Goal: Task Accomplishment & Management: Manage account settings

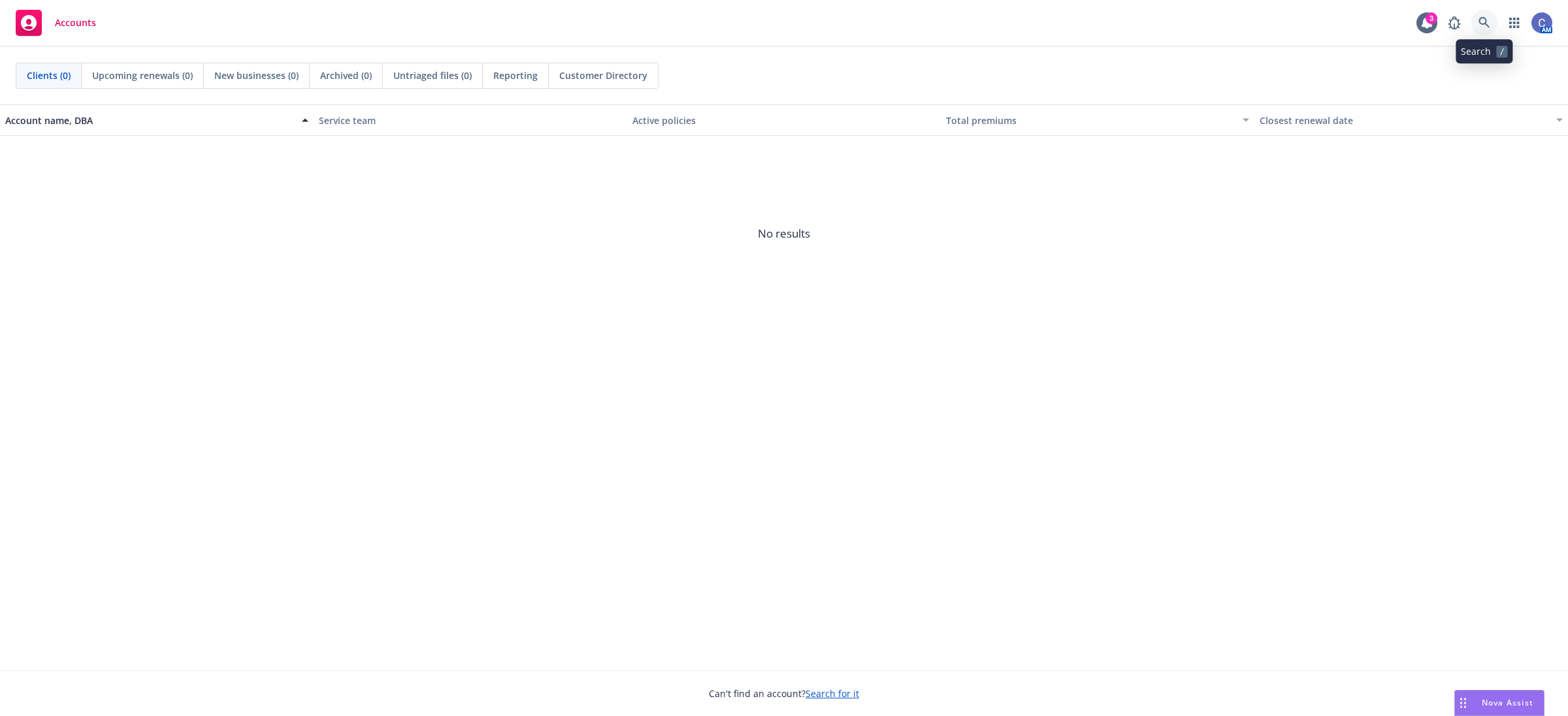
click at [1487, 24] on icon at bounding box center [1484, 23] width 11 height 11
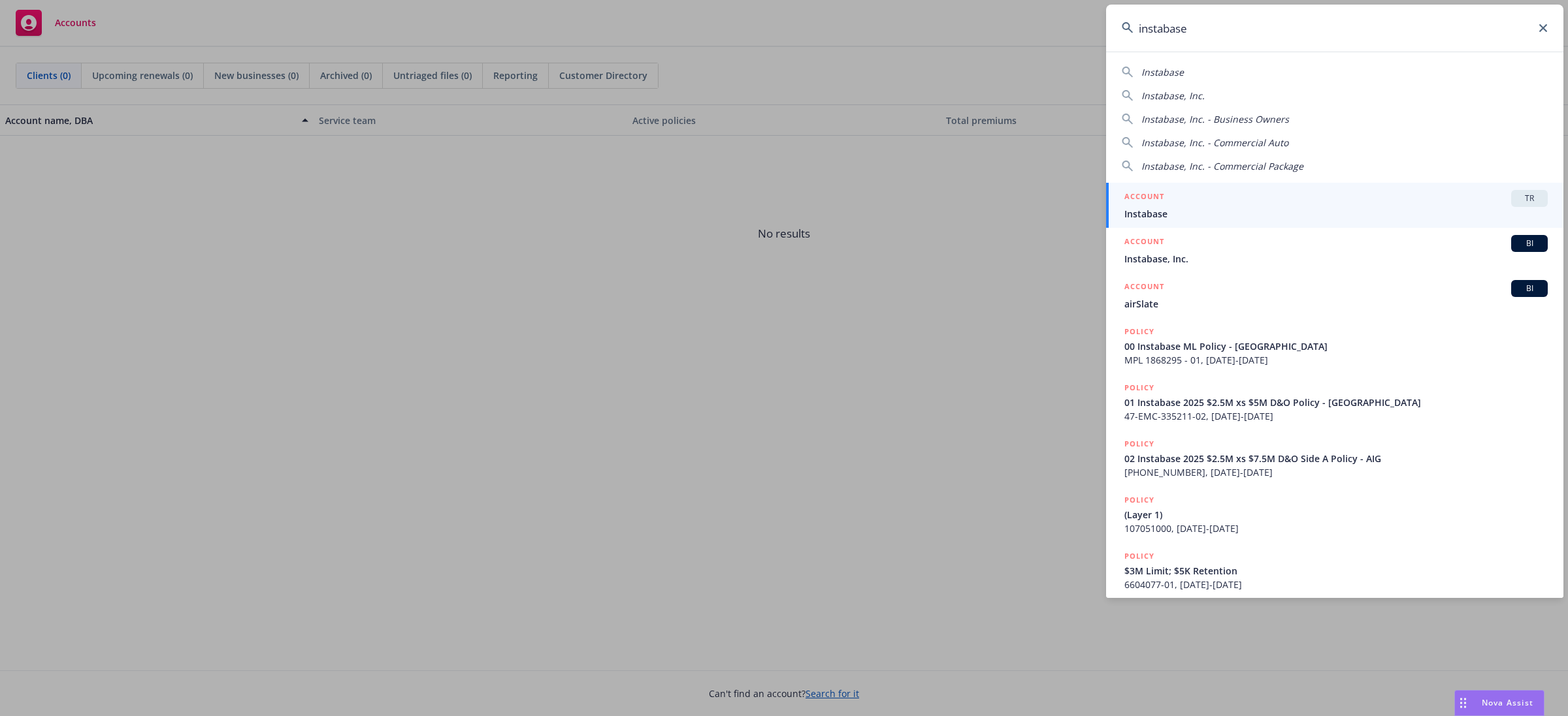
type input "instabase"
click at [1331, 209] on span "Instabase" at bounding box center [1336, 213] width 423 height 14
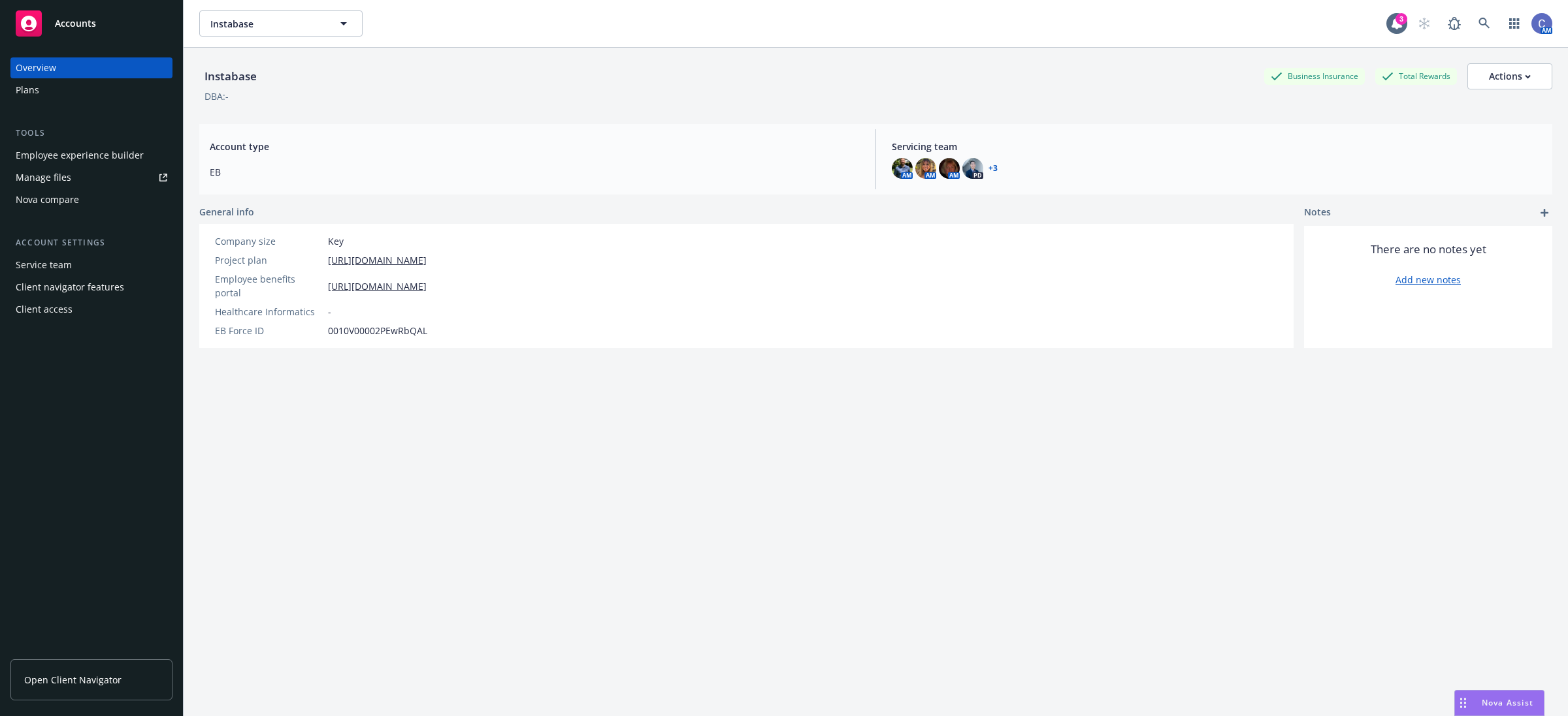
click at [30, 93] on div "Plans" at bounding box center [27, 90] width 24 height 21
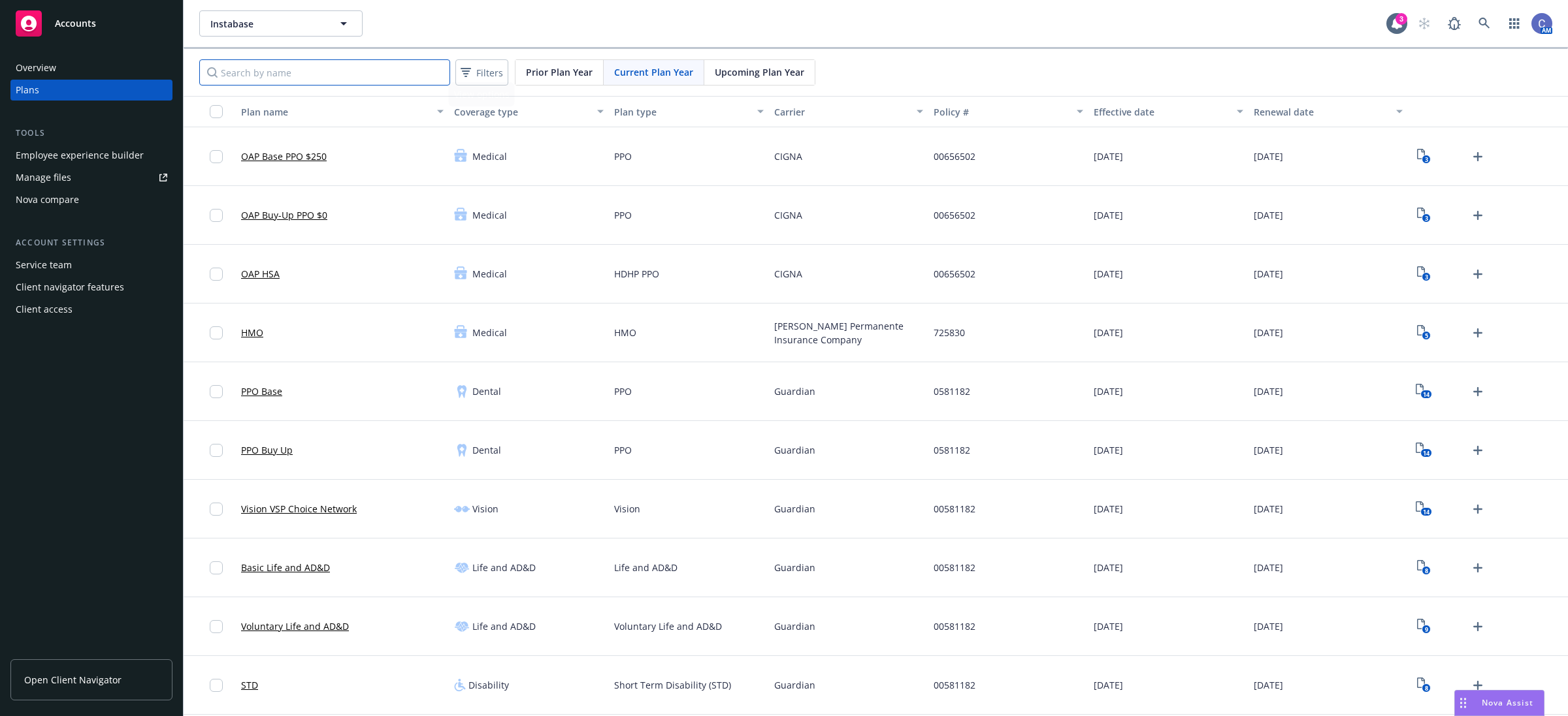
click at [368, 73] on input "Search by name" at bounding box center [325, 72] width 251 height 26
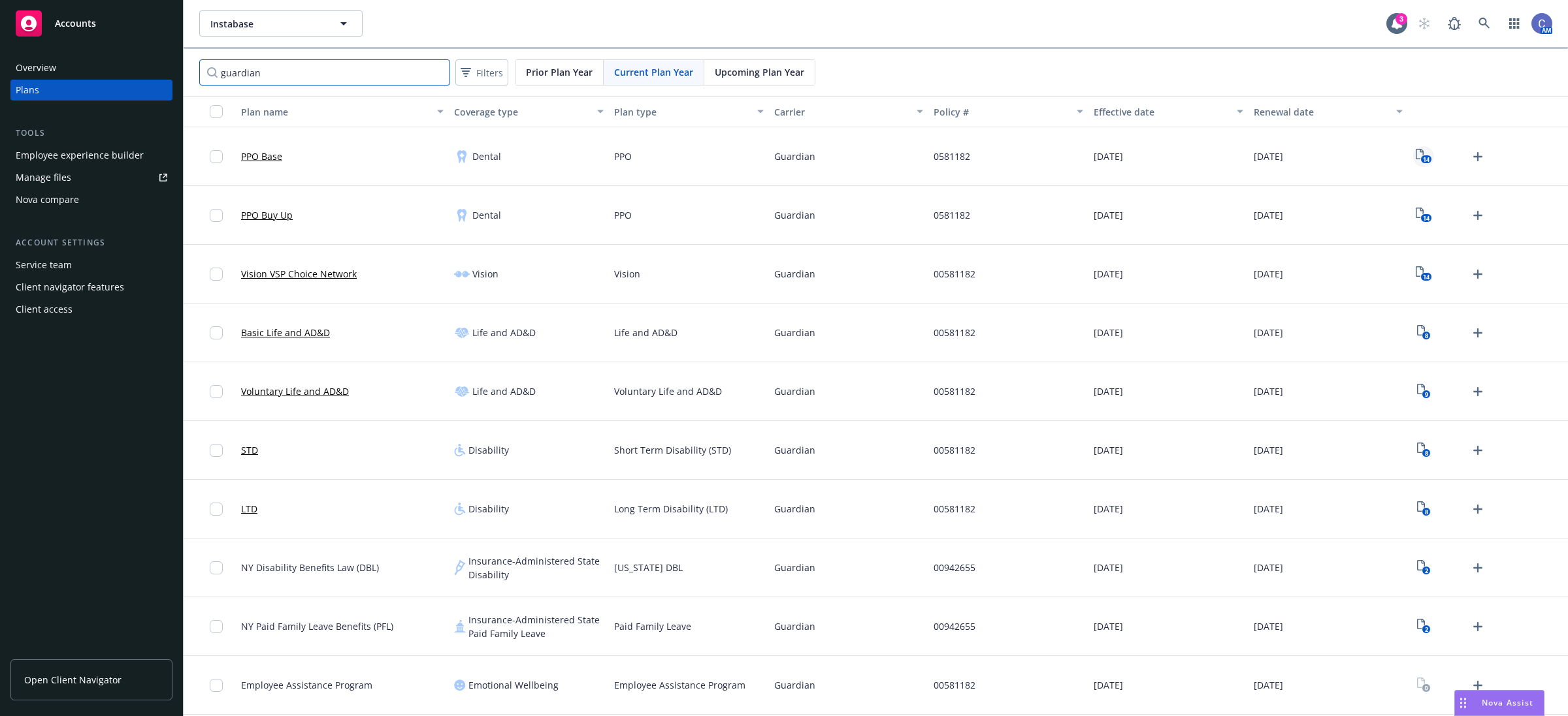
type input "guardian"
click at [1428, 159] on text "14" at bounding box center [1426, 159] width 7 height 8
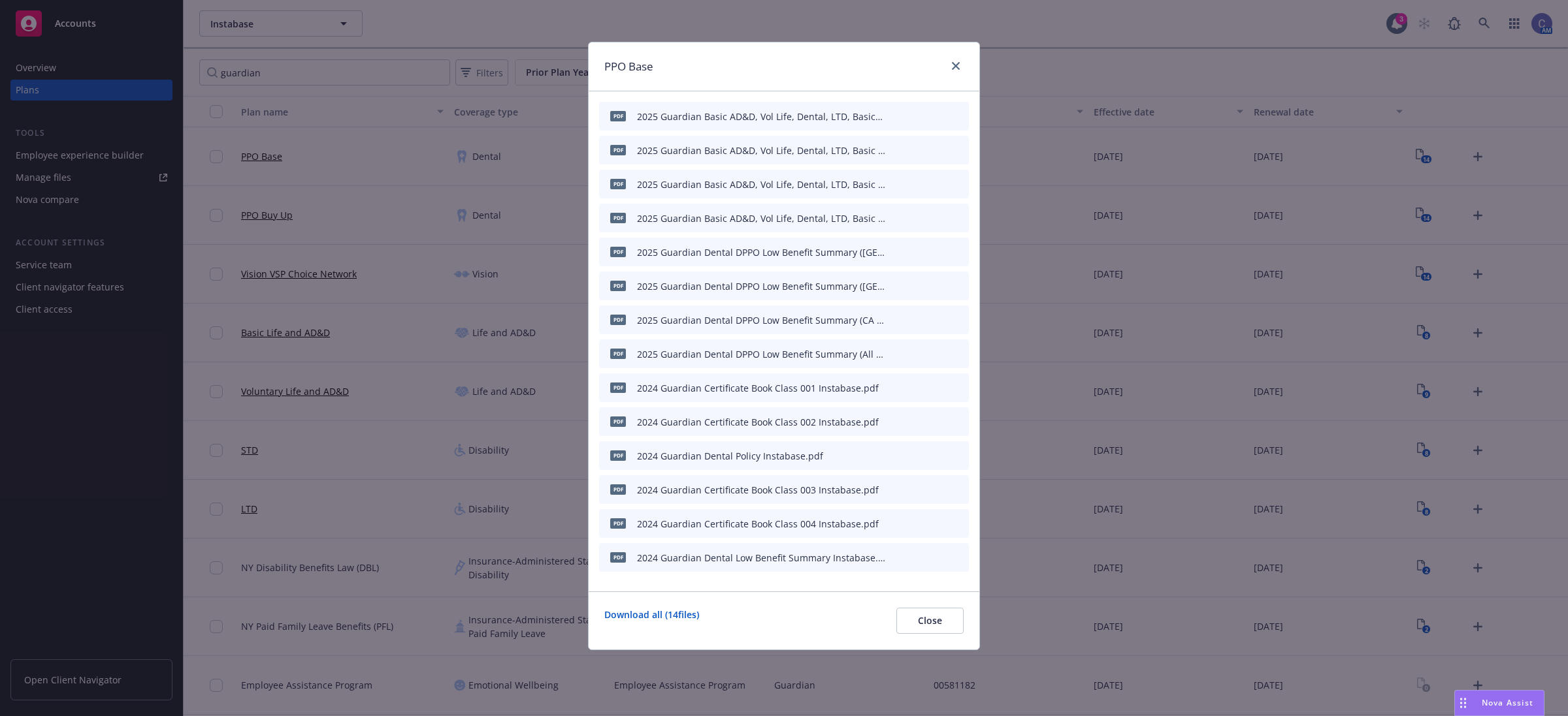
click at [892, 116] on icon "button" at bounding box center [895, 116] width 8 height 8
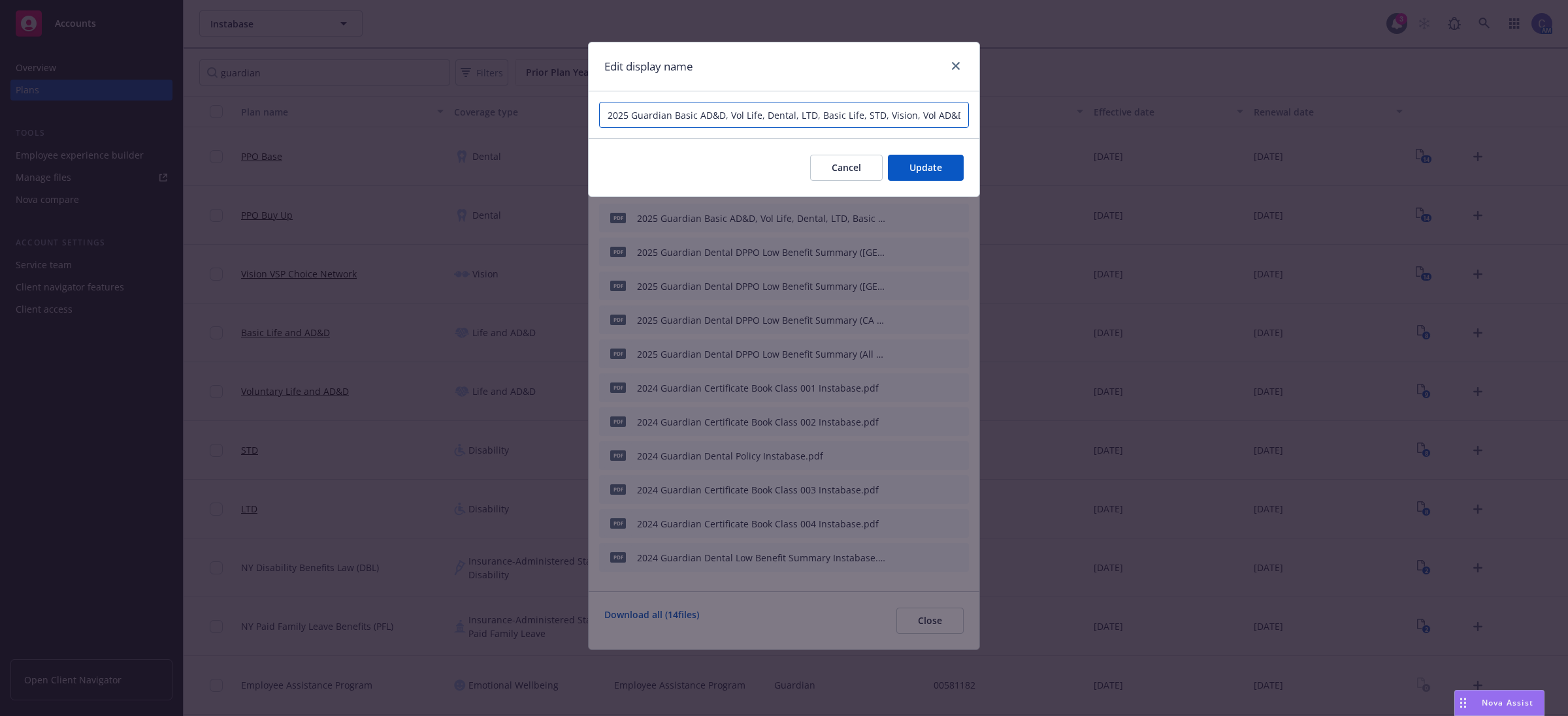
click at [905, 120] on input "2025 Guardian Basic AD&D, Vol Life, Dental, LTD, Basic Life, STD, Vision, Vol A…" at bounding box center [784, 115] width 370 height 26
click at [858, 177] on button "Cancel" at bounding box center [846, 168] width 72 height 26
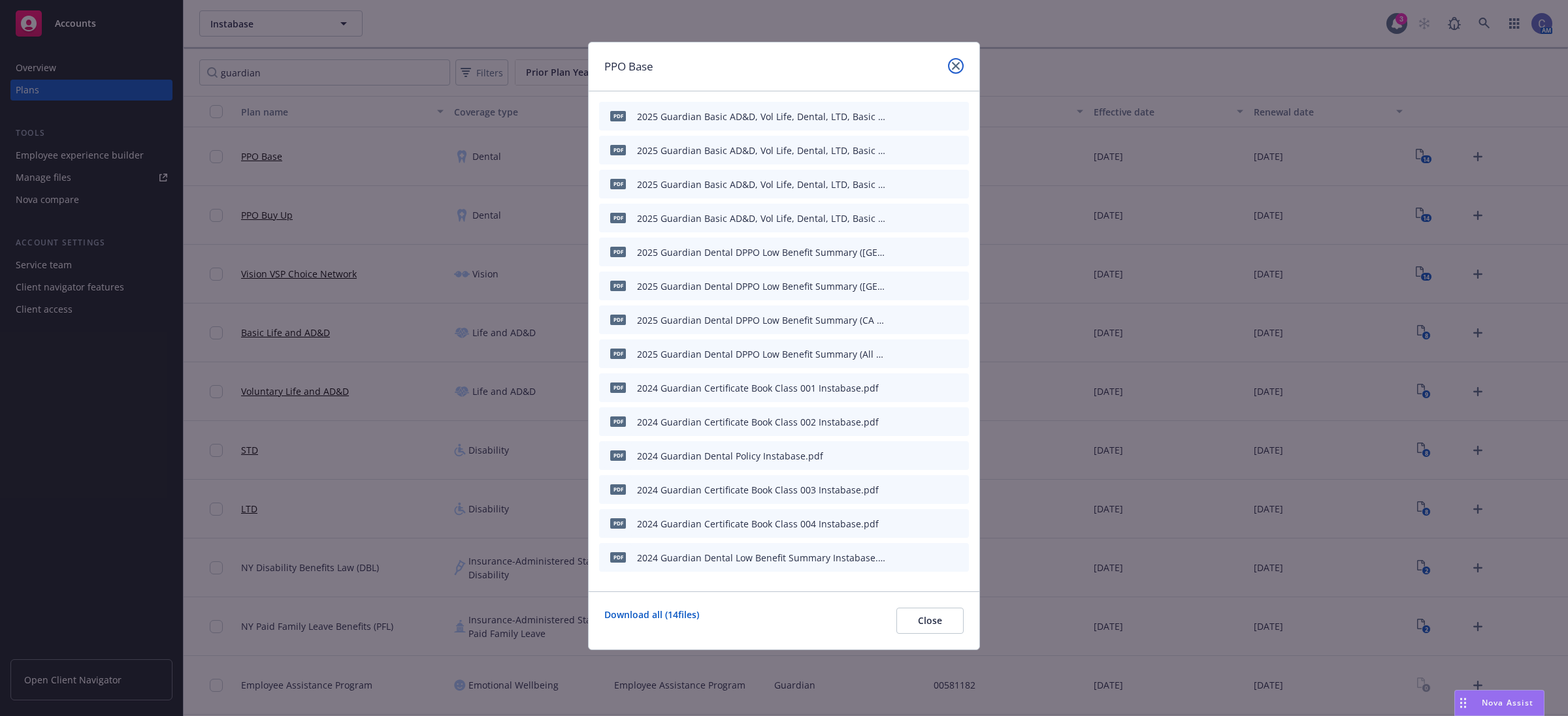
click at [957, 62] on icon "close" at bounding box center [956, 66] width 8 height 8
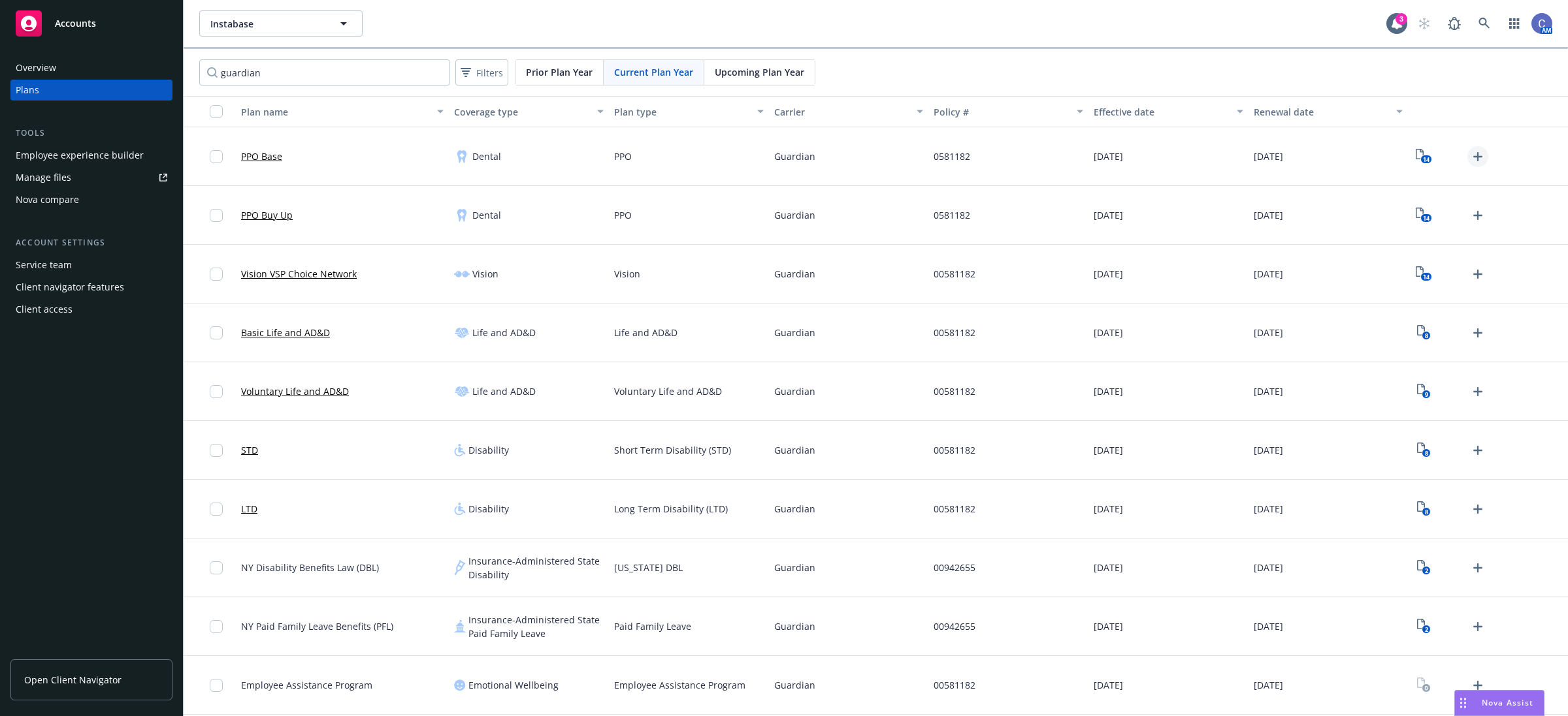
click at [1484, 157] on icon "Upload Plan Documents" at bounding box center [1478, 156] width 15 height 15
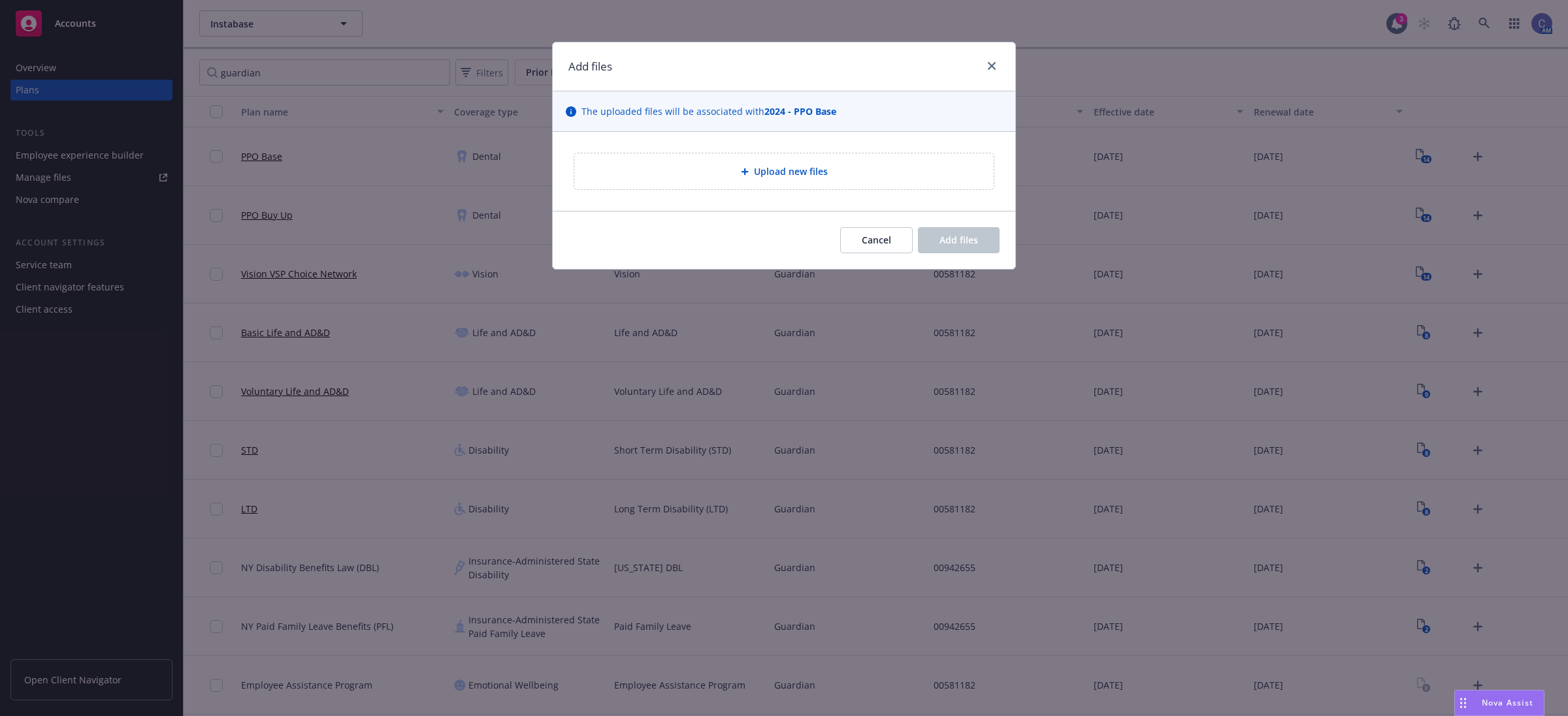
click at [860, 170] on div "Upload new files" at bounding box center [784, 171] width 399 height 15
click at [863, 230] on button "Cancel" at bounding box center [876, 240] width 72 height 26
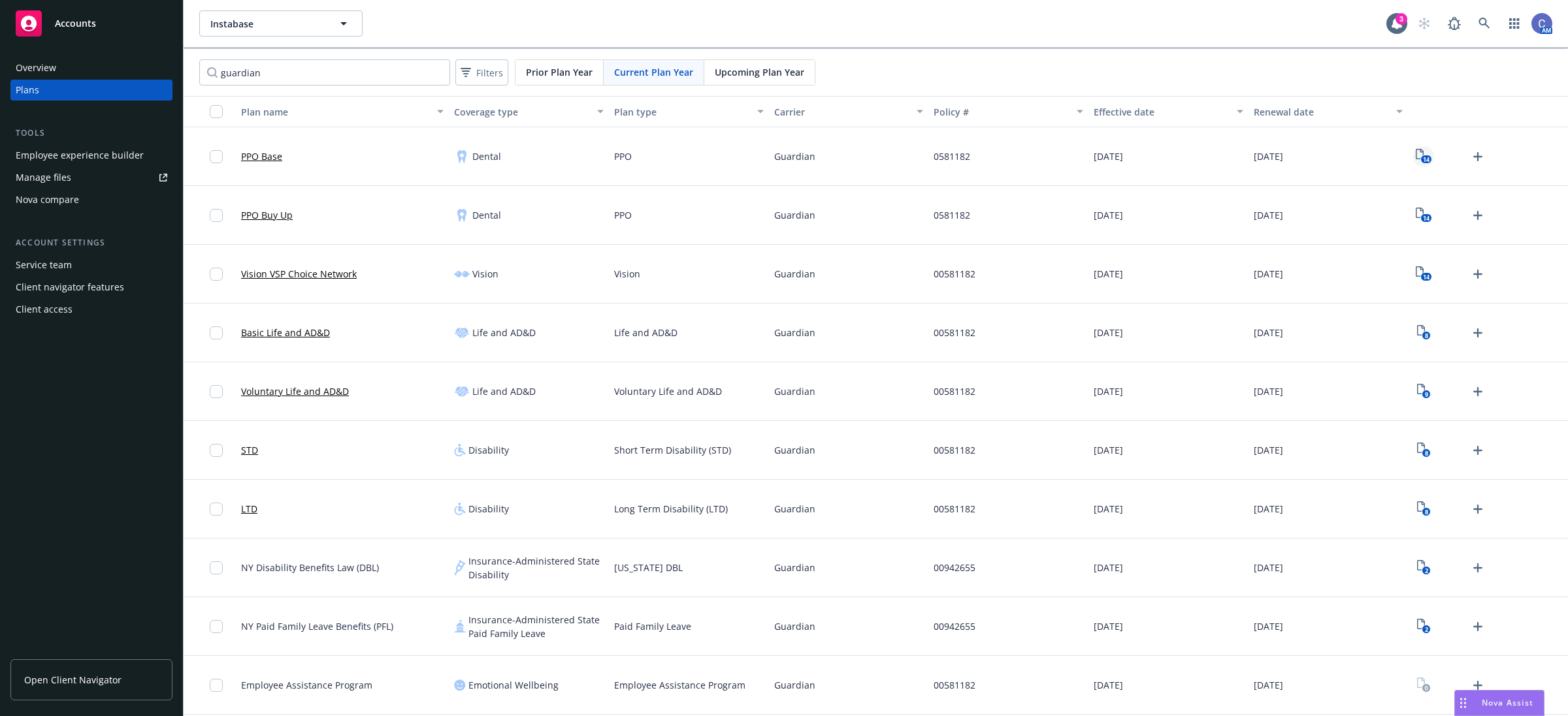
click at [1428, 155] on icon "14" at bounding box center [1424, 156] width 16 height 15
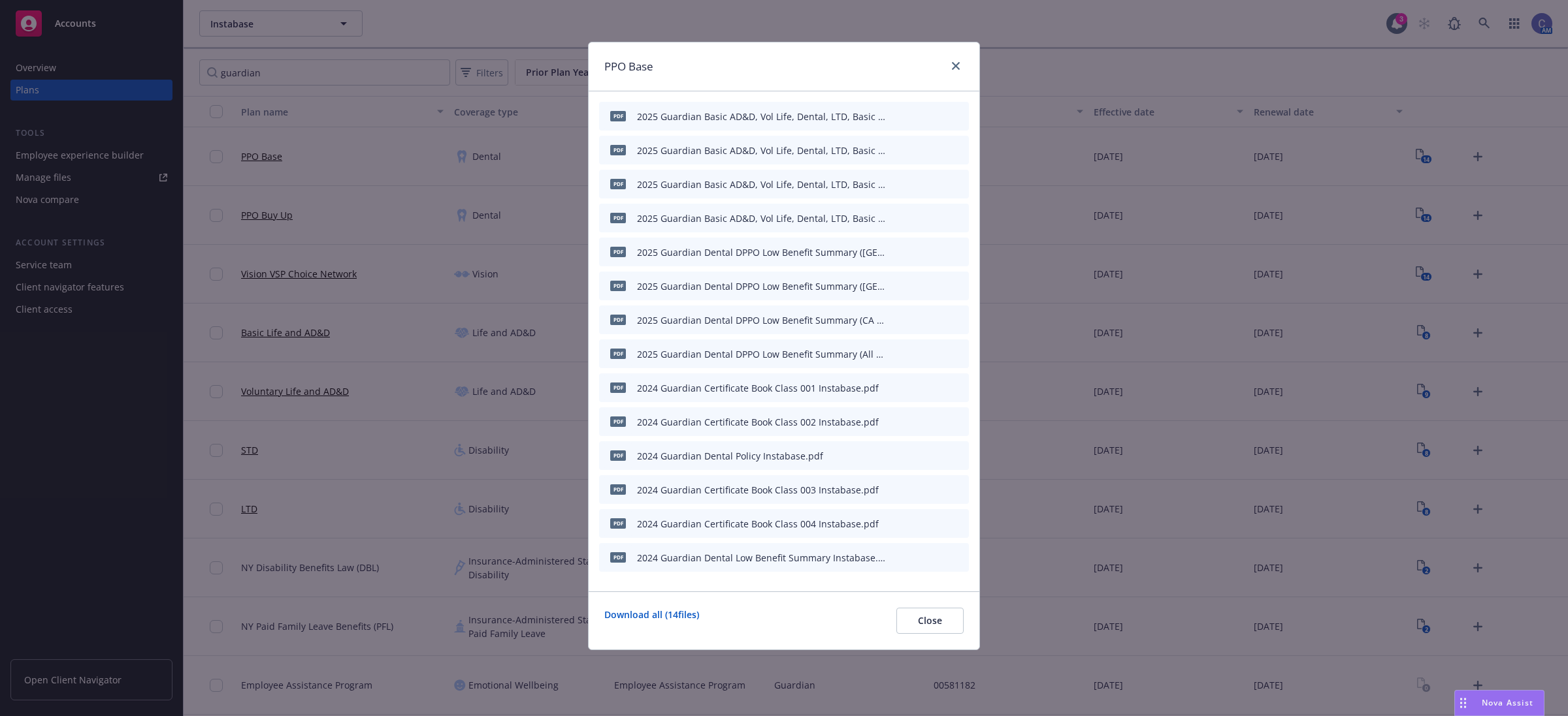
click at [893, 154] on button at bounding box center [896, 151] width 8 height 14
click at [891, 151] on icon "button" at bounding box center [895, 151] width 8 height 8
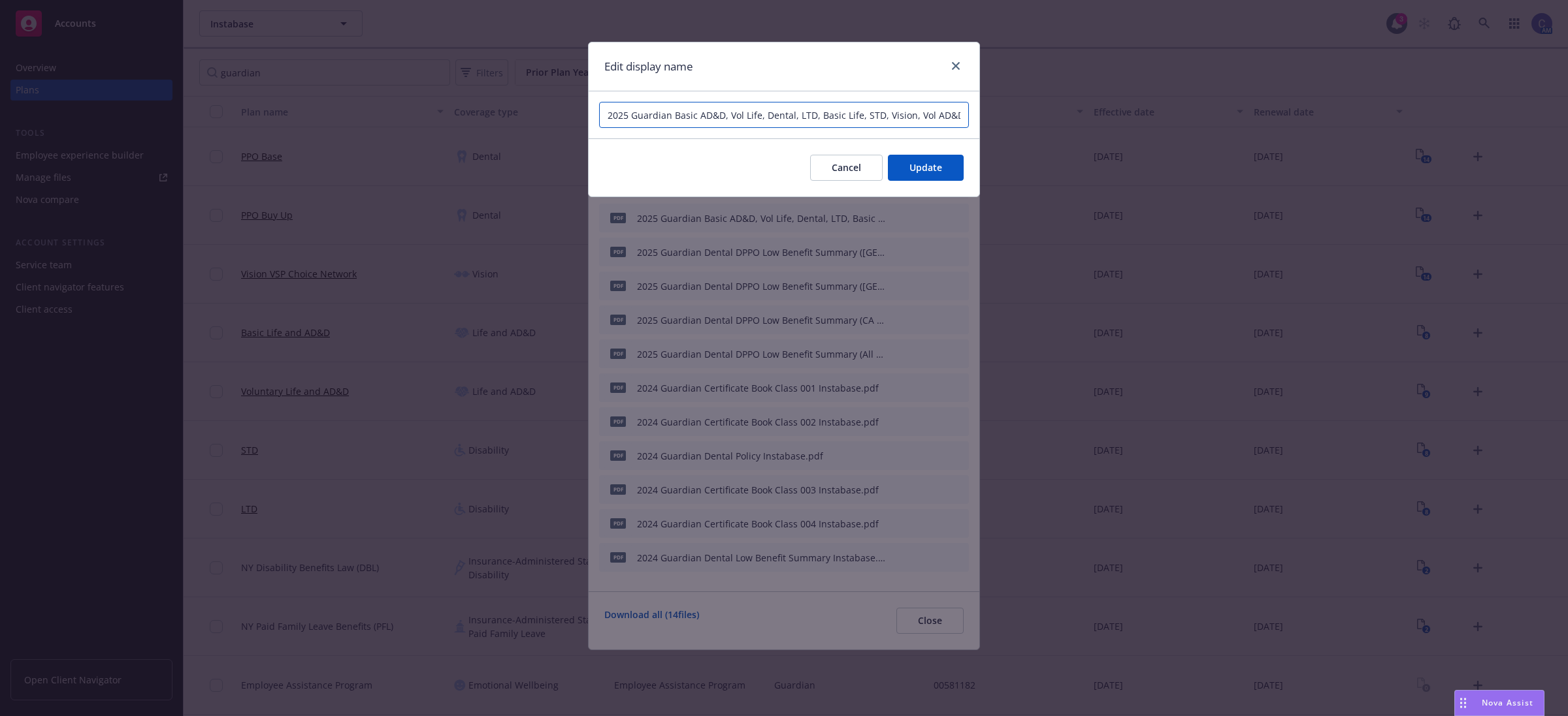
click at [909, 119] on input "2025 Guardian Basic AD&D, Vol Life, Dental, LTD, Basic Life, STD, Vision, Vol A…" at bounding box center [784, 115] width 370 height 26
click at [814, 161] on button "Cancel" at bounding box center [846, 168] width 72 height 26
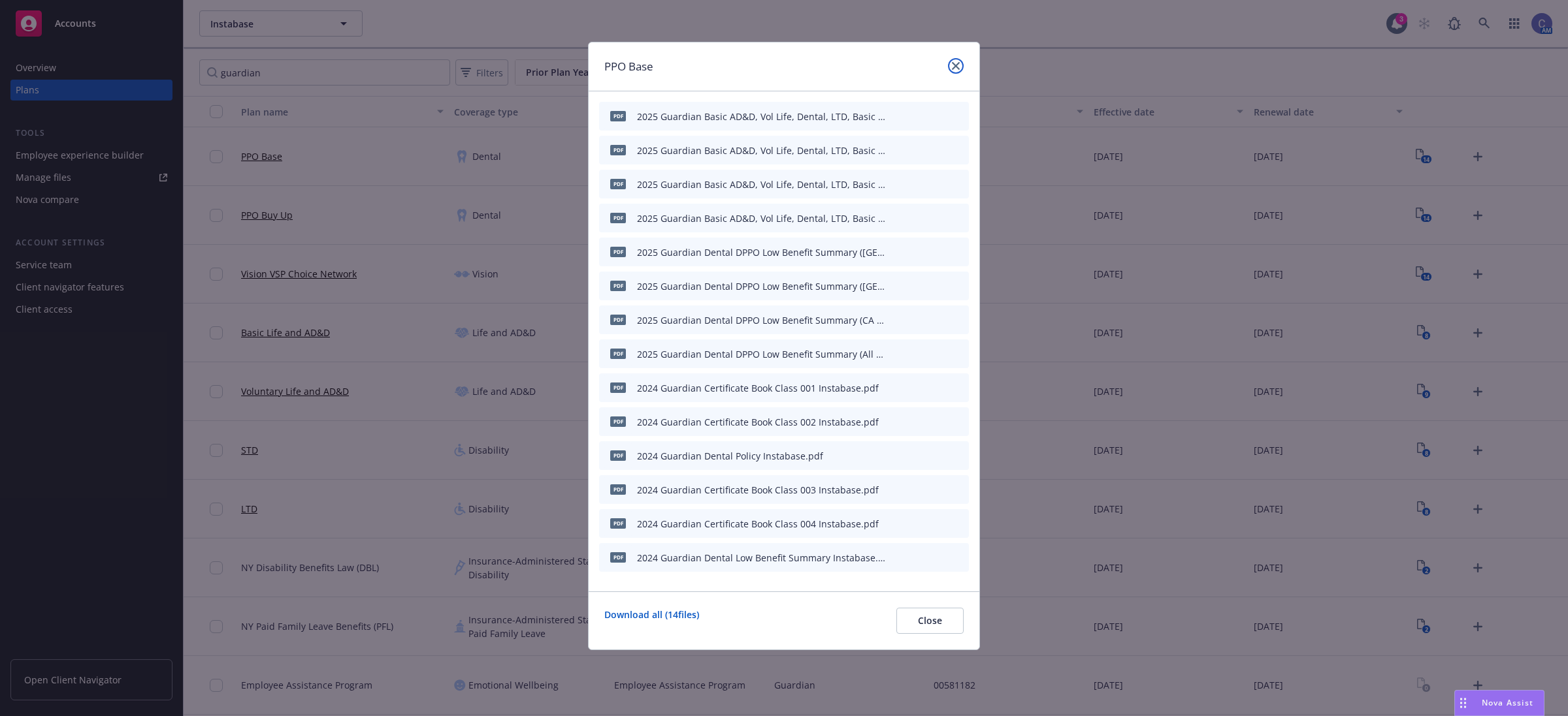
drag, startPoint x: 954, startPoint y: 64, endPoint x: 942, endPoint y: 511, distance: 447.2
click at [909, 527] on div "PPO Base pdf 2025 Guardian Basic AD&D, Vol Life, Dental, LTD, Basic Life, STD, …" at bounding box center [784, 346] width 392 height 609
click at [961, 115] on icon "archive file" at bounding box center [957, 116] width 9 height 11
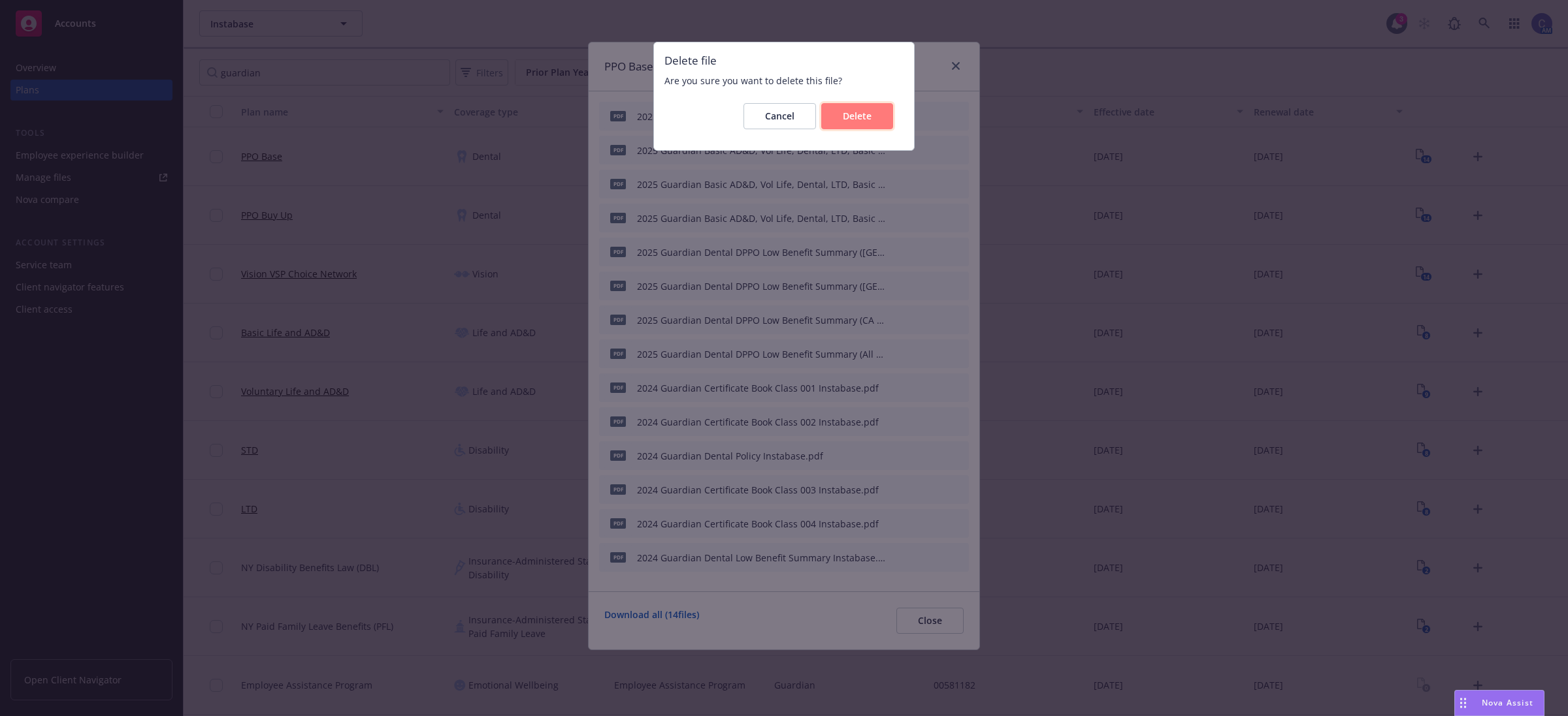
click at [869, 120] on span "Delete" at bounding box center [856, 116] width 28 height 12
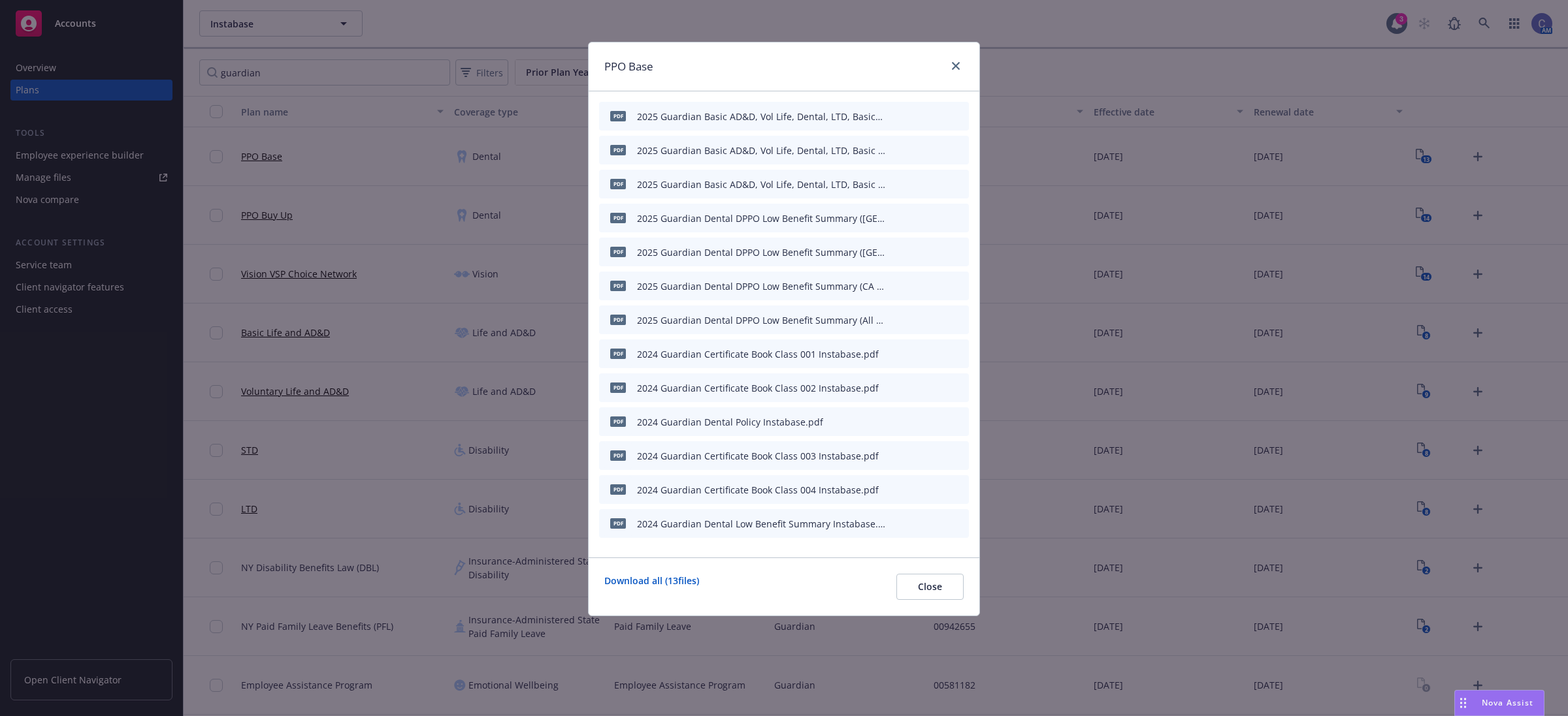
click at [956, 113] on icon "archive file" at bounding box center [957, 116] width 9 height 11
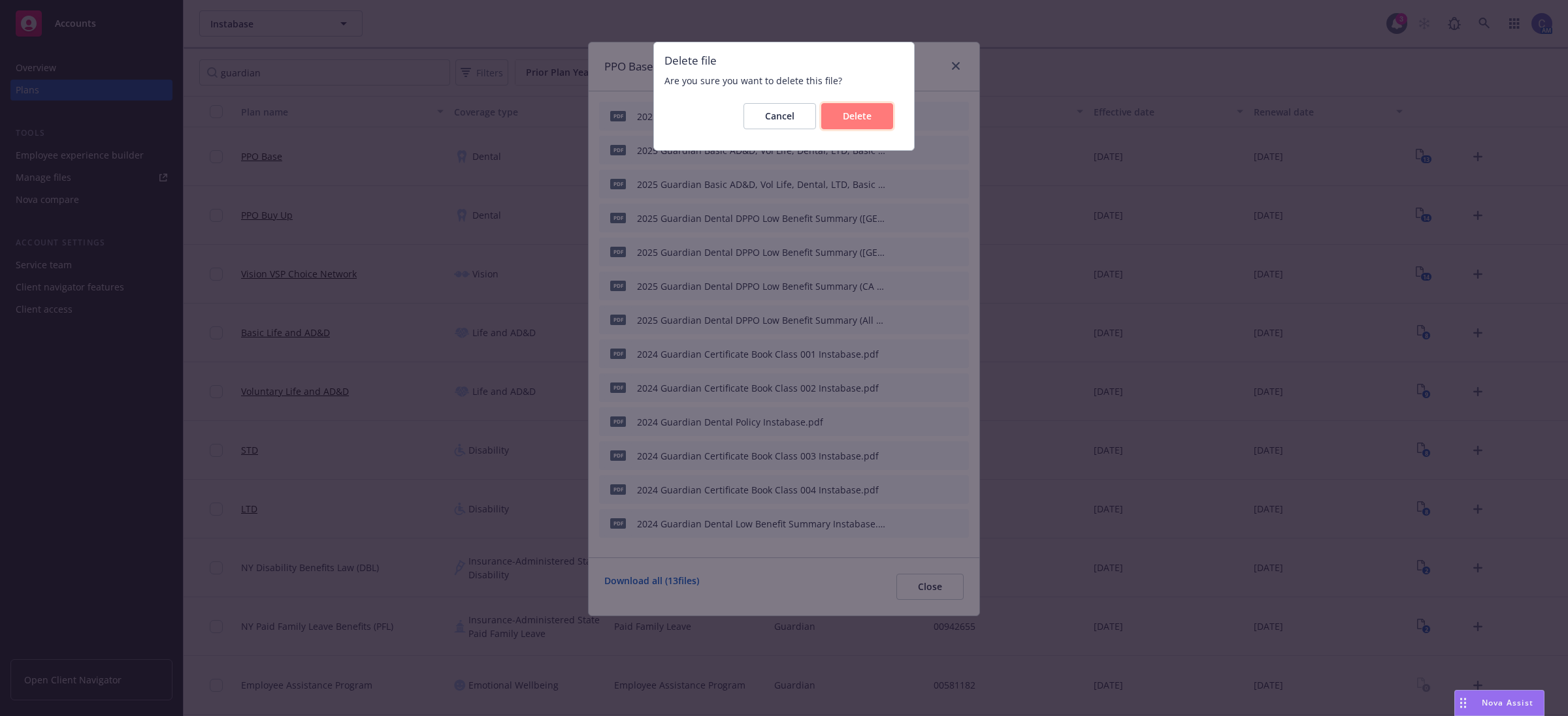
click at [882, 119] on button "Delete" at bounding box center [857, 116] width 72 height 26
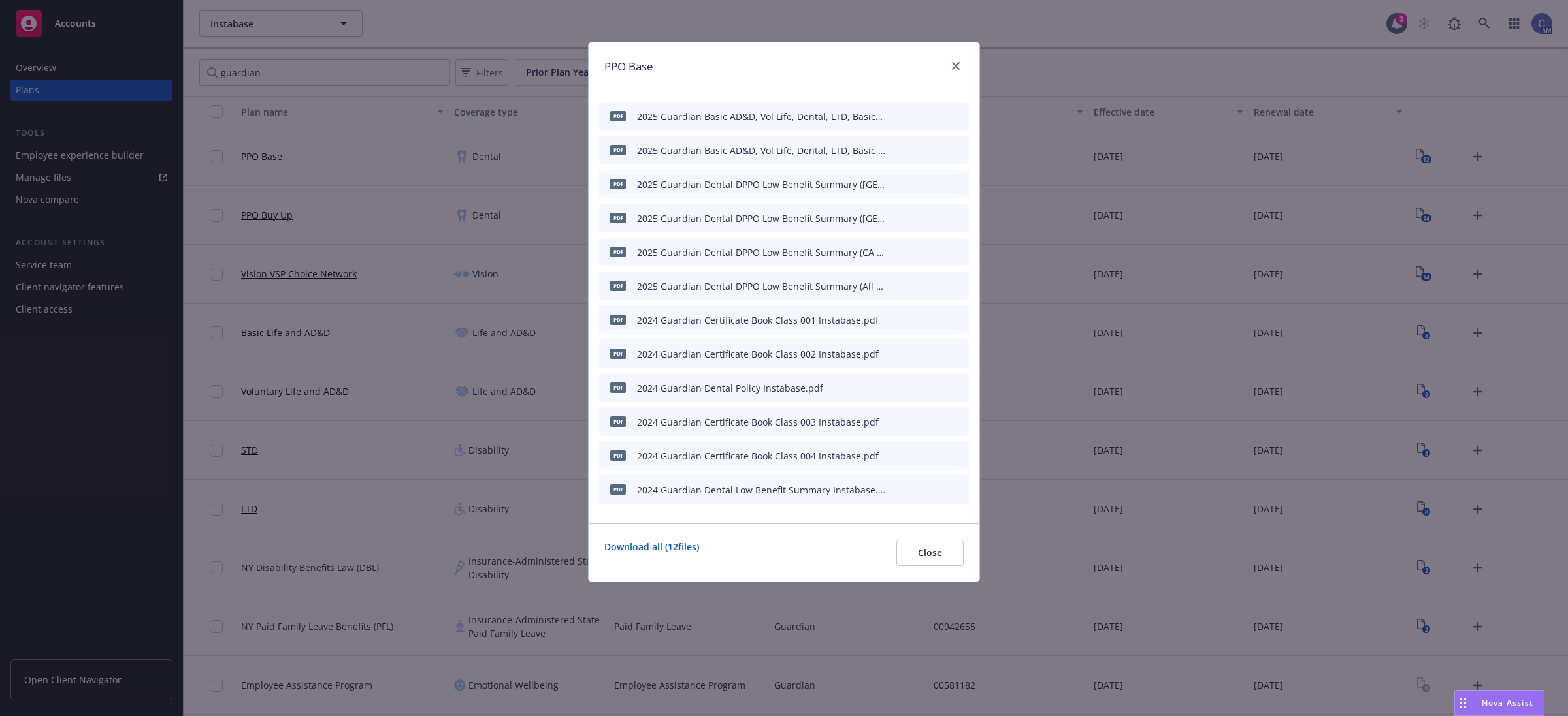
click at [961, 116] on icon "archive file" at bounding box center [957, 116] width 11 height 11
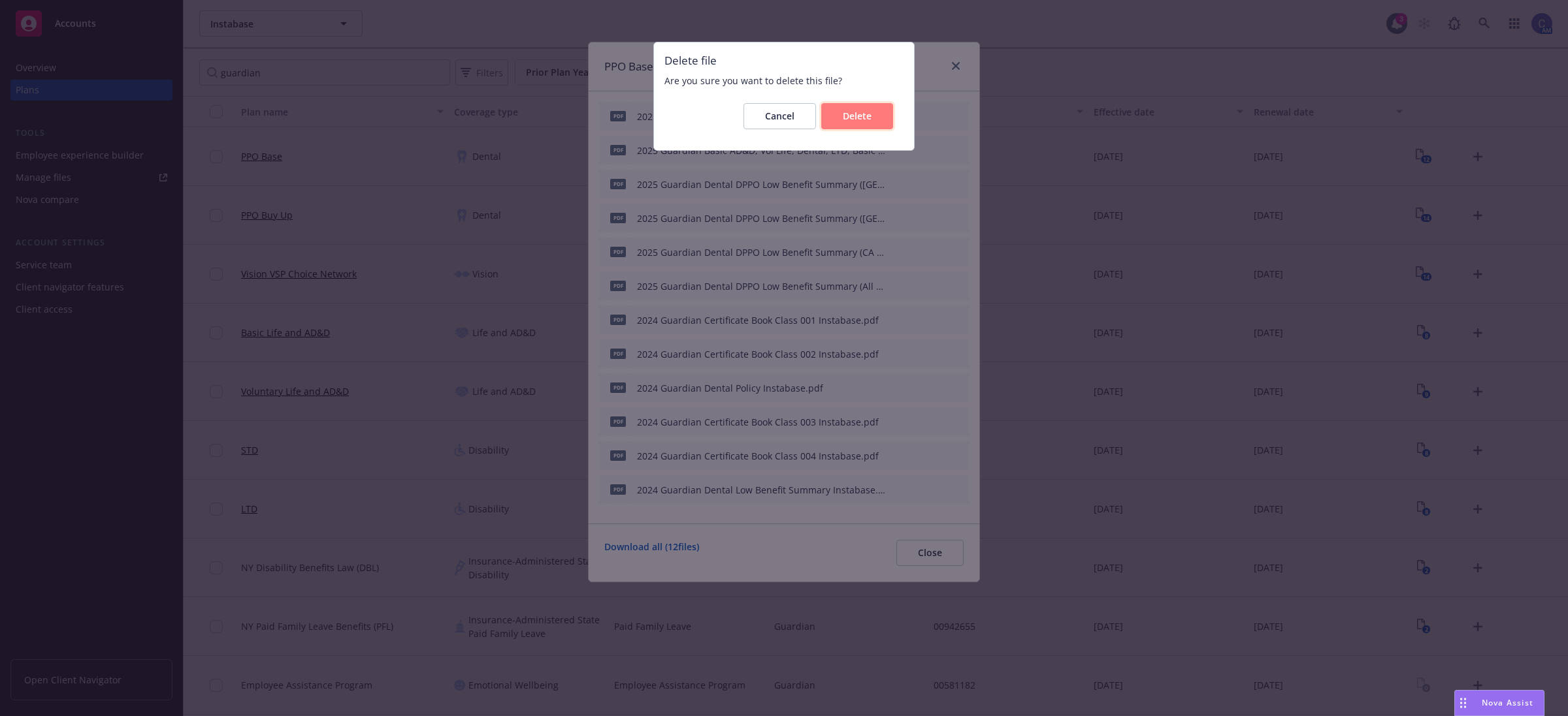
click at [874, 120] on button "Delete" at bounding box center [857, 116] width 72 height 26
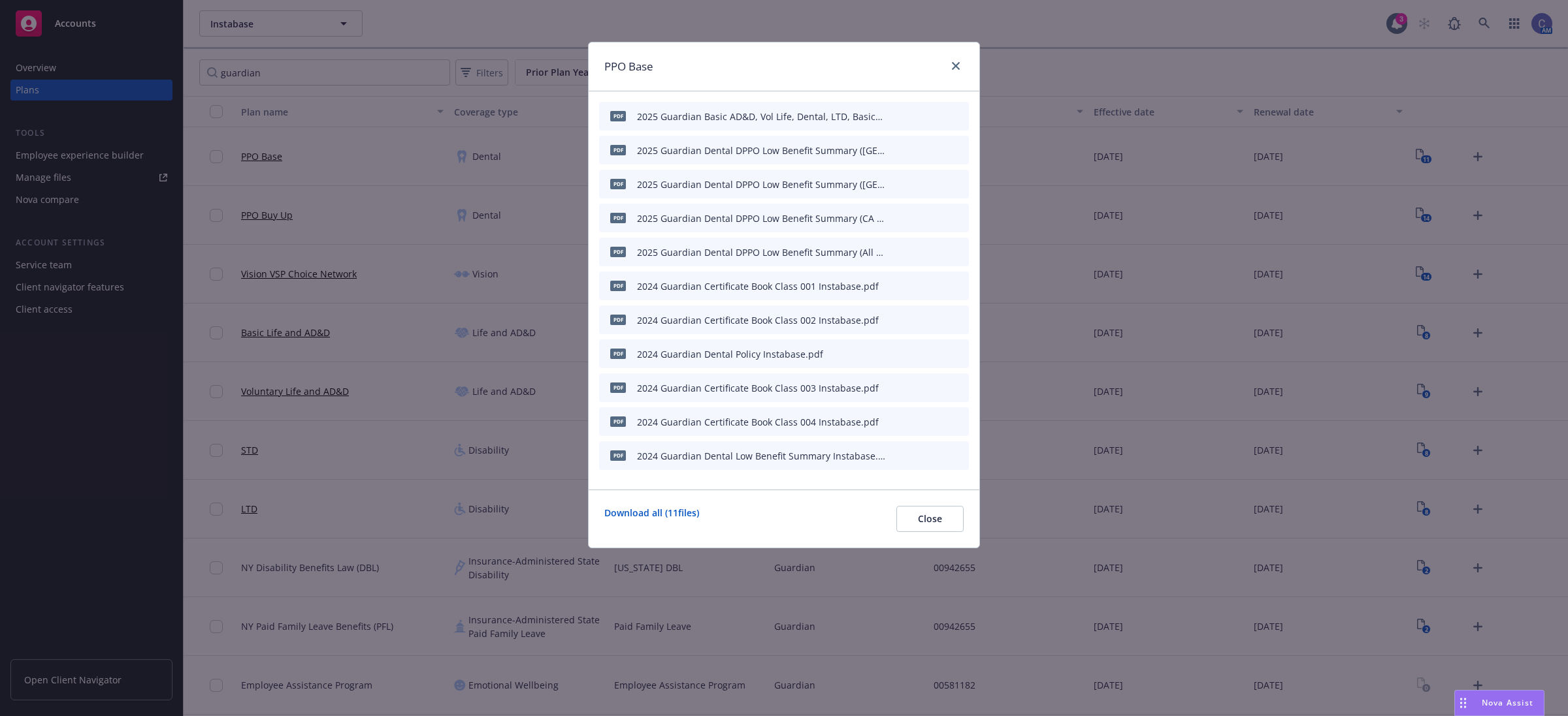
click at [955, 113] on icon "archive file" at bounding box center [957, 116] width 9 height 11
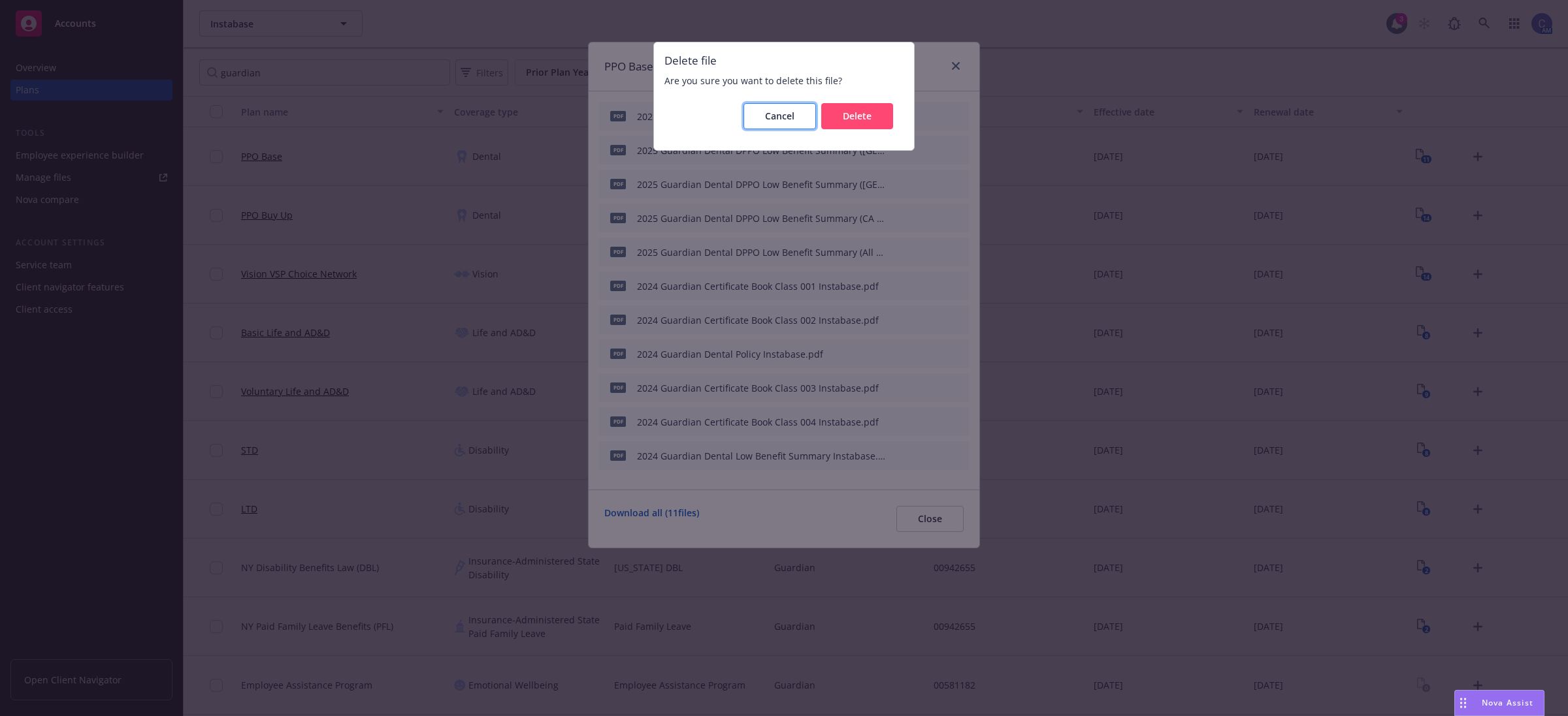
click at [781, 118] on span "Cancel" at bounding box center [780, 116] width 29 height 12
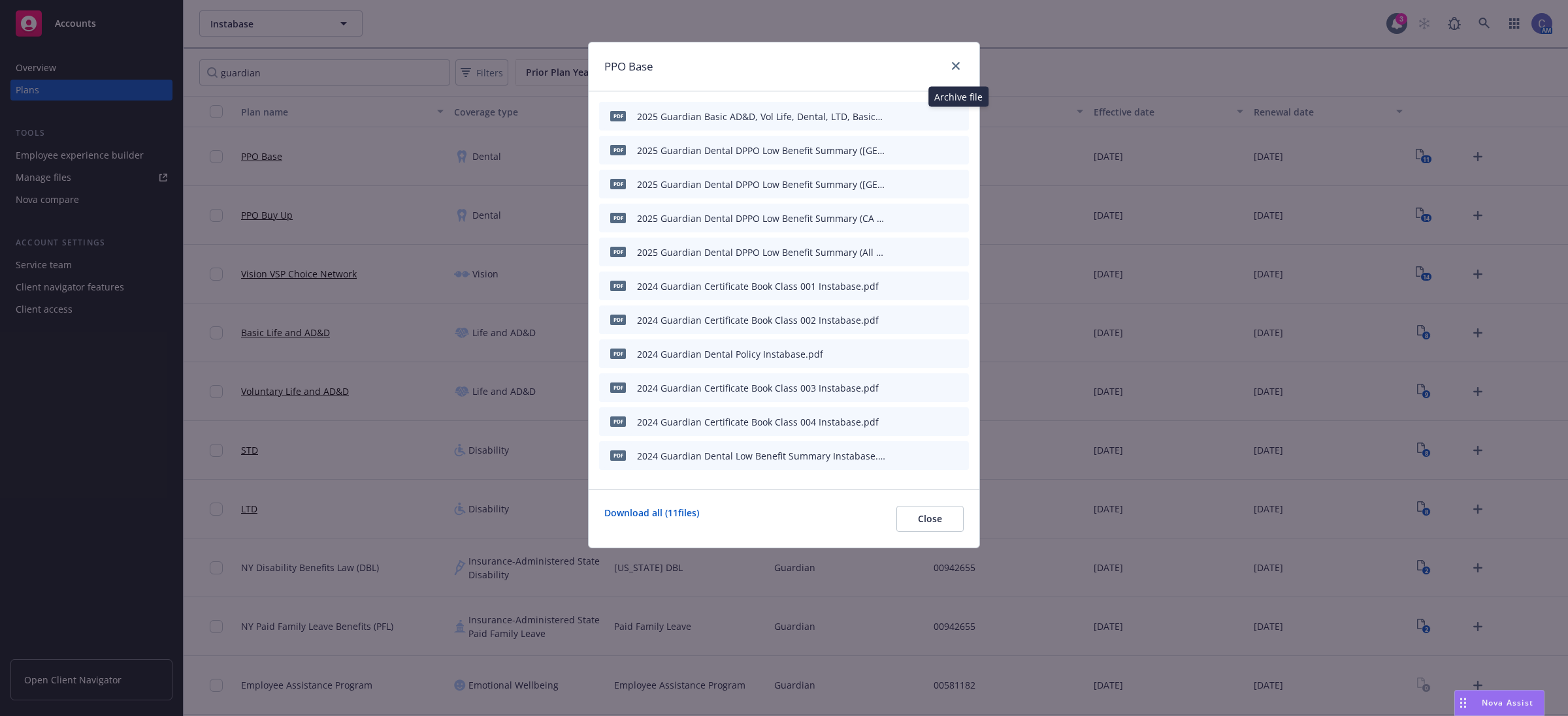
click at [959, 113] on icon "archive file" at bounding box center [957, 116] width 9 height 11
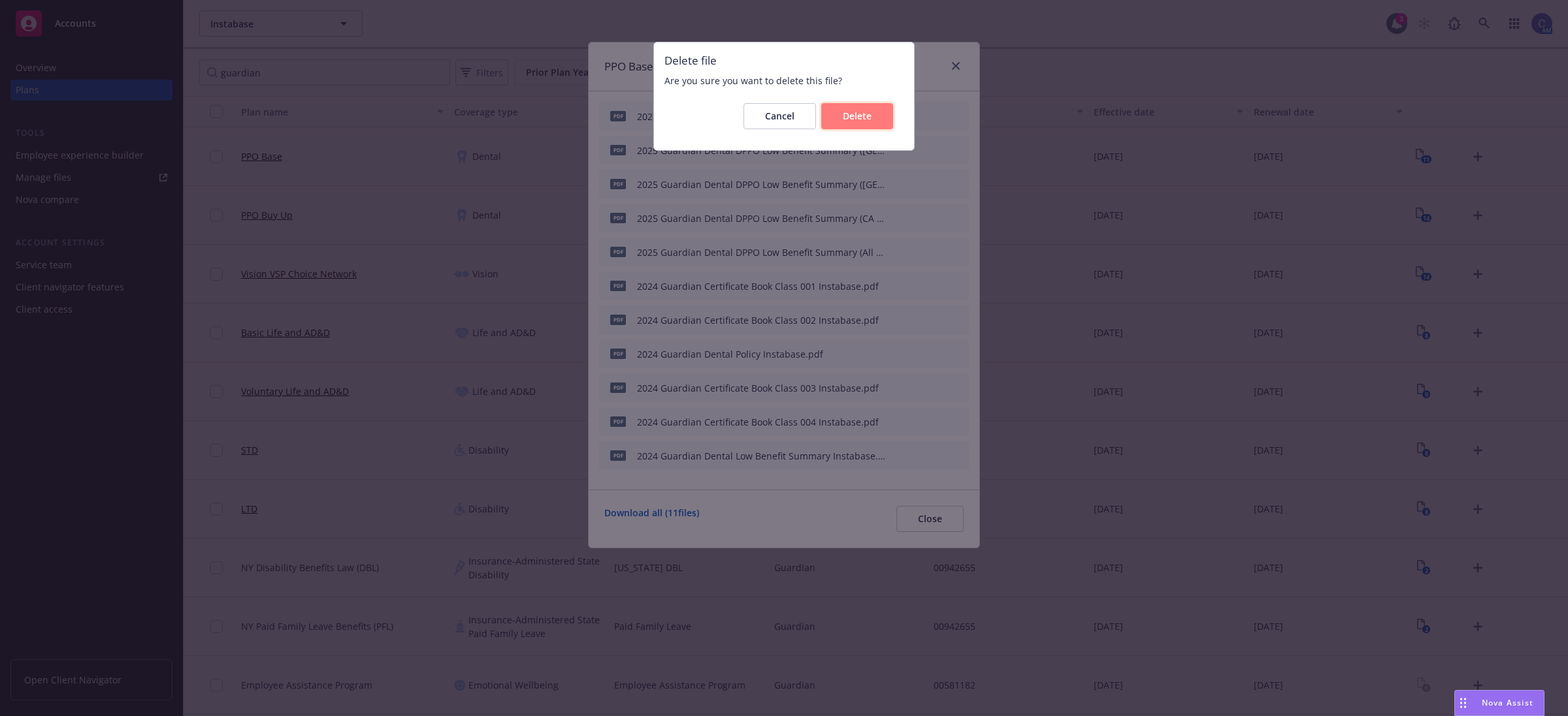
click at [867, 121] on button "Delete" at bounding box center [857, 116] width 72 height 26
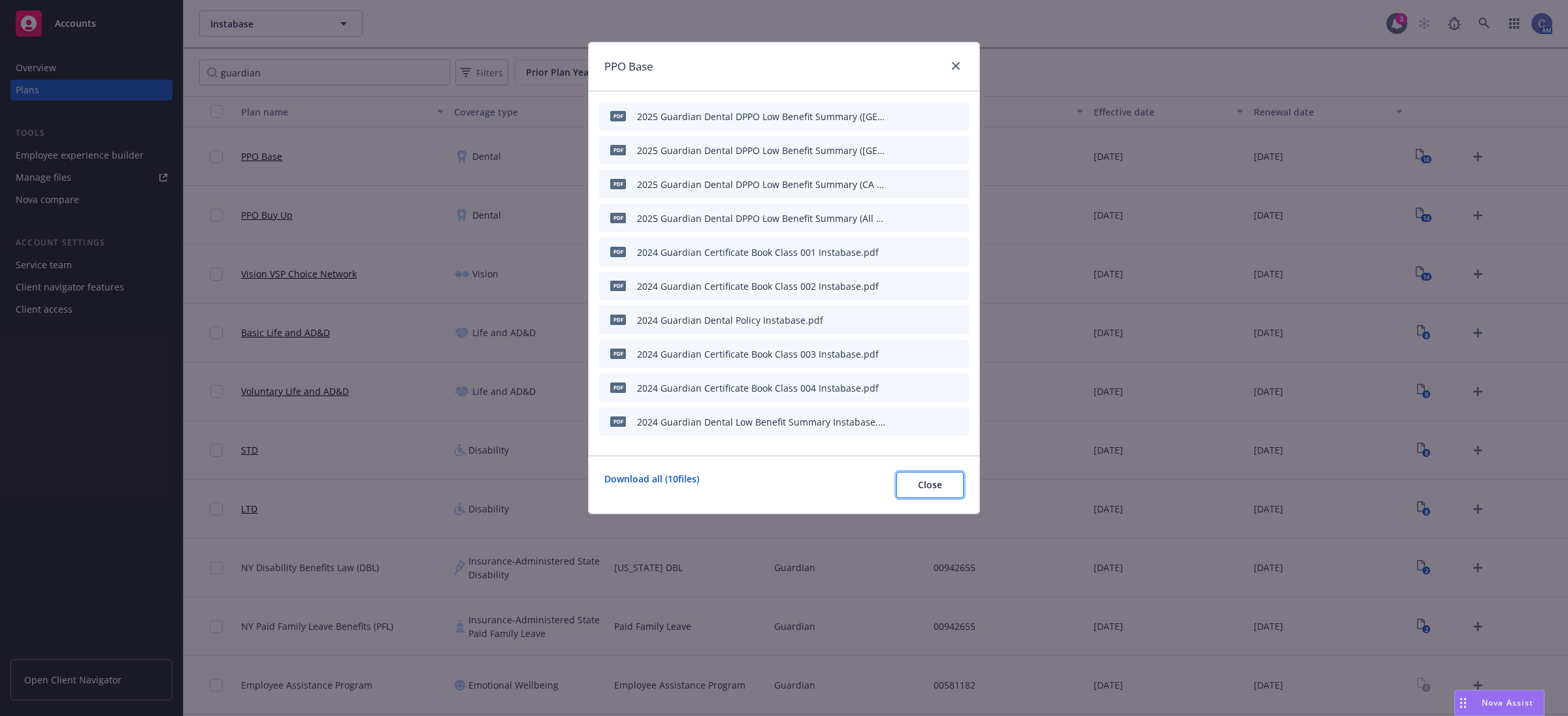
click at [928, 488] on span "Close" at bounding box center [931, 484] width 24 height 12
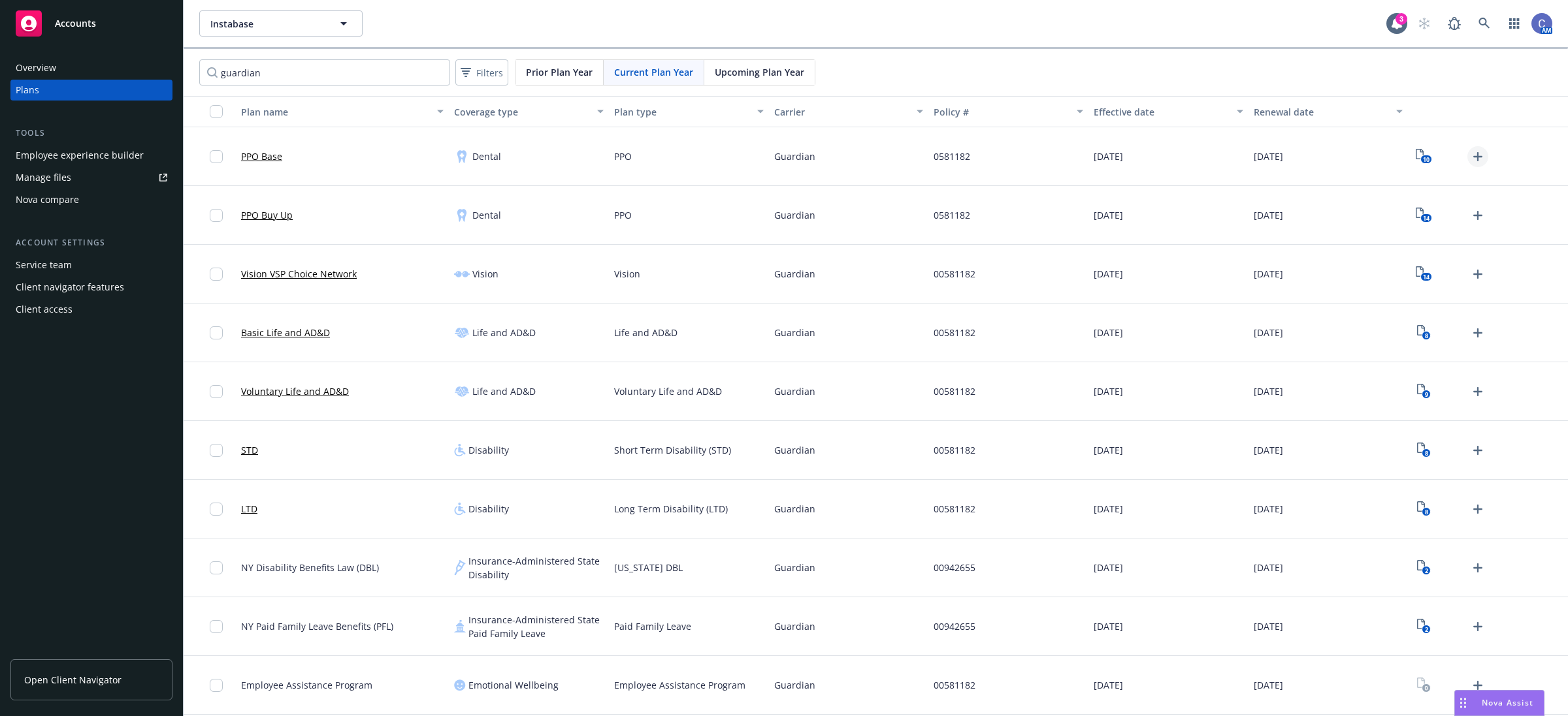
click at [1474, 151] on icon "Upload Plan Documents" at bounding box center [1478, 156] width 15 height 15
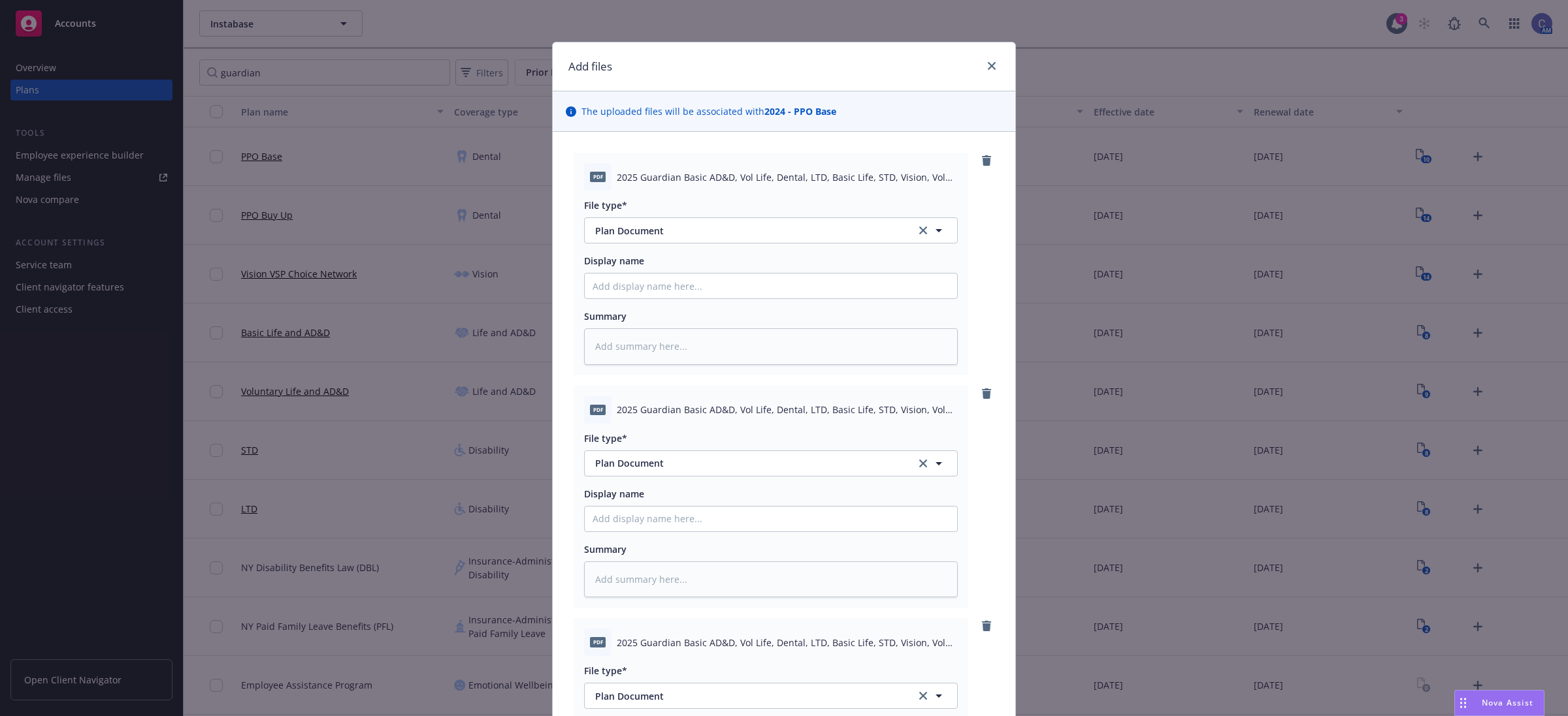
click at [620, 177] on span "2025 Guardian Basic AD&D, Vol Life, Dental, LTD, Basic Life, STD, Vision, Vol A…" at bounding box center [787, 177] width 341 height 14
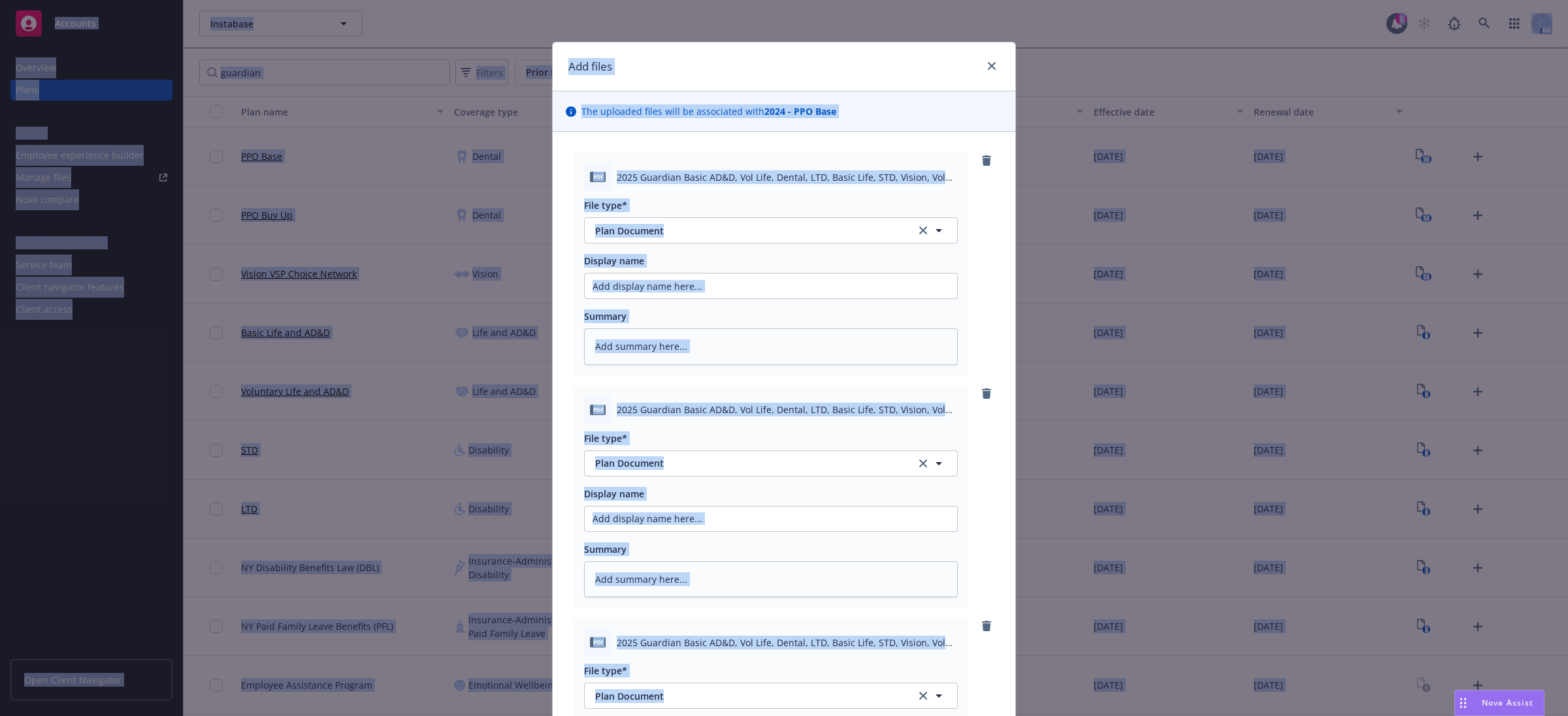
click at [720, 219] on button "Plan Document" at bounding box center [770, 230] width 374 height 26
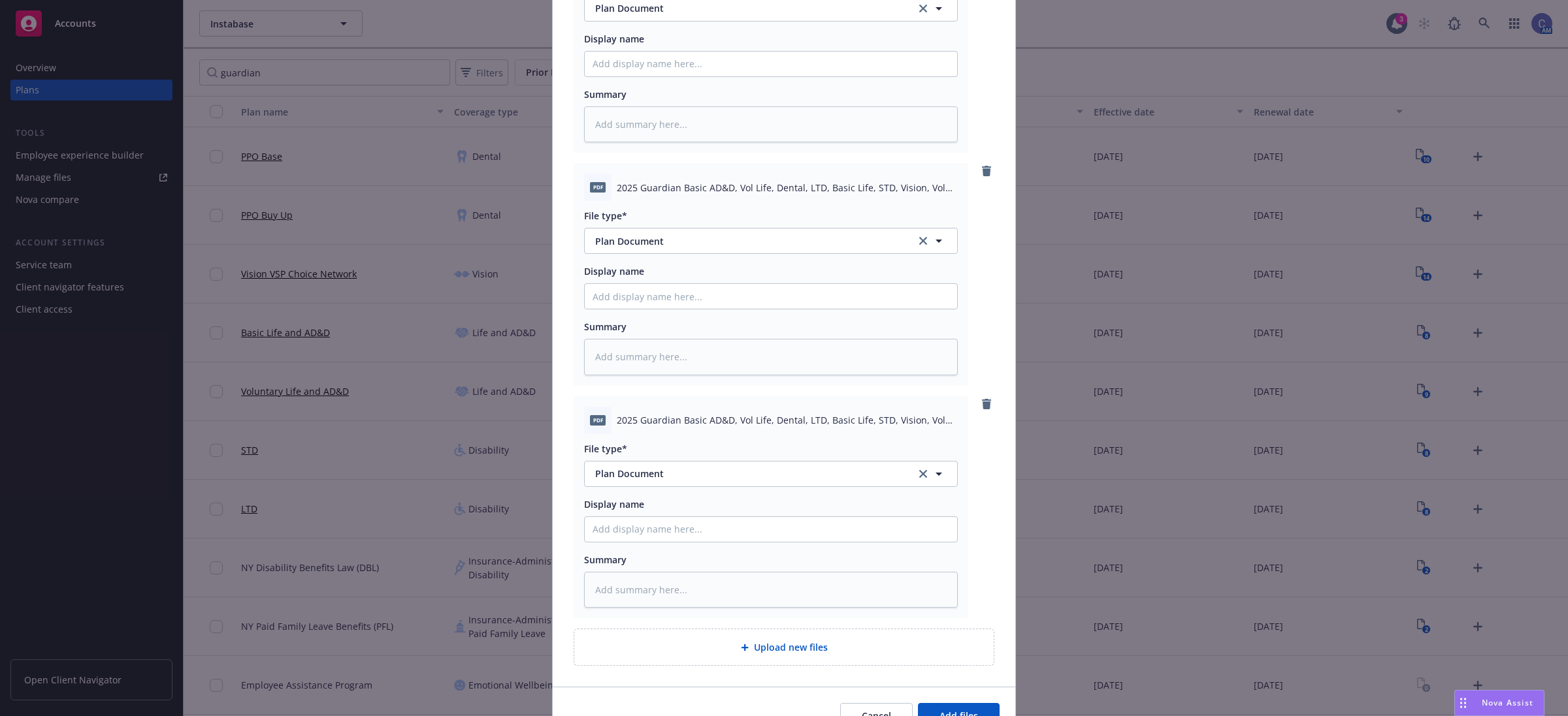
scroll to position [490, 0]
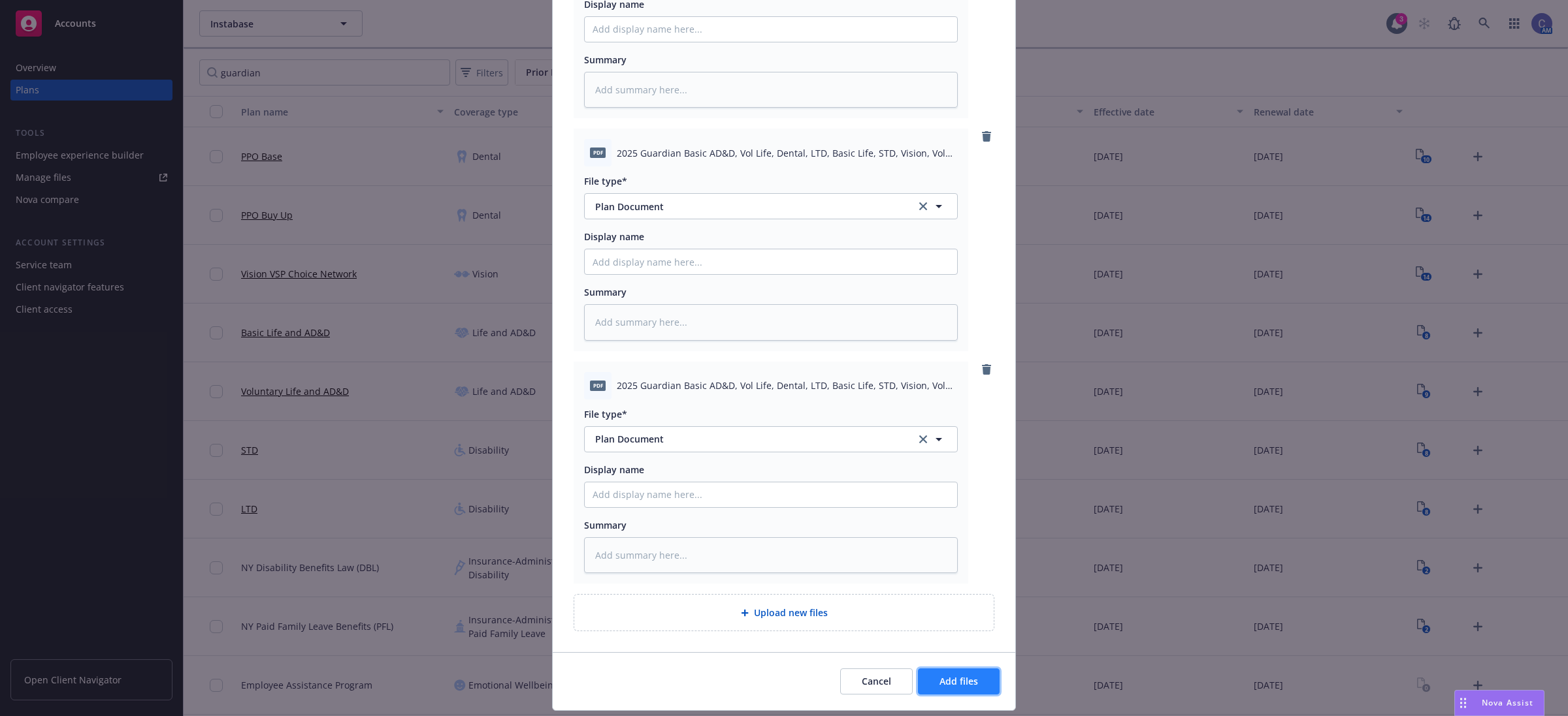
click at [948, 679] on span "Add files" at bounding box center [958, 681] width 38 height 12
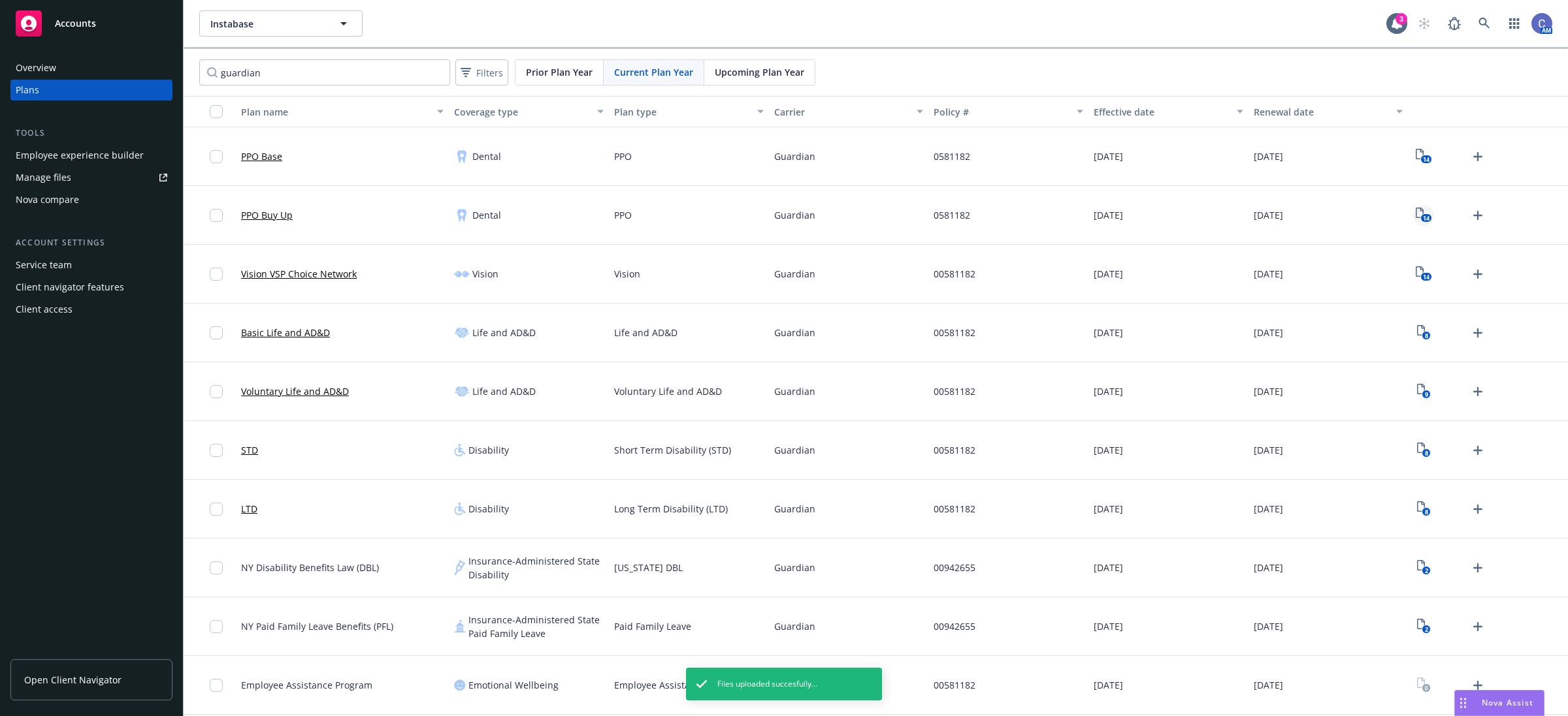
click at [1426, 219] on text "14" at bounding box center [1426, 218] width 7 height 8
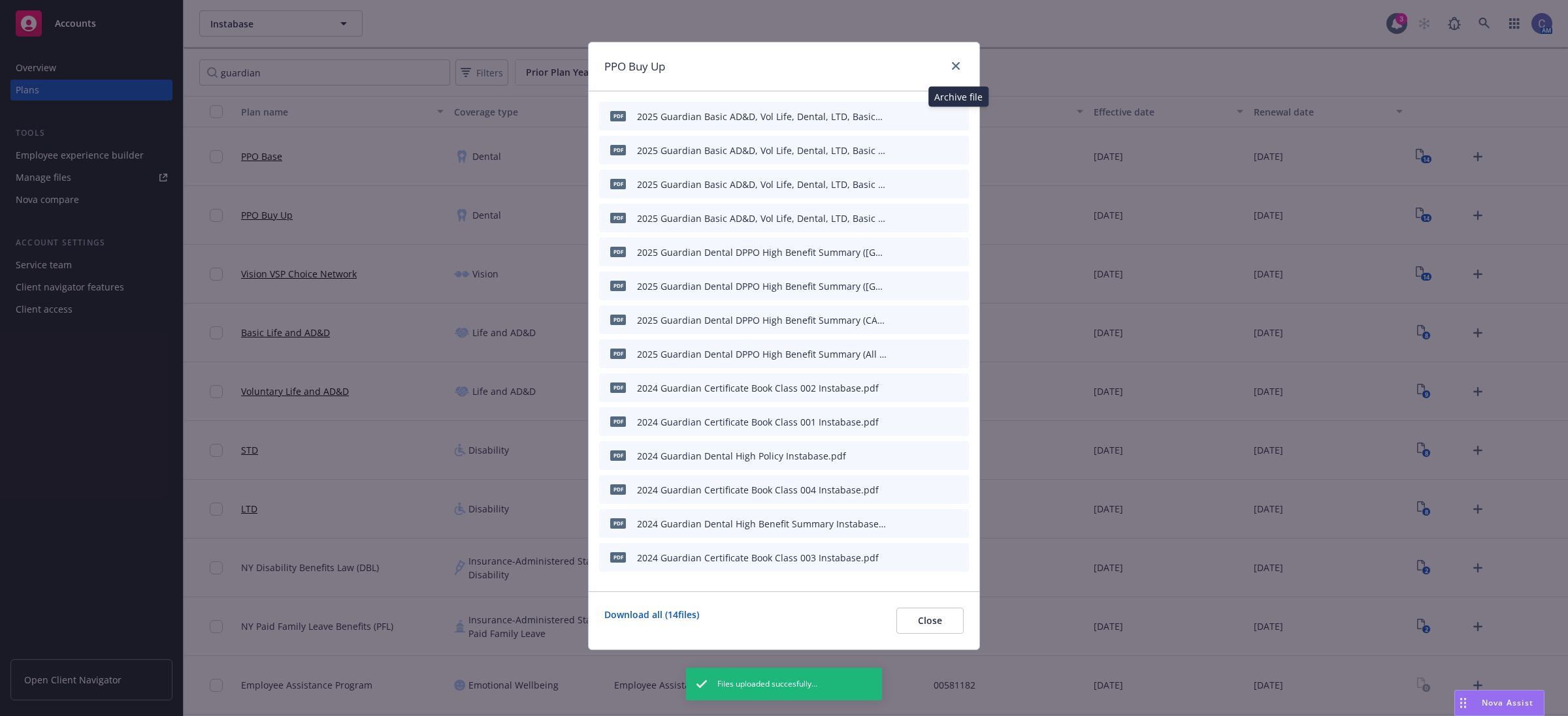
click at [958, 112] on icon "archive file" at bounding box center [957, 116] width 9 height 11
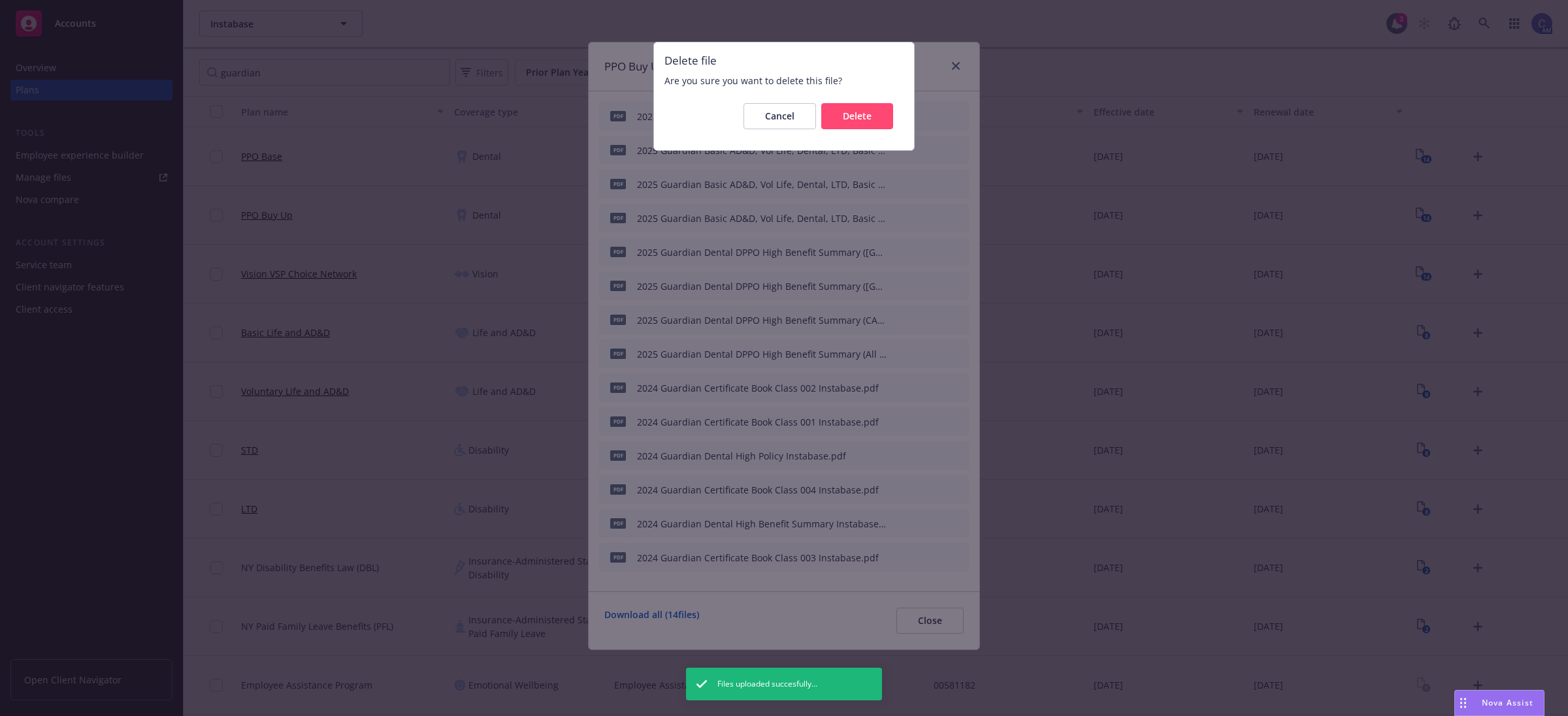
click at [866, 132] on div "Cancel Delete" at bounding box center [784, 116] width 239 height 47
click at [867, 121] on span "Delete" at bounding box center [856, 116] width 28 height 12
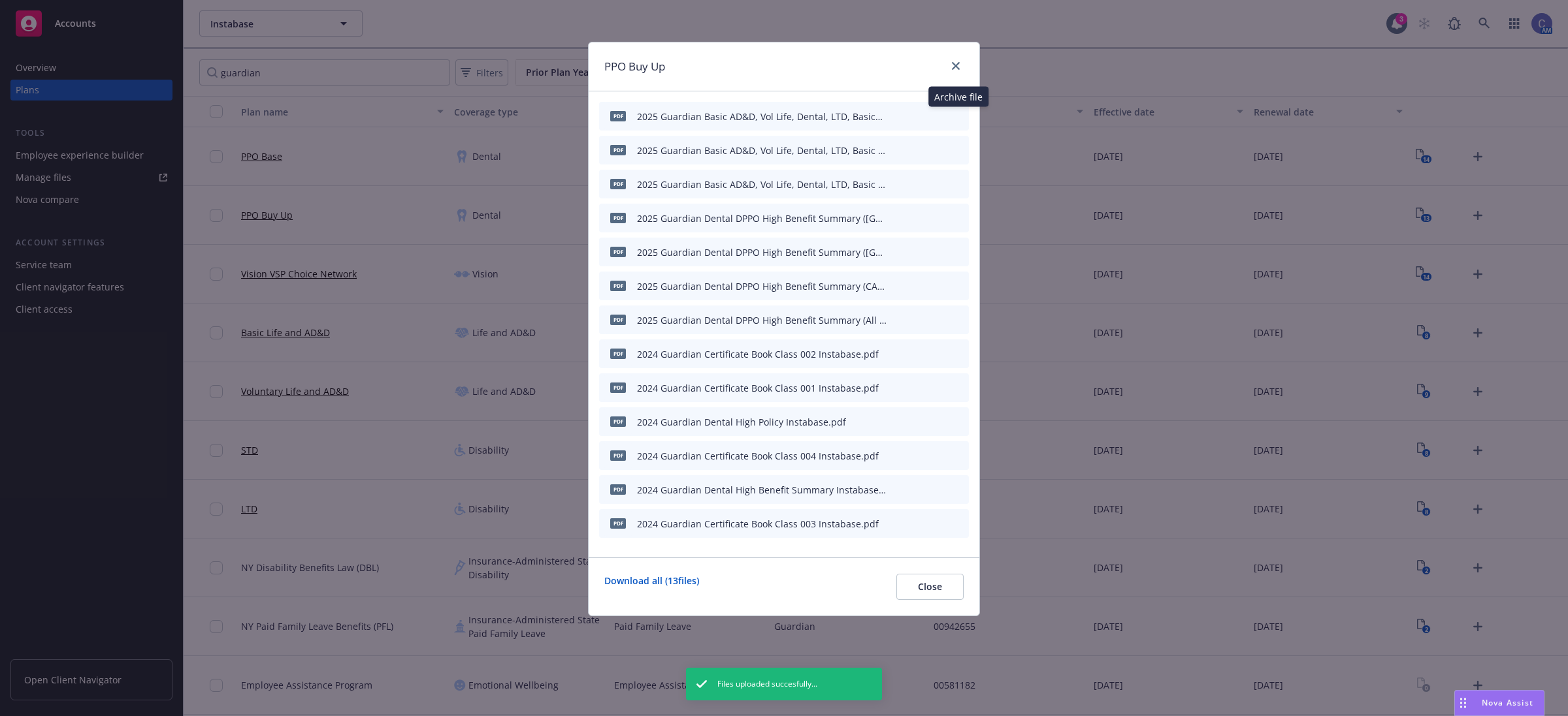
click at [958, 116] on icon "archive file" at bounding box center [957, 116] width 9 height 11
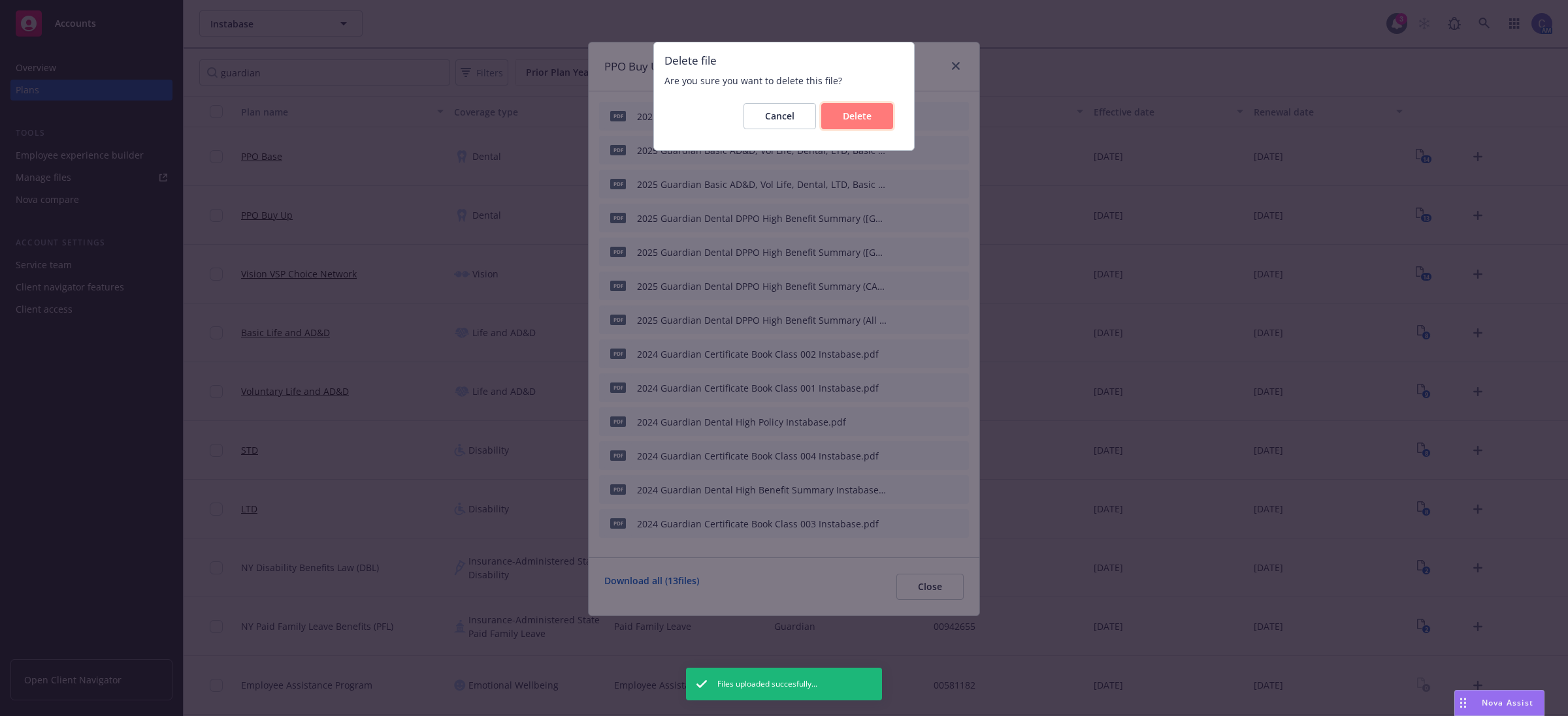
click at [848, 117] on span "Delete" at bounding box center [856, 116] width 28 height 12
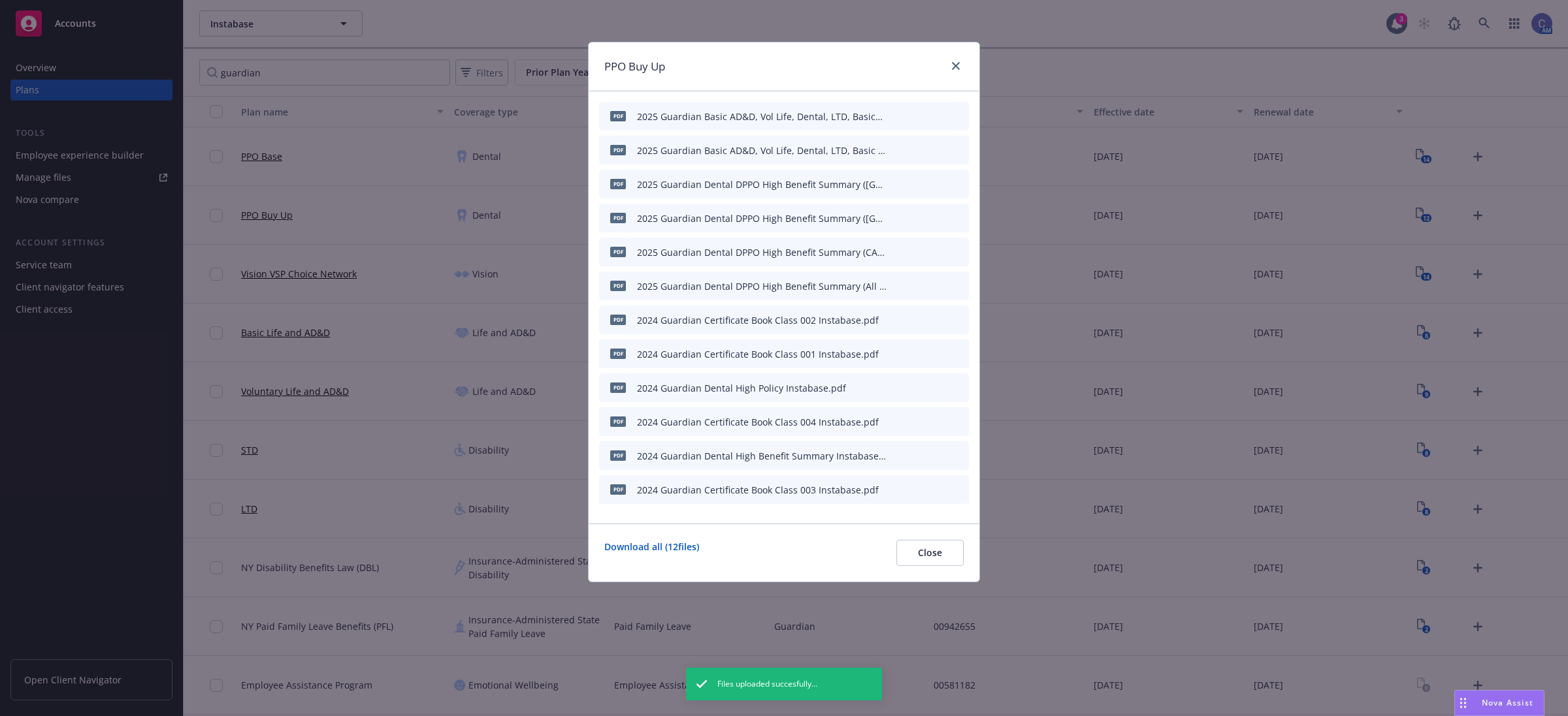
click at [953, 114] on icon "archive file" at bounding box center [957, 116] width 11 height 11
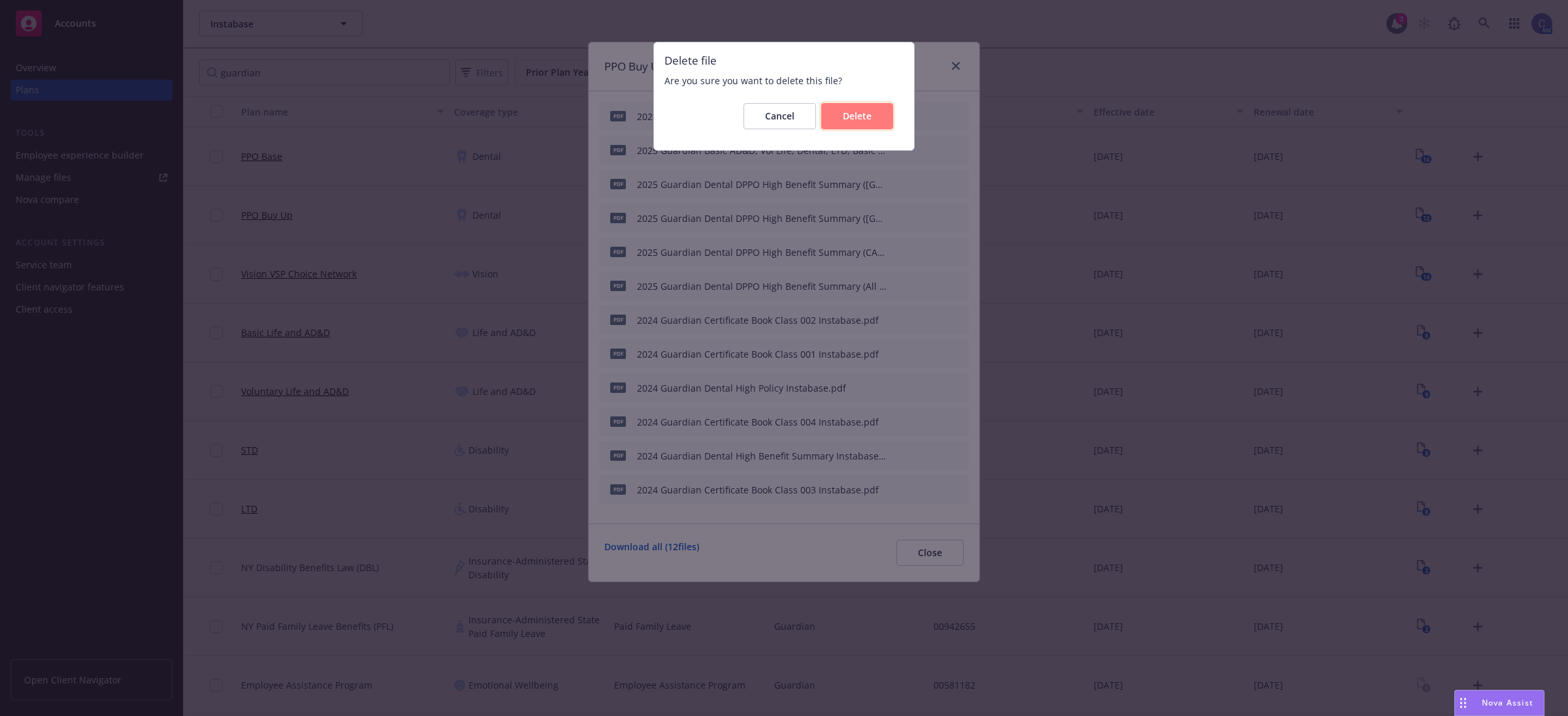
click at [841, 108] on button "Delete" at bounding box center [857, 116] width 72 height 26
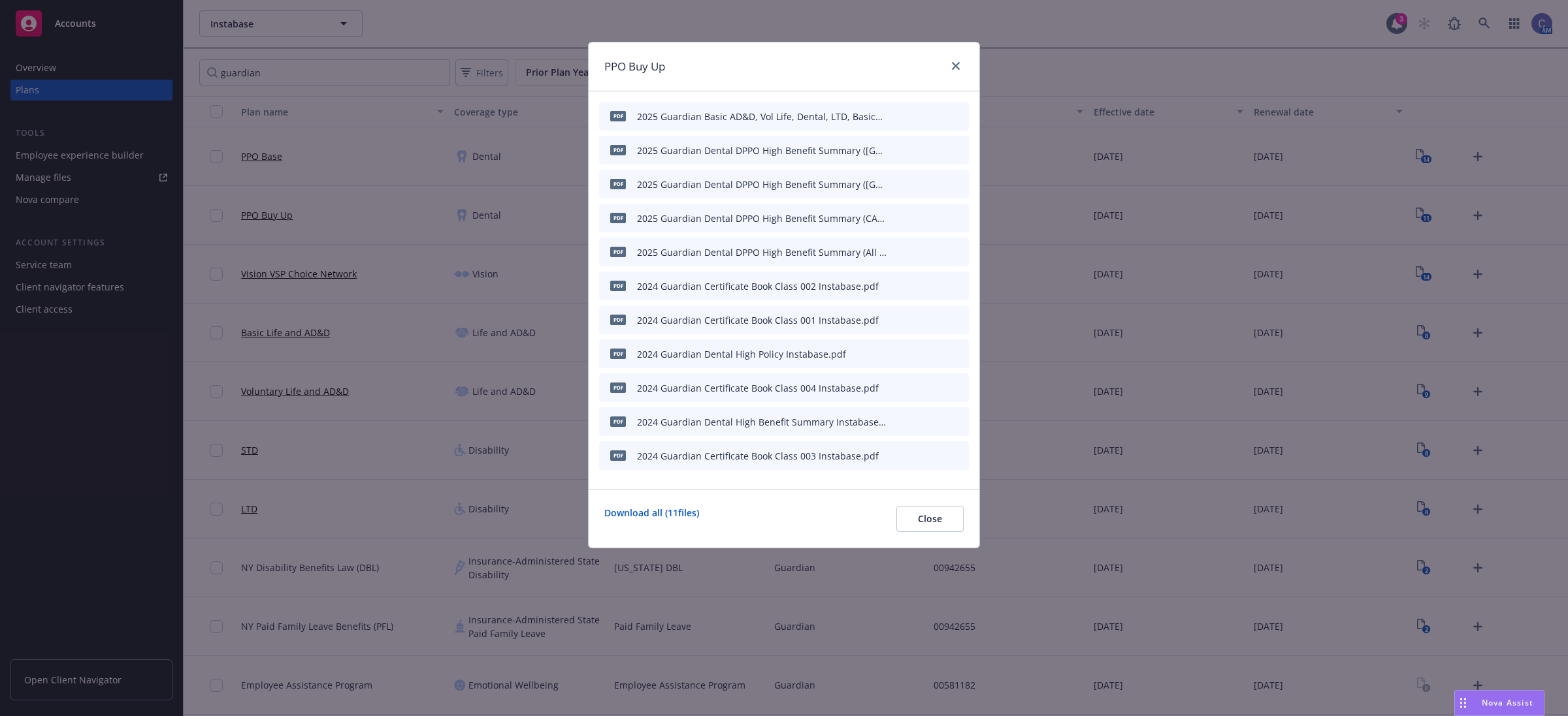
click at [957, 114] on icon "archive file" at bounding box center [957, 116] width 9 height 11
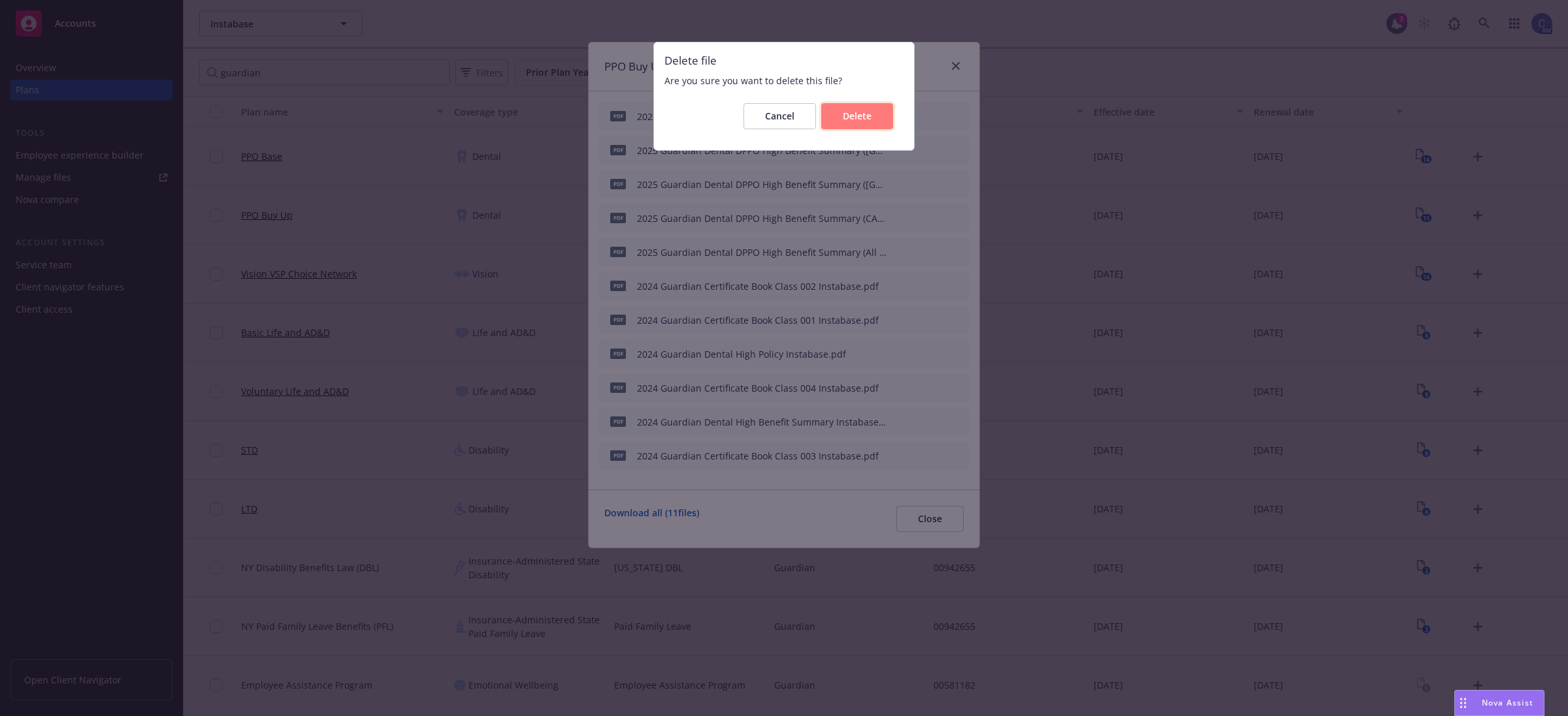
click at [855, 120] on span "Delete" at bounding box center [856, 116] width 28 height 12
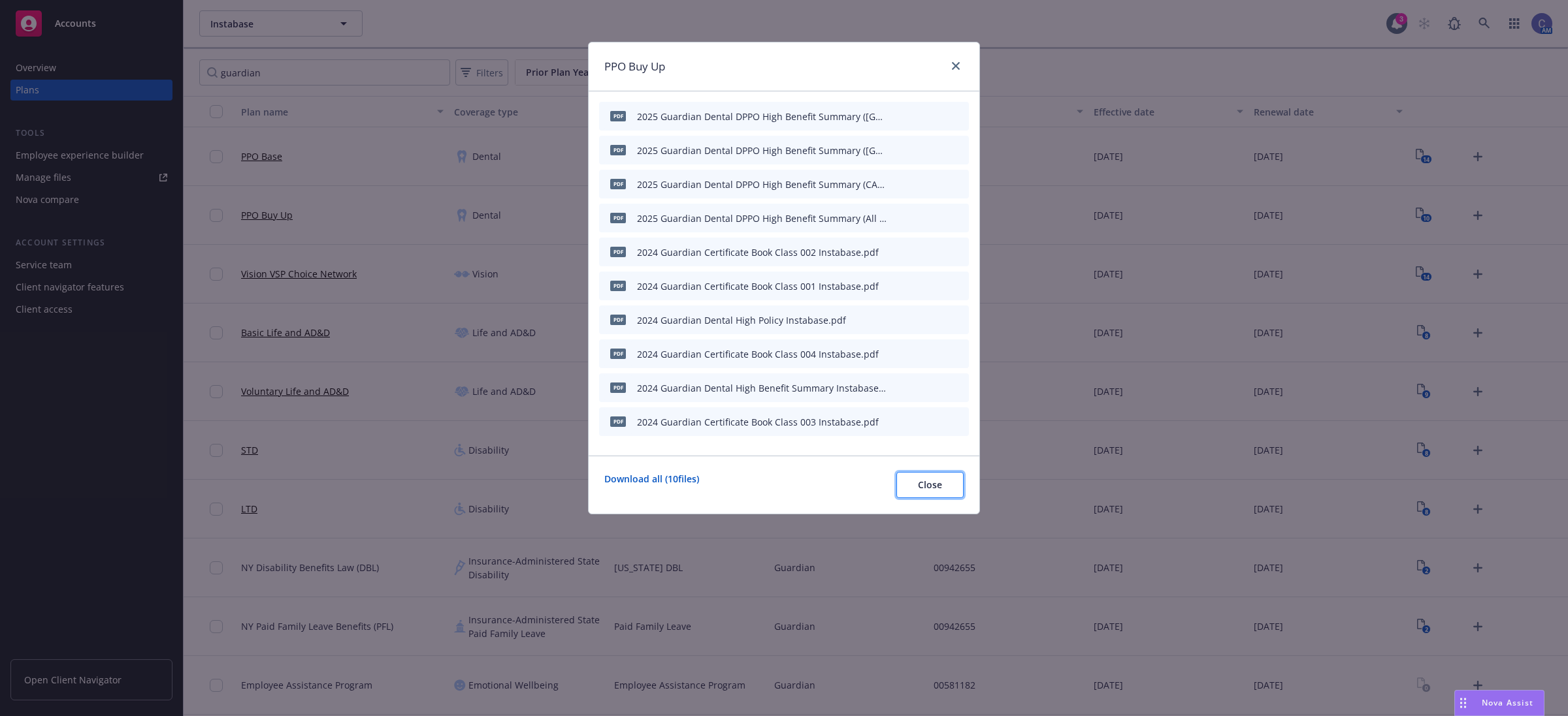
click at [922, 487] on span "Close" at bounding box center [931, 484] width 24 height 12
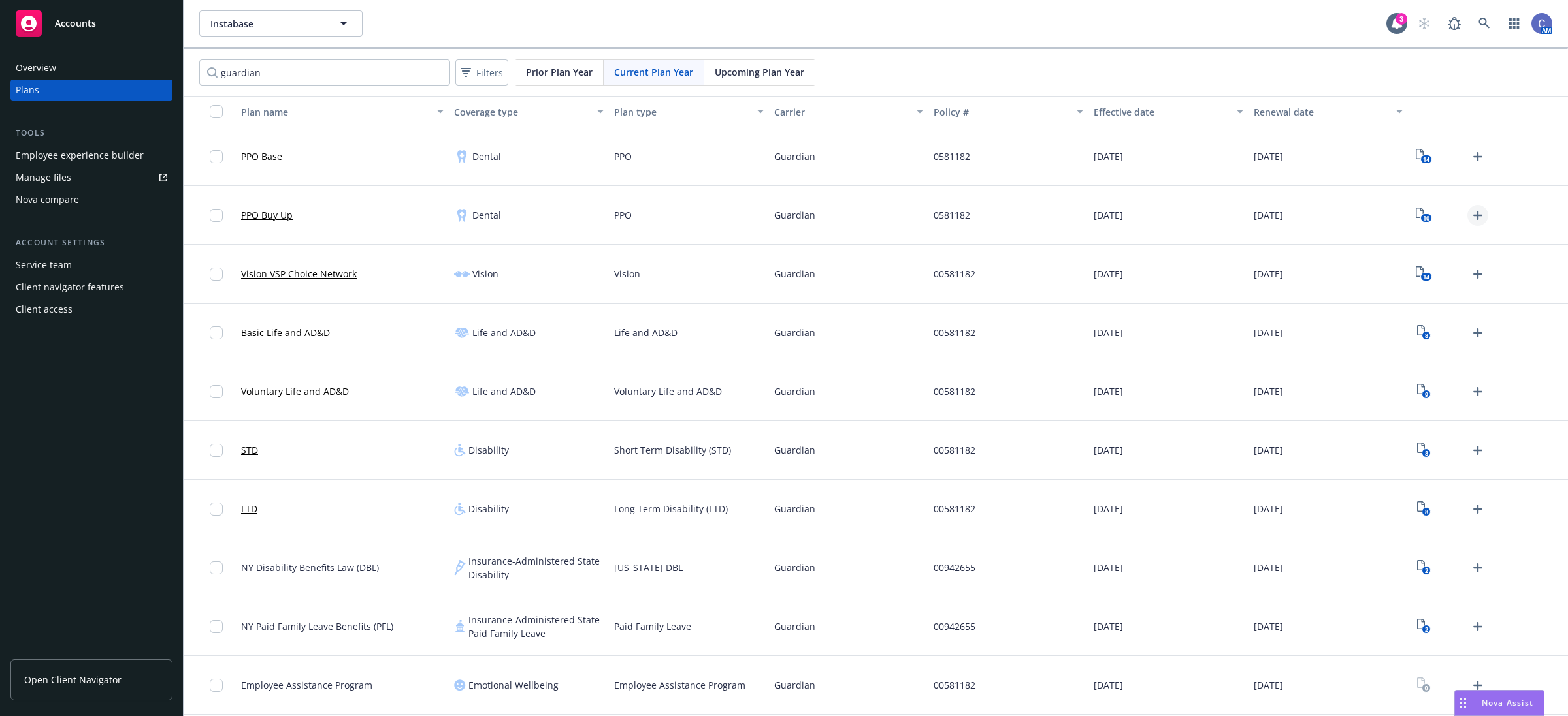
click at [1480, 212] on icon "Upload Plan Documents" at bounding box center [1478, 215] width 15 height 15
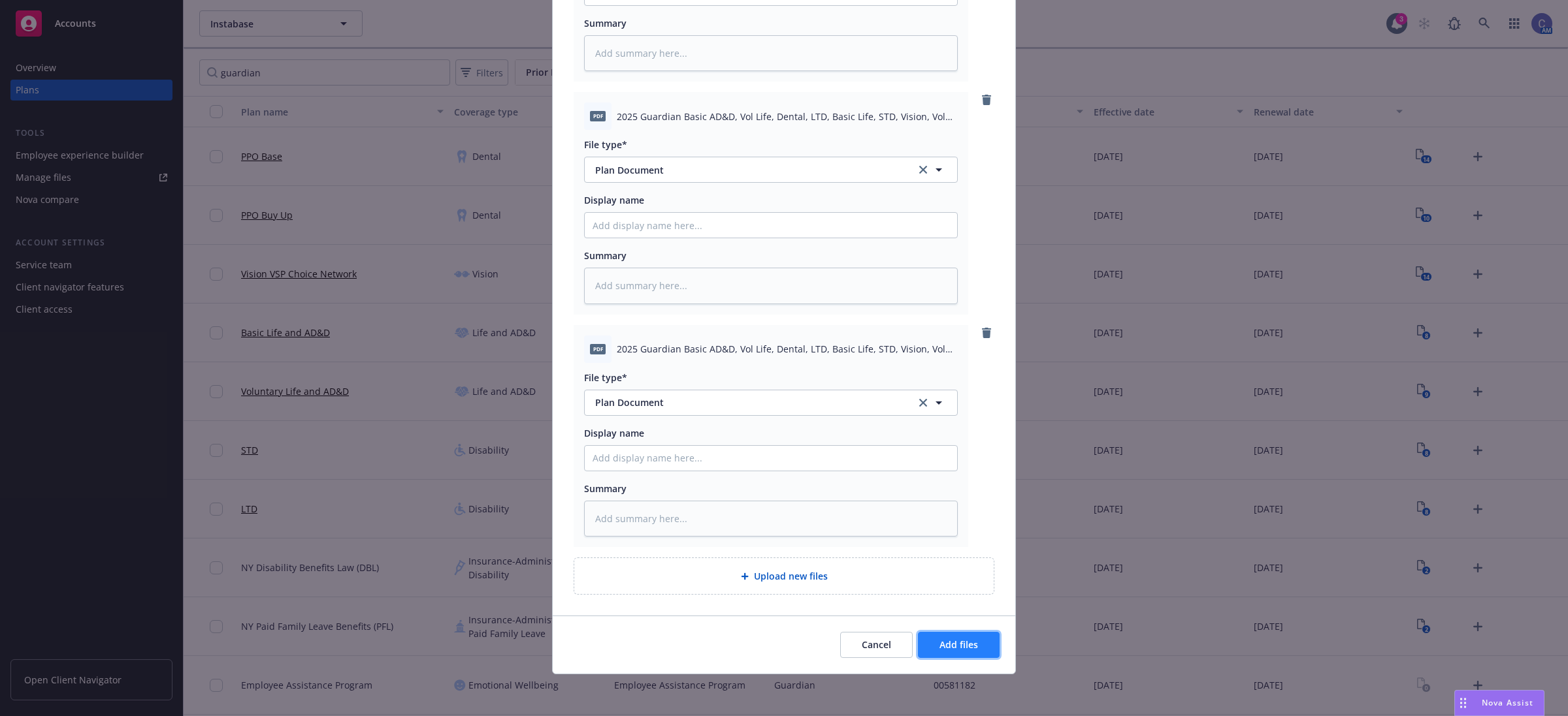
click at [941, 640] on span "Add files" at bounding box center [958, 644] width 38 height 12
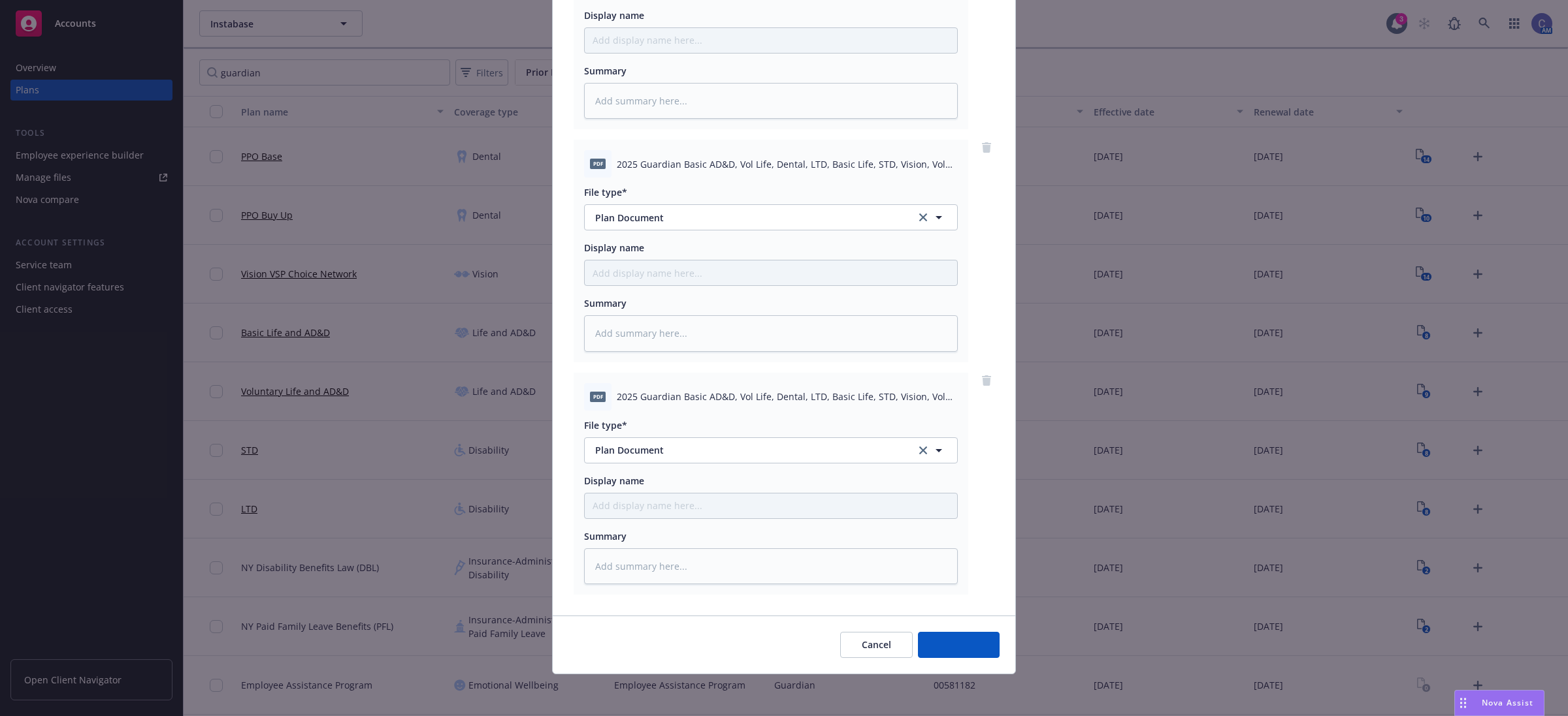
scroll to position [478, 0]
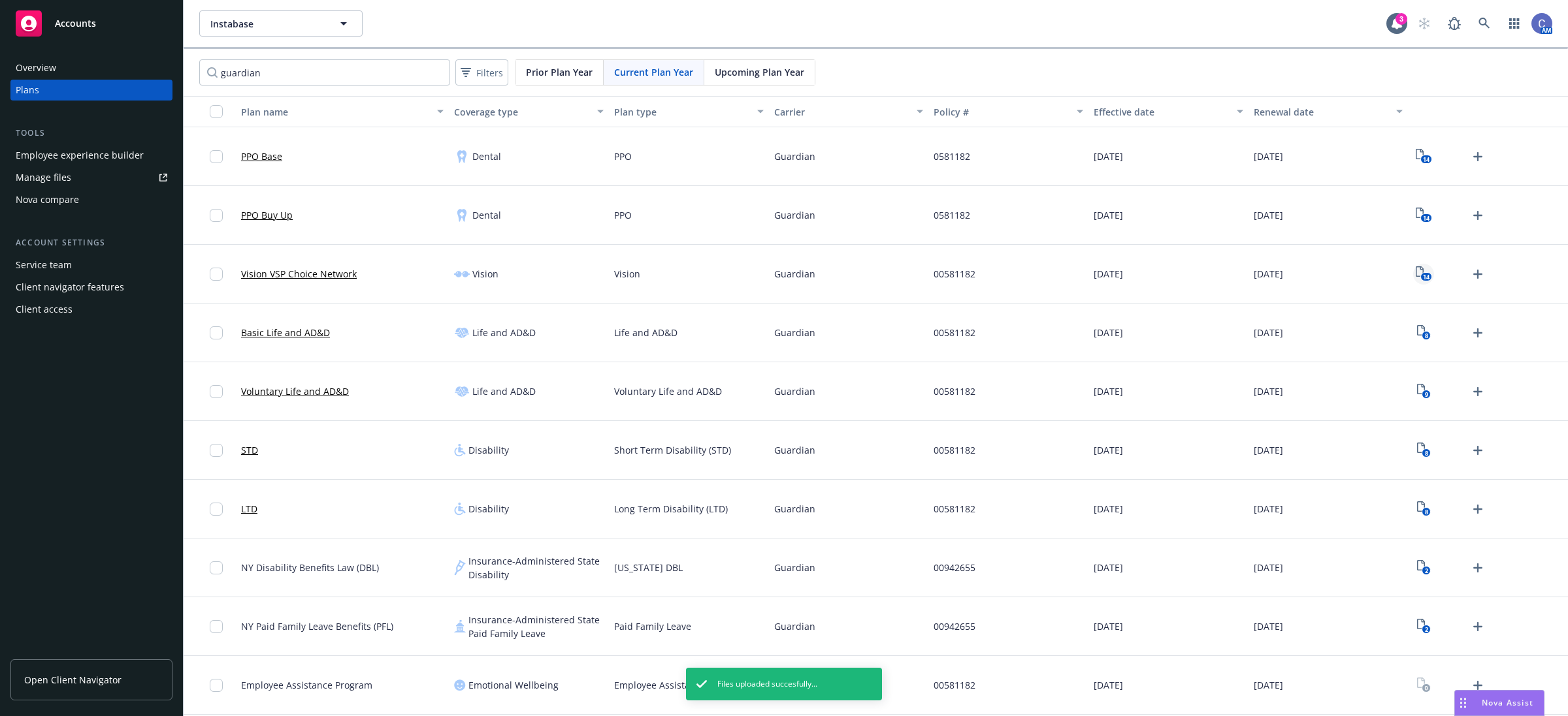
click at [1420, 276] on icon "View Plan Documents" at bounding box center [1420, 271] width 8 height 11
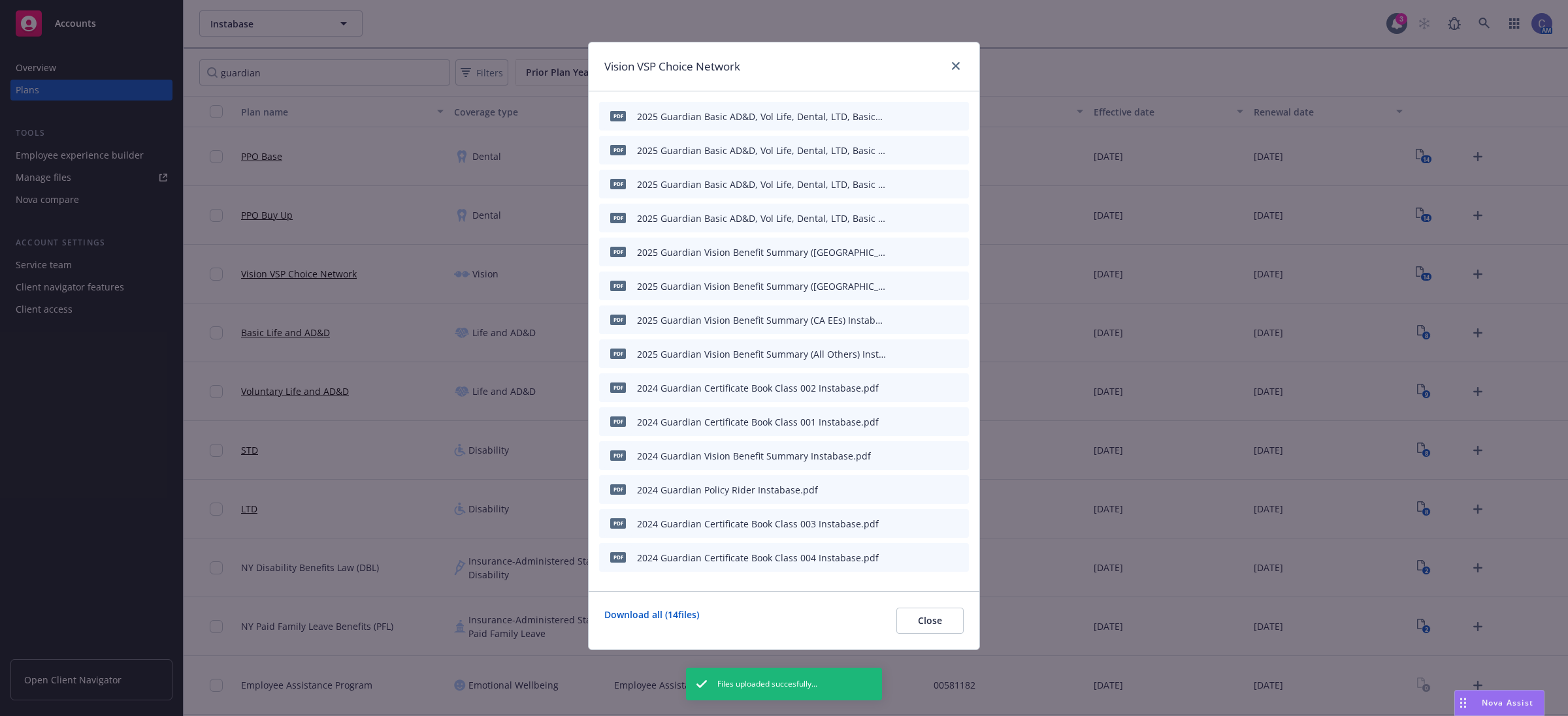
click at [958, 114] on icon "archive file" at bounding box center [957, 116] width 9 height 11
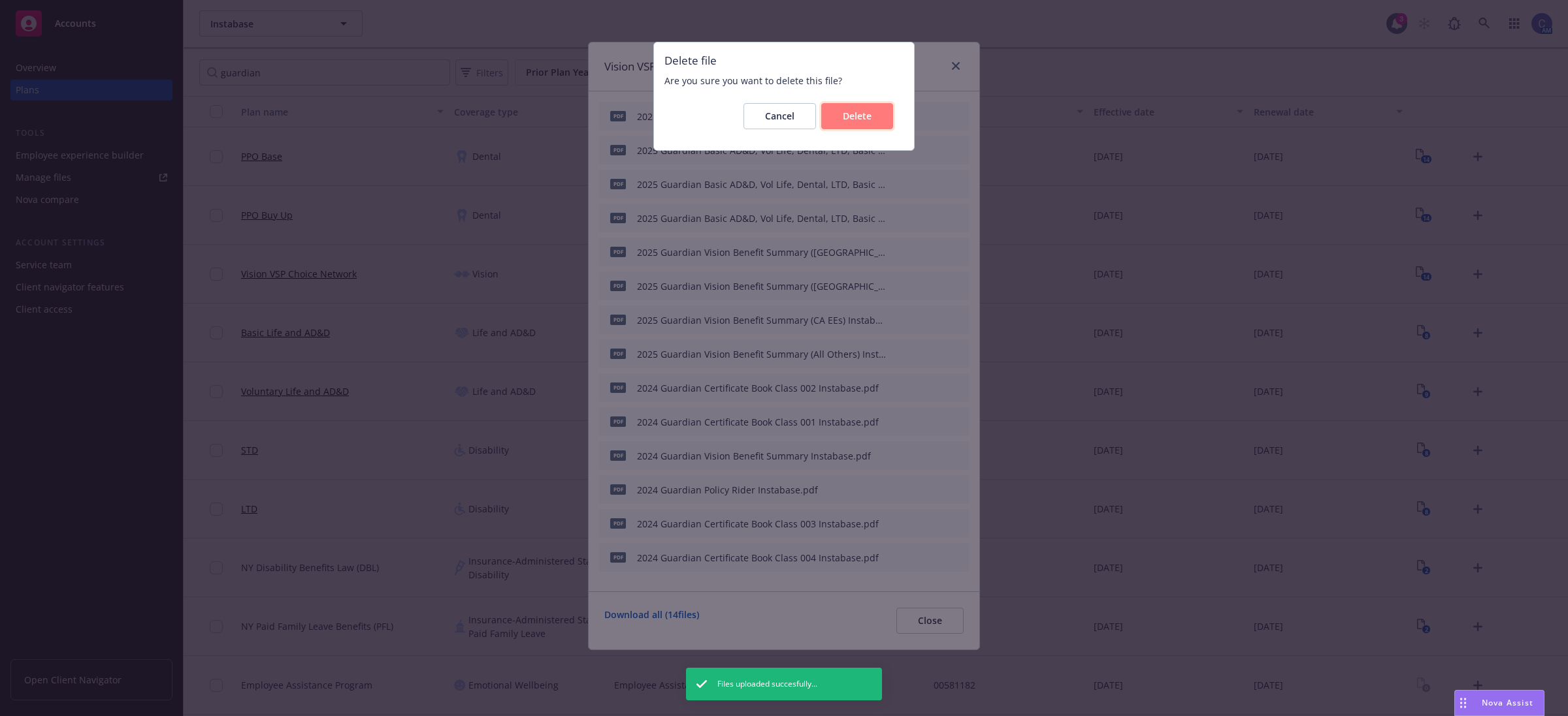
click at [852, 117] on span "Delete" at bounding box center [856, 116] width 28 height 12
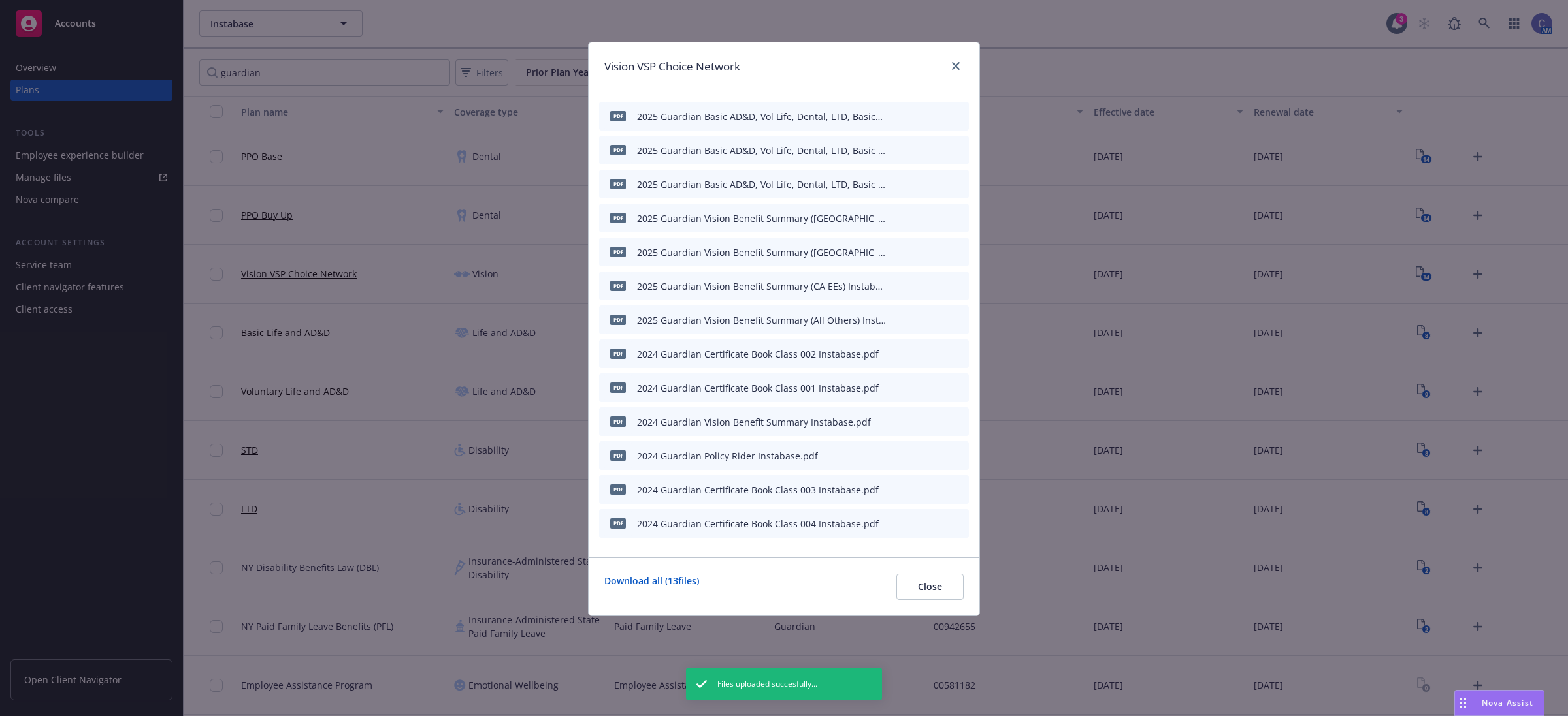
click at [957, 114] on icon "archive file" at bounding box center [957, 116] width 9 height 11
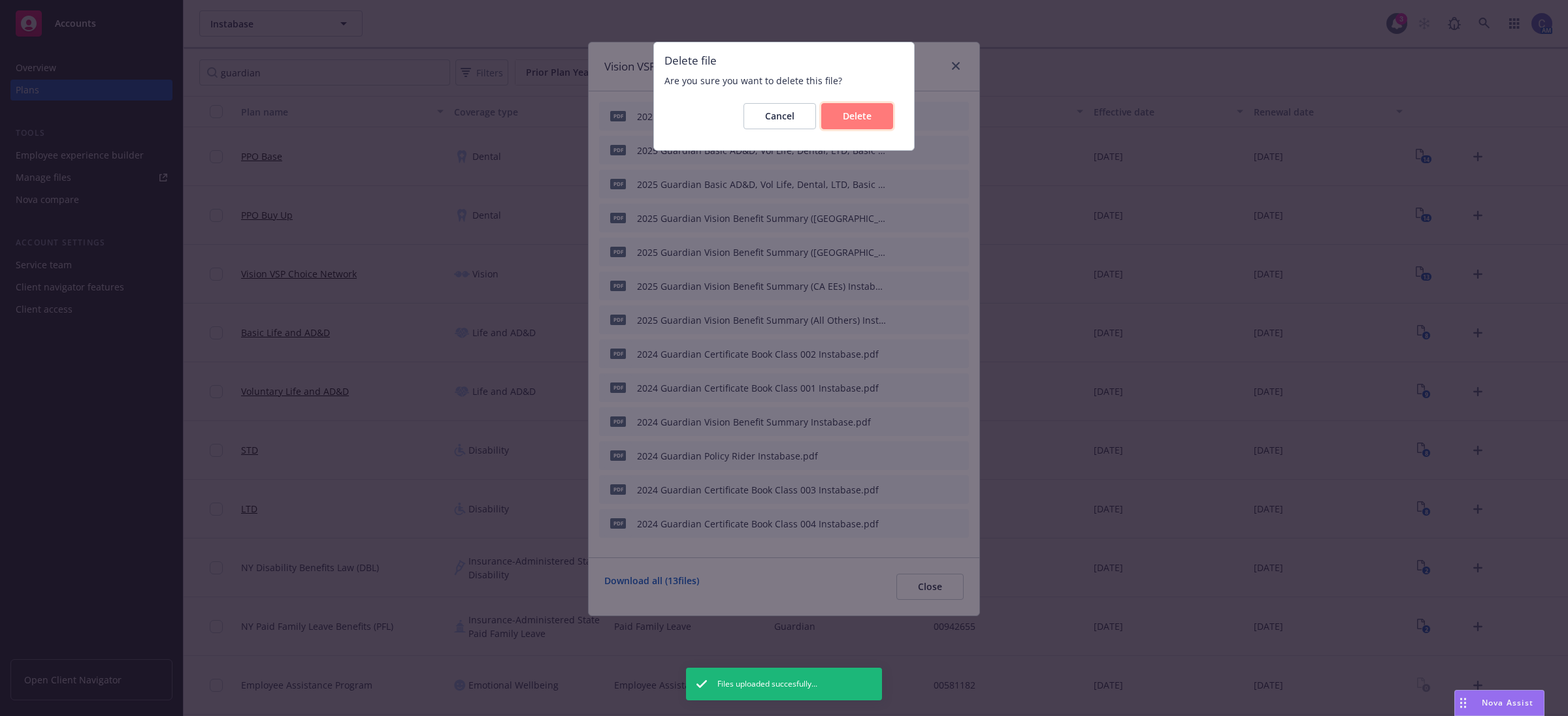
click at [834, 115] on button "Delete" at bounding box center [857, 116] width 72 height 26
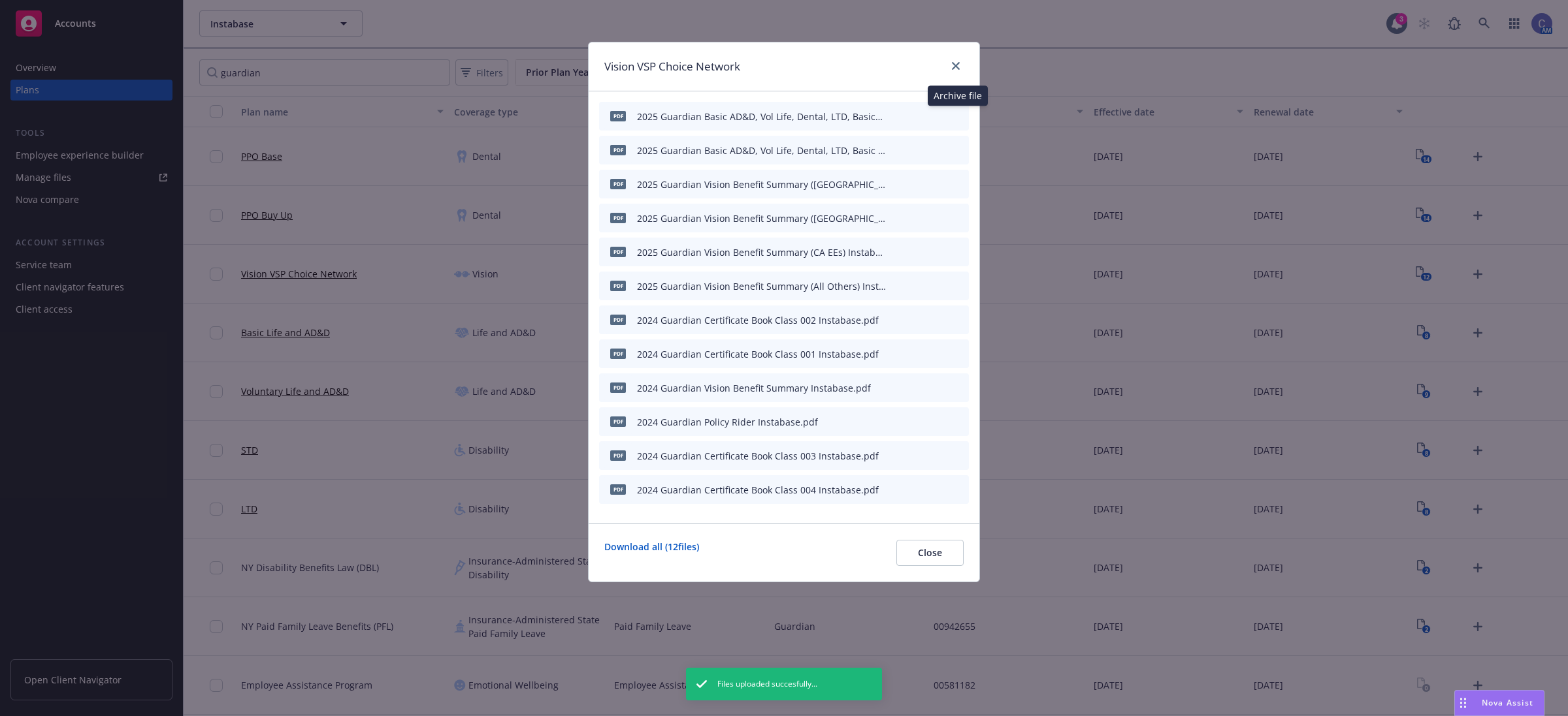
click at [953, 113] on icon "archive file" at bounding box center [957, 116] width 11 height 11
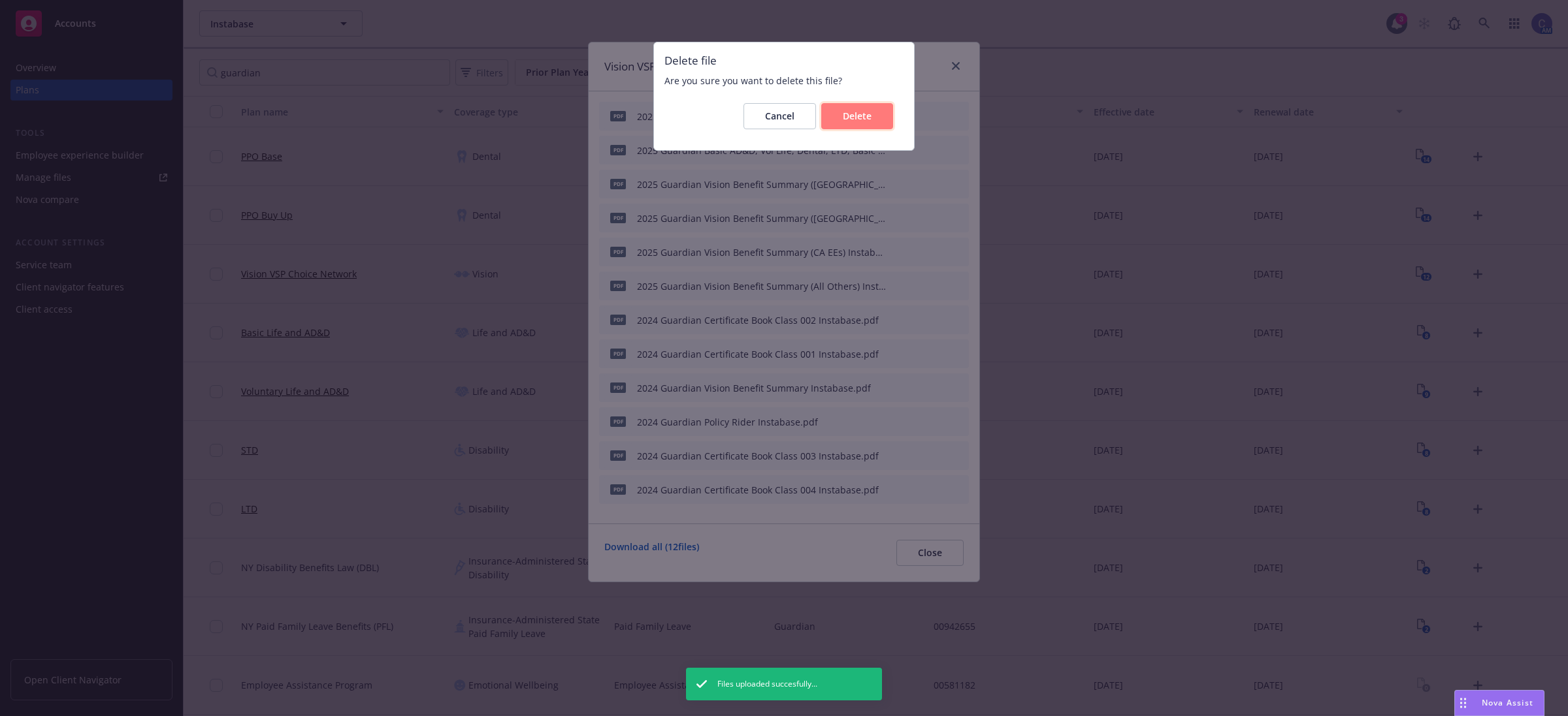
click at [856, 116] on span "Delete" at bounding box center [856, 116] width 28 height 12
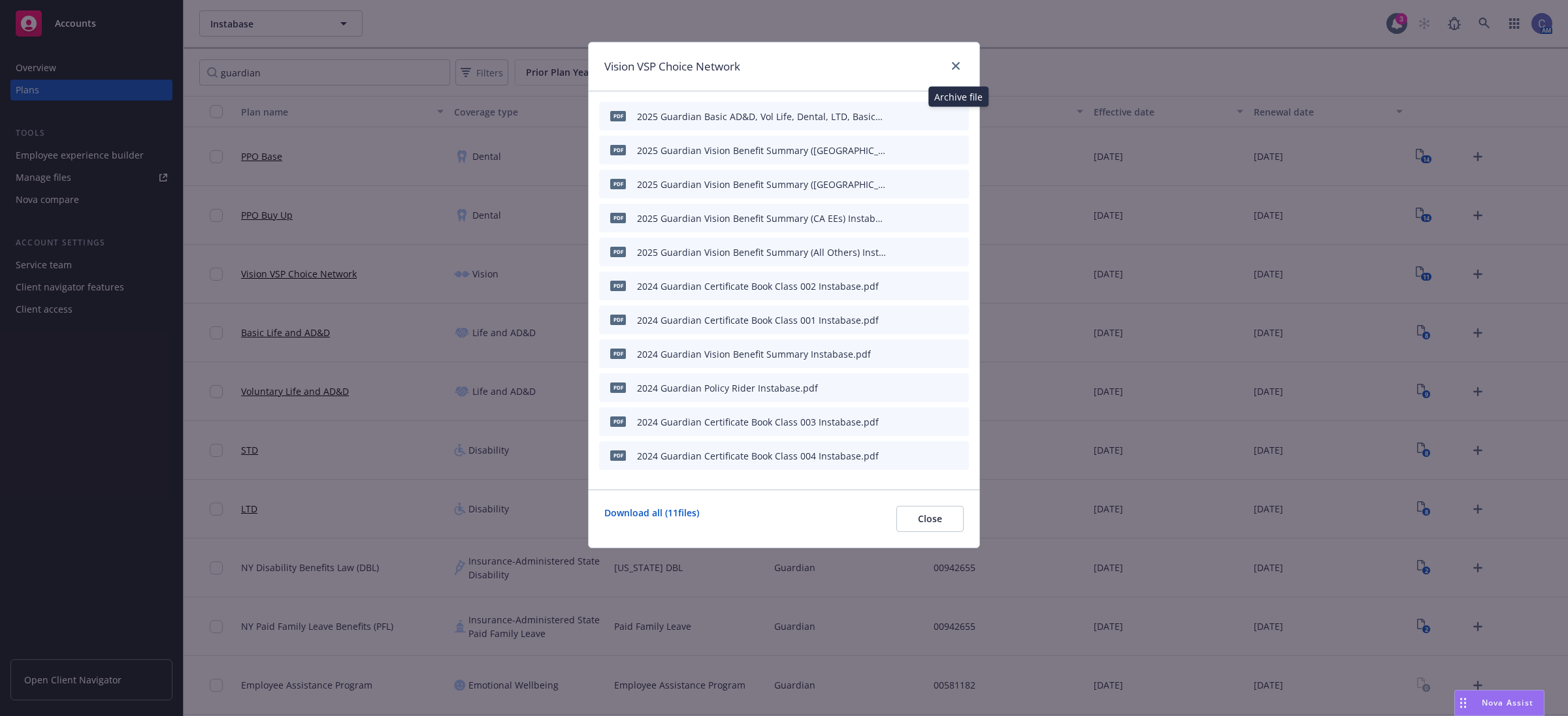
click at [961, 117] on icon "archive file" at bounding box center [957, 116] width 9 height 11
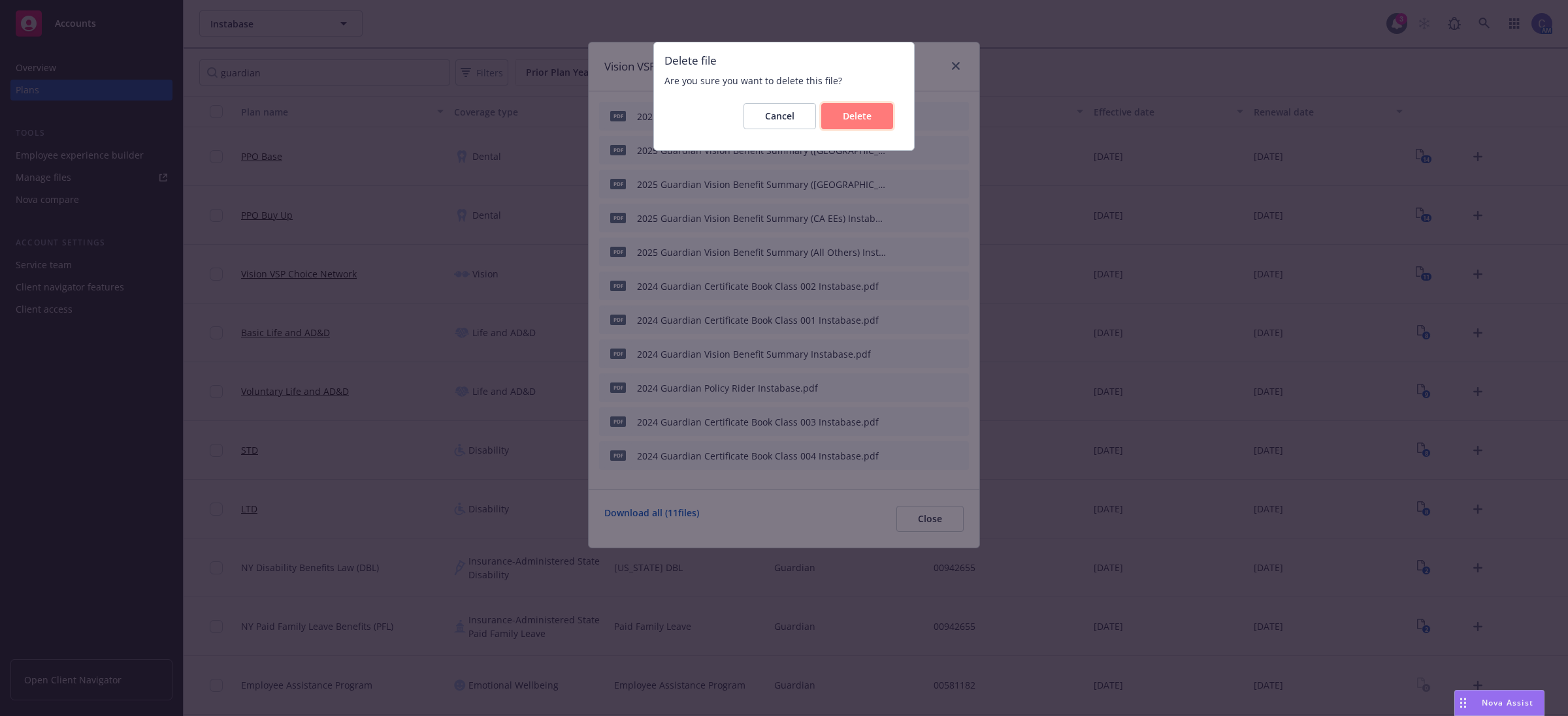
click at [864, 117] on span "Delete" at bounding box center [856, 116] width 28 height 12
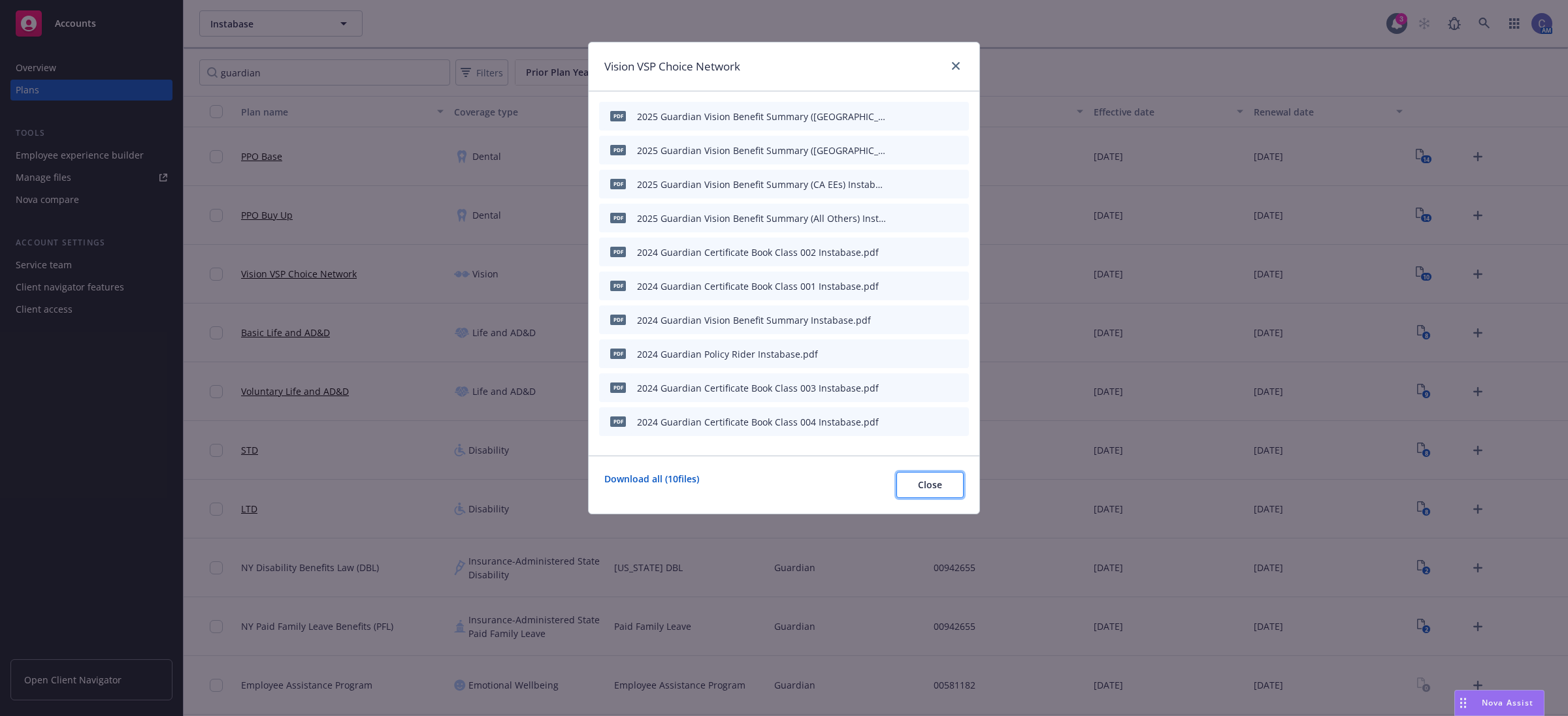
click at [922, 497] on button "Close" at bounding box center [930, 485] width 68 height 26
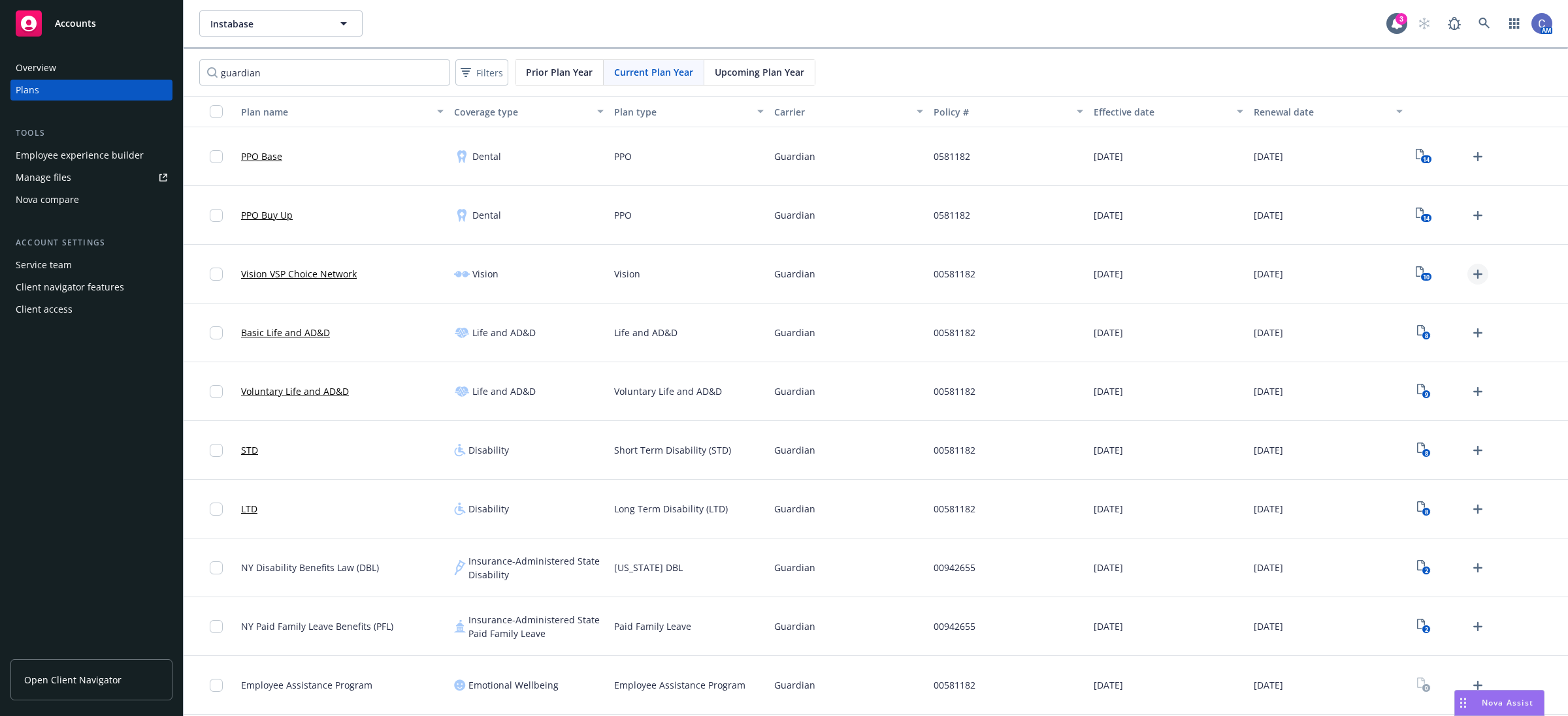
click at [1471, 271] on icon "Upload Plan Documents" at bounding box center [1478, 273] width 15 height 15
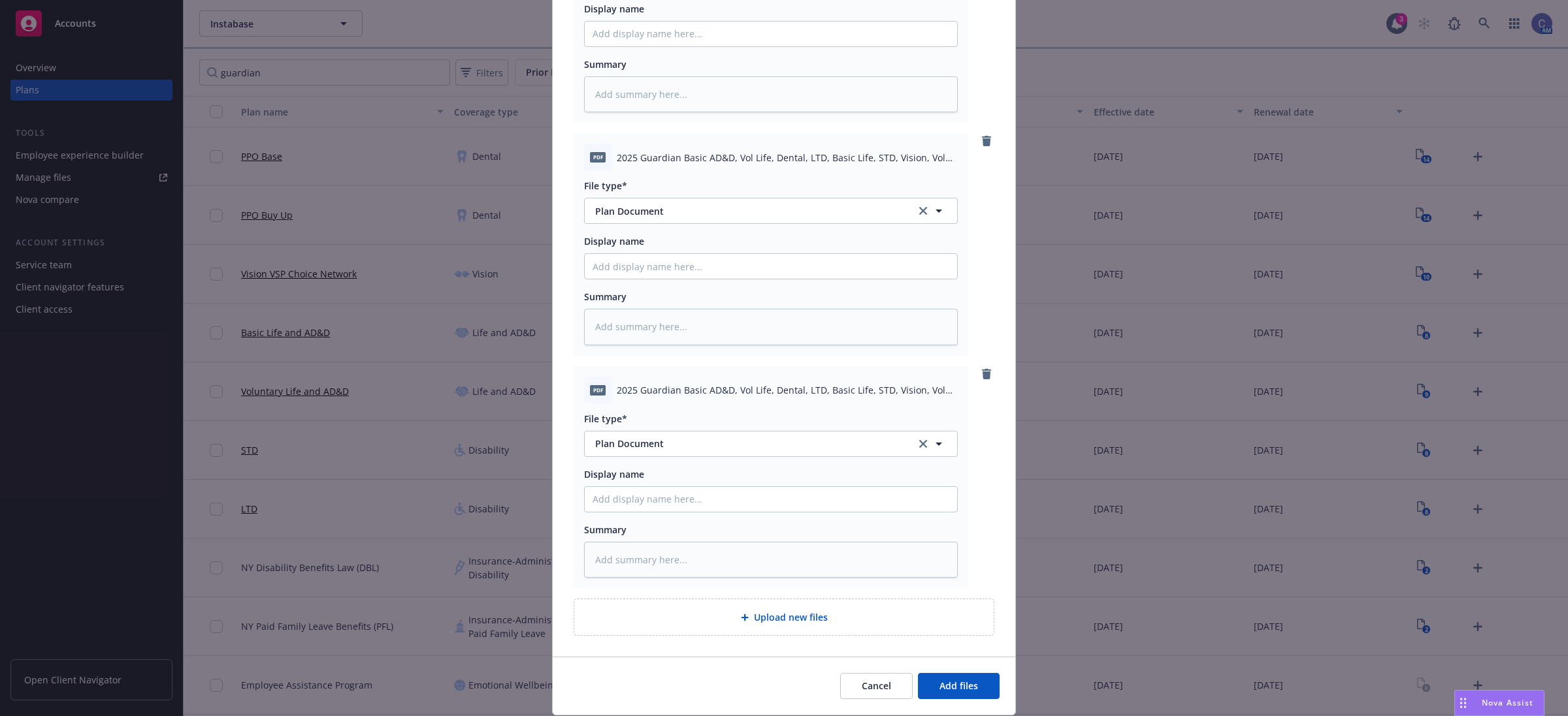
click at [962, 640] on div "Add files The uploaded files will be associated with 2024 - Vision VSP Choice N…" at bounding box center [784, 136] width 464 height 1159
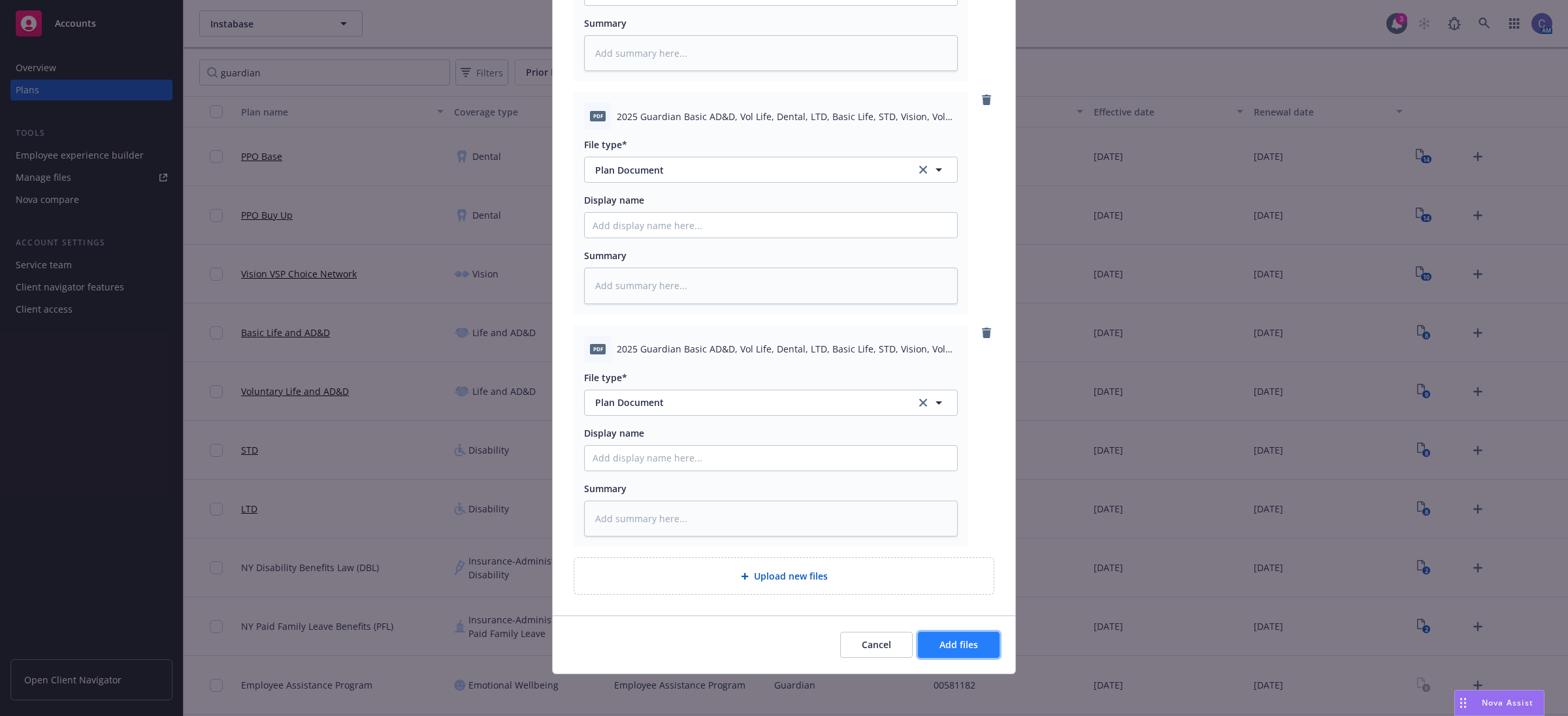
click at [945, 654] on button "Add files" at bounding box center [959, 645] width 81 height 26
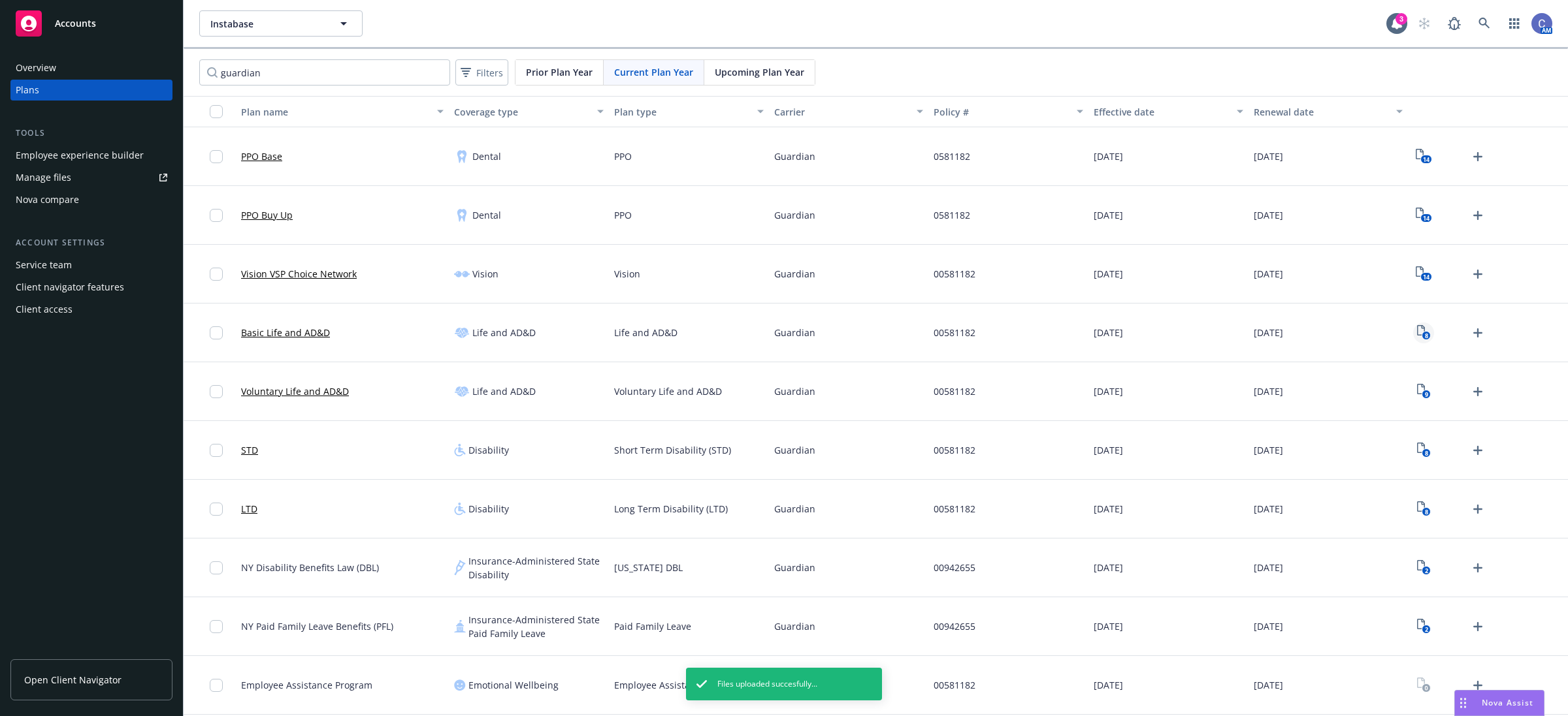
click at [1426, 339] on text "8" at bounding box center [1426, 336] width 3 height 8
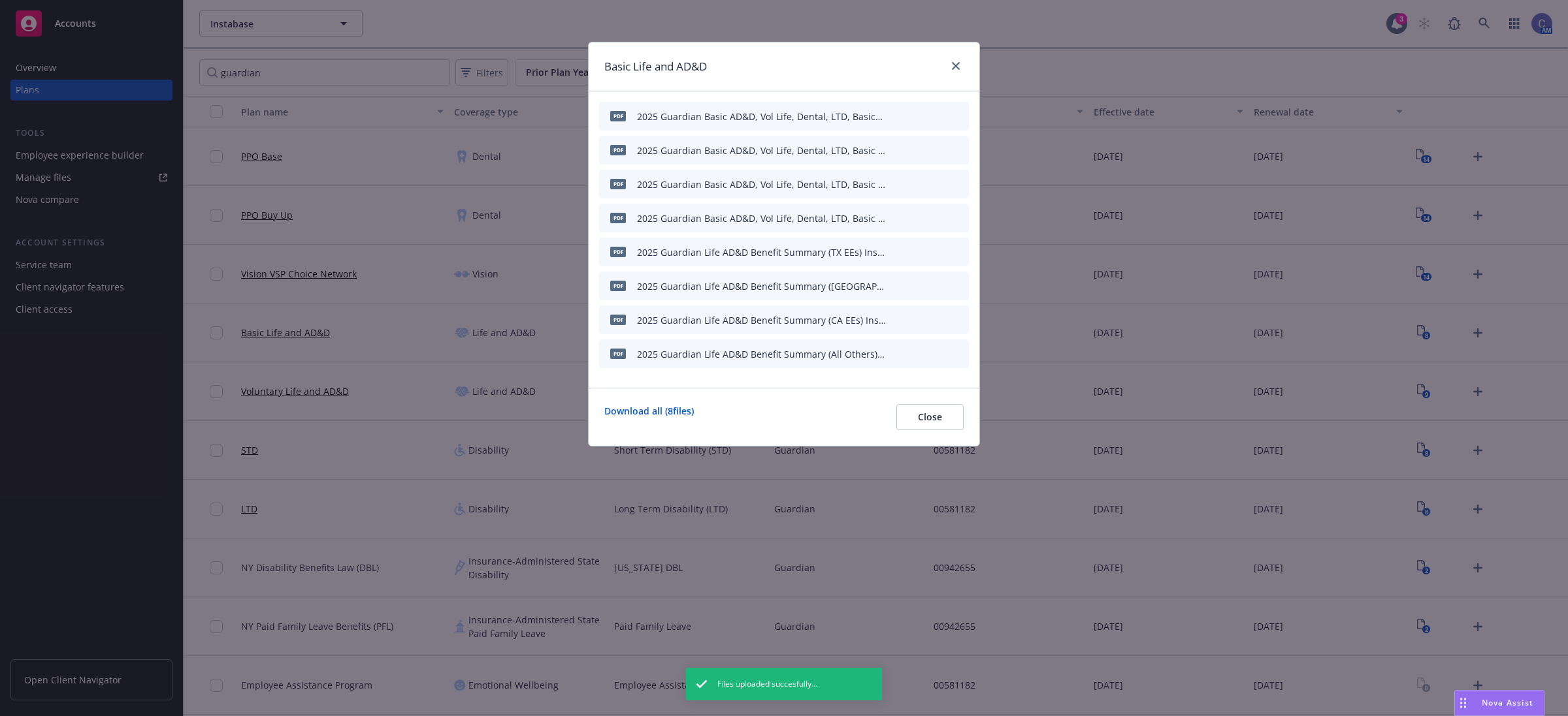
click at [962, 112] on button "archive file" at bounding box center [957, 116] width 13 height 13
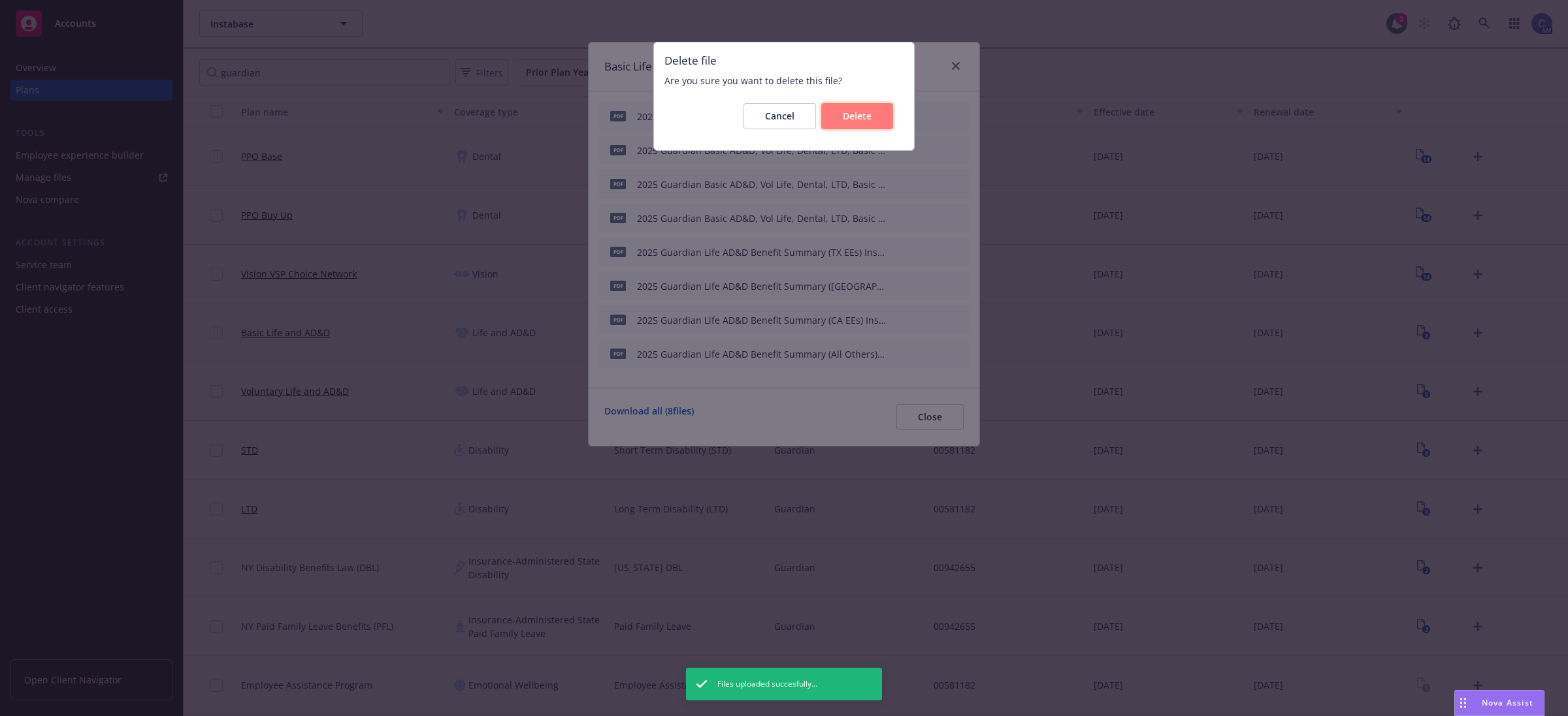
click at [855, 122] on button "Delete" at bounding box center [857, 116] width 72 height 26
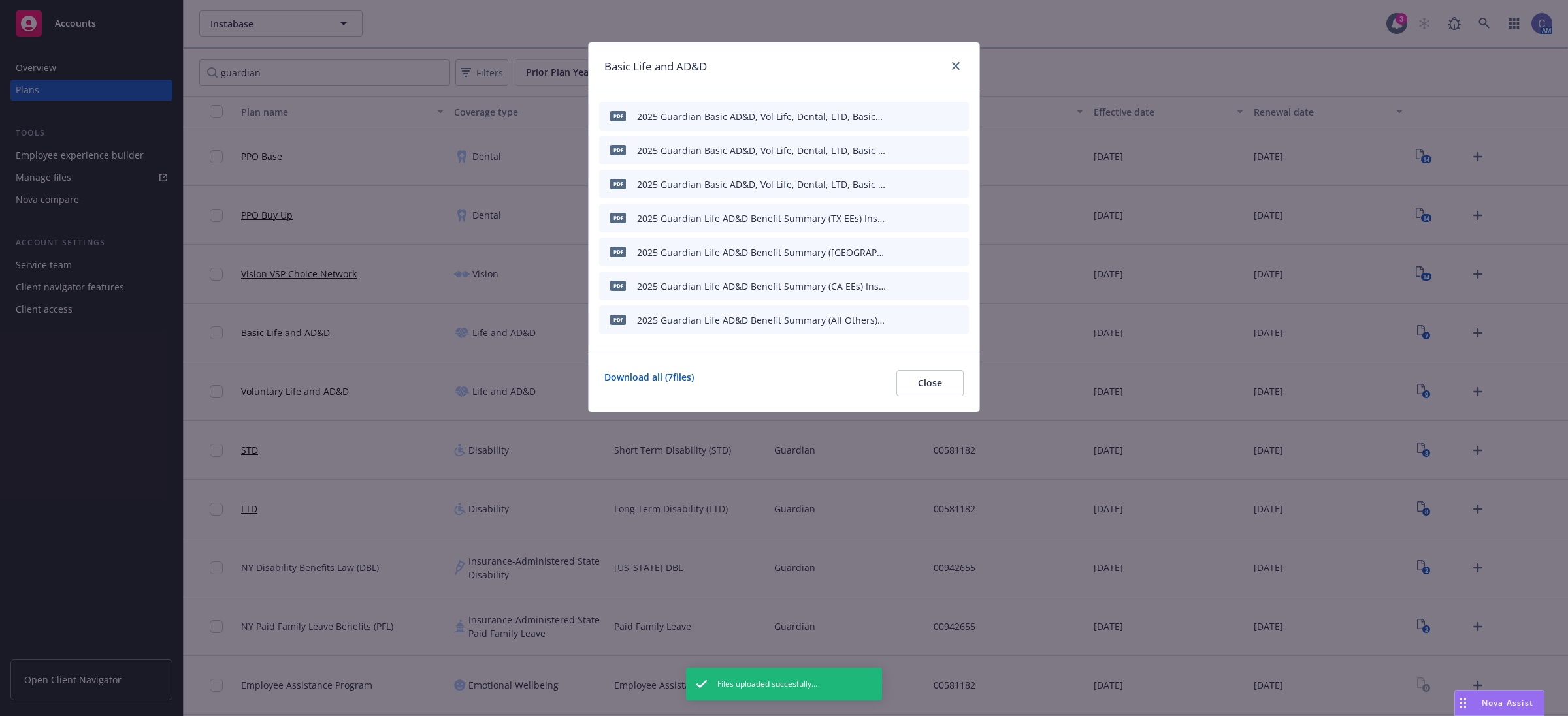
click at [961, 115] on icon "archive file" at bounding box center [957, 116] width 9 height 11
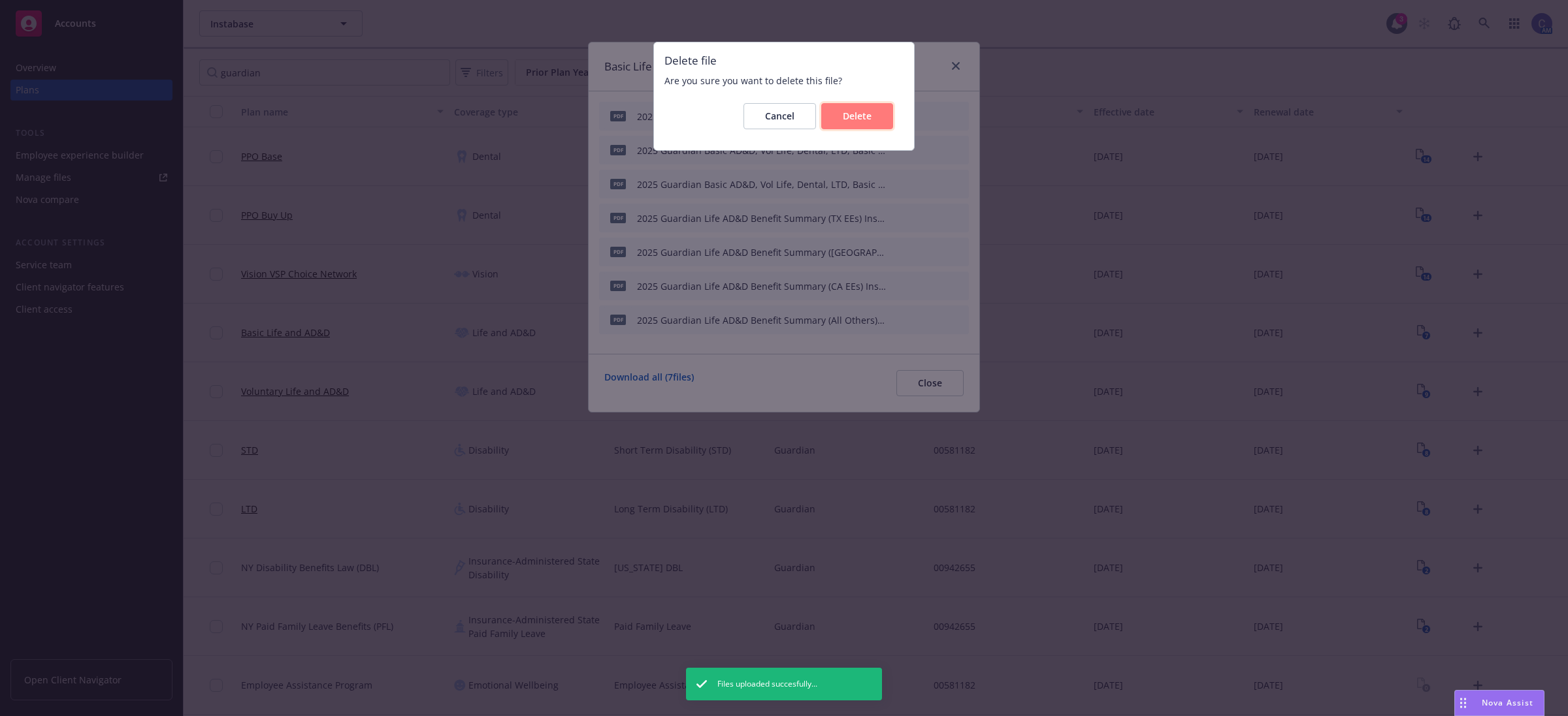
click at [874, 116] on button "Delete" at bounding box center [857, 116] width 72 height 26
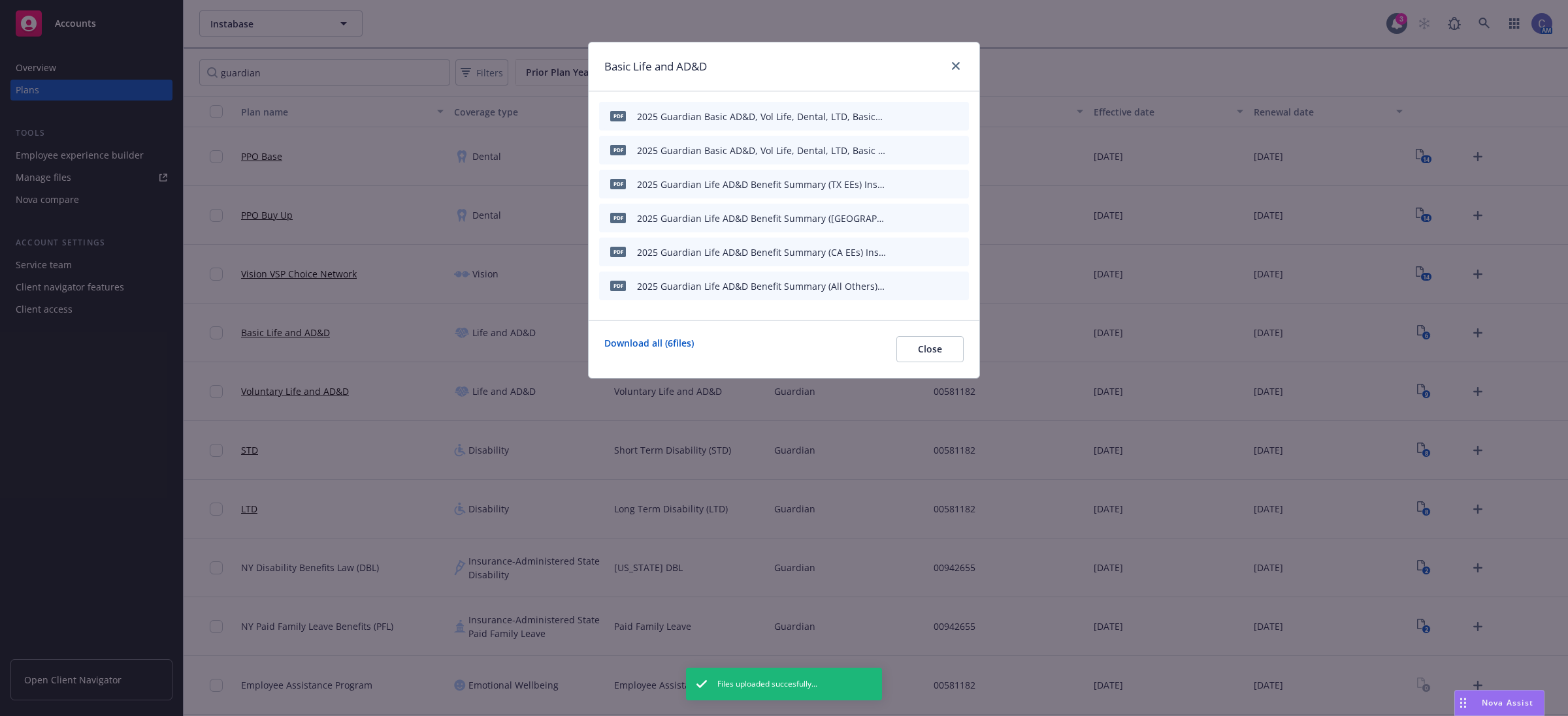
click at [958, 116] on icon "archive file" at bounding box center [957, 116] width 9 height 11
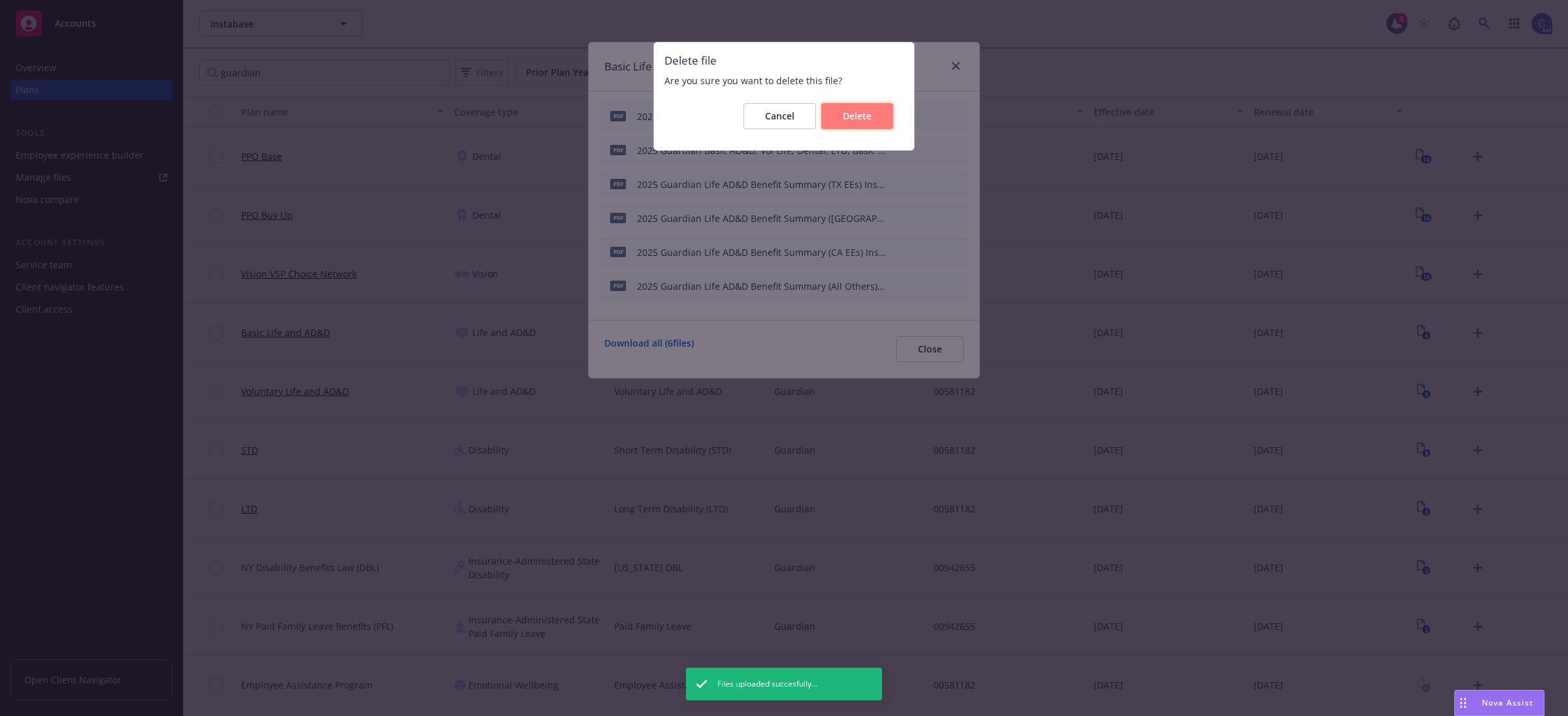
click at [847, 121] on span "Delete" at bounding box center [856, 116] width 28 height 12
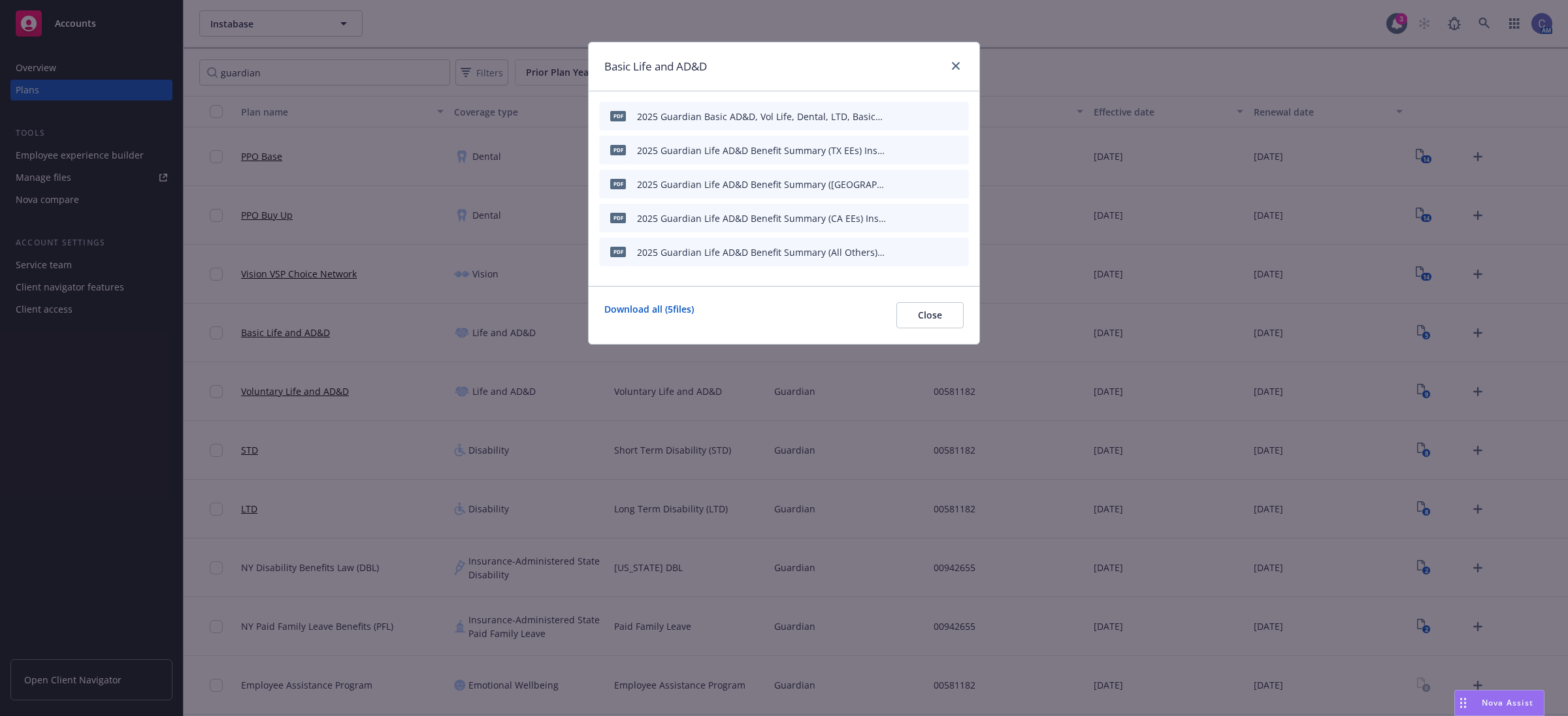
click at [958, 116] on icon "archive file" at bounding box center [957, 116] width 9 height 11
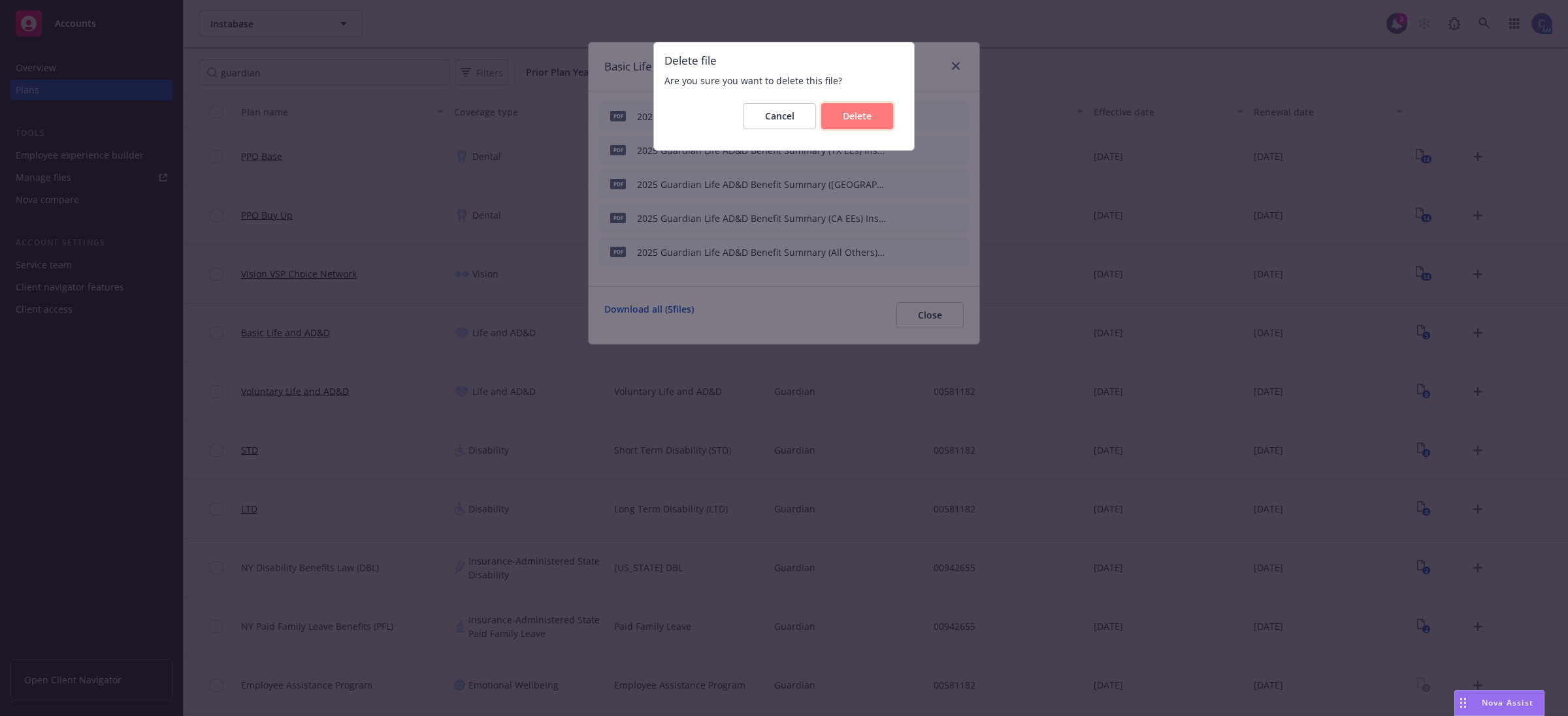
click at [859, 119] on span "Delete" at bounding box center [856, 116] width 28 height 12
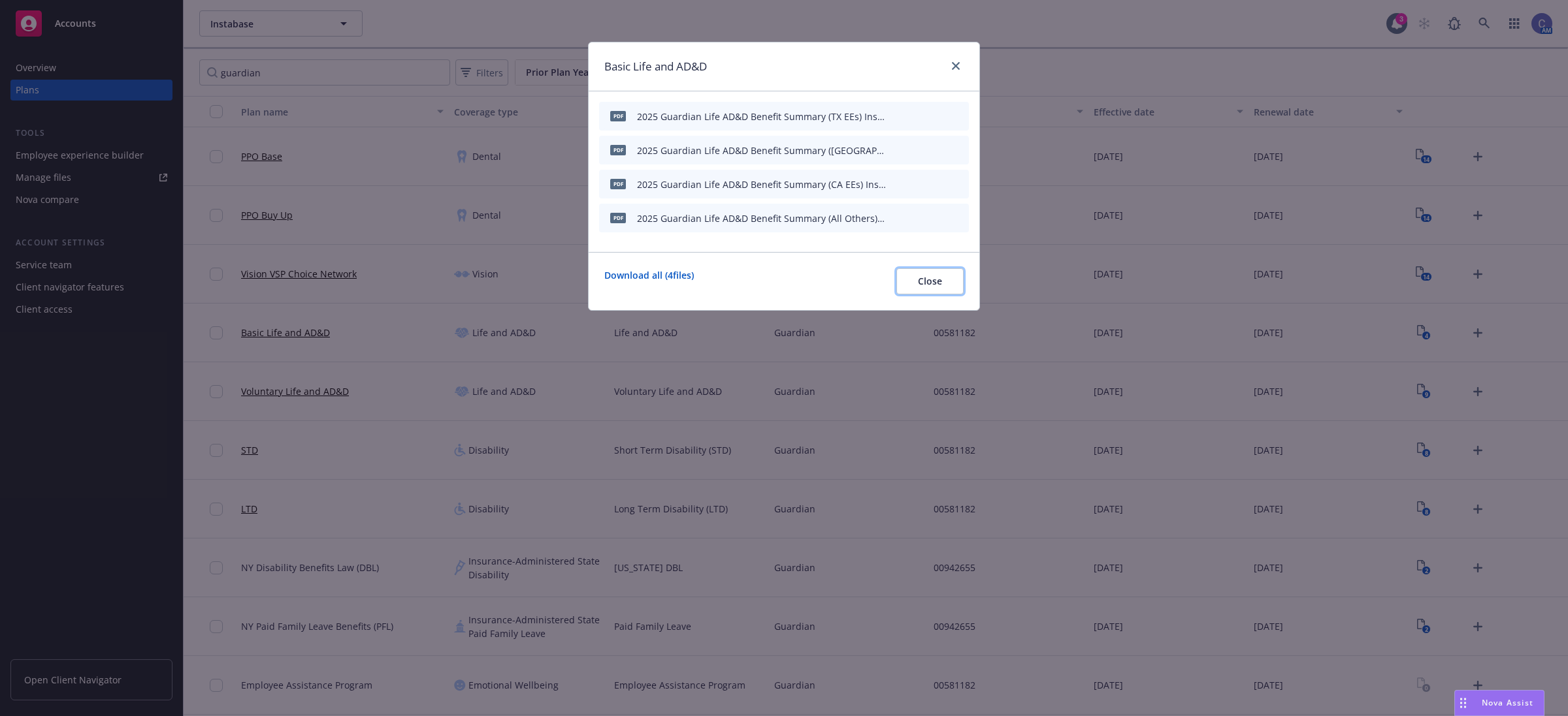
click at [925, 282] on span "Close" at bounding box center [931, 281] width 24 height 12
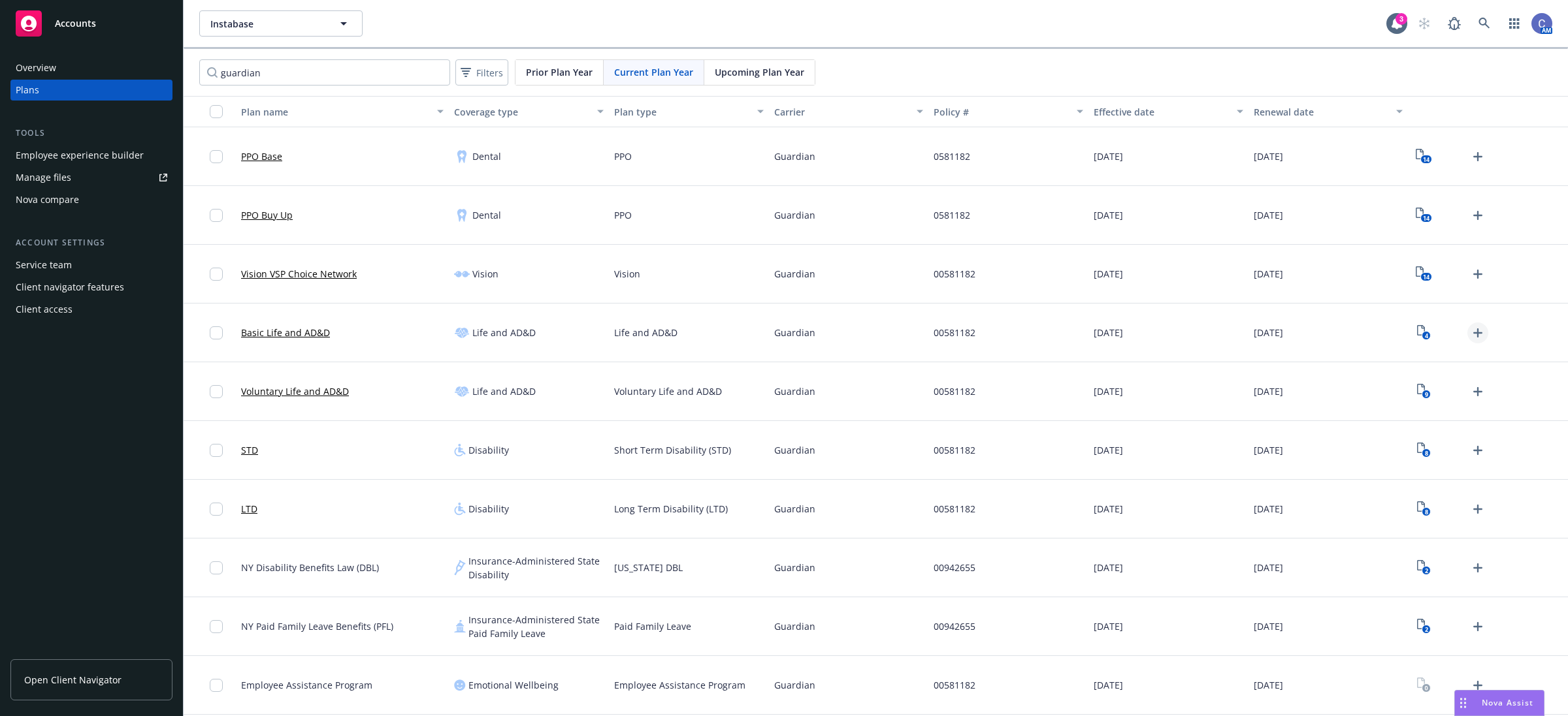
click at [1471, 330] on icon "Upload Plan Documents" at bounding box center [1478, 333] width 15 height 15
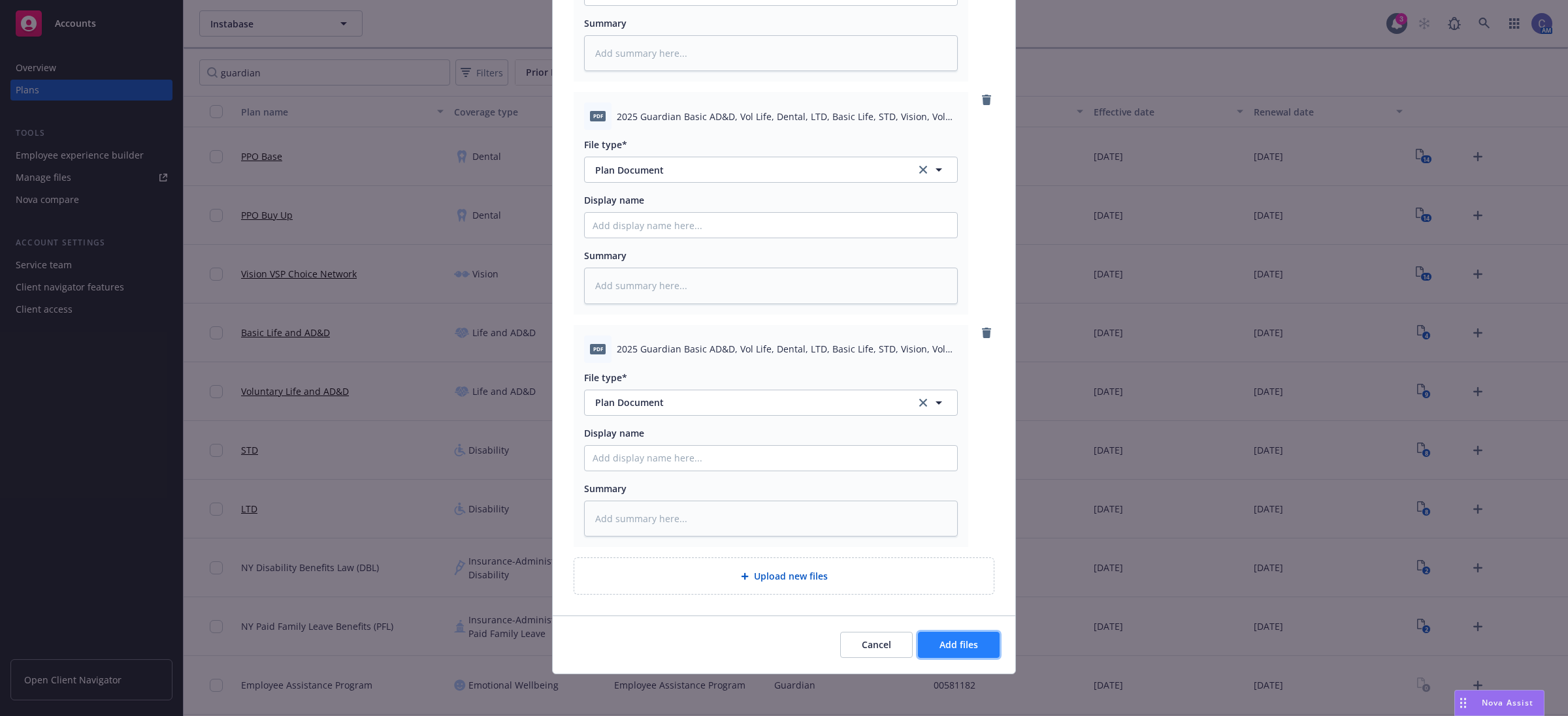
click at [954, 654] on button "Add files" at bounding box center [959, 645] width 81 height 26
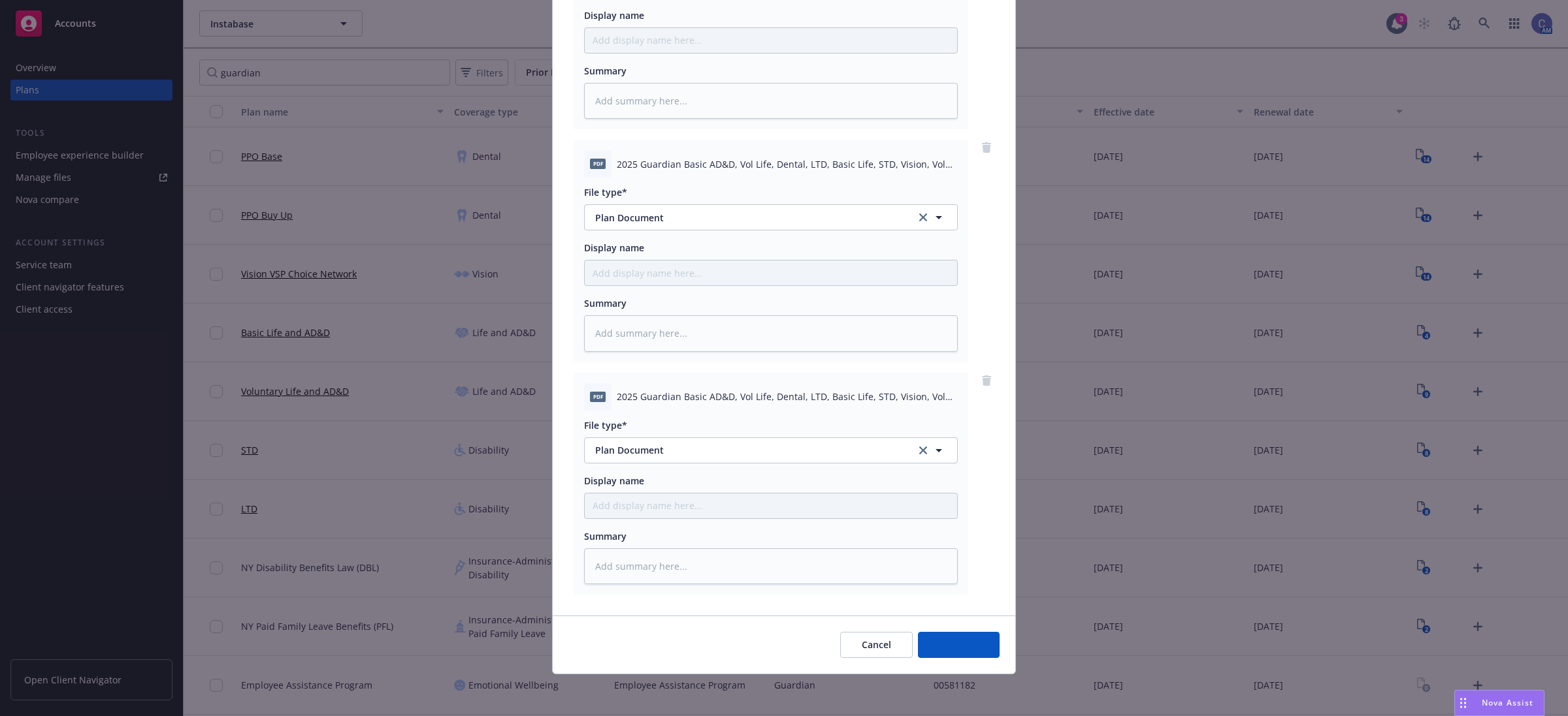
scroll to position [478, 0]
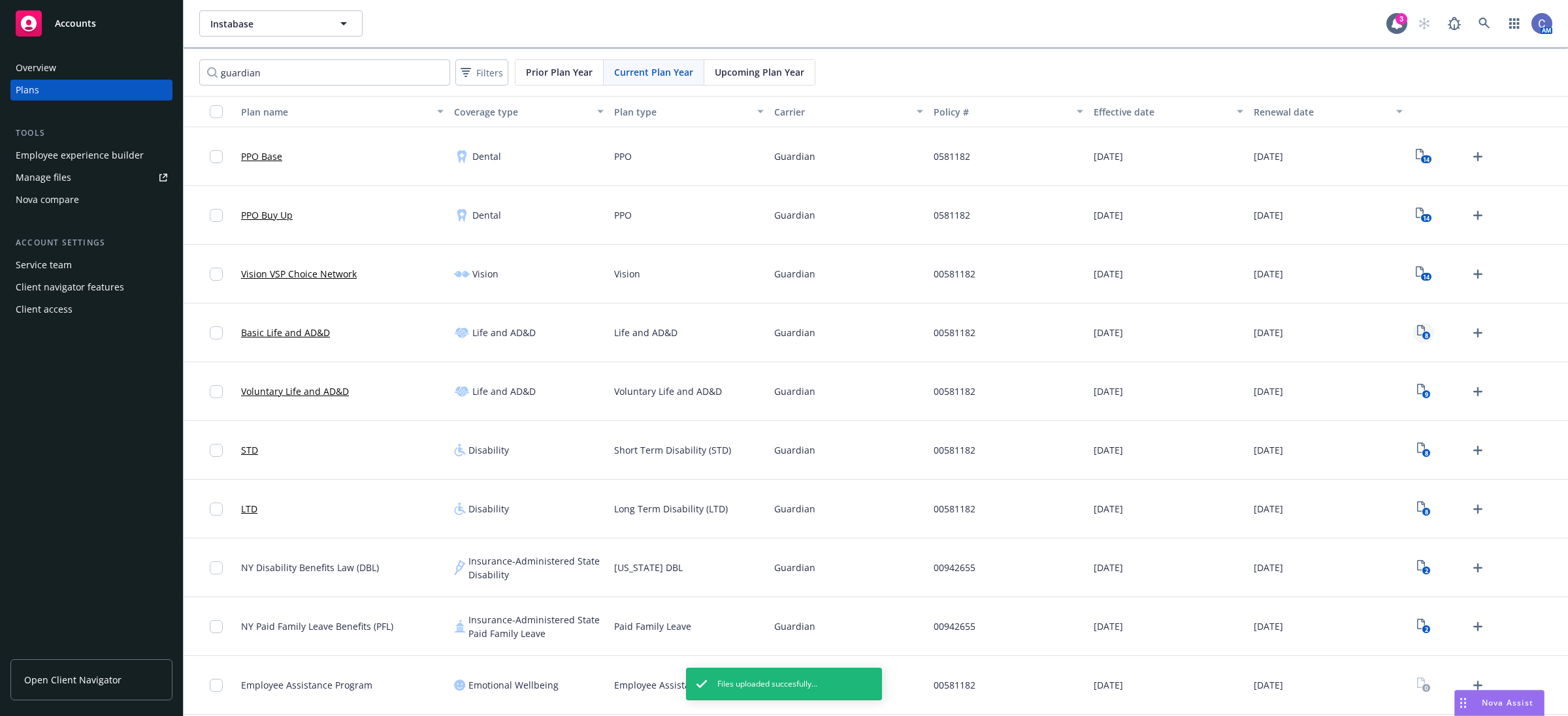
click at [1425, 331] on icon "View Plan Documents" at bounding box center [1421, 330] width 8 height 11
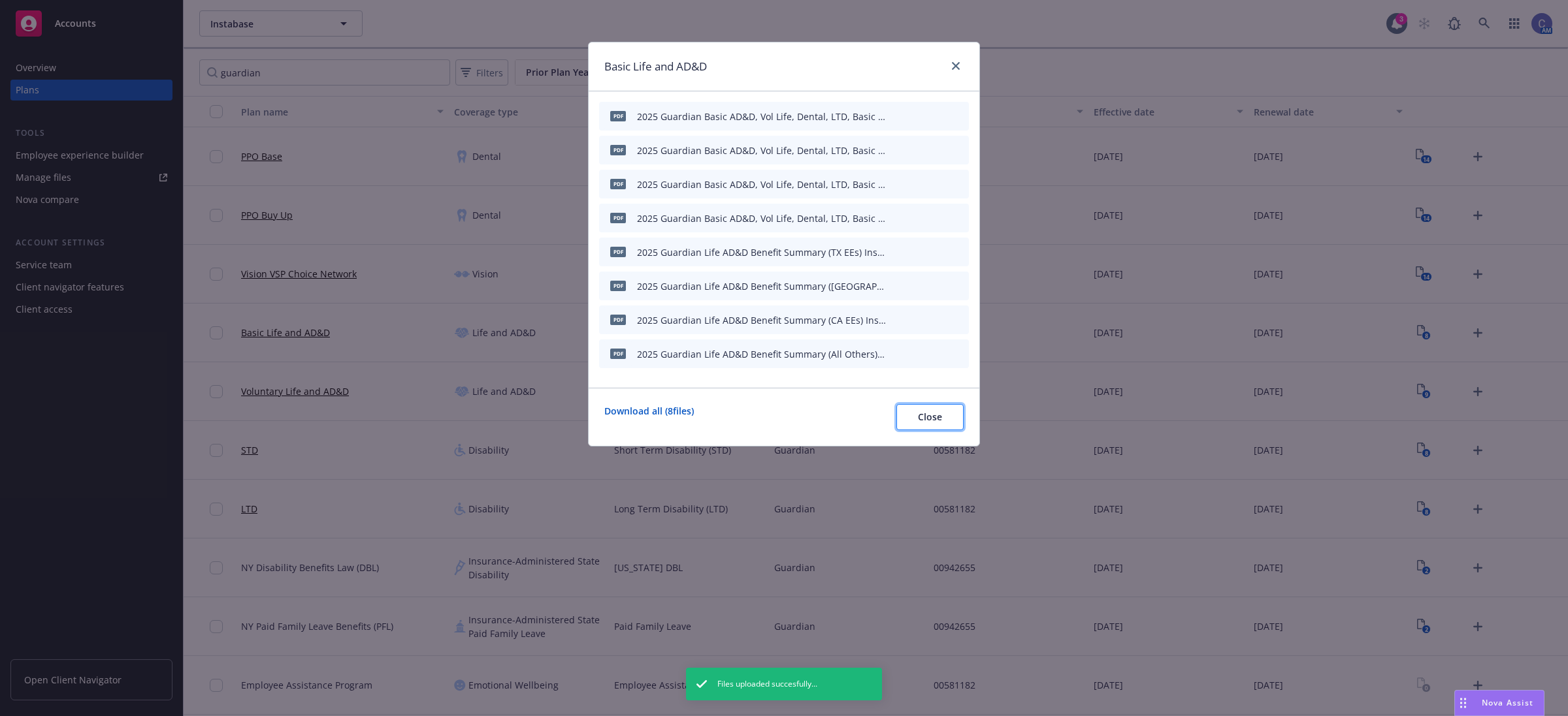
click at [931, 417] on span "Close" at bounding box center [931, 417] width 24 height 12
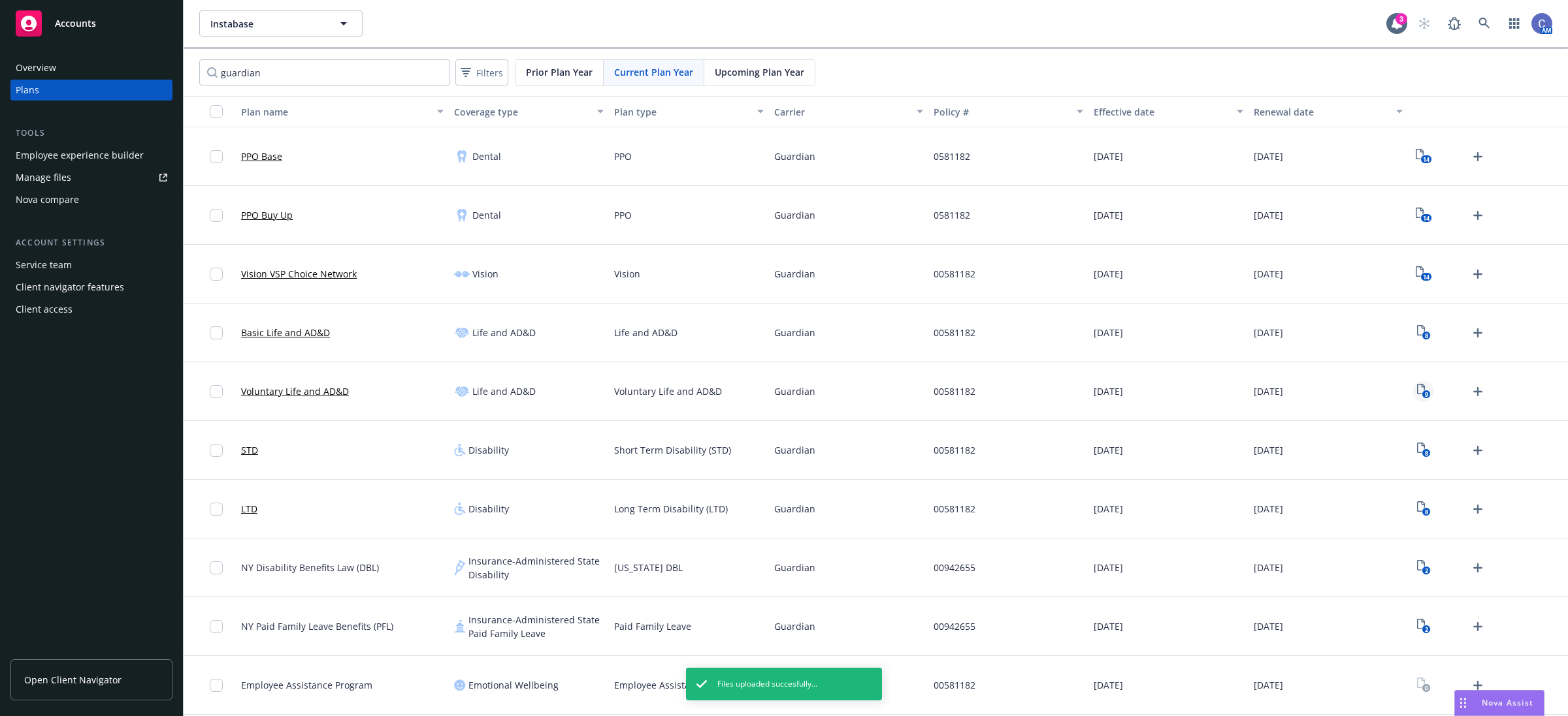
click at [1421, 391] on icon "9" at bounding box center [1424, 391] width 14 height 15
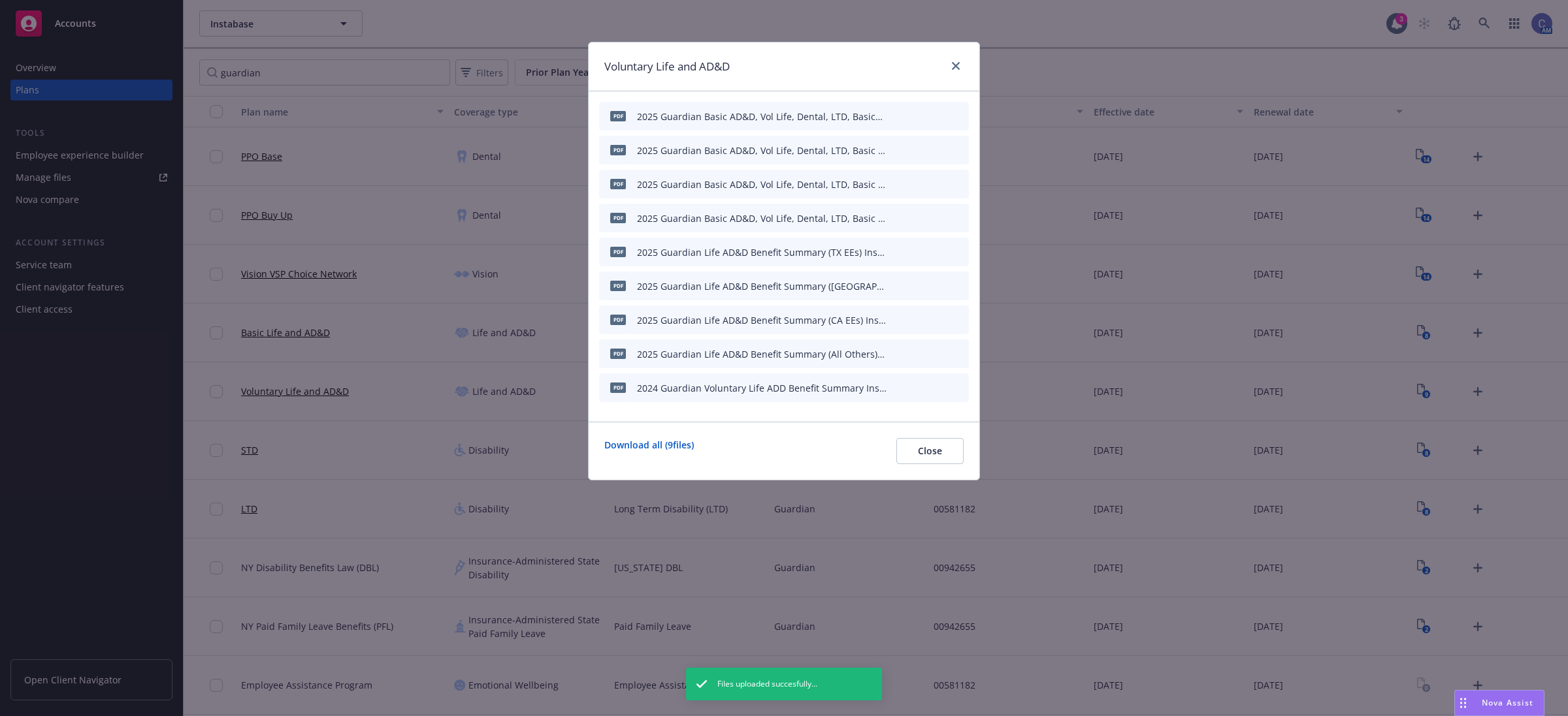
click at [958, 111] on icon "archive file" at bounding box center [957, 116] width 11 height 11
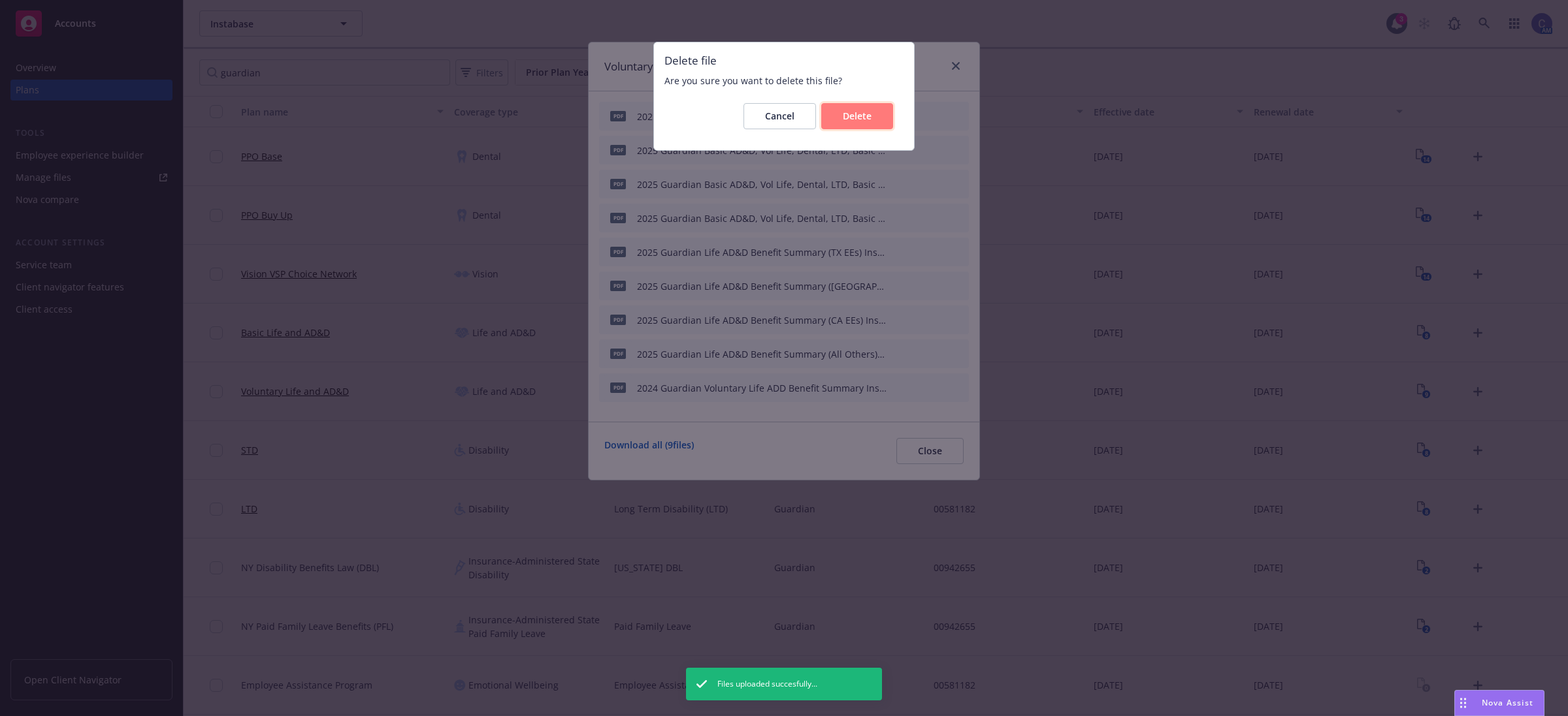
click at [836, 120] on button "Delete" at bounding box center [857, 116] width 72 height 26
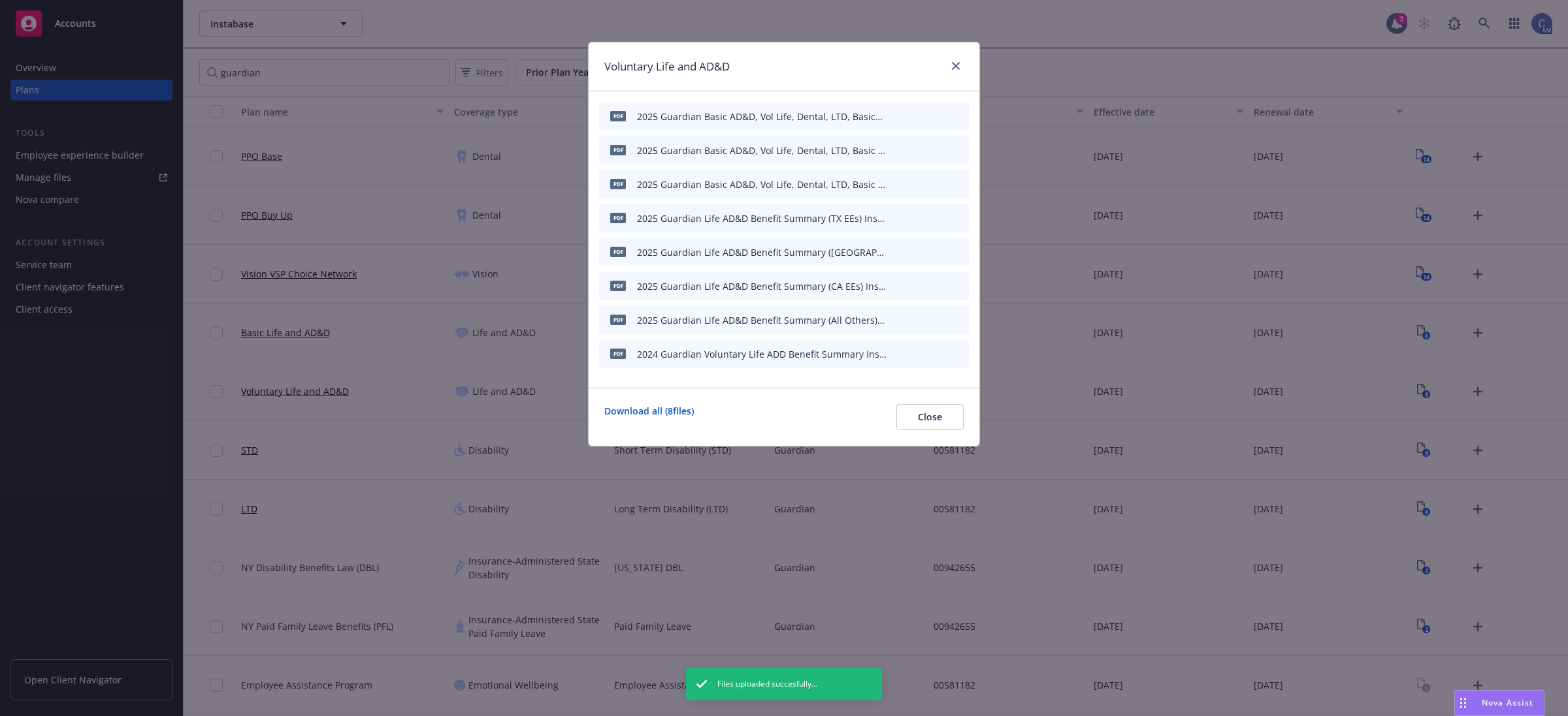
click at [956, 116] on icon "archive file" at bounding box center [957, 116] width 9 height 11
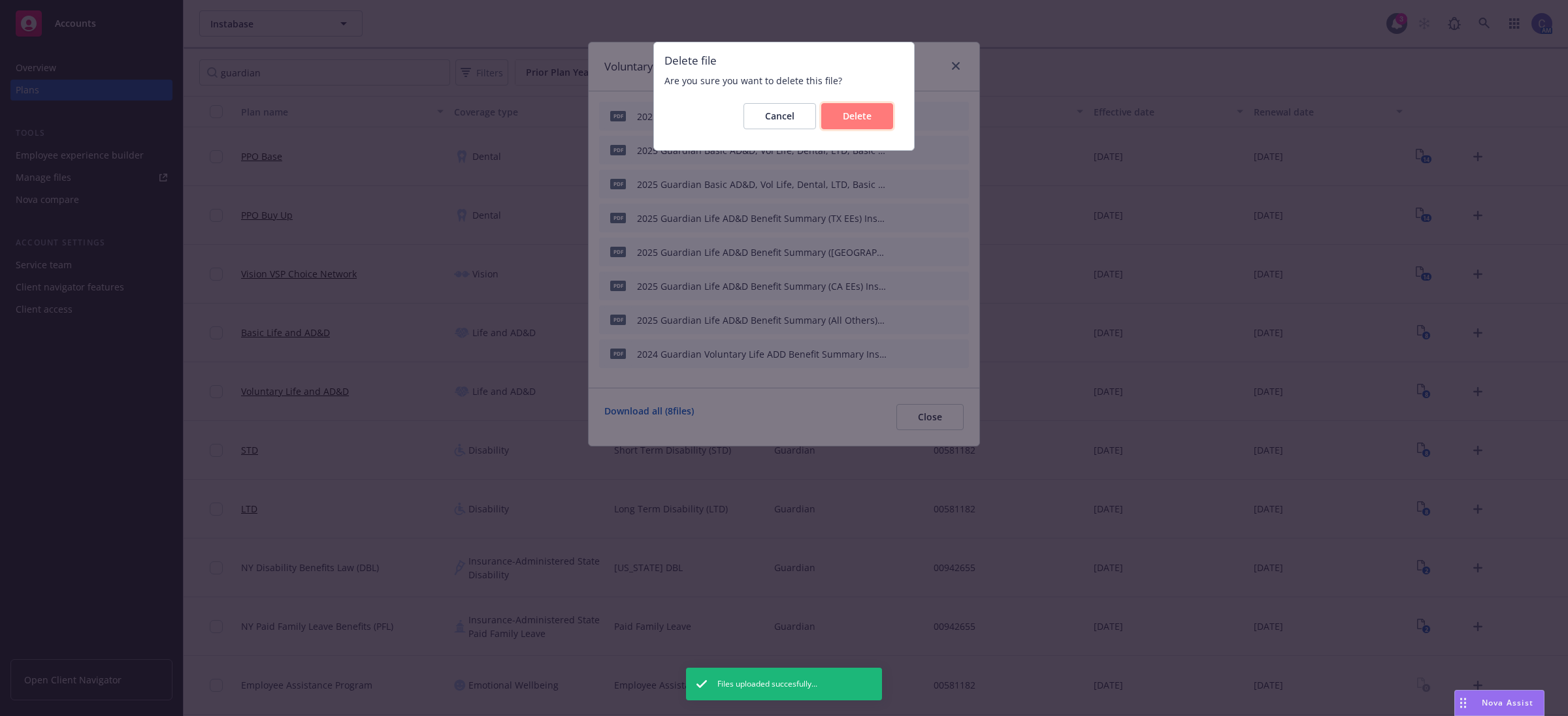
click at [863, 115] on span "Delete" at bounding box center [856, 116] width 28 height 12
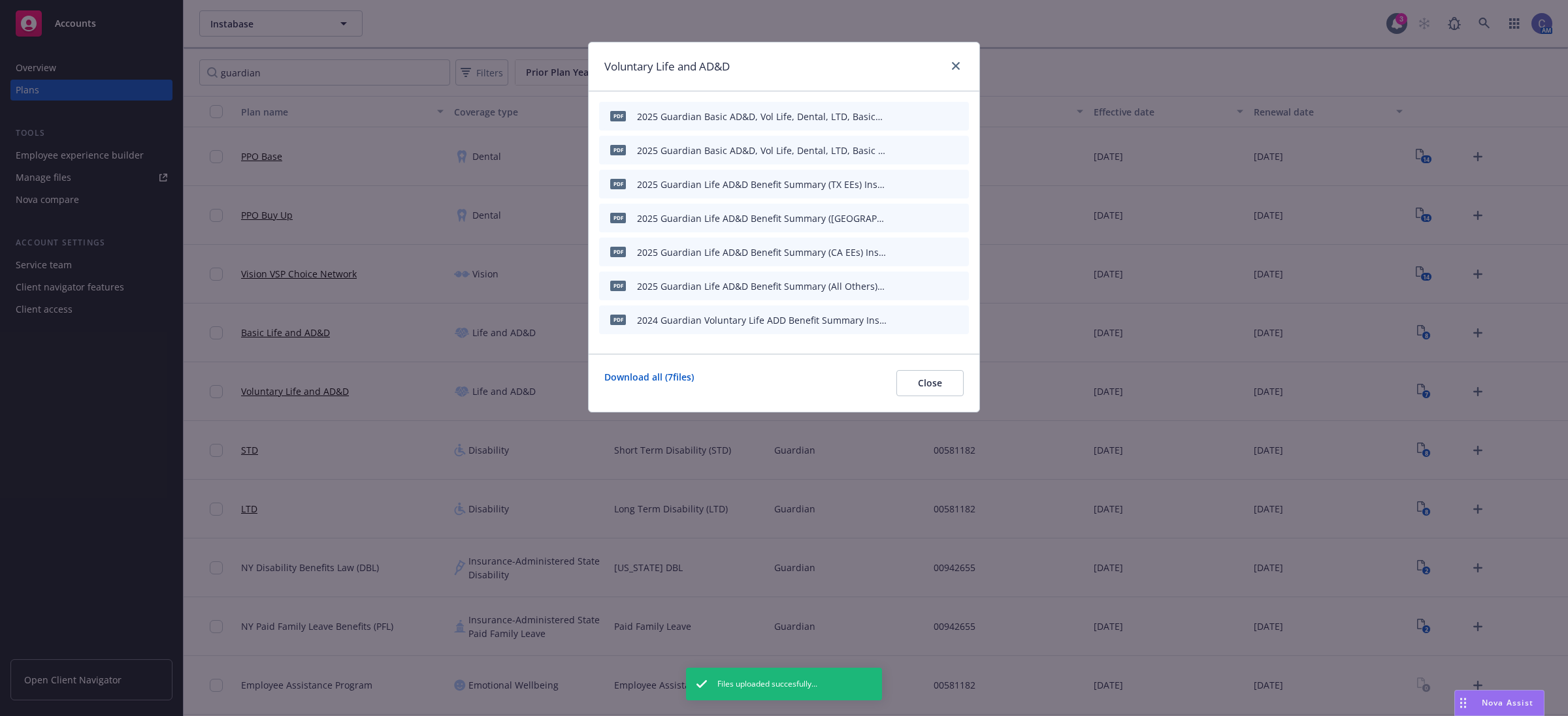
click at [958, 116] on icon "archive file" at bounding box center [957, 116] width 9 height 11
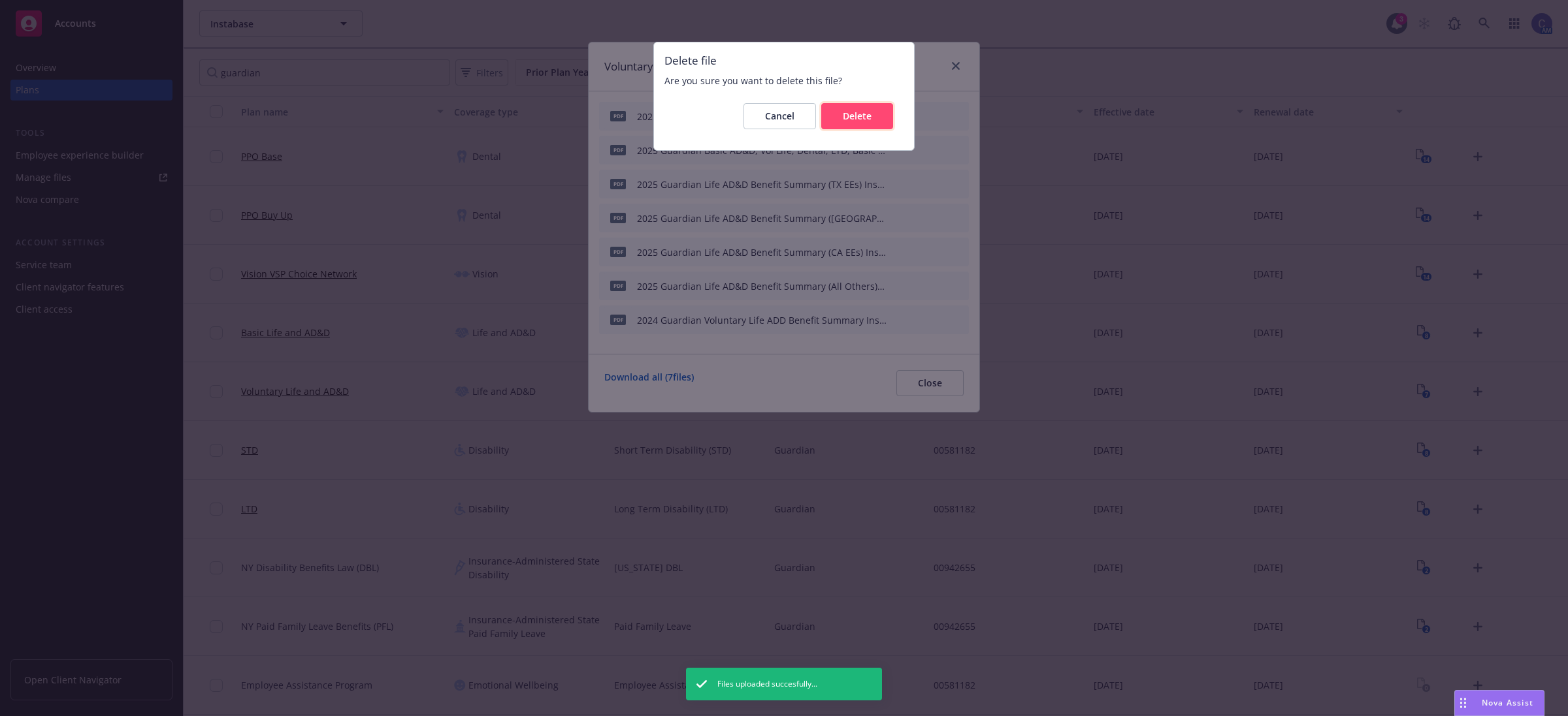
drag, startPoint x: 824, startPoint y: 112, endPoint x: 930, endPoint y: 128, distance: 107.2
click at [825, 112] on button "Delete" at bounding box center [857, 116] width 72 height 26
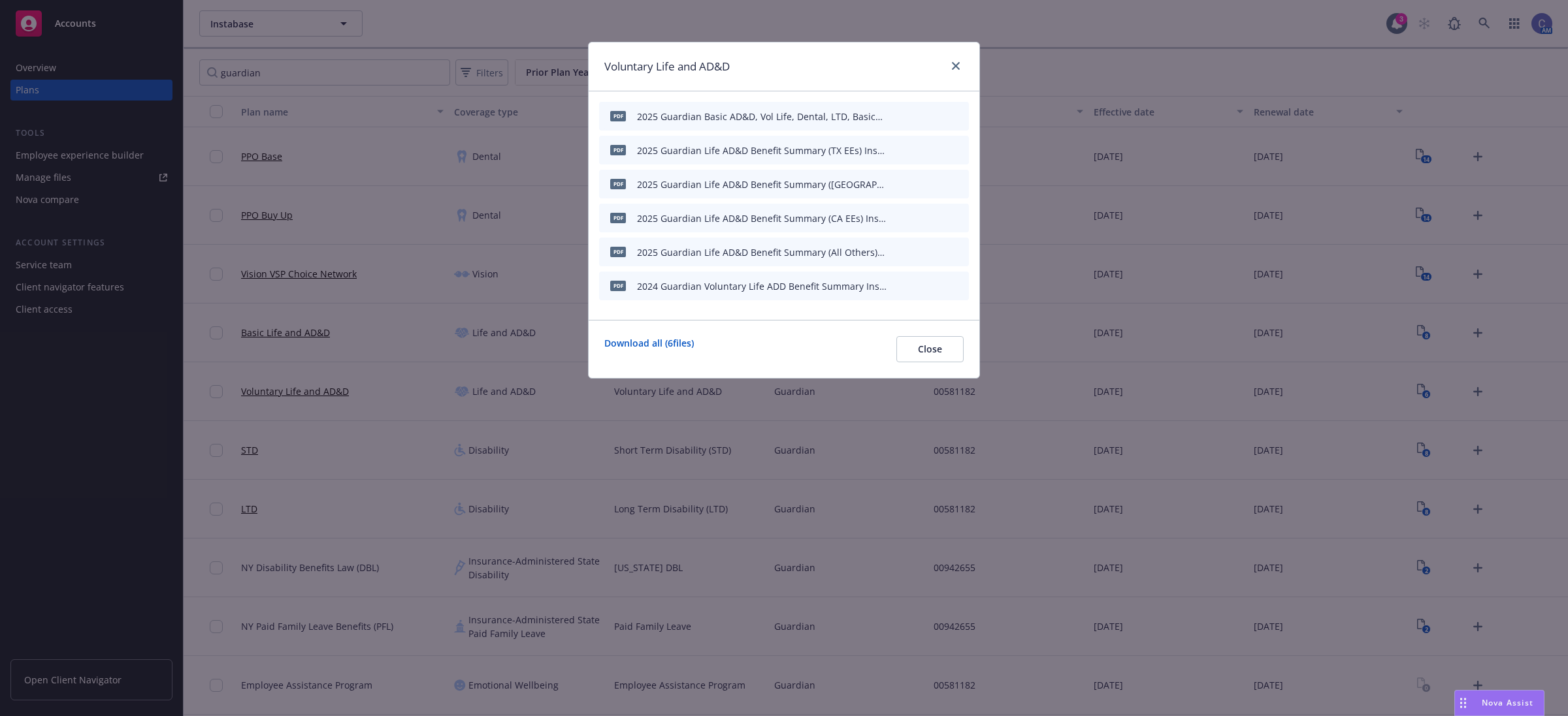
click at [959, 111] on icon "archive file" at bounding box center [957, 116] width 11 height 11
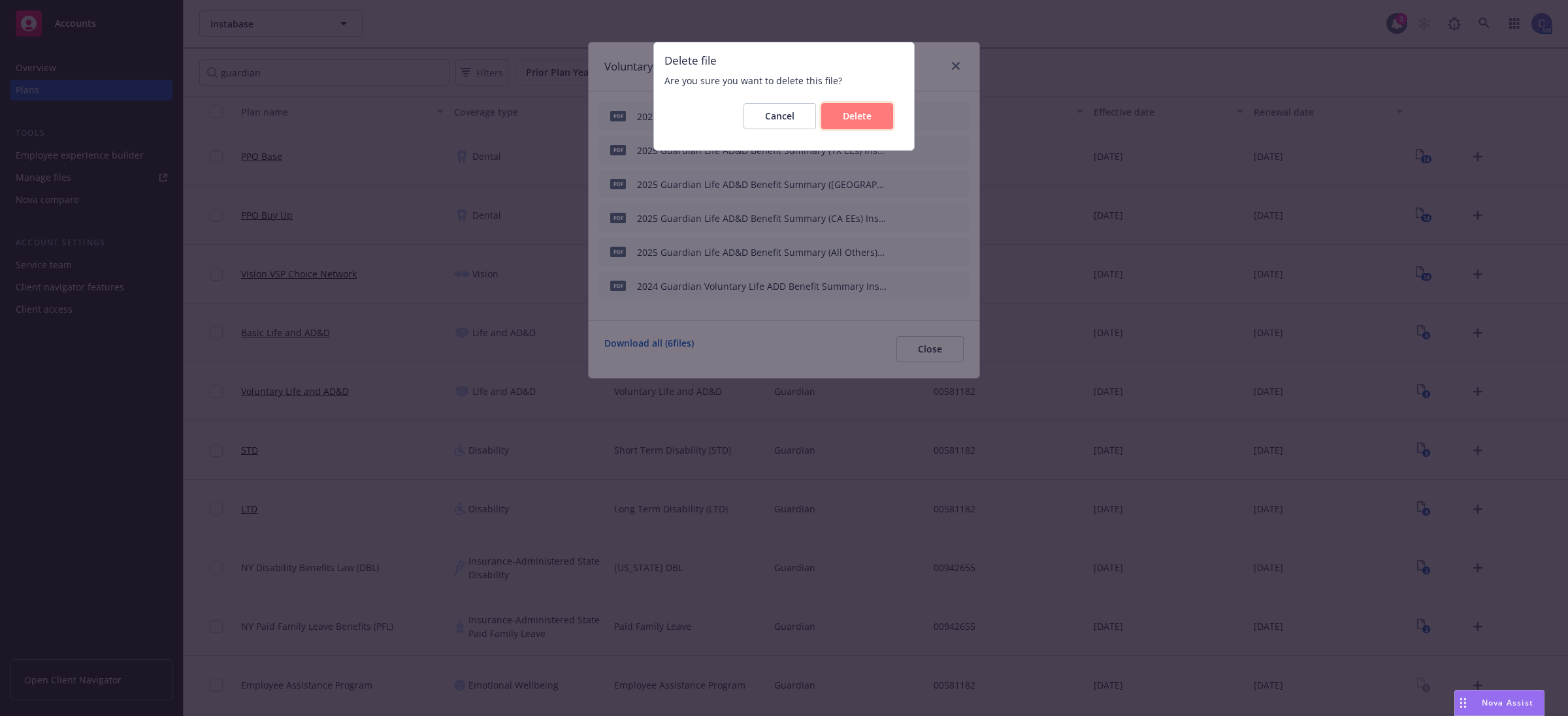
click at [876, 115] on button "Delete" at bounding box center [857, 116] width 72 height 26
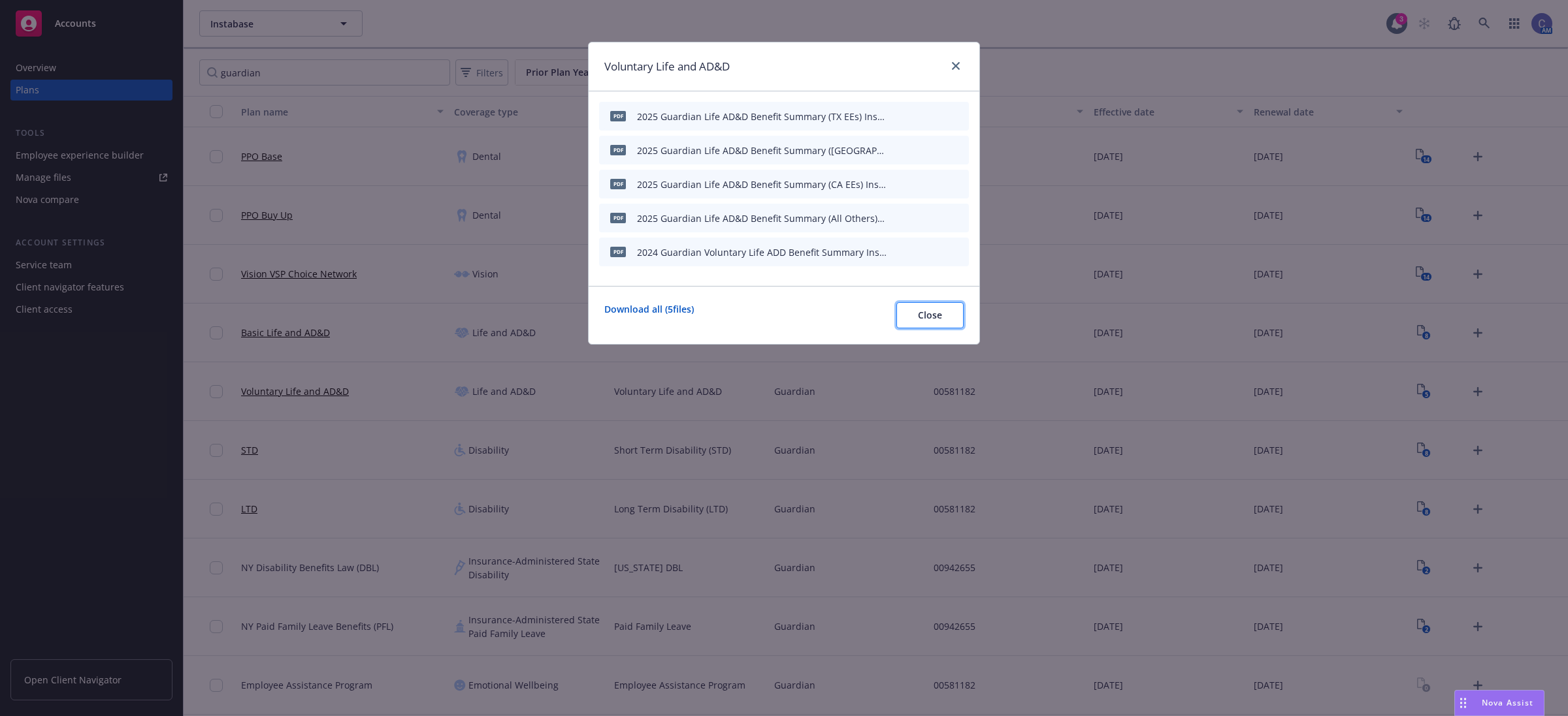
click at [929, 324] on button "Close" at bounding box center [930, 316] width 68 height 26
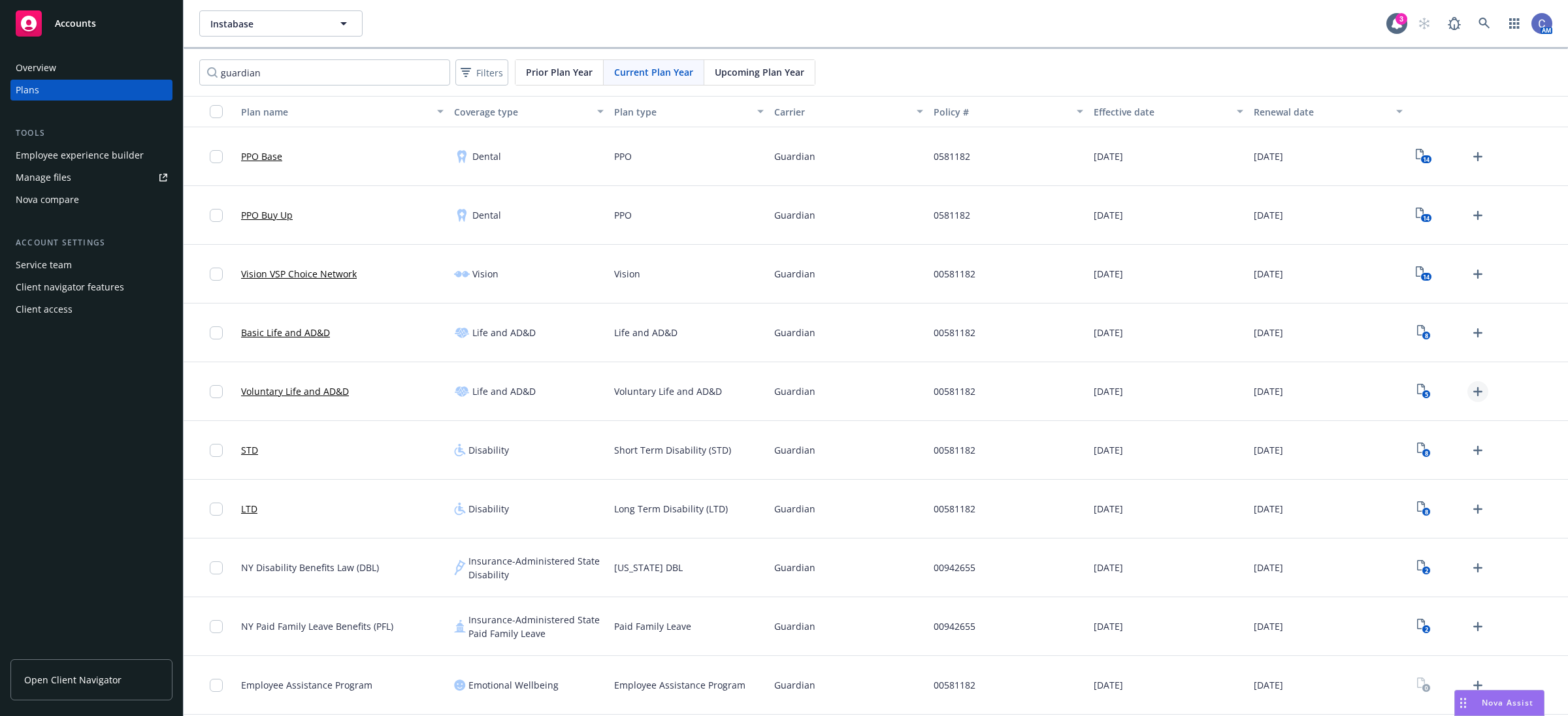
click at [1477, 386] on icon "Upload Plan Documents" at bounding box center [1478, 391] width 15 height 15
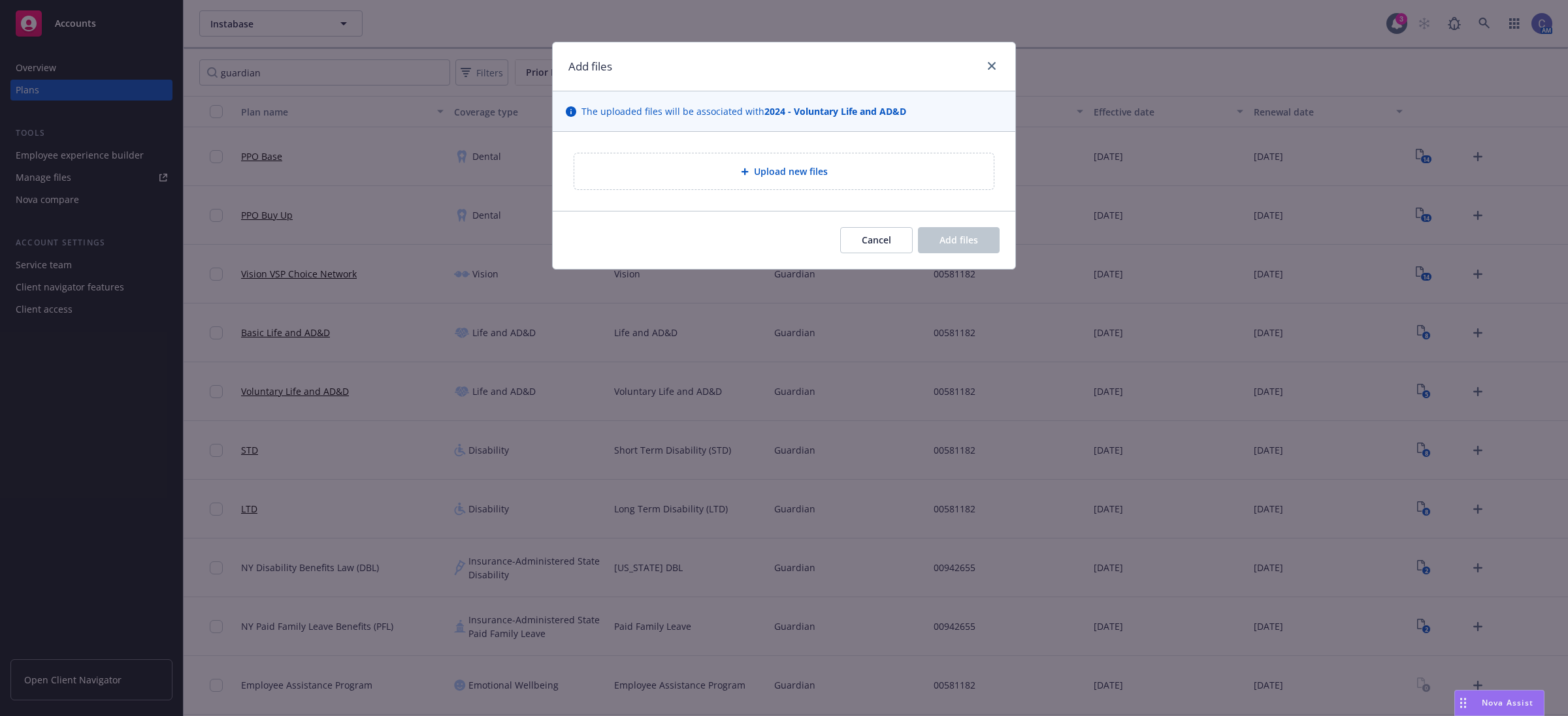
click at [891, 188] on div "Upload new files" at bounding box center [783, 172] width 419 height 36
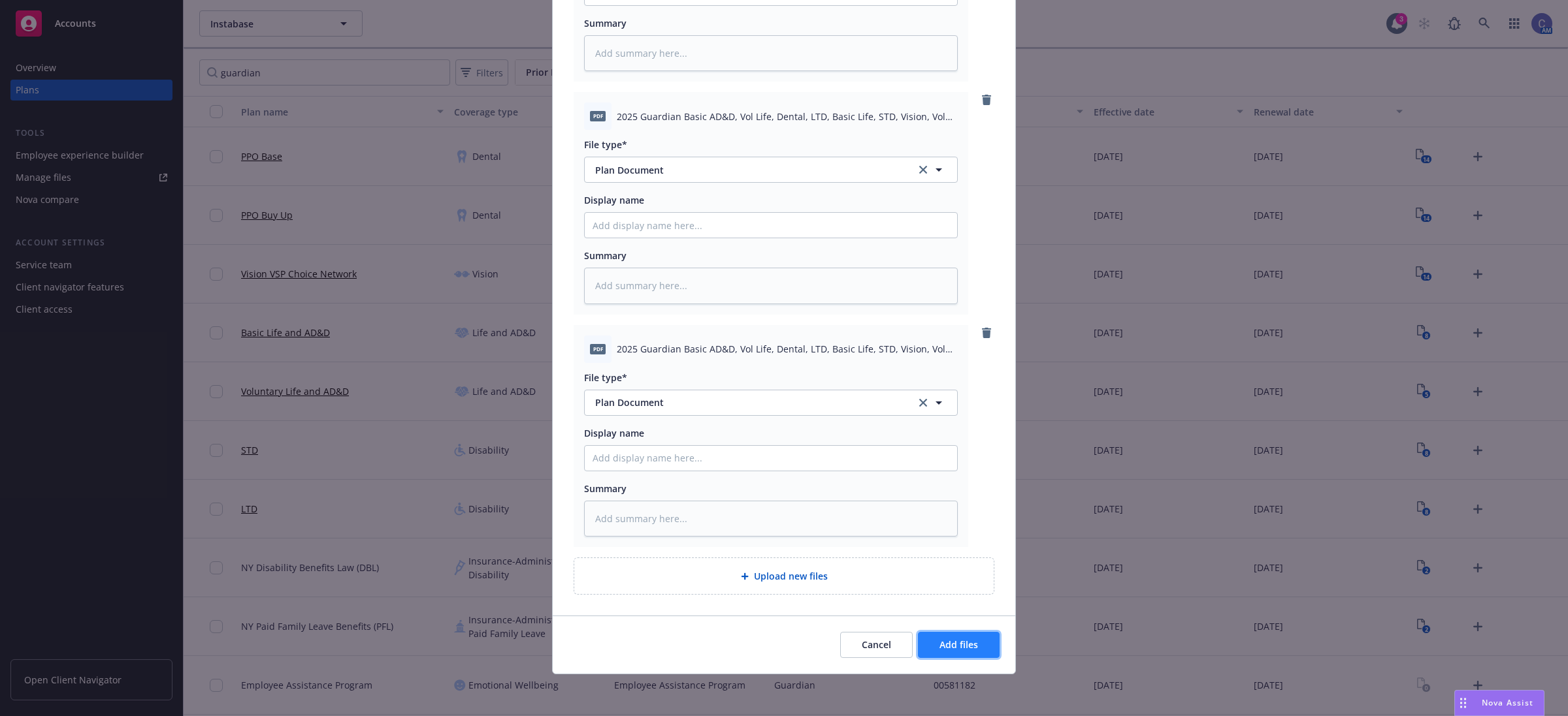
click at [948, 637] on button "Add files" at bounding box center [959, 645] width 81 height 26
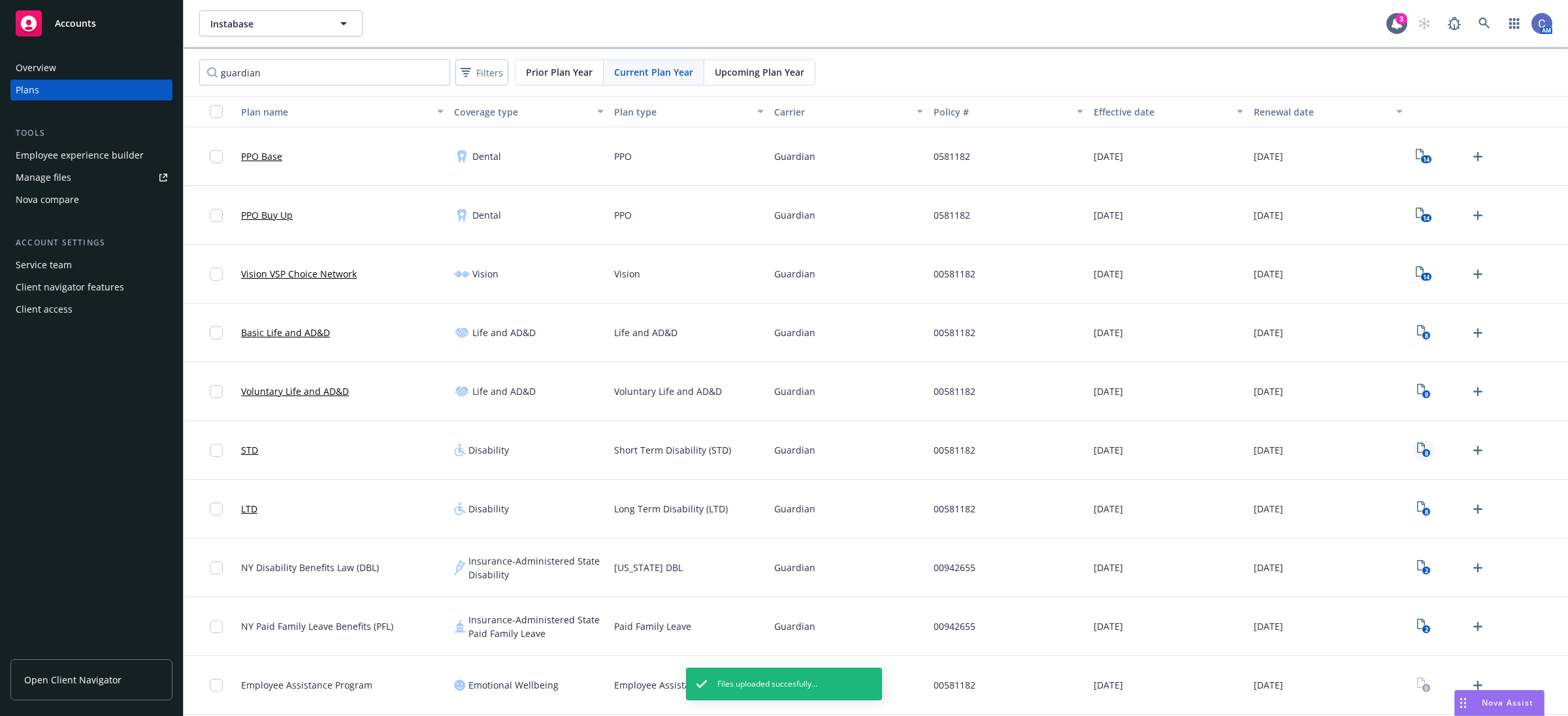
click at [1421, 451] on icon "8" at bounding box center [1424, 450] width 14 height 15
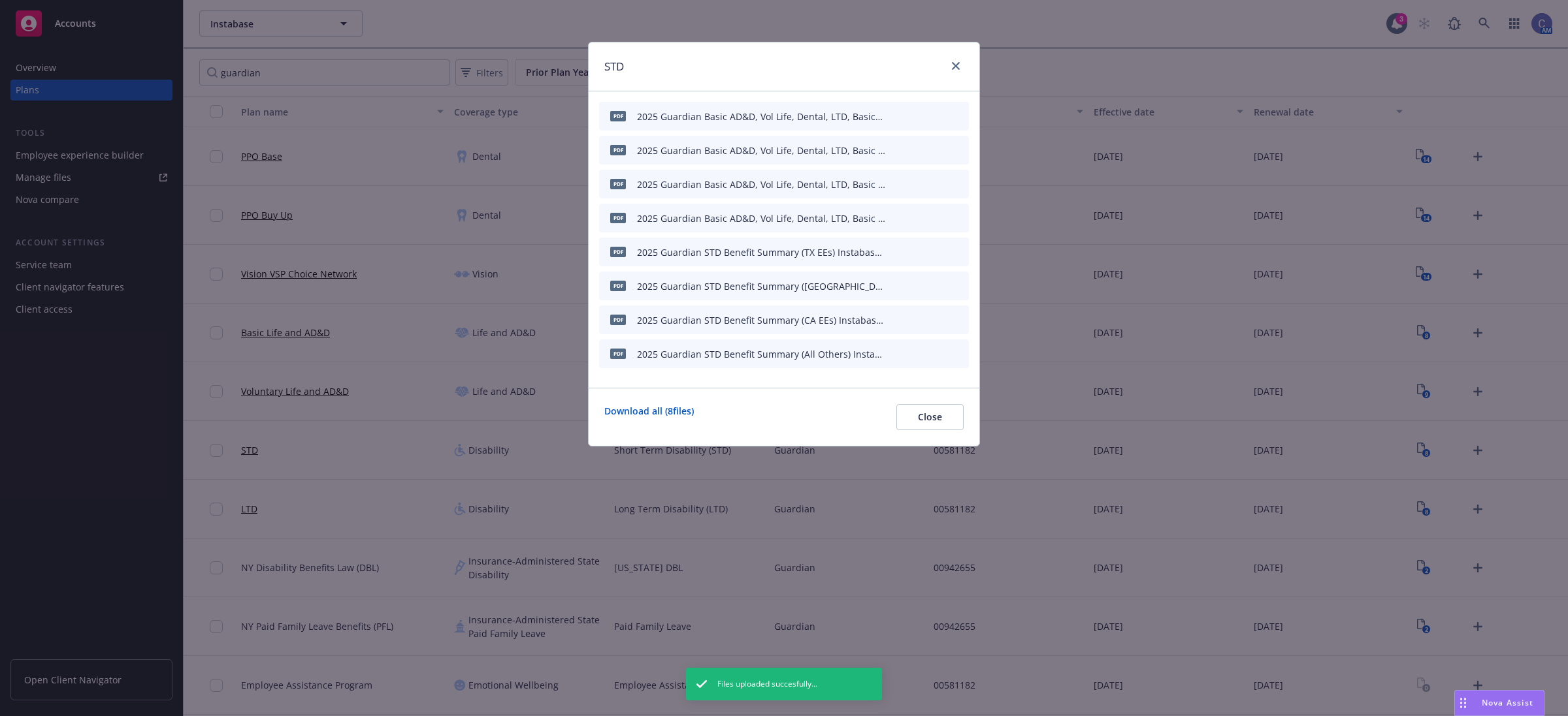
click at [961, 113] on icon "archive file" at bounding box center [957, 116] width 9 height 11
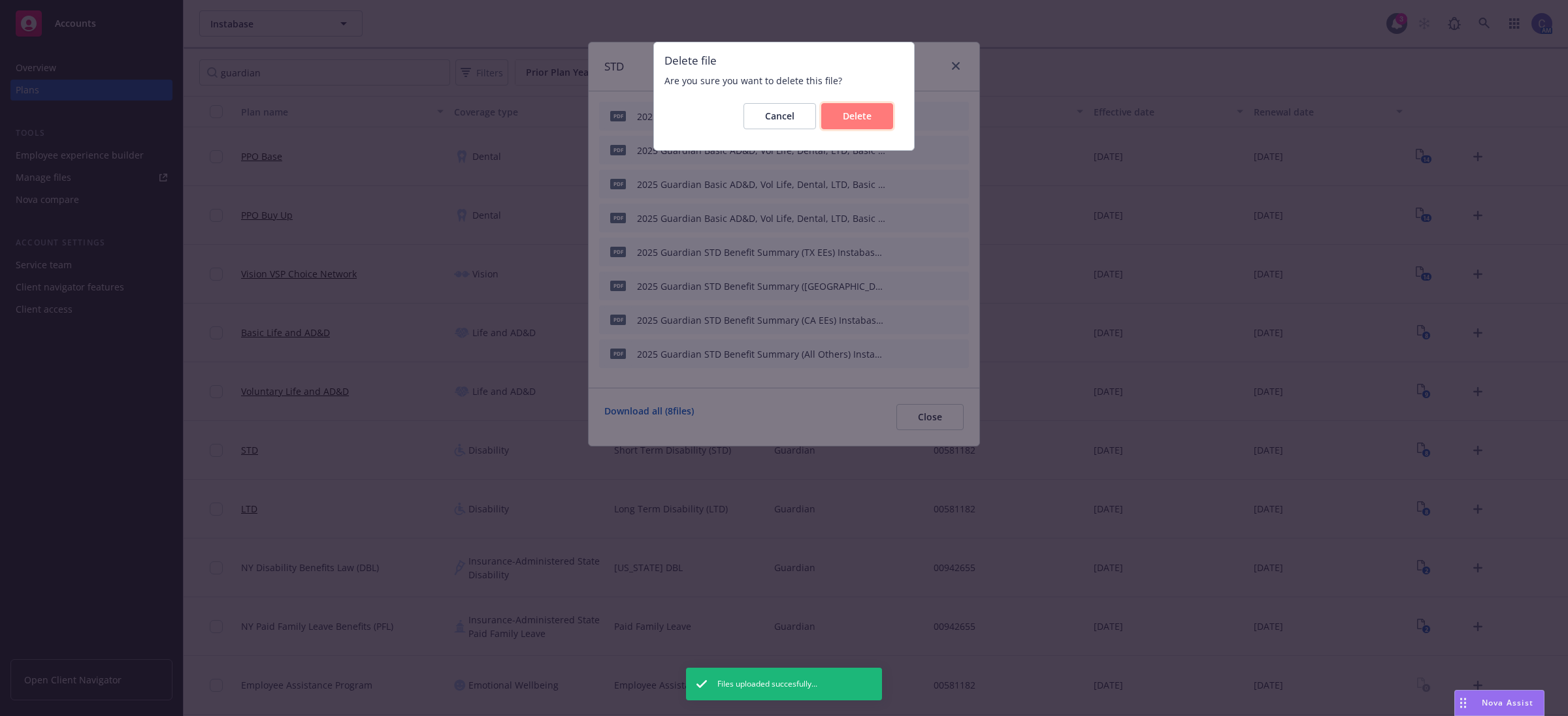
click at [851, 124] on button "Delete" at bounding box center [857, 116] width 72 height 26
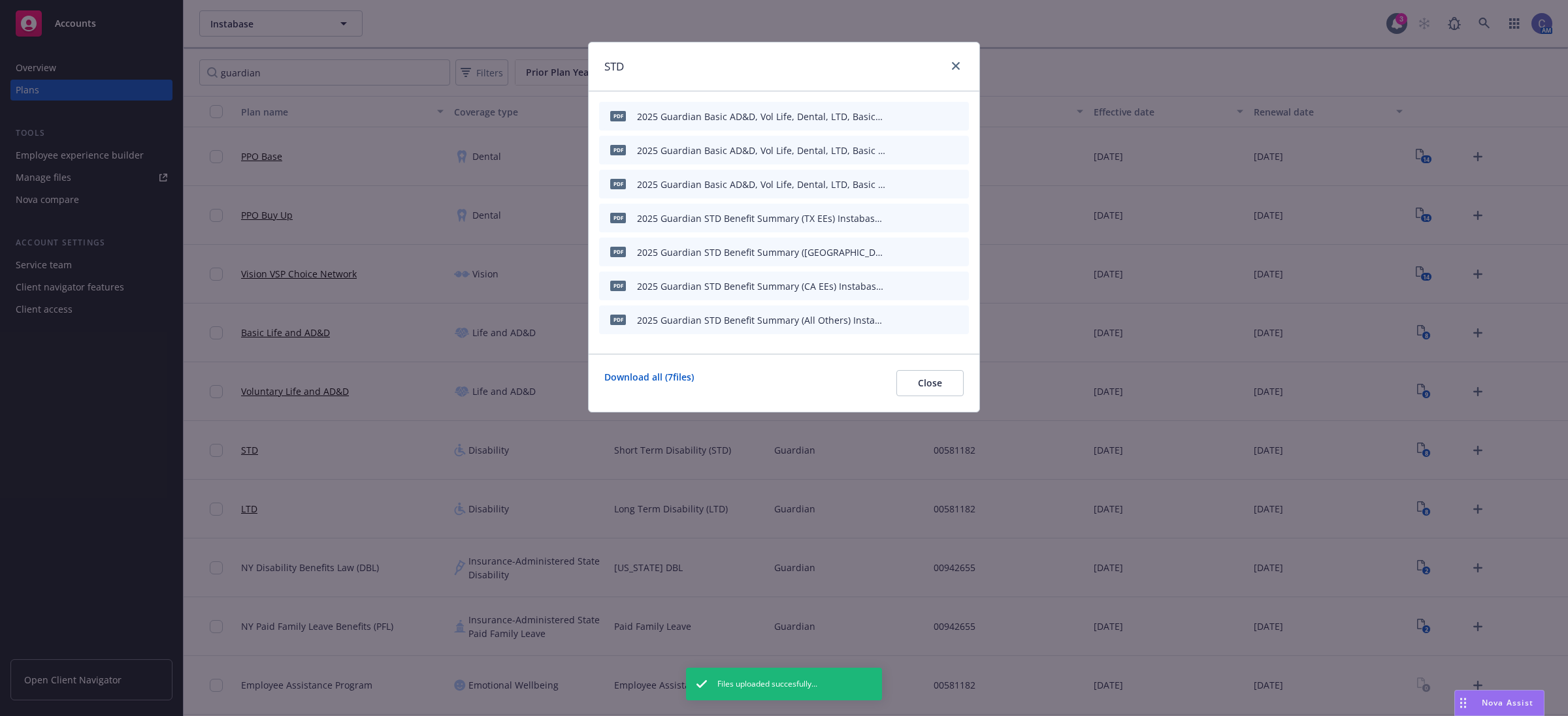
click at [956, 113] on icon "archive file" at bounding box center [957, 116] width 9 height 11
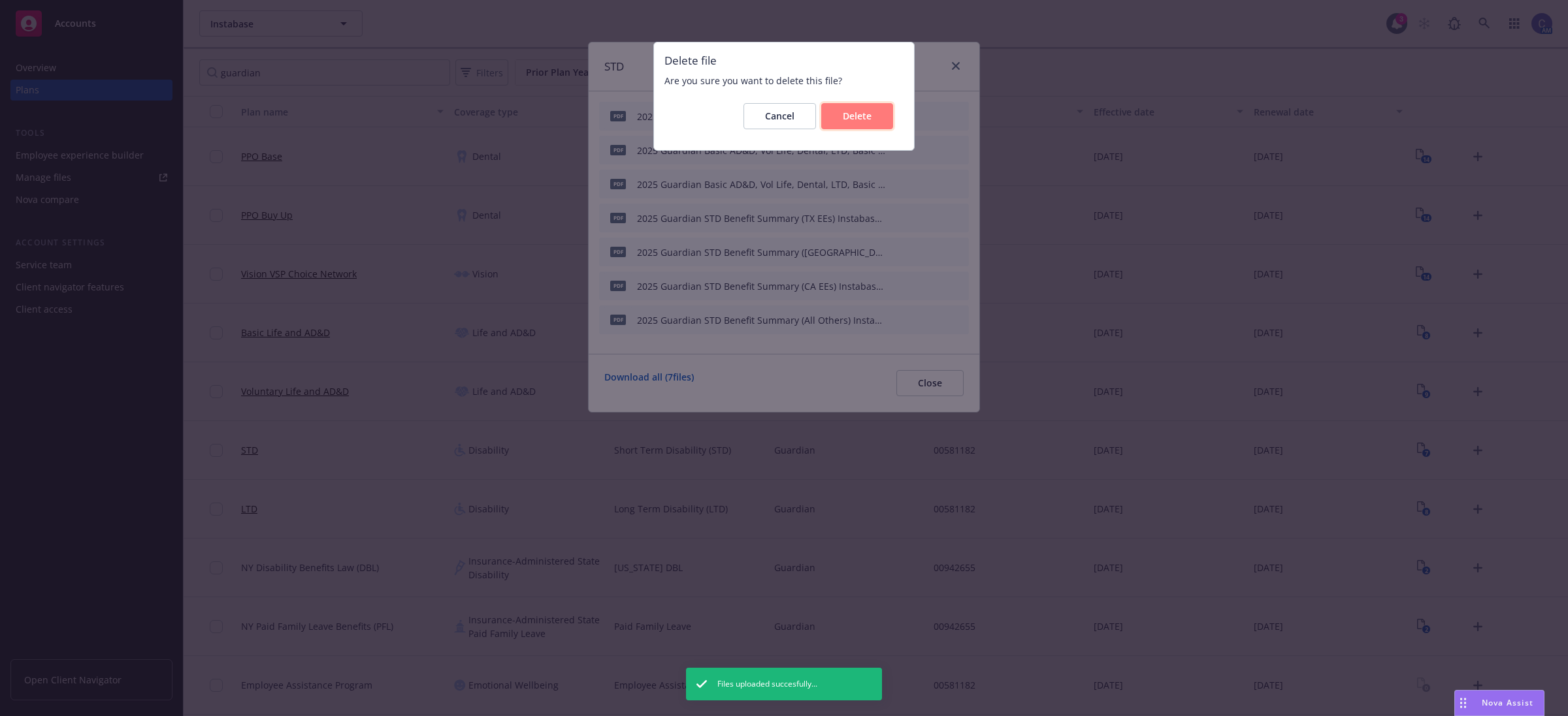
click at [847, 113] on span "Delete" at bounding box center [856, 116] width 28 height 12
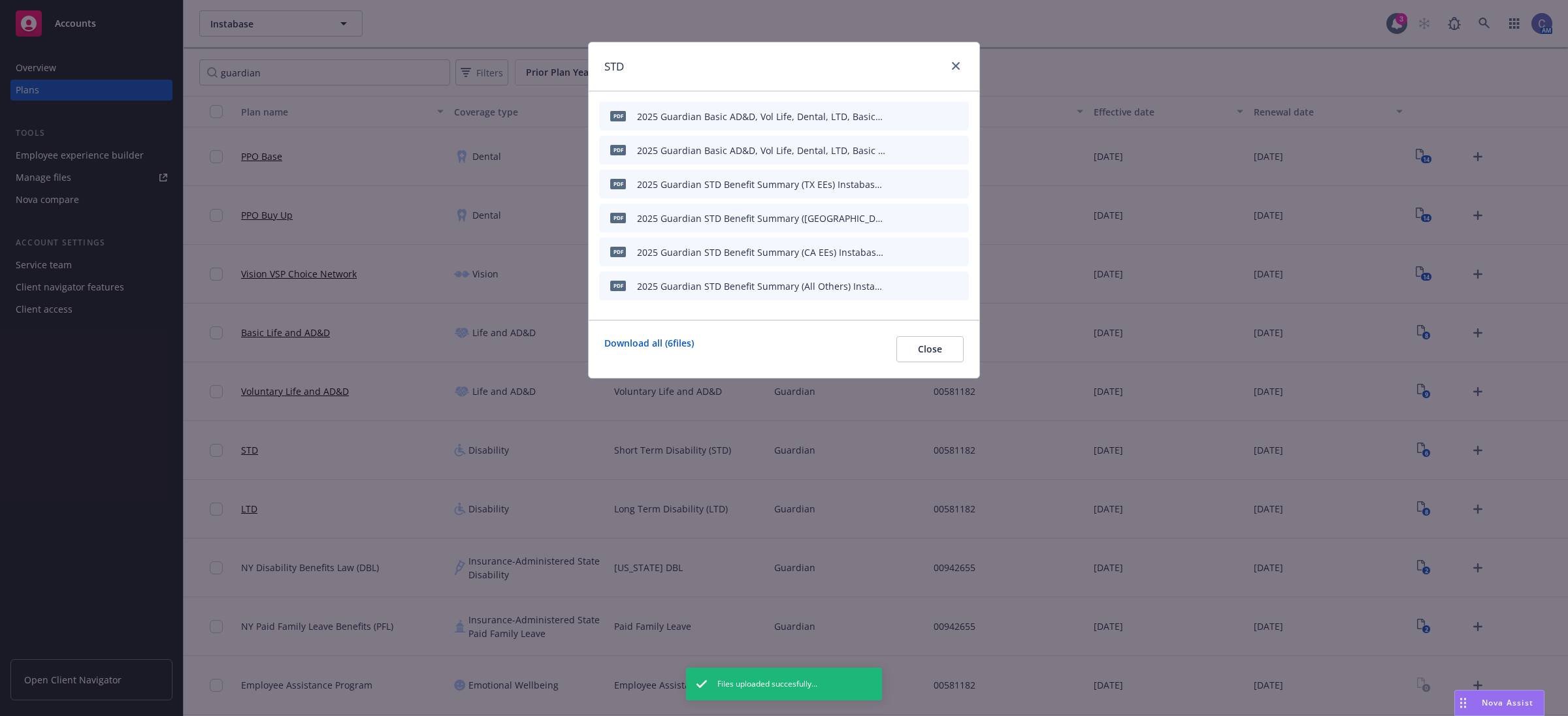
click at [957, 113] on icon "archive file" at bounding box center [957, 116] width 9 height 11
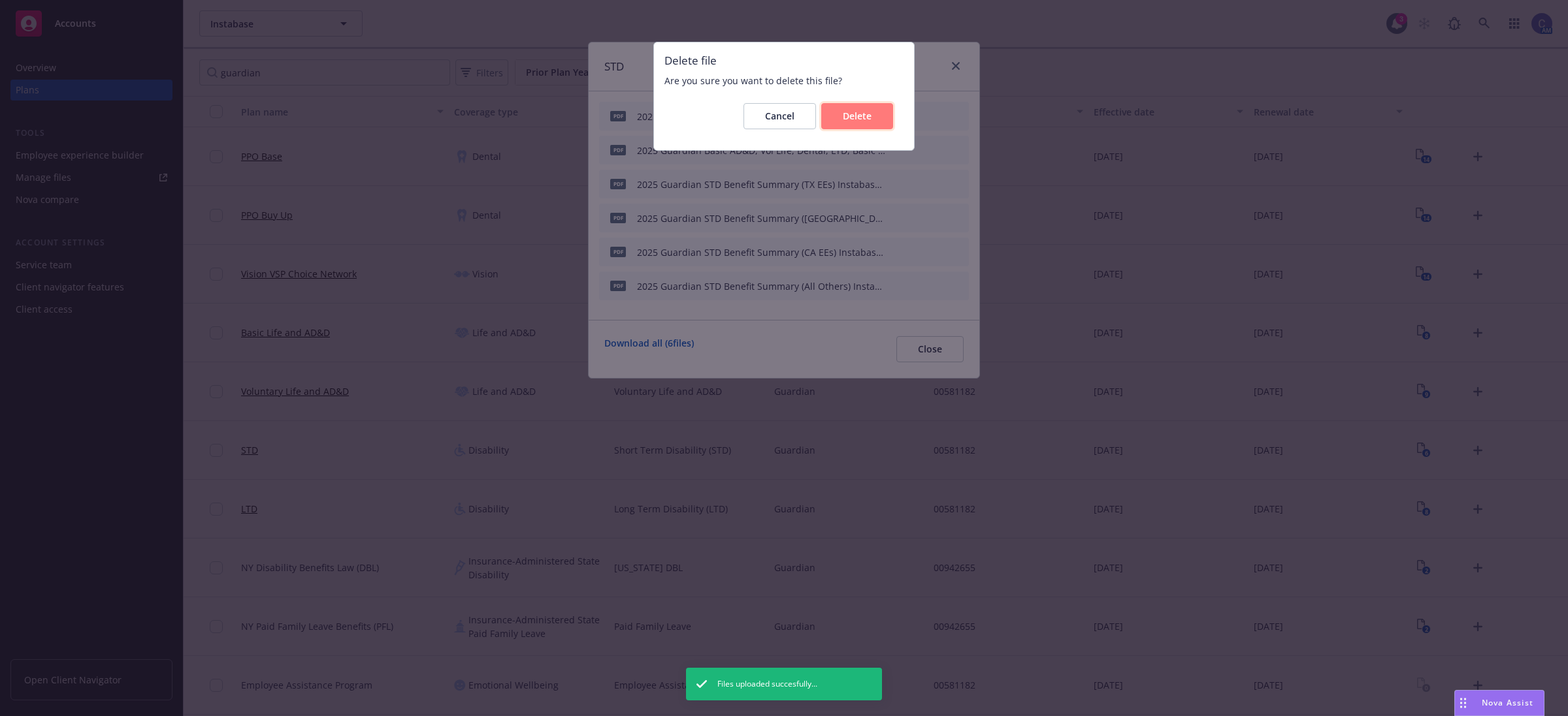
click at [864, 114] on span "Delete" at bounding box center [856, 116] width 28 height 12
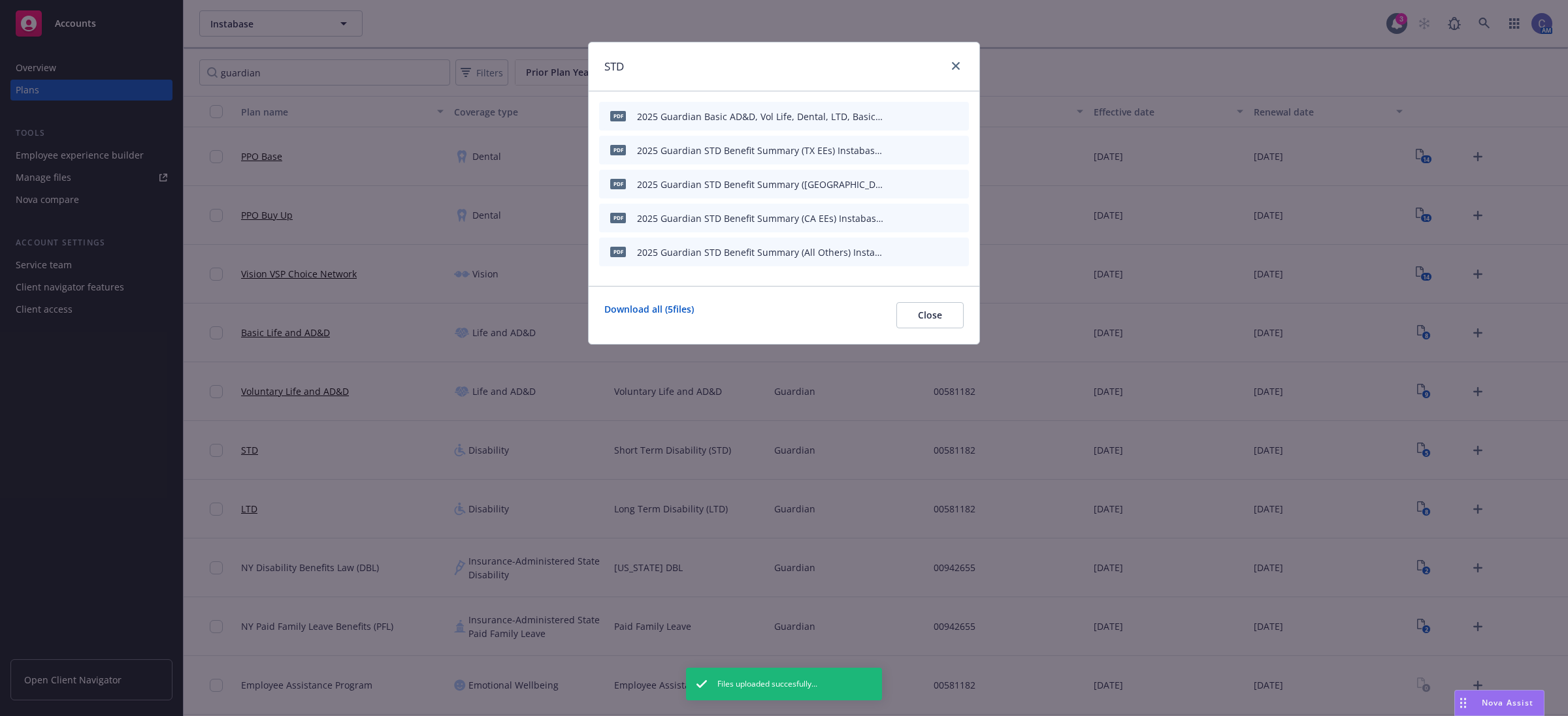
click at [955, 111] on icon "archive file" at bounding box center [957, 116] width 11 height 11
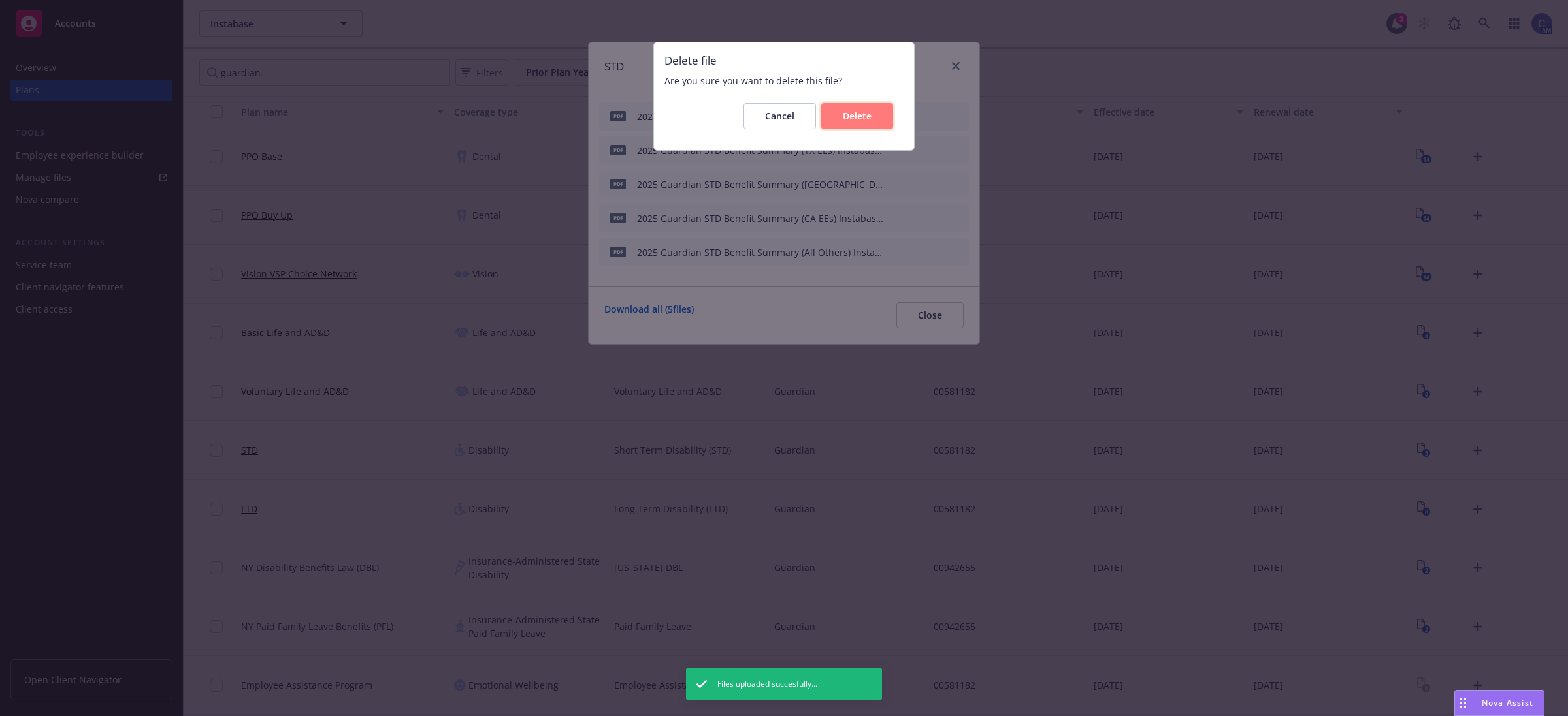
click at [857, 119] on span "Delete" at bounding box center [856, 116] width 28 height 12
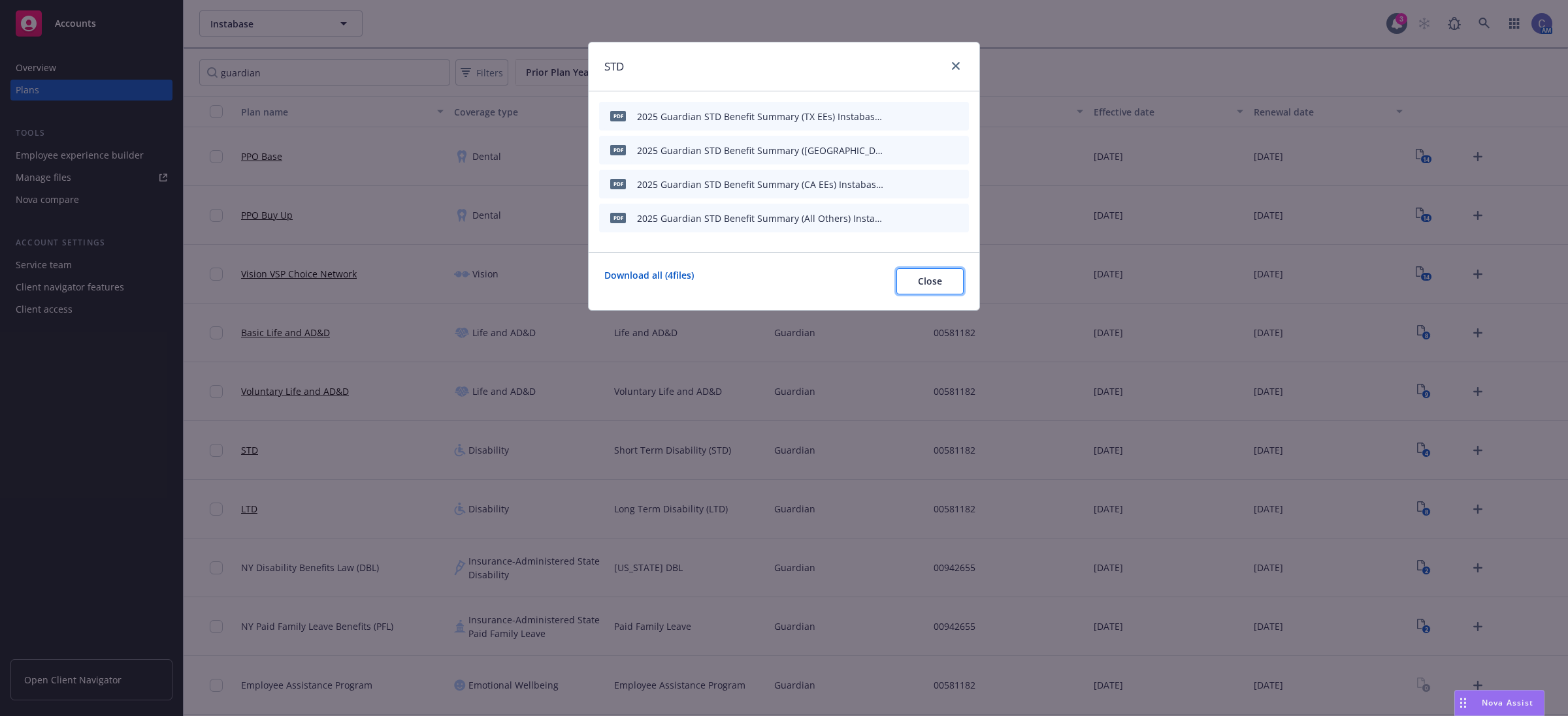
click at [919, 285] on span "Close" at bounding box center [931, 281] width 24 height 12
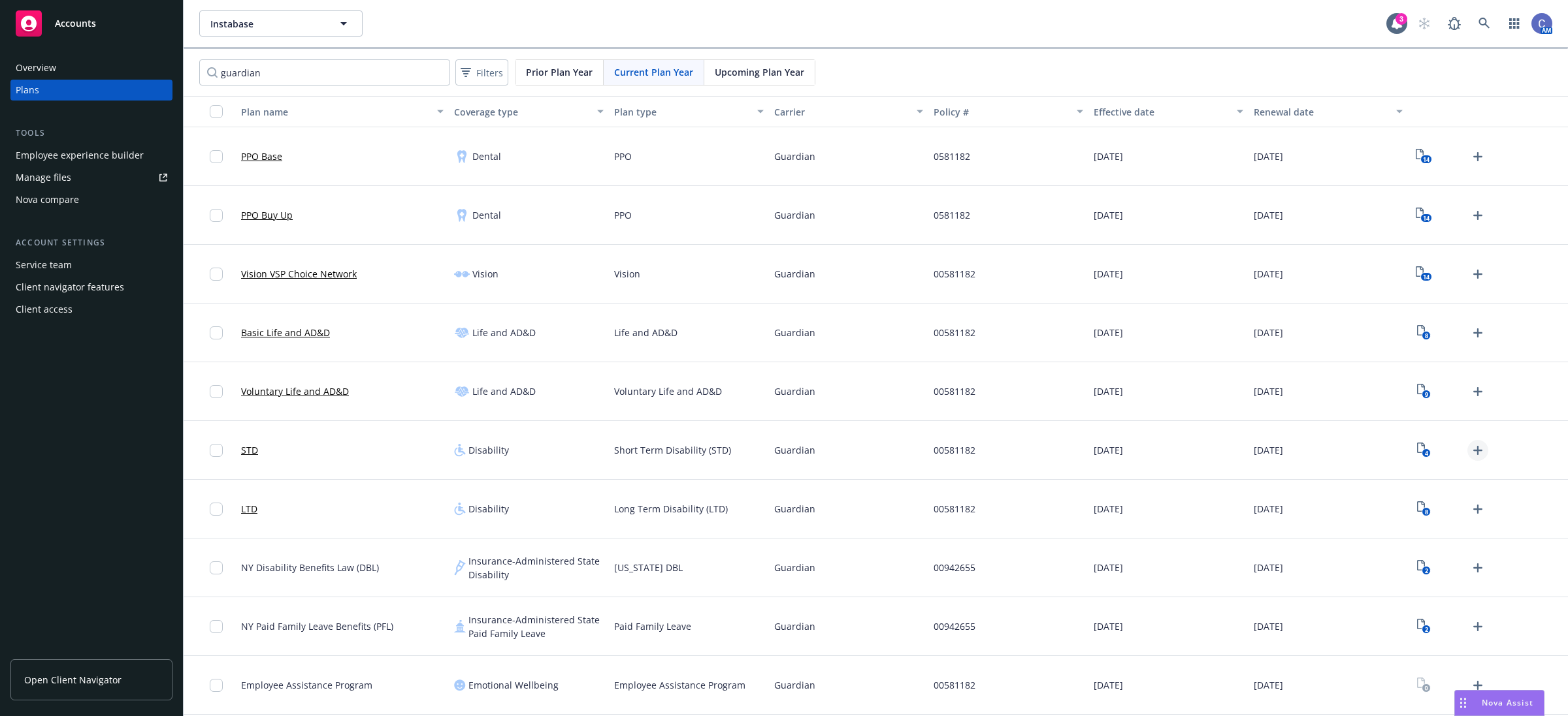
click at [1478, 446] on icon "Upload Plan Documents" at bounding box center [1478, 450] width 9 height 9
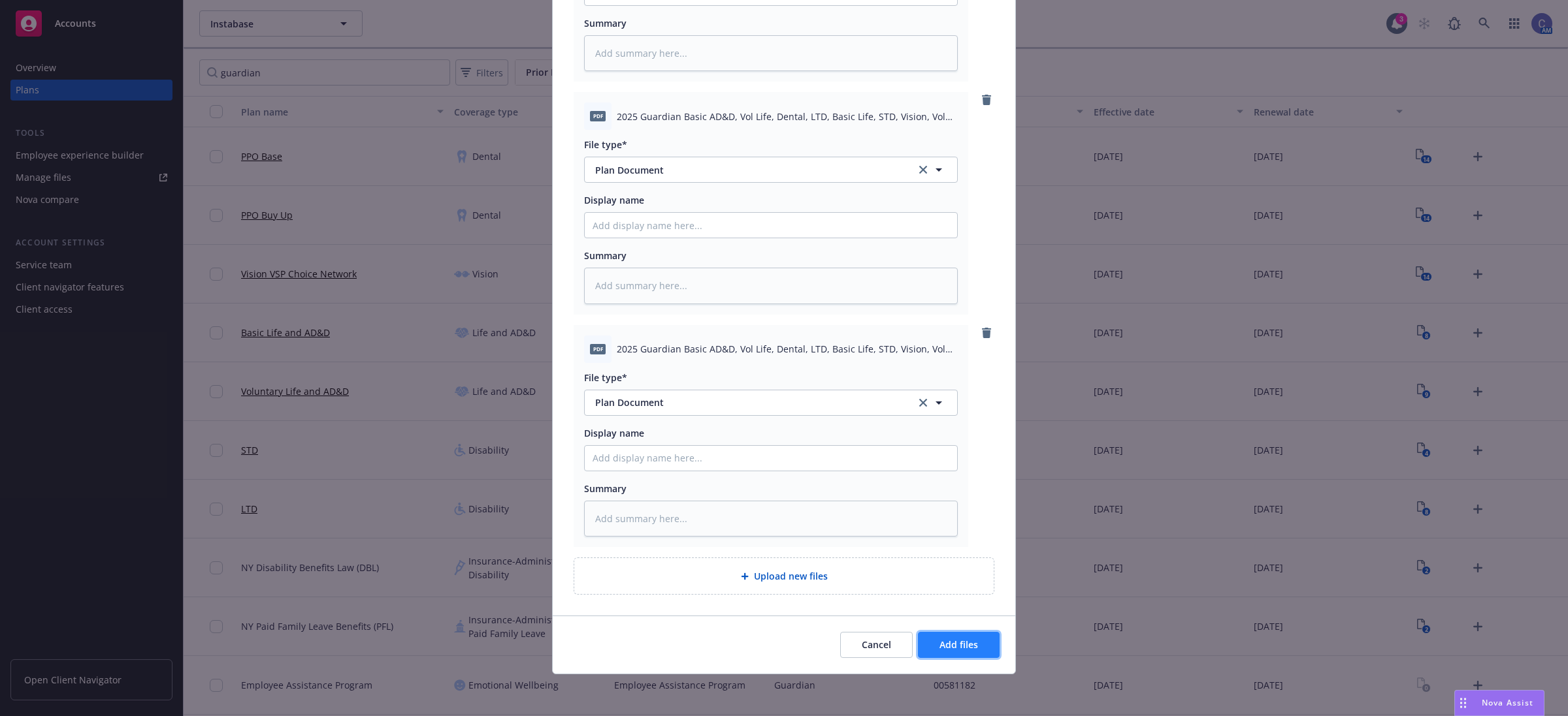
click at [988, 647] on button "Add files" at bounding box center [959, 645] width 81 height 26
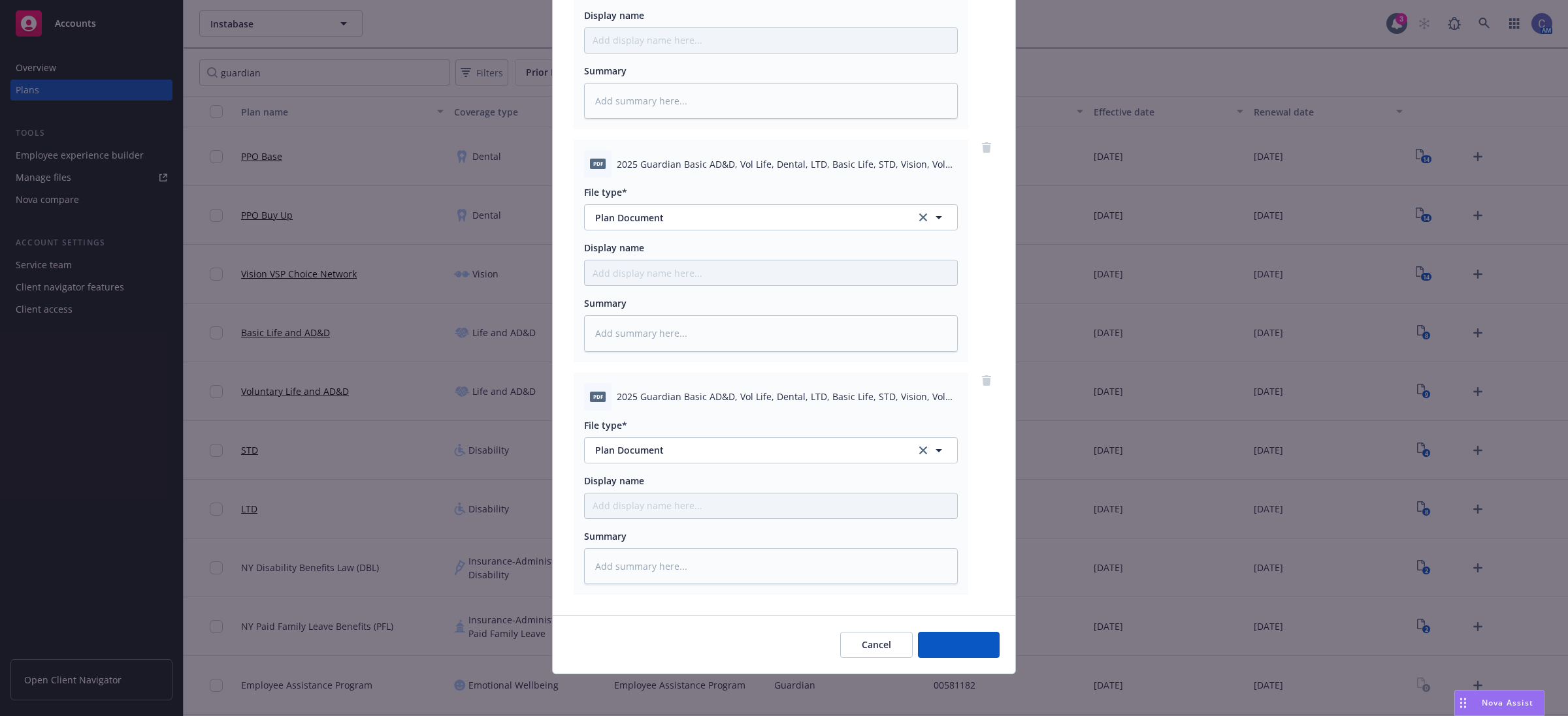
scroll to position [478, 0]
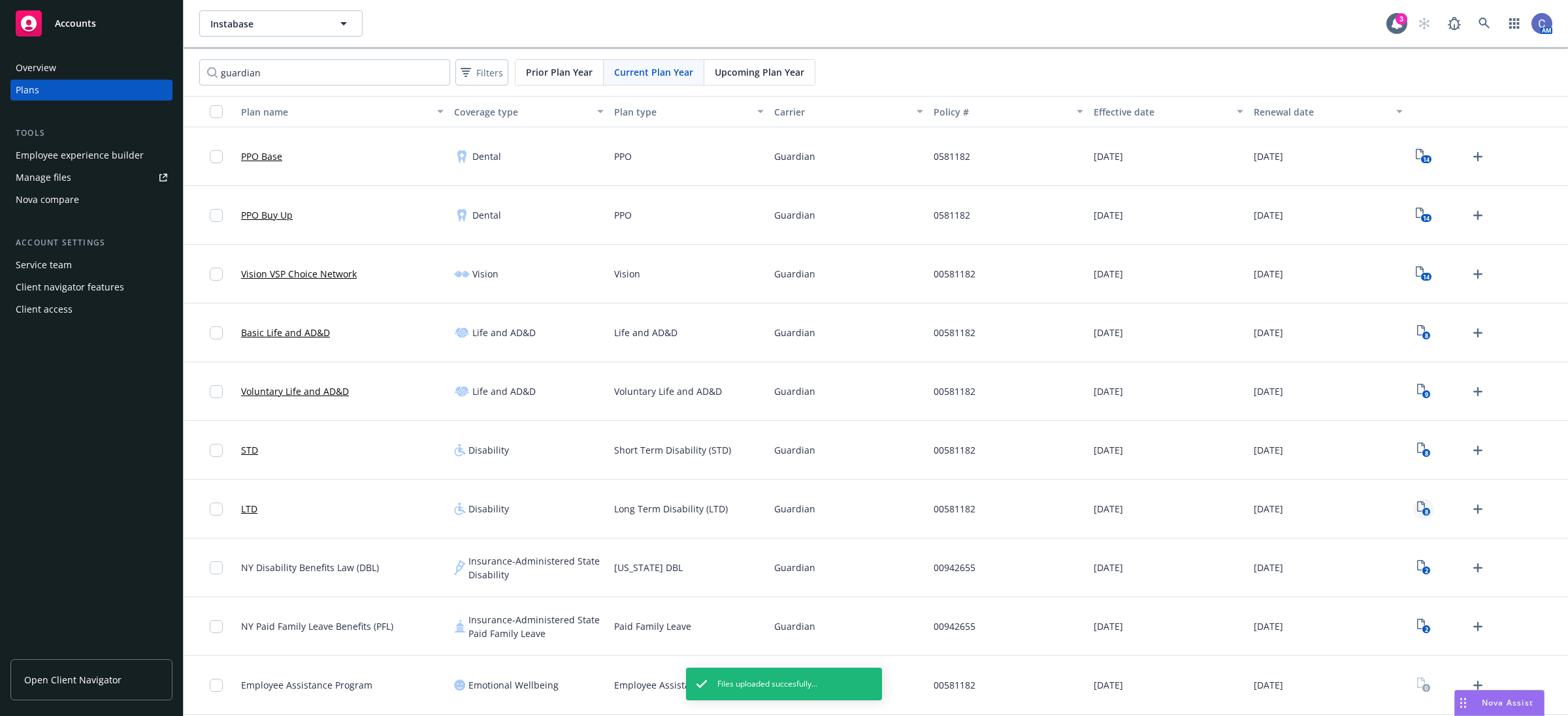
click at [1418, 506] on icon "View Plan Documents" at bounding box center [1421, 506] width 8 height 11
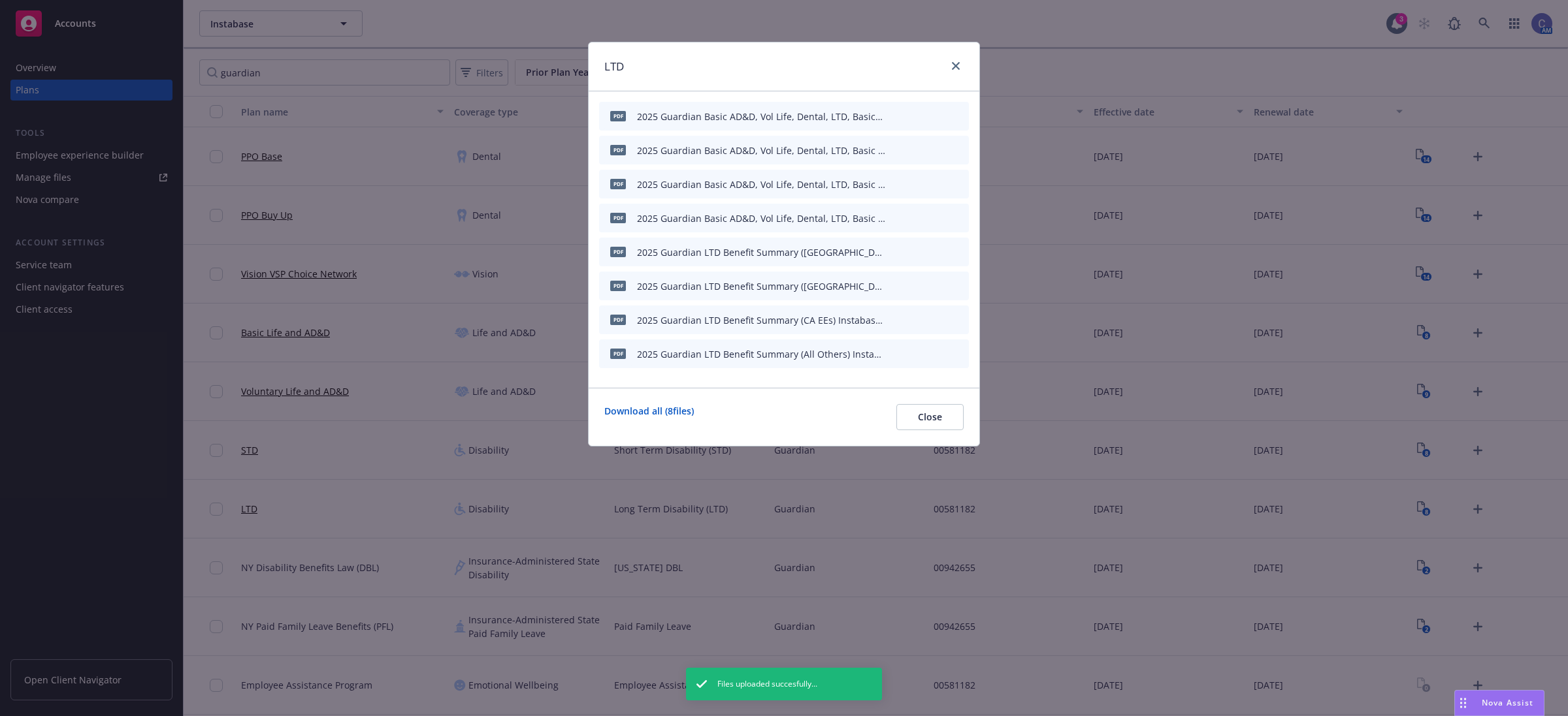
click at [954, 116] on icon "archive file" at bounding box center [957, 116] width 11 height 11
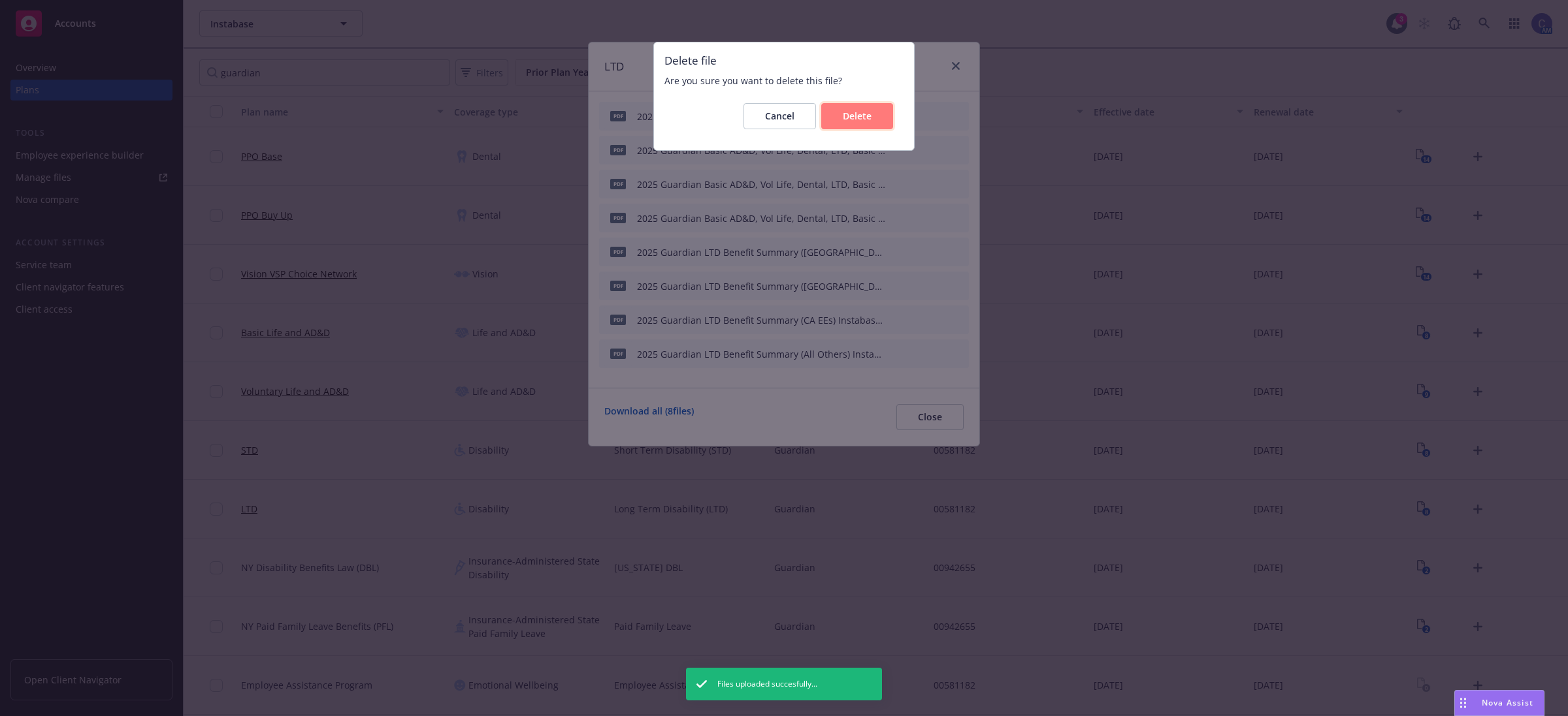
click at [873, 118] on button "Delete" at bounding box center [857, 116] width 72 height 26
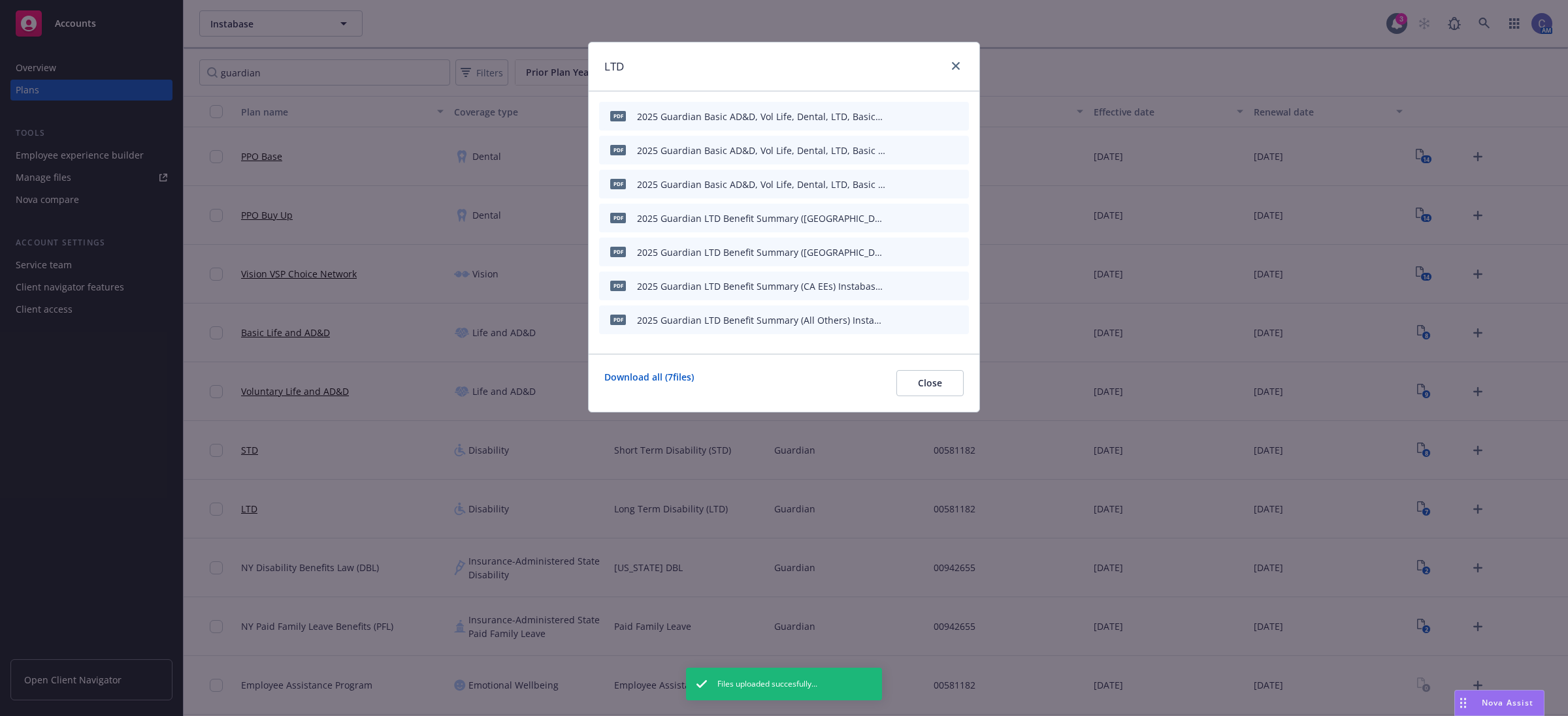
click at [958, 115] on icon "archive file" at bounding box center [957, 116] width 9 height 11
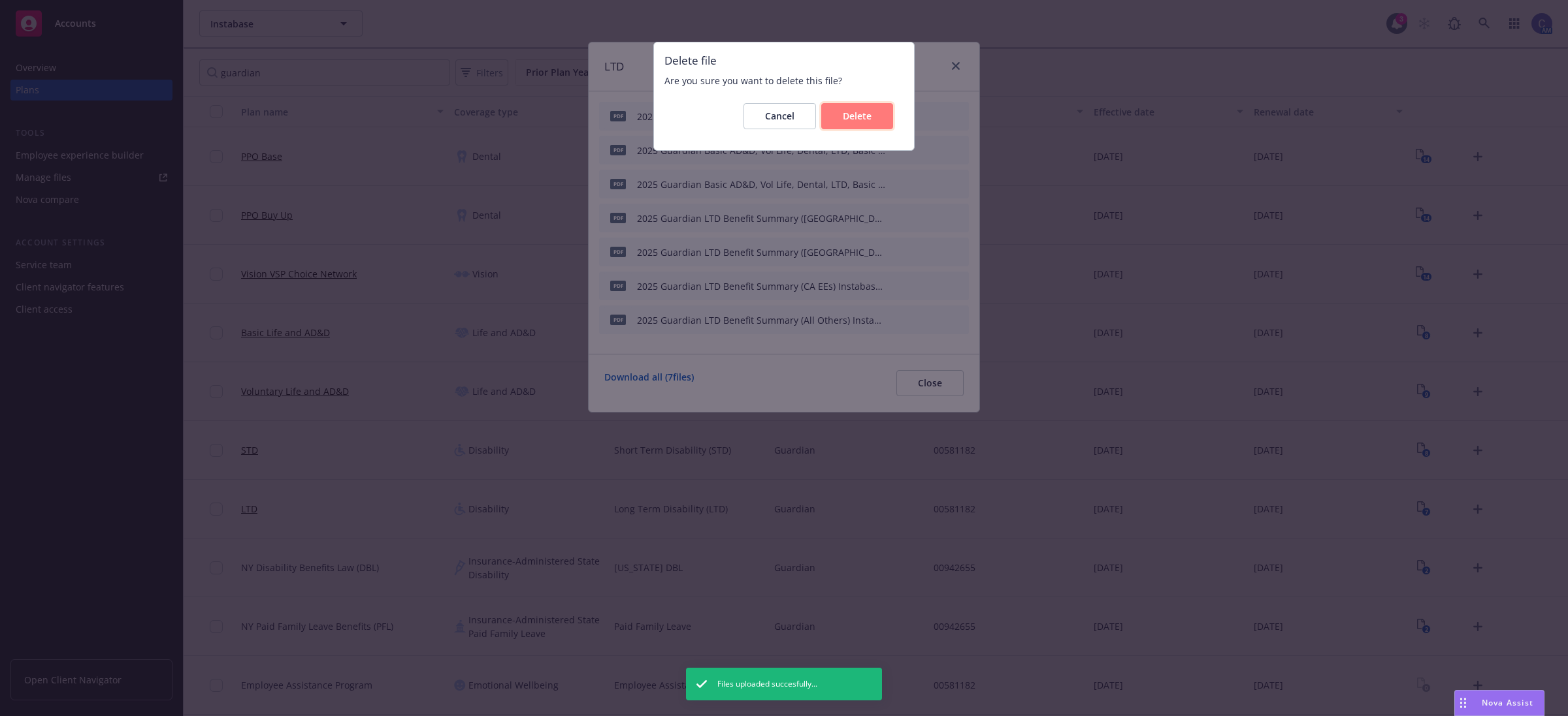
click at [843, 116] on span "Delete" at bounding box center [856, 116] width 28 height 12
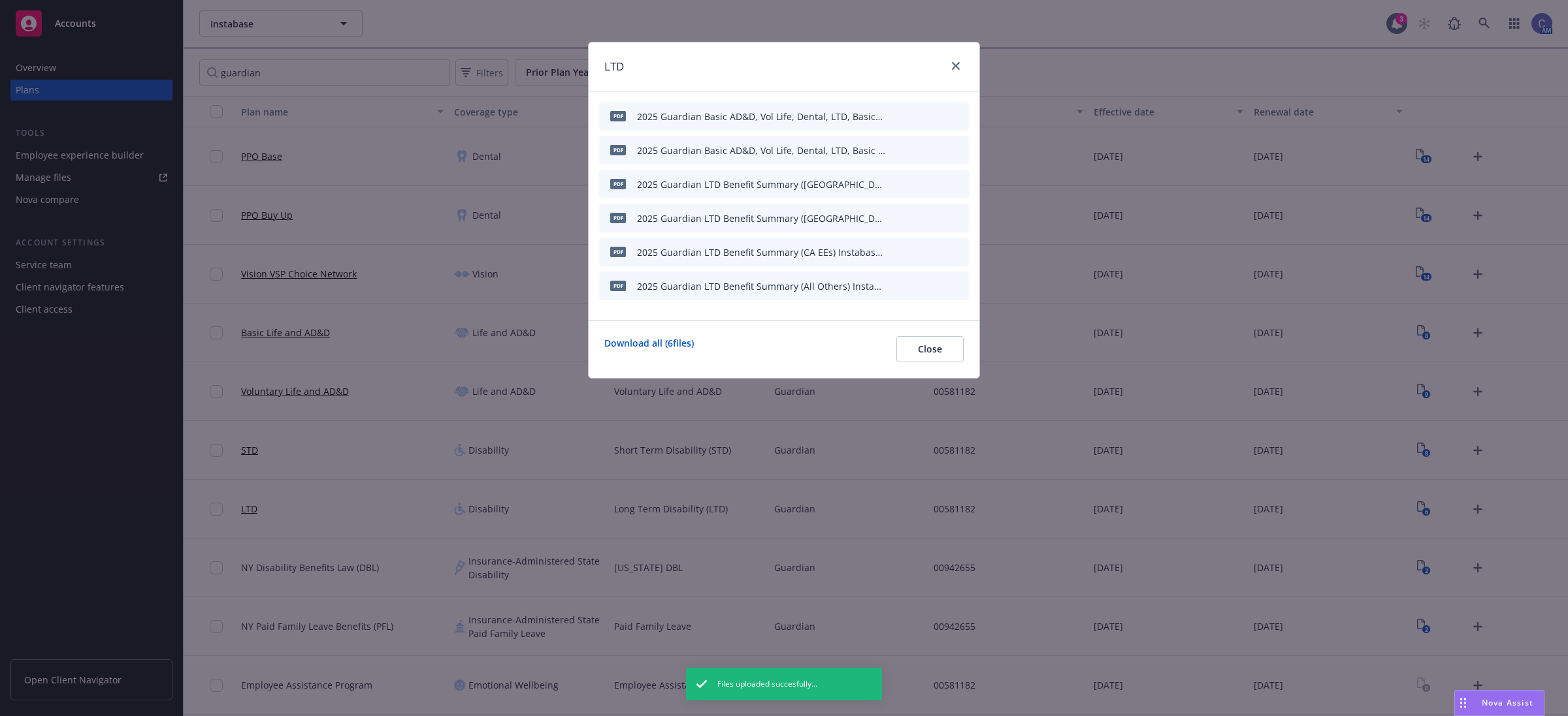
click at [958, 116] on icon "archive file" at bounding box center [957, 116] width 9 height 11
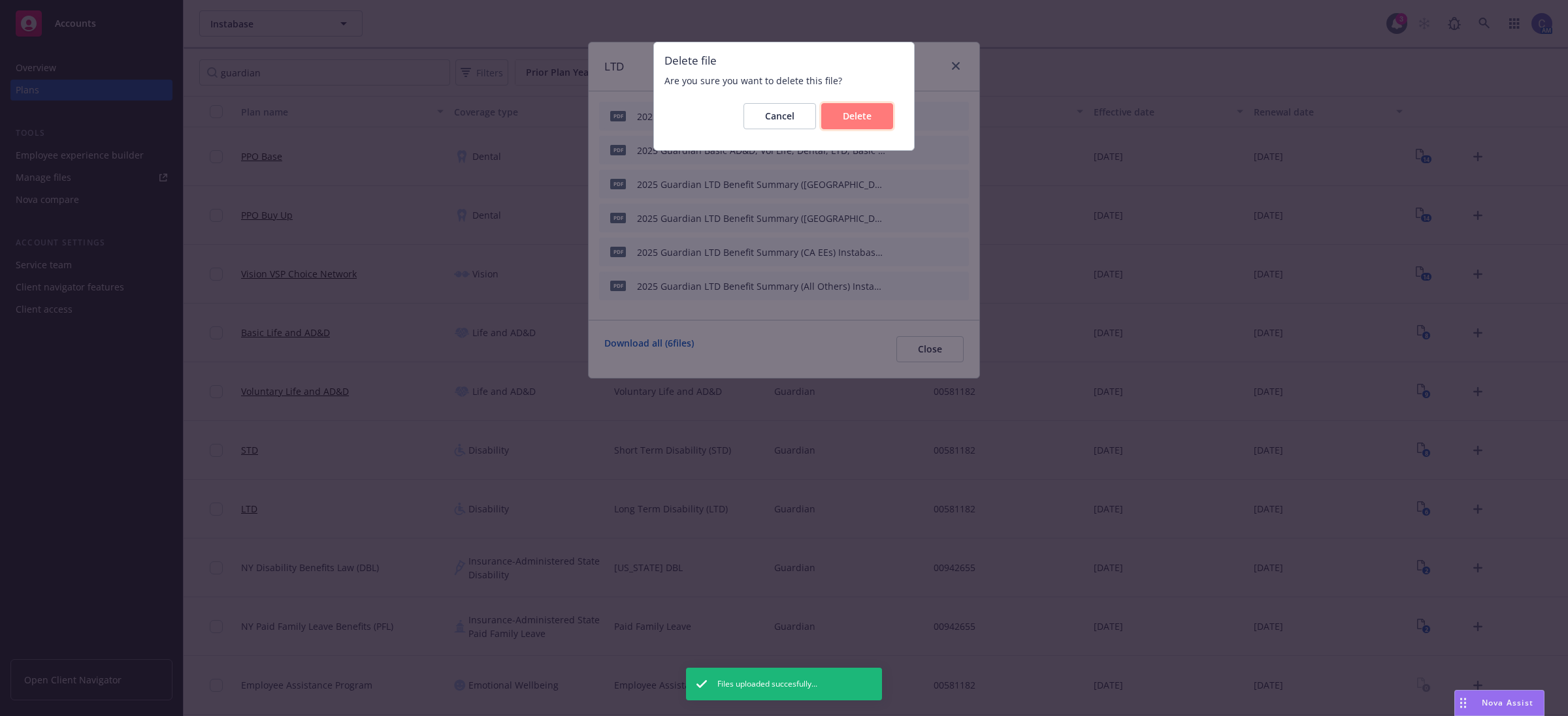
click at [854, 115] on span "Delete" at bounding box center [856, 116] width 28 height 12
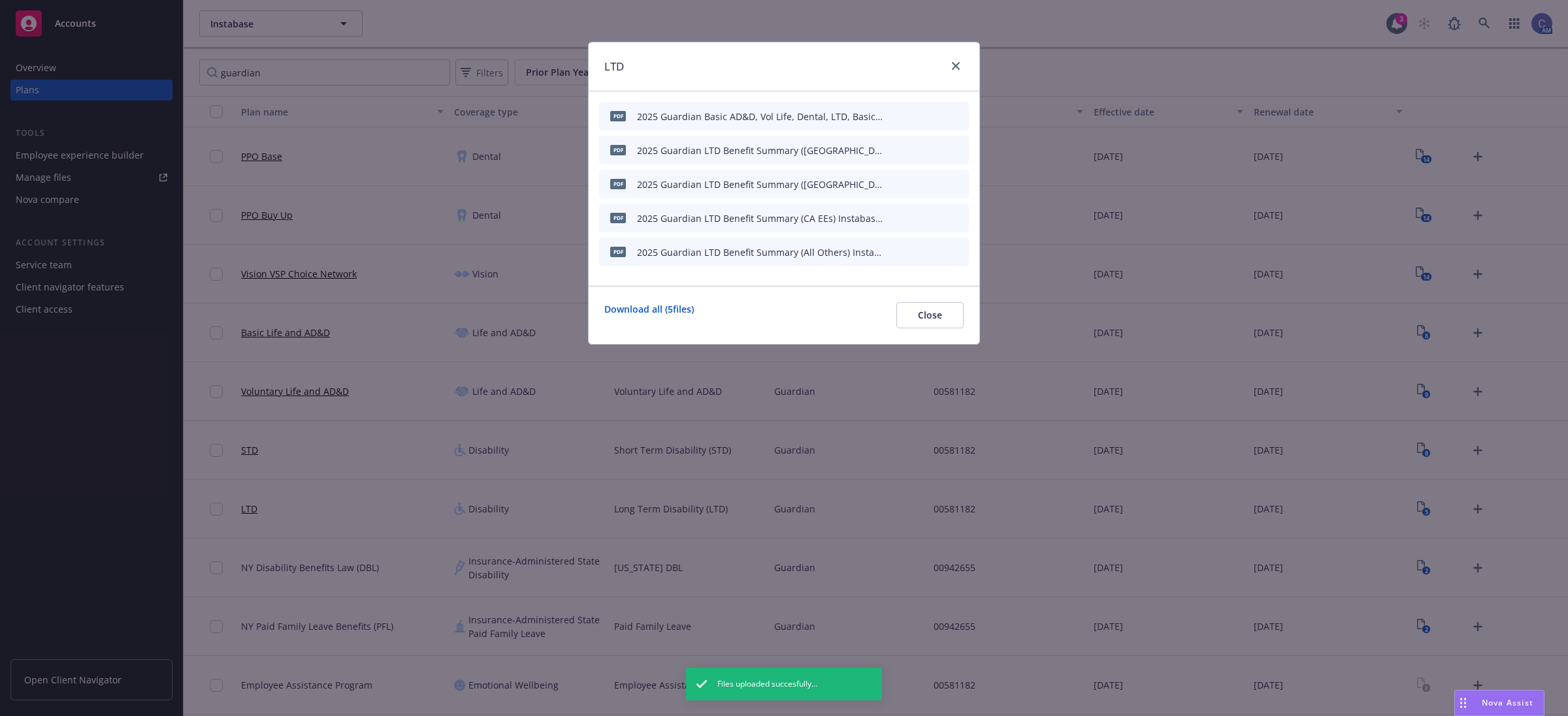
click at [957, 113] on icon "archive file" at bounding box center [957, 116] width 9 height 11
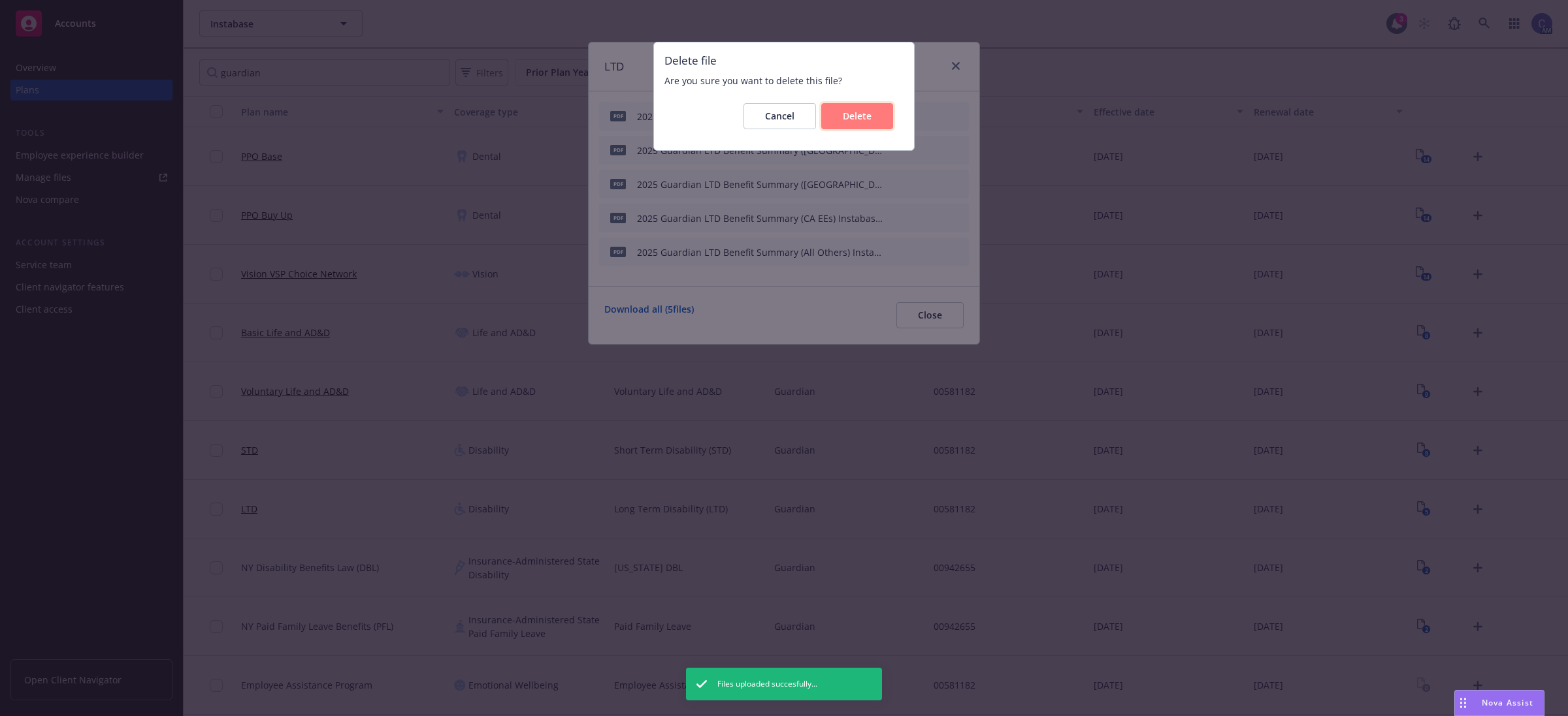
click at [878, 115] on button "Delete" at bounding box center [857, 116] width 72 height 26
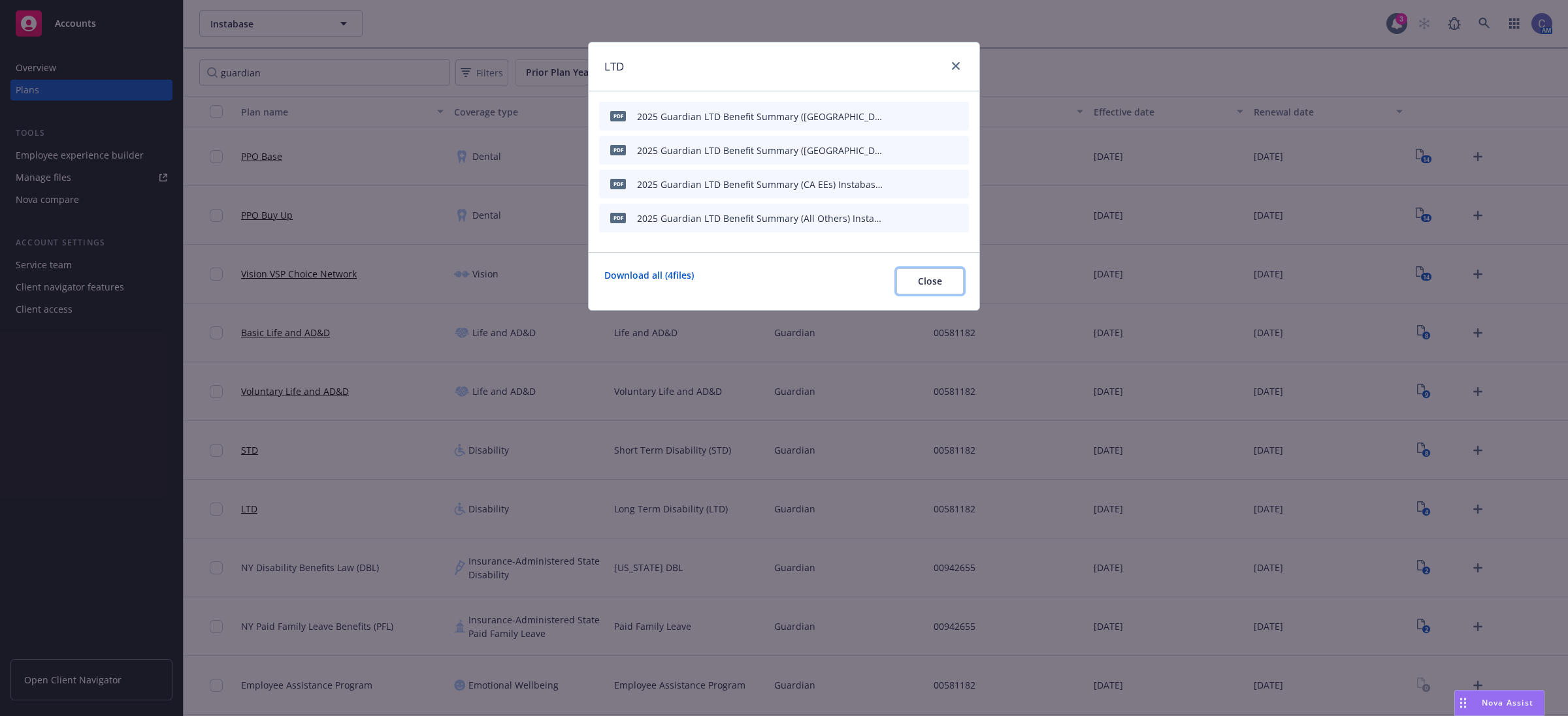
drag, startPoint x: 926, startPoint y: 288, endPoint x: 955, endPoint y: 293, distance: 29.4
click at [926, 287] on button "Close" at bounding box center [930, 282] width 68 height 26
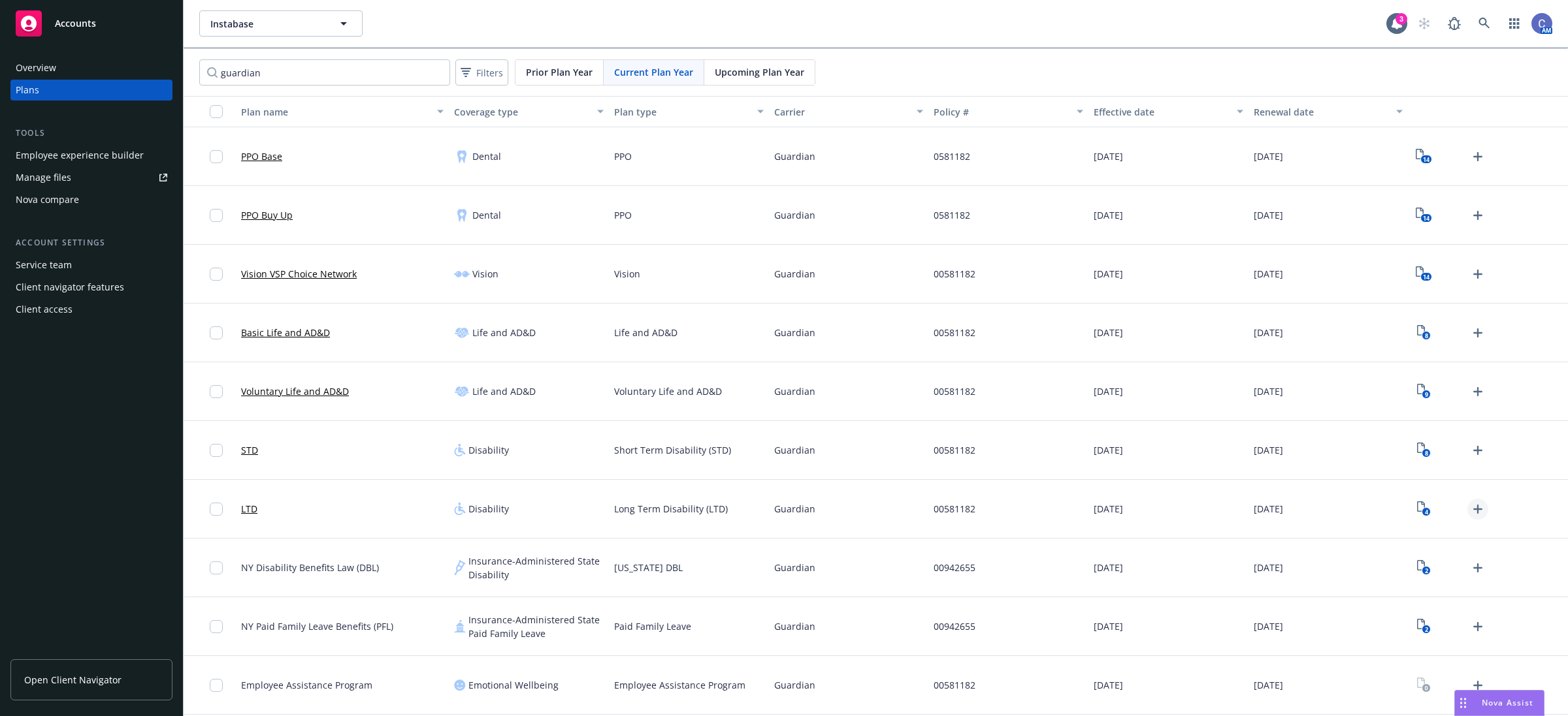
click at [1470, 504] on icon "Upload Plan Documents" at bounding box center [1478, 509] width 15 height 15
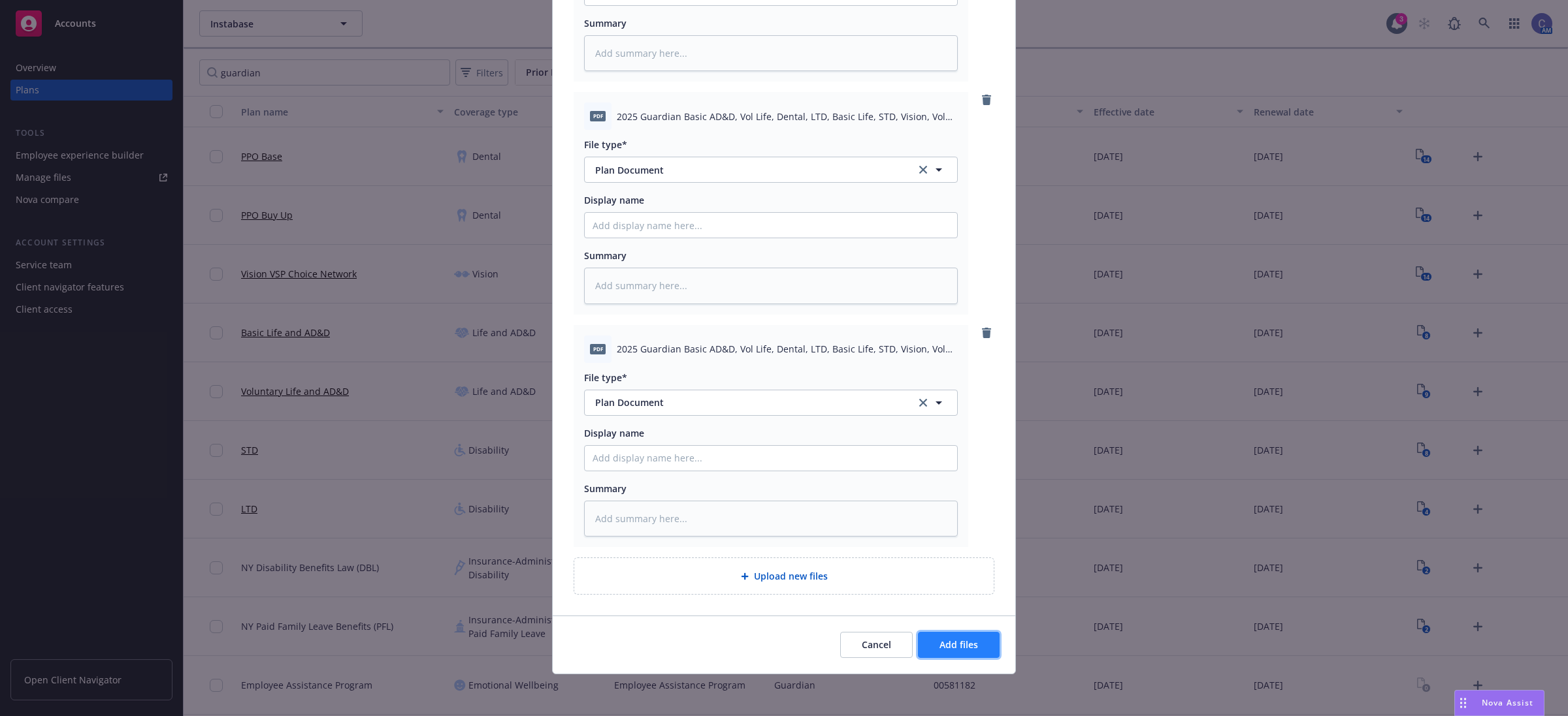
click at [969, 642] on span "Add files" at bounding box center [958, 644] width 38 height 12
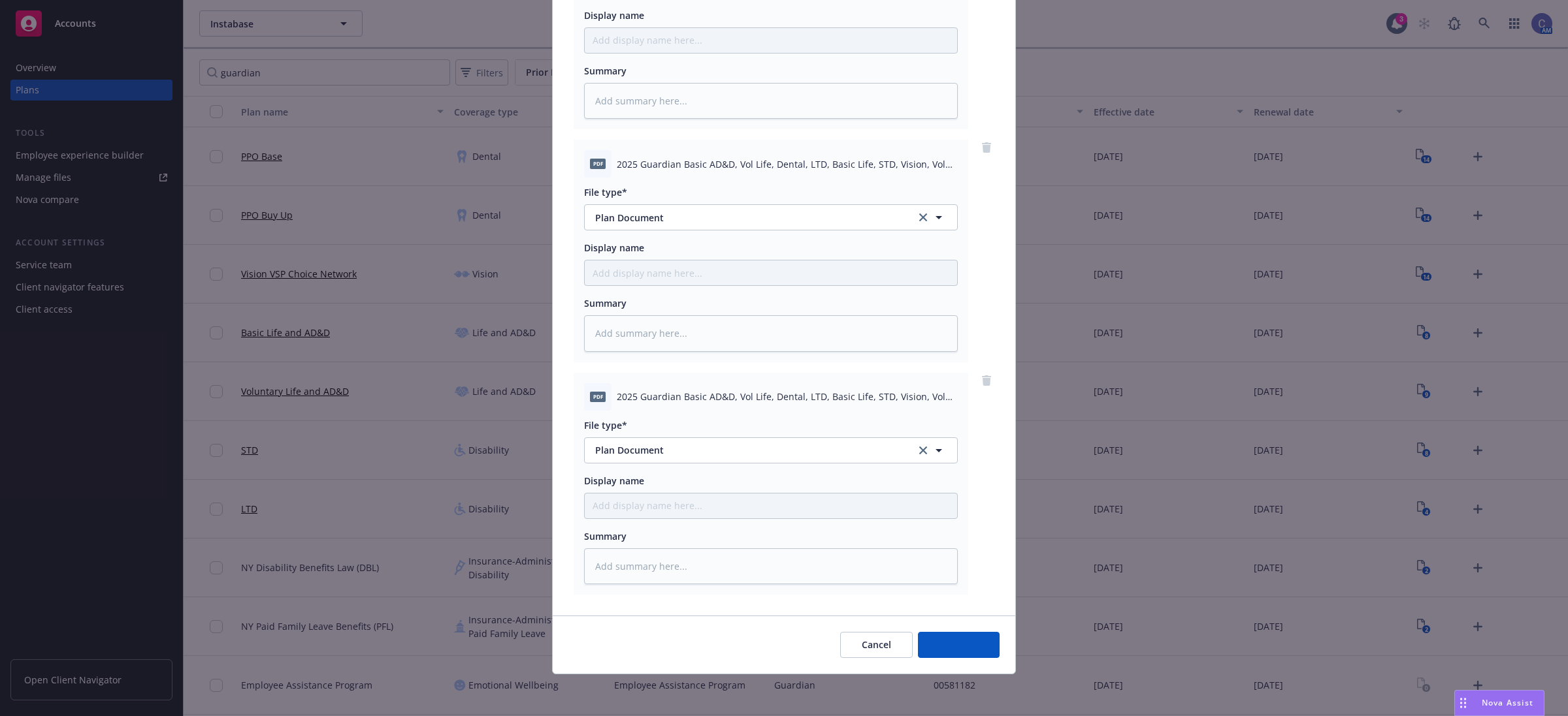
scroll to position [478, 0]
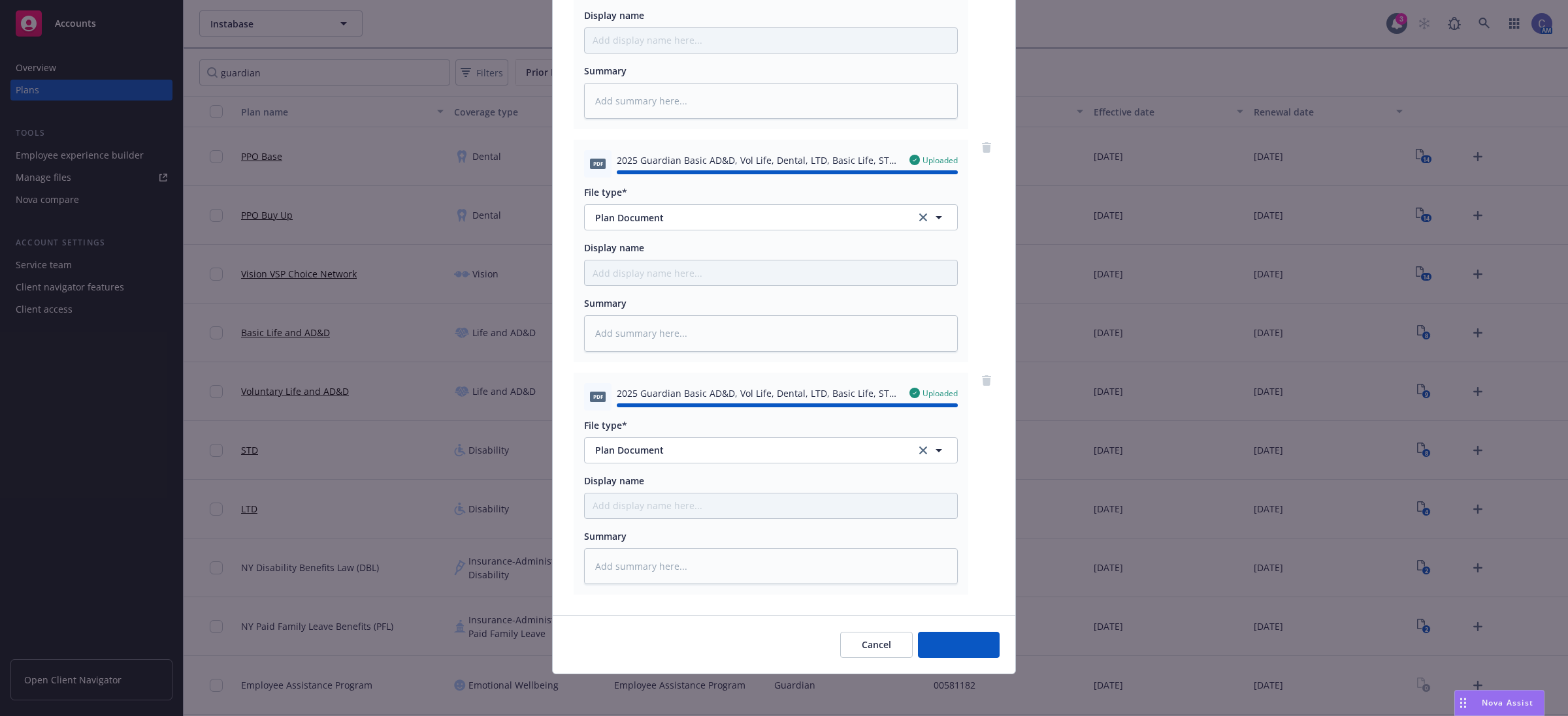
type textarea "x"
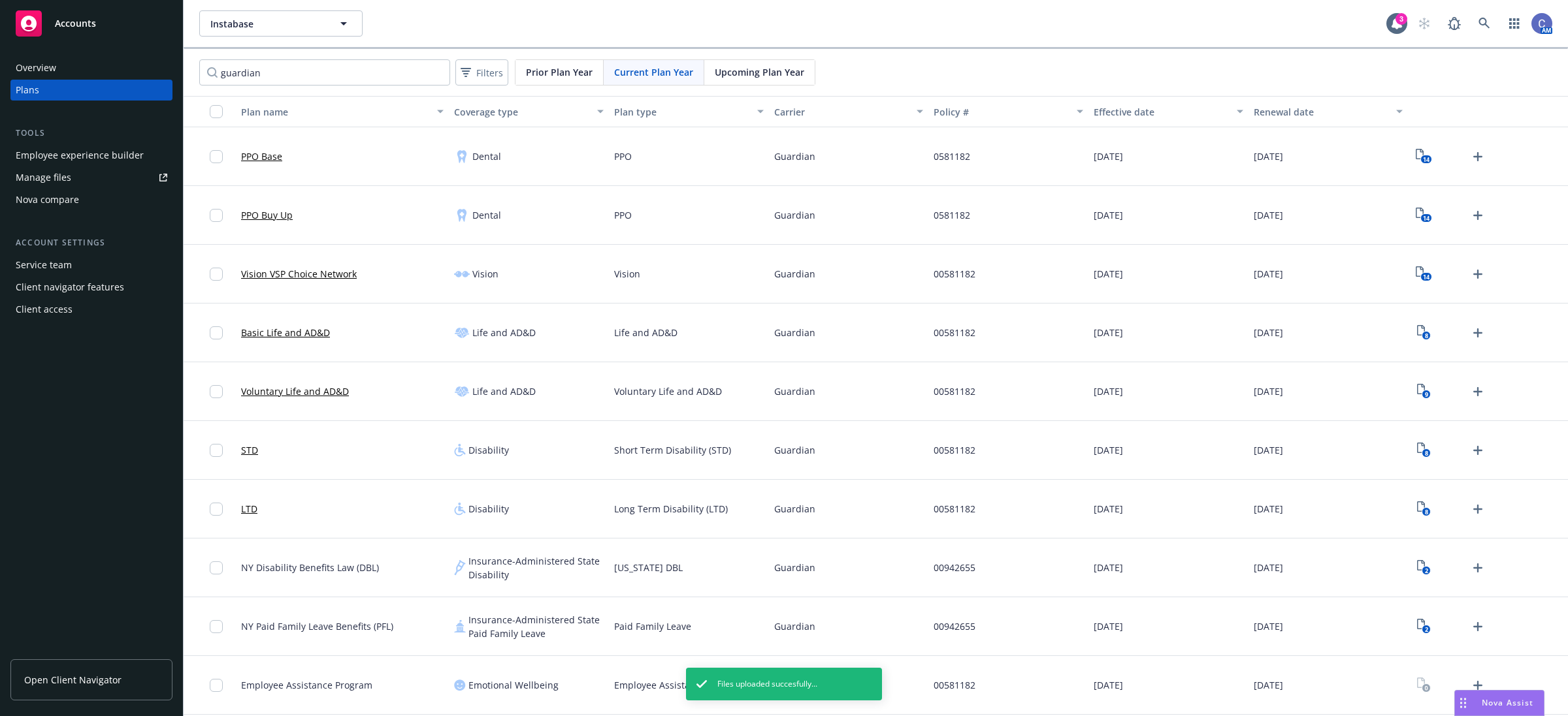
click at [54, 448] on div "Overview Plans Tools Employee experience builder Manage files Nova compare Acco…" at bounding box center [91, 378] width 183 height 675
click at [64, 154] on div "Employee experience builder" at bounding box center [79, 155] width 128 height 21
click at [1423, 160] on text "14" at bounding box center [1426, 159] width 7 height 8
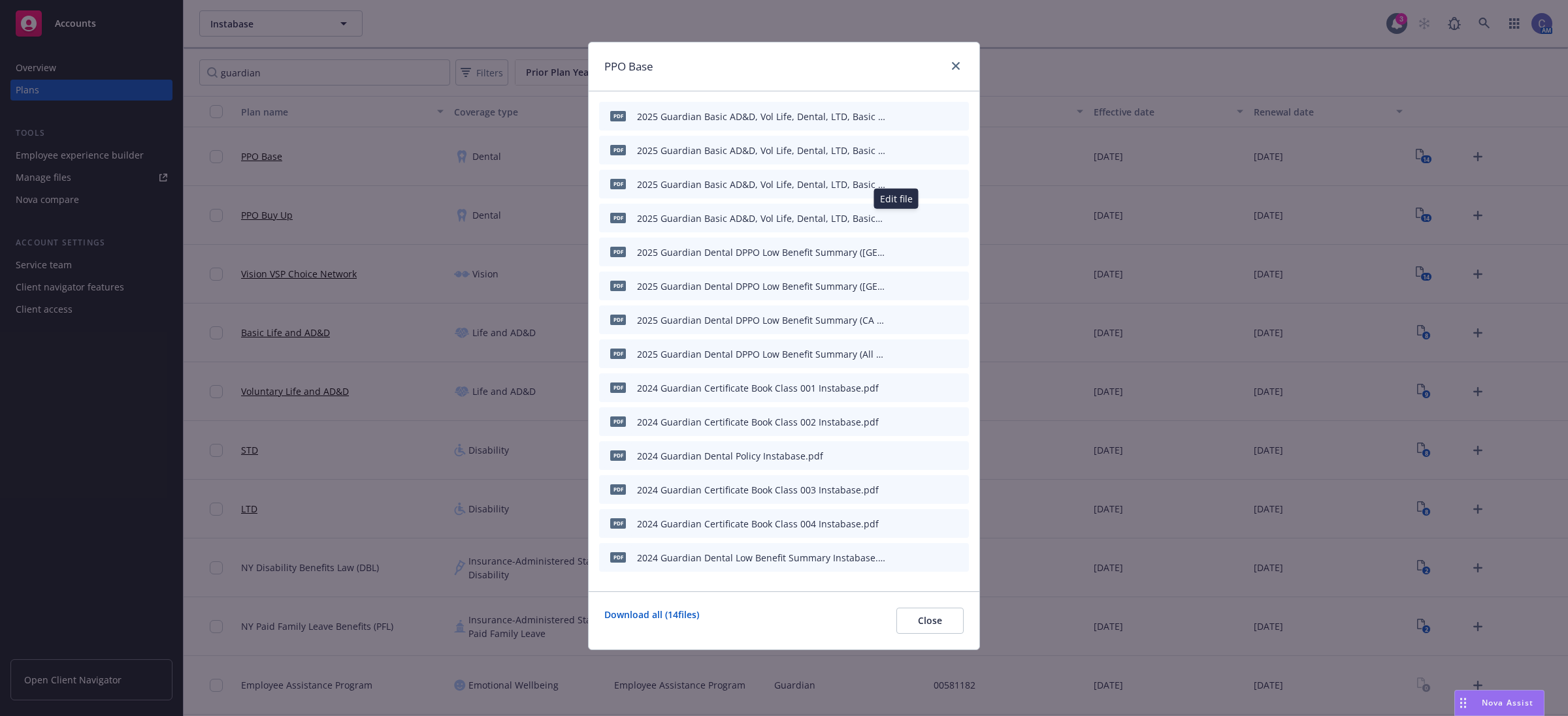
click at [896, 216] on icon "button" at bounding box center [895, 218] width 8 height 8
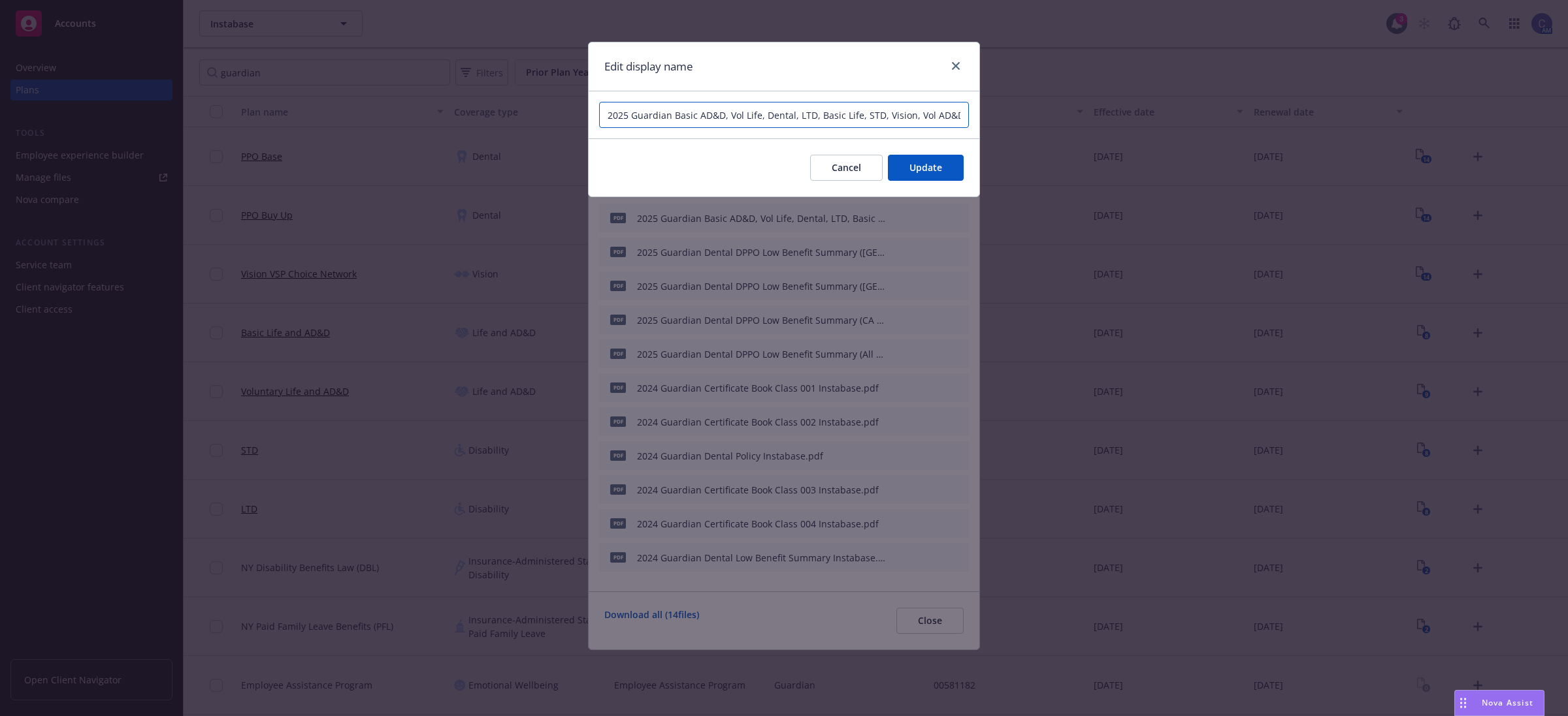
click at [922, 118] on input "2025 Guardian Basic AD&D, Vol Life, Dental, LTD, Basic Life, STD, Vision, Vol A…" at bounding box center [784, 115] width 370 height 26
click at [810, 167] on button "Cancel" at bounding box center [846, 168] width 72 height 26
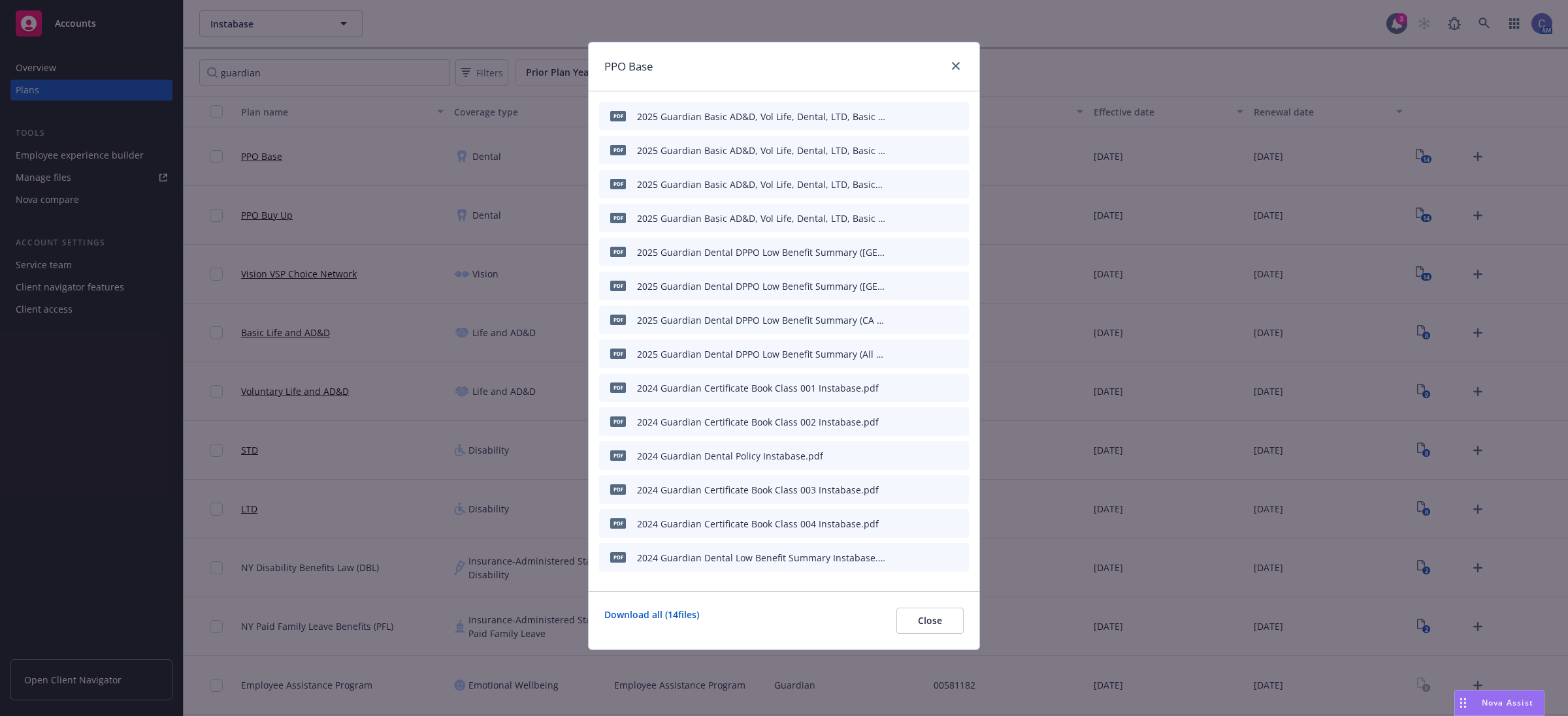
click at [935, 185] on icon "preview file" at bounding box center [935, 183] width 11 height 9
click at [896, 187] on icon "button" at bounding box center [895, 185] width 8 height 8
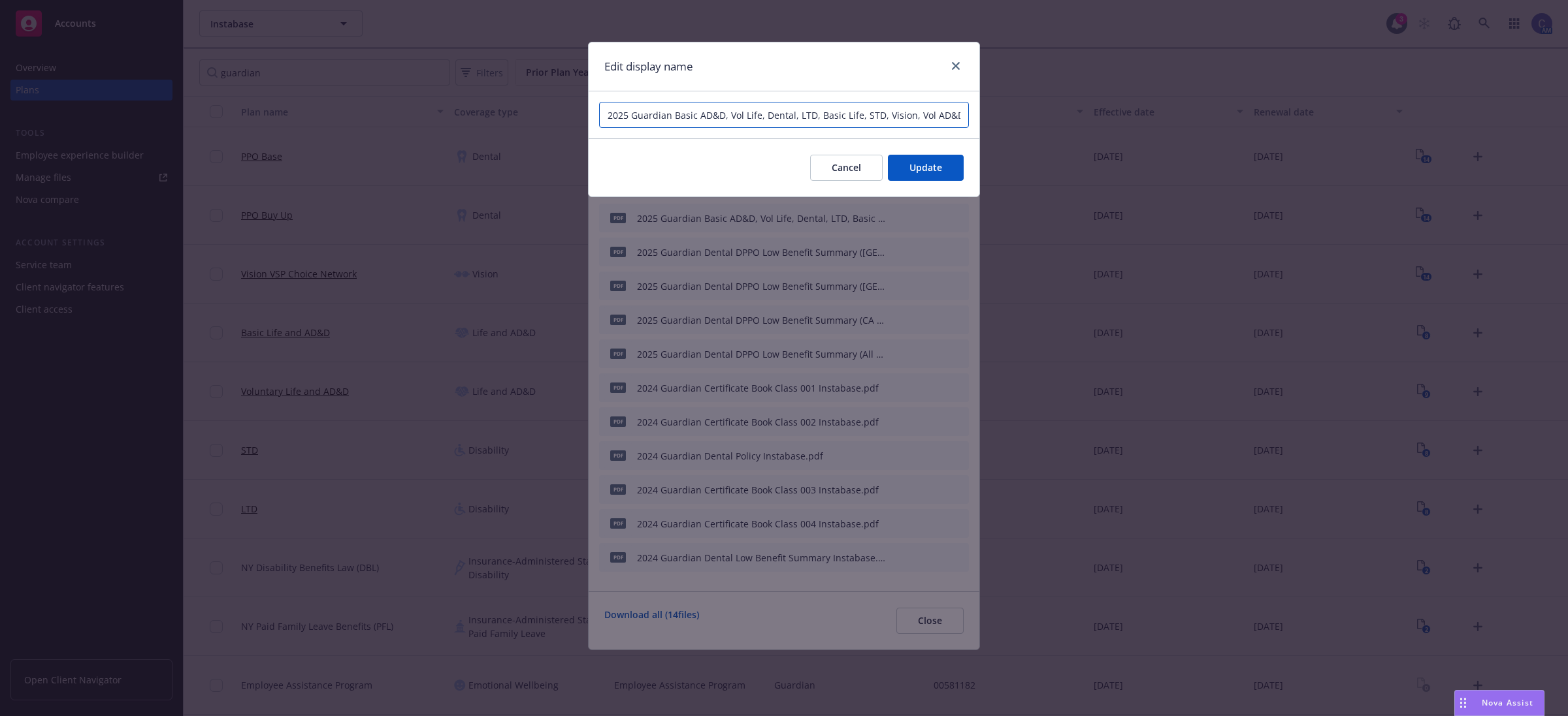
click at [899, 107] on input "2025 Guardian Basic AD&D, Vol Life, Dental, LTD, Basic Life, STD, Vision, Vol A…" at bounding box center [784, 115] width 370 height 26
click at [843, 116] on input "2025 Guardian Basic AD&D, Vol Life, Dental, LTD, Basic Life, STD, Vision, Vol A…" at bounding box center [784, 115] width 370 height 26
type input "2025 Guardian Basic AD&D, Vol Life, Dental, LTD, Basic Life, STD, Vision, Vol A…"
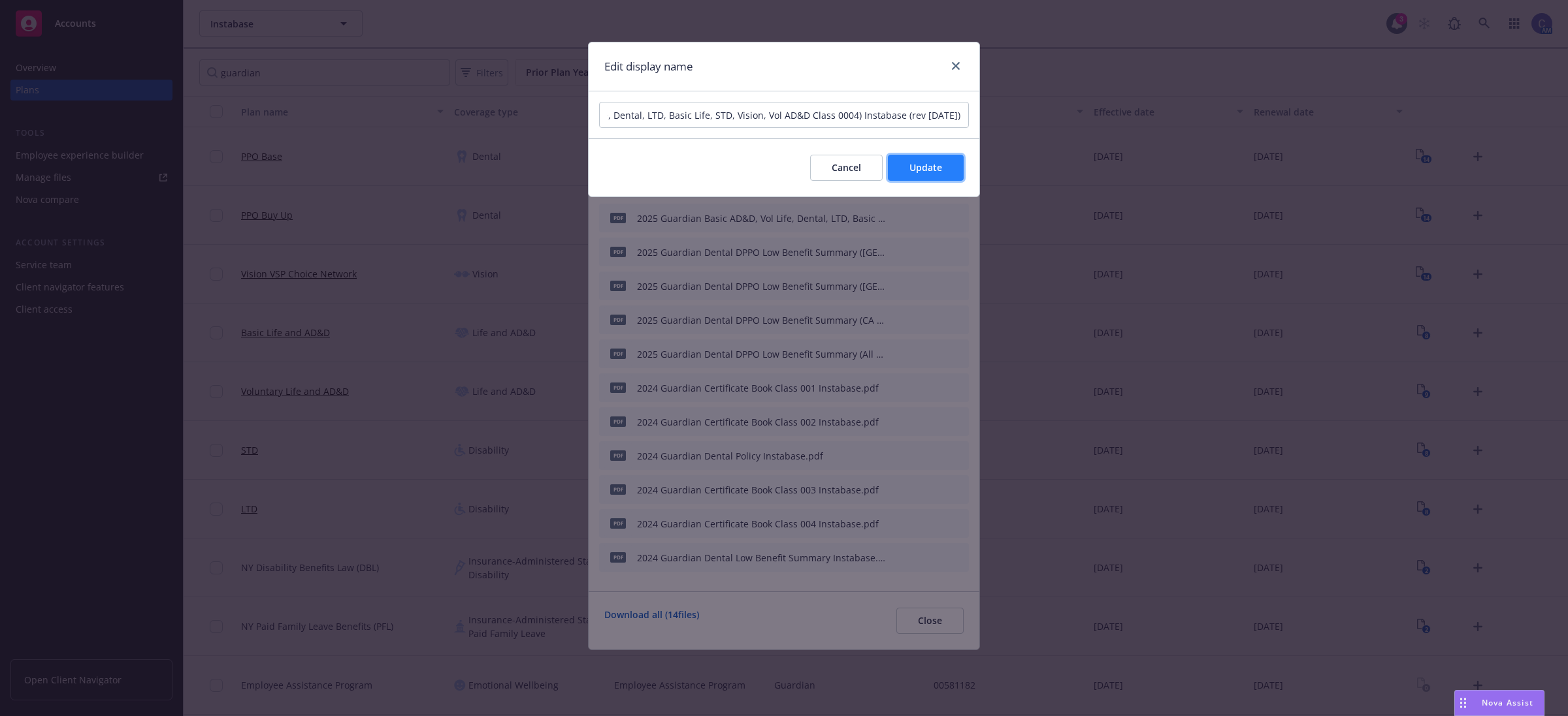
click at [917, 177] on button "Update" at bounding box center [926, 168] width 76 height 26
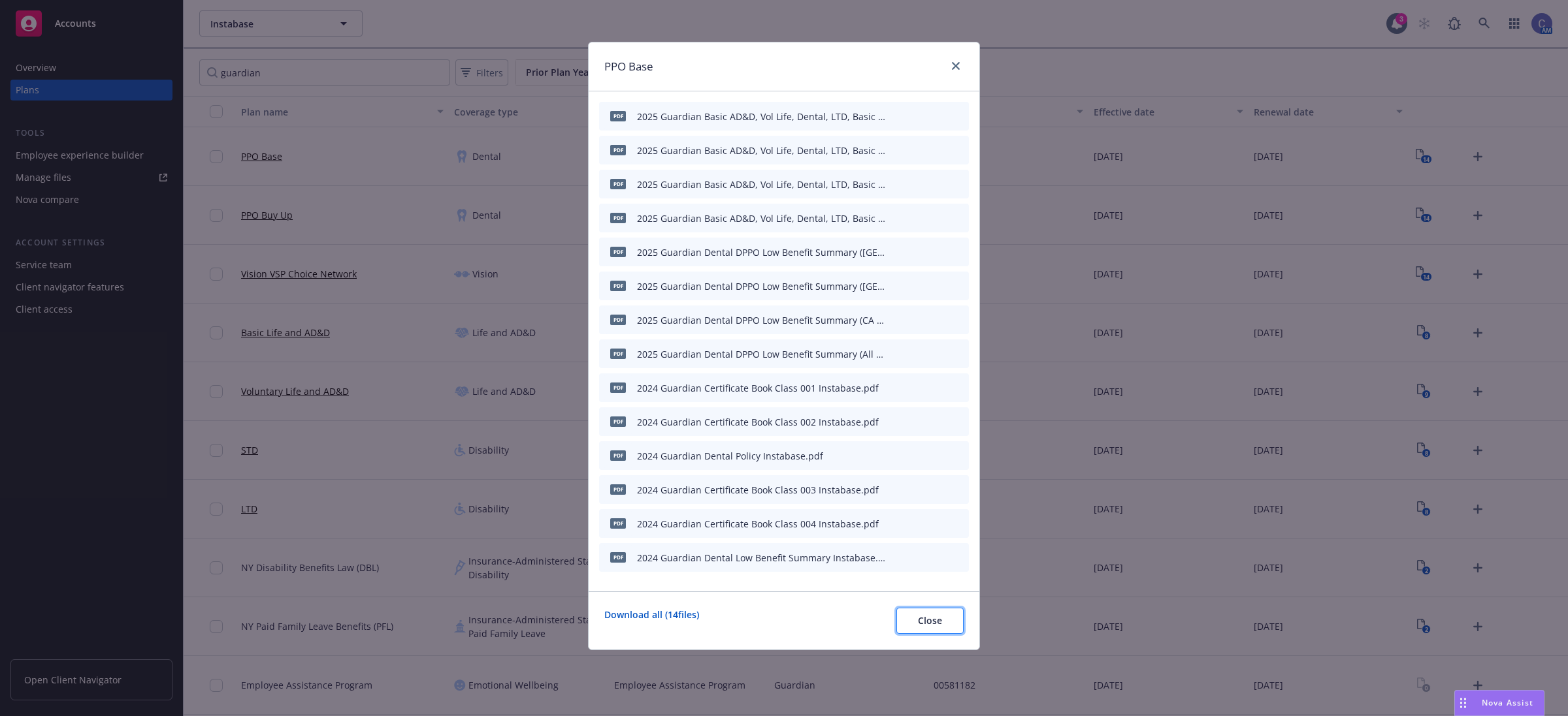
click at [935, 626] on span "Close" at bounding box center [931, 620] width 24 height 12
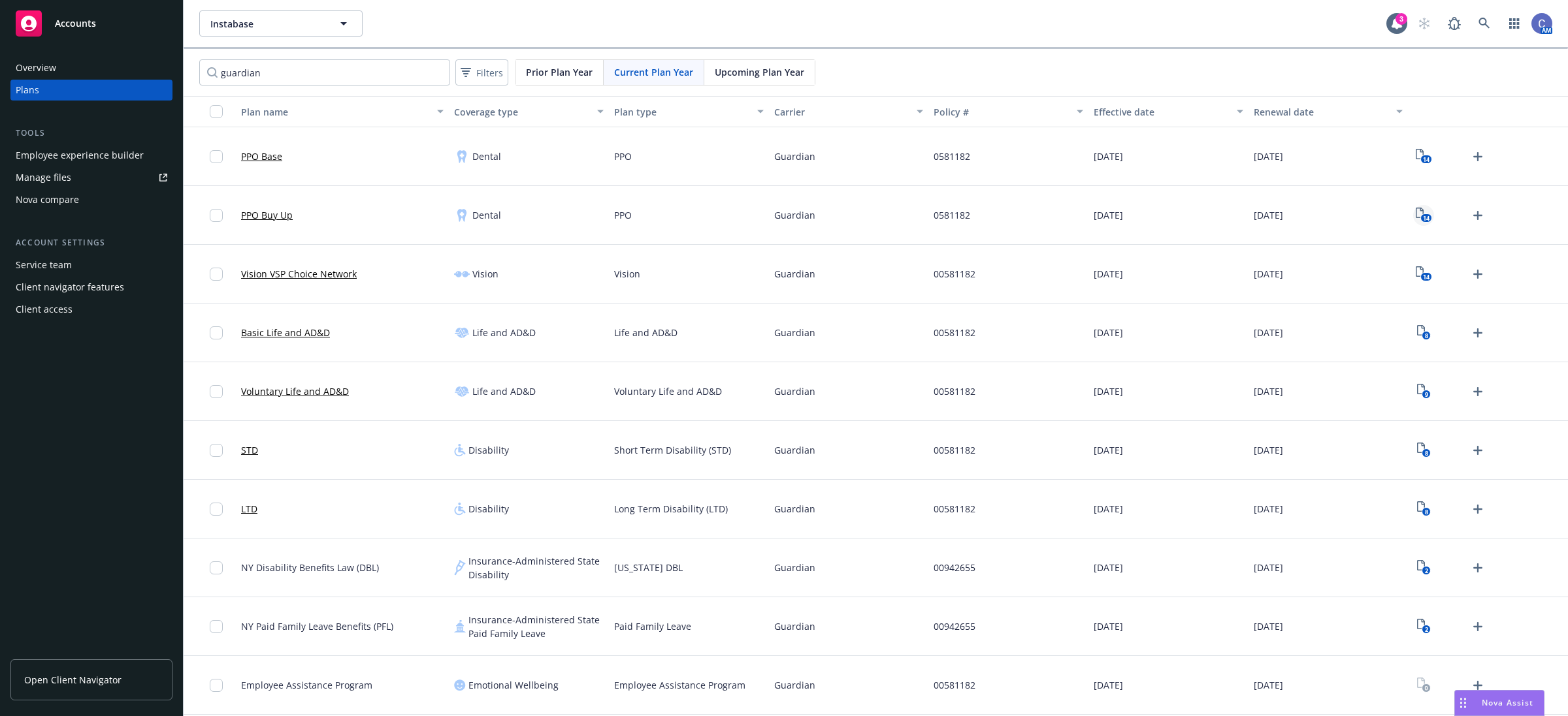
click at [1425, 212] on icon "14" at bounding box center [1424, 215] width 16 height 15
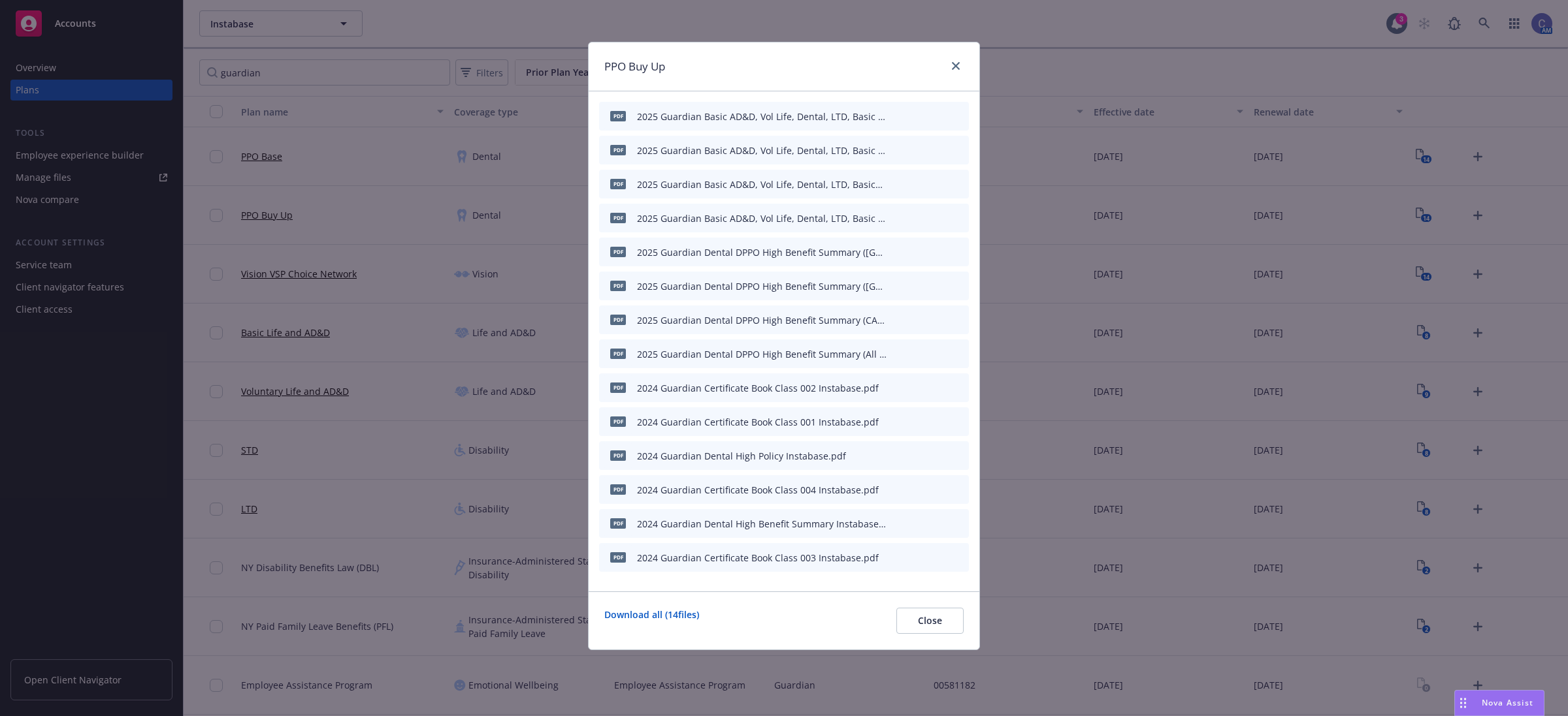
click at [893, 181] on icon "button" at bounding box center [895, 185] width 8 height 8
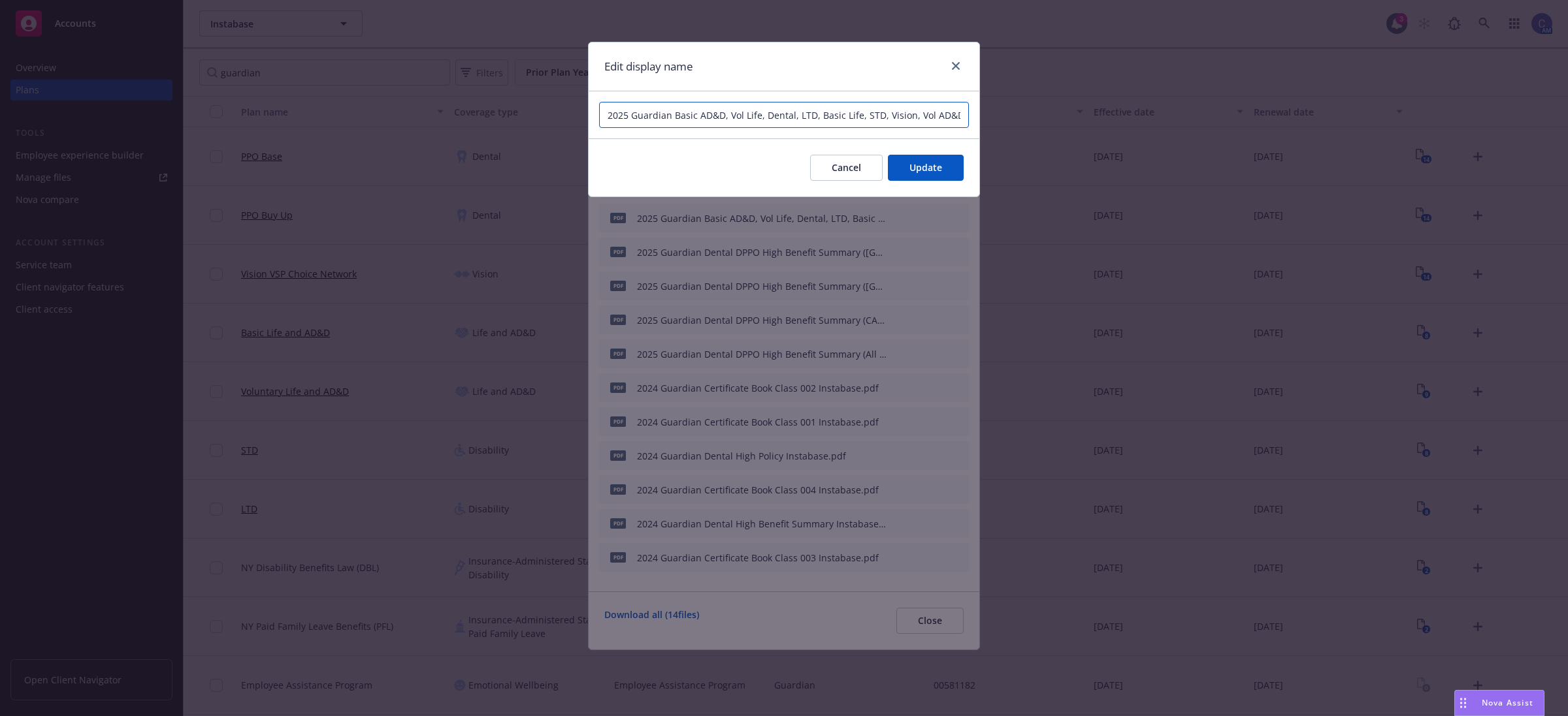
click at [872, 111] on input "2025 Guardian Basic AD&D, Vol Life, Dental, LTD, Basic Life, STD, Vision, Vol A…" at bounding box center [784, 115] width 370 height 26
click at [833, 161] on span "Cancel" at bounding box center [847, 167] width 29 height 12
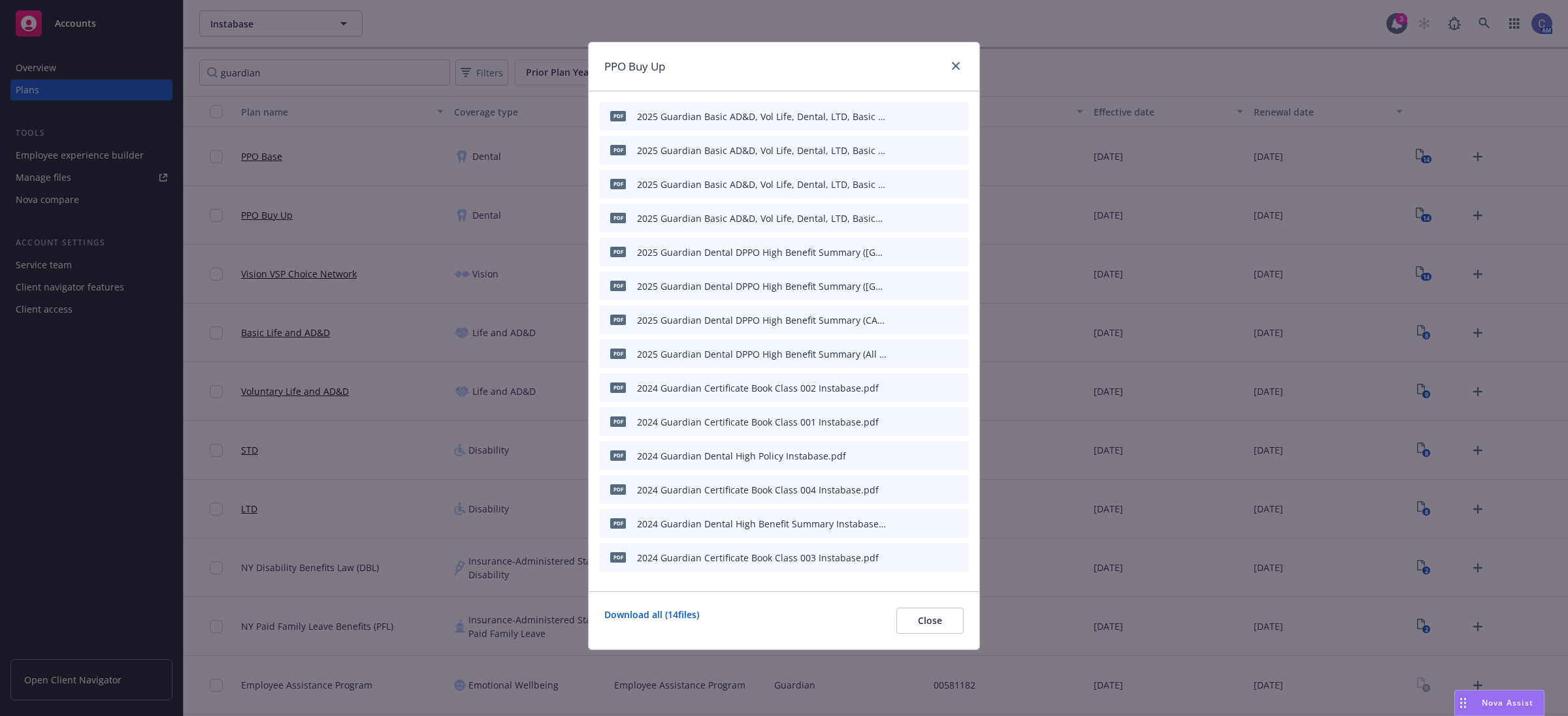
click at [897, 216] on icon "button" at bounding box center [897, 216] width 3 height 3
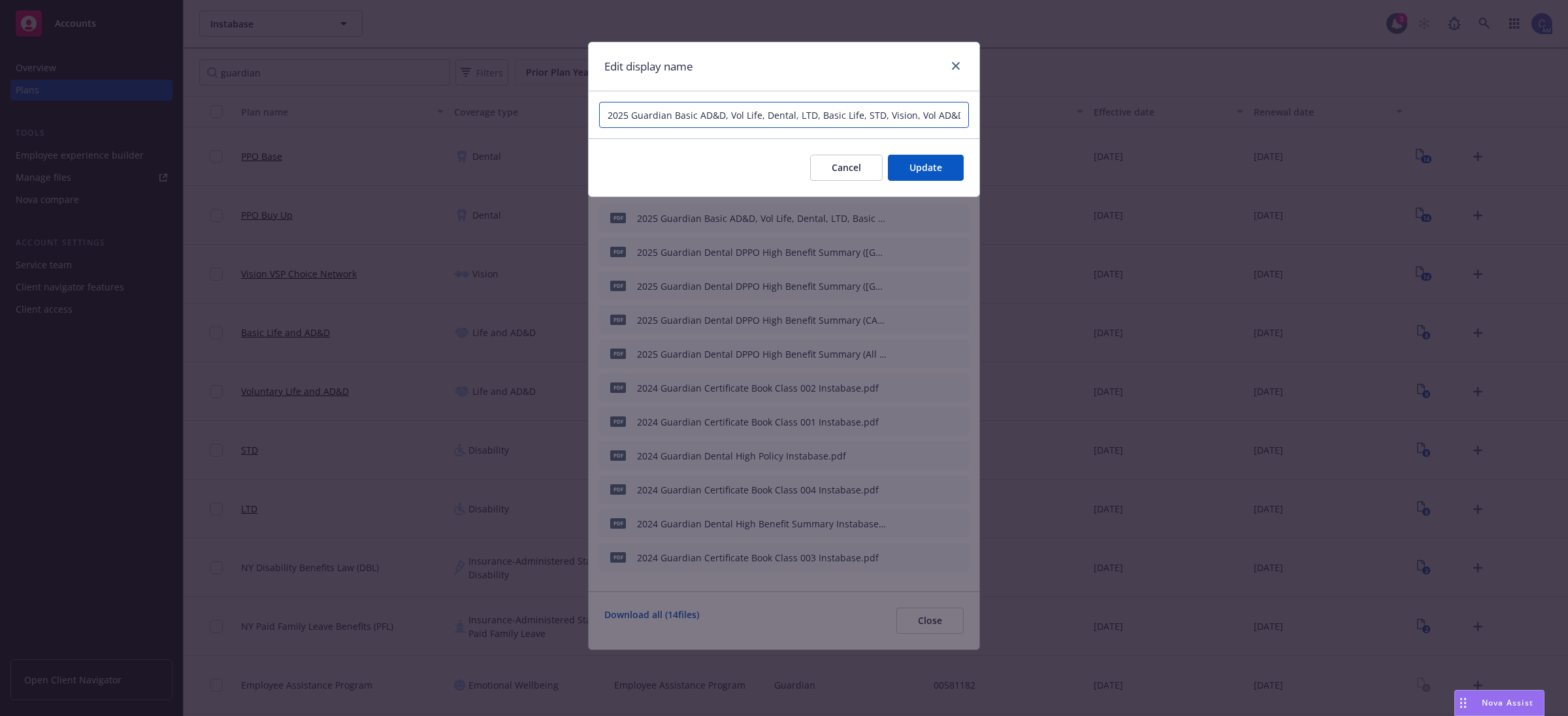
click at [857, 114] on input "2025 Guardian Basic AD&D, Vol Life, Dental, LTD, Basic Life, STD, Vision, Vol A…" at bounding box center [784, 115] width 370 height 26
click at [847, 162] on span "Cancel" at bounding box center [847, 167] width 29 height 12
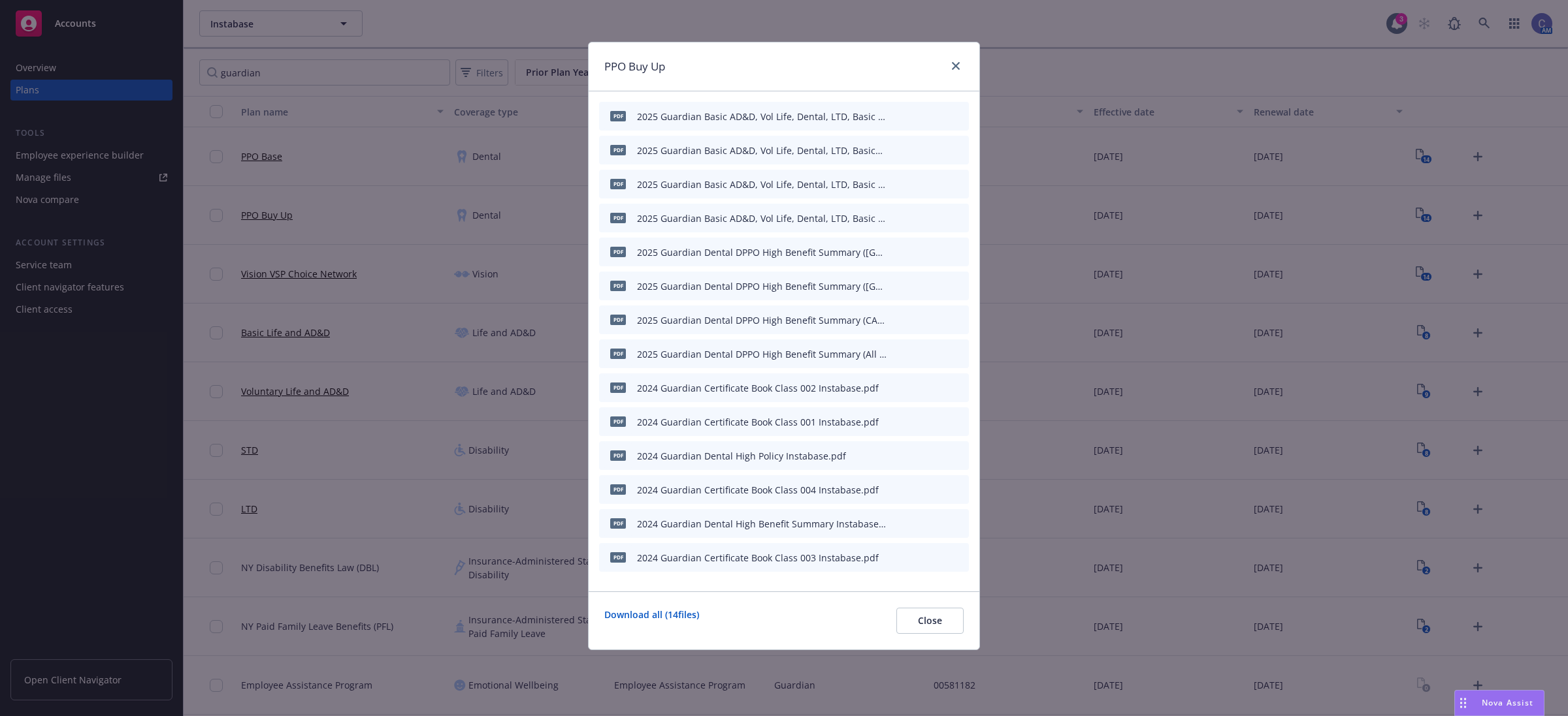
click at [896, 151] on icon "button" at bounding box center [894, 151] width 7 height 7
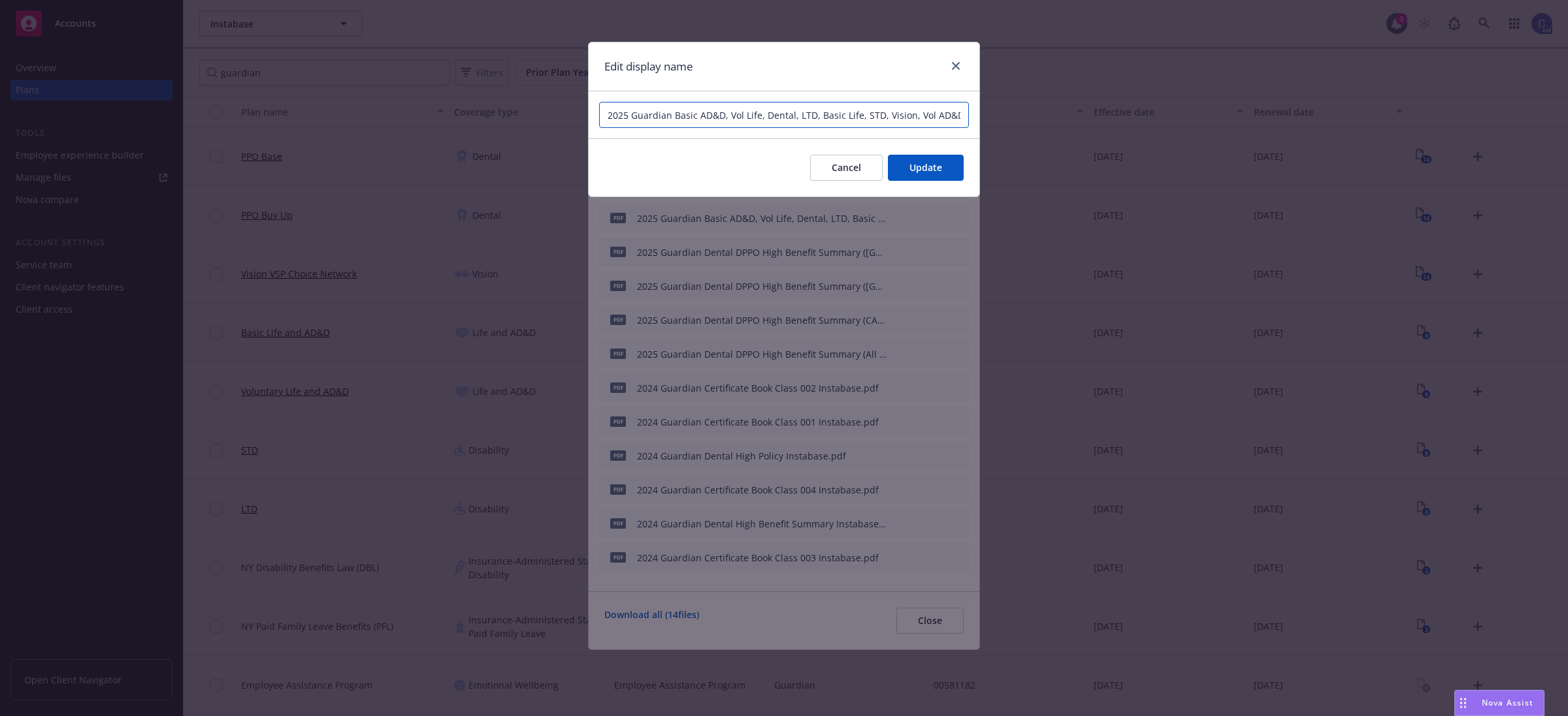
click at [877, 116] on input "2025 Guardian Basic AD&D, Vol Life, Dental, LTD, Basic Life, STD, Vision, Vol A…" at bounding box center [784, 115] width 370 height 26
click at [844, 119] on input "2025 Guardian Basic AD&D, Vol Life, Dental, LTD, Basic Life, STD, Vision, Vol A…" at bounding box center [784, 115] width 370 height 26
type input "2025 Guardian Basic AD&D, Vol Life, Dental, LTD, Basic Life, STD, Vision, Vol A…"
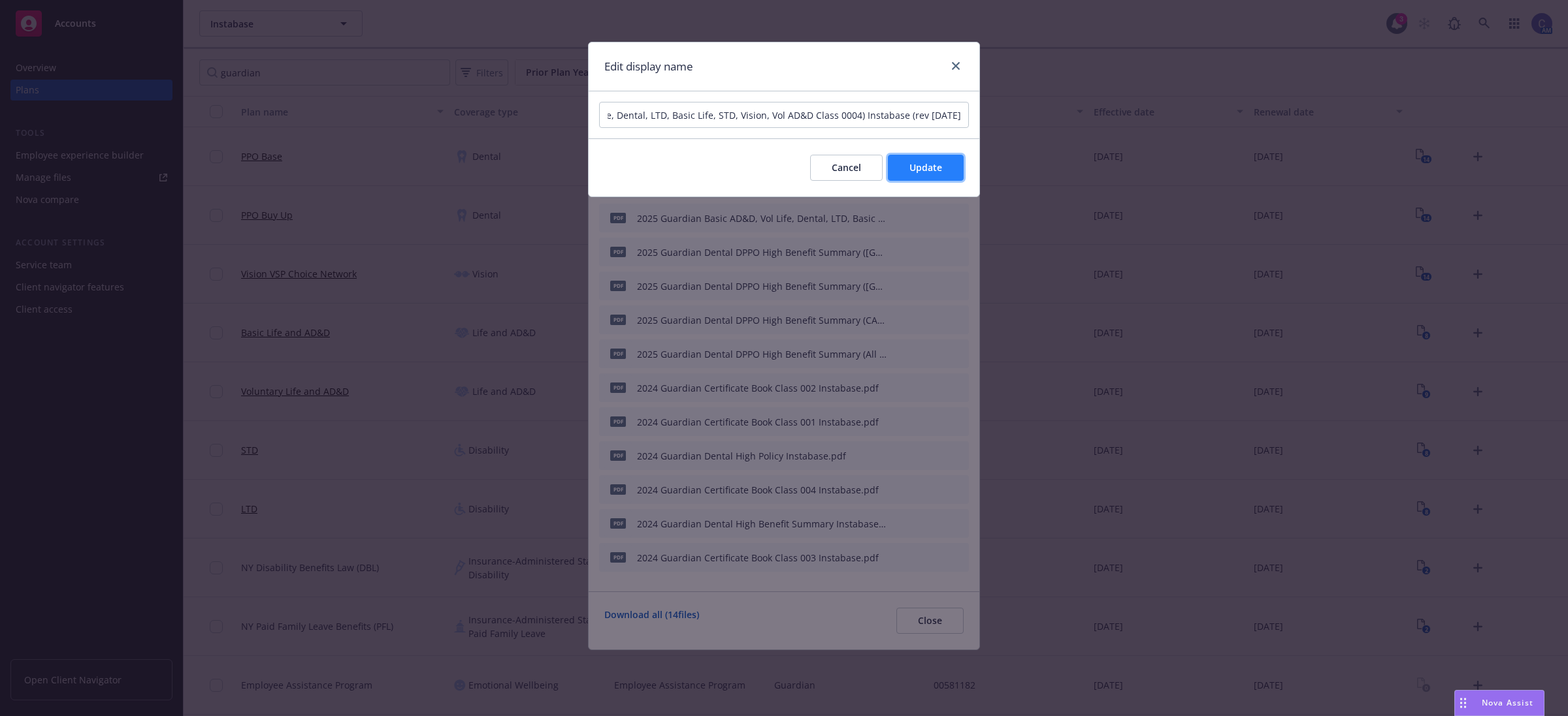
click at [909, 161] on span "Update" at bounding box center [926, 167] width 33 height 12
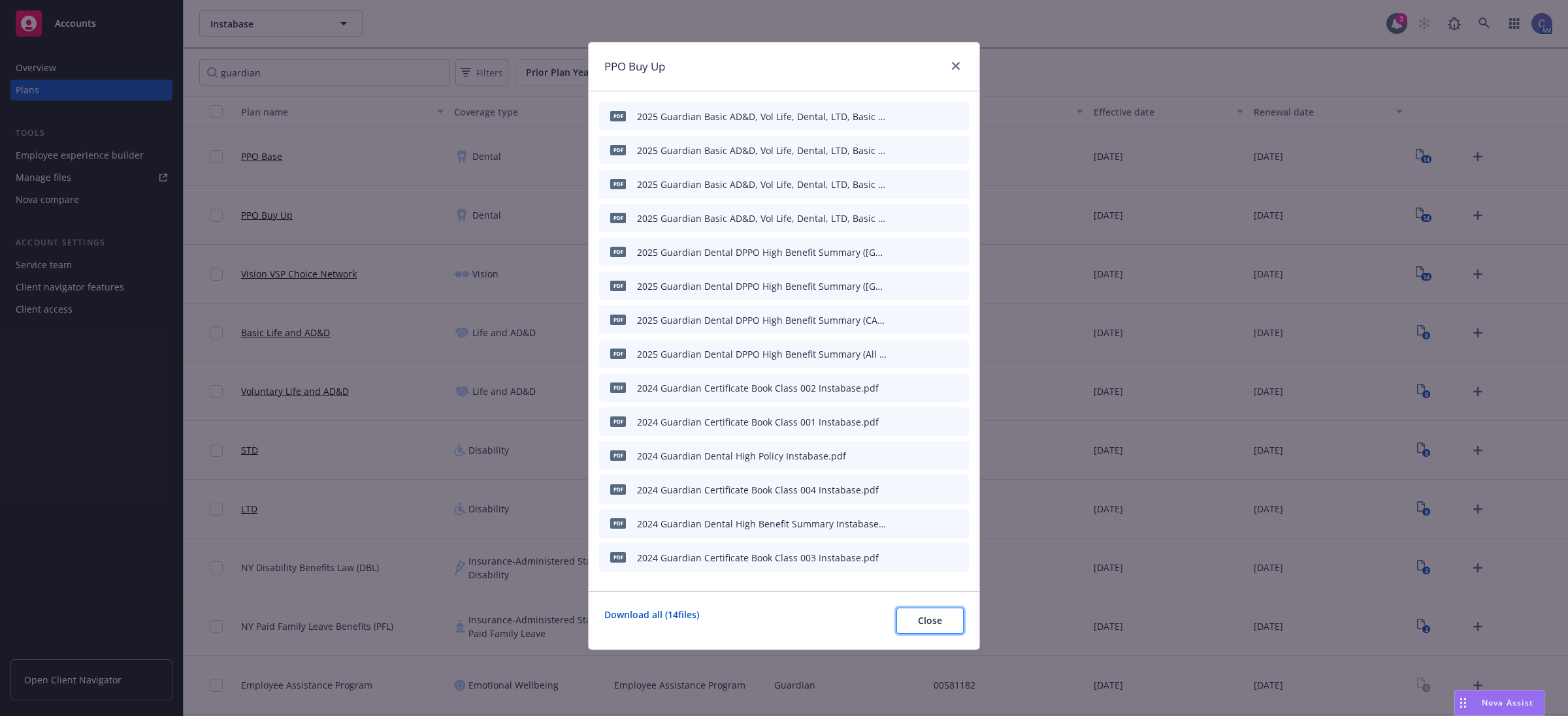
click at [903, 620] on button "Close" at bounding box center [930, 621] width 68 height 26
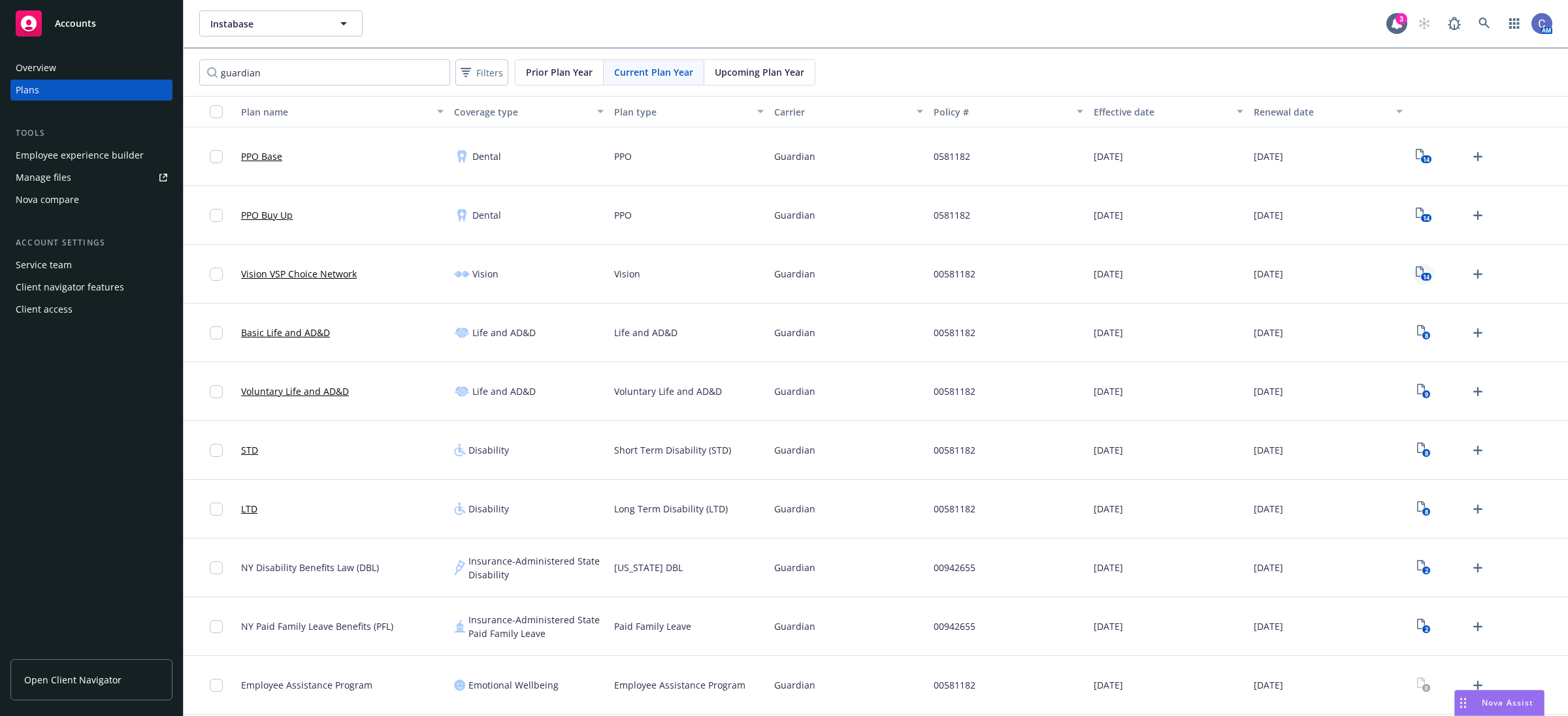
click at [1423, 278] on text "14" at bounding box center [1426, 277] width 7 height 8
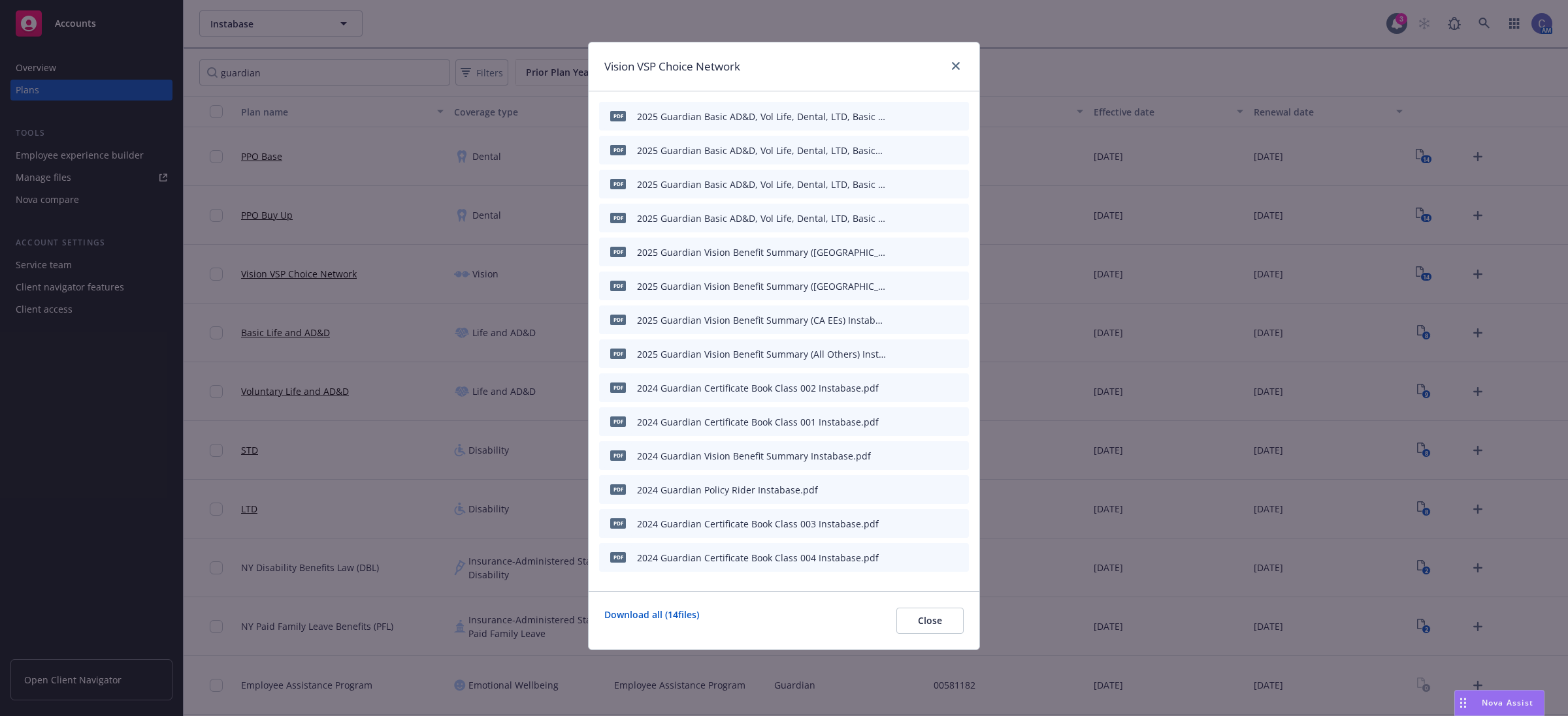
click at [894, 147] on icon "button" at bounding box center [895, 151] width 8 height 8
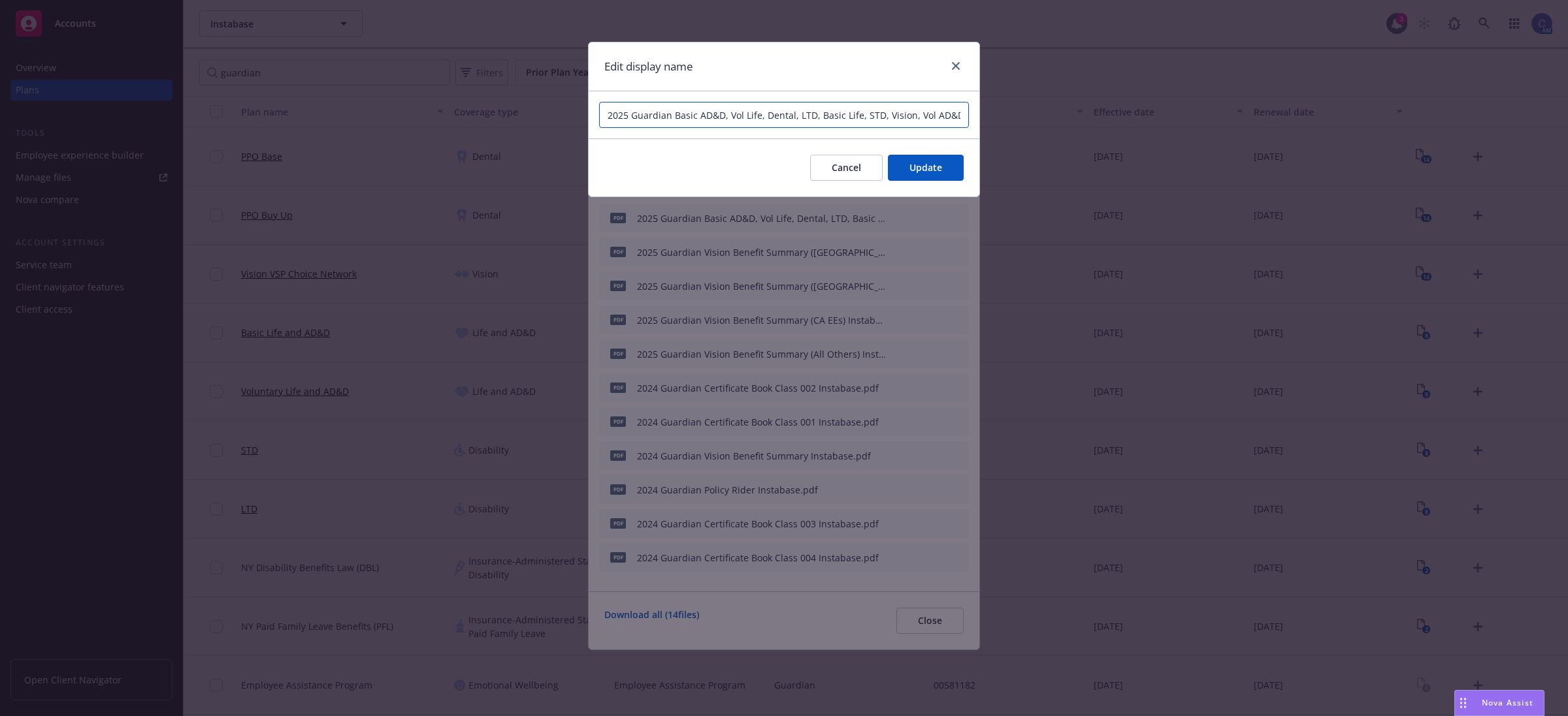
click at [879, 121] on input "2025 Guardian Basic AD&D, Vol Life, Dental, LTD, Basic Life, STD, Vision, Vol A…" at bounding box center [784, 115] width 370 height 26
click at [854, 167] on span "Cancel" at bounding box center [847, 167] width 29 height 12
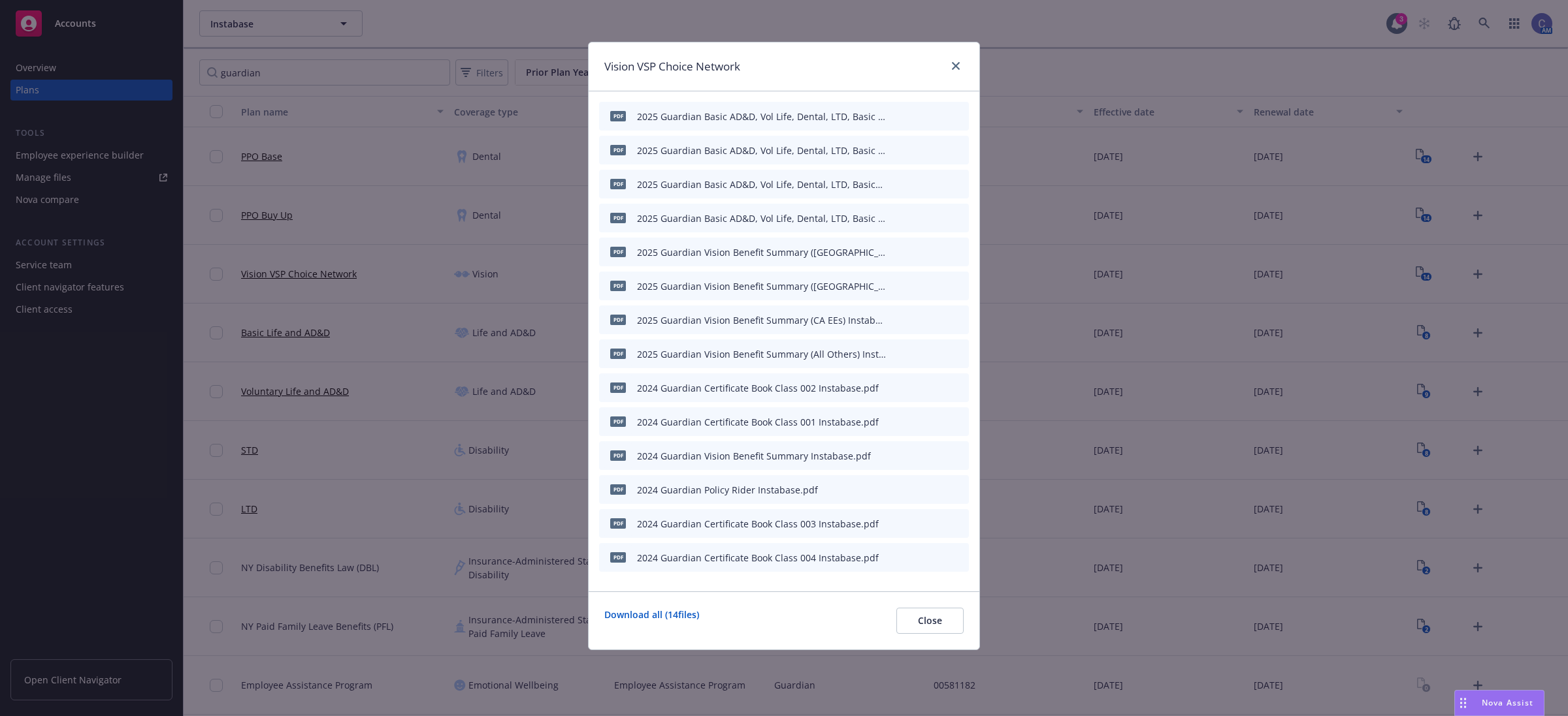
click at [892, 184] on icon "button" at bounding box center [895, 185] width 8 height 8
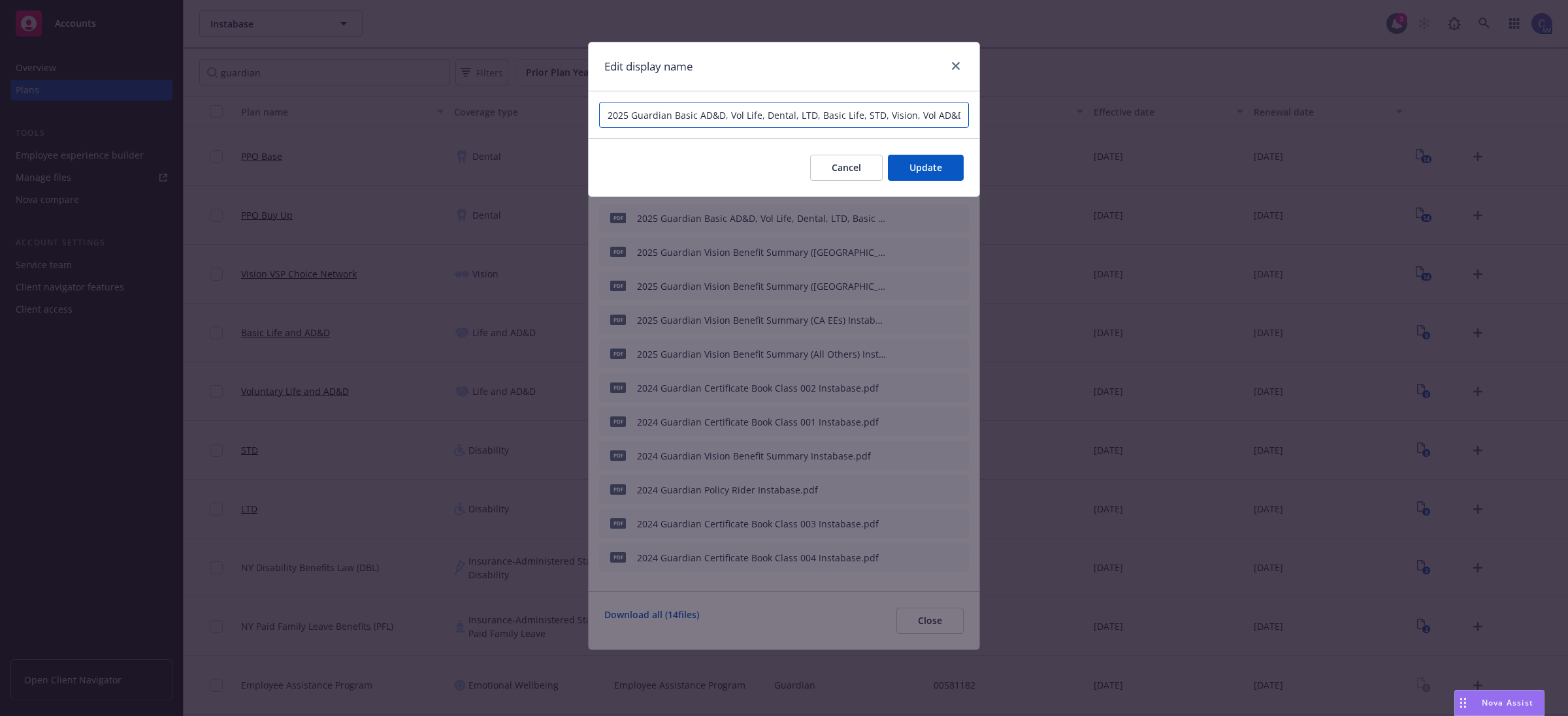
click at [860, 116] on input "2025 Guardian Basic AD&D, Vol Life, Dental, LTD, Basic Life, STD, Vision, Vol A…" at bounding box center [784, 115] width 370 height 26
click at [826, 167] on button "Cancel" at bounding box center [846, 168] width 72 height 26
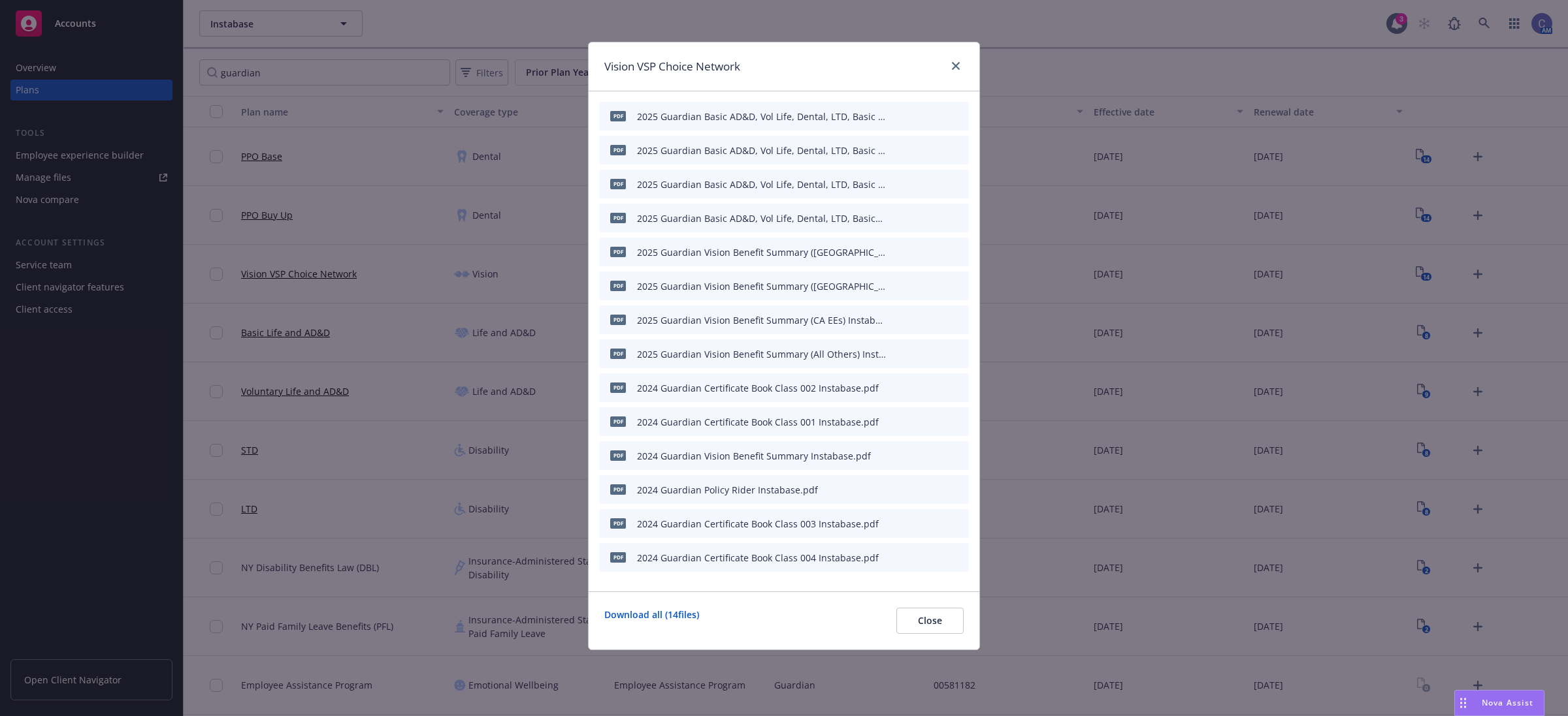
click at [892, 216] on icon "button" at bounding box center [895, 218] width 8 height 8
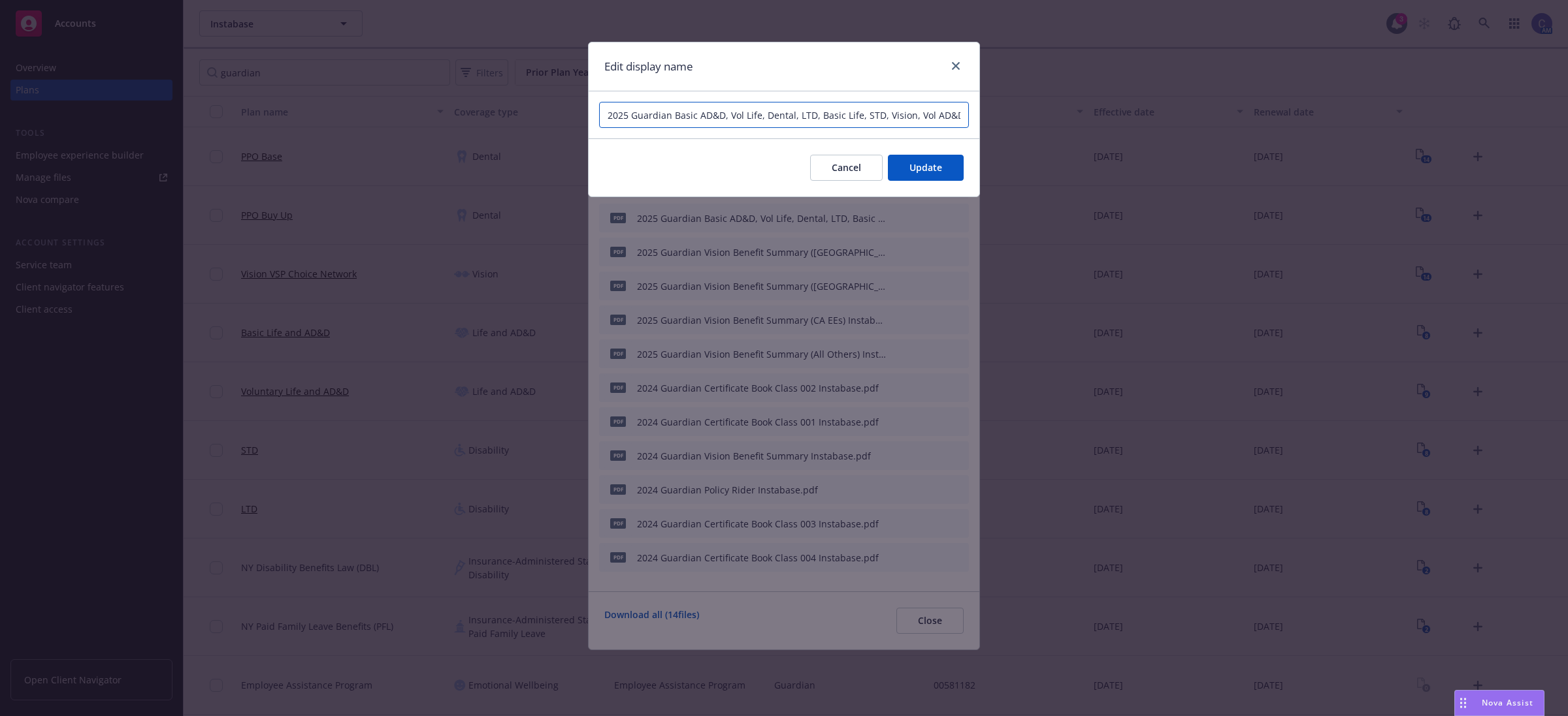
click at [848, 114] on input "2025 Guardian Basic AD&D, Vol Life, Dental, LTD, Basic Life, STD, Vision, Vol A…" at bounding box center [784, 115] width 370 height 26
click at [851, 164] on span "Cancel" at bounding box center [847, 167] width 29 height 12
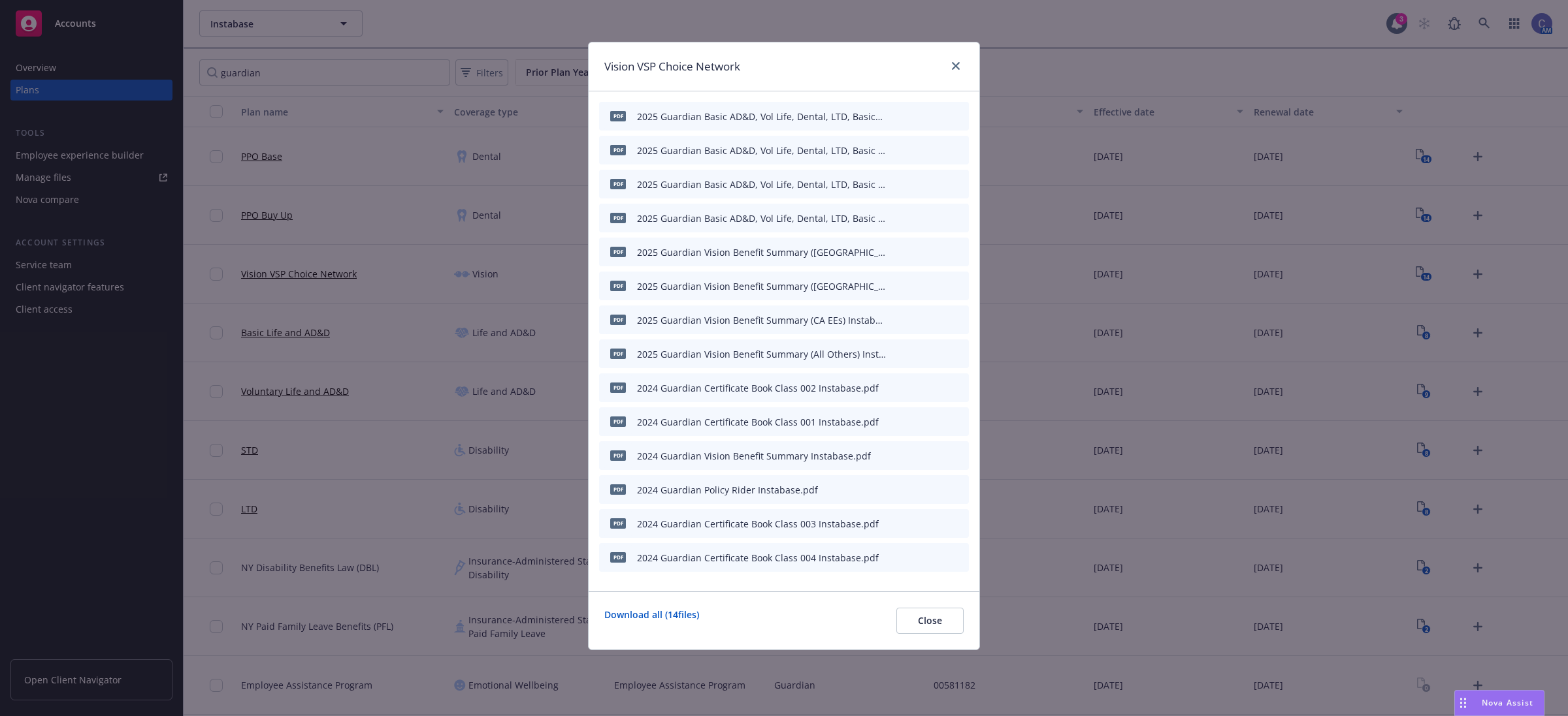
click at [894, 116] on icon "button" at bounding box center [894, 117] width 7 height 7
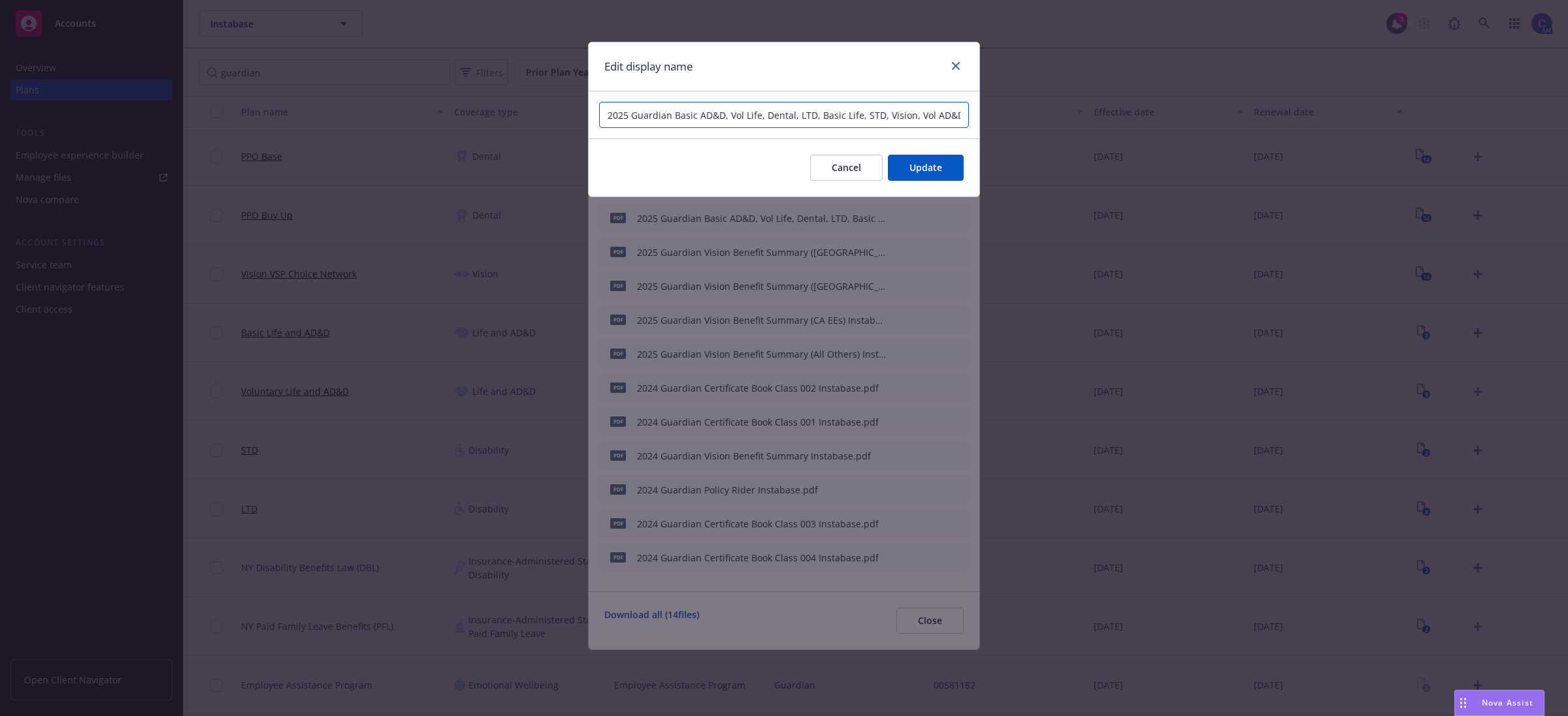
click at [889, 118] on input "2025 Guardian Basic AD&D, Vol Life, Dental, LTD, Basic Life, STD, Vision, Vol A…" at bounding box center [784, 115] width 370 height 26
click at [844, 111] on input "2025 Guardian Basic AD&D, Vol Life, Dental, LTD, Basic Life, STD, Vision, Vol A…" at bounding box center [784, 115] width 370 height 26
type input "2025 Guardian Basic AD&D, Vol Life, Dental, LTD, Basic Life, STD, Vision, Vol A…"
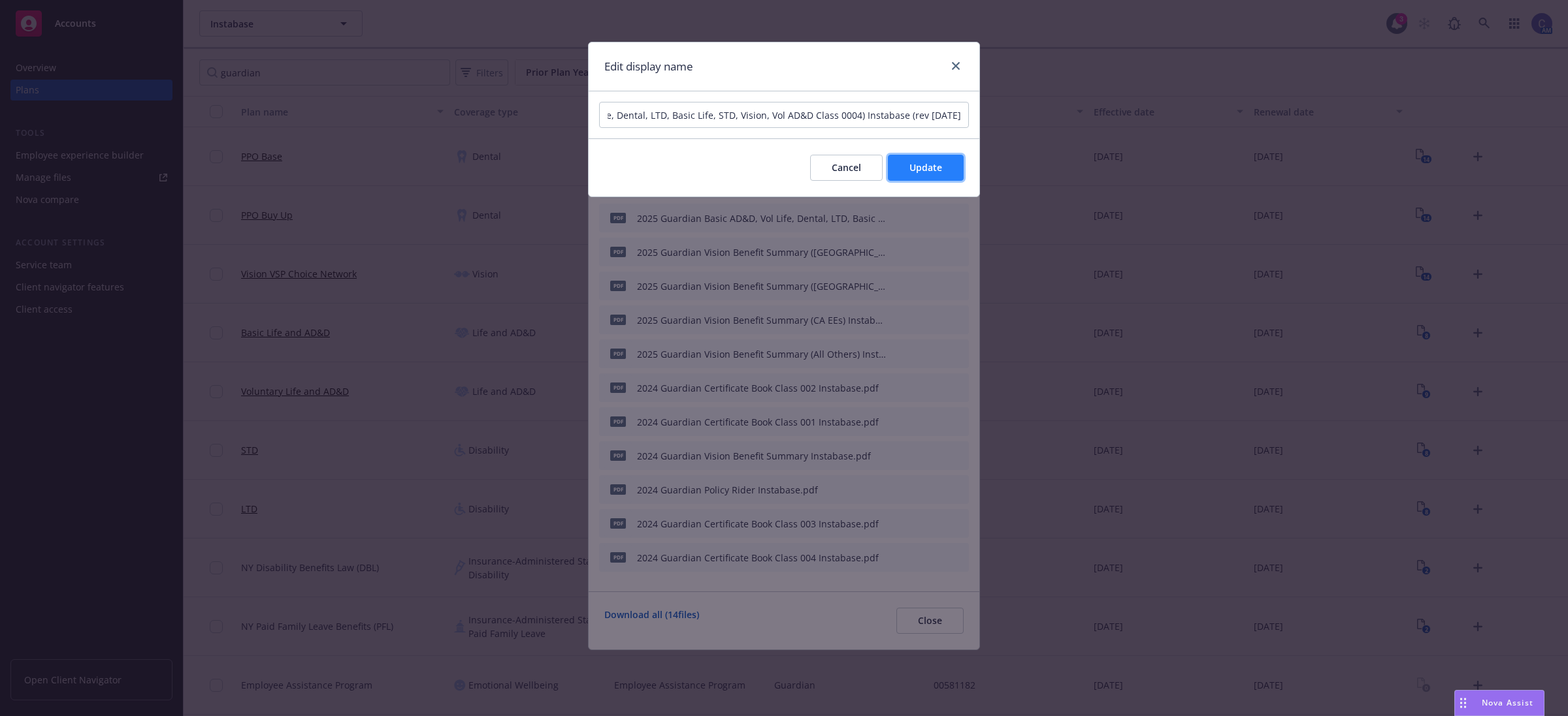
click at [954, 168] on button "Update" at bounding box center [926, 168] width 76 height 26
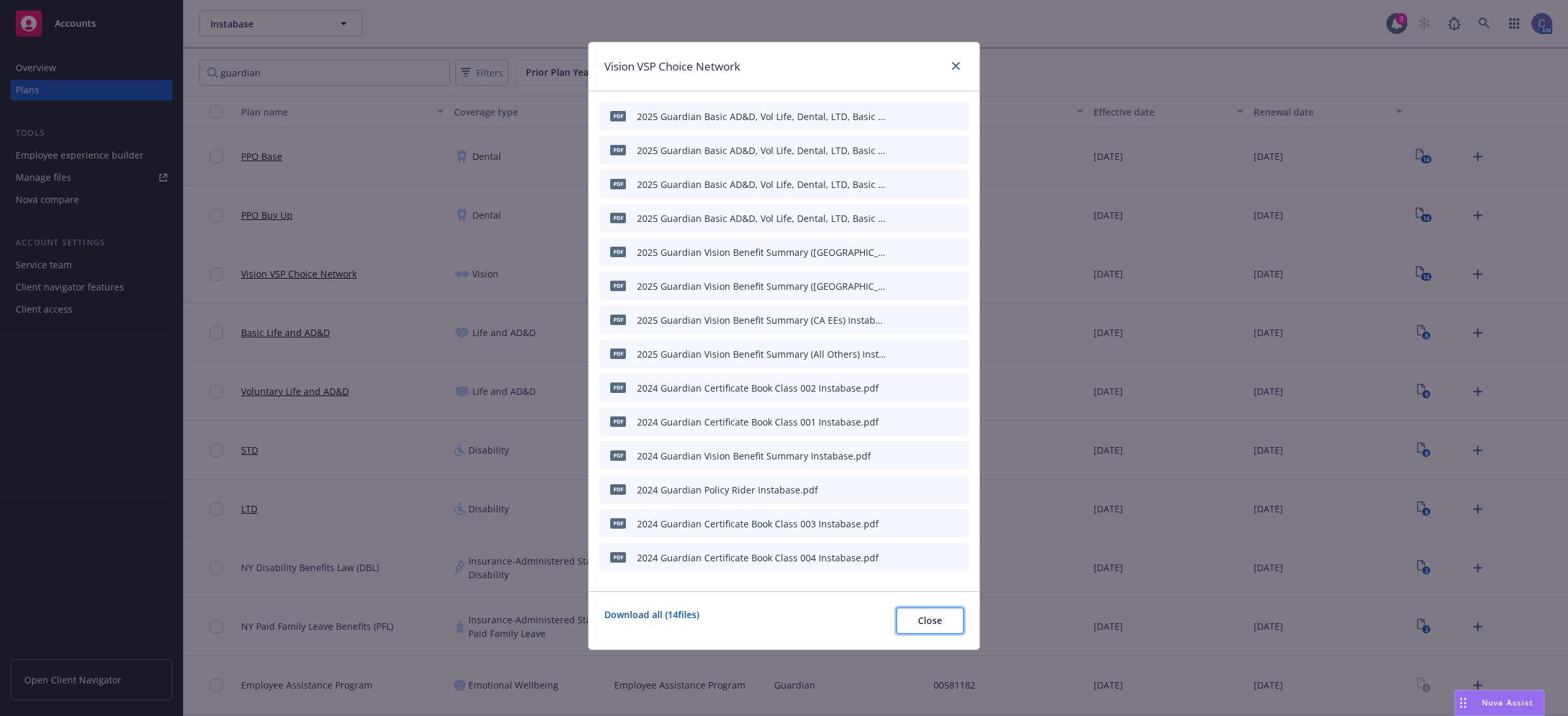
click at [935, 618] on span "Close" at bounding box center [931, 620] width 24 height 12
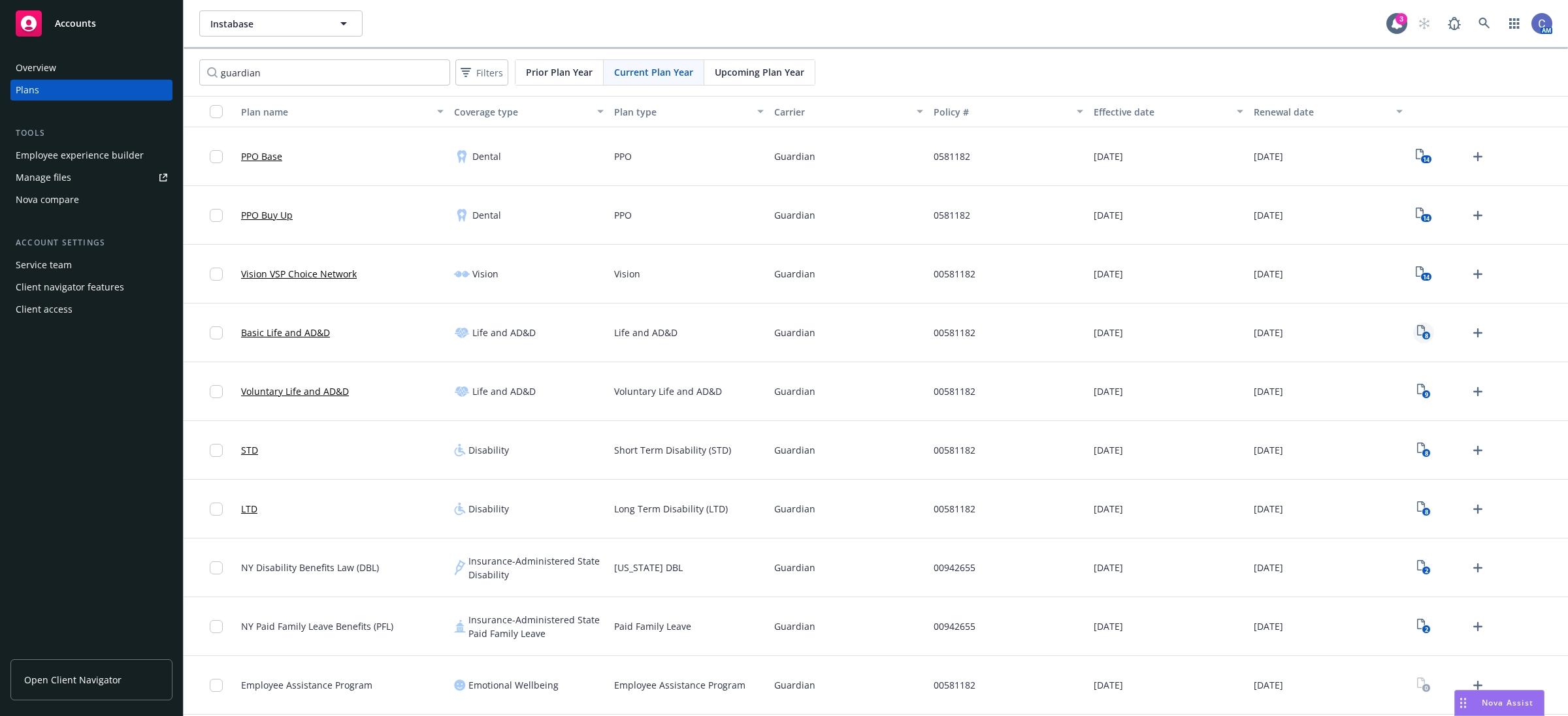
click at [1426, 330] on icon "8" at bounding box center [1424, 333] width 14 height 15
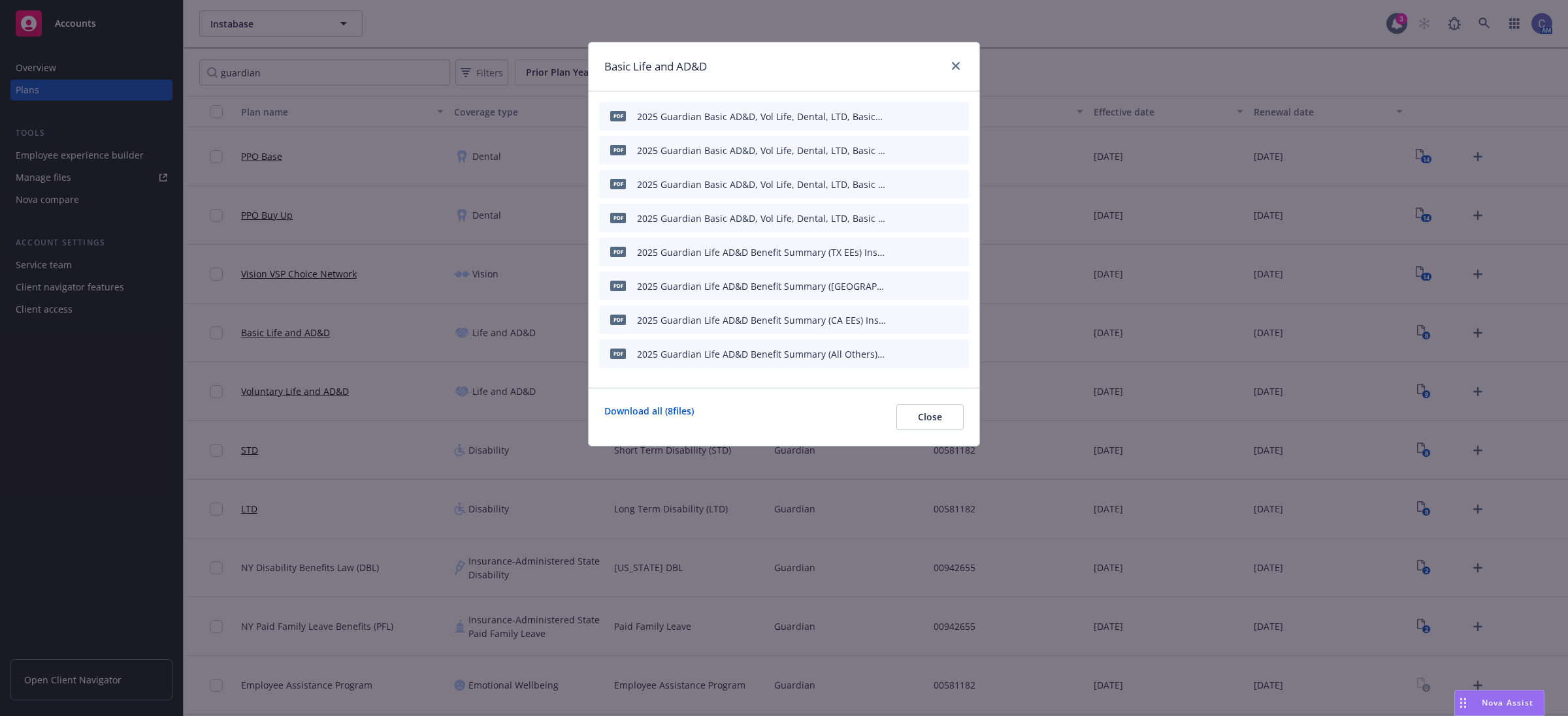
click at [899, 116] on button "button" at bounding box center [894, 116] width 11 height 11
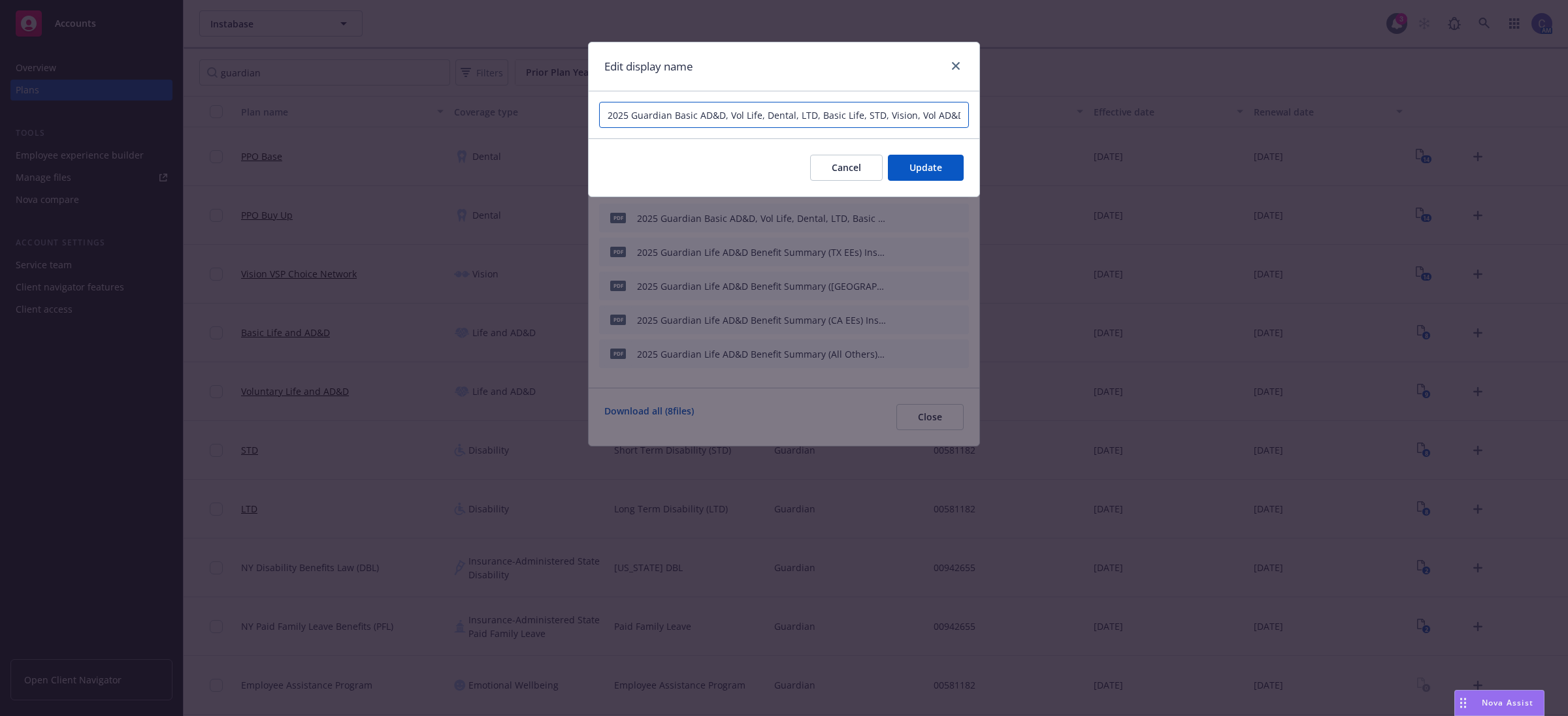
click at [893, 121] on input "2025 Guardian Basic AD&D, Vol Life, Dental, LTD, Basic Life, STD, Vision, Vol A…" at bounding box center [784, 115] width 370 height 26
click at [847, 160] on button "Cancel" at bounding box center [846, 168] width 72 height 26
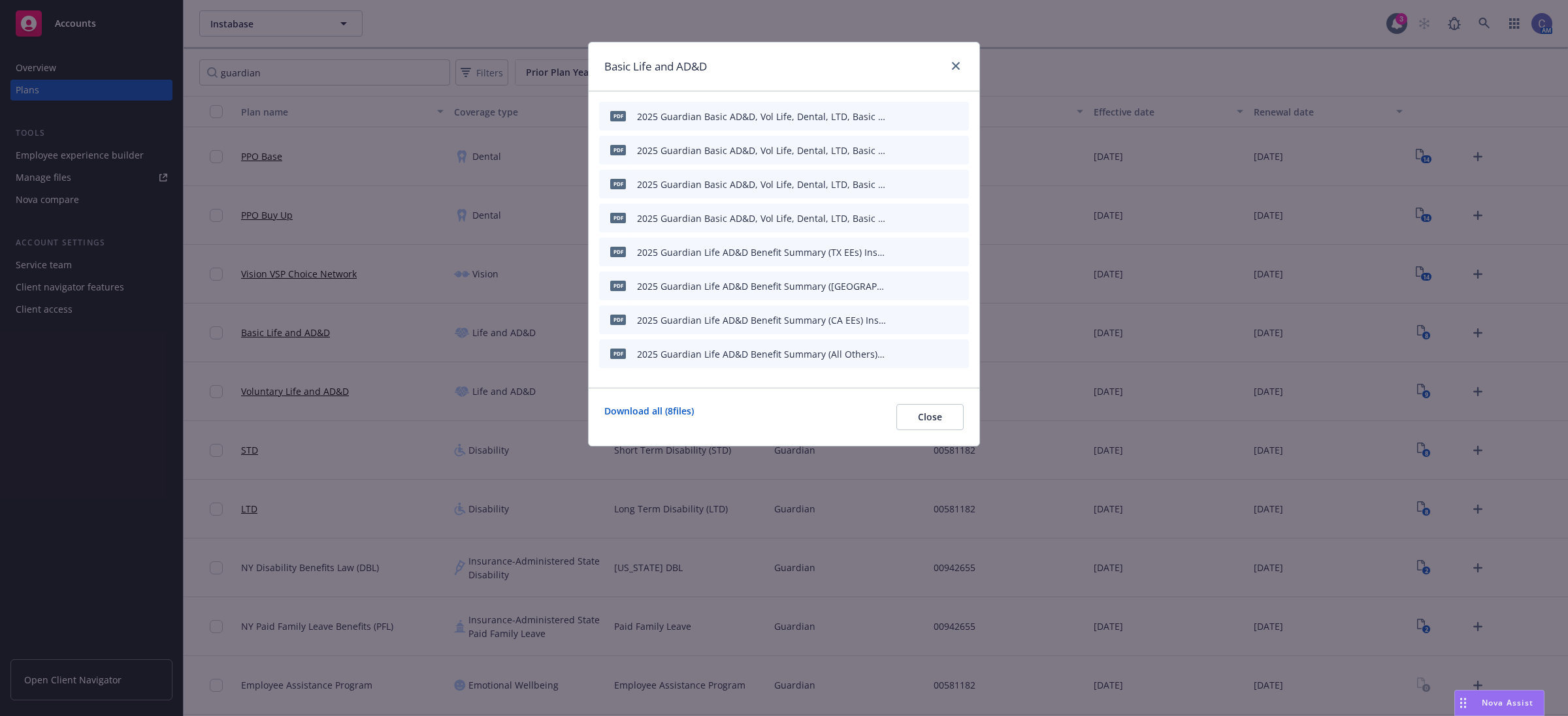
click at [902, 152] on div at bounding box center [928, 151] width 72 height 14
click at [888, 154] on div "pdf 2025 Guardian Basic AD&D, Vol Life, Dental, LTD, Basic Life, STD, Vision, V…" at bounding box center [784, 150] width 370 height 28
click at [893, 149] on icon "button" at bounding box center [895, 151] width 8 height 8
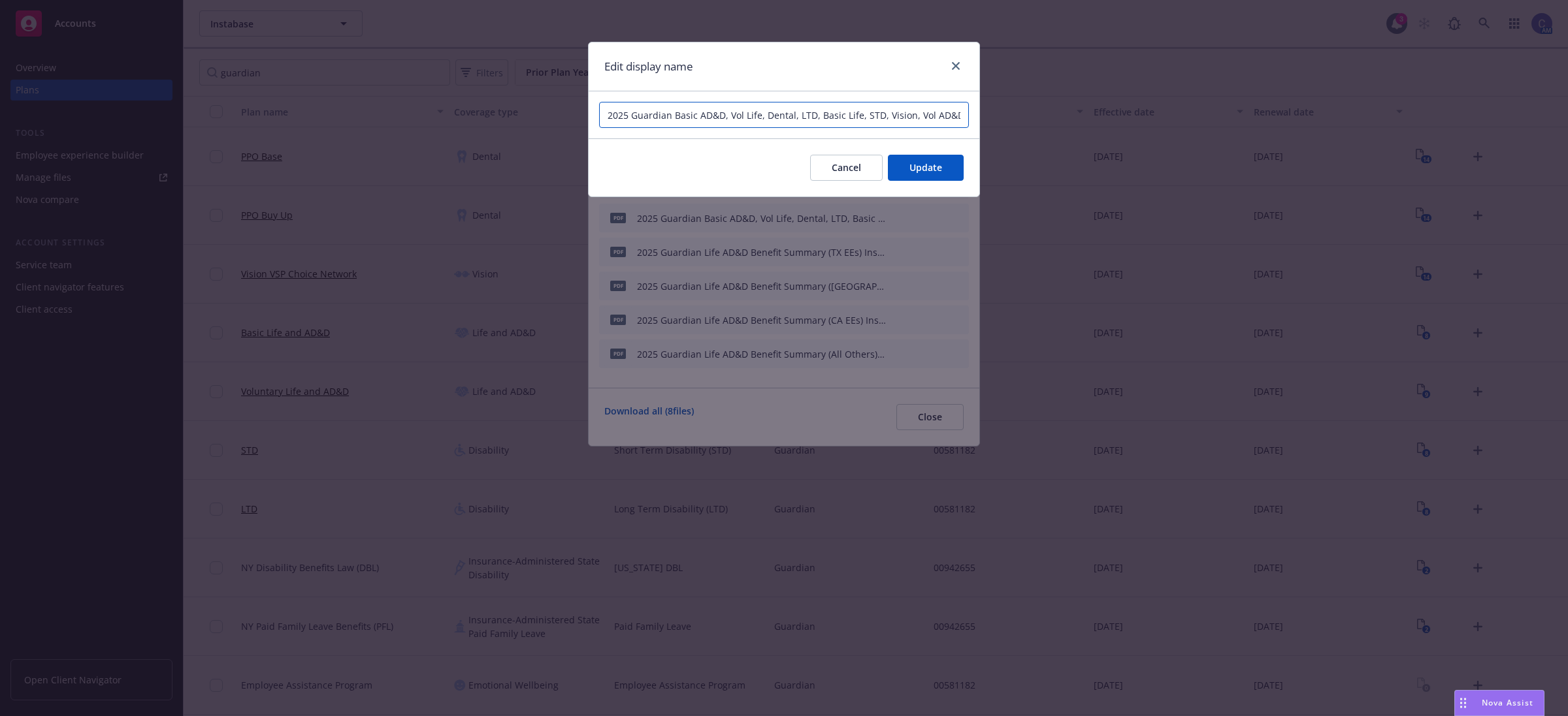
click at [884, 114] on input "2025 Guardian Basic AD&D, Vol Life, Dental, LTD, Basic Life, STD, Vision, Vol A…" at bounding box center [784, 115] width 370 height 26
click at [912, 165] on span "Update" at bounding box center [926, 167] width 33 height 12
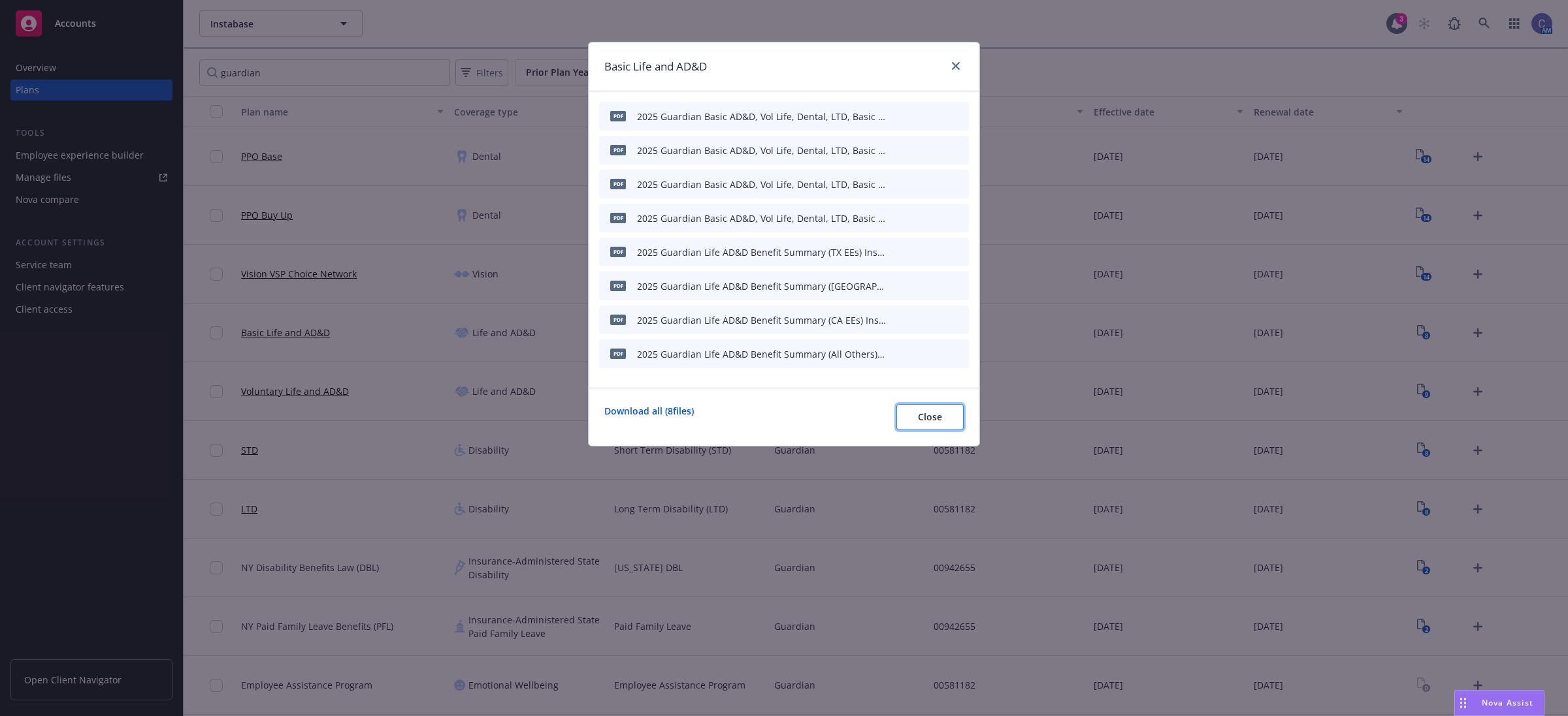
click at [922, 408] on button "Close" at bounding box center [930, 417] width 68 height 26
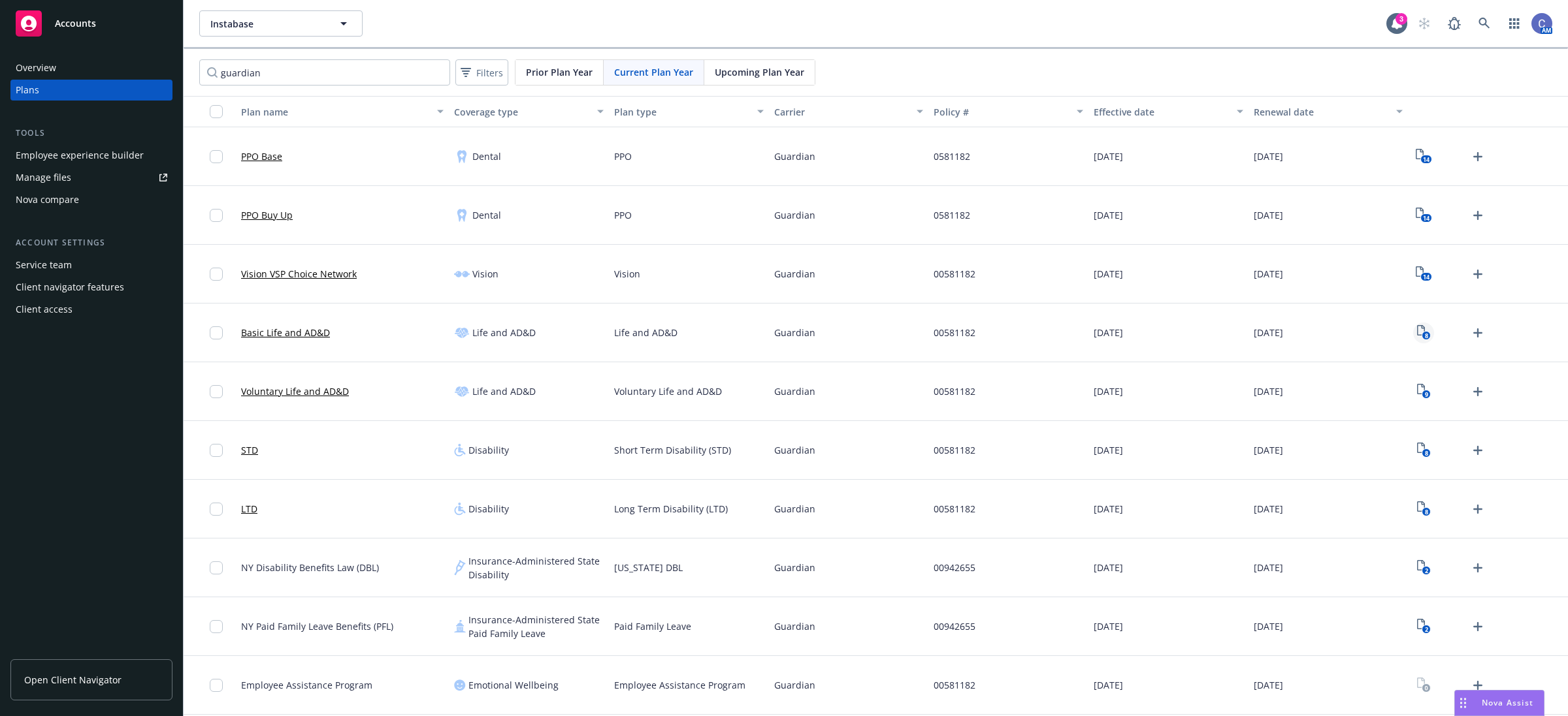
click at [1423, 335] on rect "View Plan Documents" at bounding box center [1426, 336] width 8 height 8
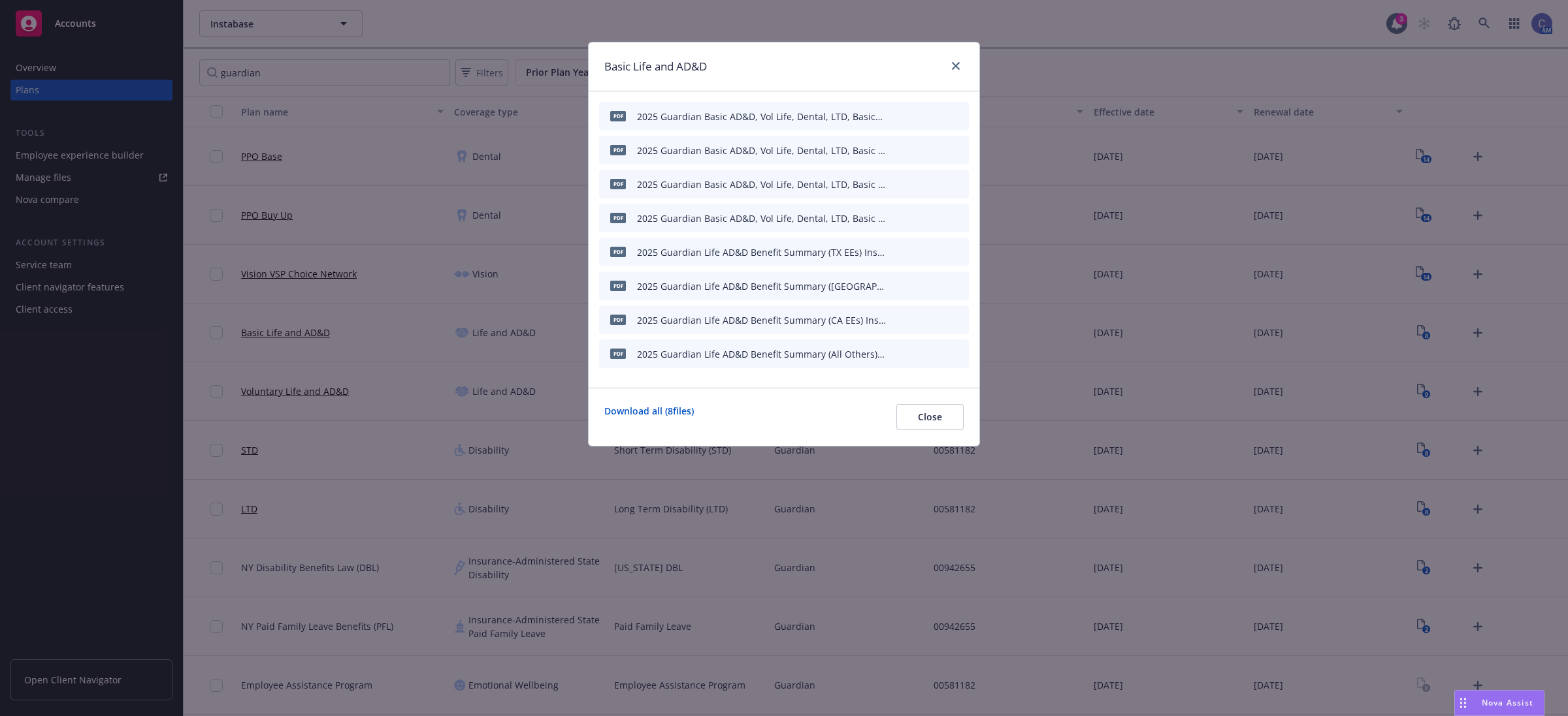
click at [896, 117] on icon "button" at bounding box center [895, 116] width 8 height 8
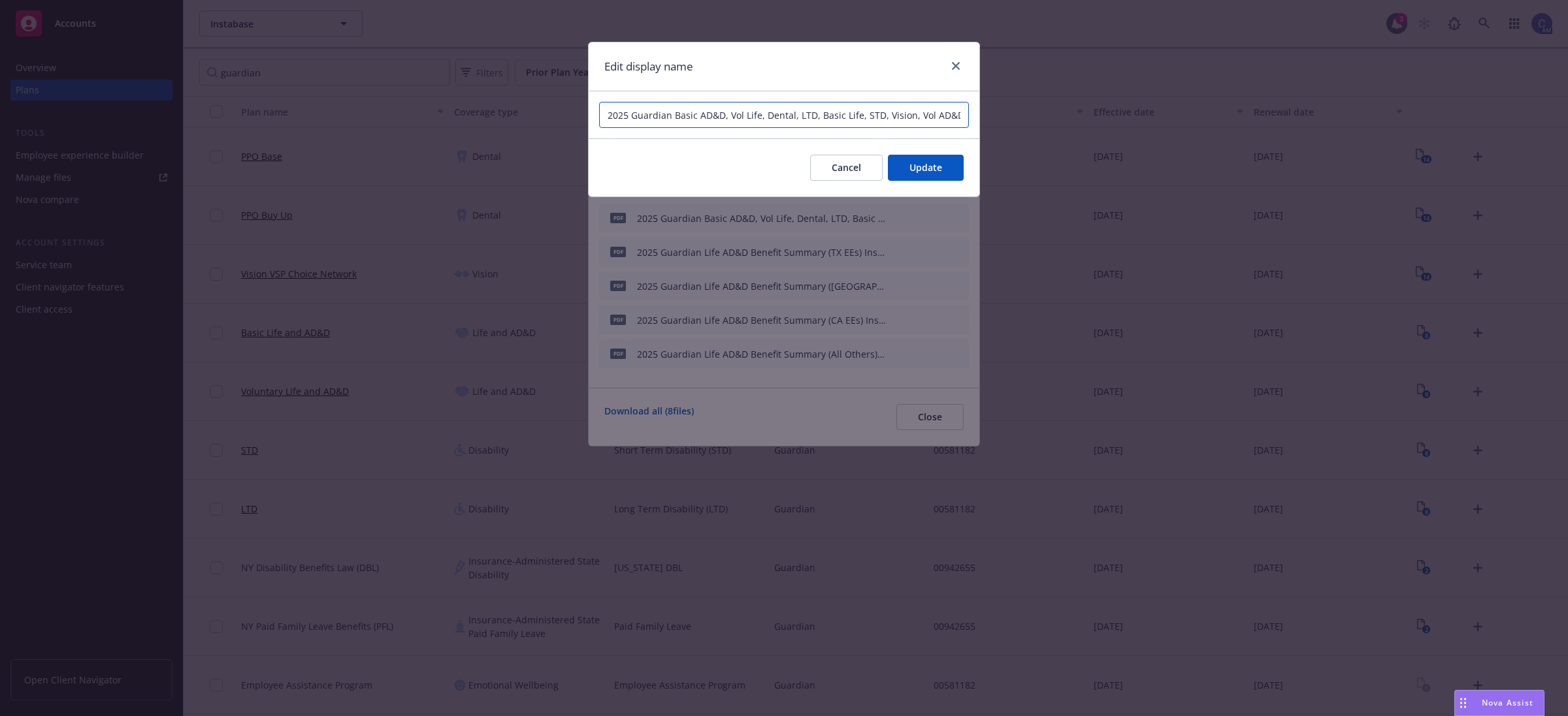
click at [905, 118] on input "2025 Guardian Basic AD&D, Vol Life, Dental, LTD, Basic Life, STD, Vision, Vol A…" at bounding box center [784, 115] width 370 height 26
click at [861, 161] on button "Cancel" at bounding box center [846, 168] width 72 height 26
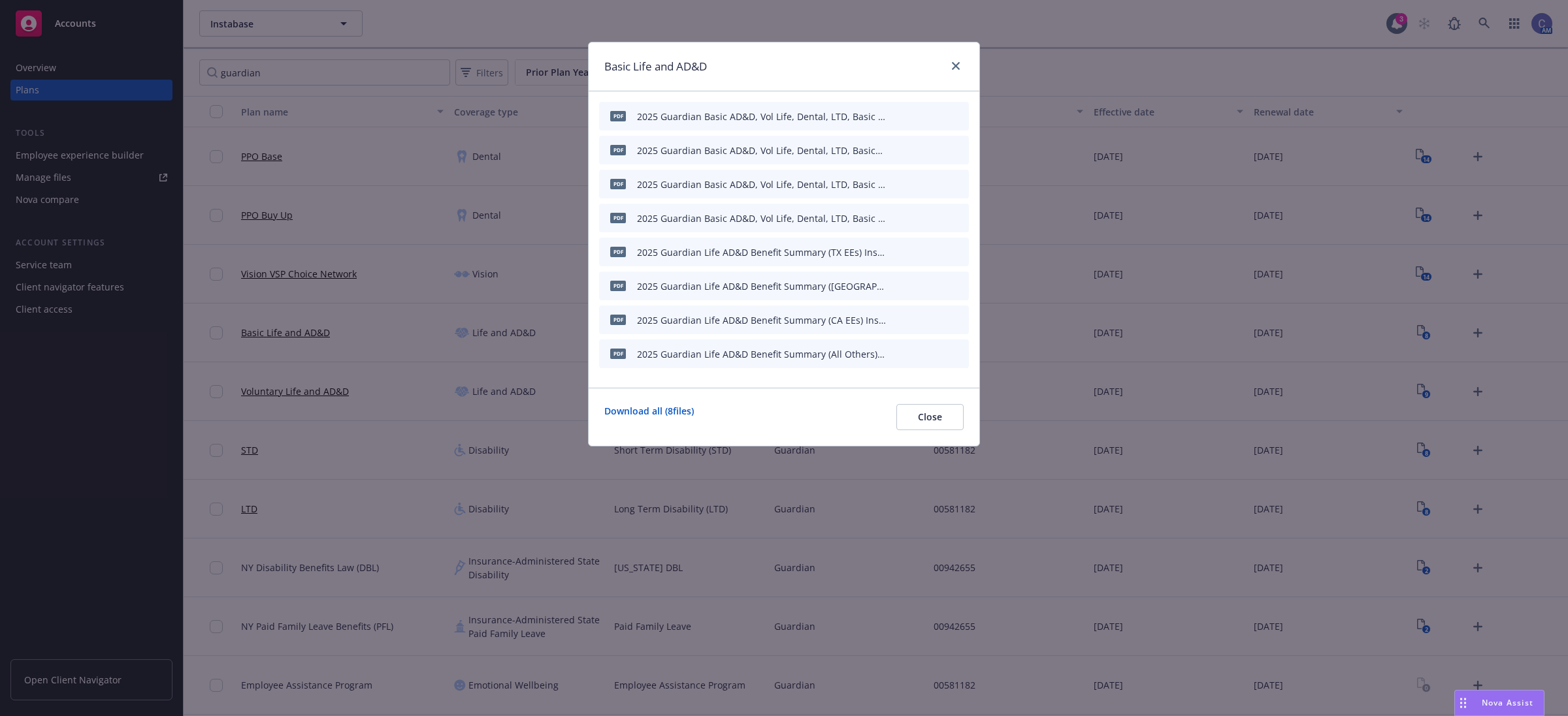
click at [892, 146] on icon "button" at bounding box center [895, 151] width 8 height 8
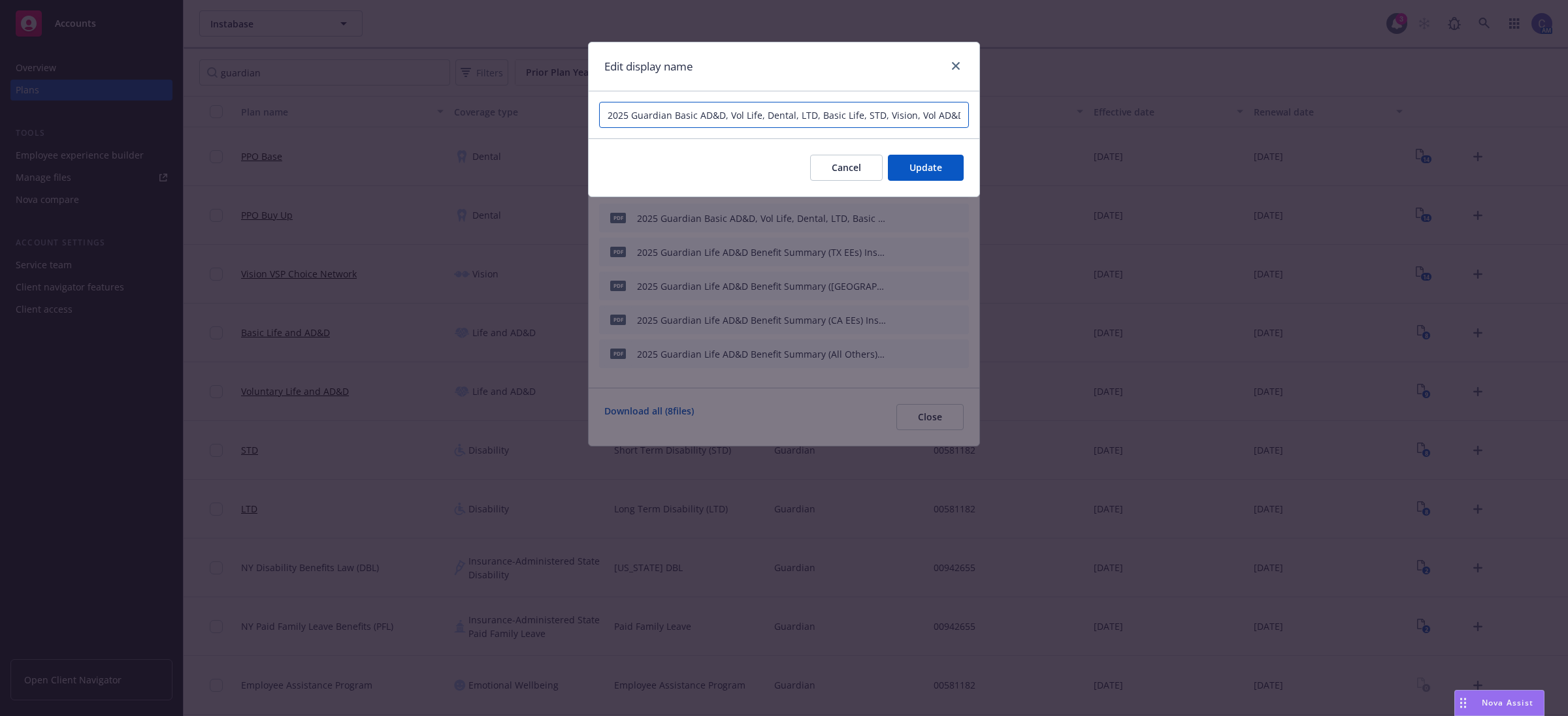
click at [835, 121] on input "2025 Guardian Basic AD&D, Vol Life, Dental, LTD, Basic Life, STD, Vision, Vol A…" at bounding box center [784, 115] width 370 height 26
click at [855, 167] on span "Cancel" at bounding box center [847, 167] width 29 height 12
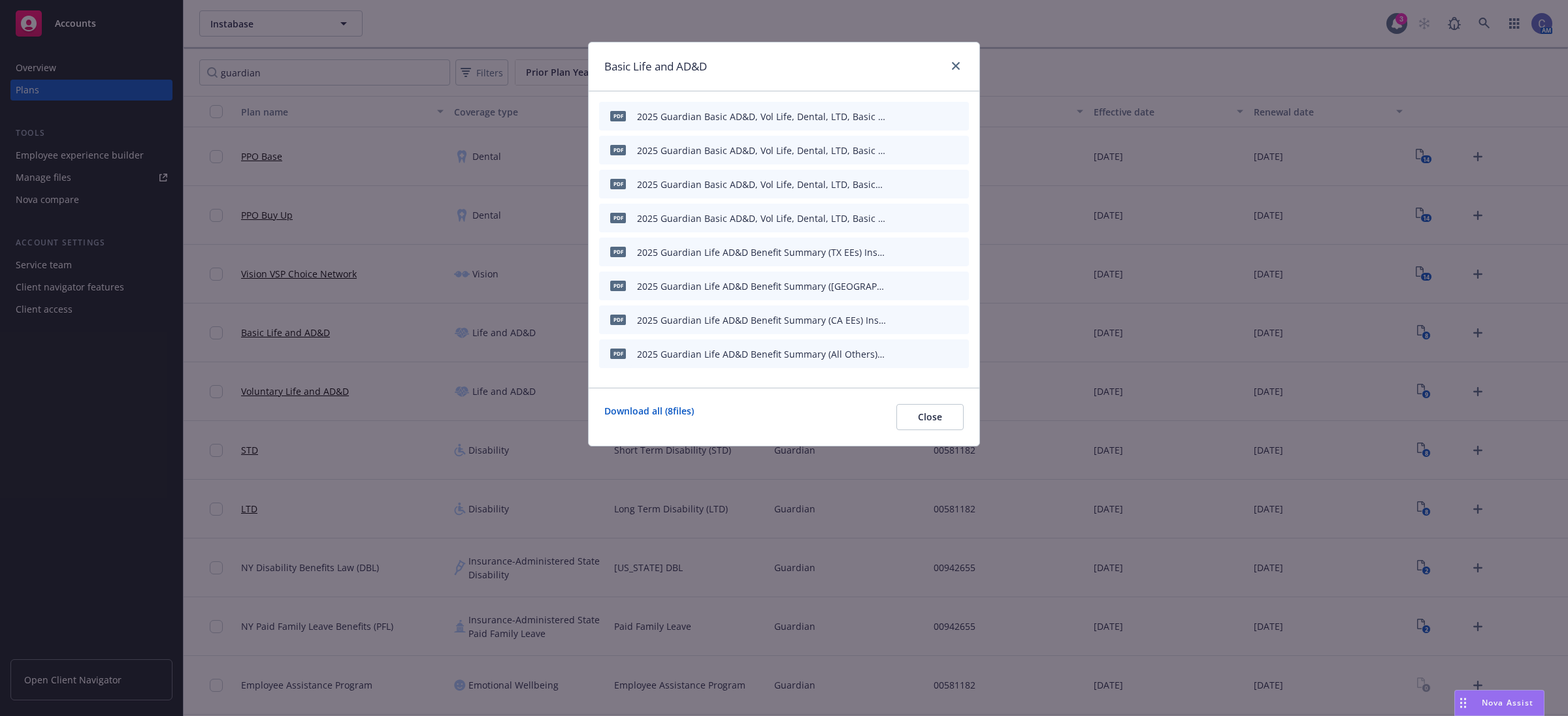
click at [896, 181] on icon "button" at bounding box center [895, 185] width 8 height 8
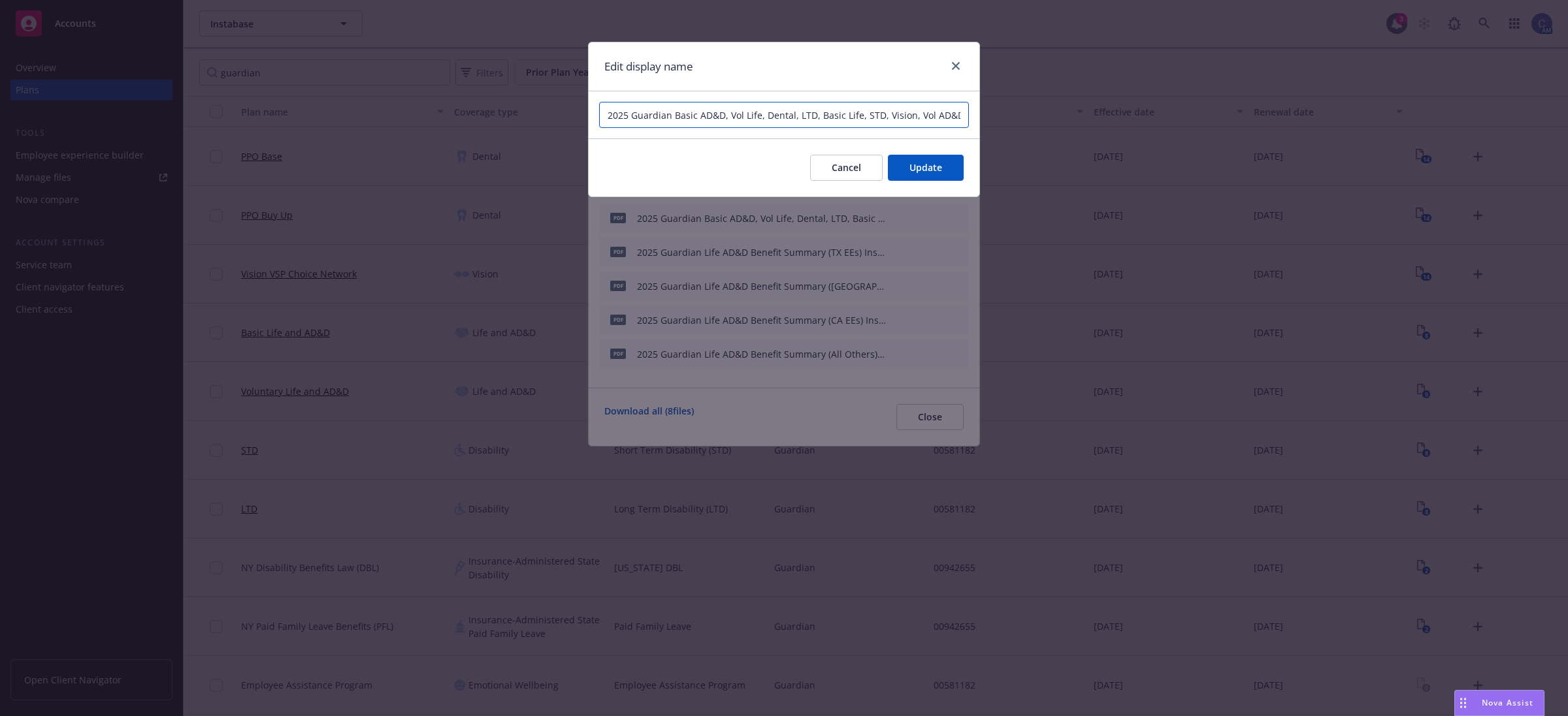
click at [859, 121] on input "2025 Guardian Basic AD&D, Vol Life, Dental, LTD, Basic Life, STD, Vision, Vol A…" at bounding box center [784, 115] width 370 height 26
drag, startPoint x: 849, startPoint y: 120, endPoint x: 845, endPoint y: 113, distance: 8.1
click at [848, 120] on input "2025 Guardian Basic AD&D, Vol Life, Dental, LTD, Basic Life, STD, Vision, Vol A…" at bounding box center [784, 115] width 370 height 26
click at [844, 112] on input "2025 Guardian Basic AD&D, Vol Life, Dental, LTD, Basic Life, STD, Vision, Vol A…" at bounding box center [784, 115] width 370 height 26
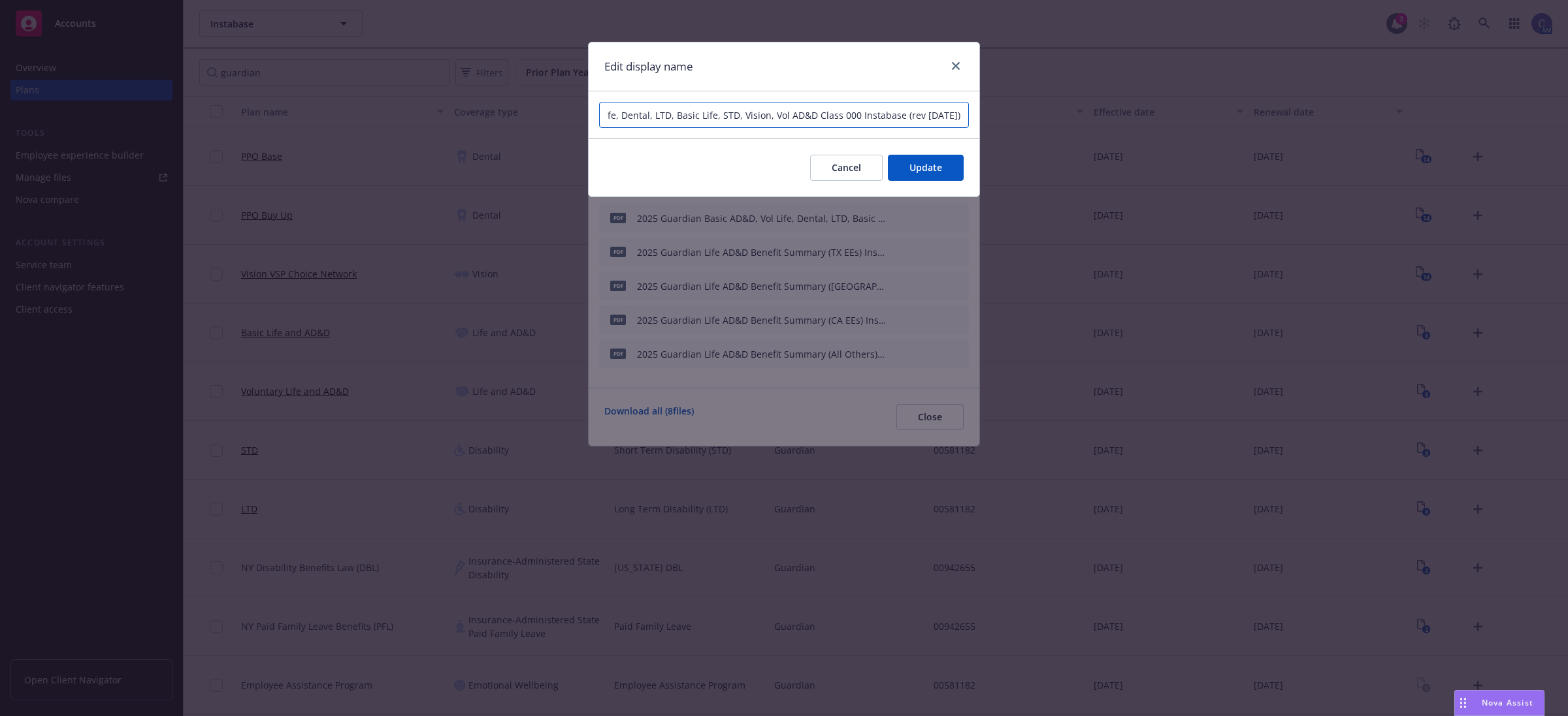
scroll to position [0, 151]
type input "2025 Guardian Basic AD&D, Vol Life, Dental, LTD, Basic Life, STD, Vision, Vol A…"
click at [905, 147] on div "Cancel Update" at bounding box center [784, 167] width 391 height 58
drag, startPoint x: 925, startPoint y: 173, endPoint x: 930, endPoint y: 184, distance: 12.1
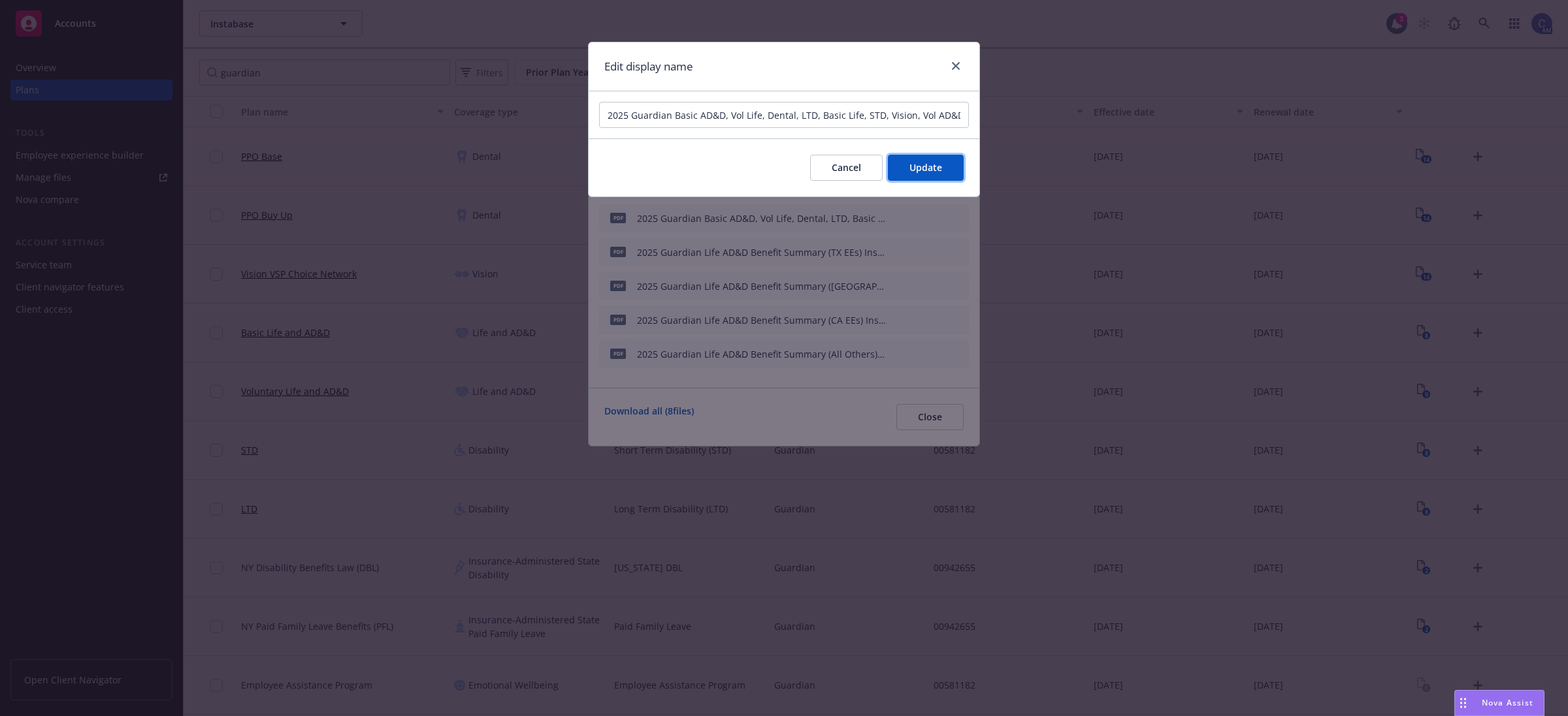
click at [925, 172] on span "Update" at bounding box center [926, 167] width 33 height 12
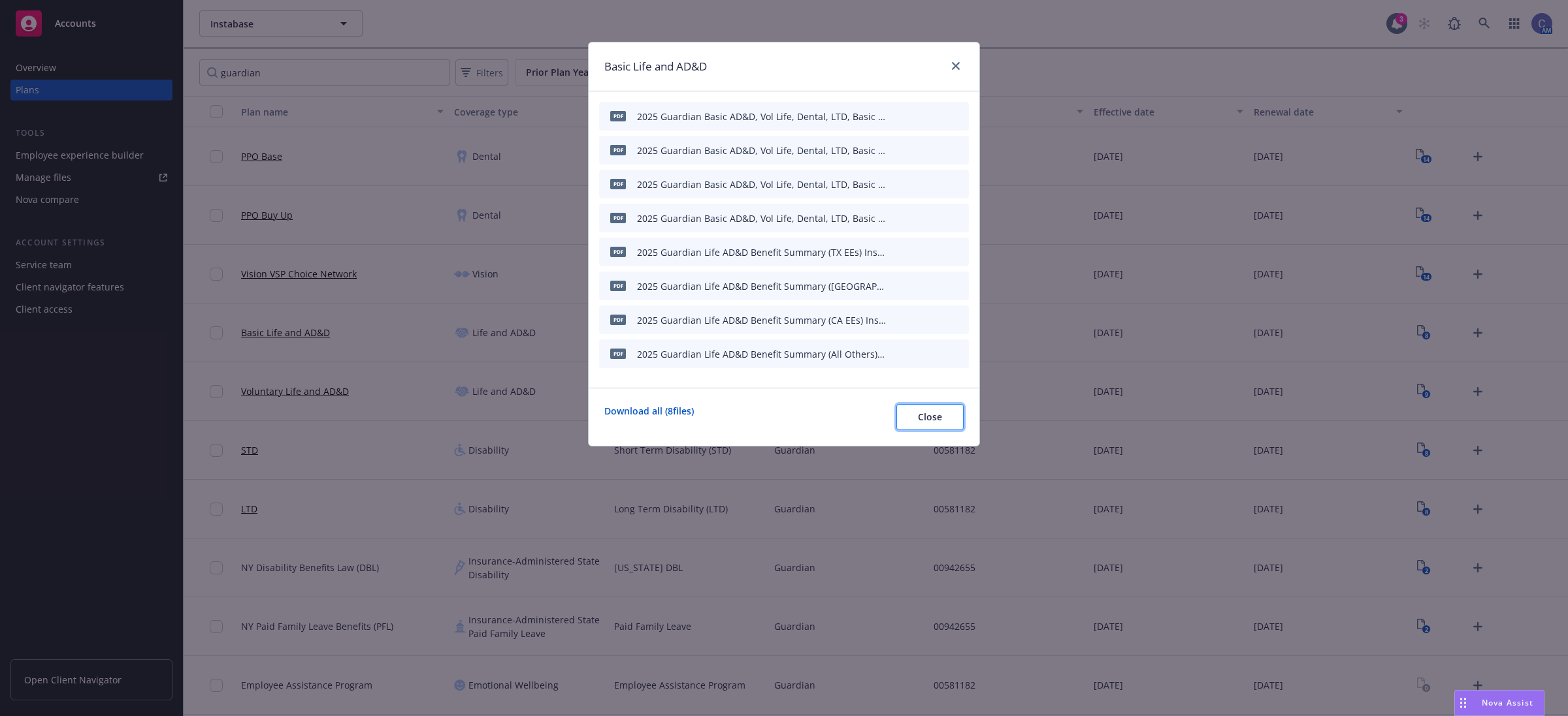
click at [935, 426] on button "Close" at bounding box center [930, 417] width 68 height 26
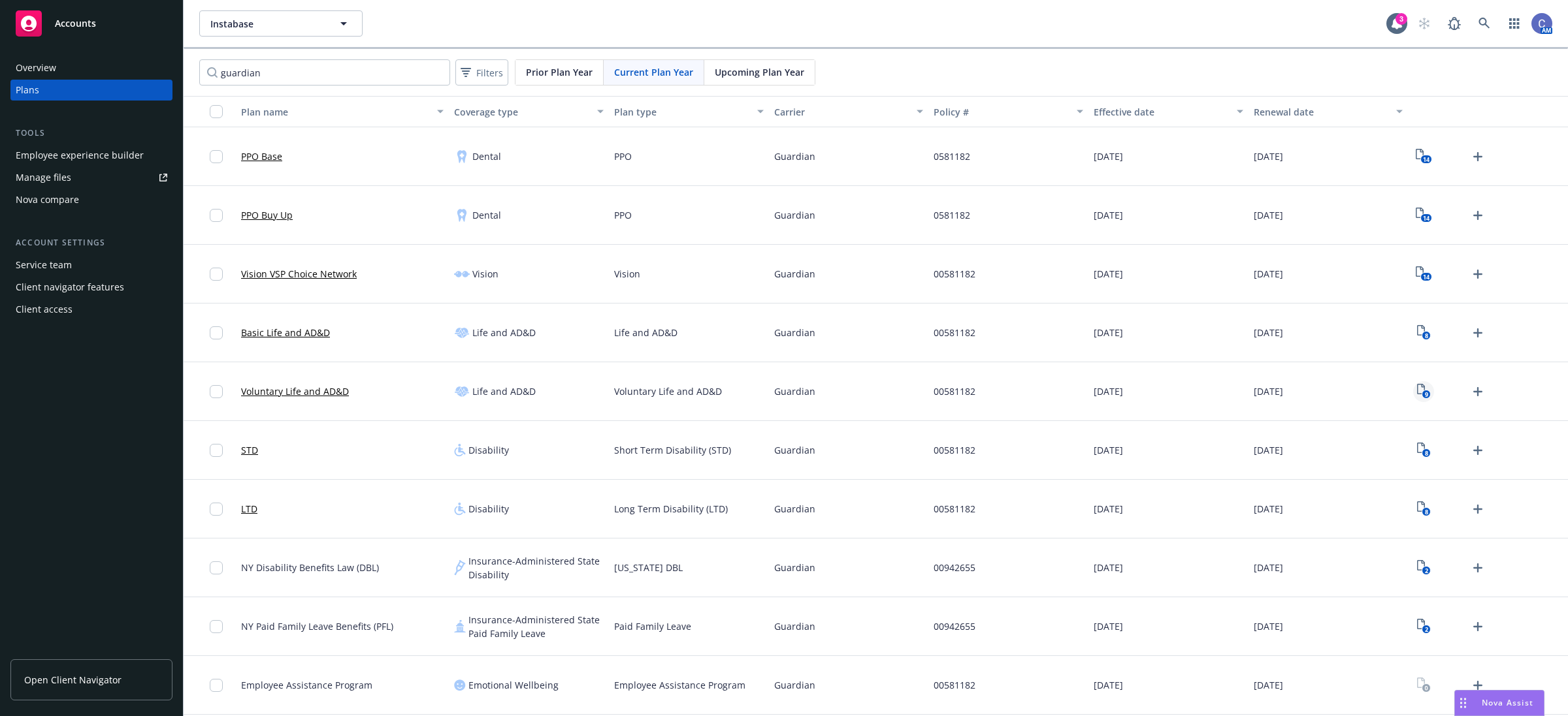
click at [1421, 392] on icon "9" at bounding box center [1424, 391] width 14 height 15
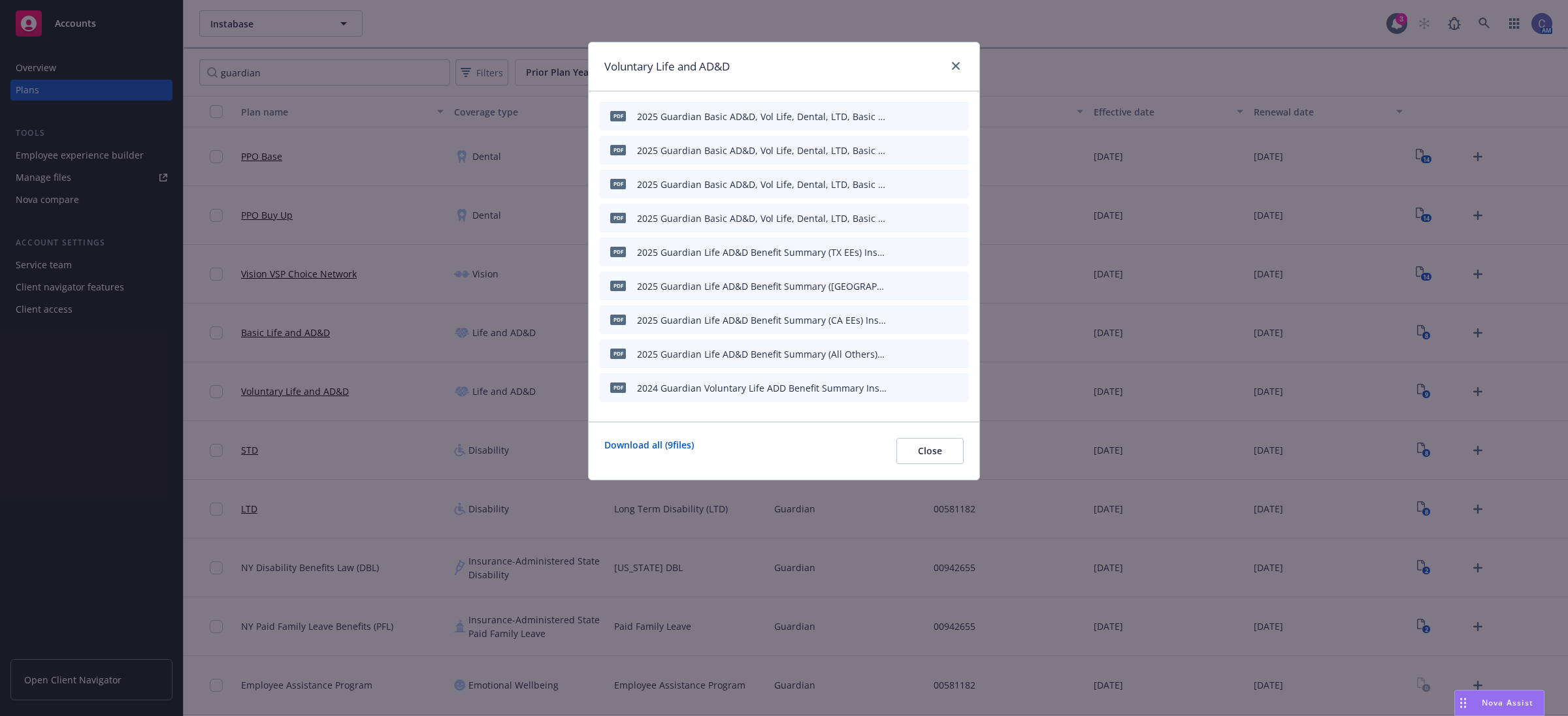
click at [887, 216] on div "pdf 2025 Guardian Basic AD&D, Vol Life, Dental, LTD, Basic Life, STD, Vision, V…" at bounding box center [784, 217] width 370 height 28
click at [899, 216] on icon "button" at bounding box center [895, 218] width 8 height 8
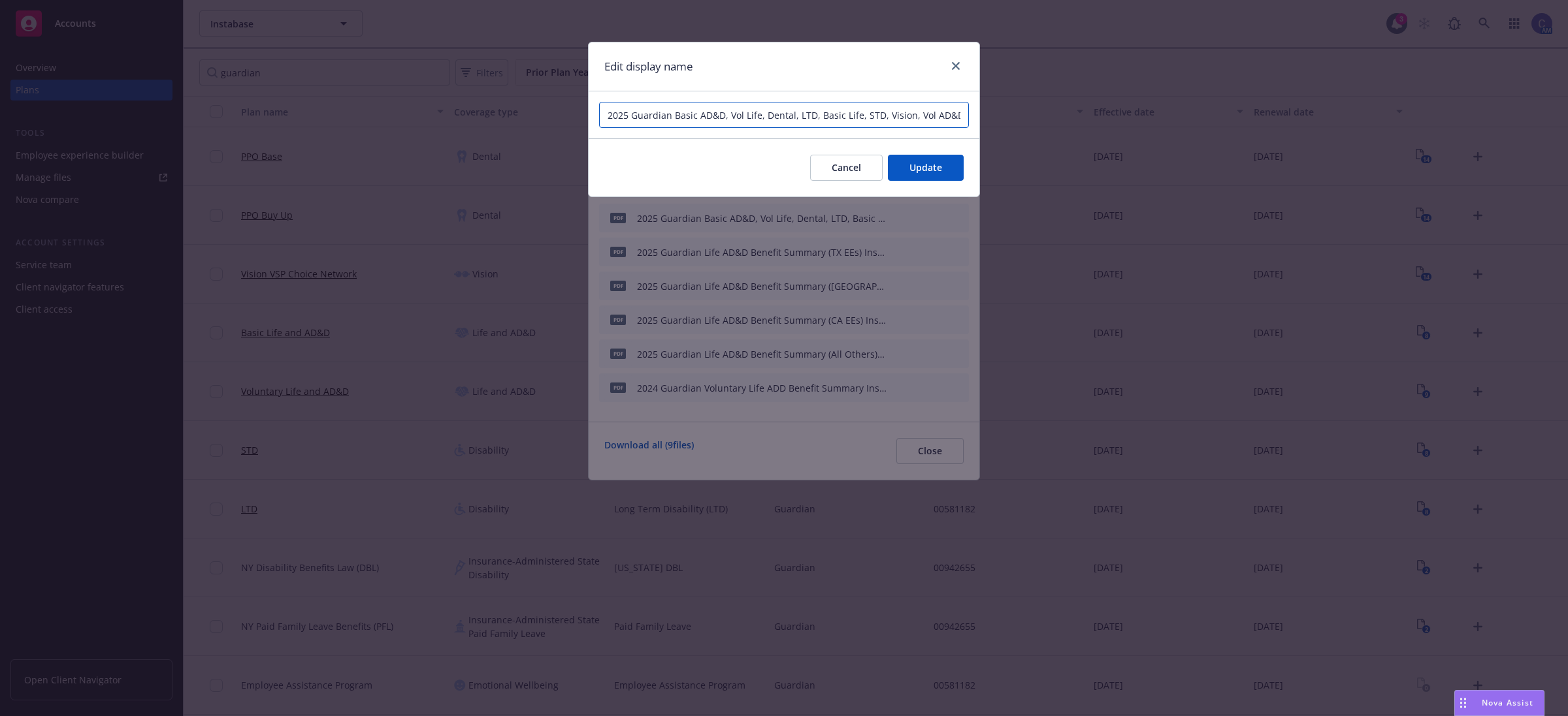
click at [860, 116] on input "2025 Guardian Basic AD&D, Vol Life, Dental, LTD, Basic Life, STD, Vision, Vol A…" at bounding box center [784, 115] width 370 height 26
click at [845, 111] on input "2025 Guardian Basic AD&D, Vol Life, Dental, LTD, Basic Life, STD, Vision, Vol A…" at bounding box center [784, 115] width 370 height 26
type input "2025 Guardian Basic AD&D, Vol Life, Dental, LTD, Basic Life, STD, Vision, Vol A…"
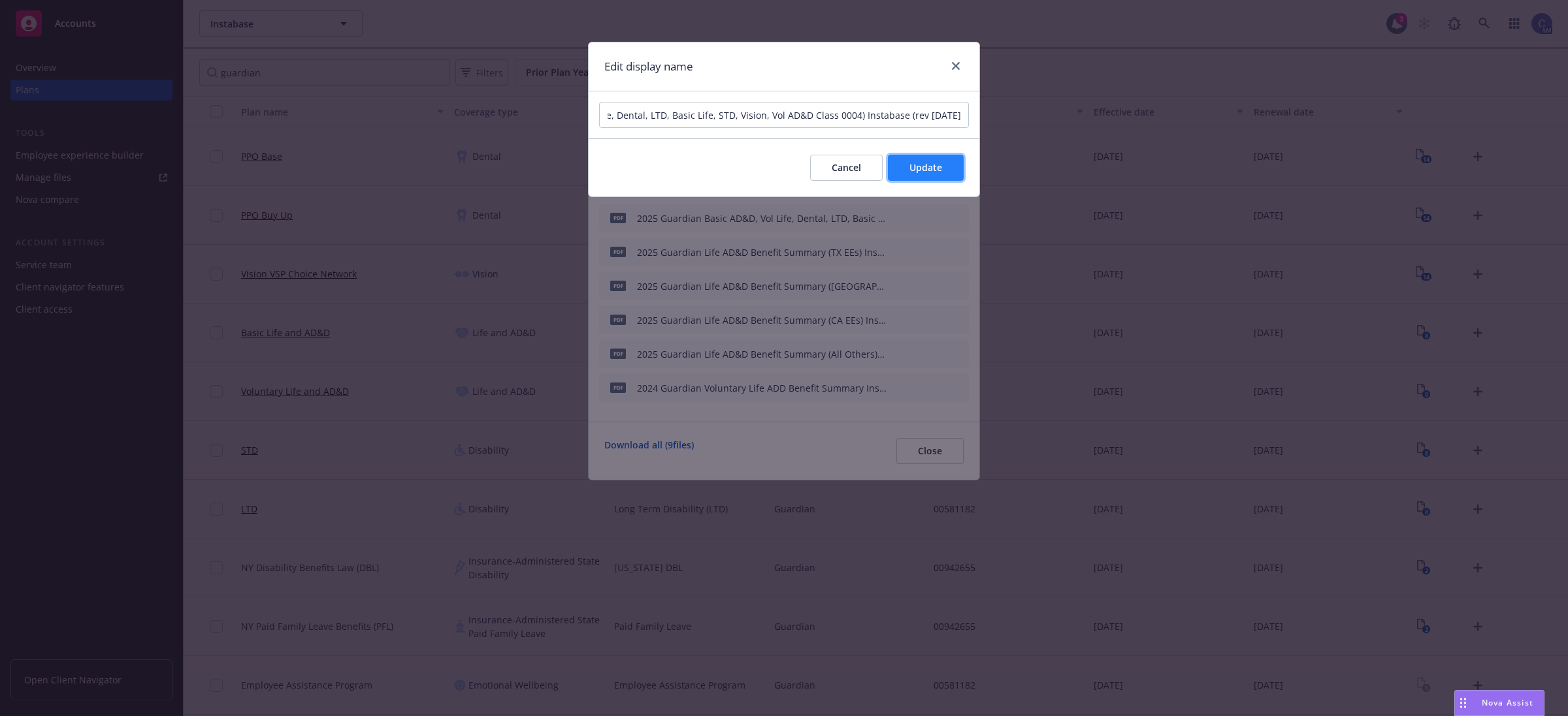
scroll to position [0, 0]
click at [912, 167] on span "Update" at bounding box center [926, 167] width 33 height 12
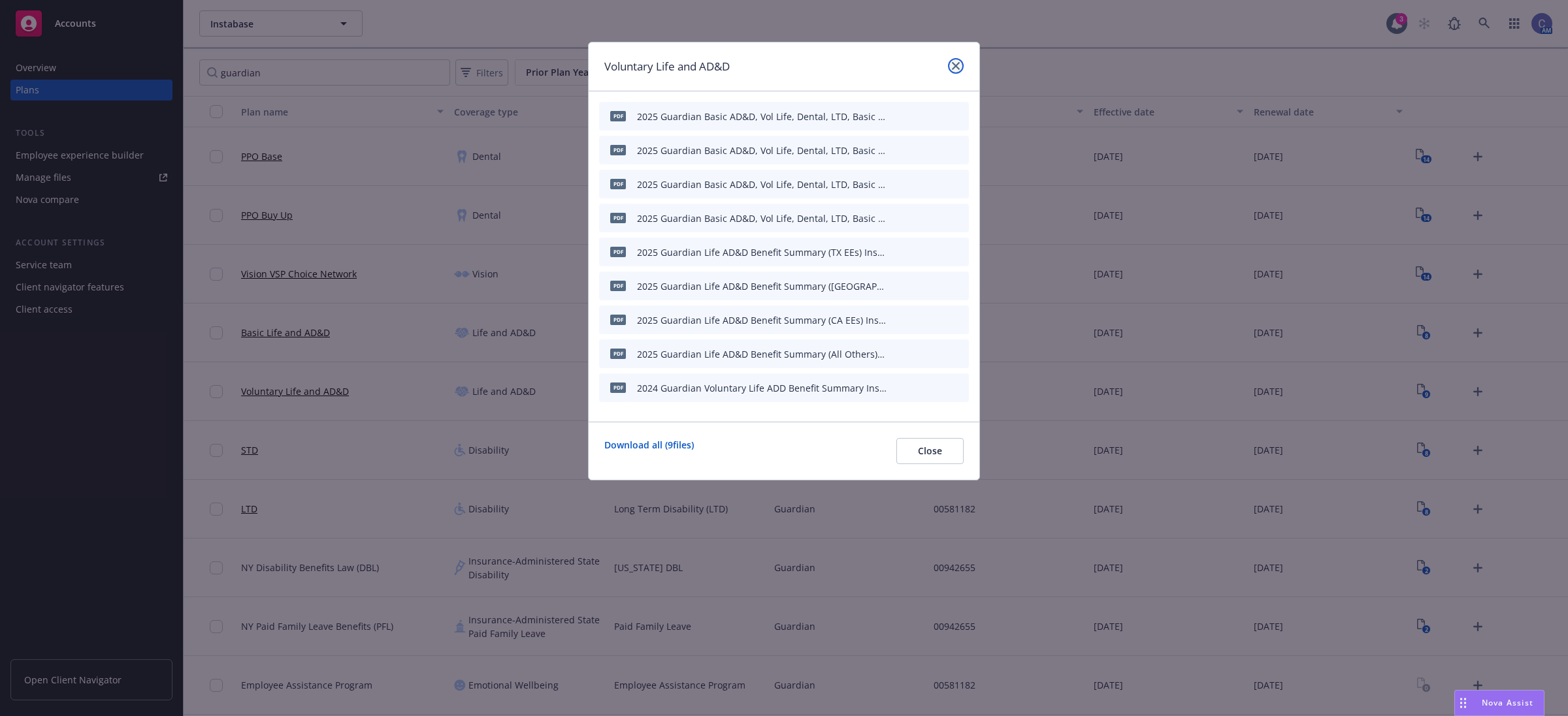
click at [953, 64] on icon "close" at bounding box center [956, 66] width 8 height 8
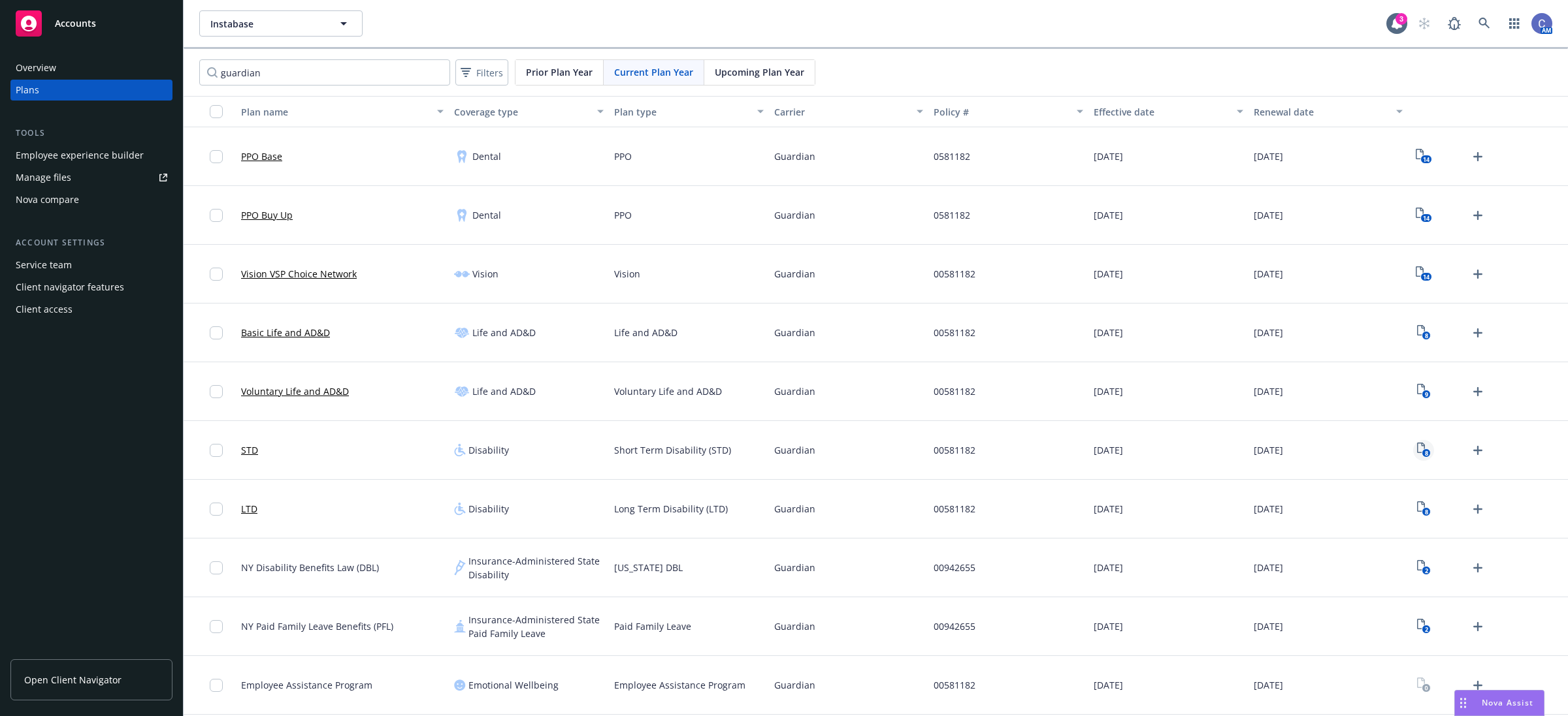
click at [1423, 448] on icon "8" at bounding box center [1424, 450] width 14 height 15
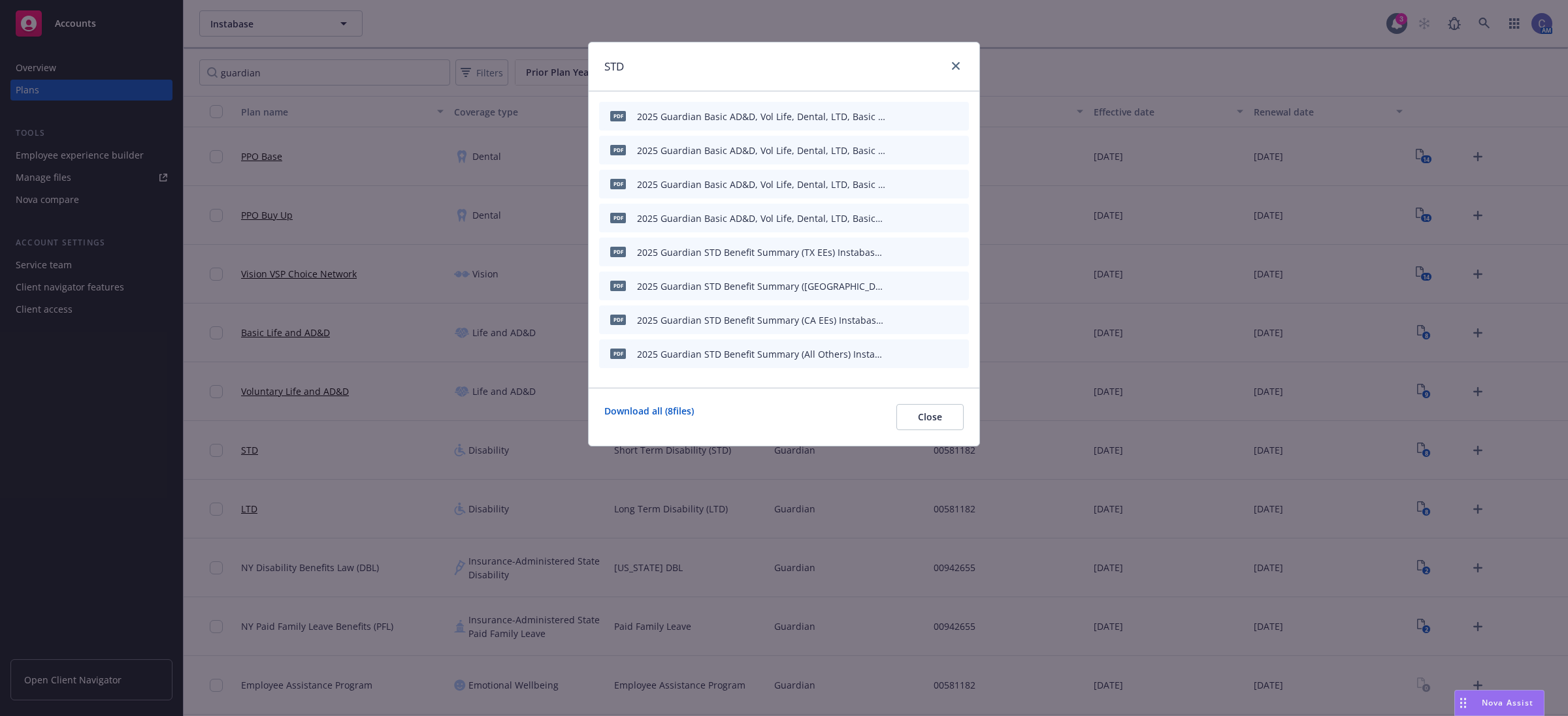
click at [899, 214] on button "button" at bounding box center [894, 218] width 11 height 11
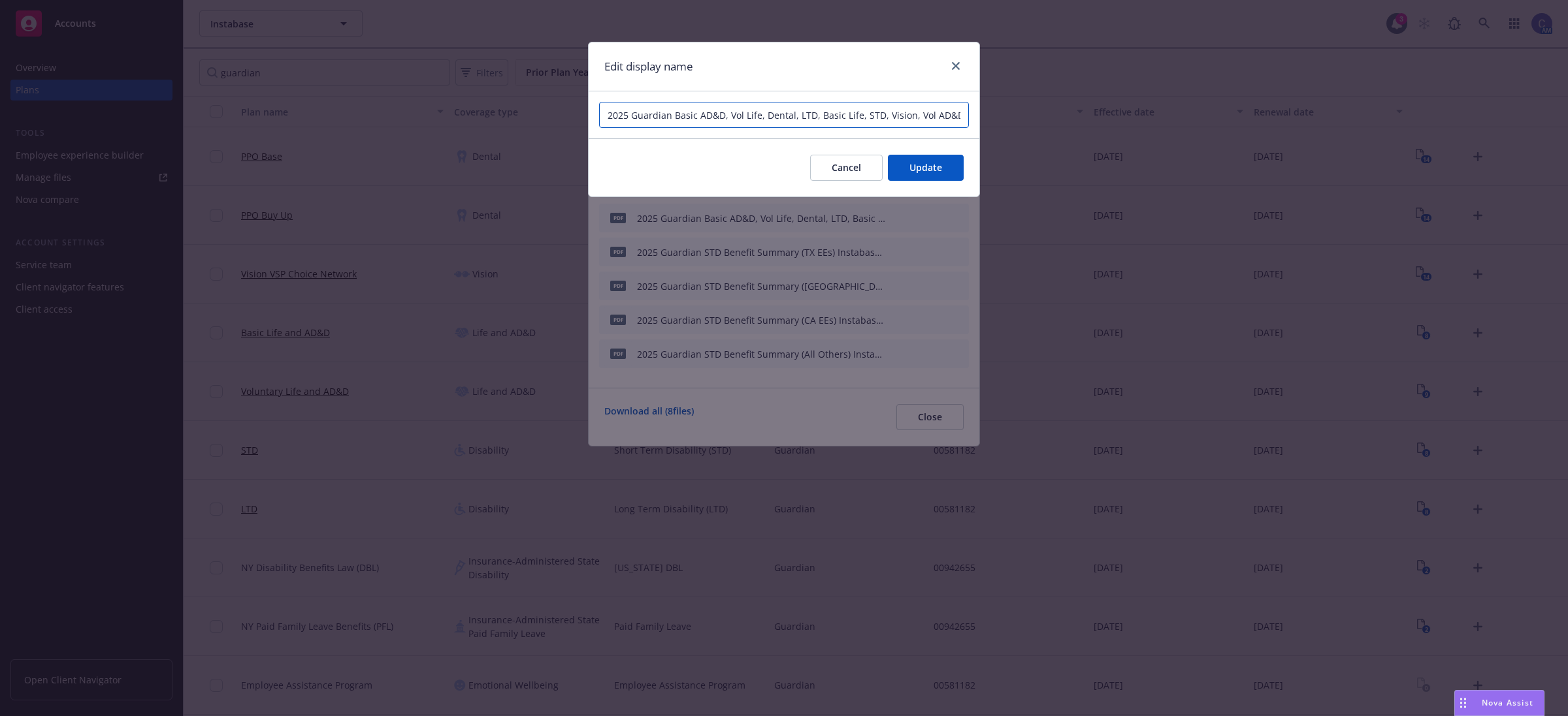
click at [822, 109] on input "2025 Guardian Basic AD&D, Vol Life, Dental, LTD, Basic Life, STD, Vision, Vol A…" at bounding box center [784, 115] width 370 height 26
click at [843, 111] on input "2025 Guardian Basic AD&D, Vol Life, Dental, LTD, Basic Life, STD, Vision, Vol A…" at bounding box center [784, 115] width 370 height 26
type input "2025 Guardian Basic AD&D, Vol Life, Dental, LTD, Basic Life, STD, Vision, Vol A…"
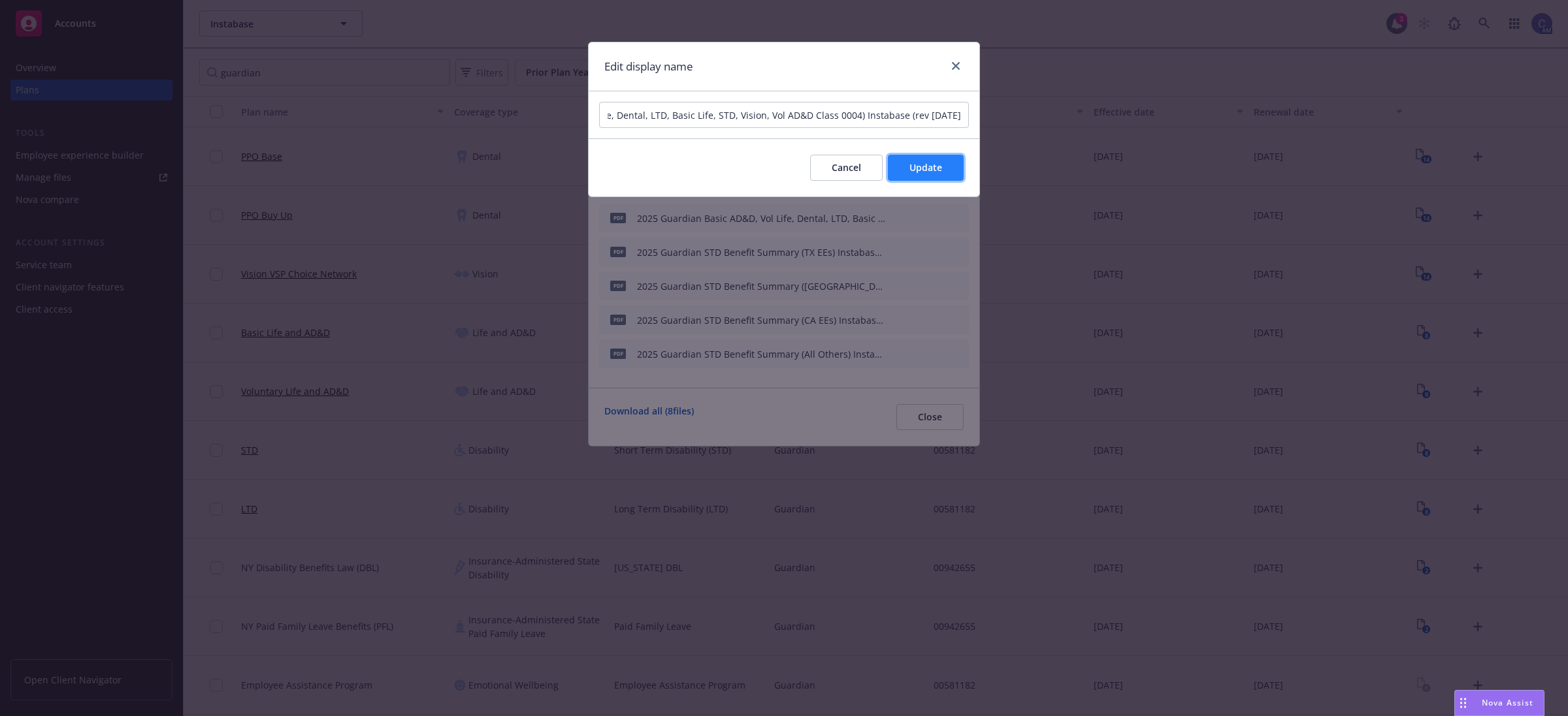
click at [915, 173] on span "Update" at bounding box center [926, 167] width 33 height 12
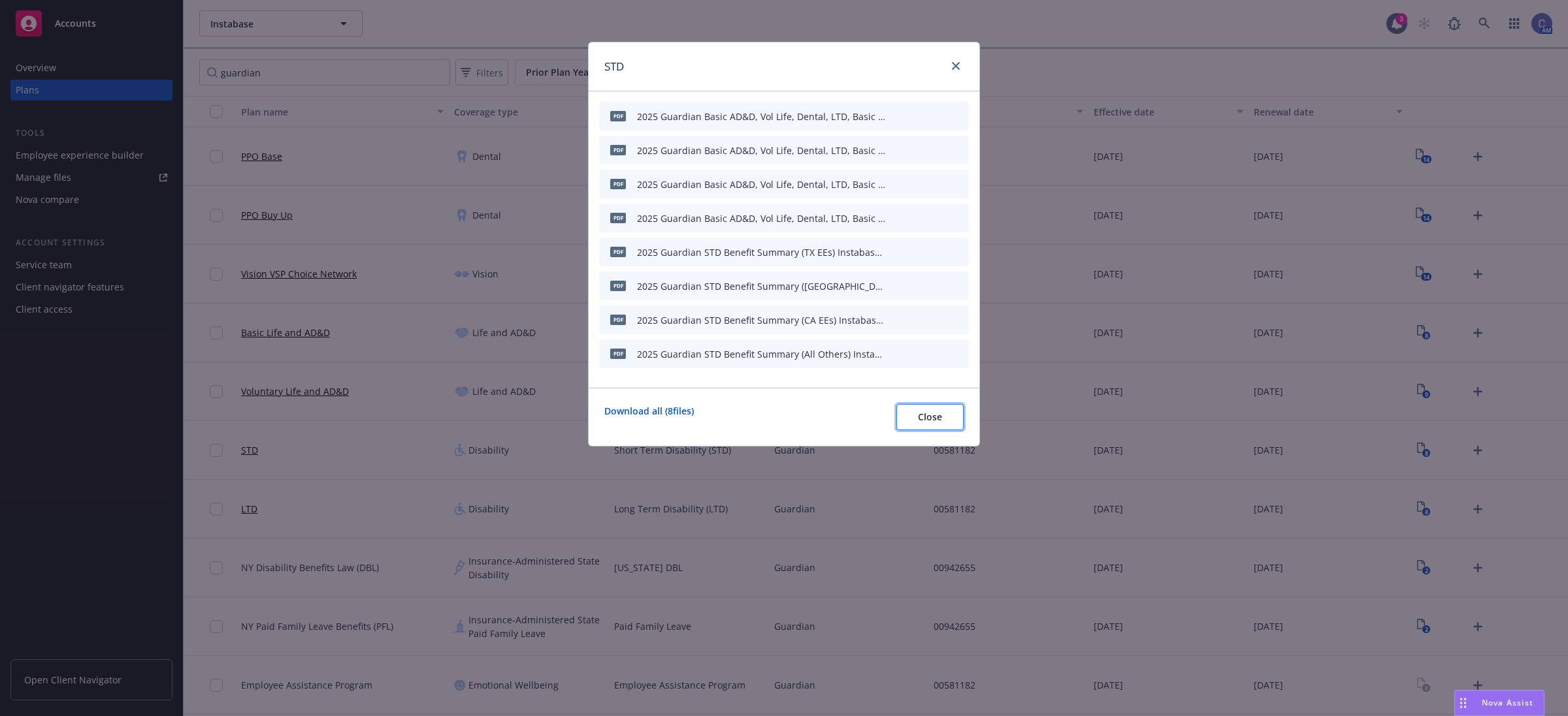
click at [933, 415] on span "Close" at bounding box center [931, 417] width 24 height 12
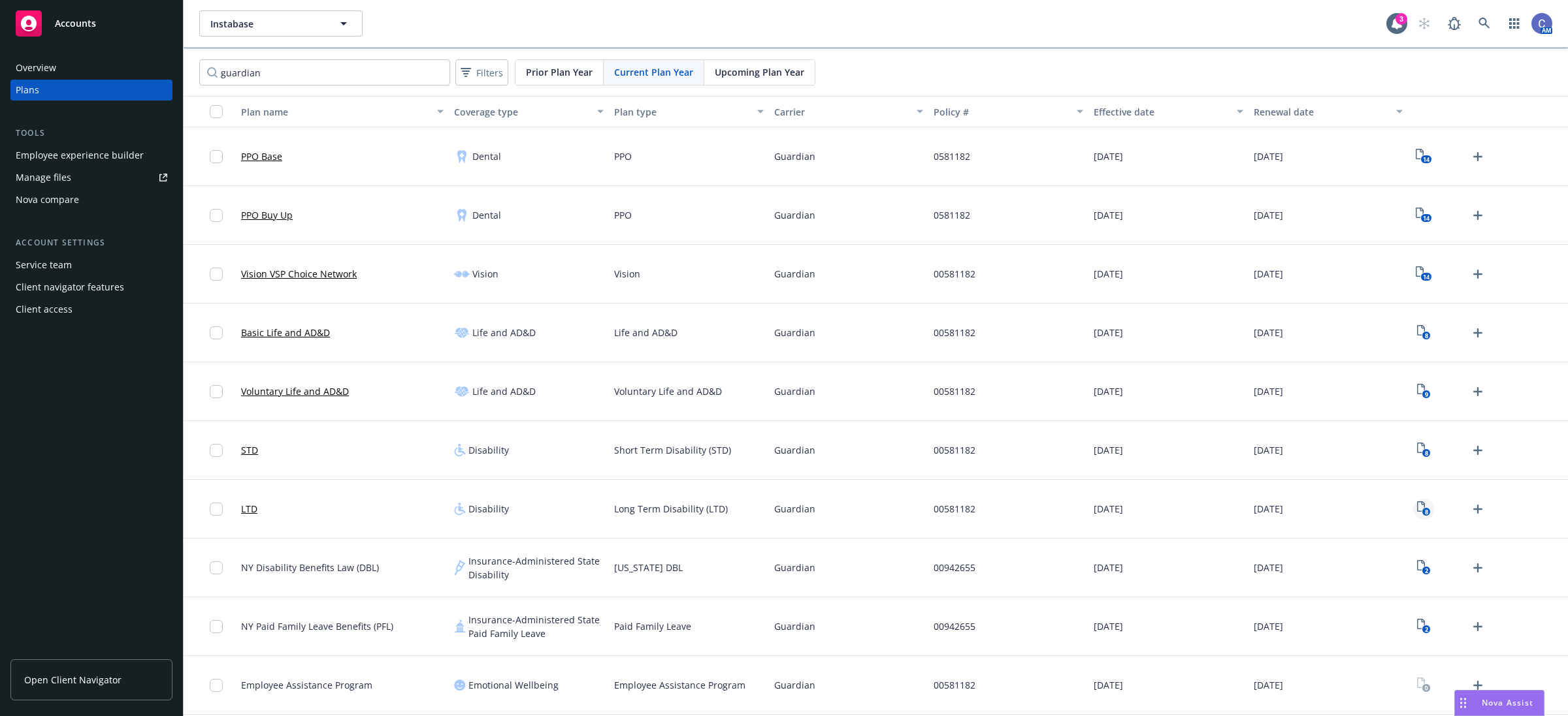
click at [1421, 510] on icon "8" at bounding box center [1424, 509] width 14 height 15
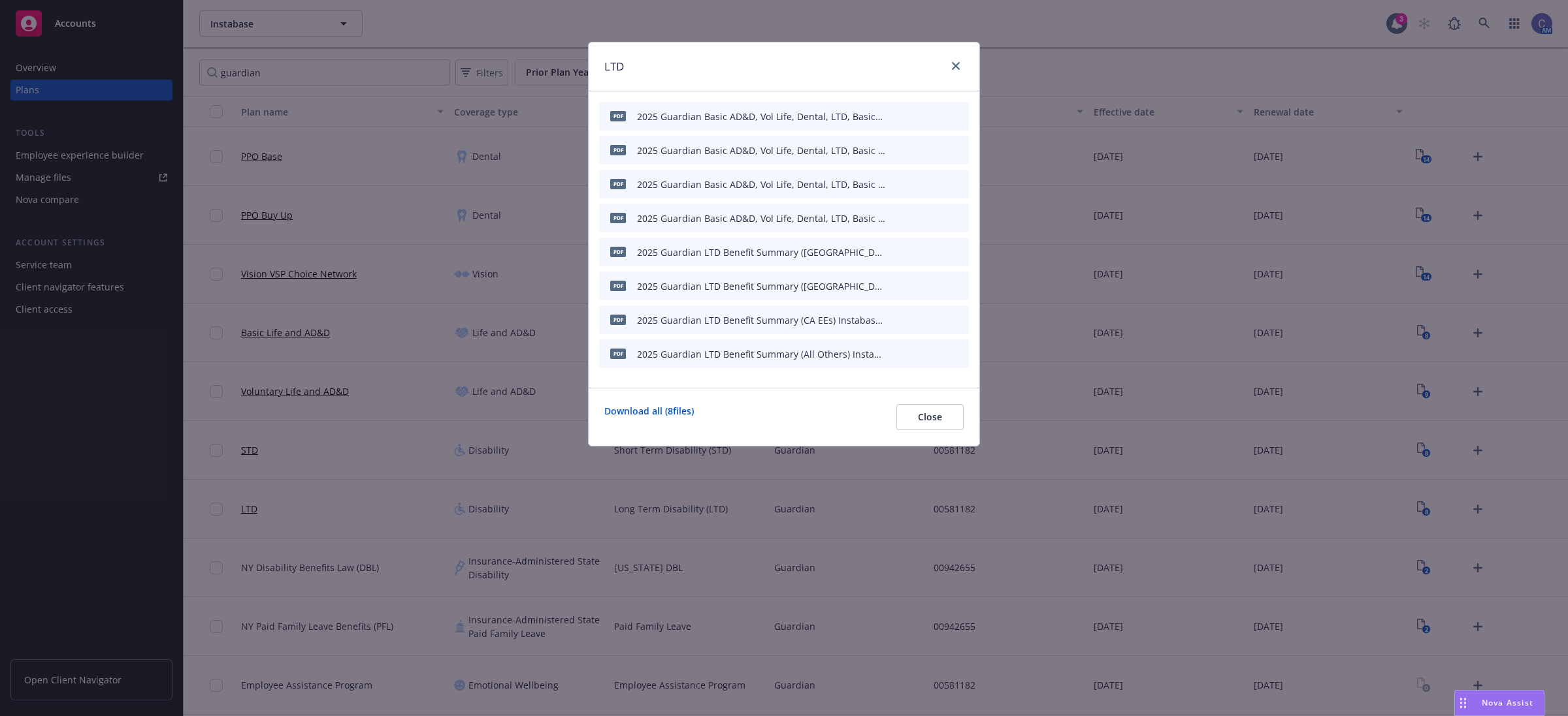
click at [897, 116] on icon "button" at bounding box center [895, 116] width 8 height 8
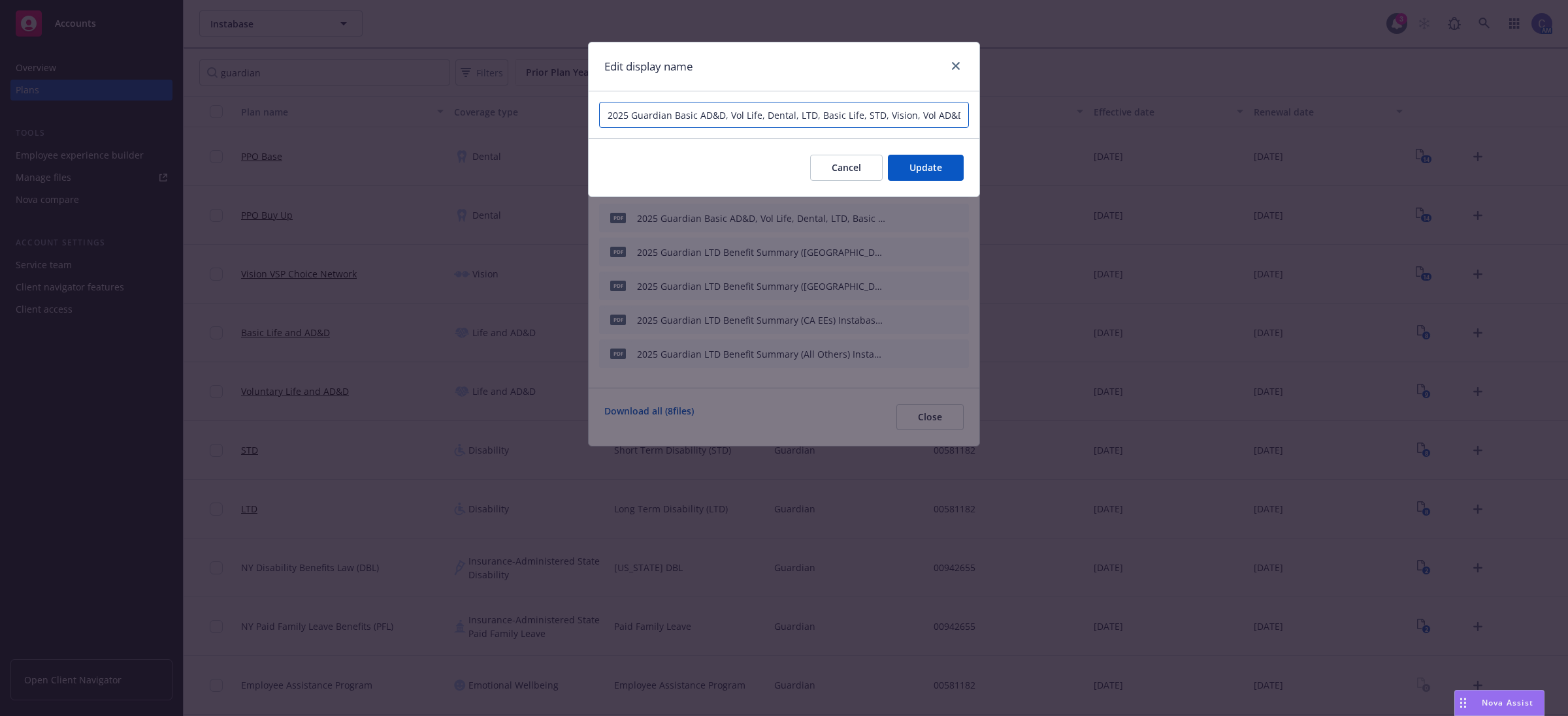
click at [897, 116] on input "2025 Guardian Basic AD&D, Vol Life, Dental, LTD, Basic Life, STD, Vision, Vol A…" at bounding box center [784, 115] width 370 height 26
click at [844, 111] on input "2025 Guardian Basic AD&D, Vol Life, Dental, LTD, Basic Life, STD, Vision, Vol A…" at bounding box center [784, 115] width 370 height 26
type input "2025 Guardian Basic AD&D, Vol Life, Dental, LTD, Basic Life, STD, Vision, Vol A…"
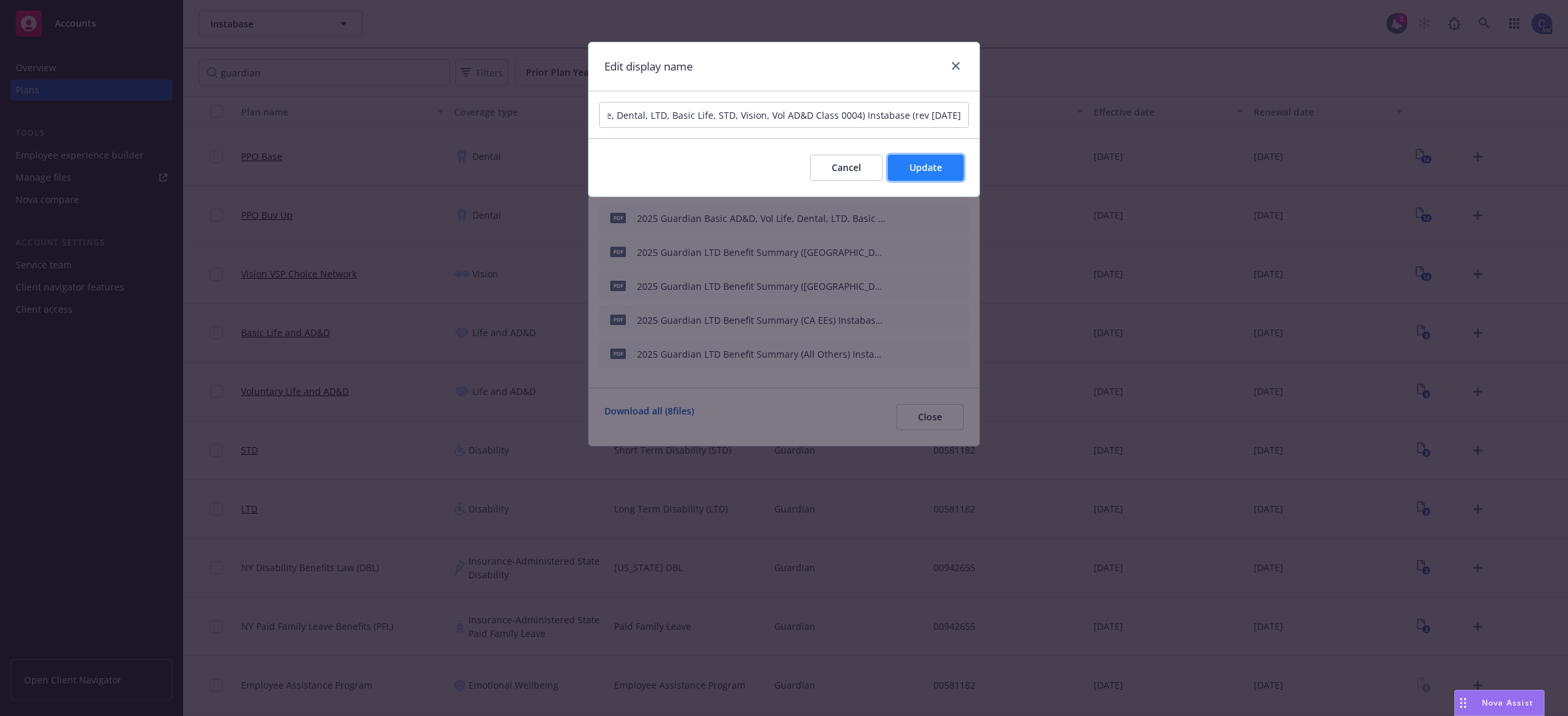
click at [935, 158] on button "Update" at bounding box center [926, 168] width 76 height 26
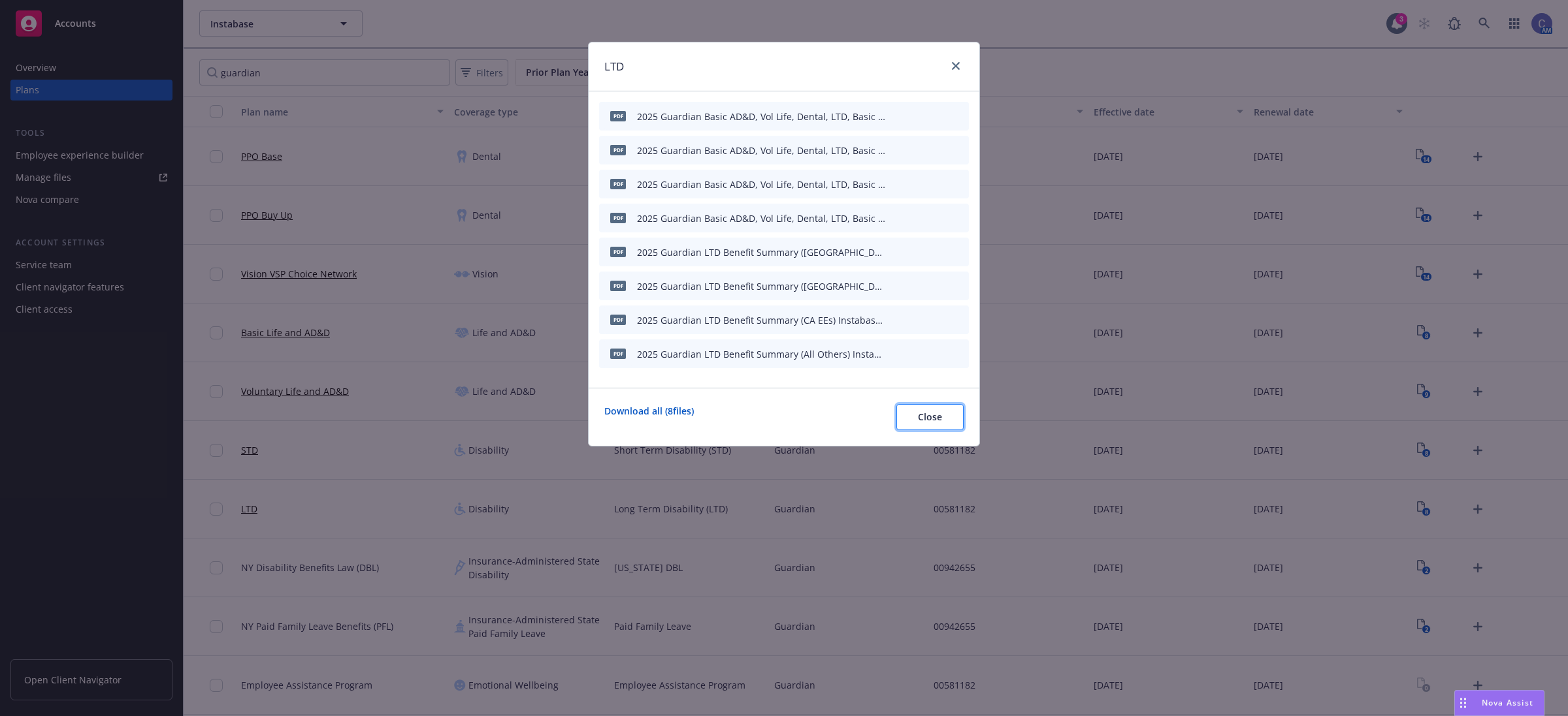
click at [919, 418] on span "Close" at bounding box center [931, 417] width 24 height 12
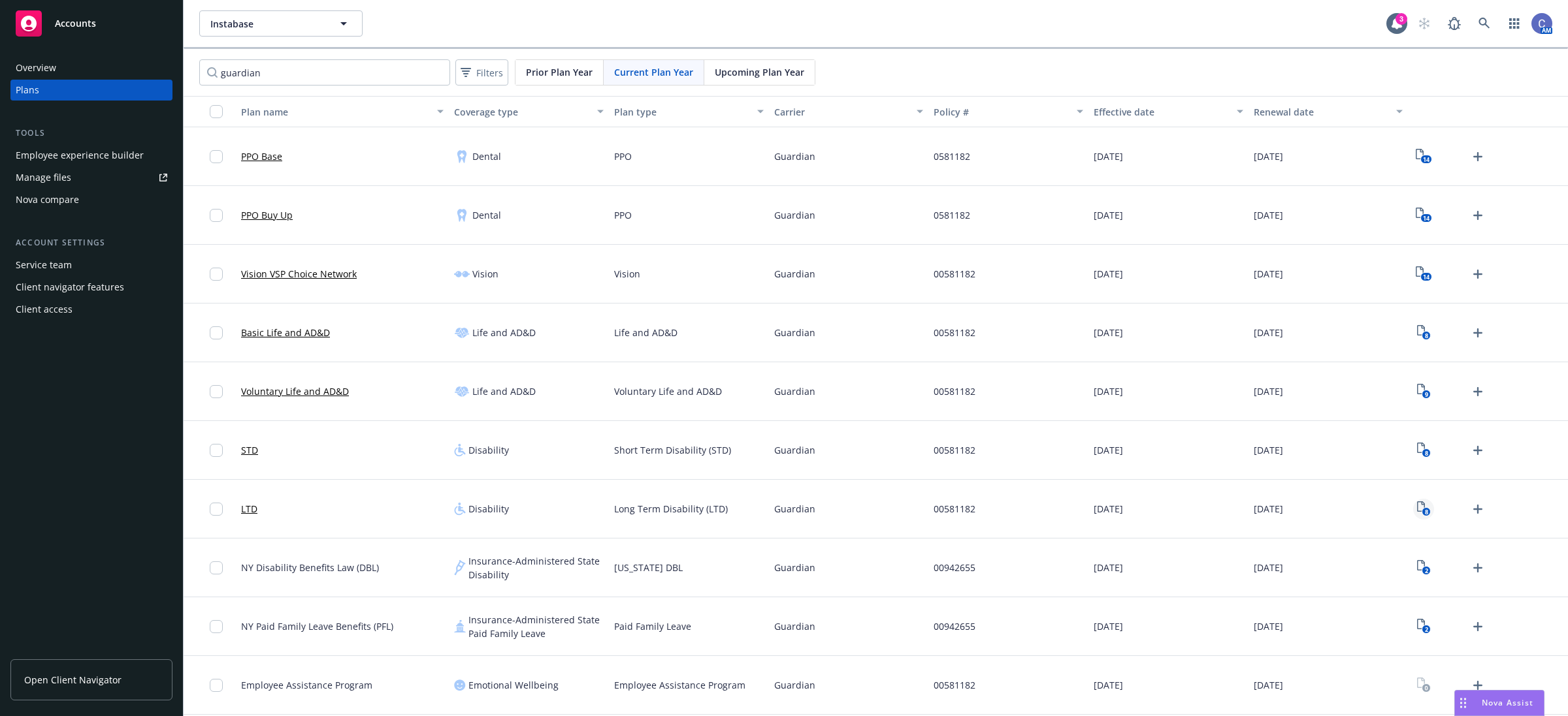
click at [1429, 507] on icon "8" at bounding box center [1424, 509] width 14 height 15
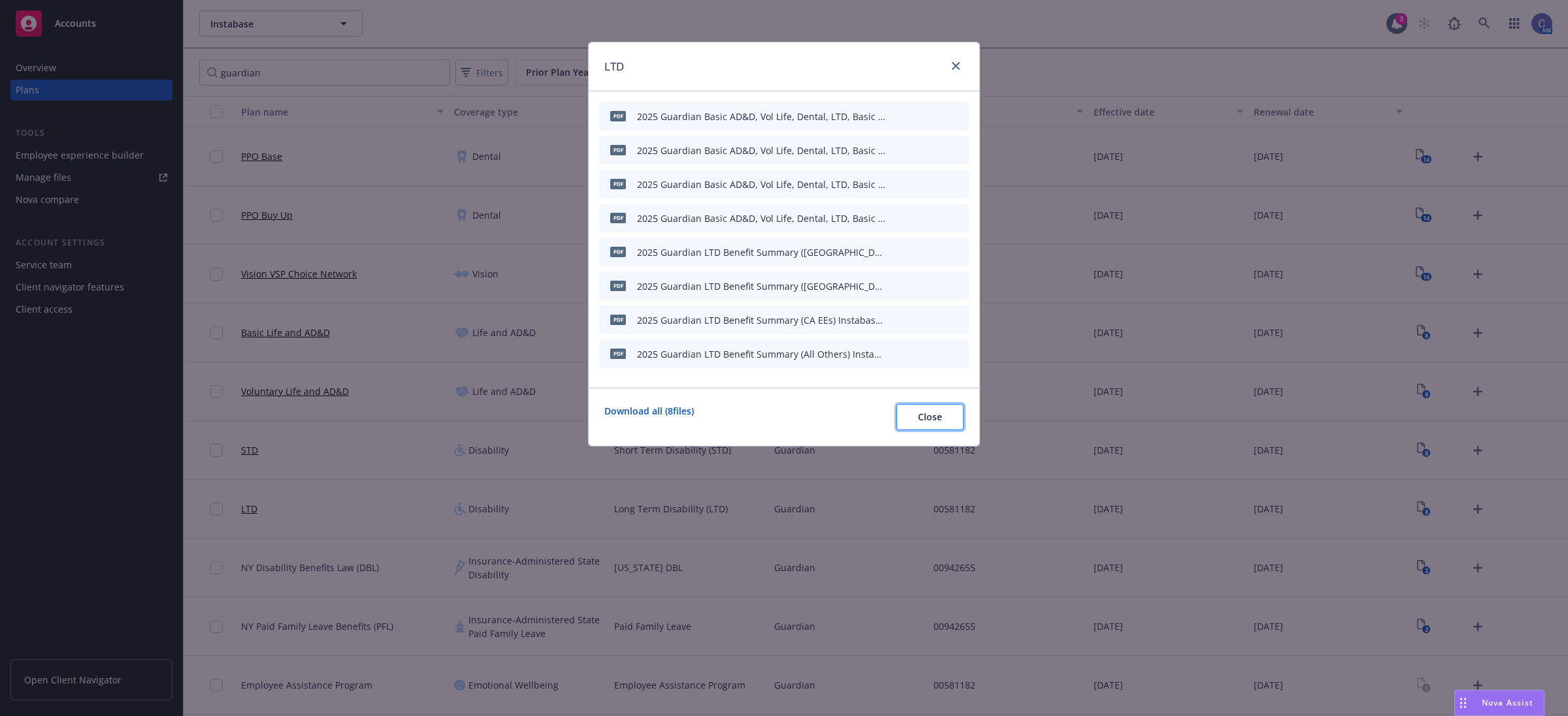
click at [928, 420] on span "Close" at bounding box center [931, 417] width 24 height 12
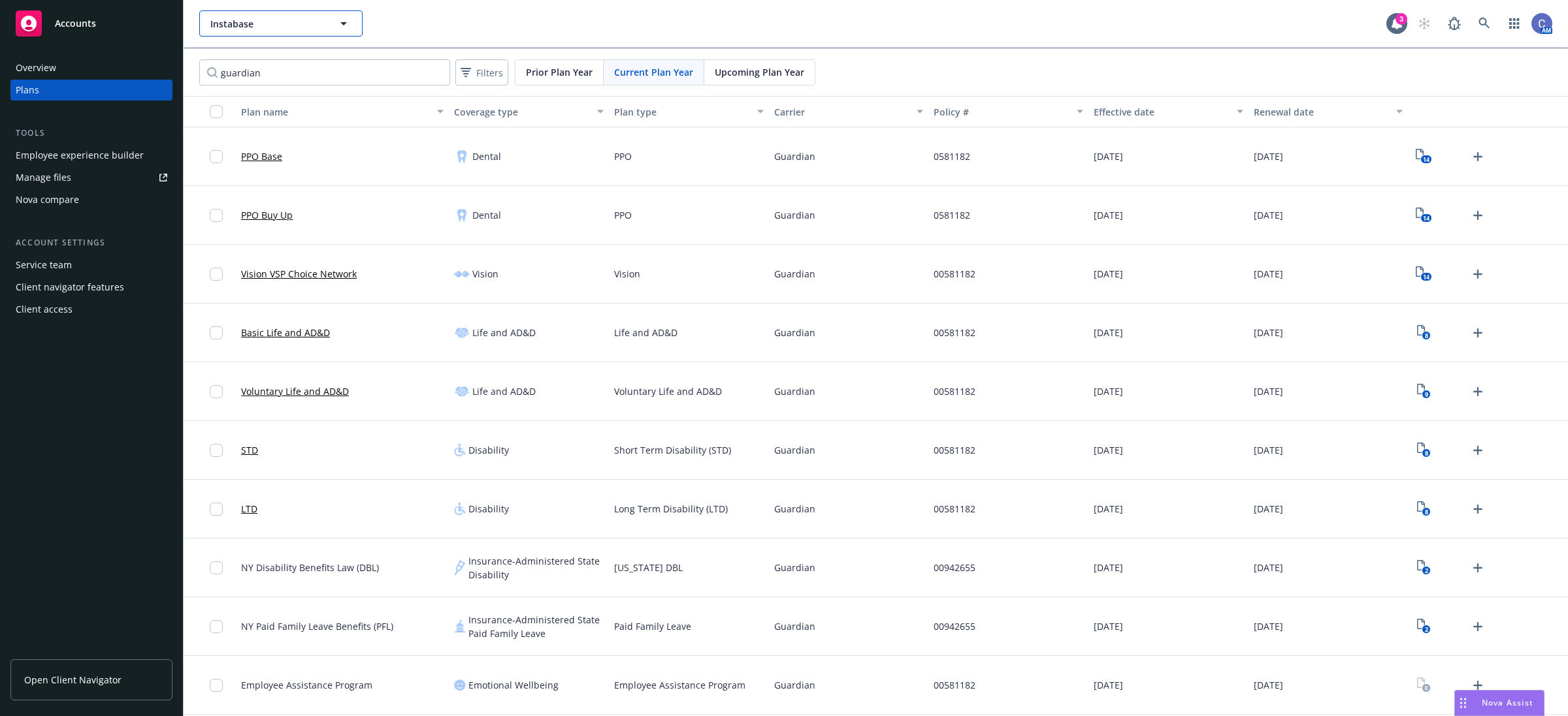
click at [304, 11] on button "Instabase" at bounding box center [281, 24] width 164 height 26
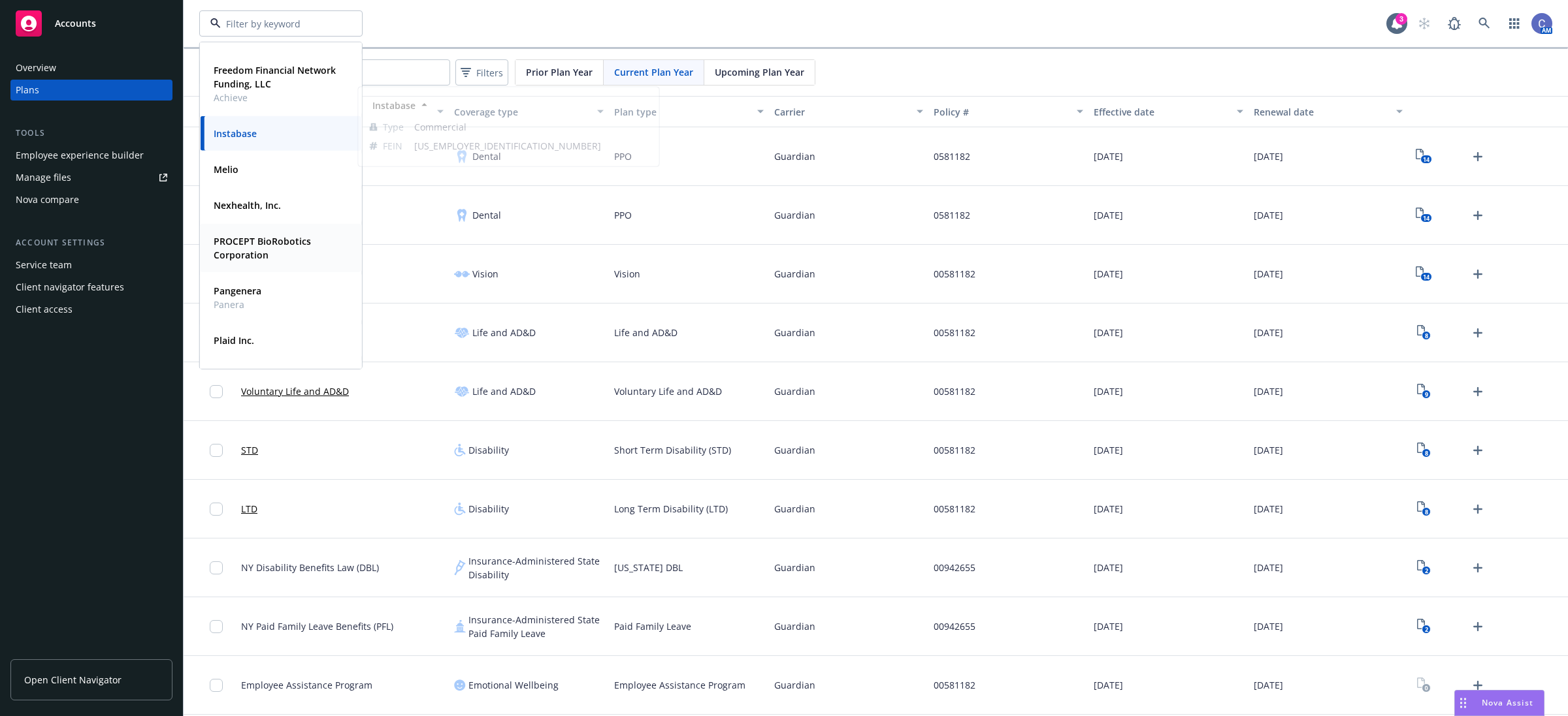
scroll to position [164, 0]
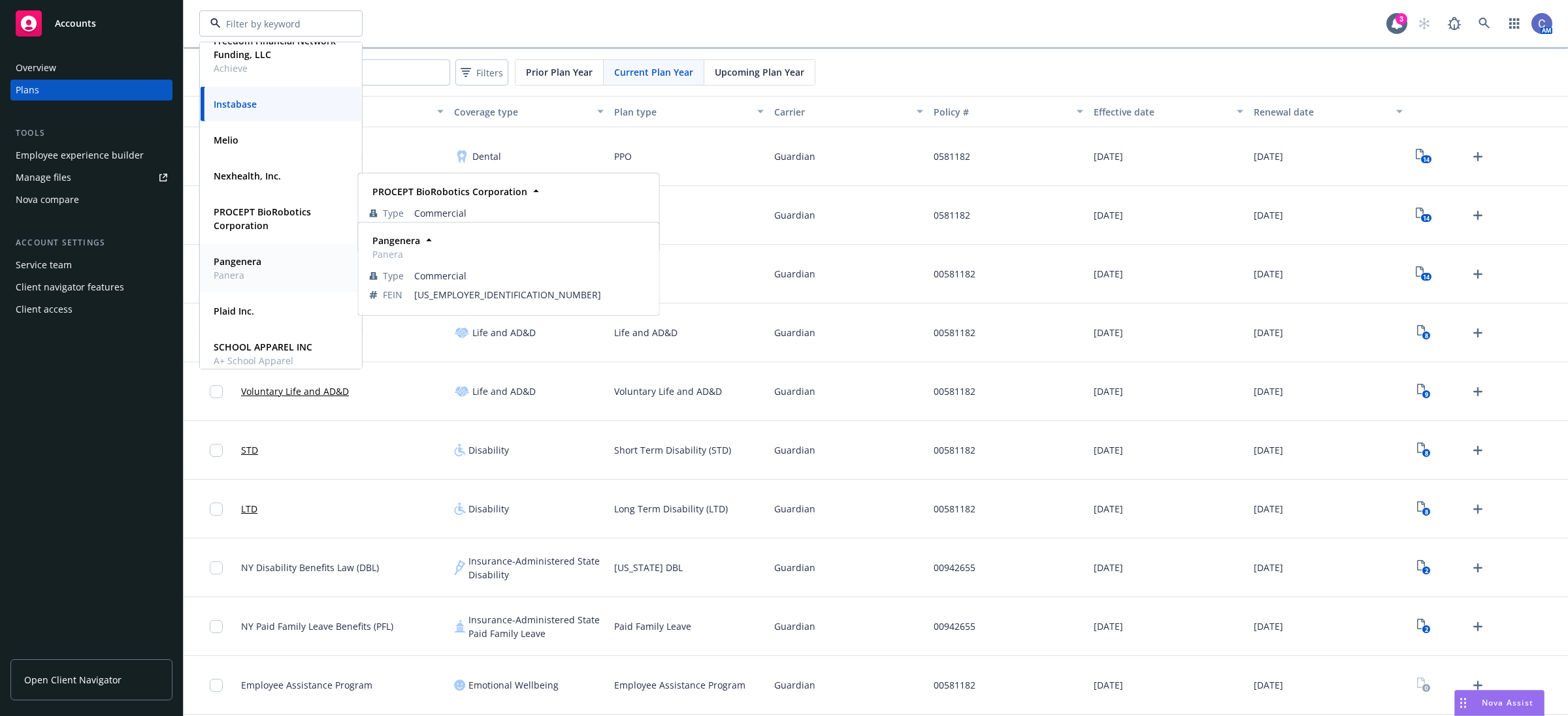
click at [239, 268] on span "Pangenera" at bounding box center [237, 261] width 48 height 14
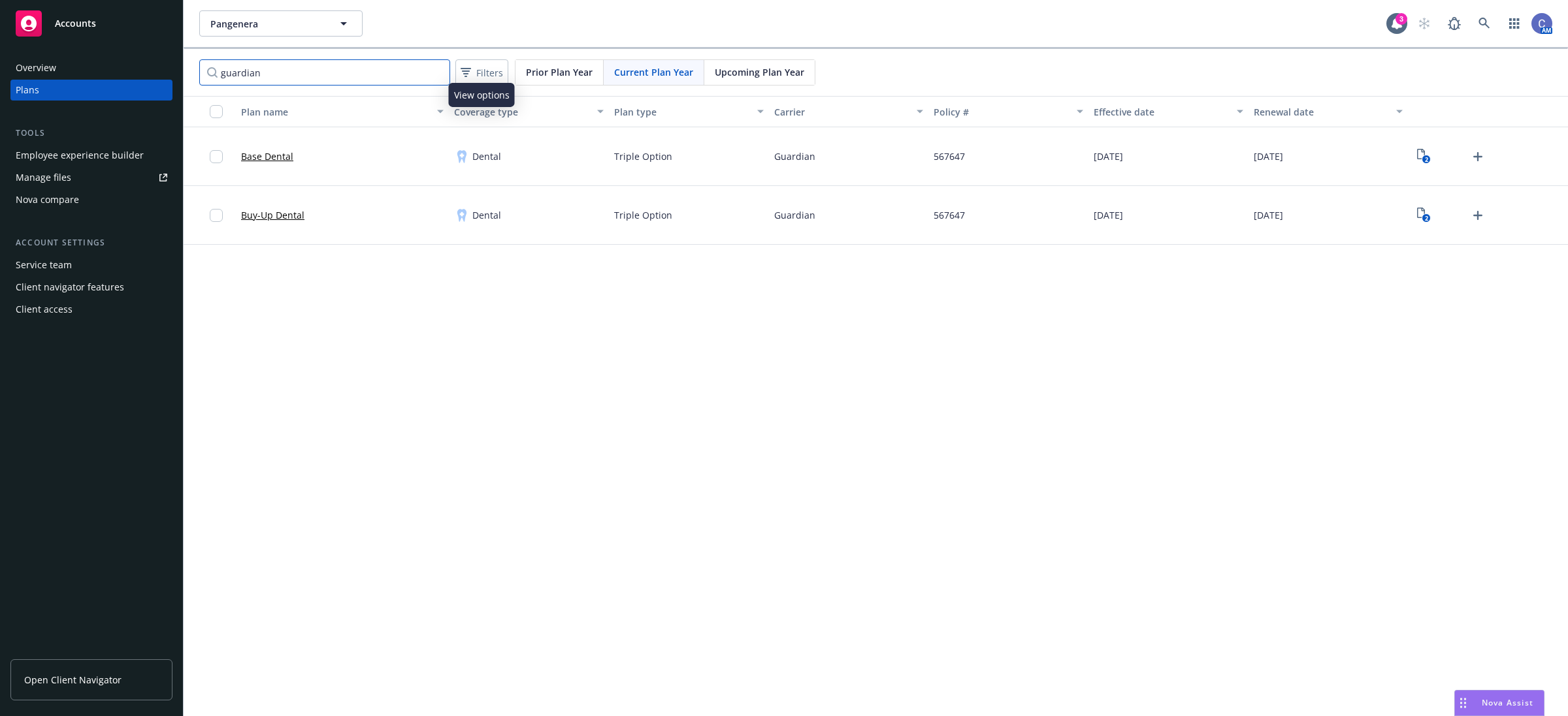
click at [436, 72] on input "guardian" at bounding box center [325, 72] width 251 height 26
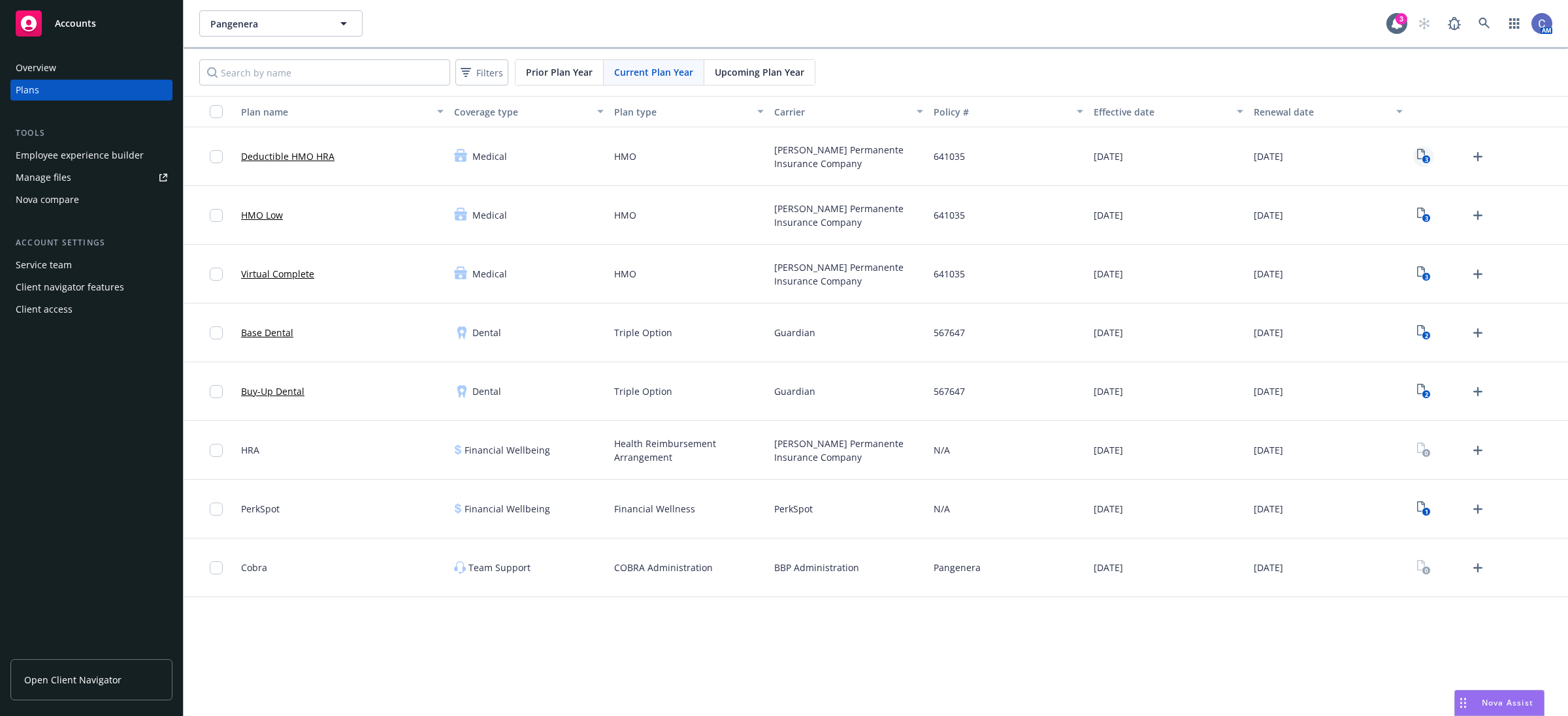
click at [1415, 155] on link "3" at bounding box center [1424, 157] width 21 height 21
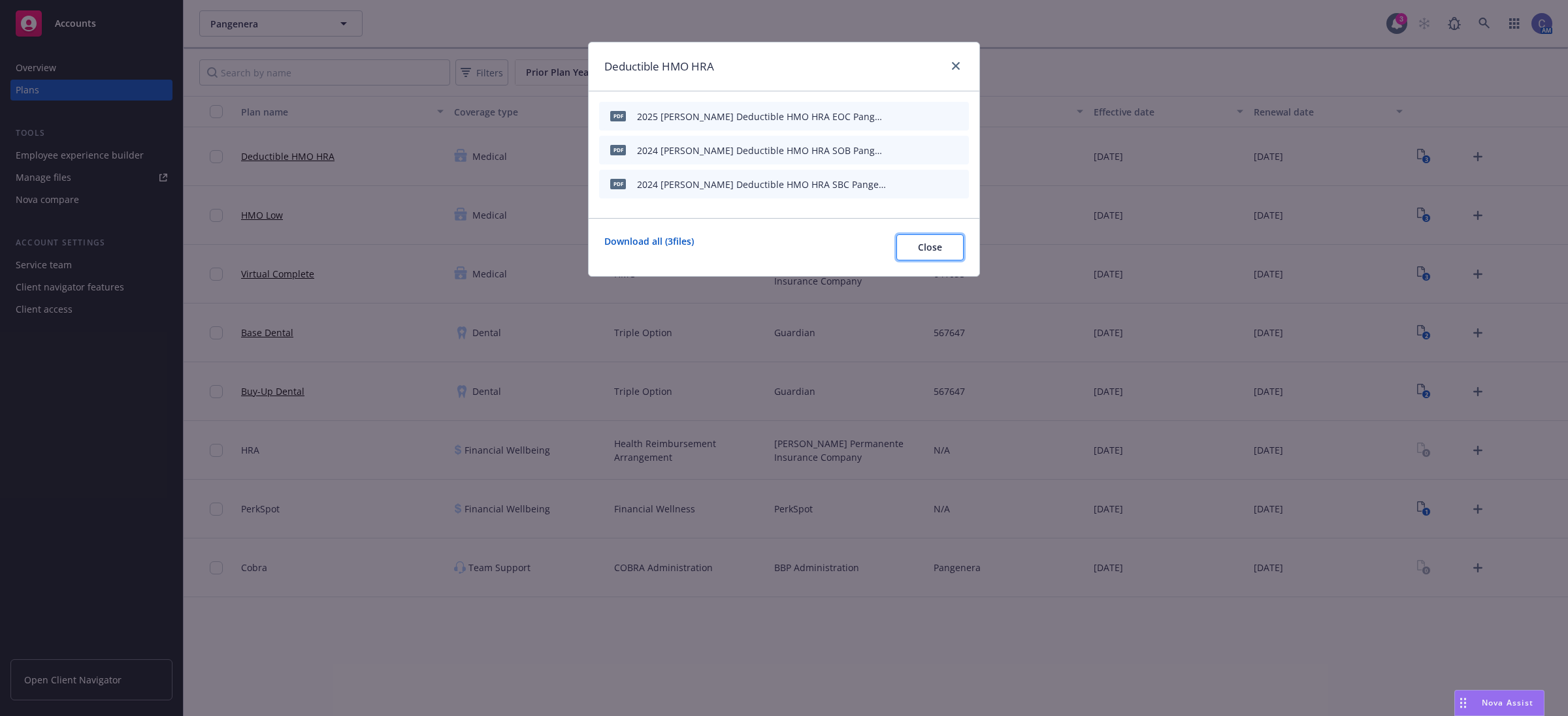
click at [909, 247] on button "Close" at bounding box center [930, 247] width 68 height 26
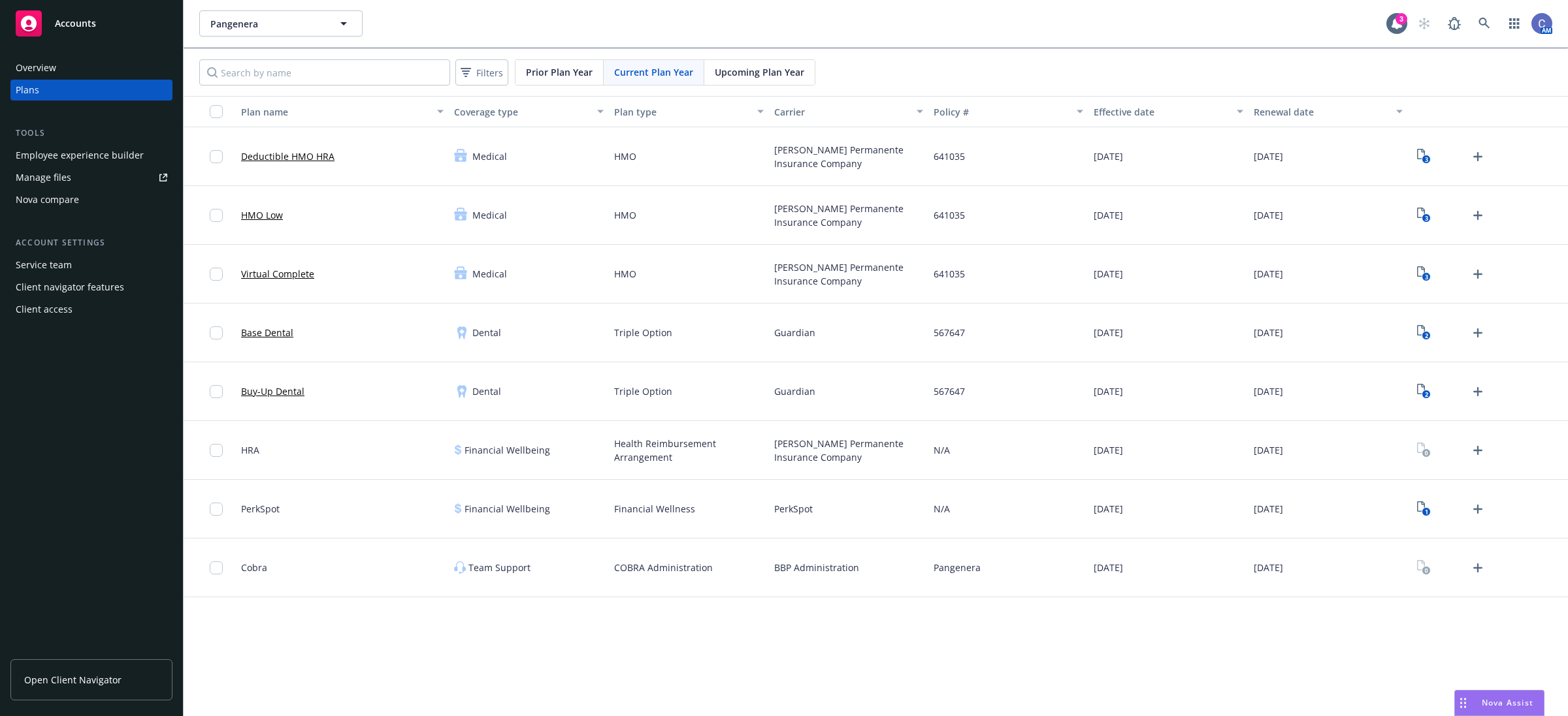
click at [315, 157] on link "Deductible HMO HRA" at bounding box center [287, 156] width 94 height 14
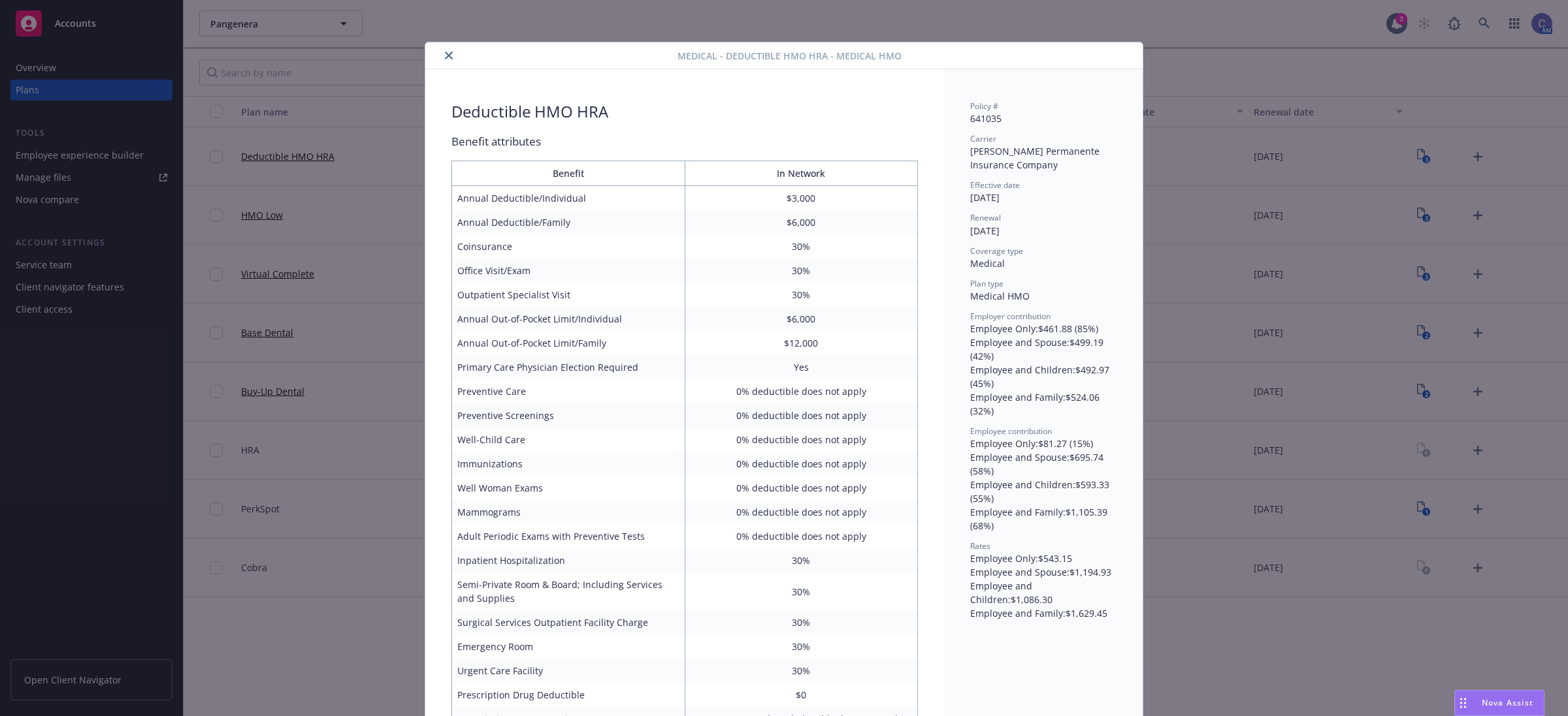
scroll to position [39, 0]
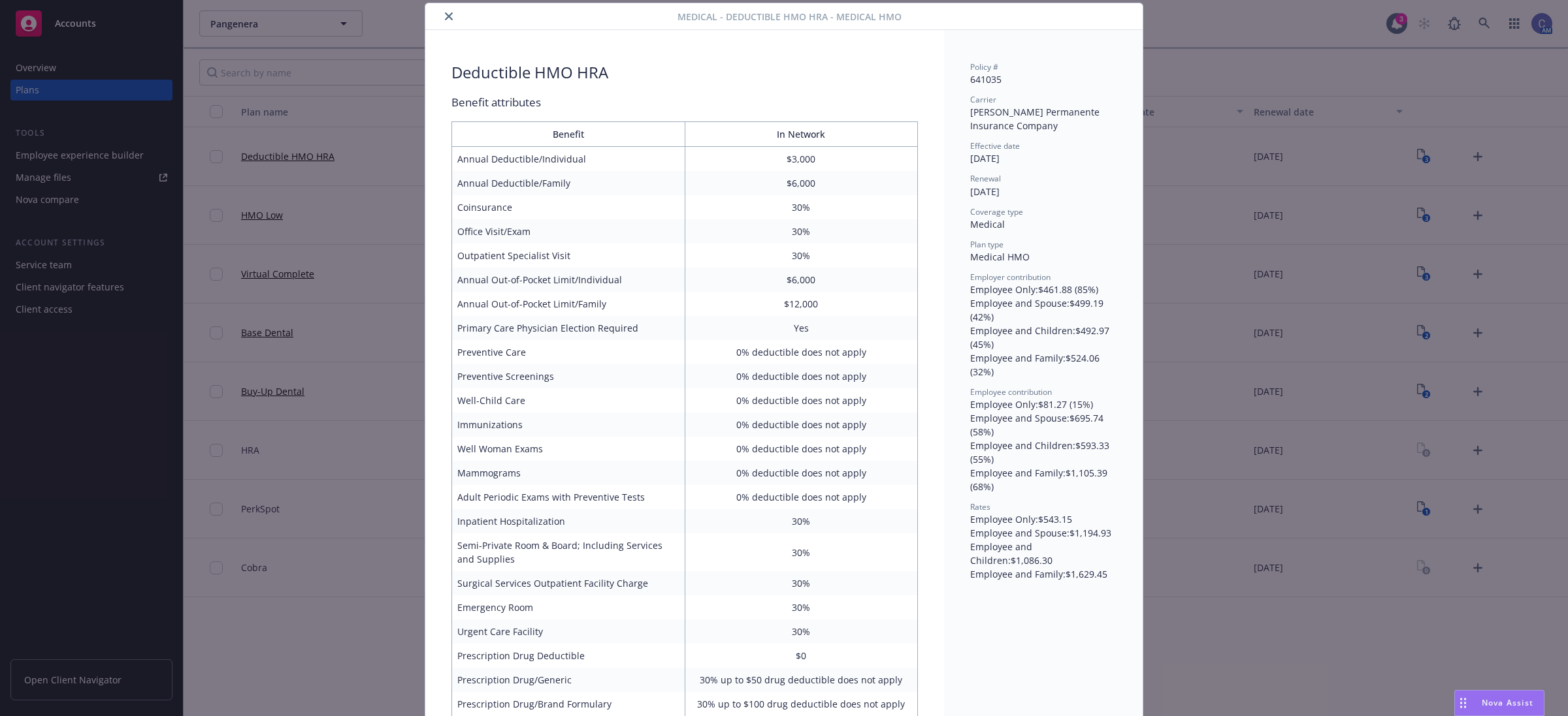
click at [431, 17] on div at bounding box center [554, 15] width 247 height 15
click at [445, 14] on icon "close" at bounding box center [449, 16] width 8 height 8
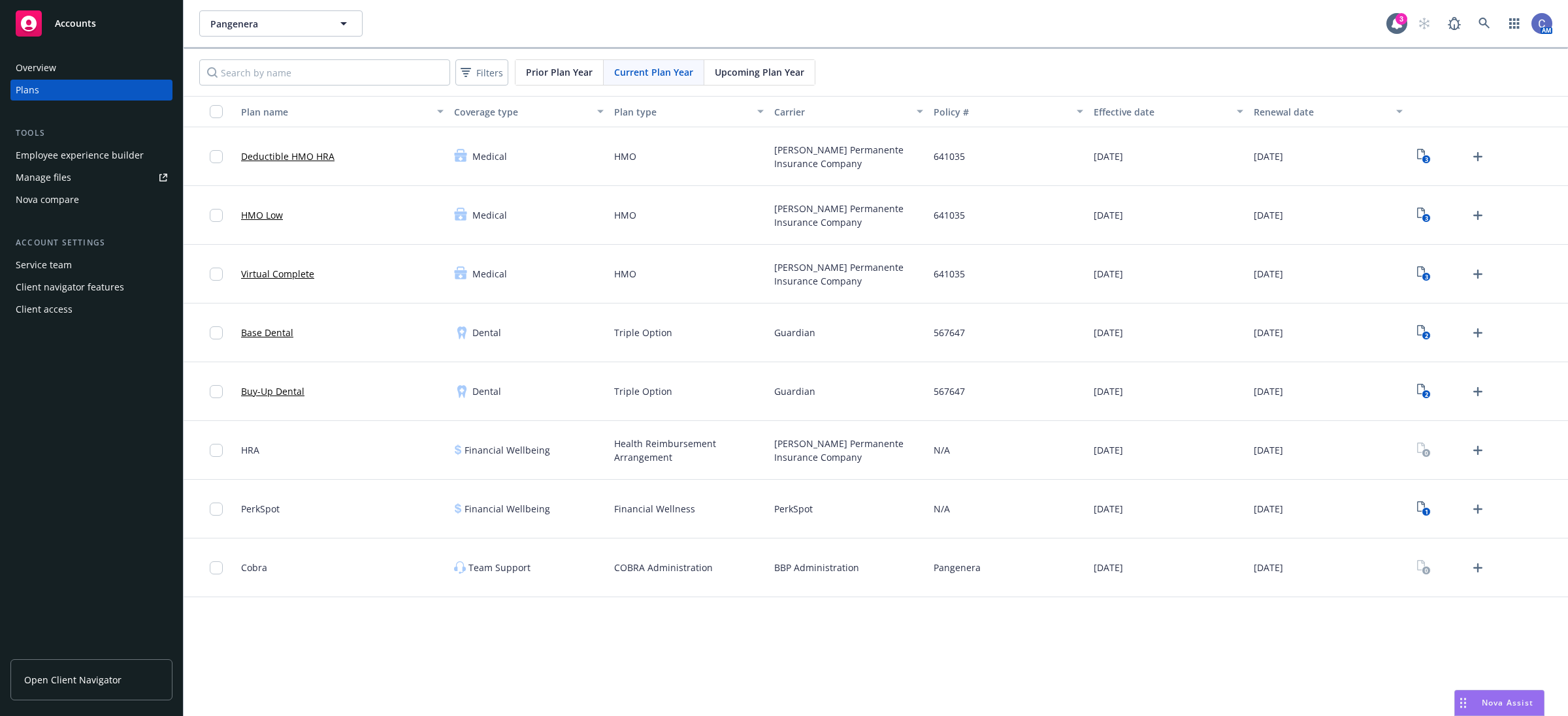
click at [256, 216] on link "HMO Low" at bounding box center [261, 215] width 42 height 14
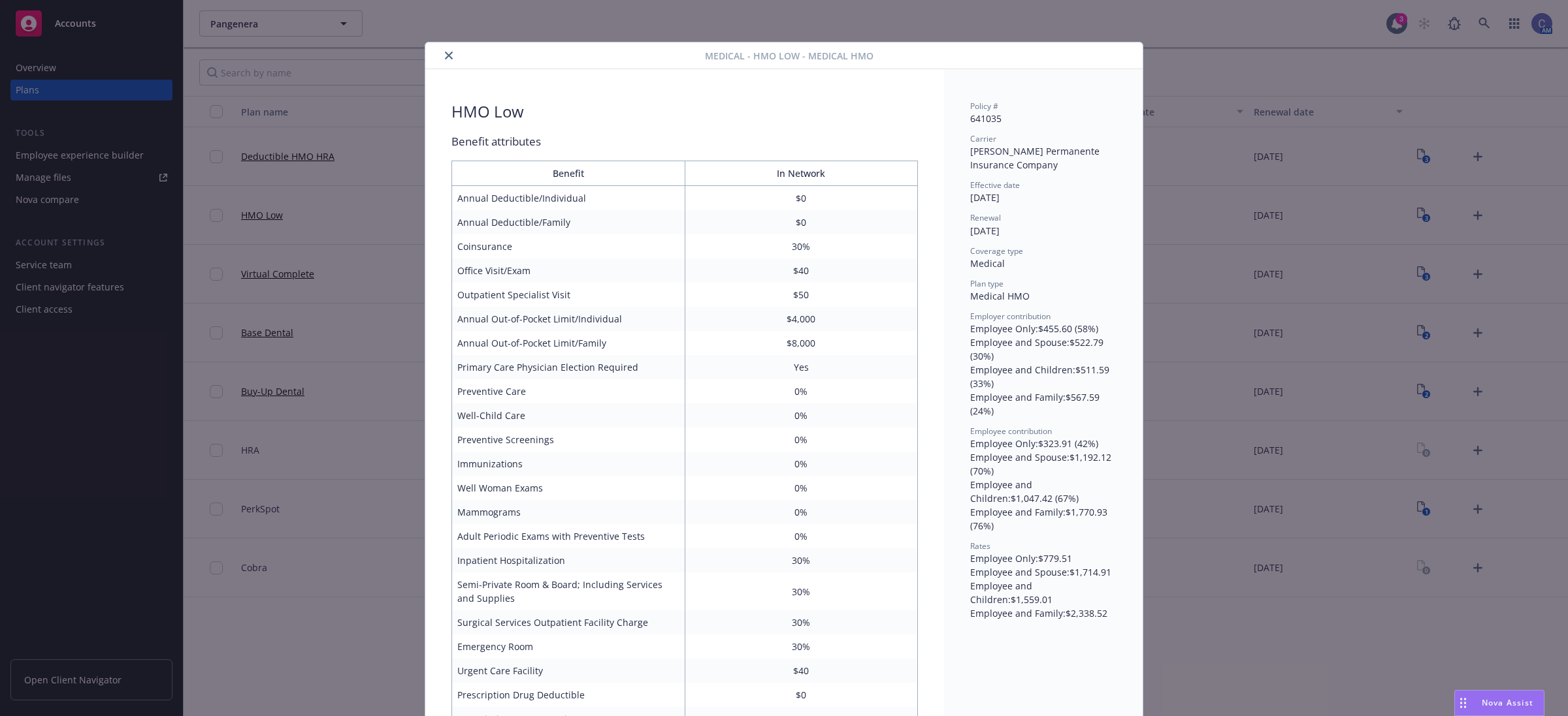
scroll to position [39, 0]
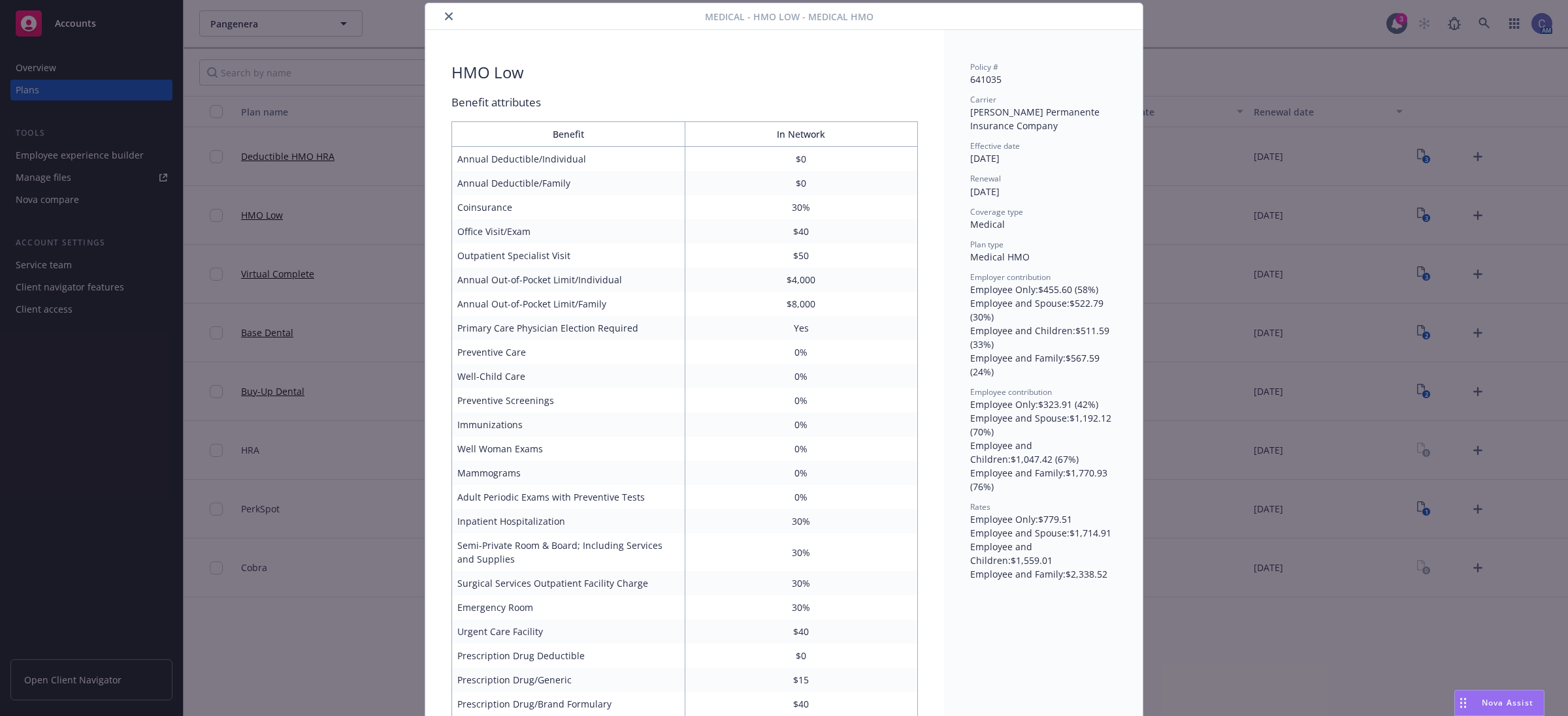
click at [445, 15] on icon "close" at bounding box center [449, 16] width 8 height 8
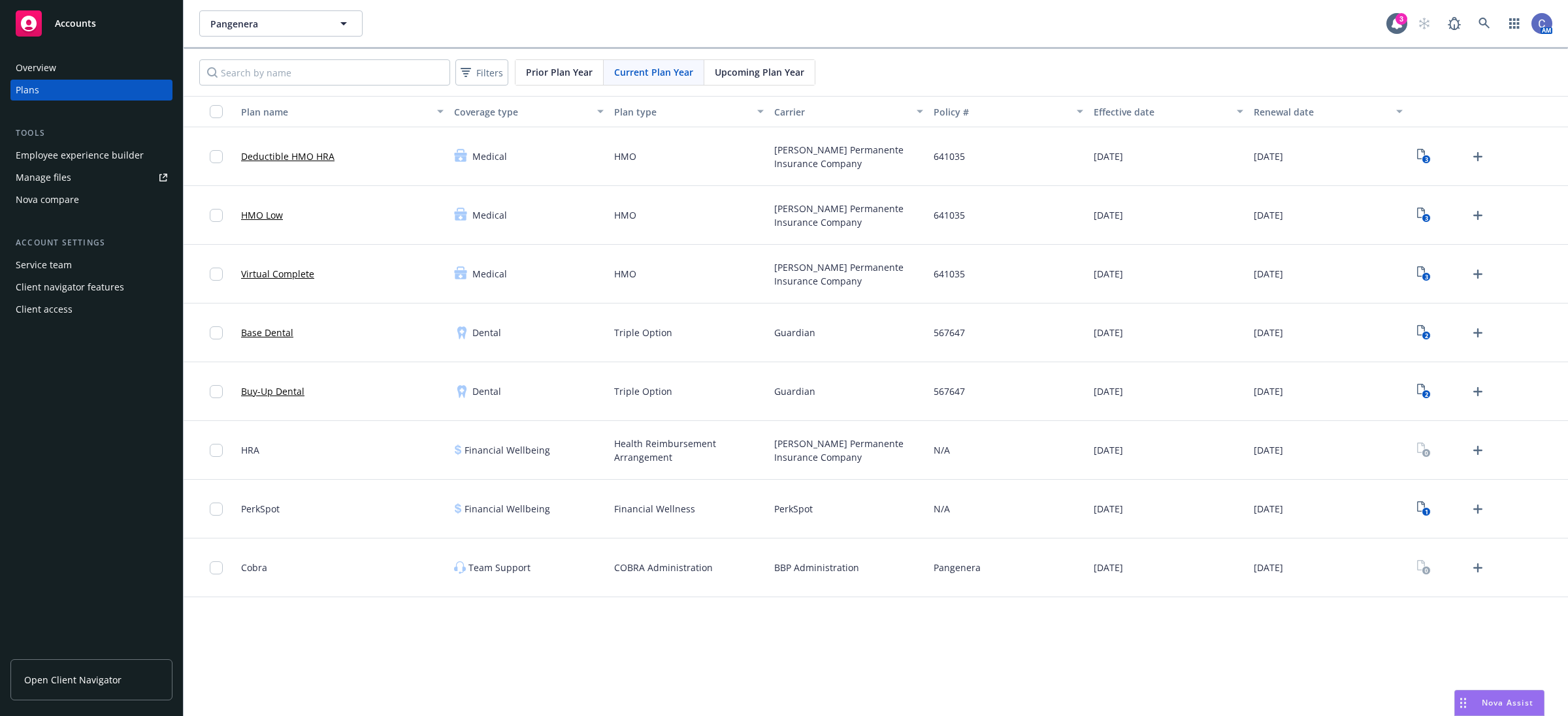
click at [738, 77] on span "Upcoming Plan Year" at bounding box center [760, 72] width 90 height 14
click at [319, 157] on link "Deductible HMO HRA" at bounding box center [287, 156] width 94 height 14
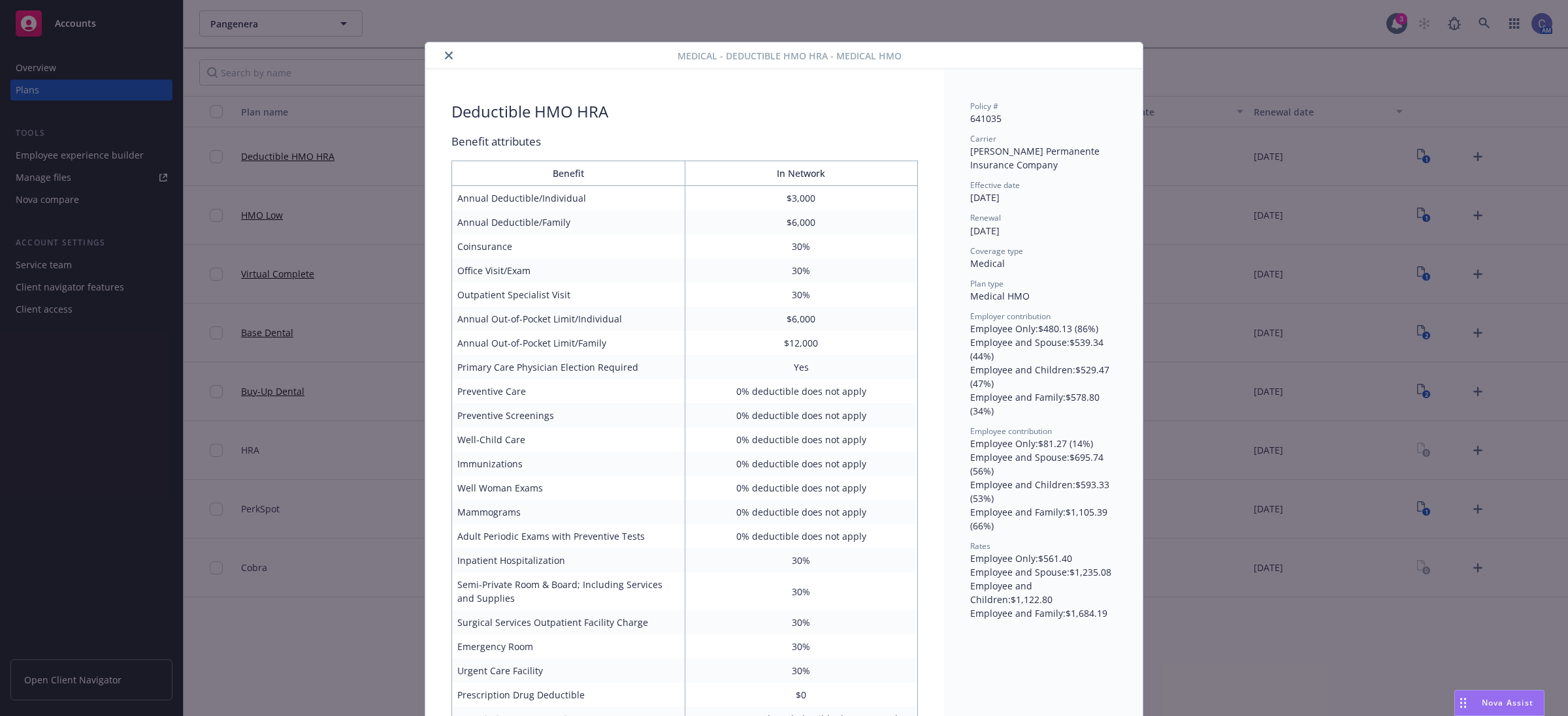
scroll to position [39, 0]
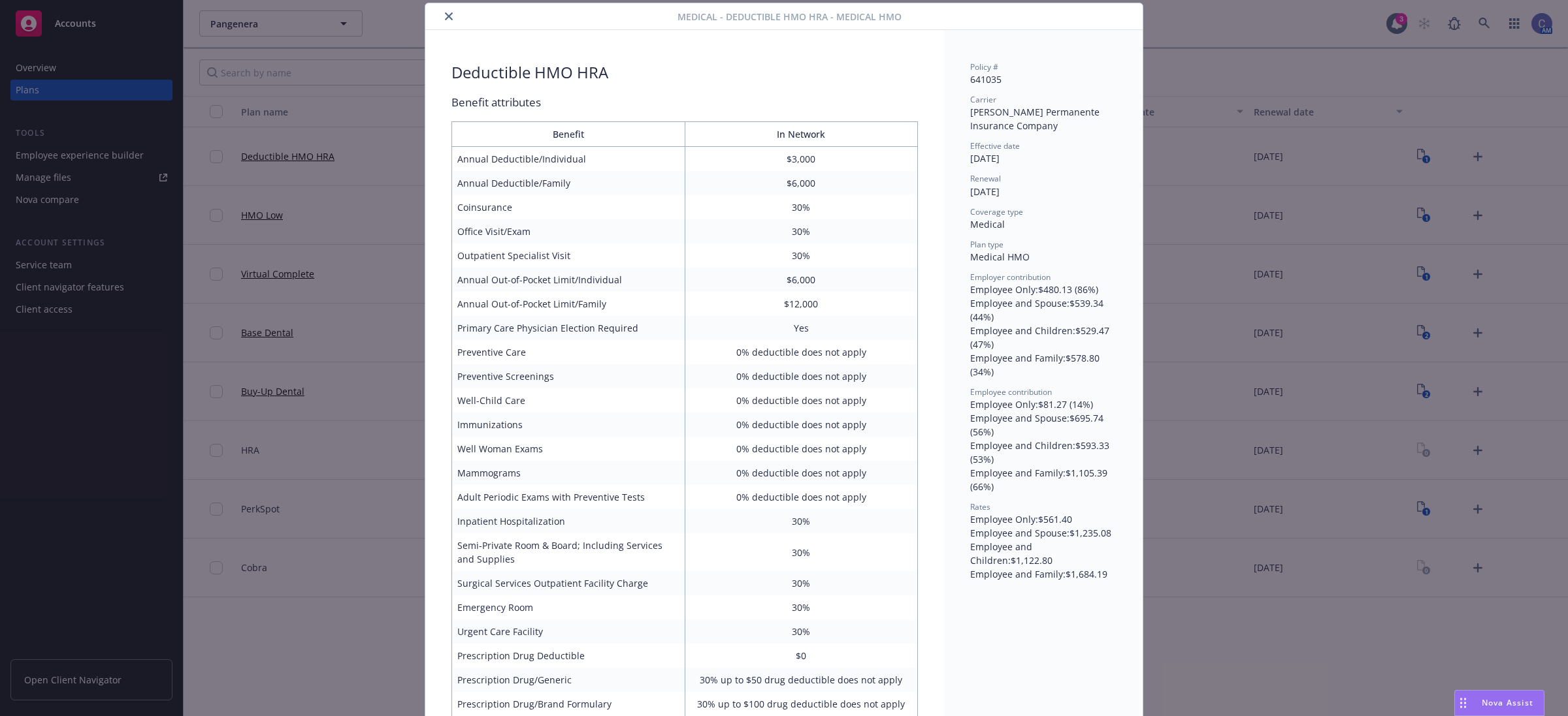
click at [446, 20] on icon "close" at bounding box center [449, 16] width 8 height 8
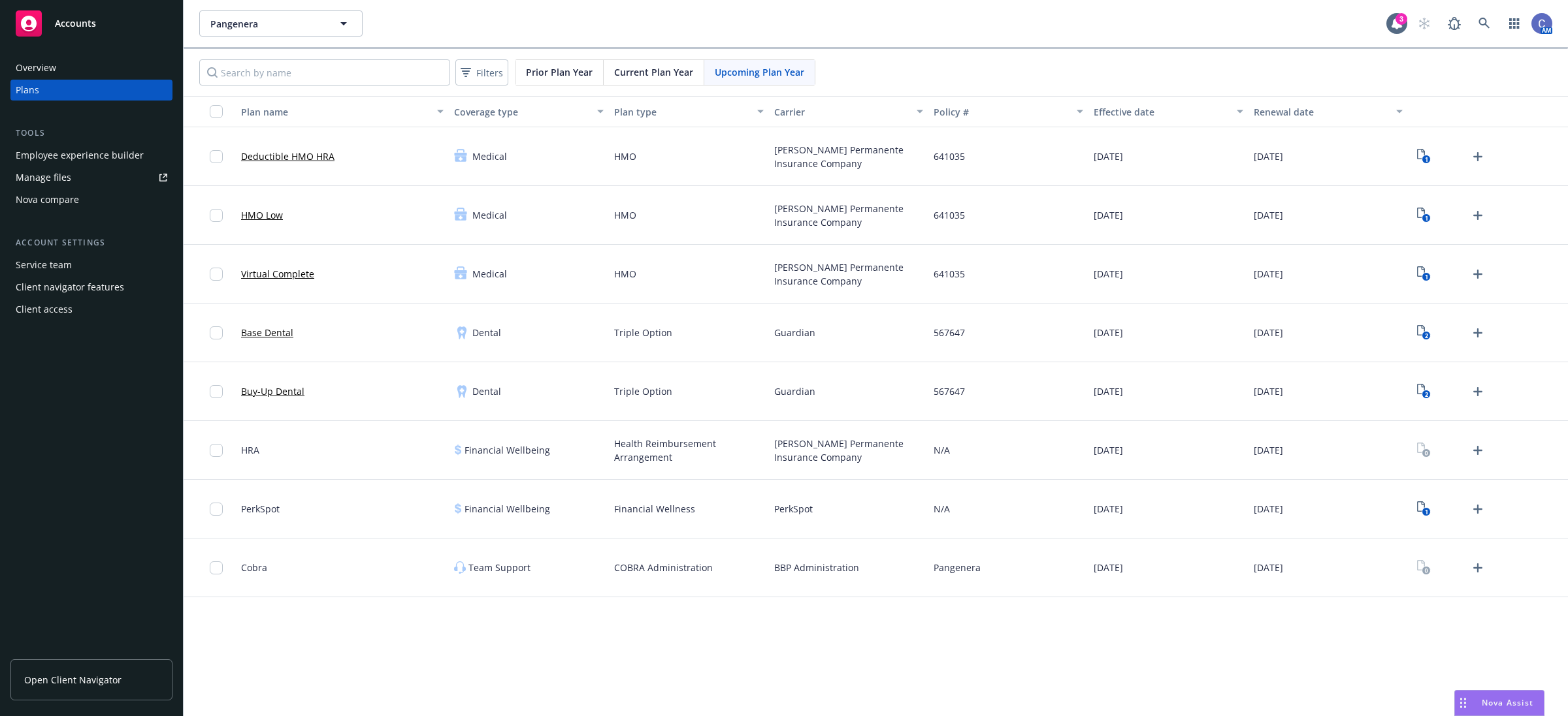
click at [273, 216] on link "HMO Low" at bounding box center [261, 215] width 42 height 14
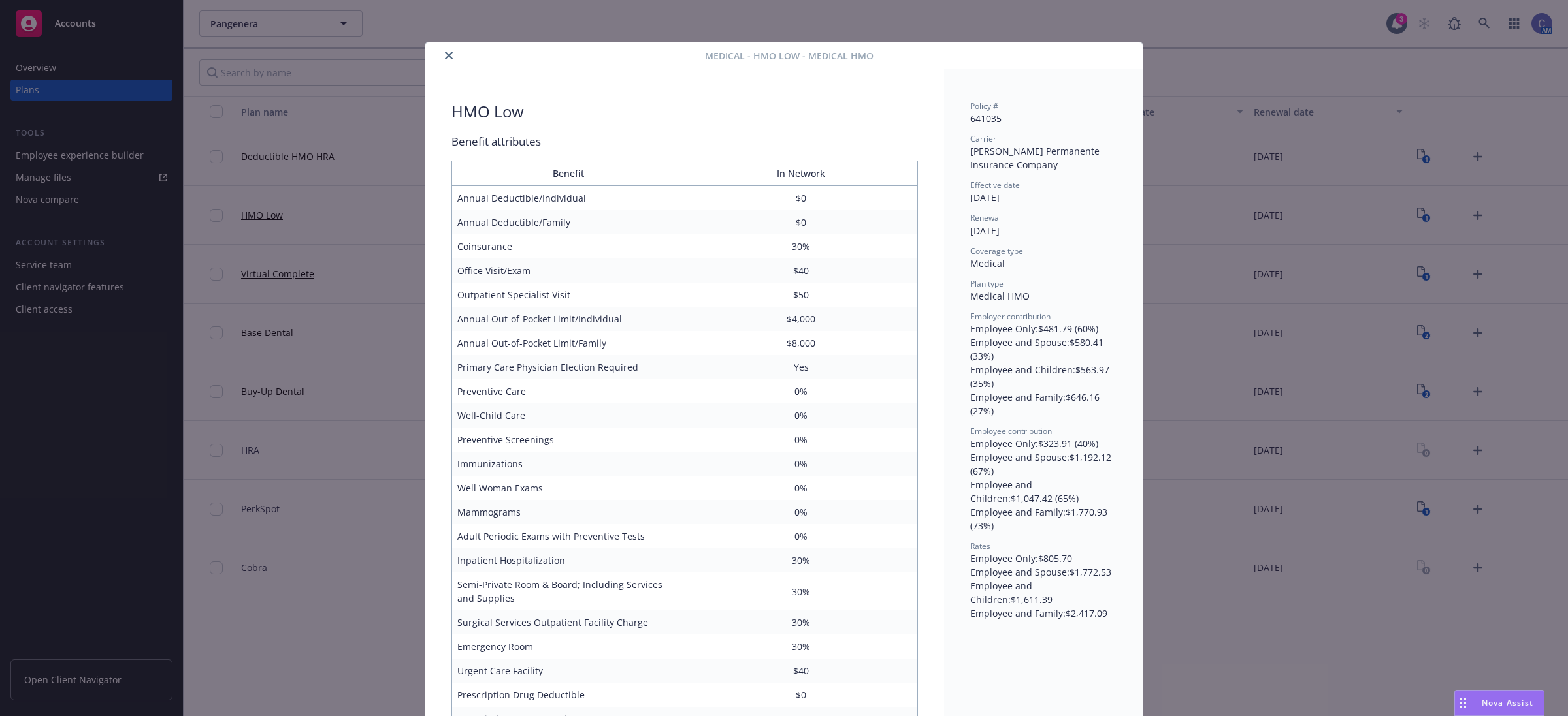
scroll to position [39, 0]
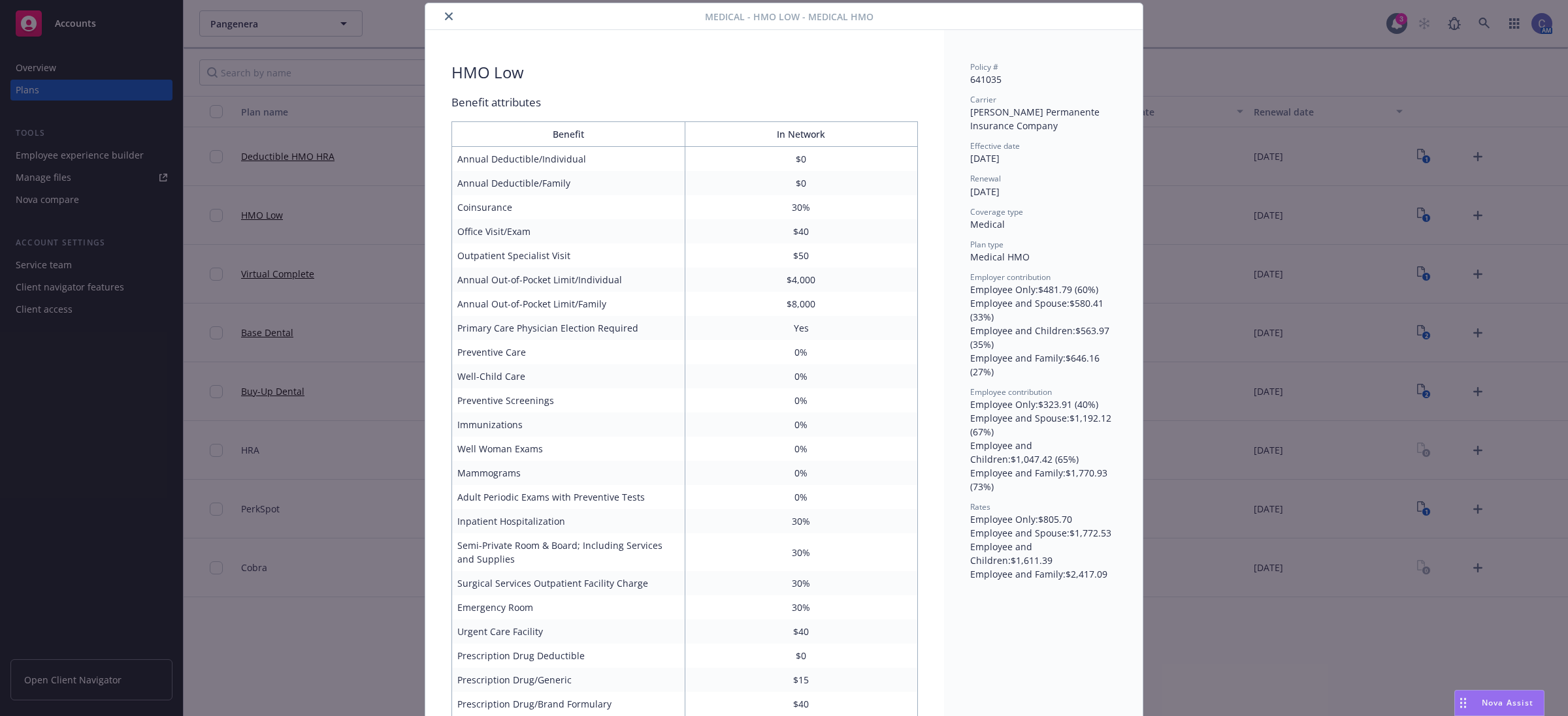
click at [445, 13] on icon "close" at bounding box center [449, 16] width 8 height 8
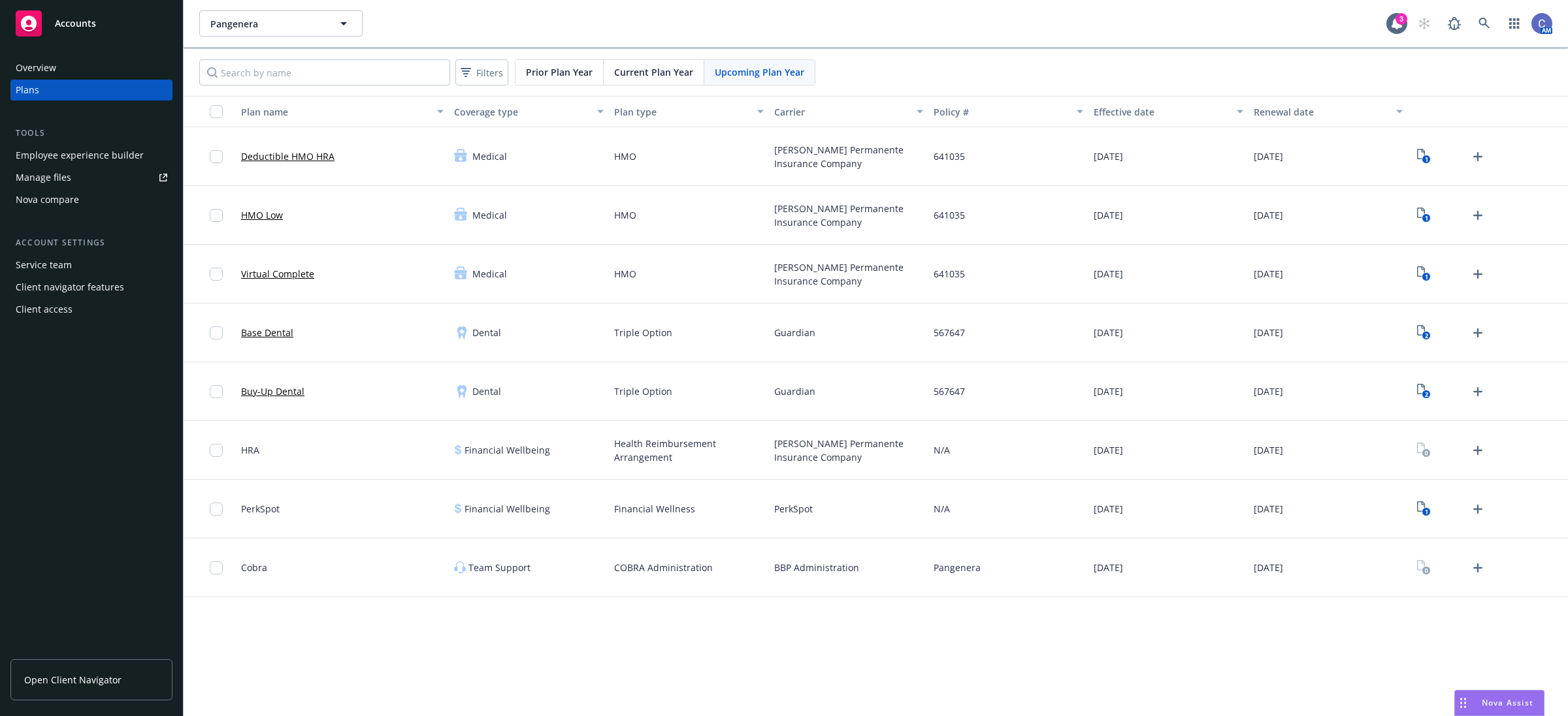
click at [268, 273] on link "Virtual Complete" at bounding box center [278, 273] width 73 height 14
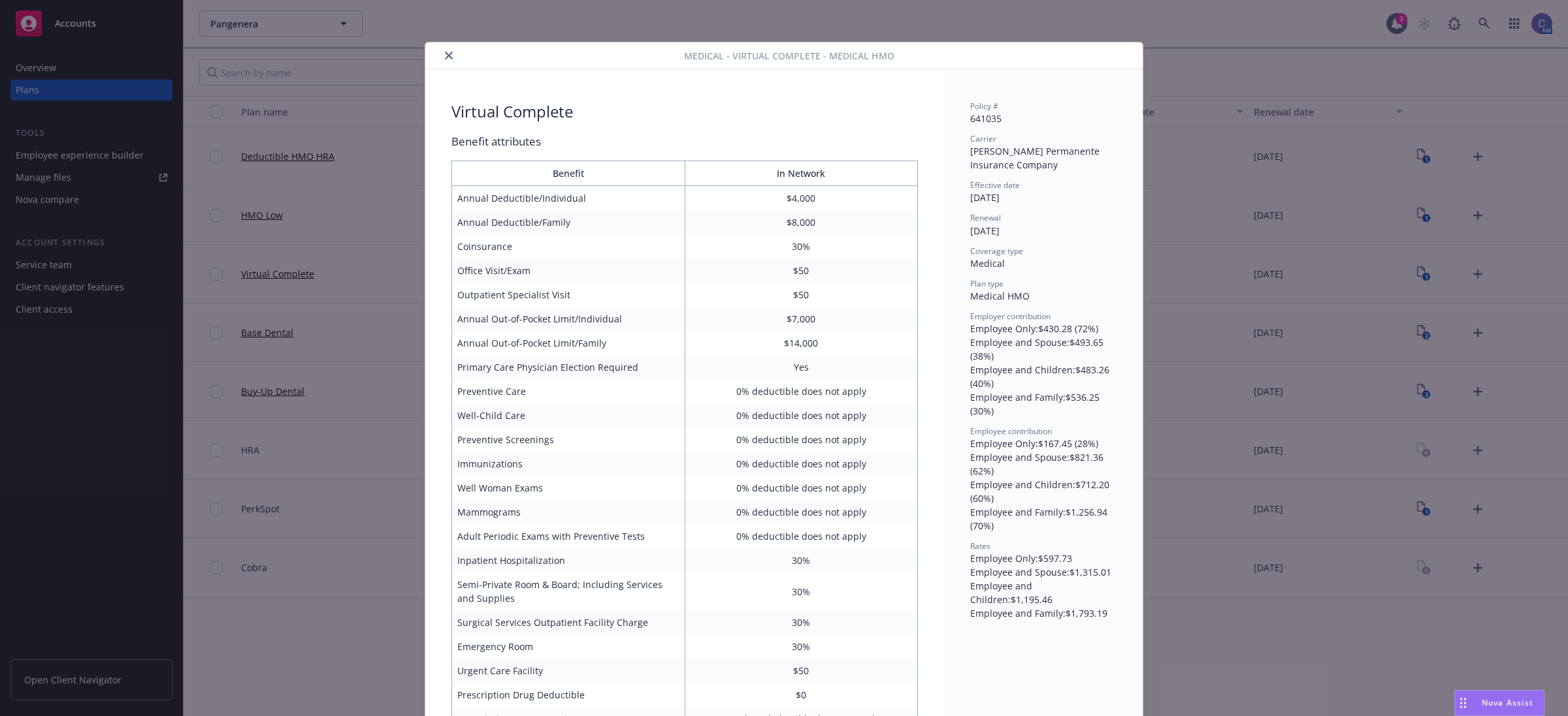
scroll to position [39, 0]
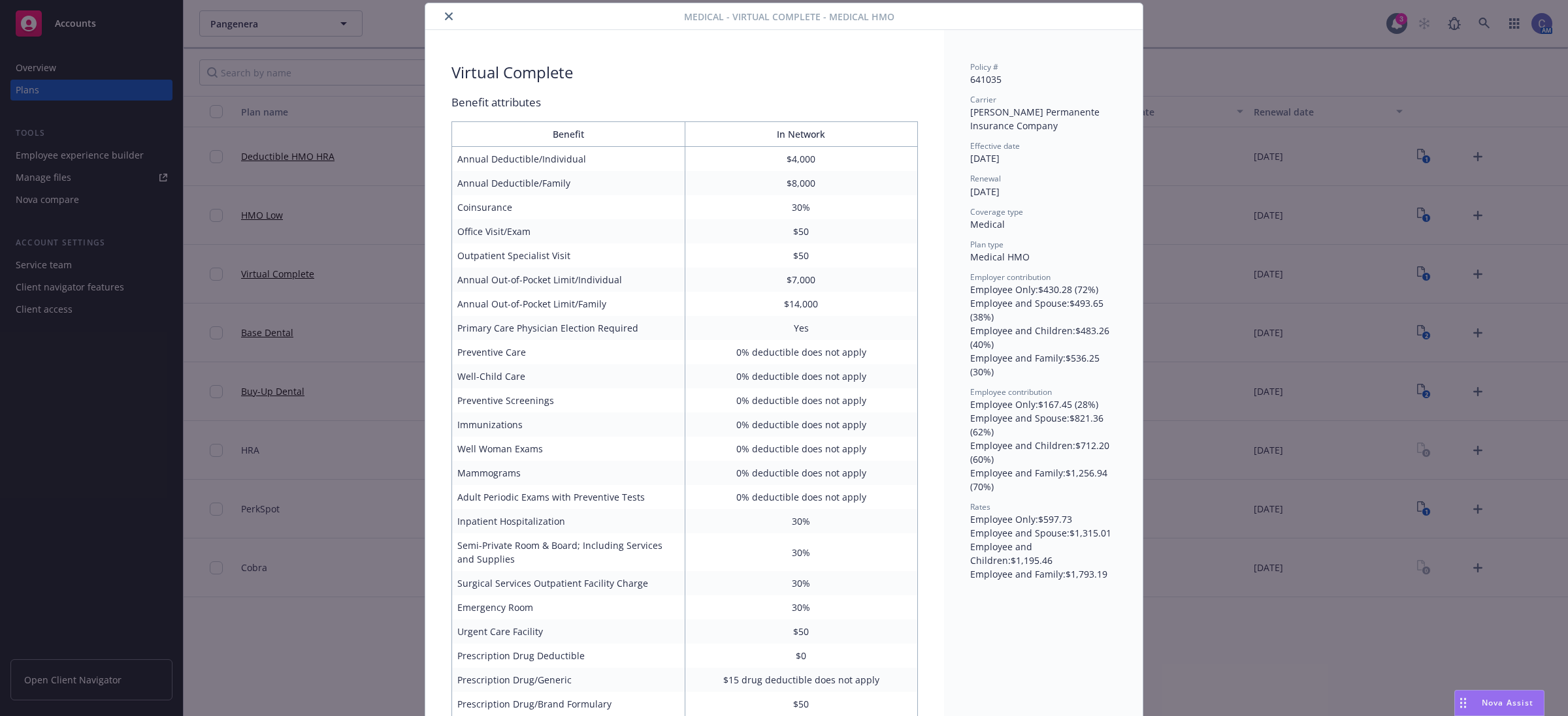
click at [445, 15] on icon "close" at bounding box center [449, 16] width 8 height 8
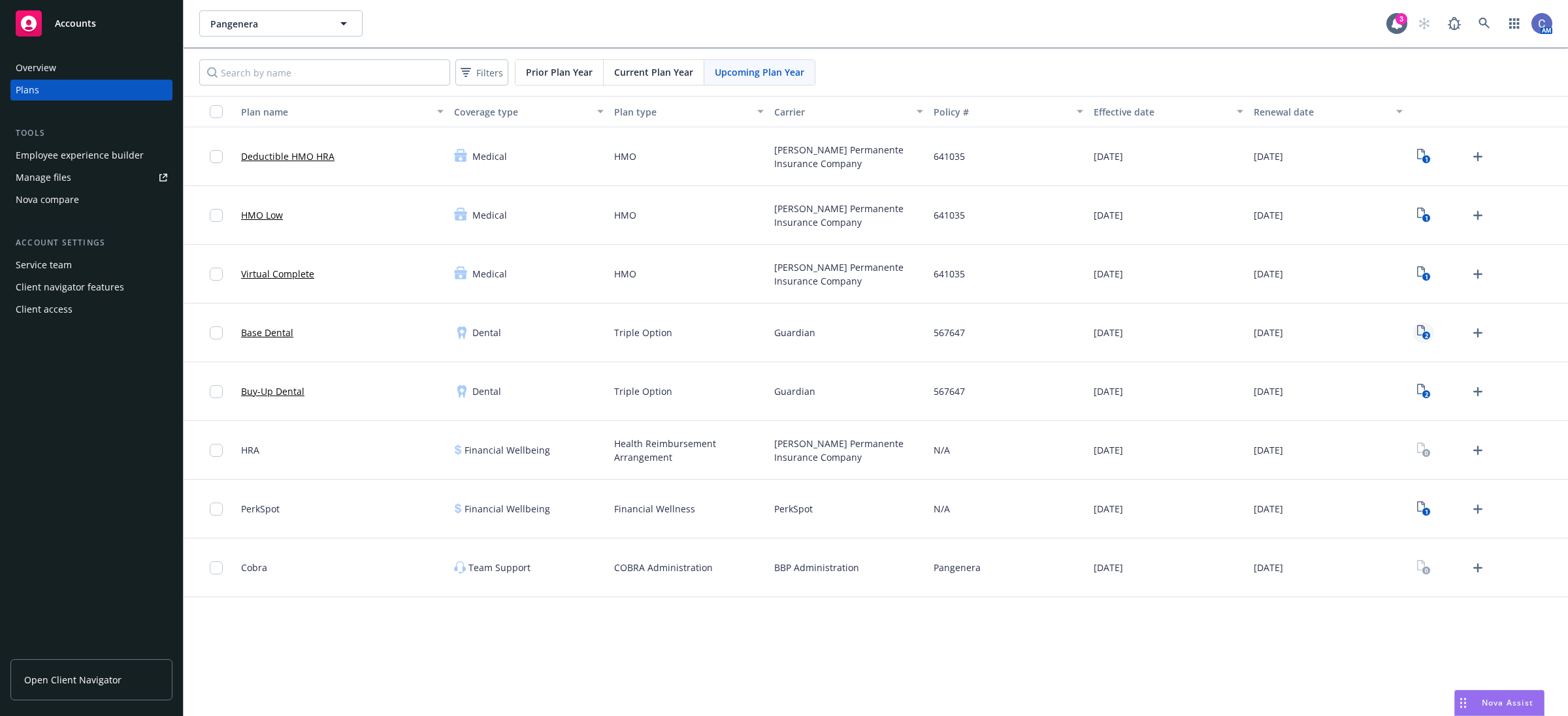
click at [1425, 332] on rect "View Plan Documents" at bounding box center [1426, 336] width 8 height 8
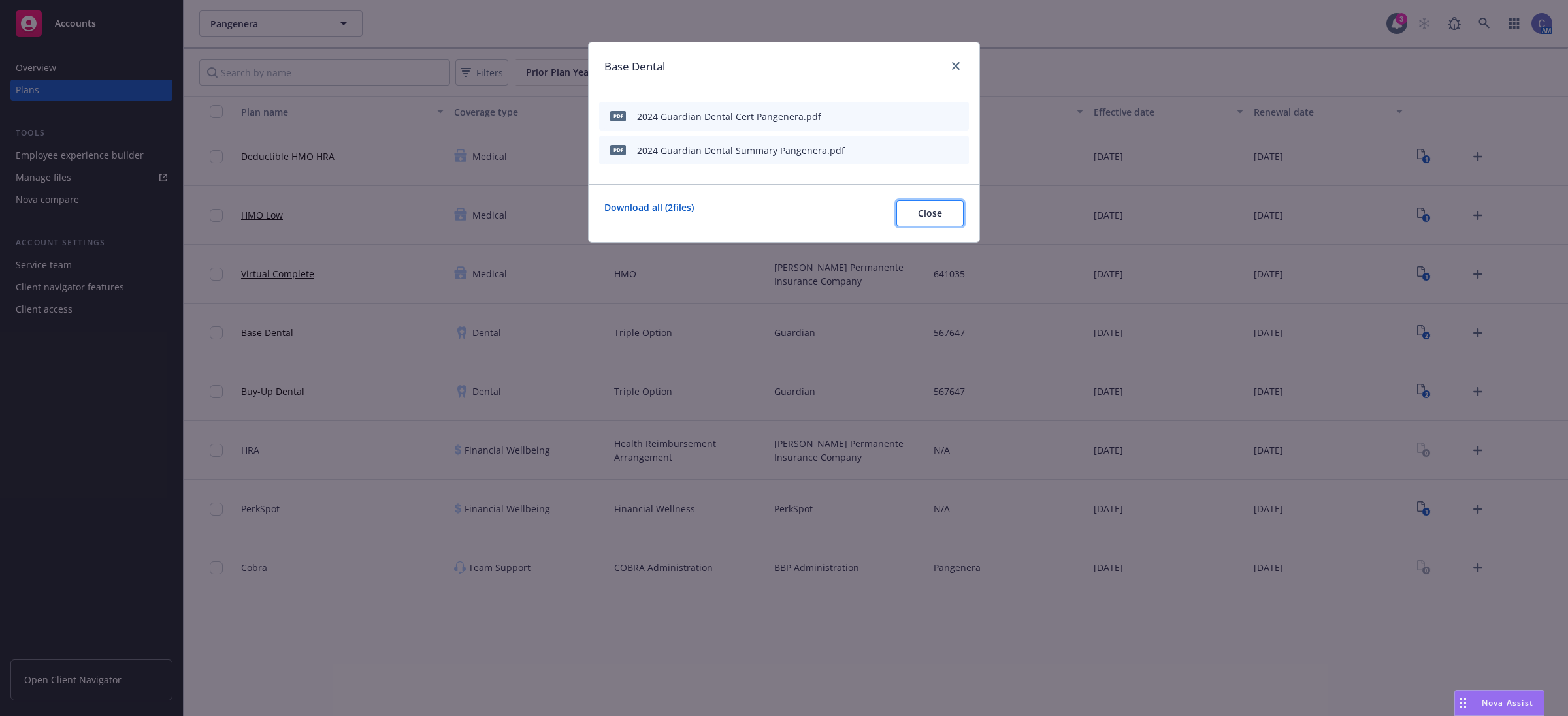
click at [941, 223] on button "Close" at bounding box center [930, 213] width 68 height 26
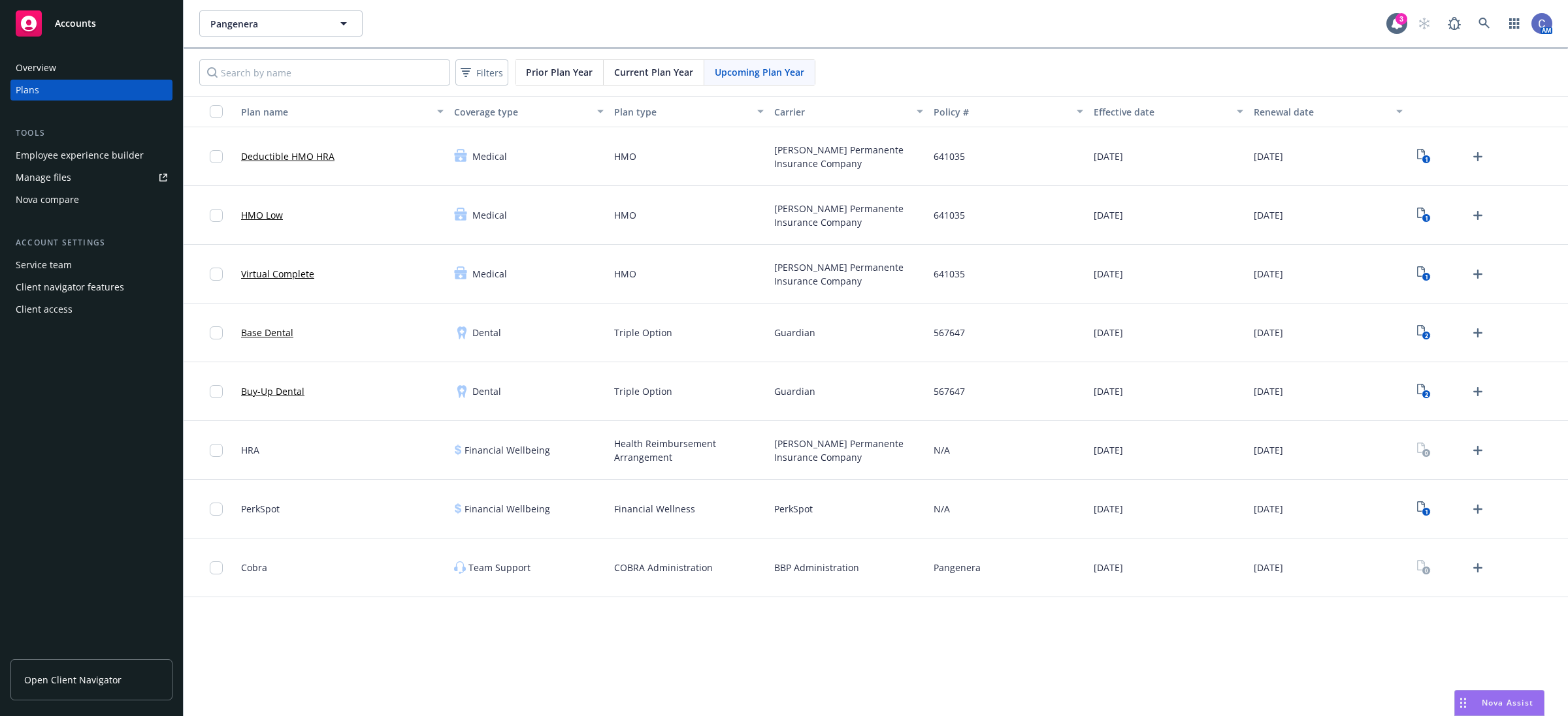
click at [266, 333] on link "Base Dental" at bounding box center [267, 332] width 52 height 14
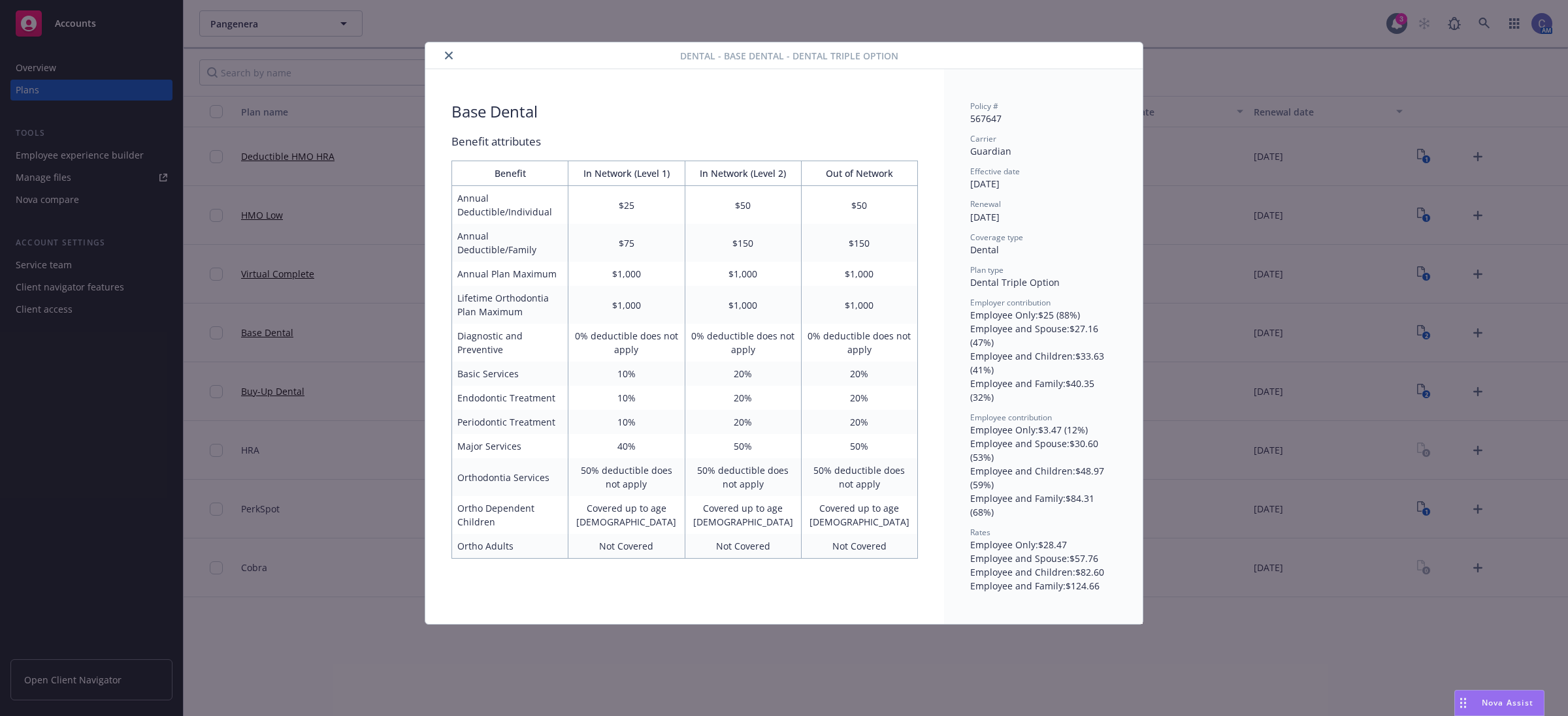
click at [452, 55] on icon "close" at bounding box center [449, 55] width 8 height 8
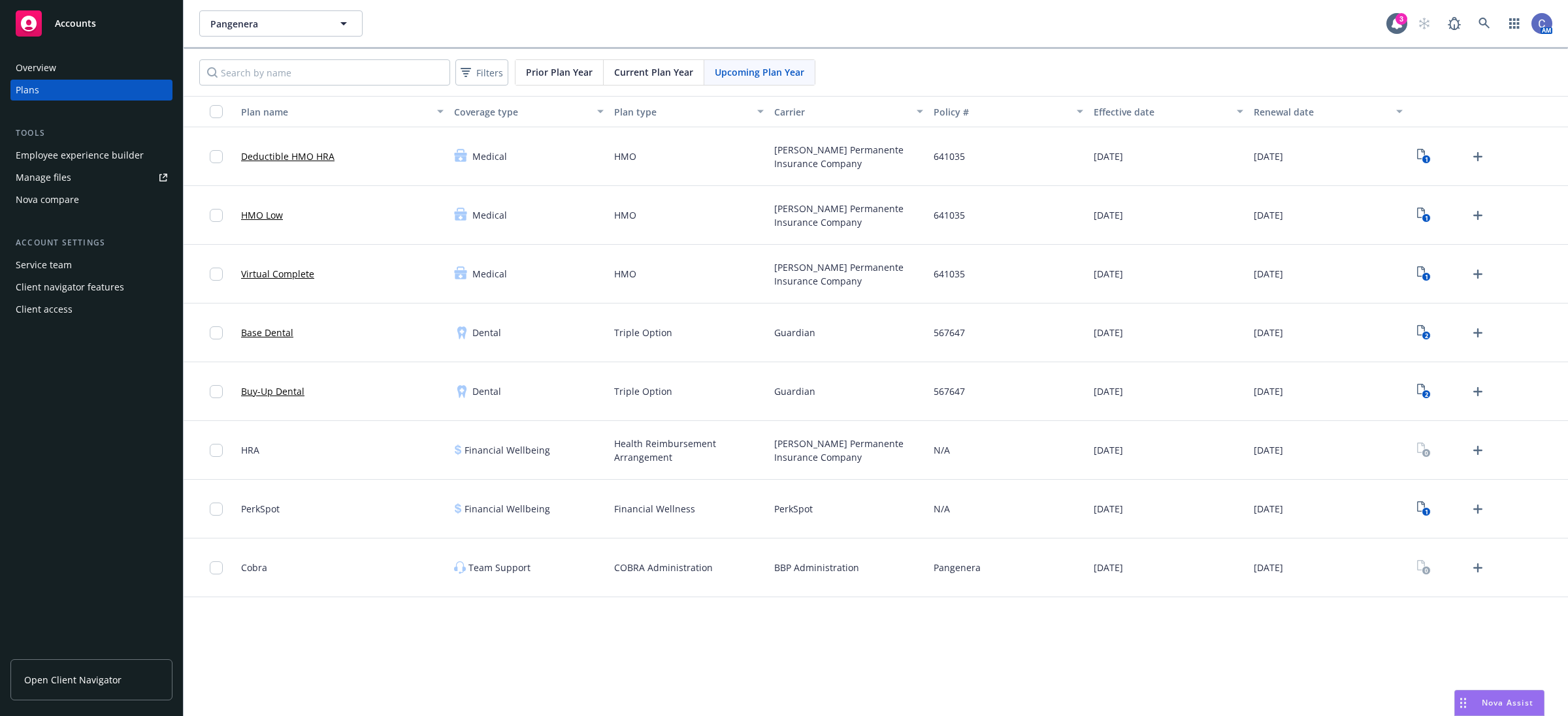
click at [289, 395] on link "Buy-Up Dental" at bounding box center [273, 391] width 64 height 14
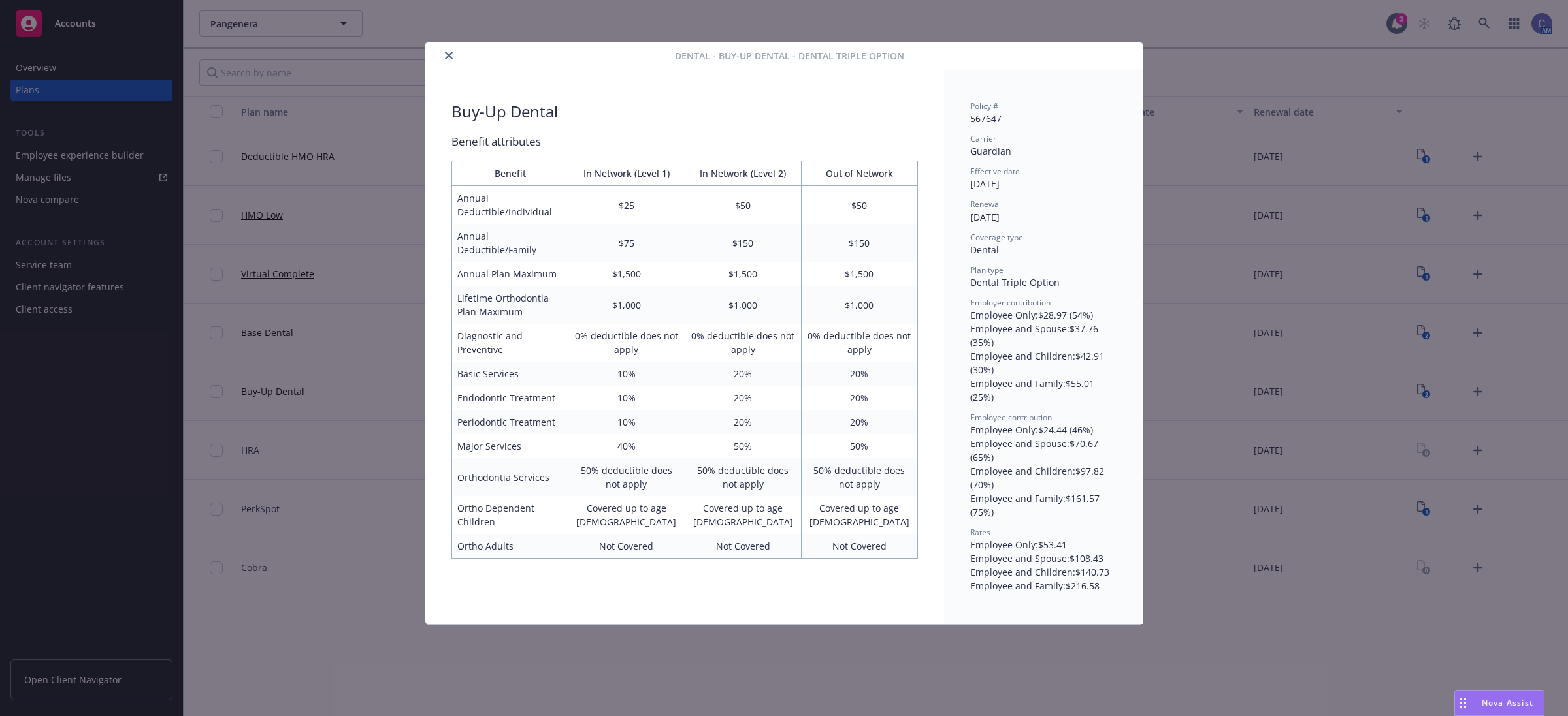
click at [449, 58] on icon "close" at bounding box center [449, 55] width 8 height 8
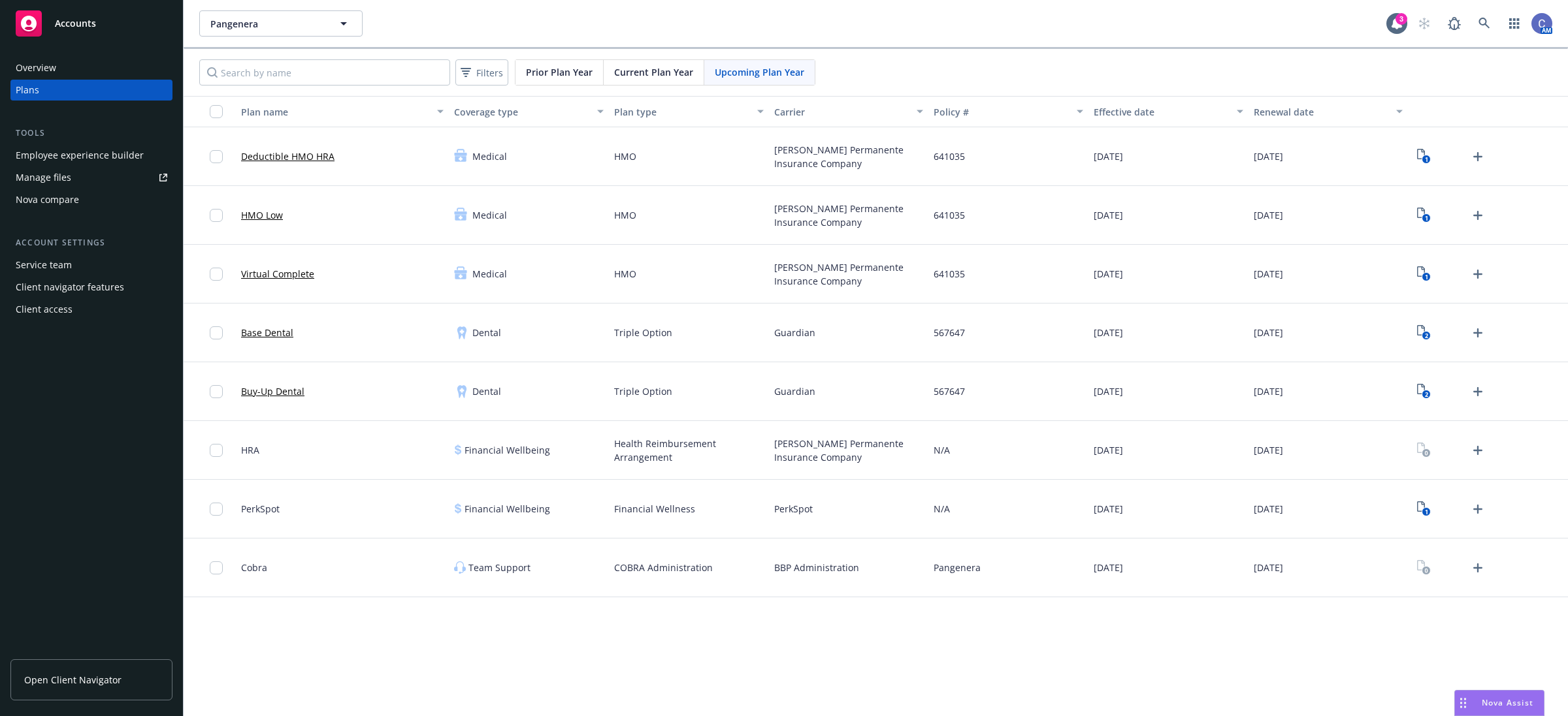
click at [253, 452] on span "HRA" at bounding box center [250, 450] width 18 height 14
click at [313, 28] on span "Pangenera" at bounding box center [266, 24] width 113 height 14
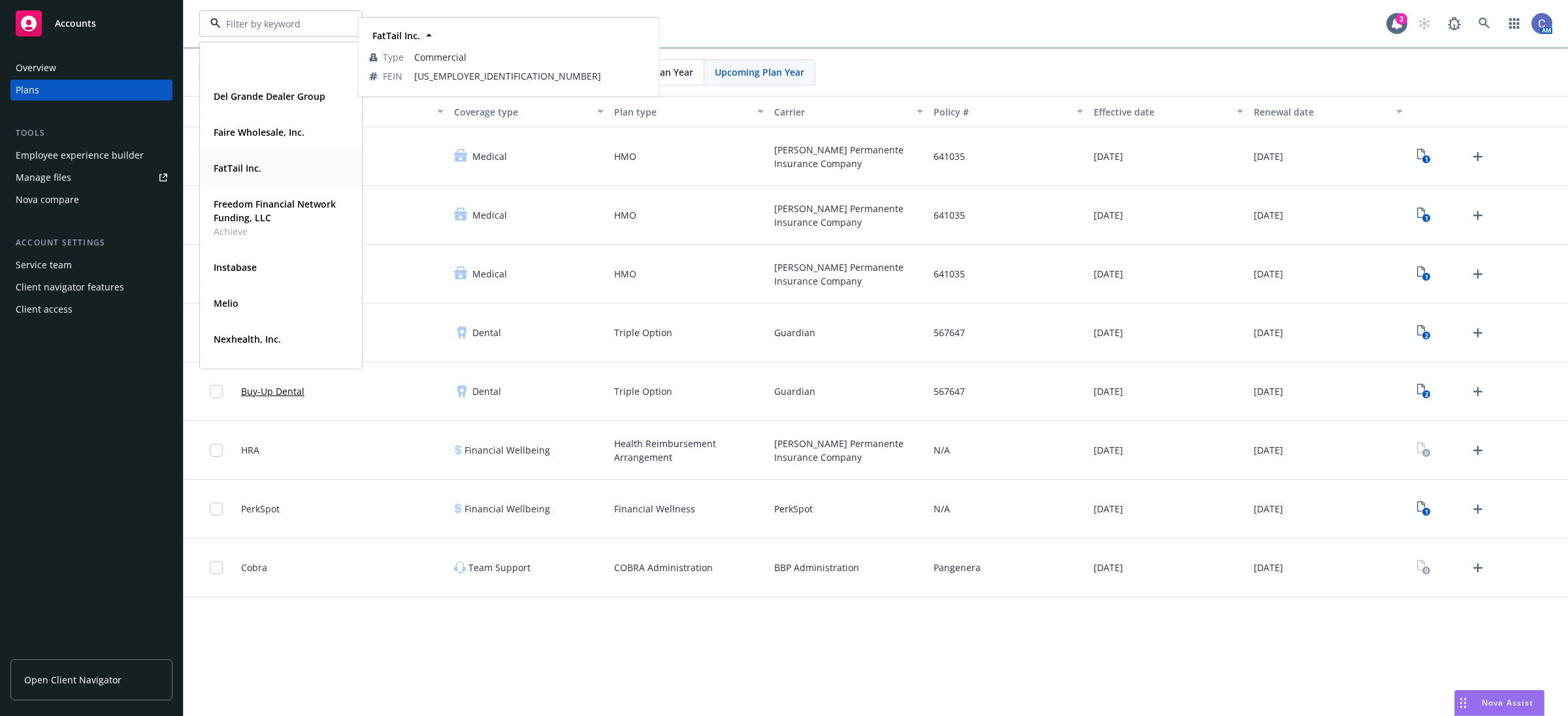
scroll to position [164, 0]
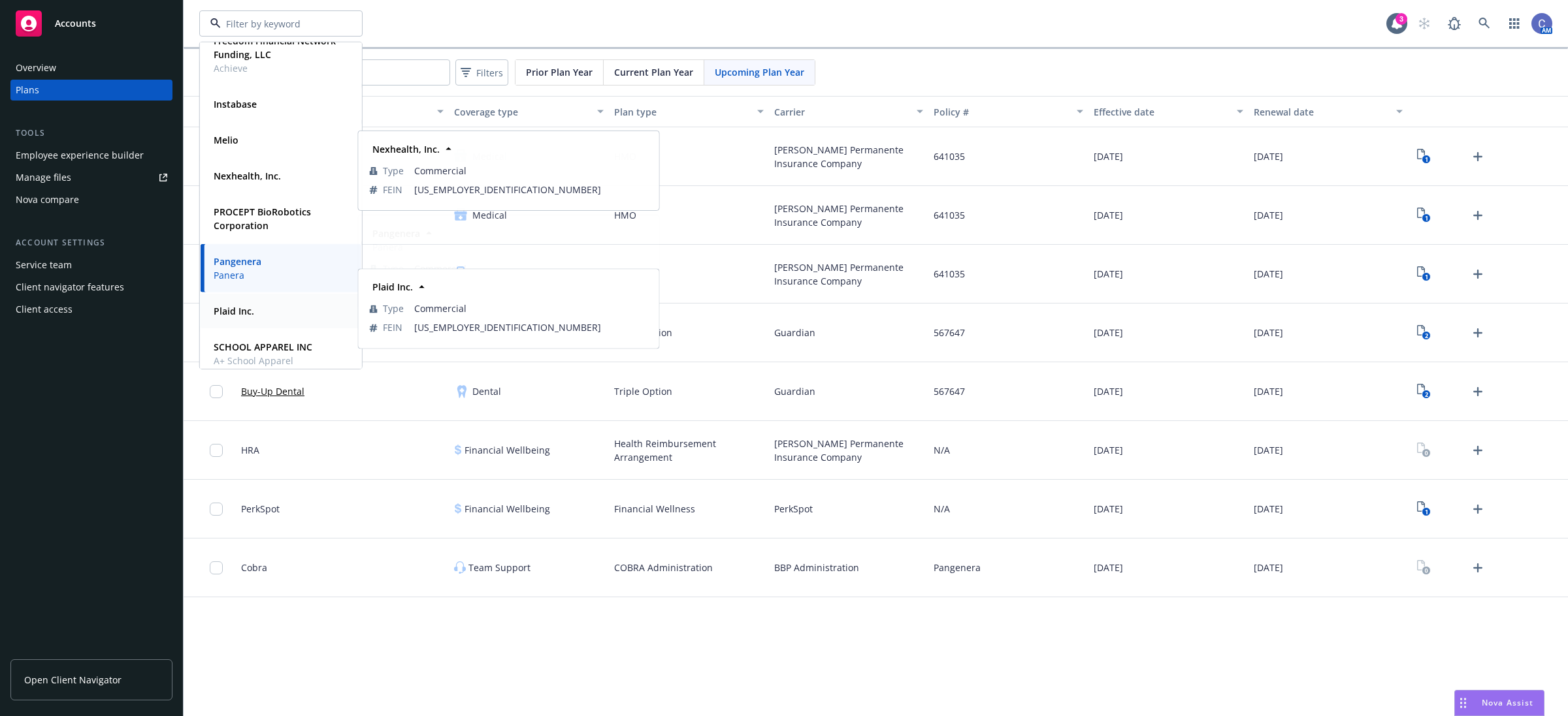
click at [229, 310] on strong "Plaid Inc." at bounding box center [234, 311] width 41 height 12
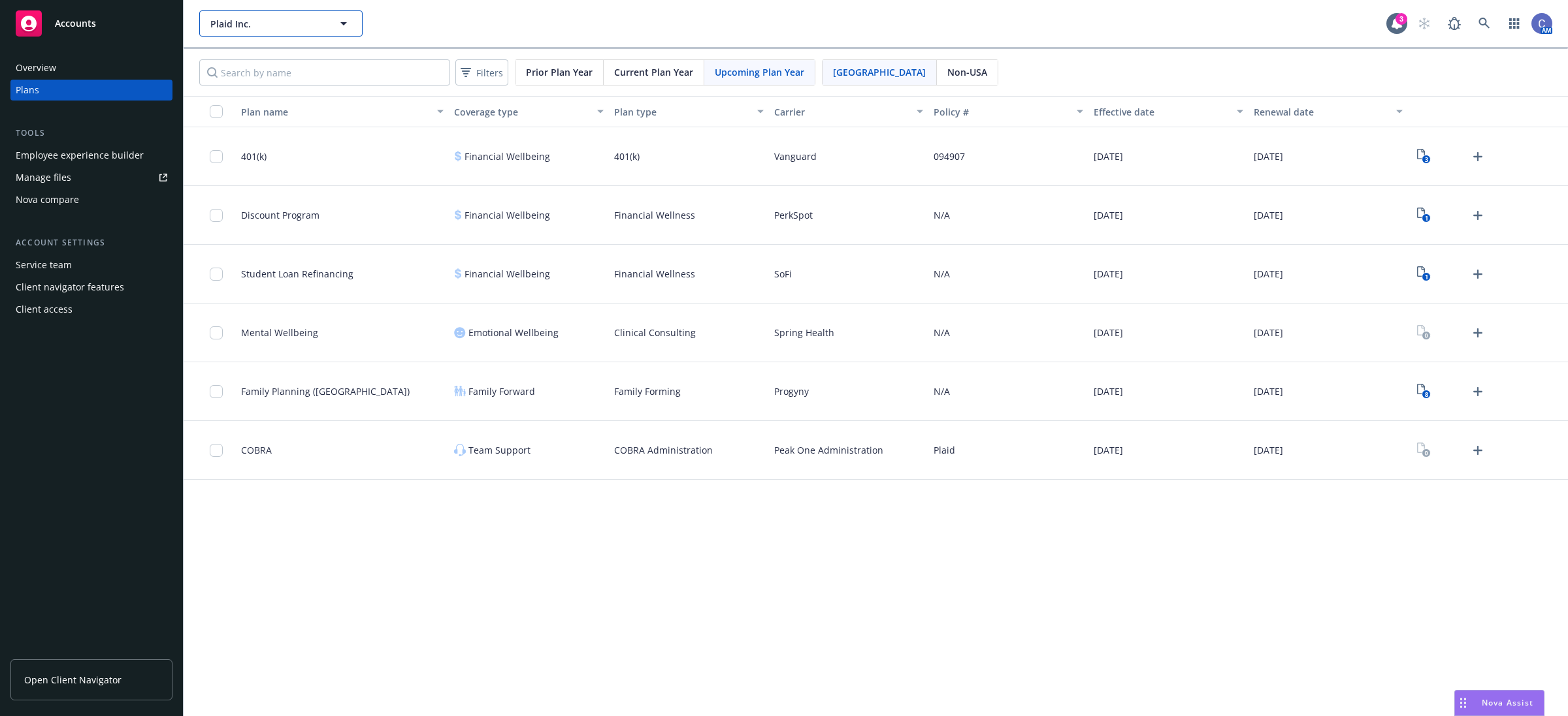
click at [312, 20] on span "Plaid Inc." at bounding box center [266, 24] width 113 height 14
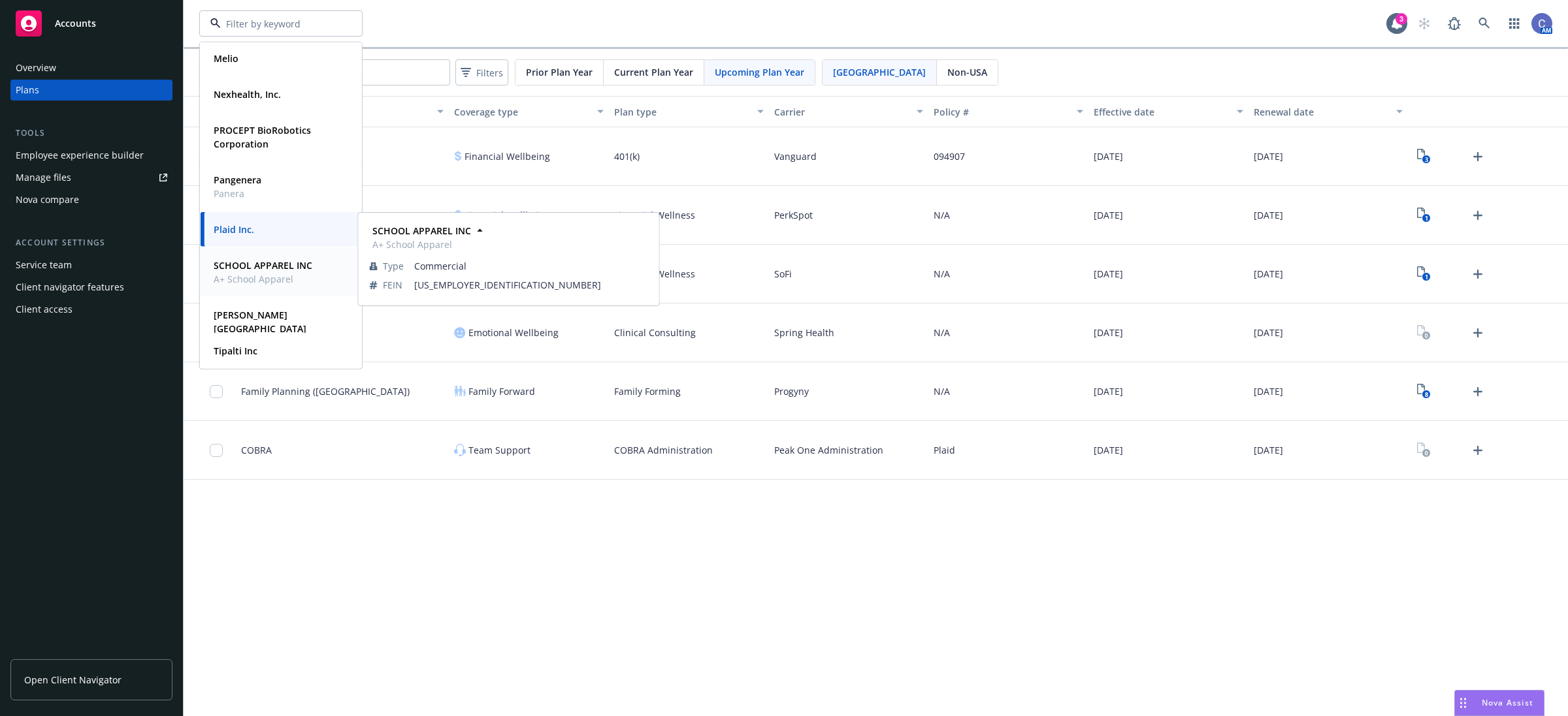
scroll to position [281, 0]
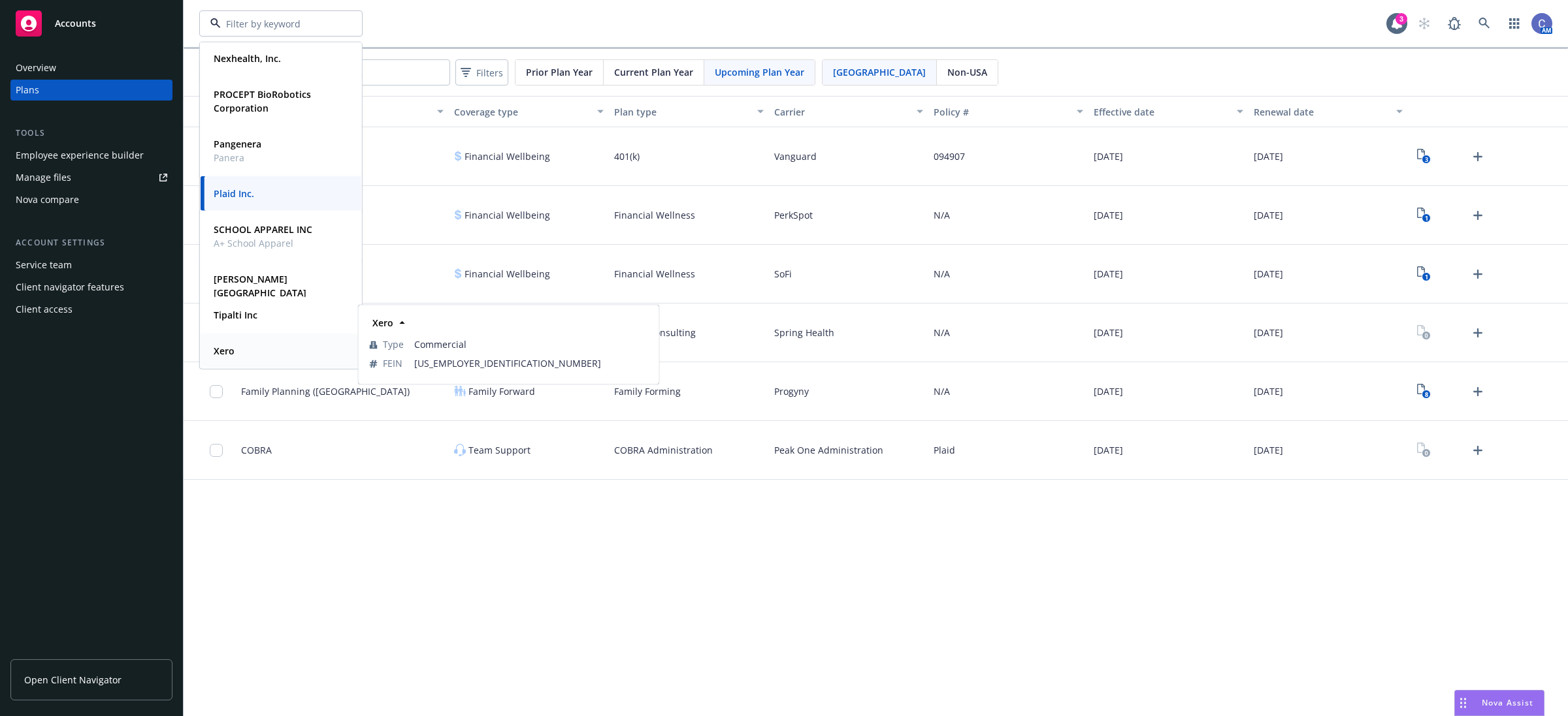
click at [243, 346] on div "Xero" at bounding box center [281, 351] width 145 height 19
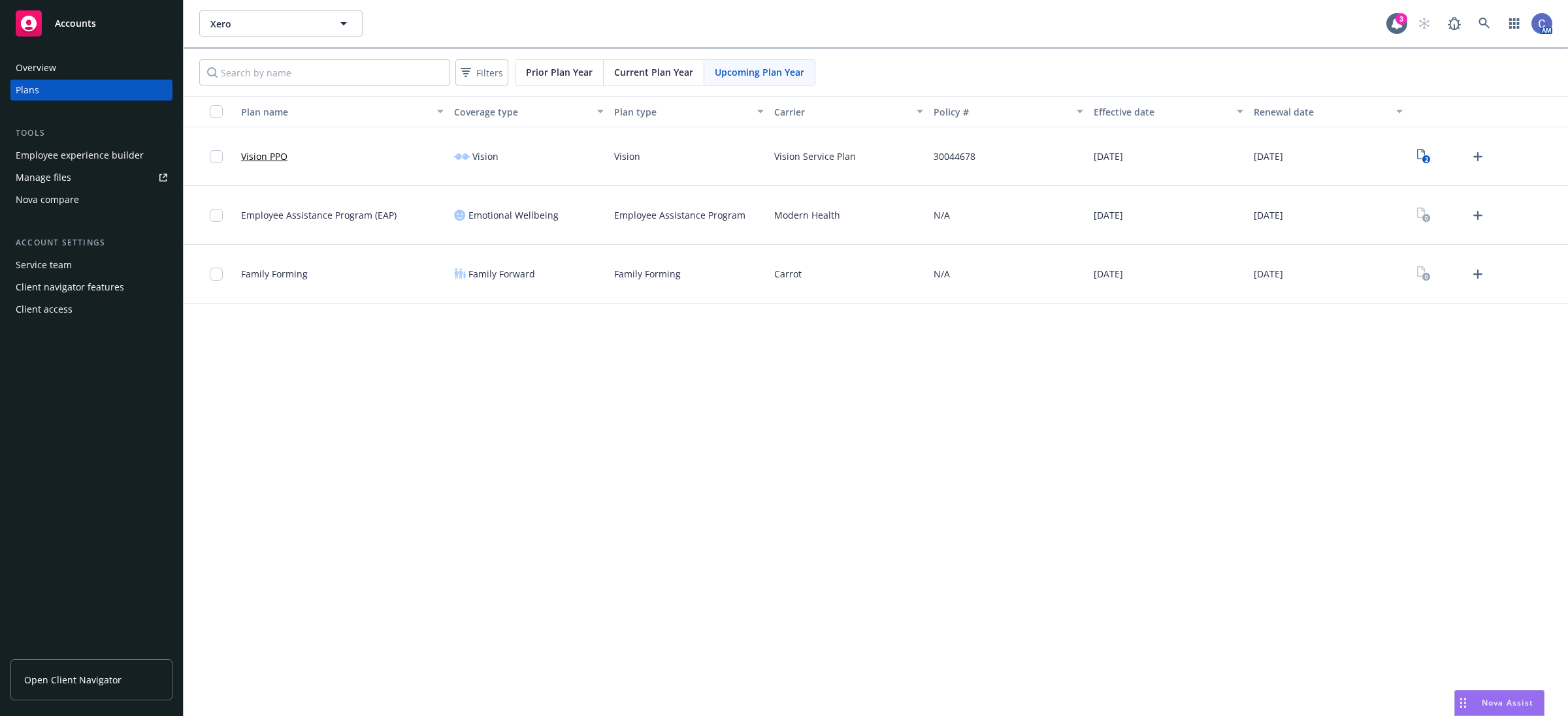
click at [57, 178] on div "Manage files" at bounding box center [43, 177] width 55 height 21
click at [76, 151] on div "Employee experience builder" at bounding box center [79, 155] width 128 height 21
click at [378, 75] on input "Search by name" at bounding box center [325, 72] width 251 height 26
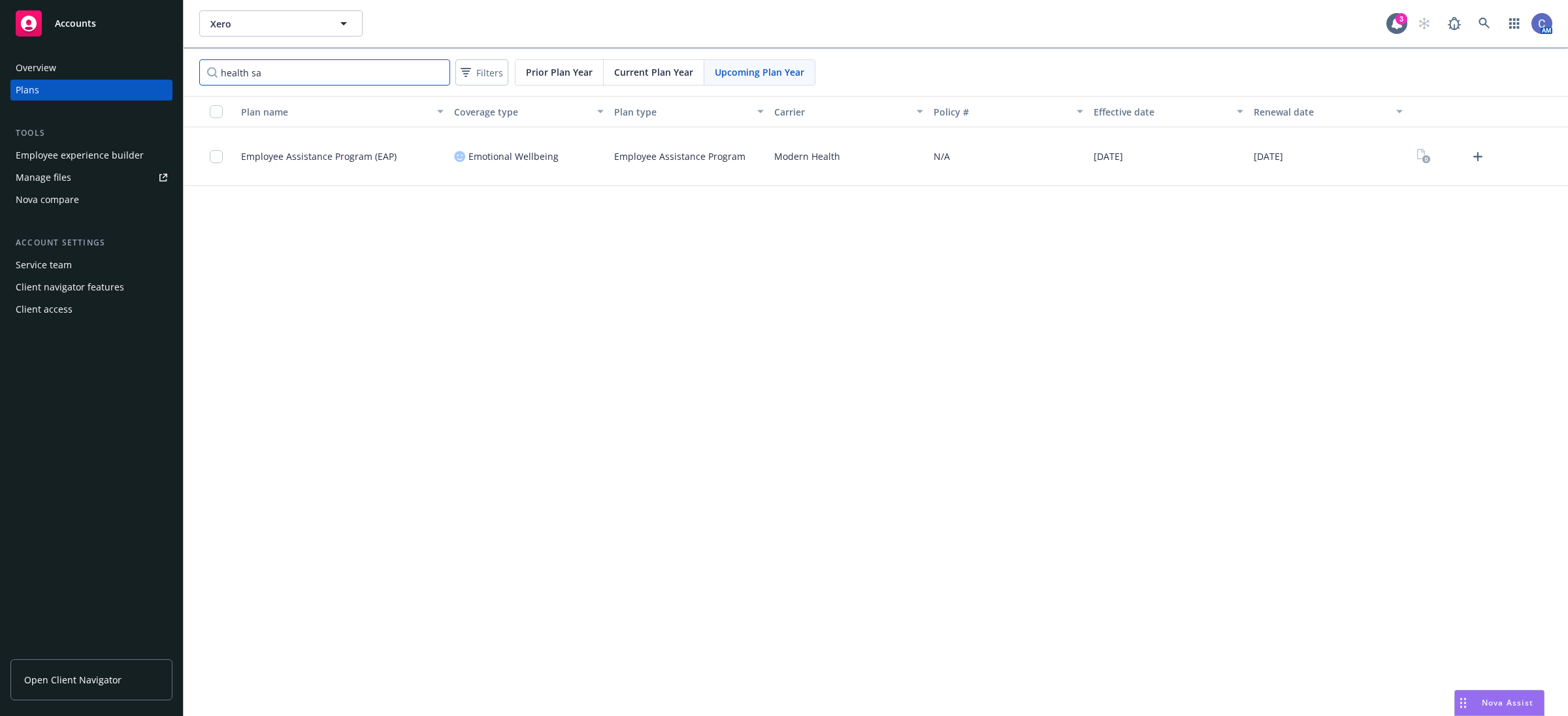
type input "health sav"
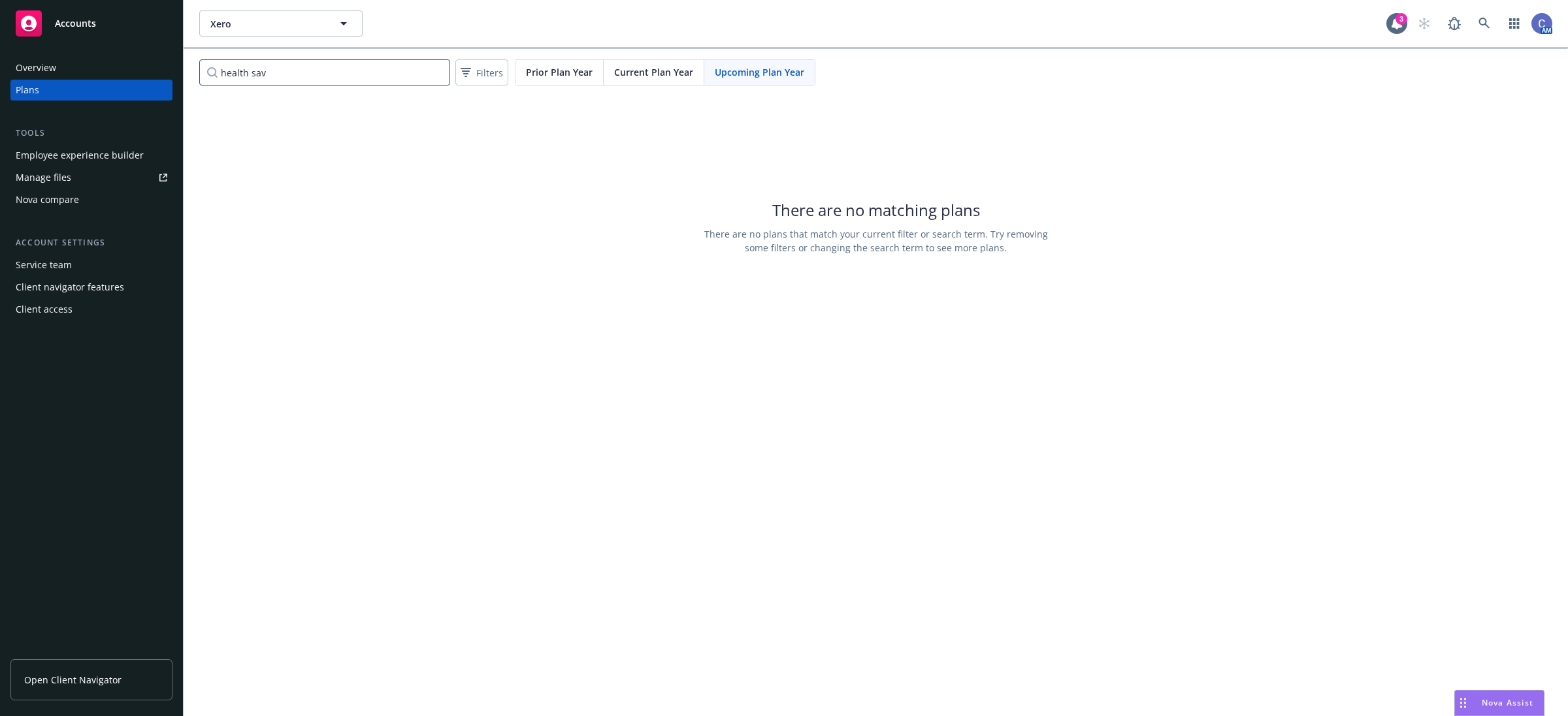
drag, startPoint x: 375, startPoint y: 74, endPoint x: 7, endPoint y: 15, distance: 372.7
click at [7, 15] on div "Accounts Overview Plans Tools Employee experience builder Manage files Nova com…" at bounding box center [784, 358] width 1568 height 716
type input "h"
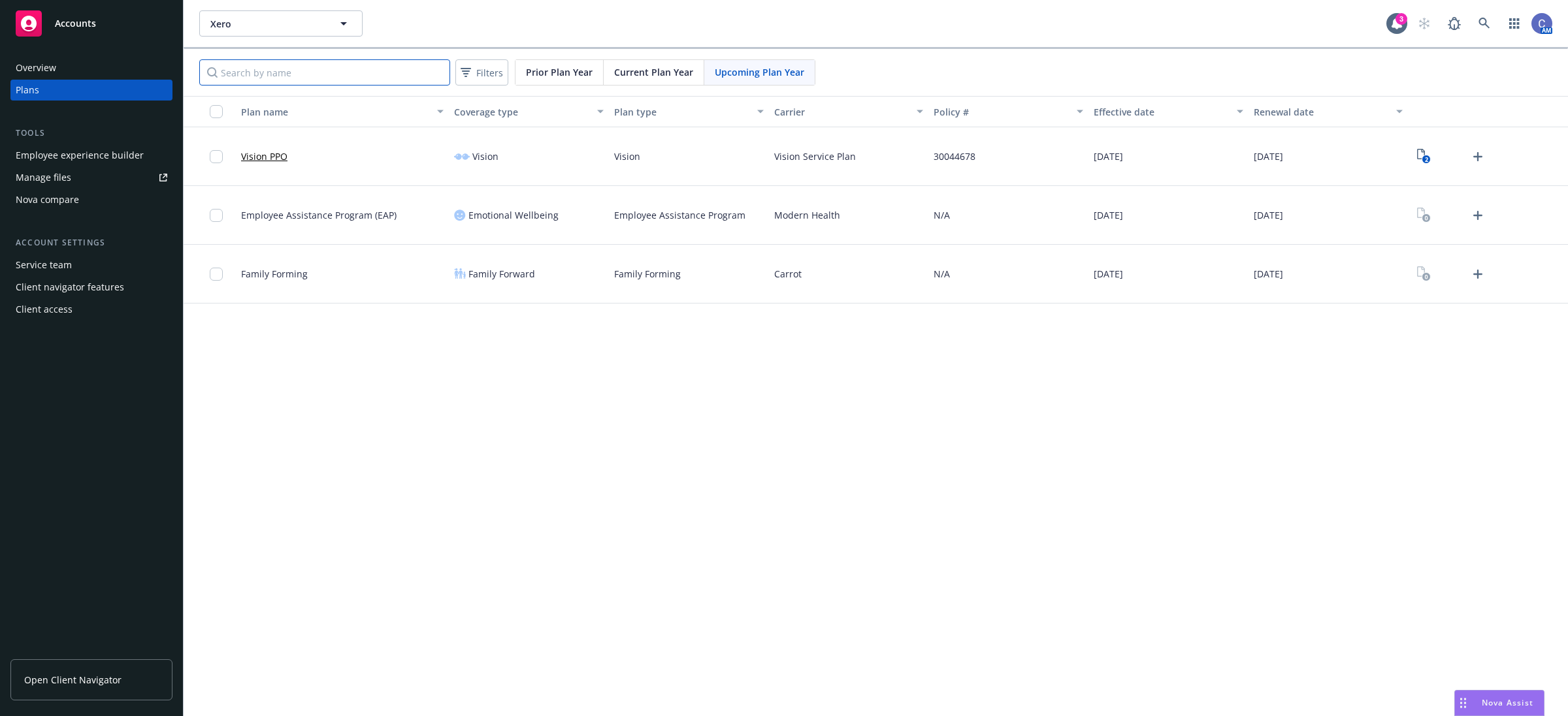
click at [302, 84] on input "Search by name" at bounding box center [325, 72] width 251 height 26
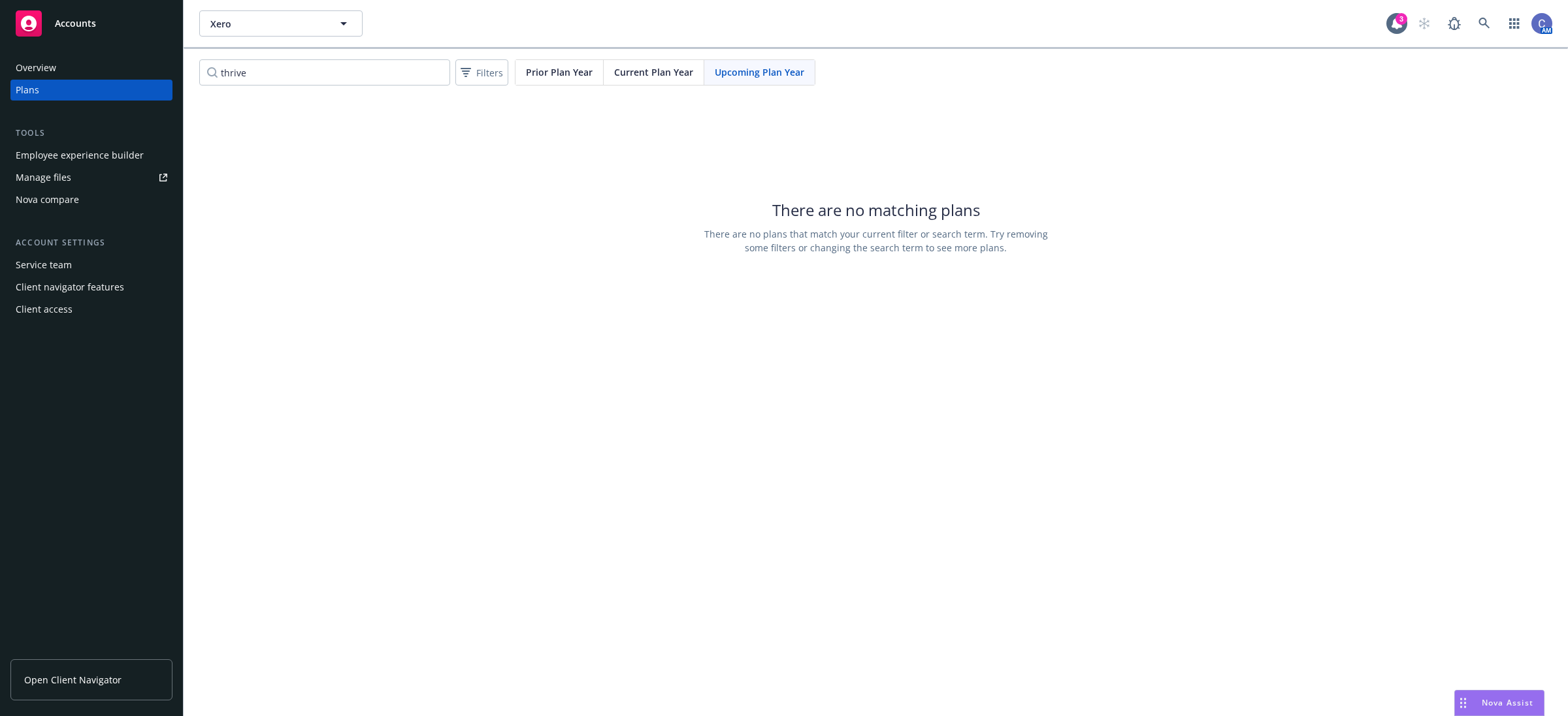
click at [642, 62] on div "Current Plan Year" at bounding box center [655, 72] width 101 height 24
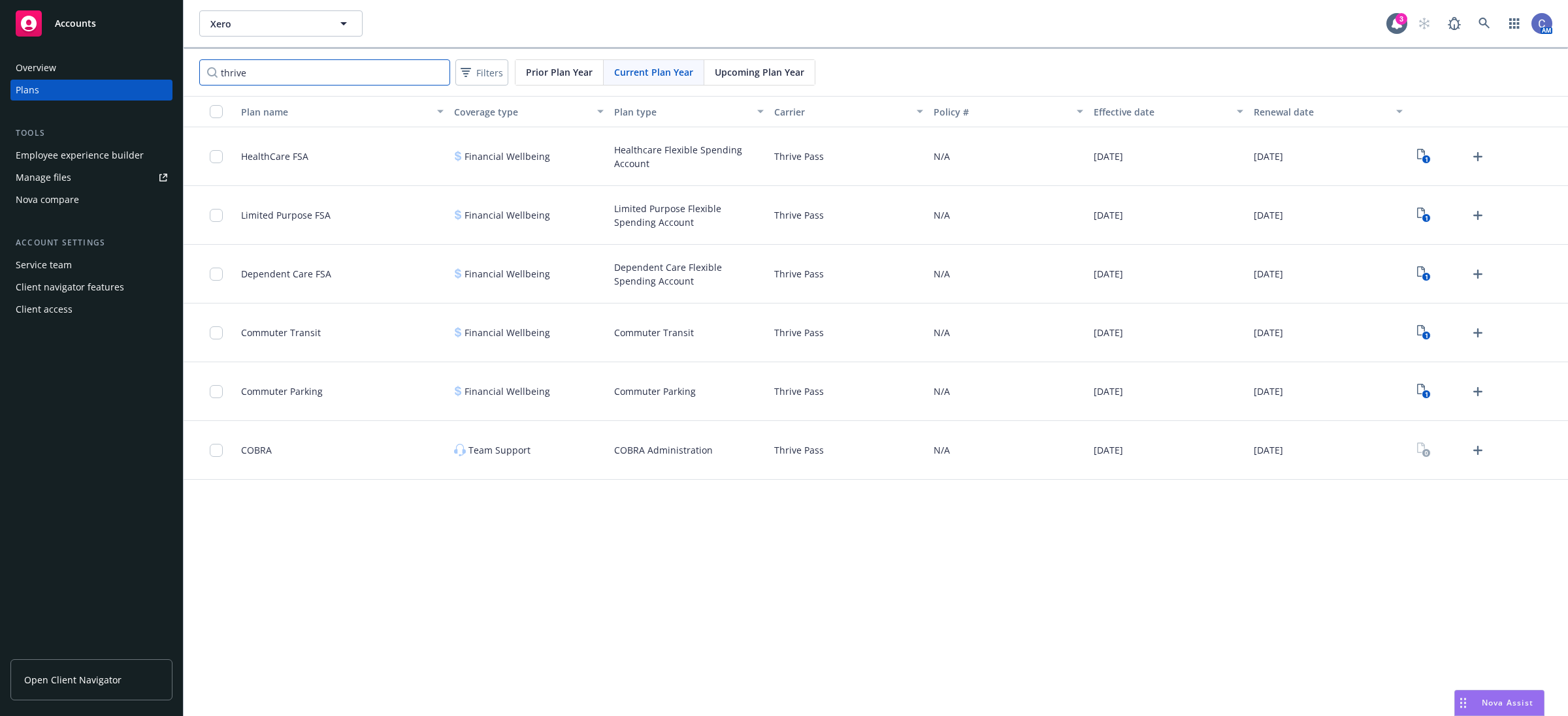
click at [279, 84] on input "thrive" at bounding box center [325, 72] width 251 height 26
drag, startPoint x: 276, startPoint y: 77, endPoint x: 141, endPoint y: 63, distance: 135.7
click at [141, 63] on div "Accounts Overview Plans Tools Employee experience builder Manage files Nova com…" at bounding box center [784, 358] width 1568 height 716
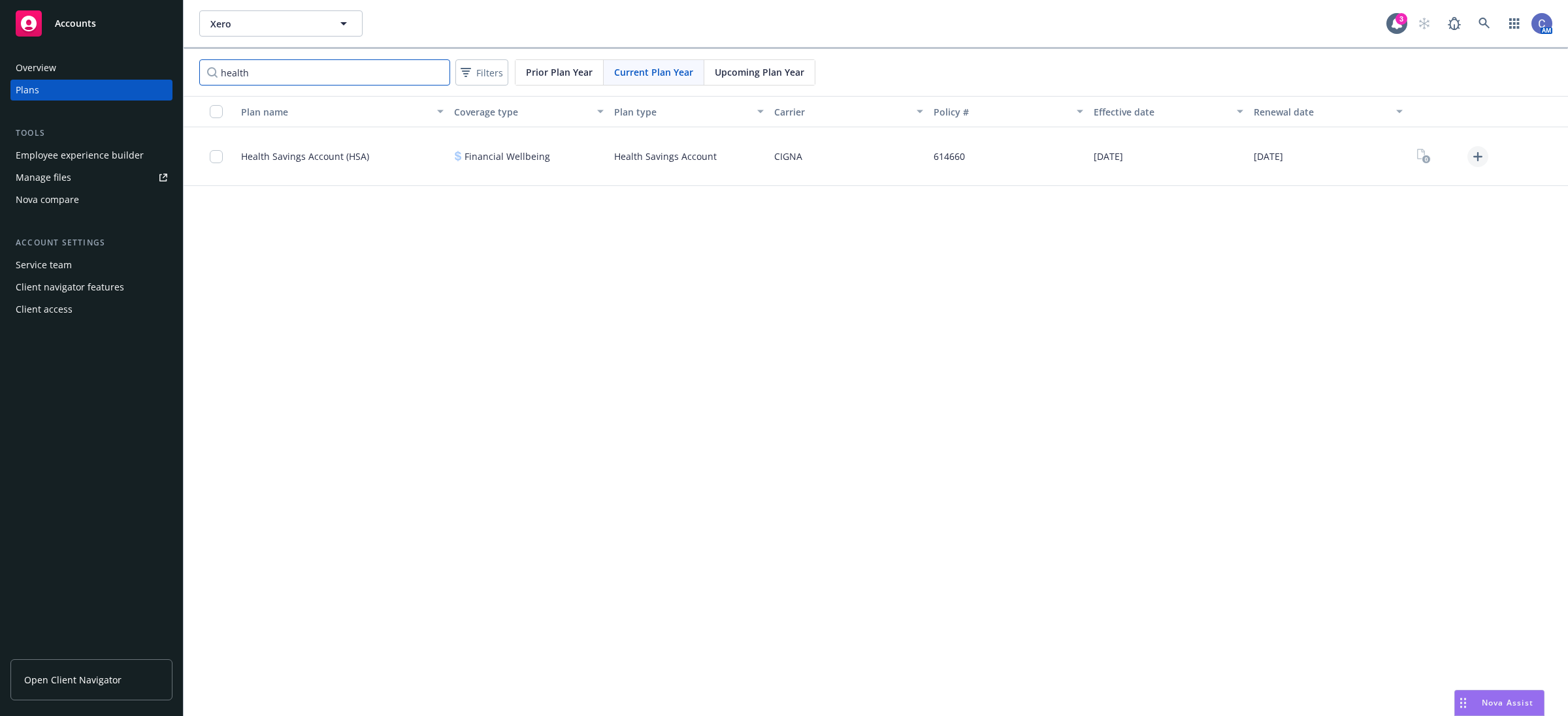
type input "health"
click at [1487, 158] on link "Upload Plan Documents" at bounding box center [1478, 157] width 21 height 21
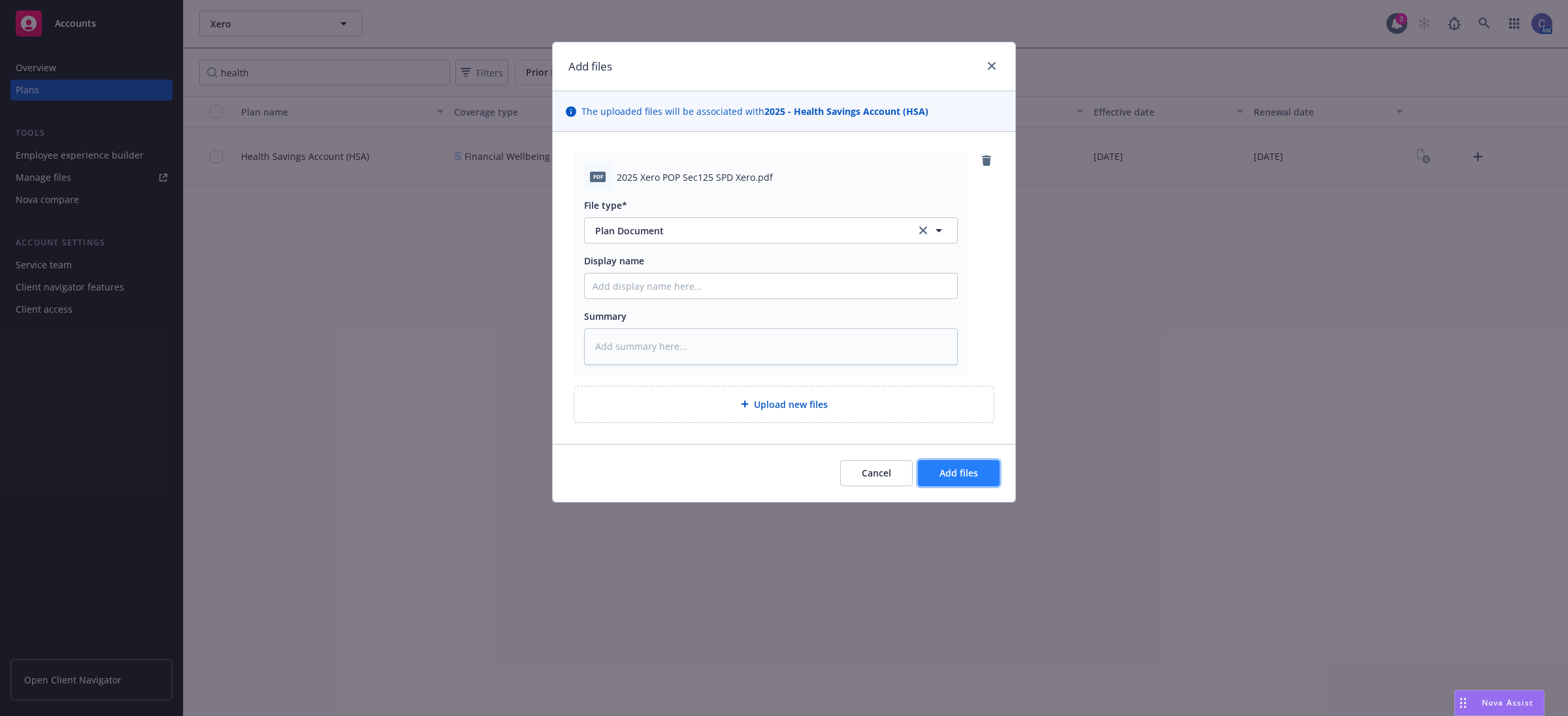
click at [964, 471] on span "Add files" at bounding box center [958, 473] width 38 height 12
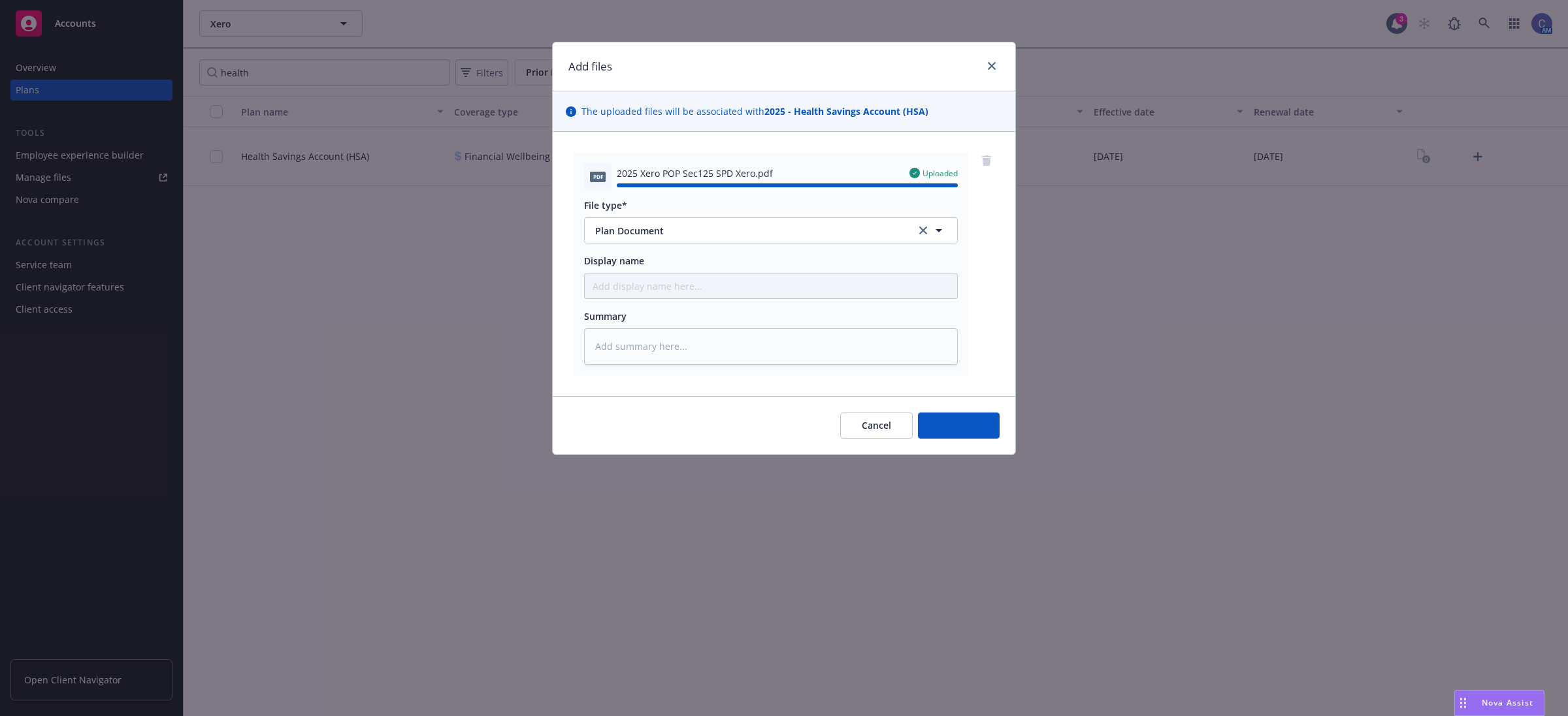
type textarea "x"
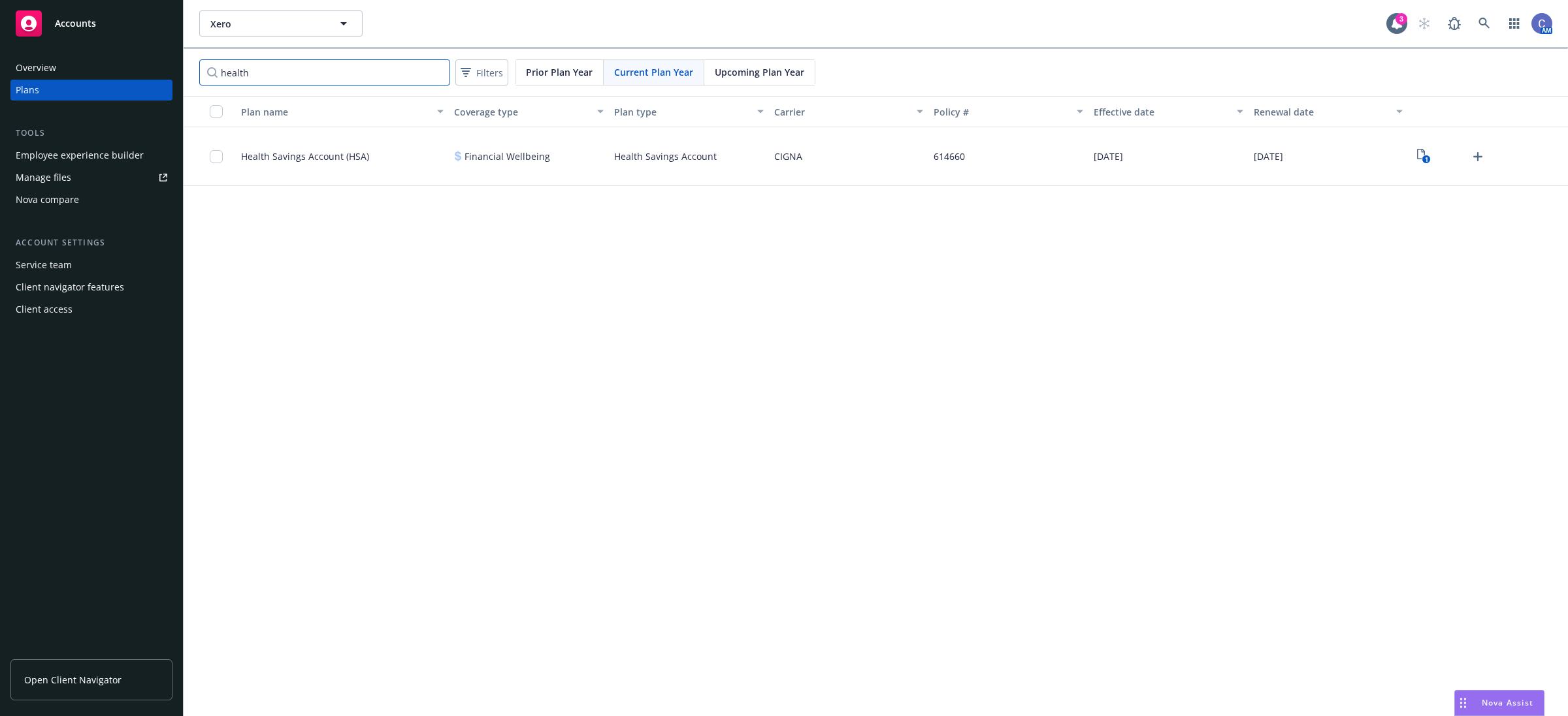
click at [330, 72] on input "health" at bounding box center [325, 72] width 251 height 26
drag, startPoint x: 309, startPoint y: 75, endPoint x: 100, endPoint y: 50, distance: 210.5
click at [100, 50] on div "Accounts Overview Plans Tools Employee experience builder Manage files Nova com…" at bounding box center [784, 358] width 1568 height 716
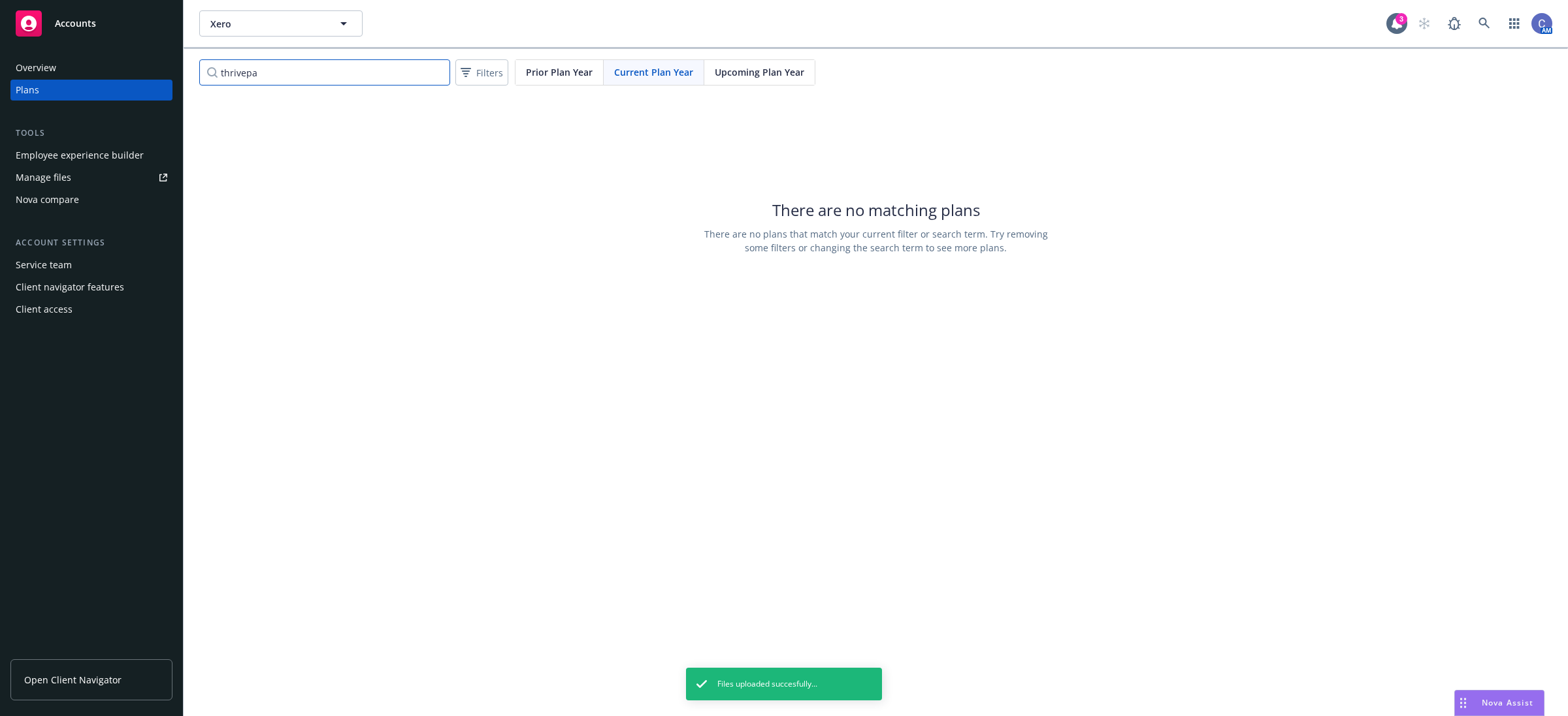
drag, startPoint x: 291, startPoint y: 76, endPoint x: 263, endPoint y: 68, distance: 29.1
click at [263, 68] on input "thrivepa" at bounding box center [325, 72] width 251 height 26
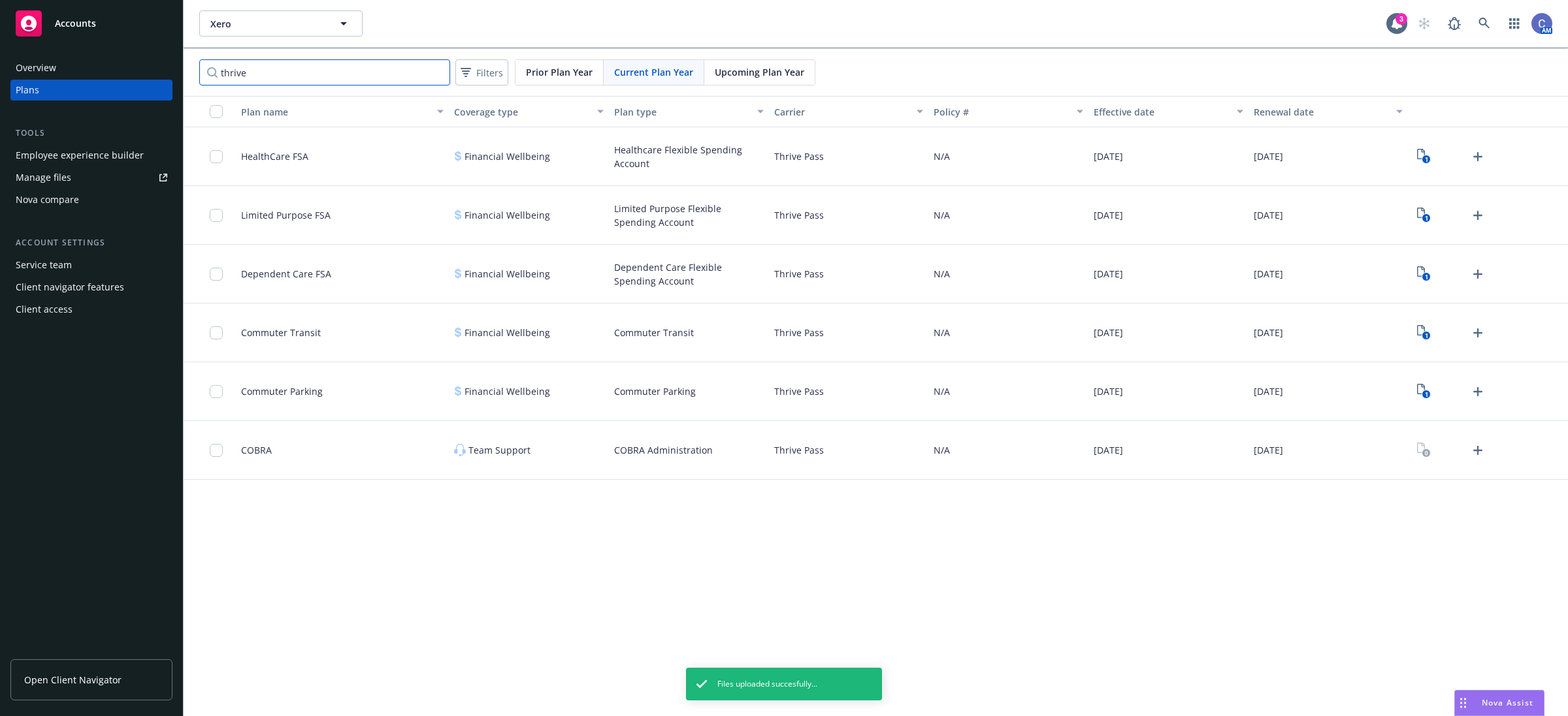
type input "thrive"
click at [299, 24] on span "Xero" at bounding box center [266, 24] width 113 height 14
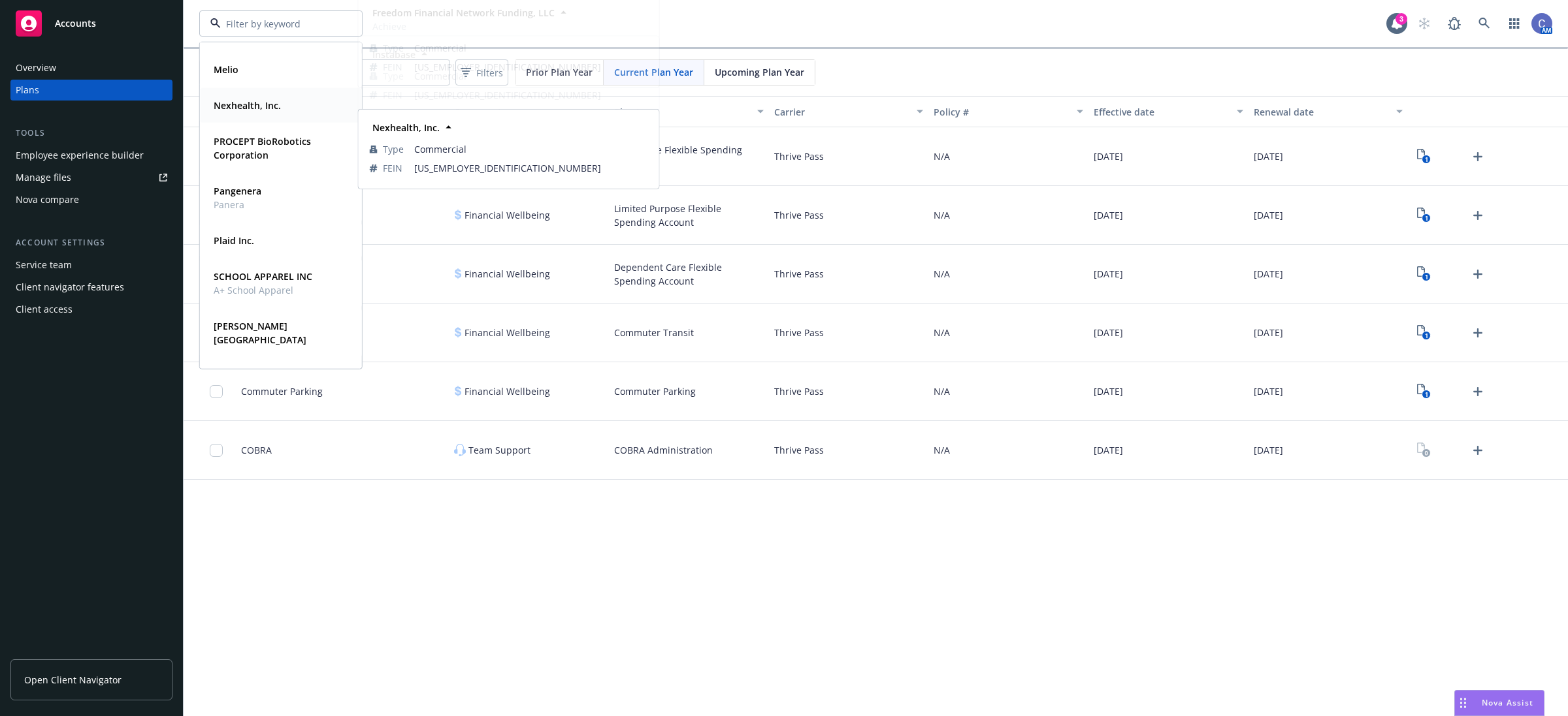
scroll to position [281, 0]
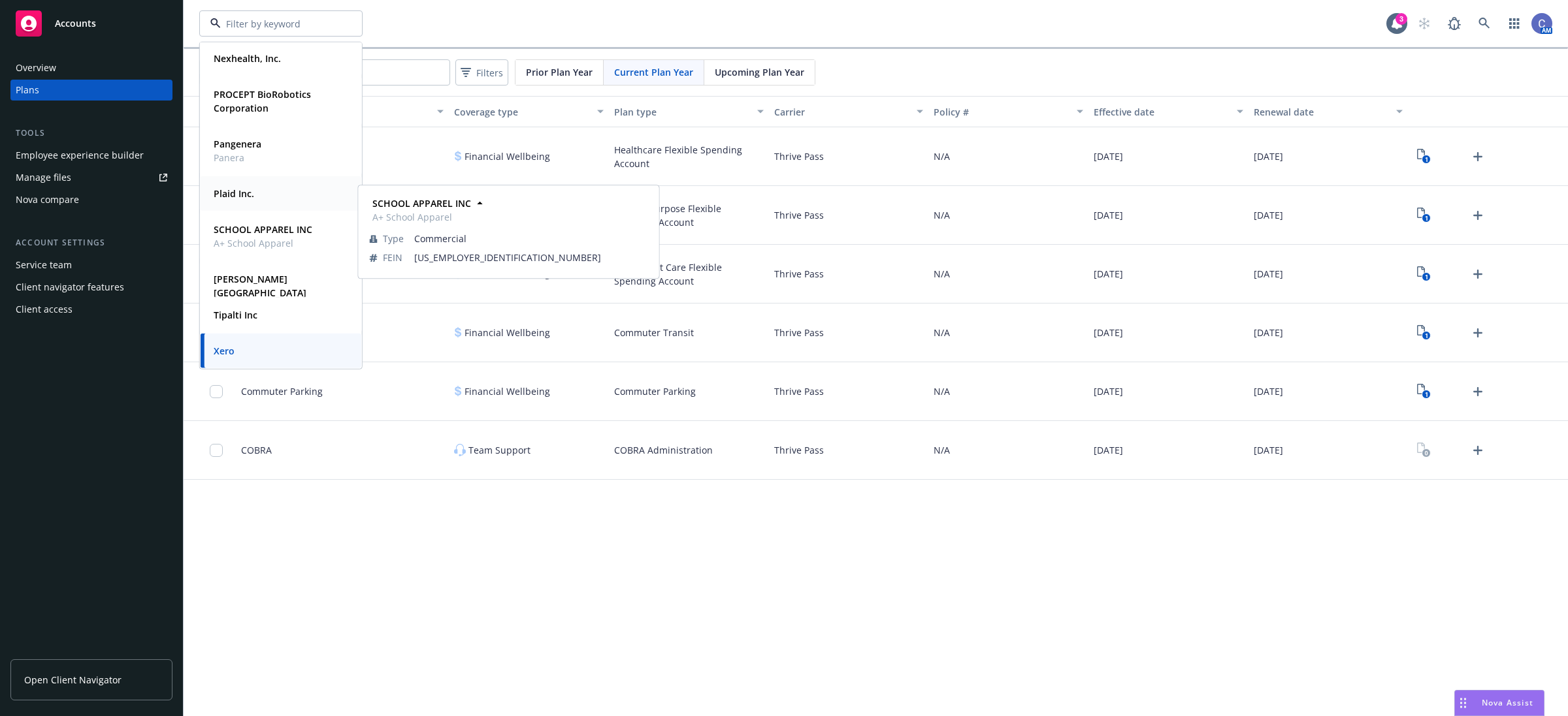
click at [239, 144] on strong "Pangenera" at bounding box center [237, 143] width 48 height 12
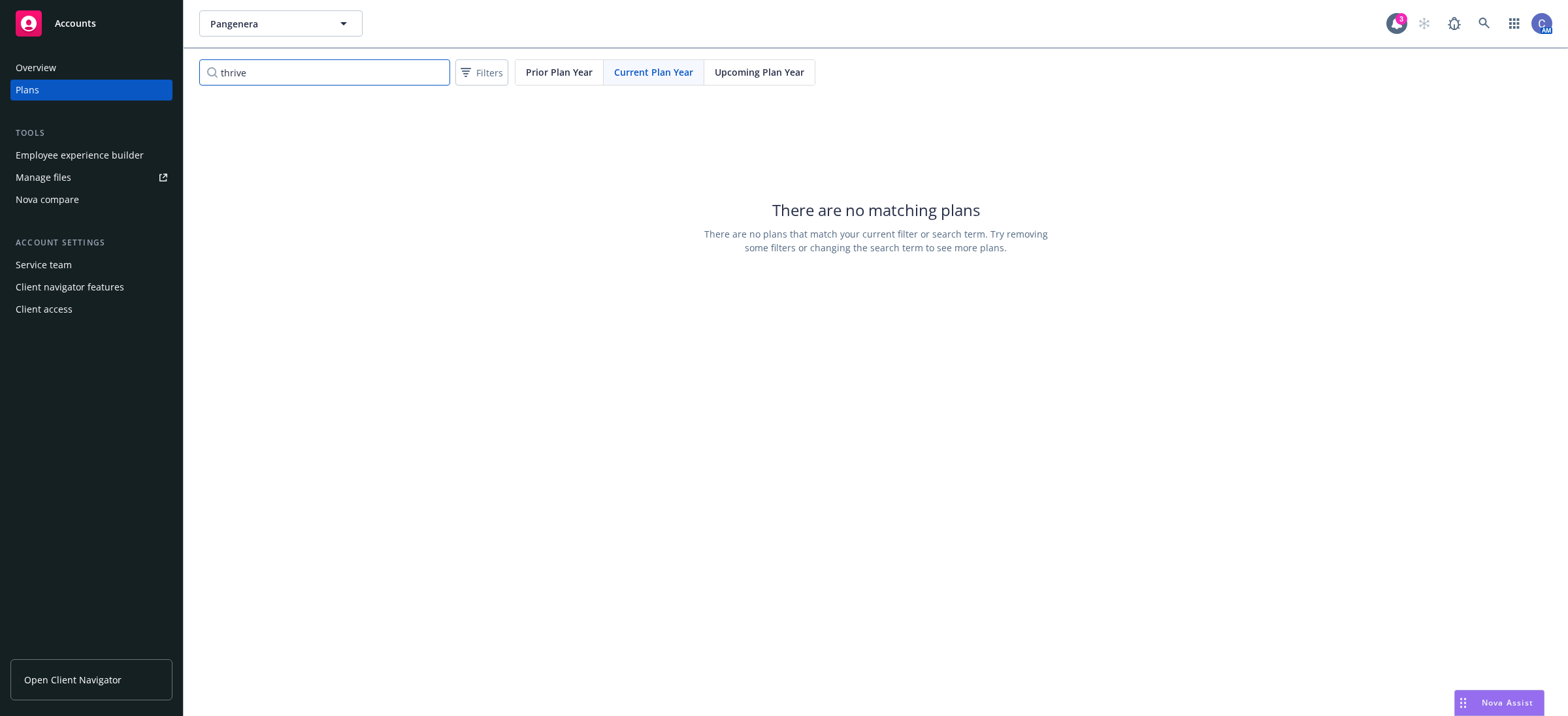
click at [435, 72] on input "thrive" at bounding box center [325, 72] width 251 height 26
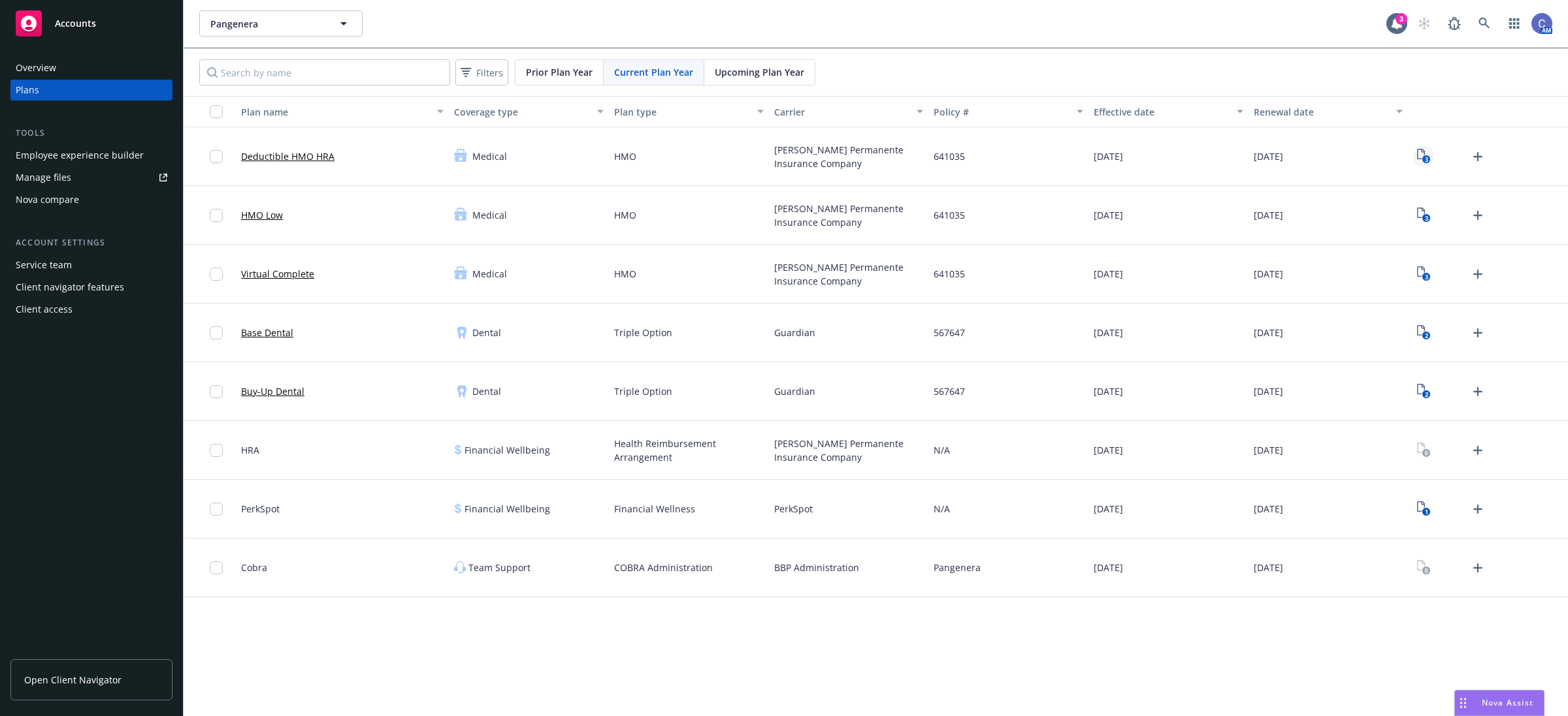
click at [1422, 158] on rect "View Plan Documents" at bounding box center [1426, 159] width 8 height 8
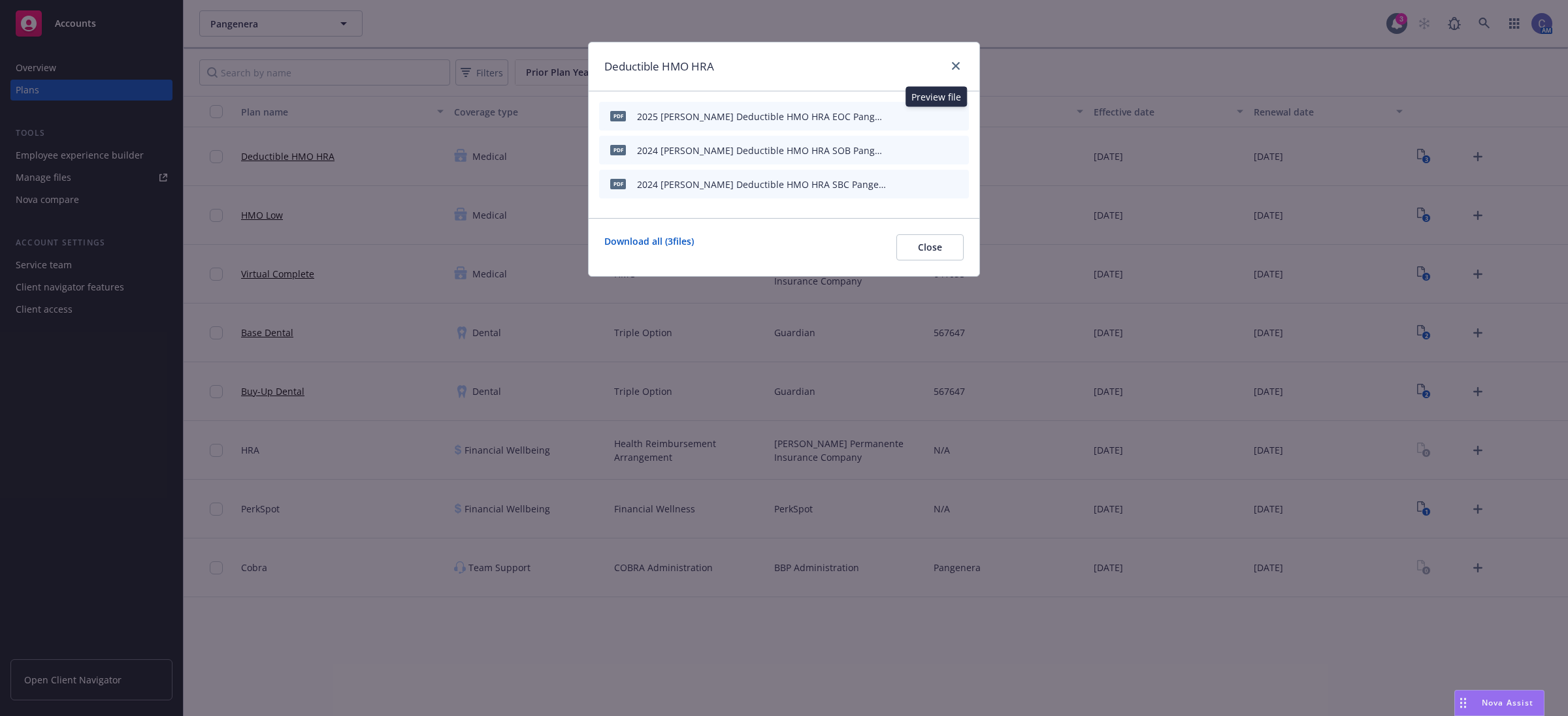
click at [933, 116] on icon "preview file" at bounding box center [935, 115] width 11 height 9
click at [918, 248] on span "Close" at bounding box center [931, 247] width 24 height 12
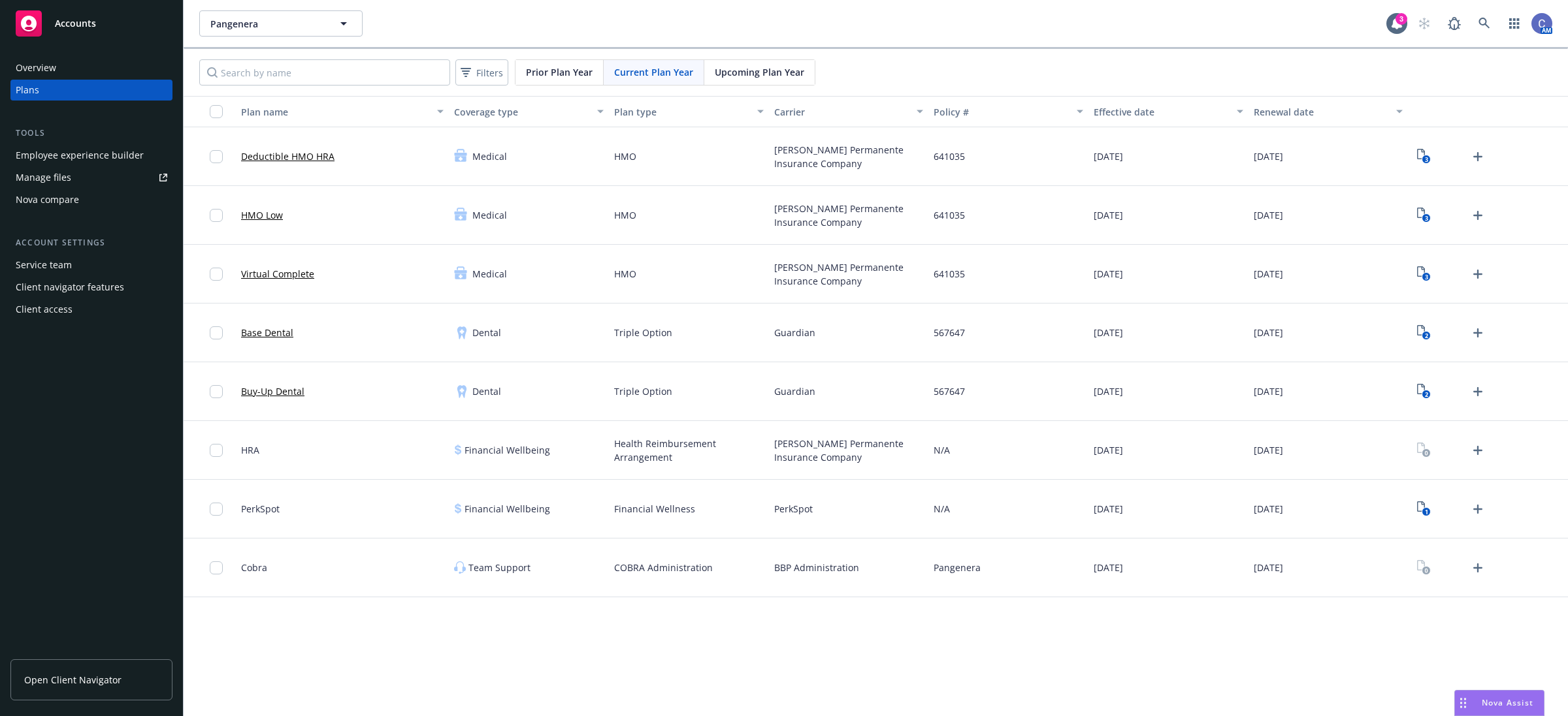
click at [763, 72] on span "Upcoming Plan Year" at bounding box center [760, 72] width 90 height 14
click at [1421, 152] on icon "View Plan Documents" at bounding box center [1421, 154] width 8 height 11
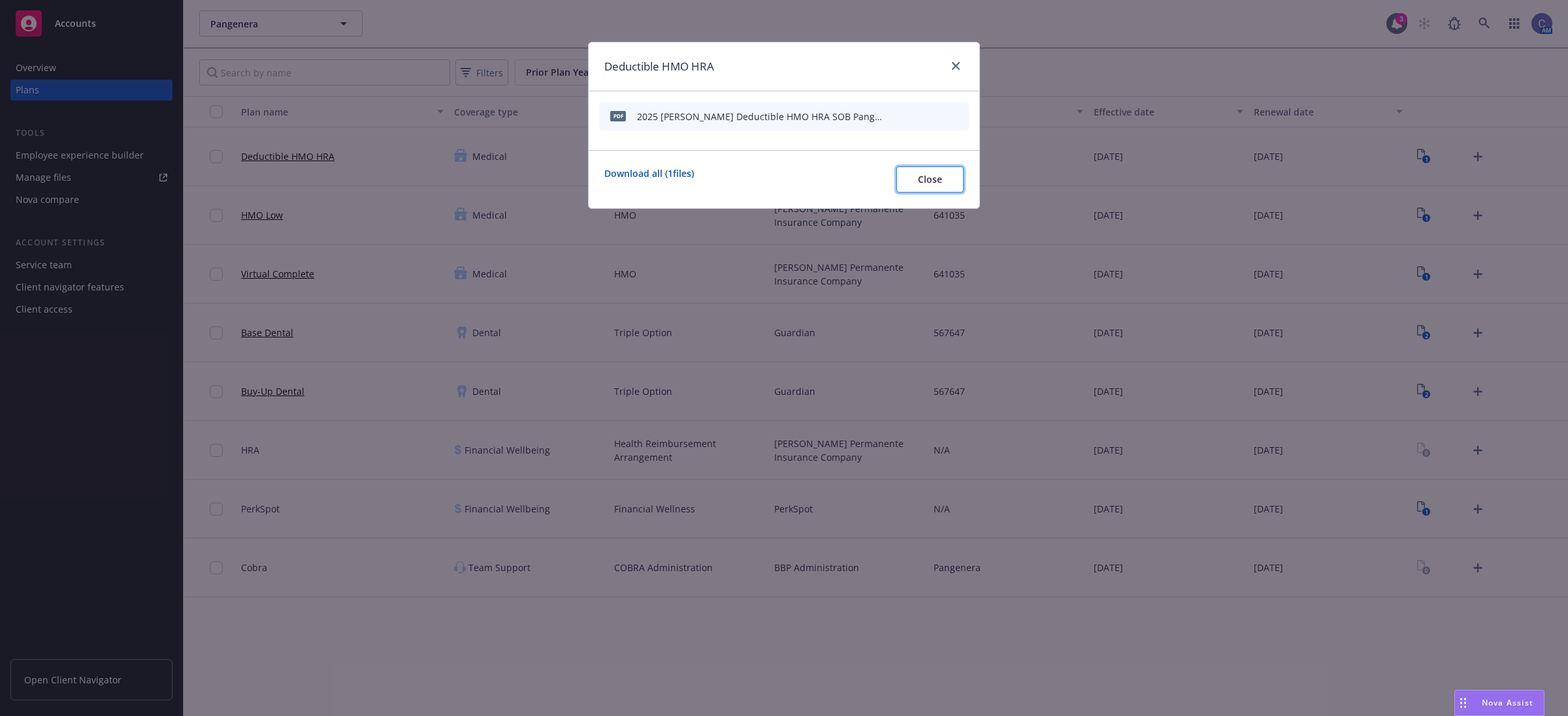
click at [926, 181] on span "Close" at bounding box center [931, 179] width 24 height 12
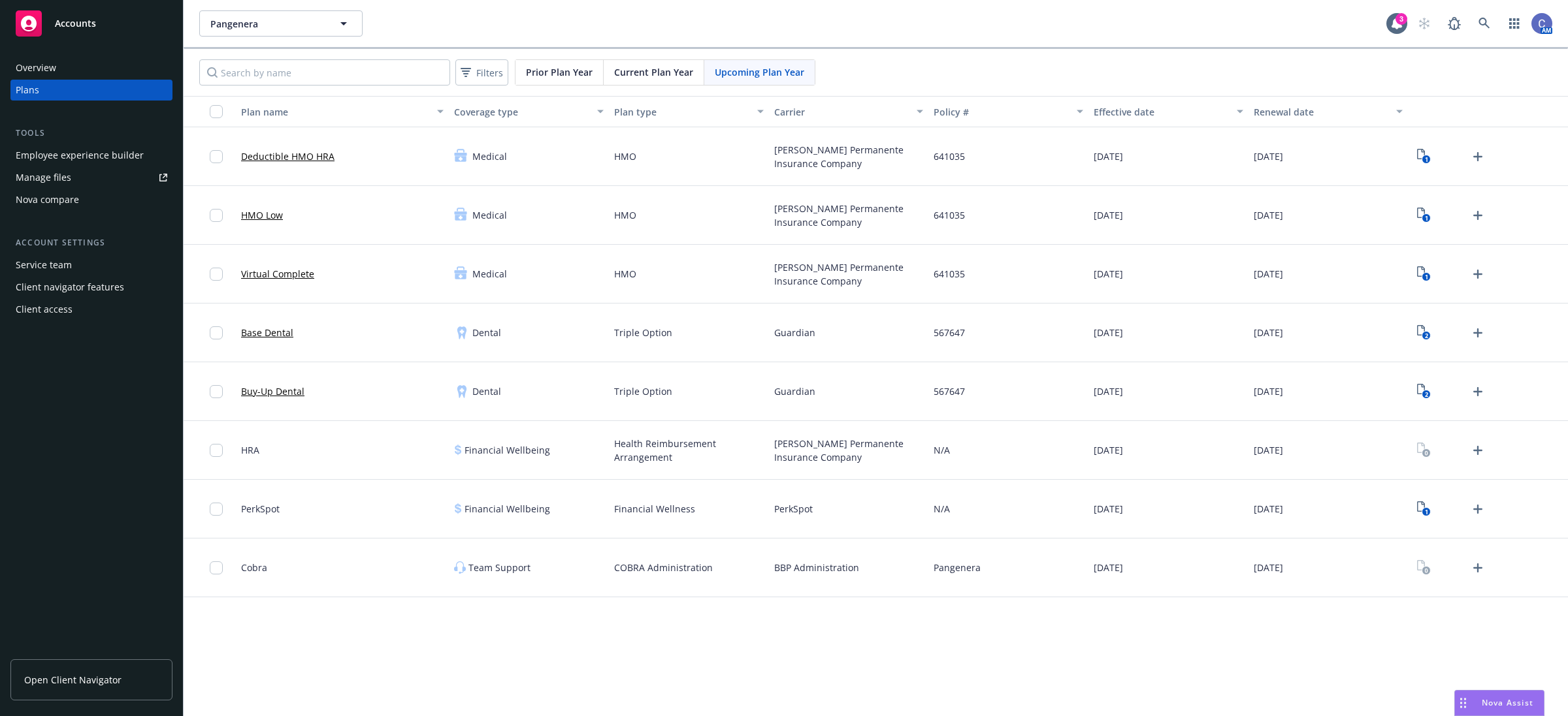
click at [647, 74] on span "Current Plan Year" at bounding box center [653, 72] width 79 height 14
click at [641, 72] on span "Current Plan Year" at bounding box center [653, 72] width 79 height 14
click at [1425, 155] on icon "View Plan Documents" at bounding box center [1421, 154] width 8 height 11
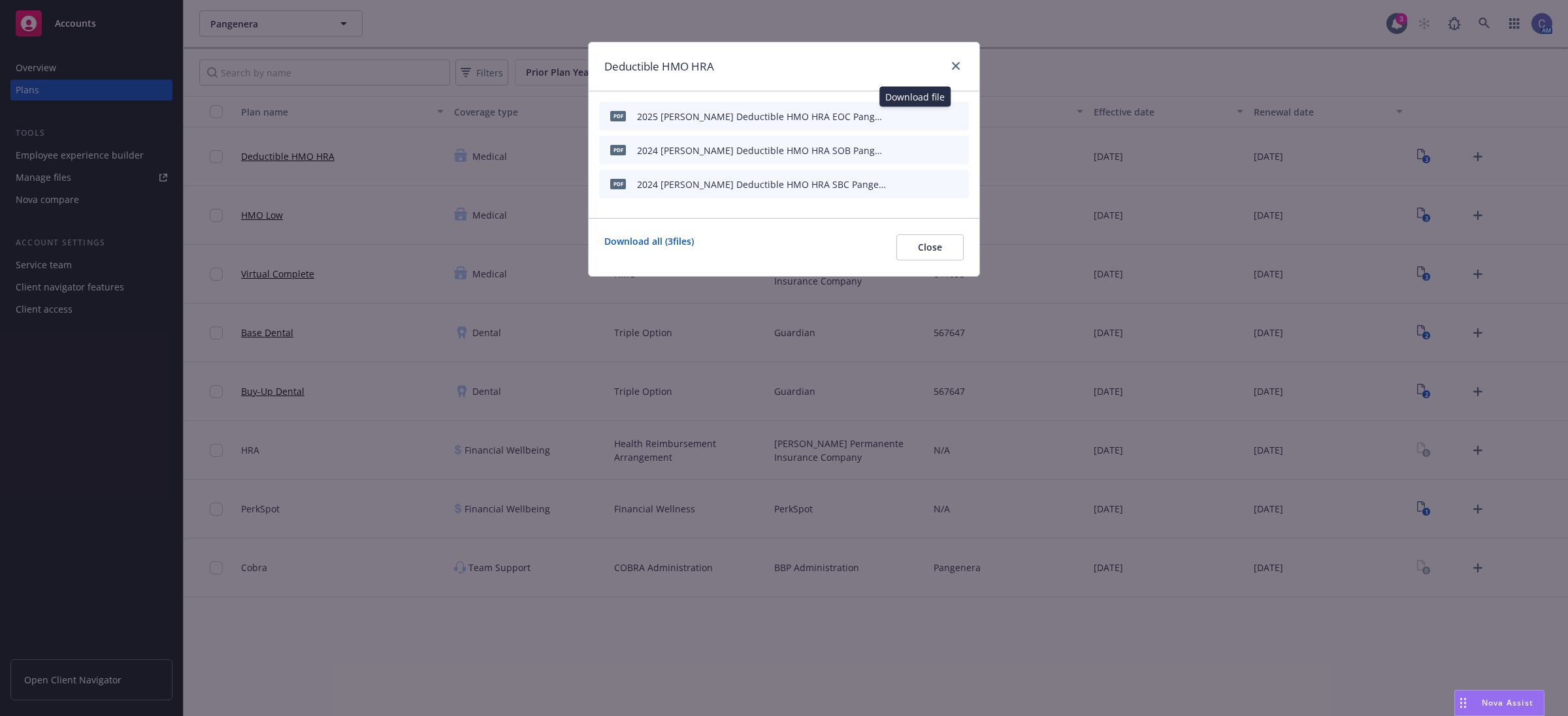
click at [915, 114] on icon "download file" at bounding box center [913, 116] width 11 height 11
click at [929, 253] on span "Close" at bounding box center [931, 247] width 24 height 12
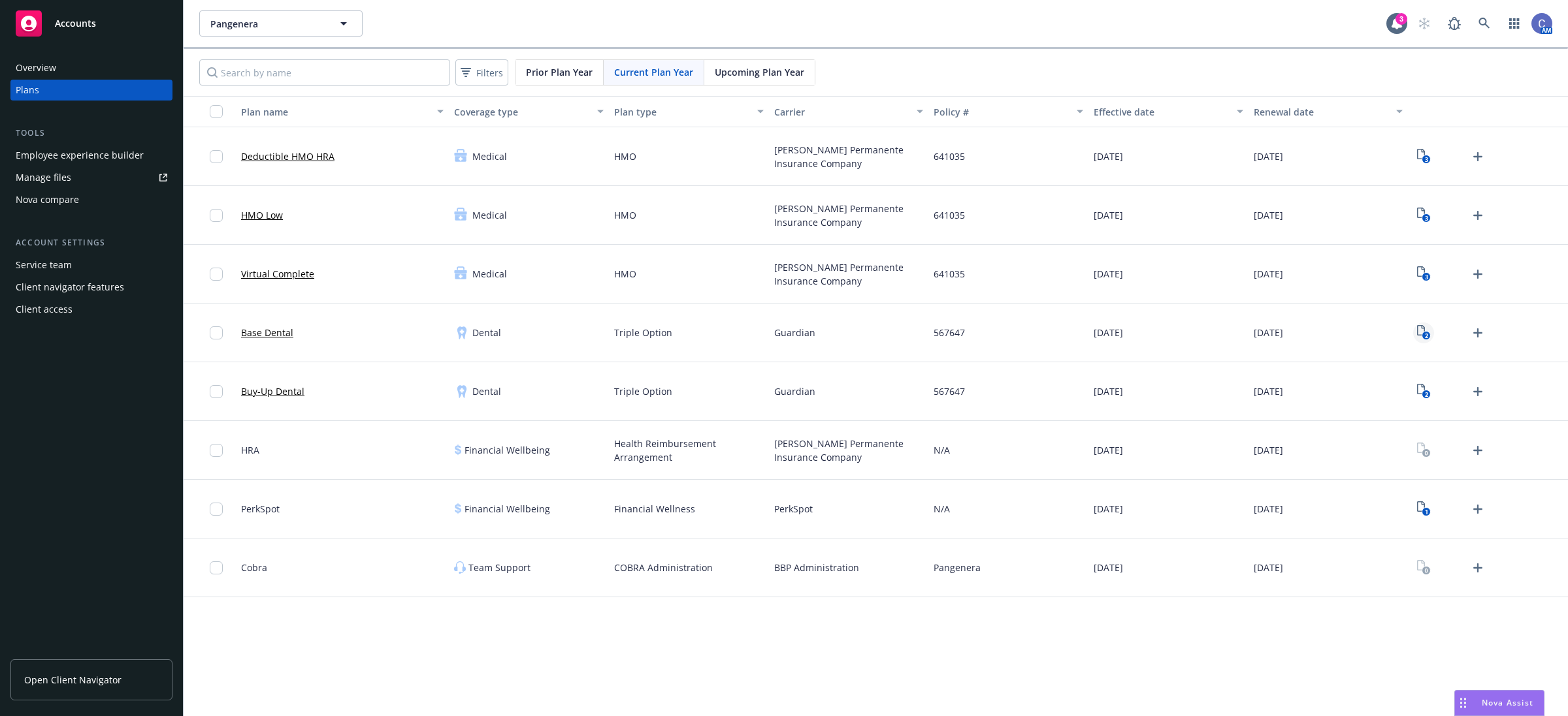
click at [1421, 339] on icon "2" at bounding box center [1424, 333] width 14 height 15
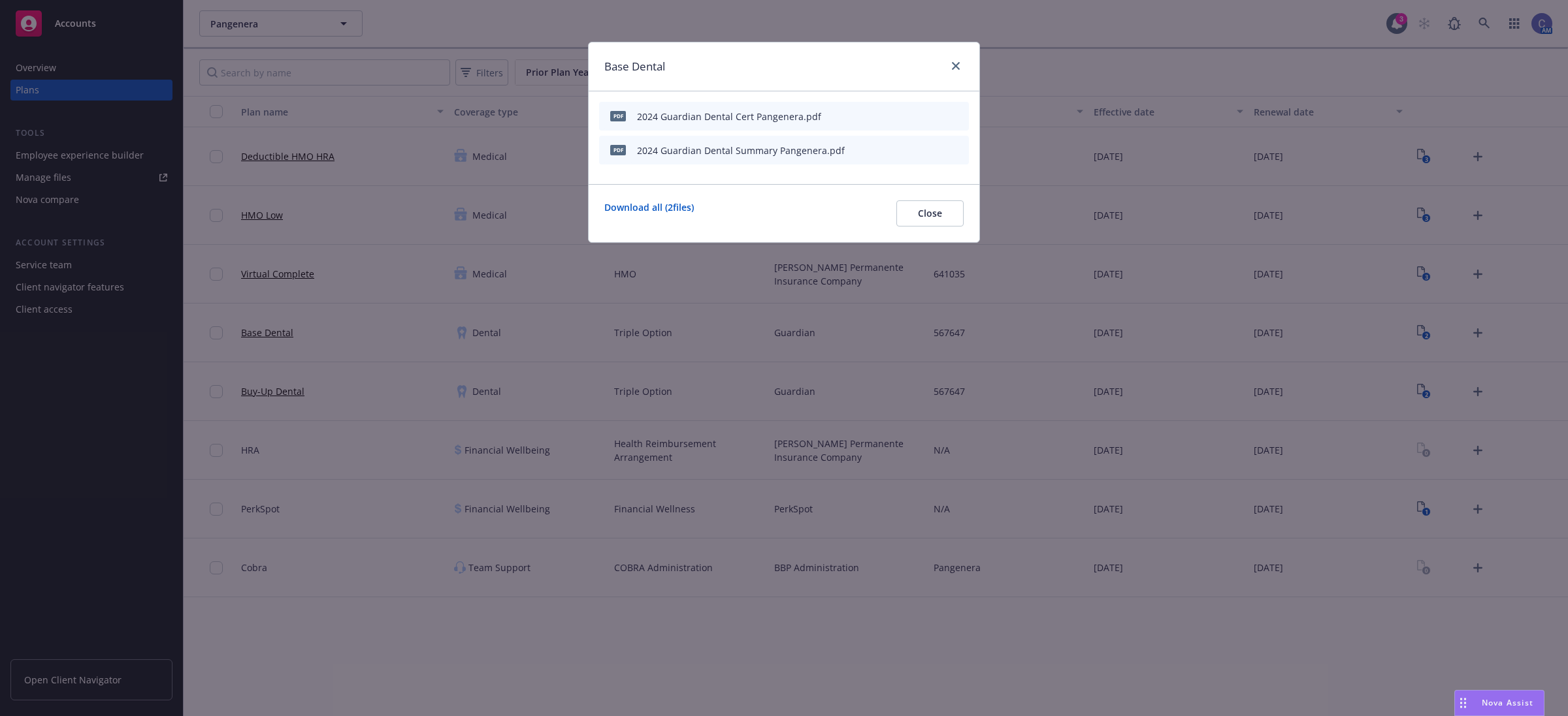
click at [935, 117] on icon "preview file" at bounding box center [935, 115] width 11 height 9
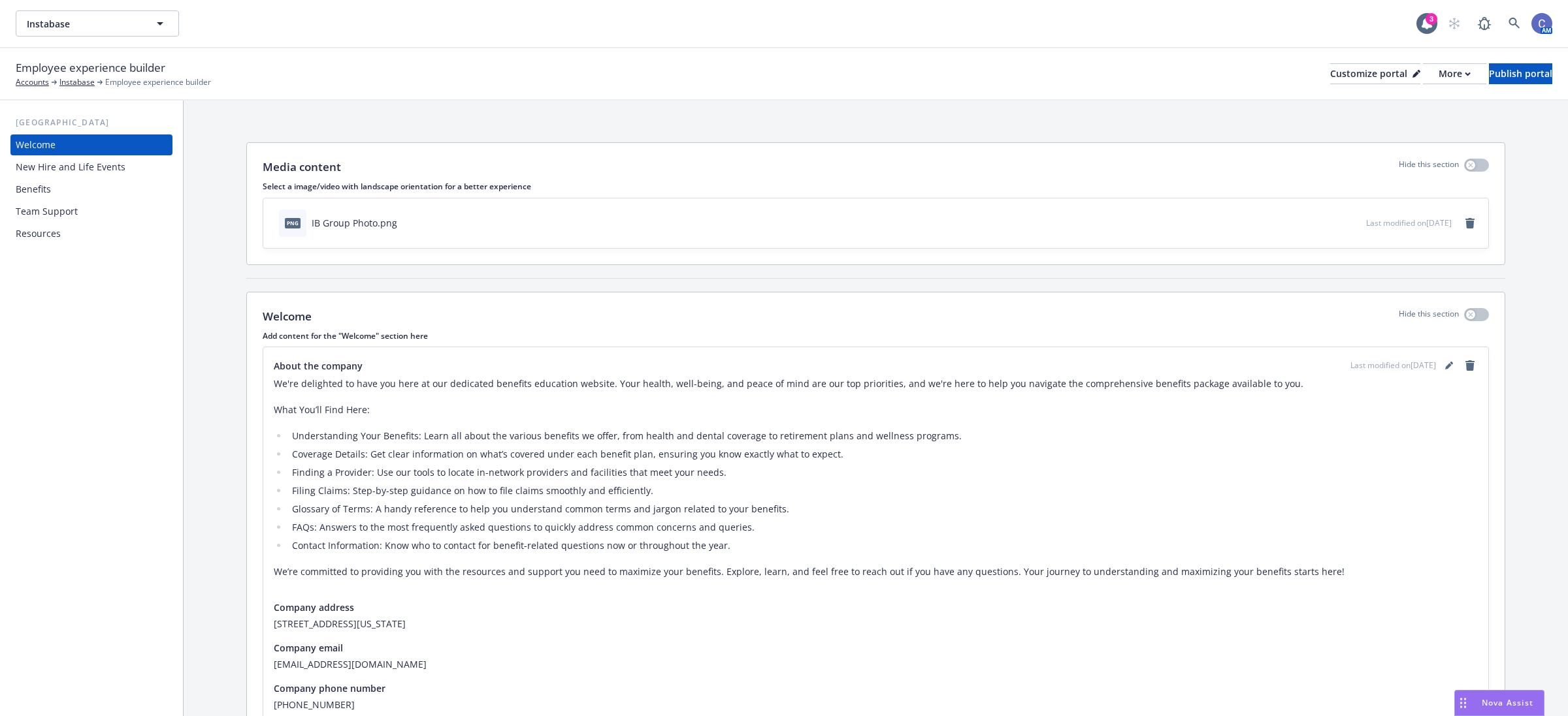
click at [29, 193] on div "Benefits" at bounding box center [33, 190] width 35 height 21
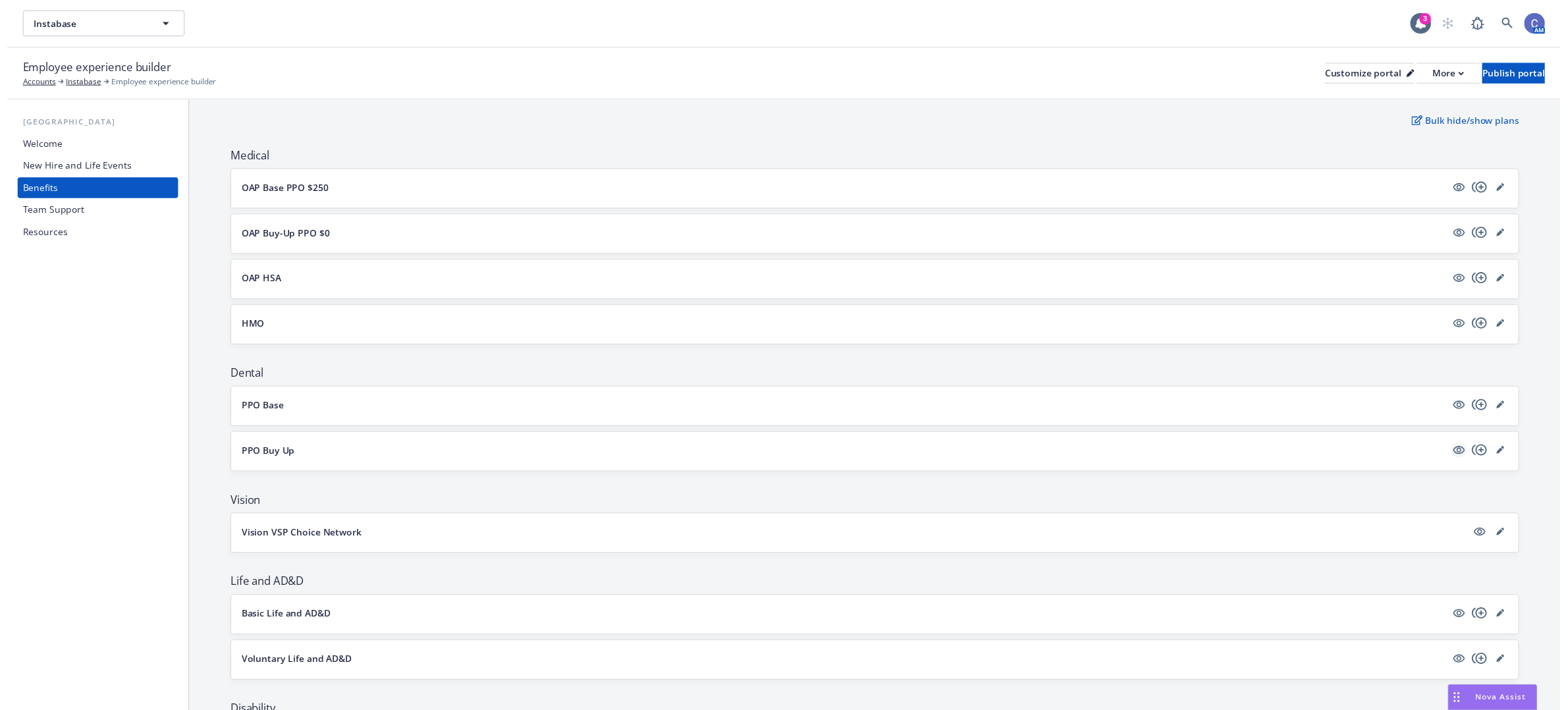
scroll to position [165, 0]
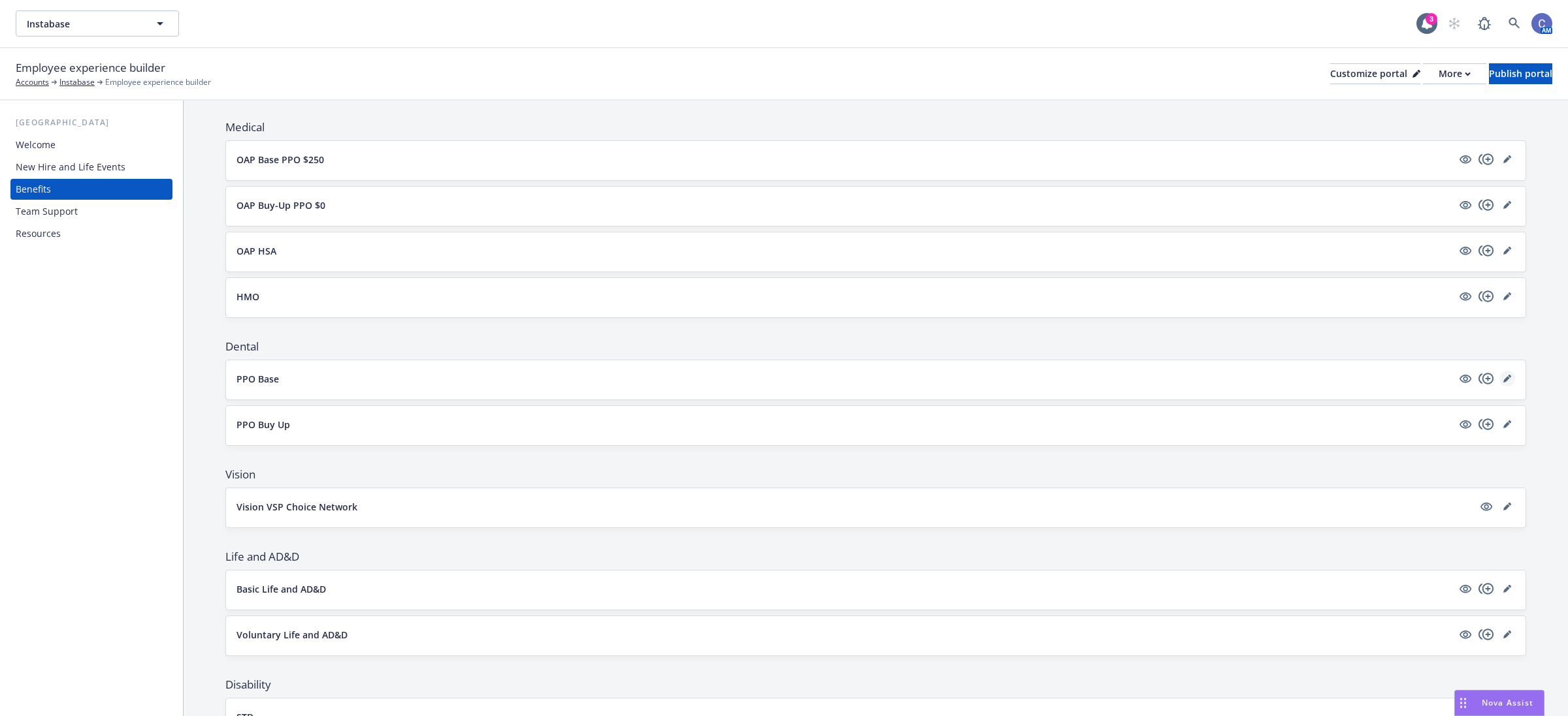
click at [1500, 381] on link "editPencil" at bounding box center [1507, 378] width 15 height 15
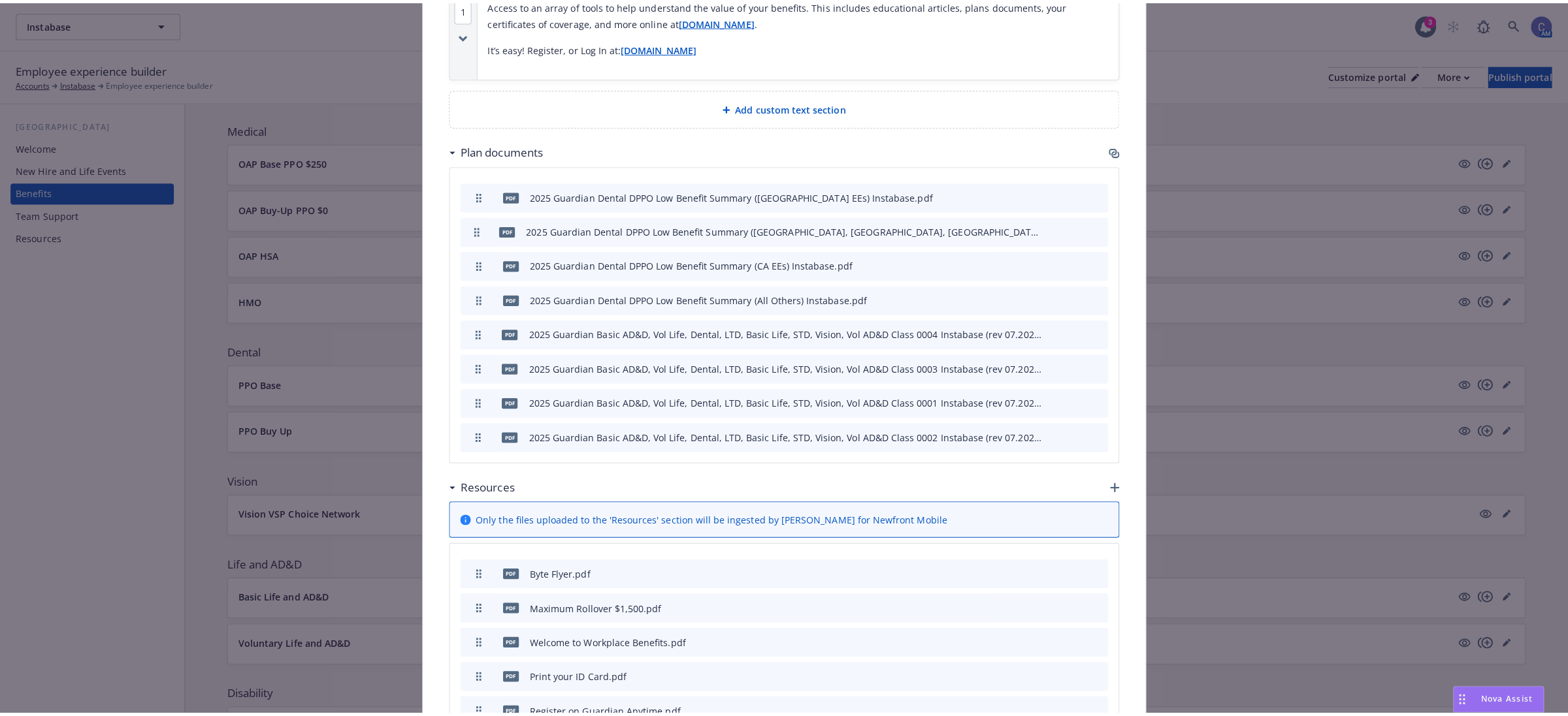
scroll to position [824, 0]
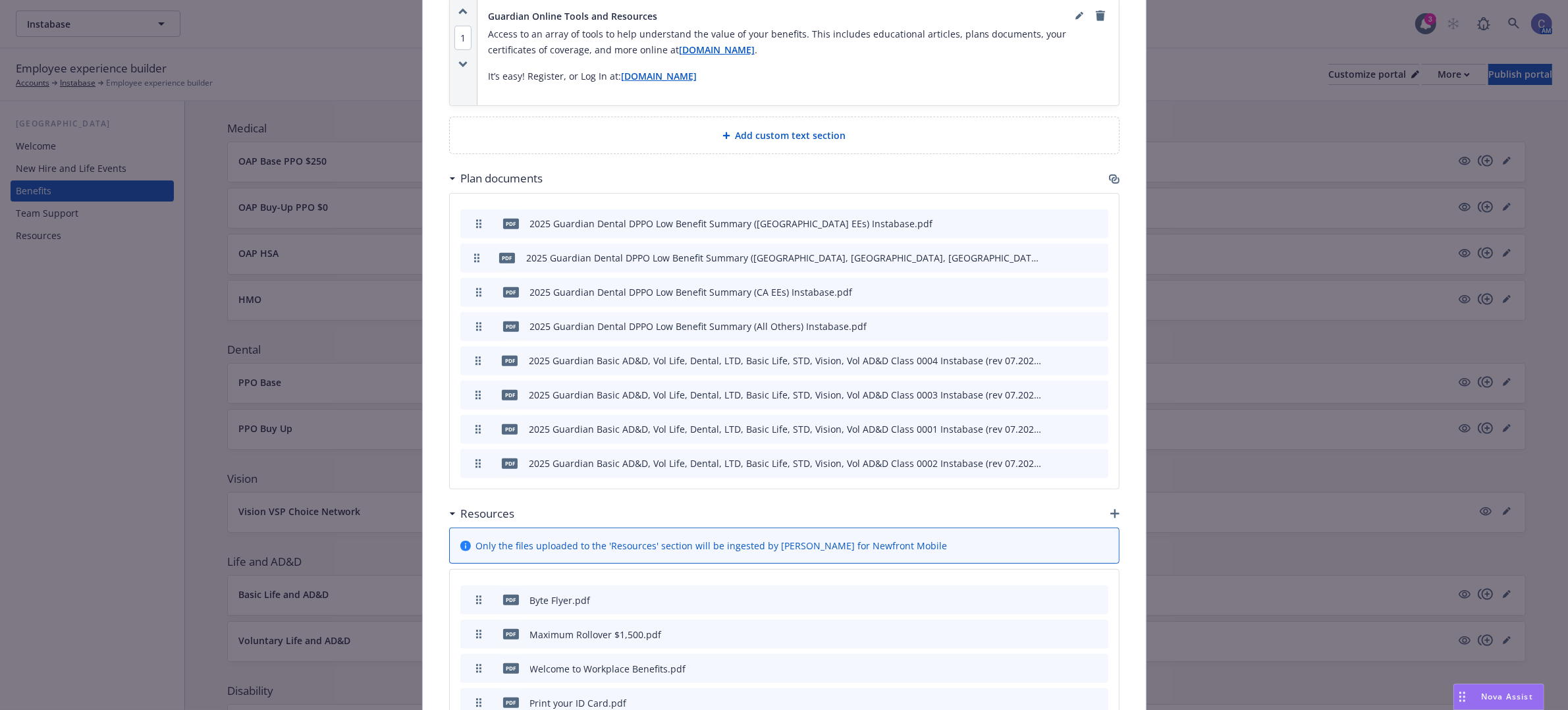
click at [1109, 176] on icon "button" at bounding box center [1113, 178] width 8 height 7
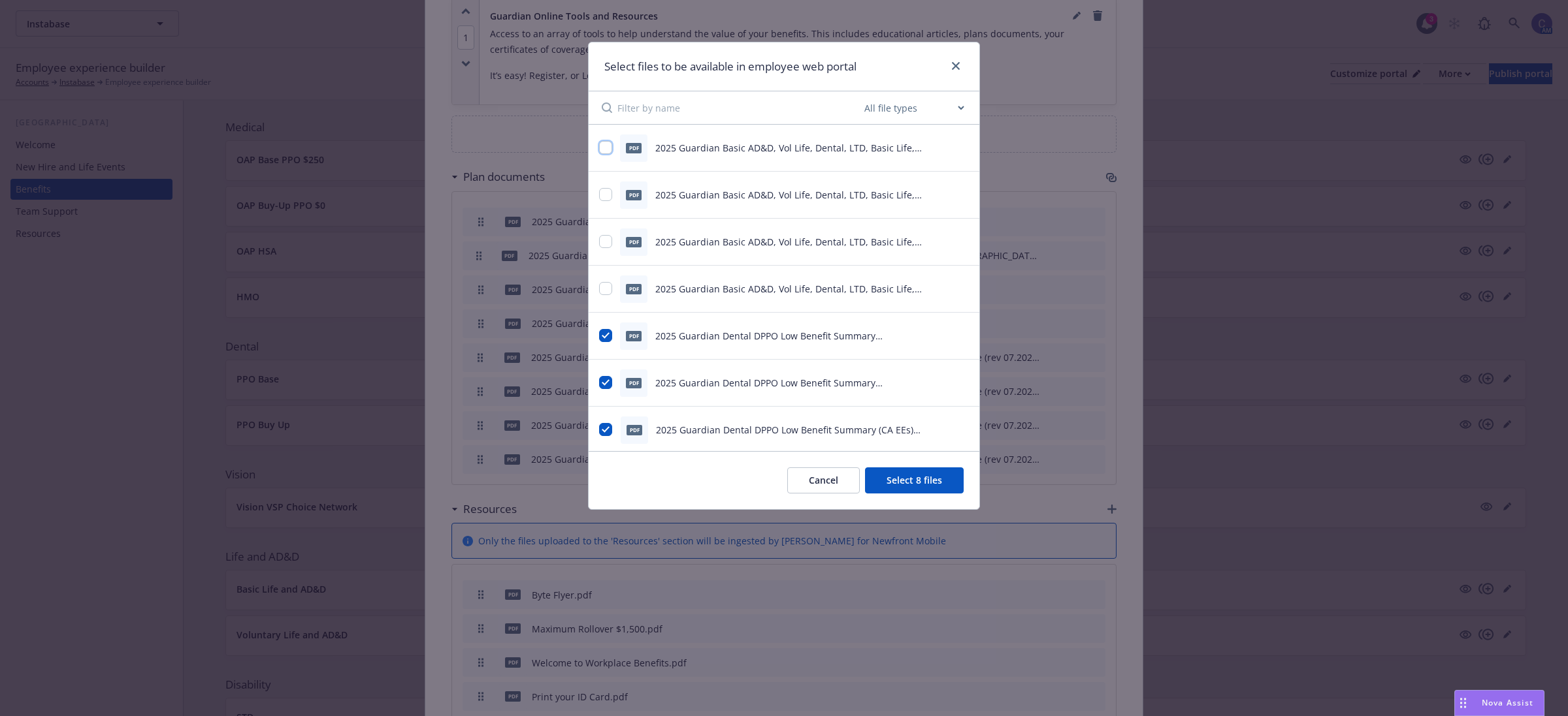
click at [603, 149] on input "checkbox" at bounding box center [606, 147] width 13 height 13
checkbox input "true"
click at [606, 197] on input "checkbox" at bounding box center [606, 194] width 13 height 13
checkbox input "true"
click at [608, 247] on input "checkbox" at bounding box center [606, 242] width 13 height 13
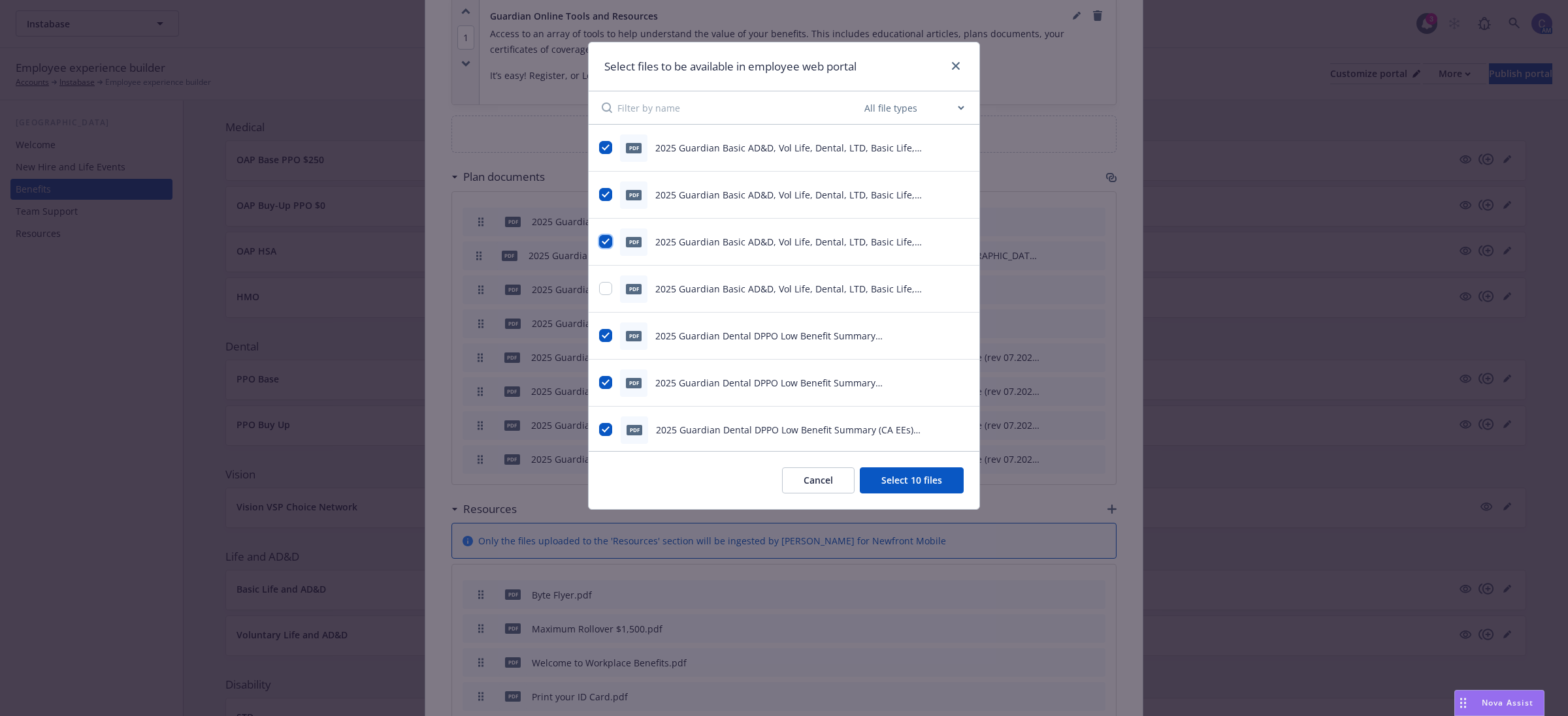
checkbox input "true"
click at [612, 279] on div "pdf 2025 Guardian Basic AD&D, Vol Life, Dental, LTD, Basic Life, STD, Vision, V…" at bounding box center [768, 290] width 337 height 28
click at [610, 288] on input "checkbox" at bounding box center [606, 289] width 13 height 13
checkbox input "true"
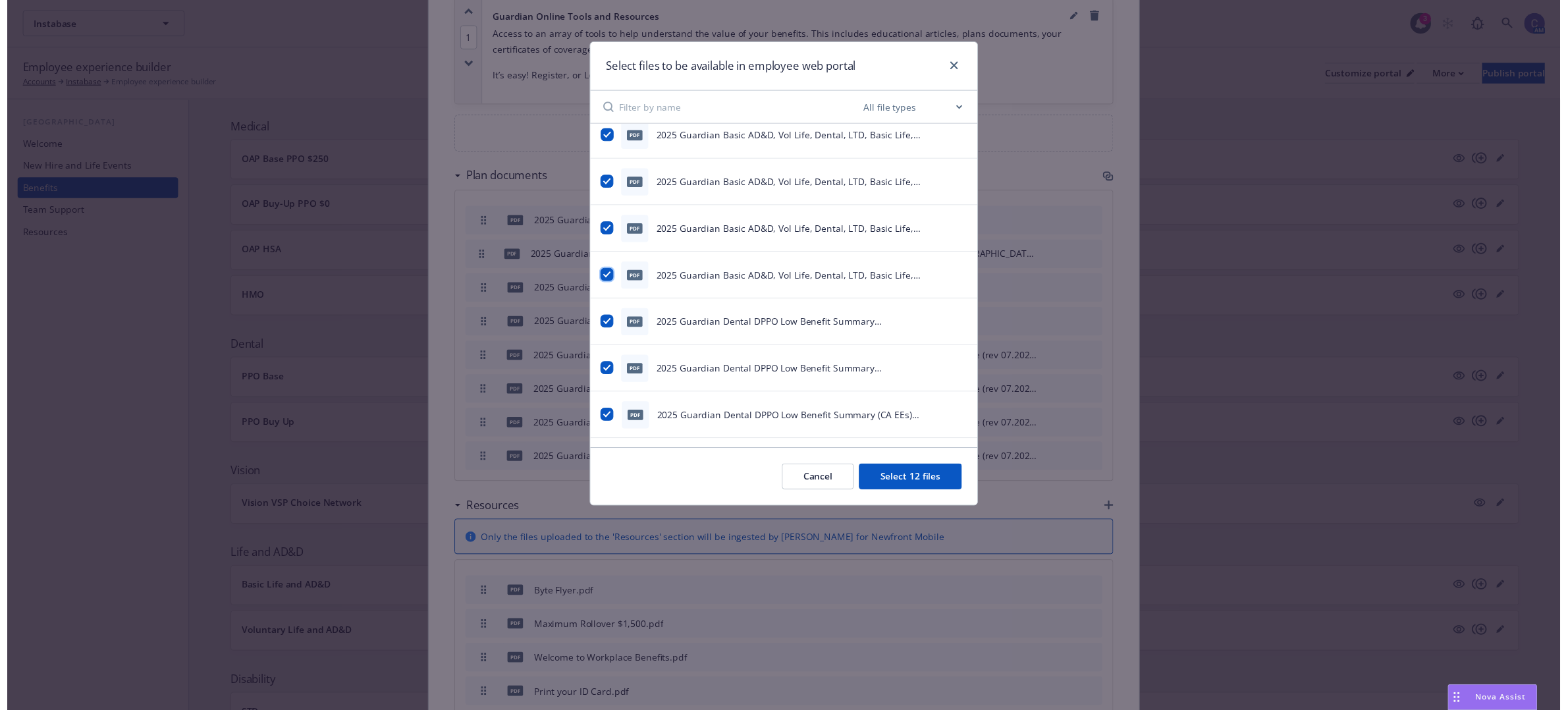
scroll to position [0, 0]
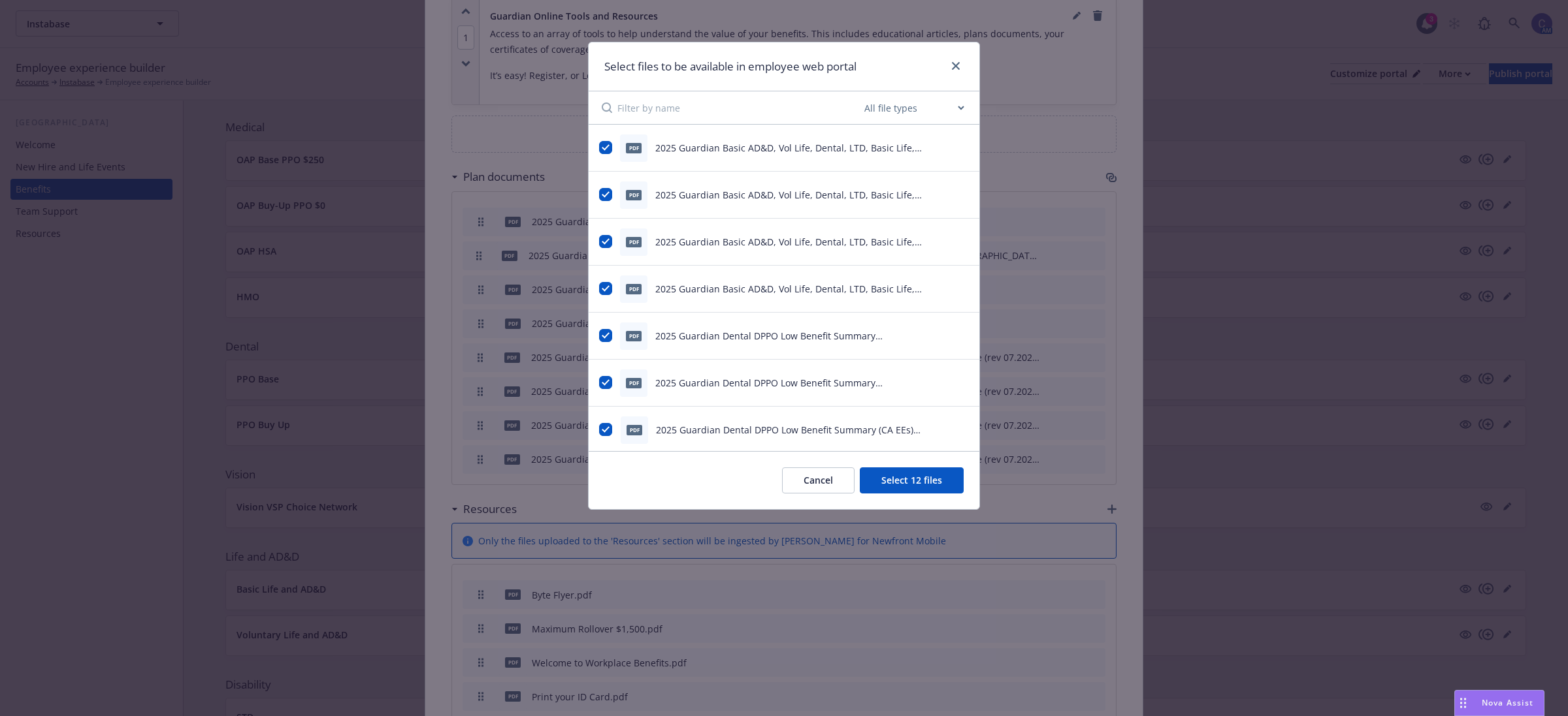
click at [903, 483] on button "Select 12 files" at bounding box center [912, 481] width 104 height 26
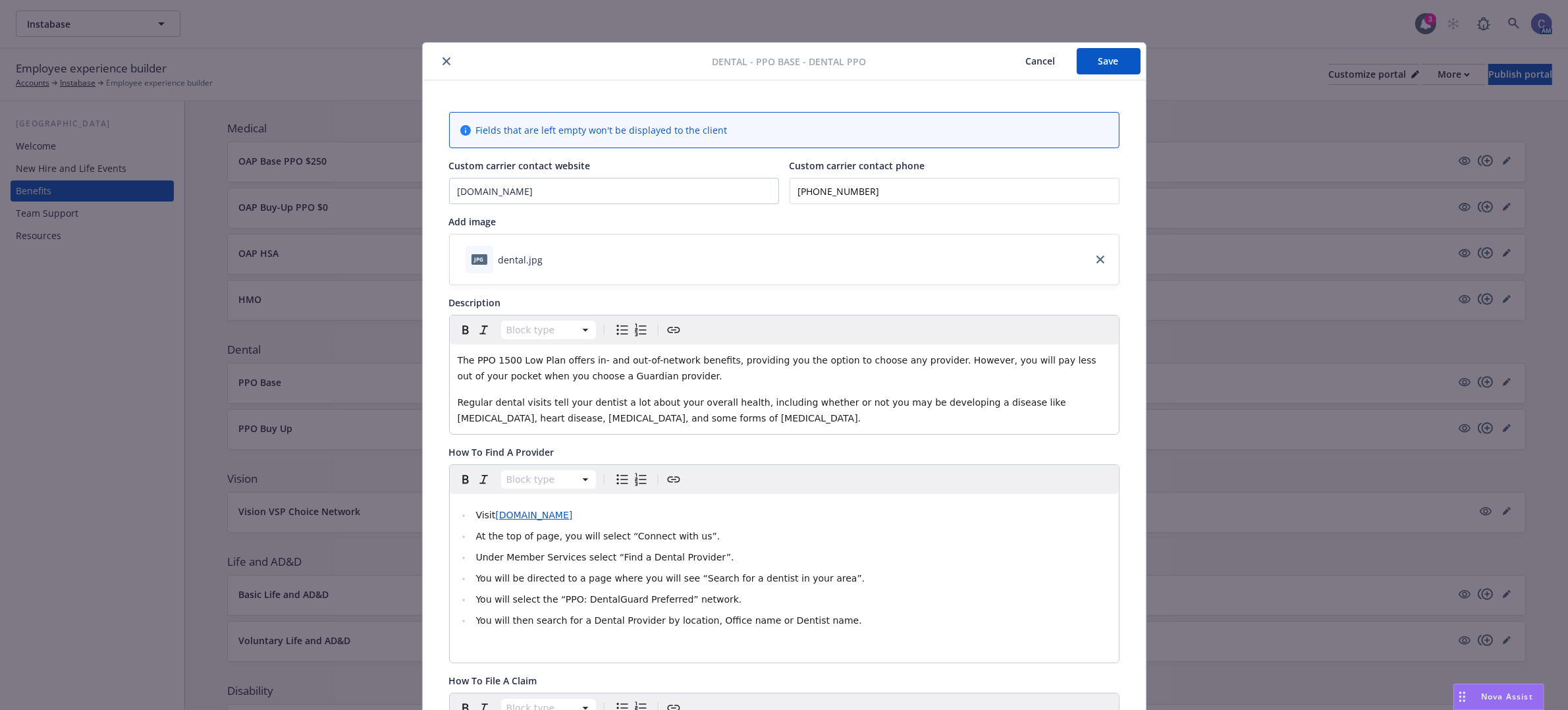
click at [1100, 67] on button "Save" at bounding box center [1109, 62] width 64 height 26
click at [1019, 61] on button "Cancel" at bounding box center [1040, 62] width 71 height 26
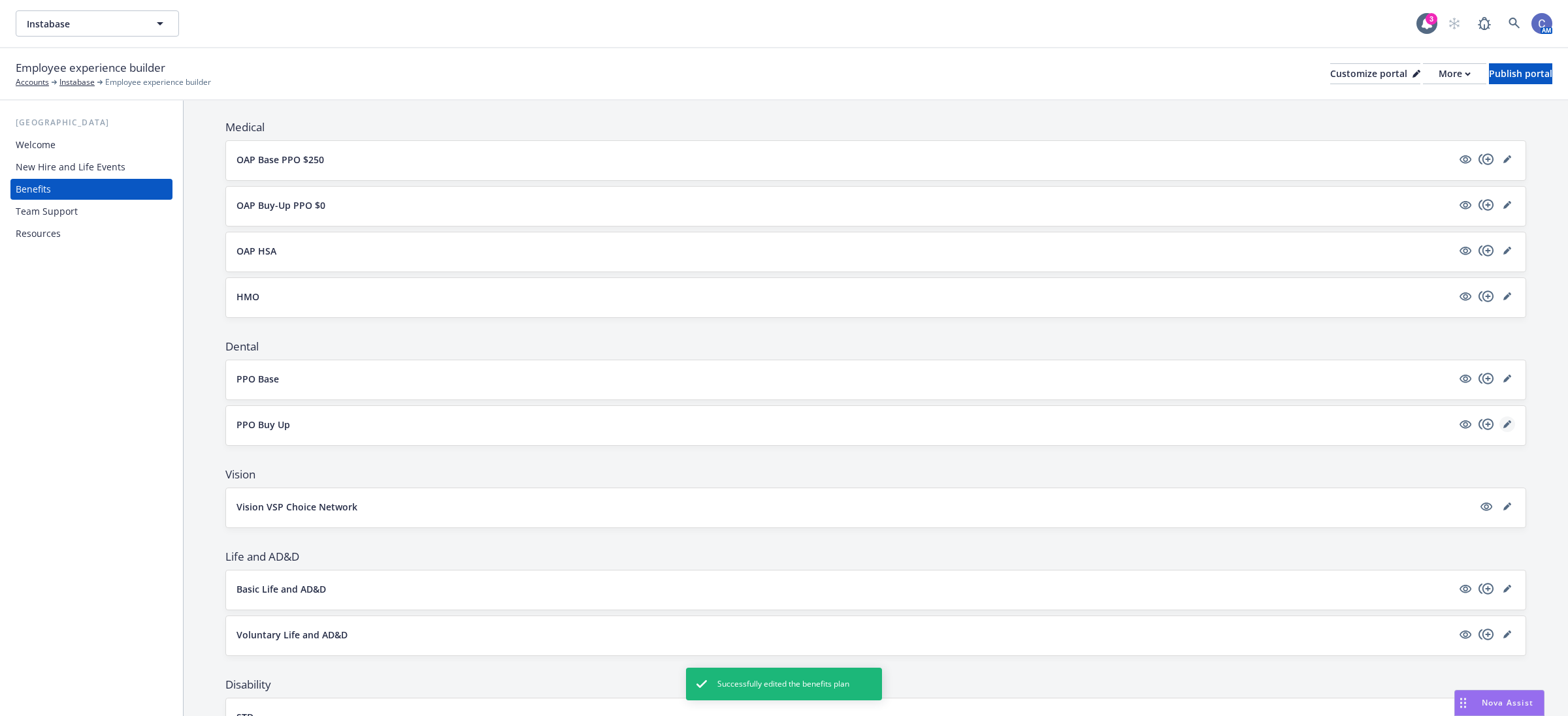
click at [1500, 430] on link "editPencil" at bounding box center [1507, 424] width 15 height 15
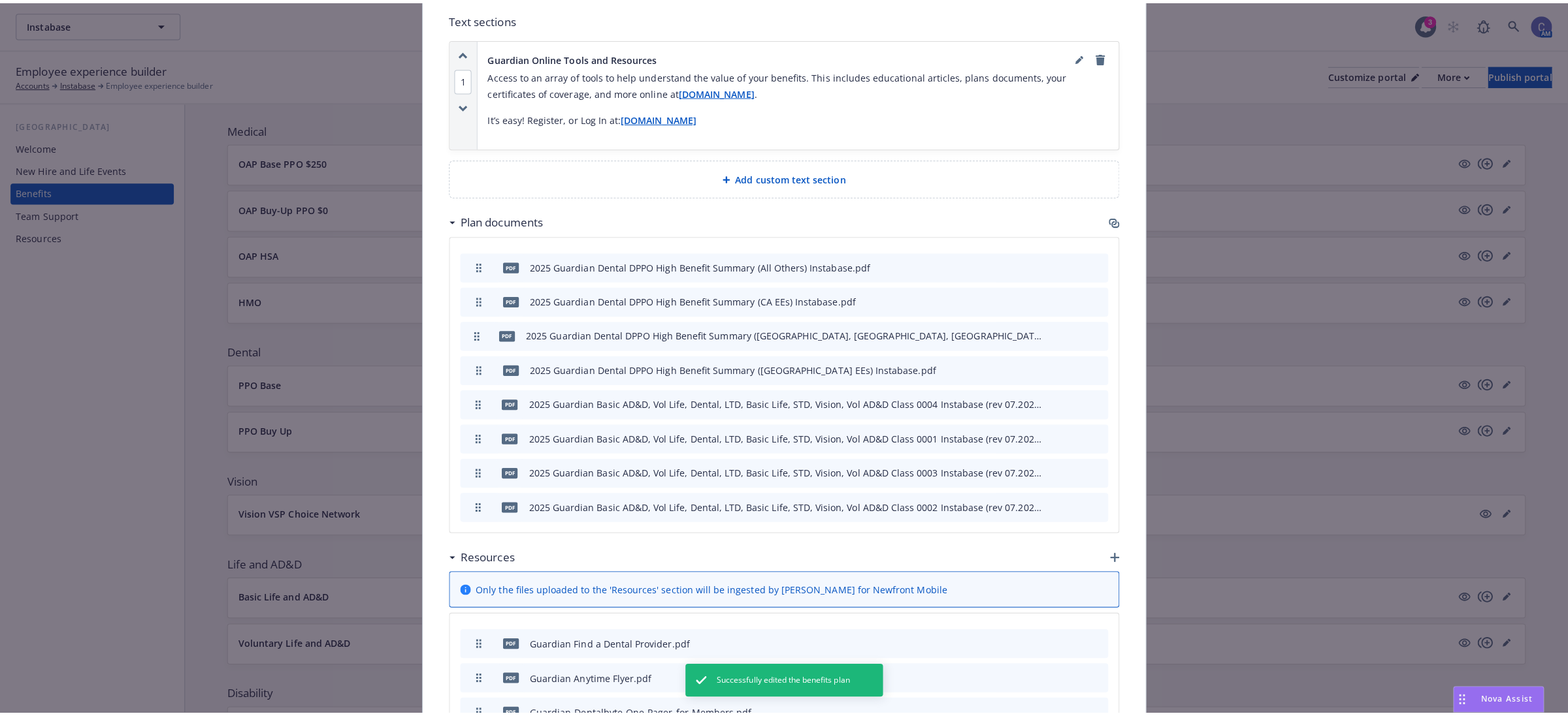
scroll to position [774, 0]
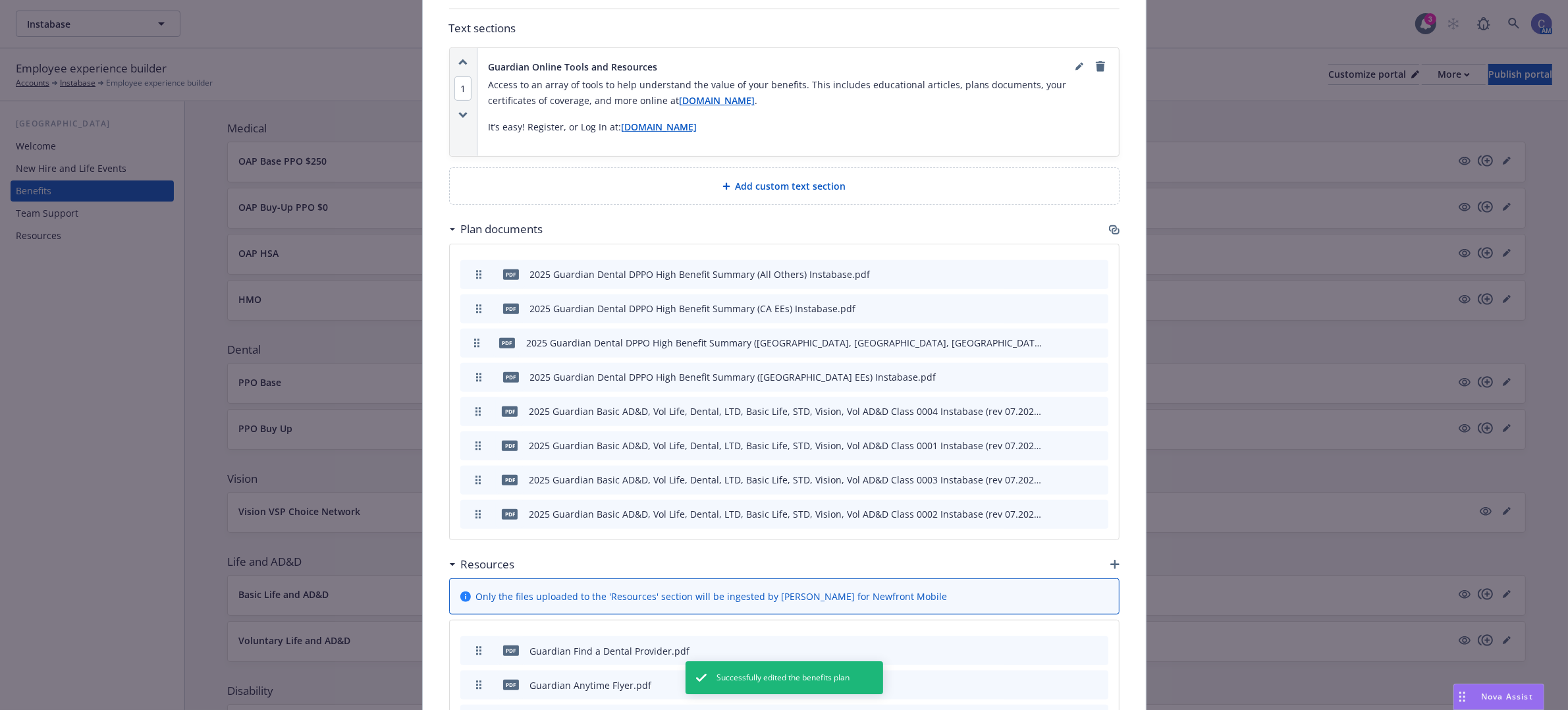
click at [1112, 231] on icon "button" at bounding box center [1116, 231] width 8 height 7
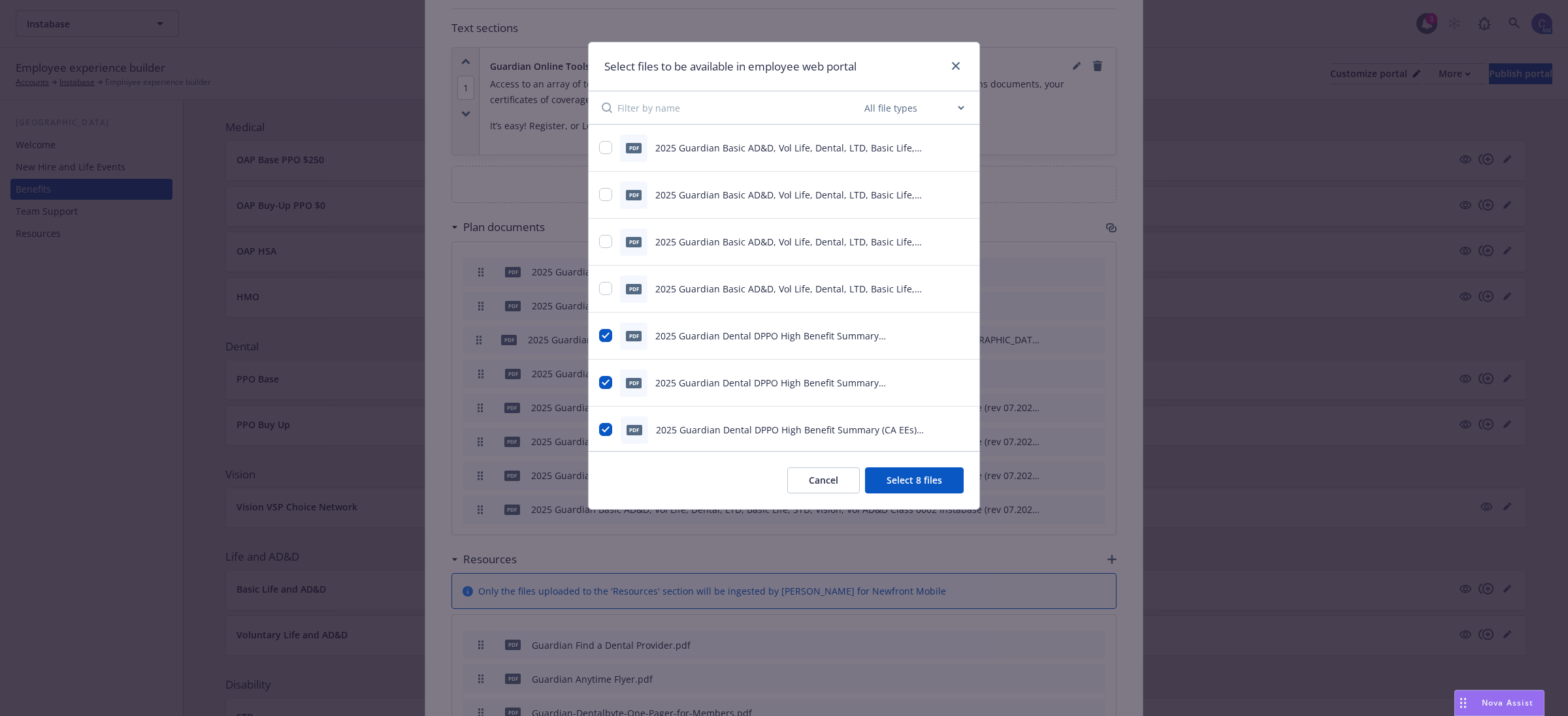
click at [808, 474] on button "Cancel" at bounding box center [823, 481] width 72 height 26
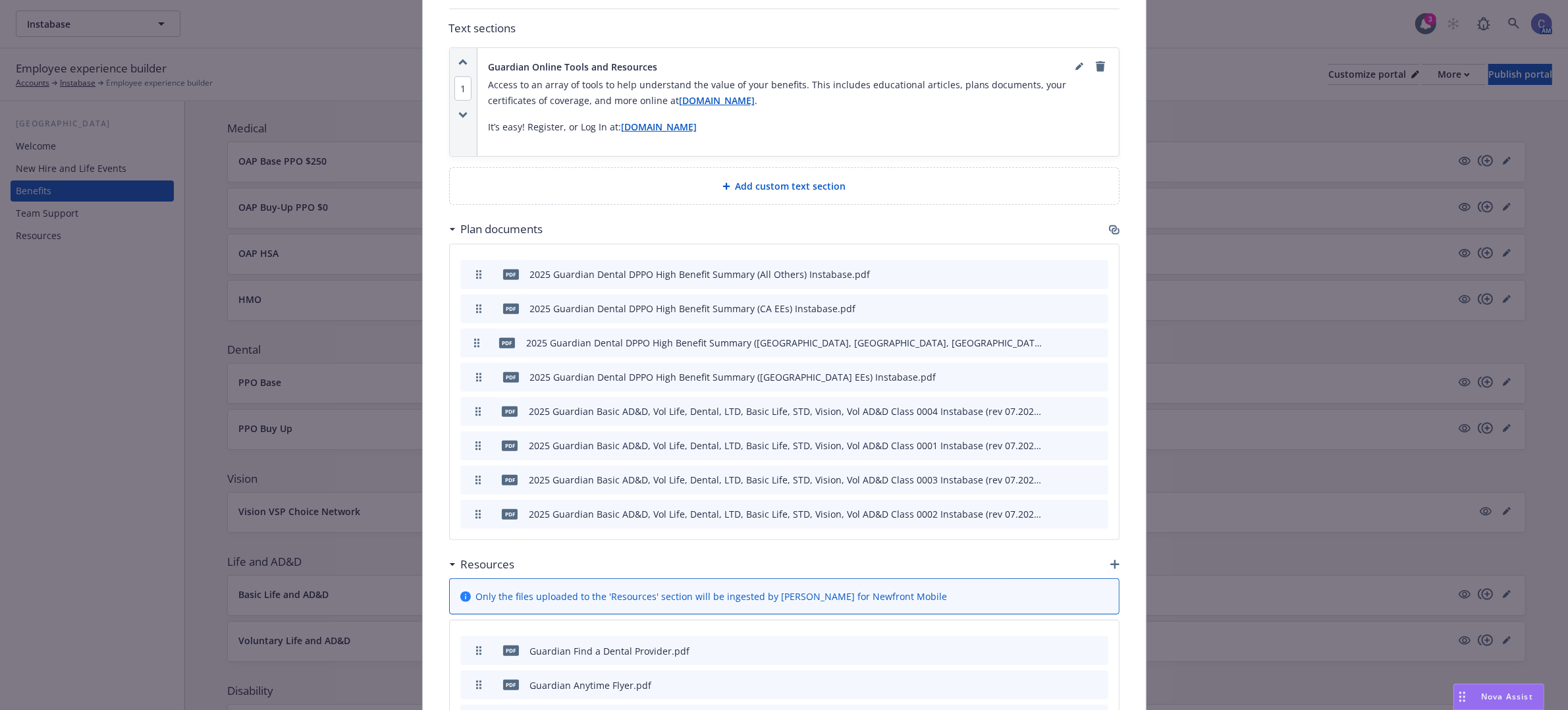
click at [1112, 234] on icon "button" at bounding box center [1116, 231] width 8 height 7
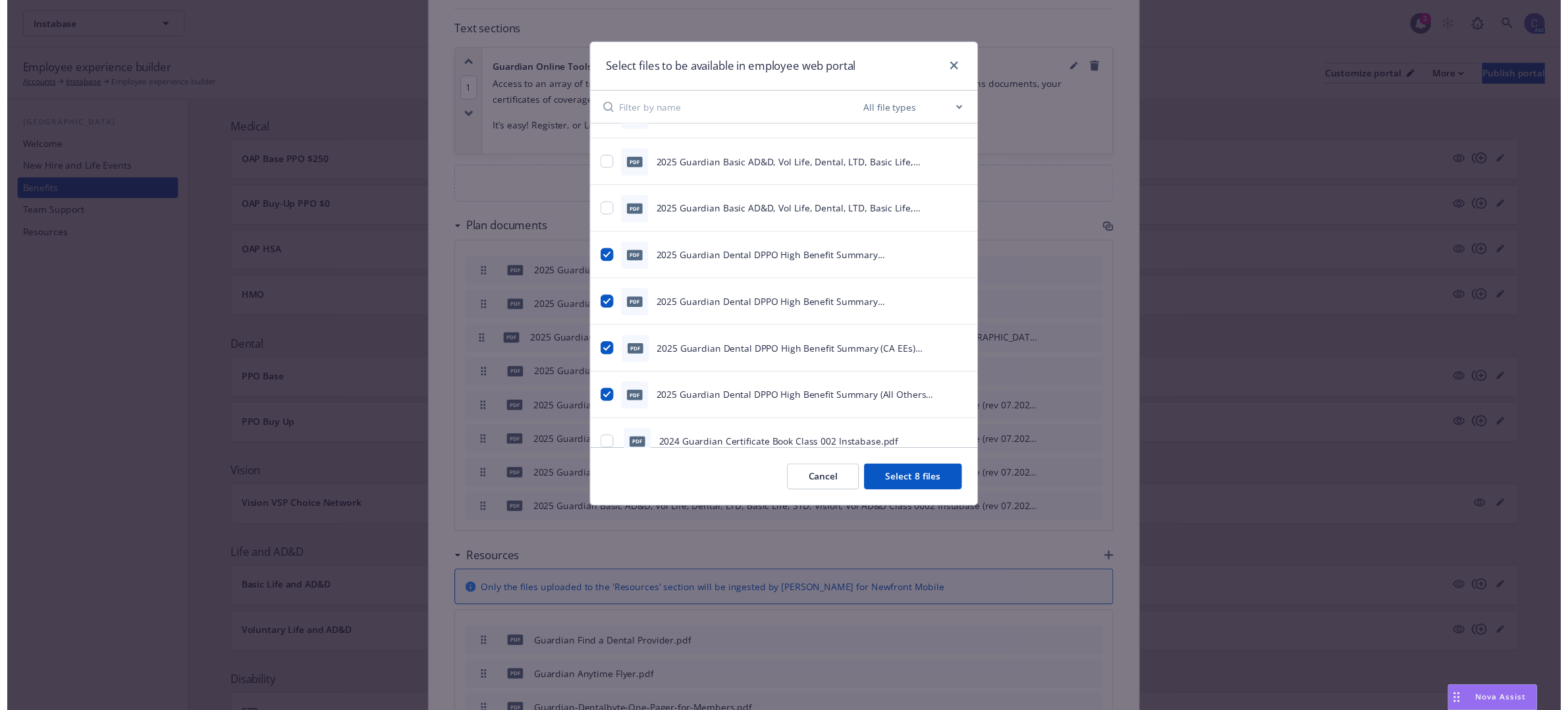
scroll to position [0, 0]
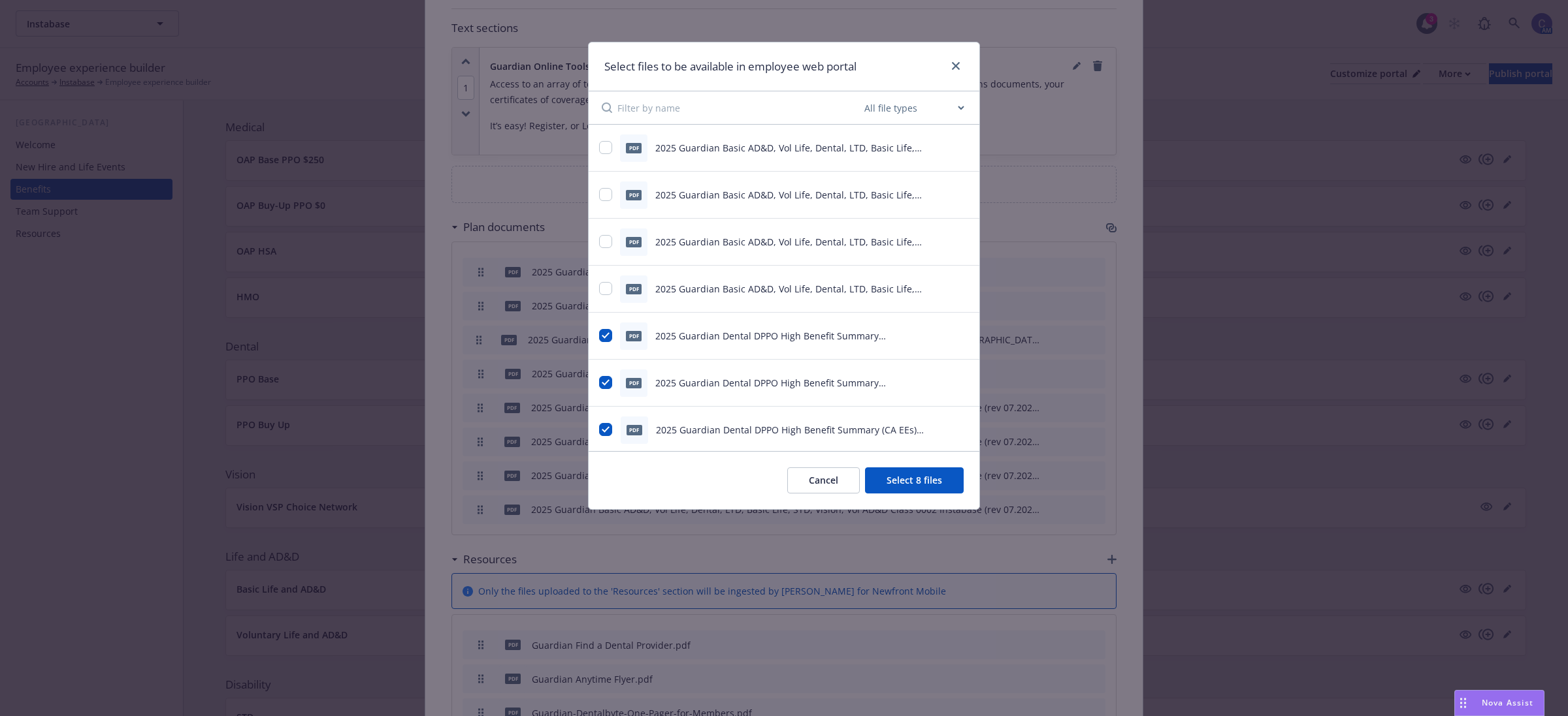
drag, startPoint x: 614, startPoint y: 147, endPoint x: 612, endPoint y: 186, distance: 39.1
click at [613, 147] on div "pdf 2025 Guardian Basic AD&D, Vol Life, Dental, LTD, Basic Life, STD, Vision, V…" at bounding box center [768, 148] width 337 height 28
drag, startPoint x: 607, startPoint y: 147, endPoint x: 602, endPoint y: 184, distance: 37.3
click at [607, 147] on input "checkbox" at bounding box center [606, 147] width 13 height 13
checkbox input "true"
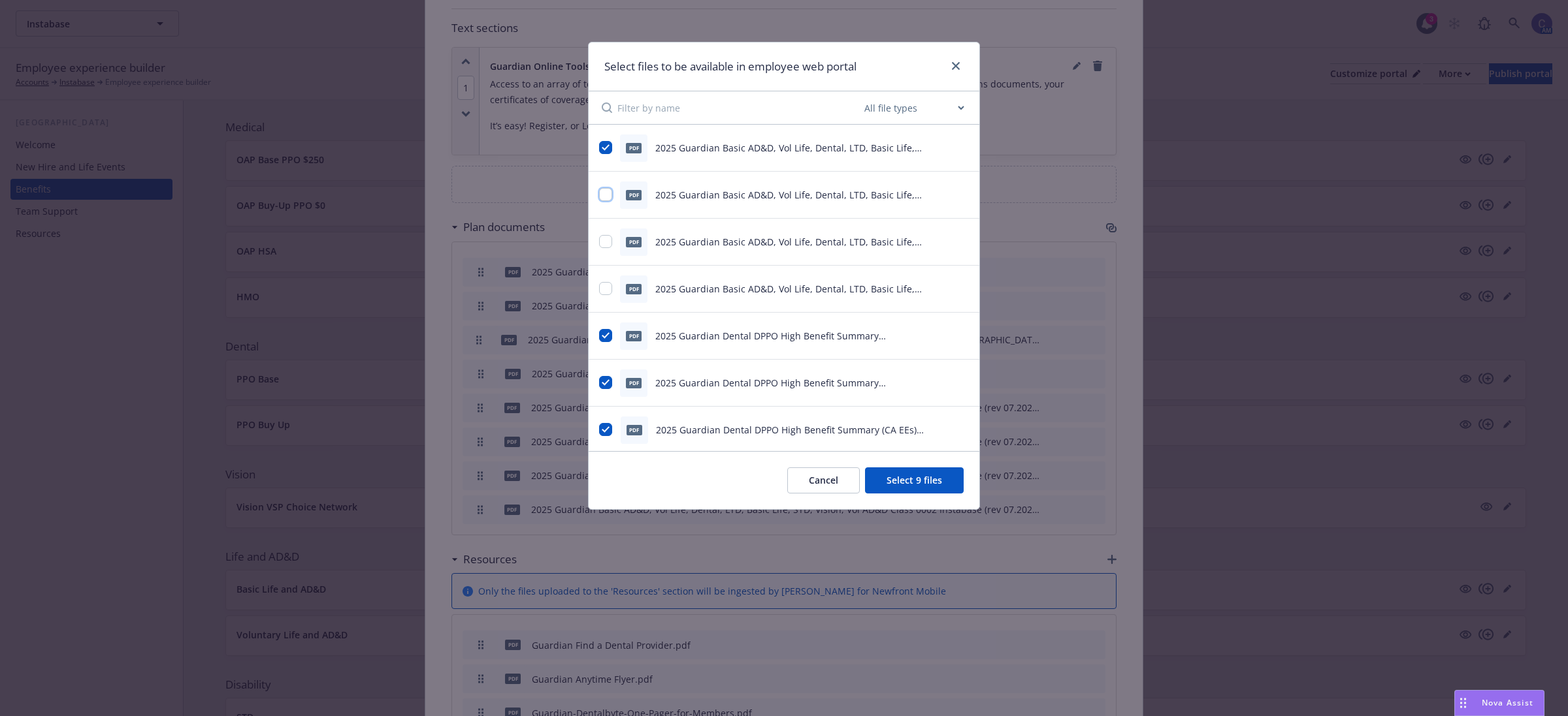
click at [602, 196] on input "checkbox" at bounding box center [606, 194] width 13 height 13
checkbox input "true"
click at [606, 246] on input "checkbox" at bounding box center [606, 242] width 13 height 13
checkbox input "true"
click at [609, 294] on input "checkbox" at bounding box center [606, 289] width 13 height 13
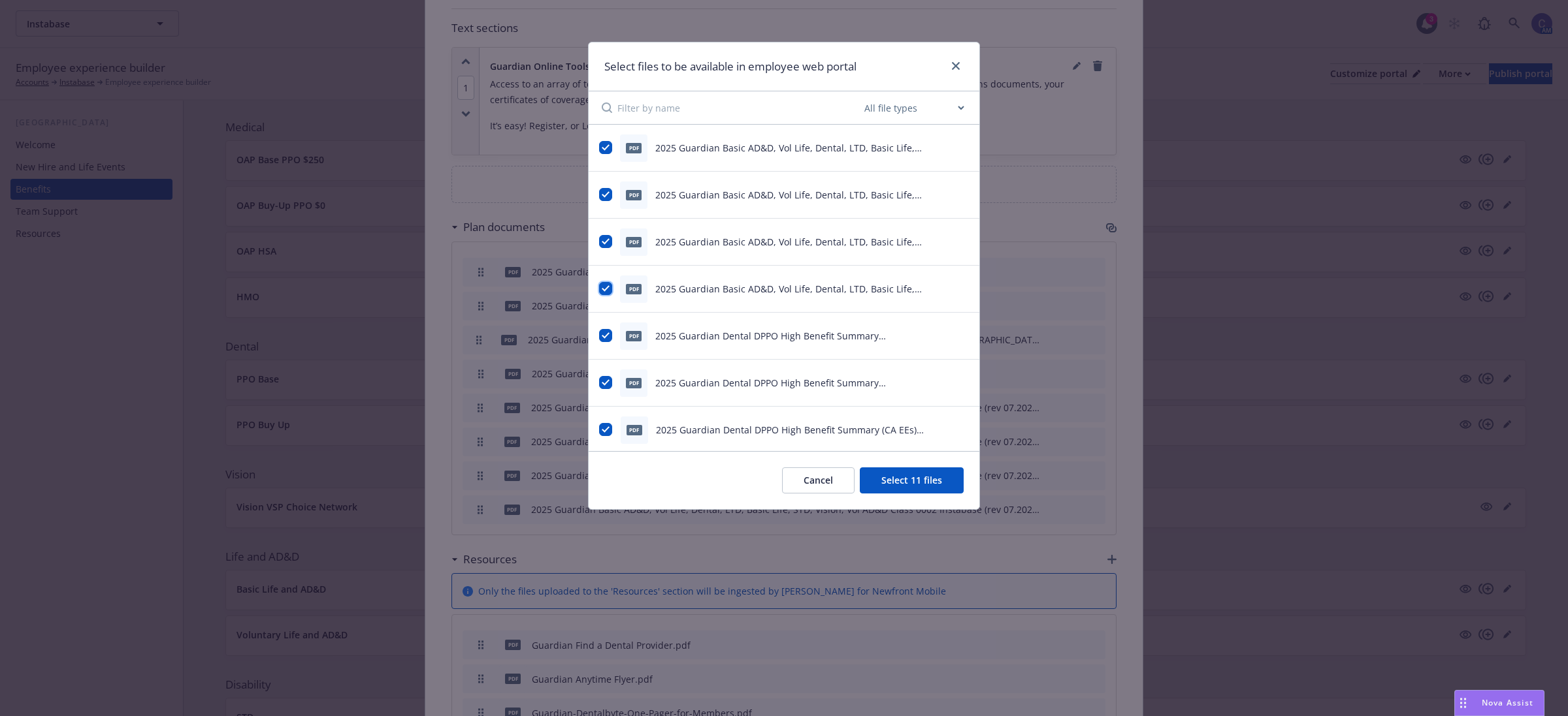
checkbox input "true"
click at [887, 480] on button "Select 12 files" at bounding box center [912, 481] width 104 height 26
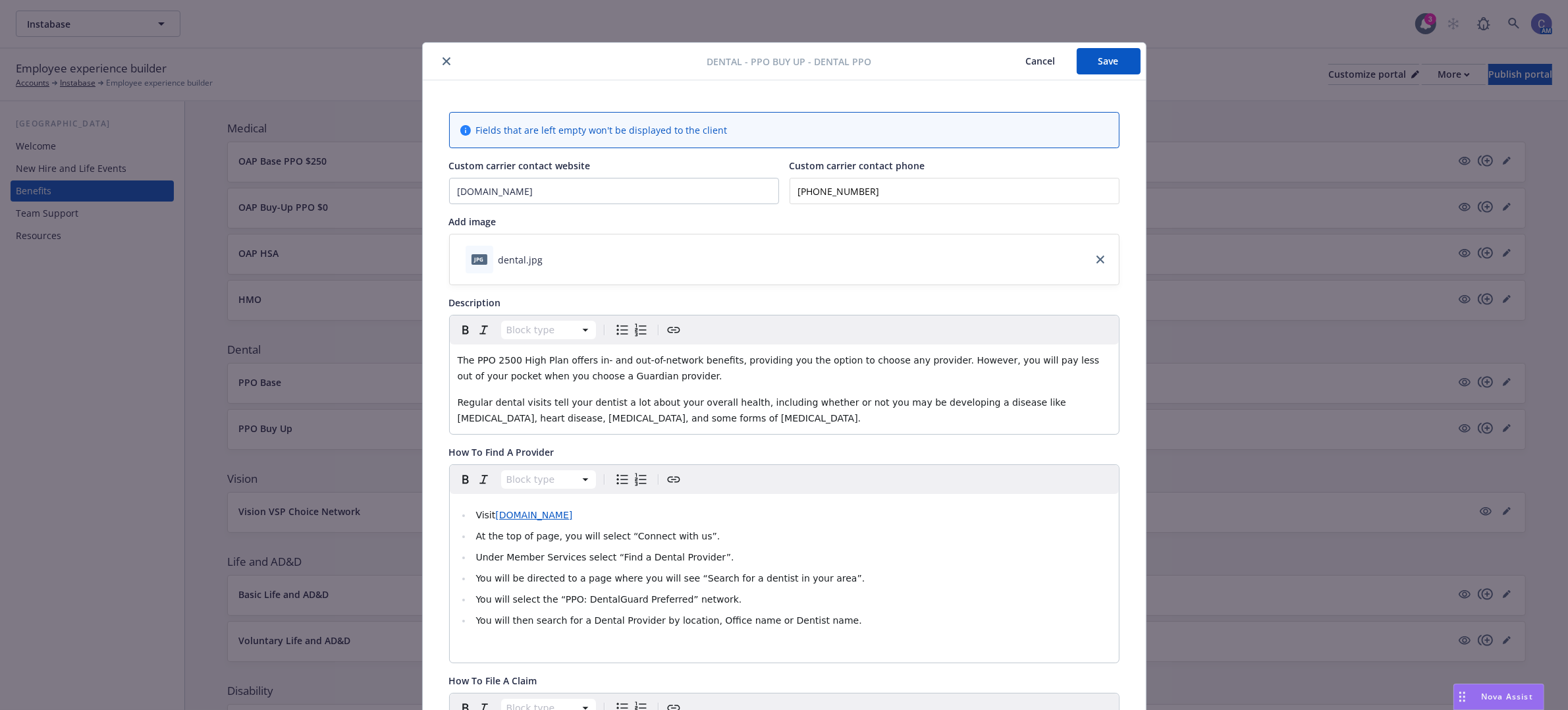
click at [1116, 58] on button "Save" at bounding box center [1109, 62] width 64 height 26
click at [1026, 60] on button "Cancel" at bounding box center [1040, 62] width 71 height 26
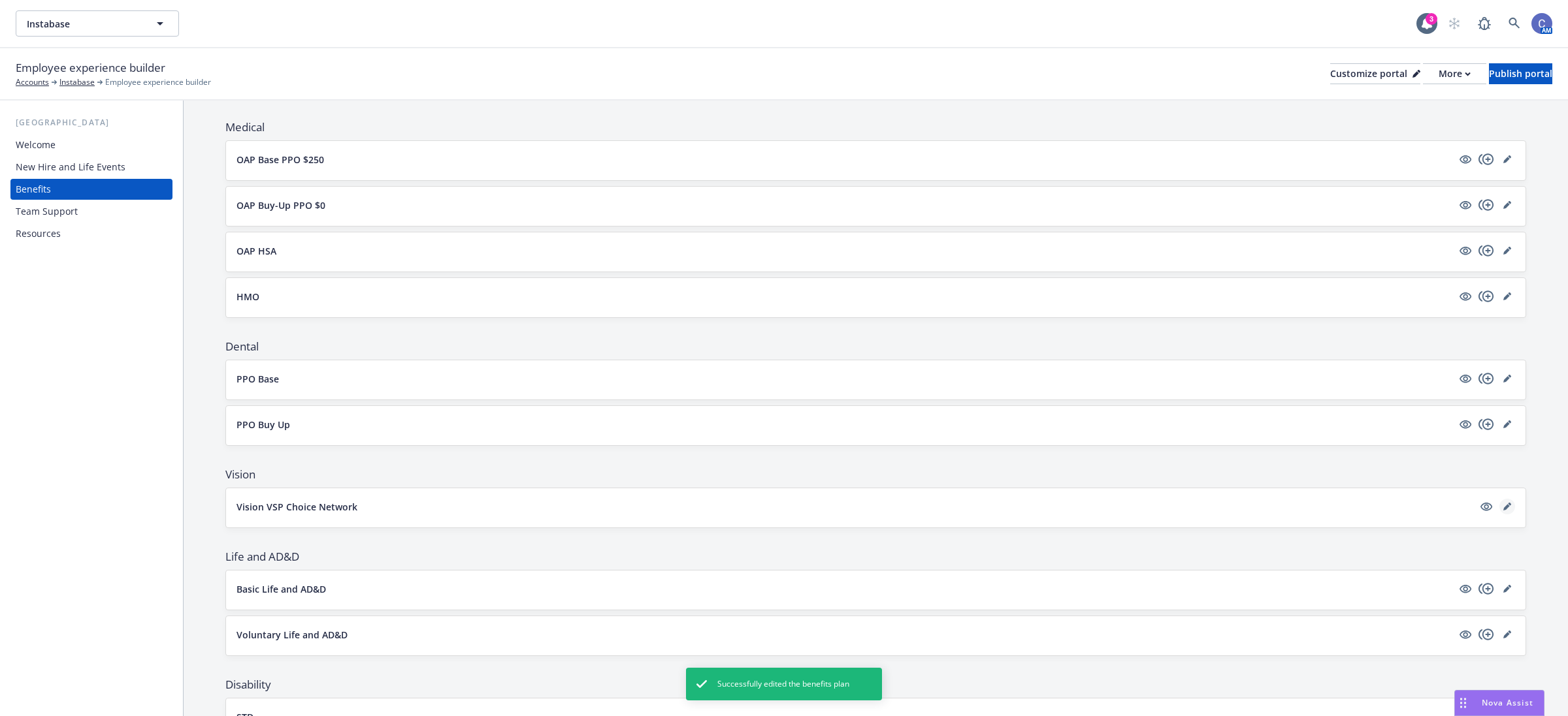
click at [1504, 510] on icon "editPencil" at bounding box center [1508, 507] width 8 height 8
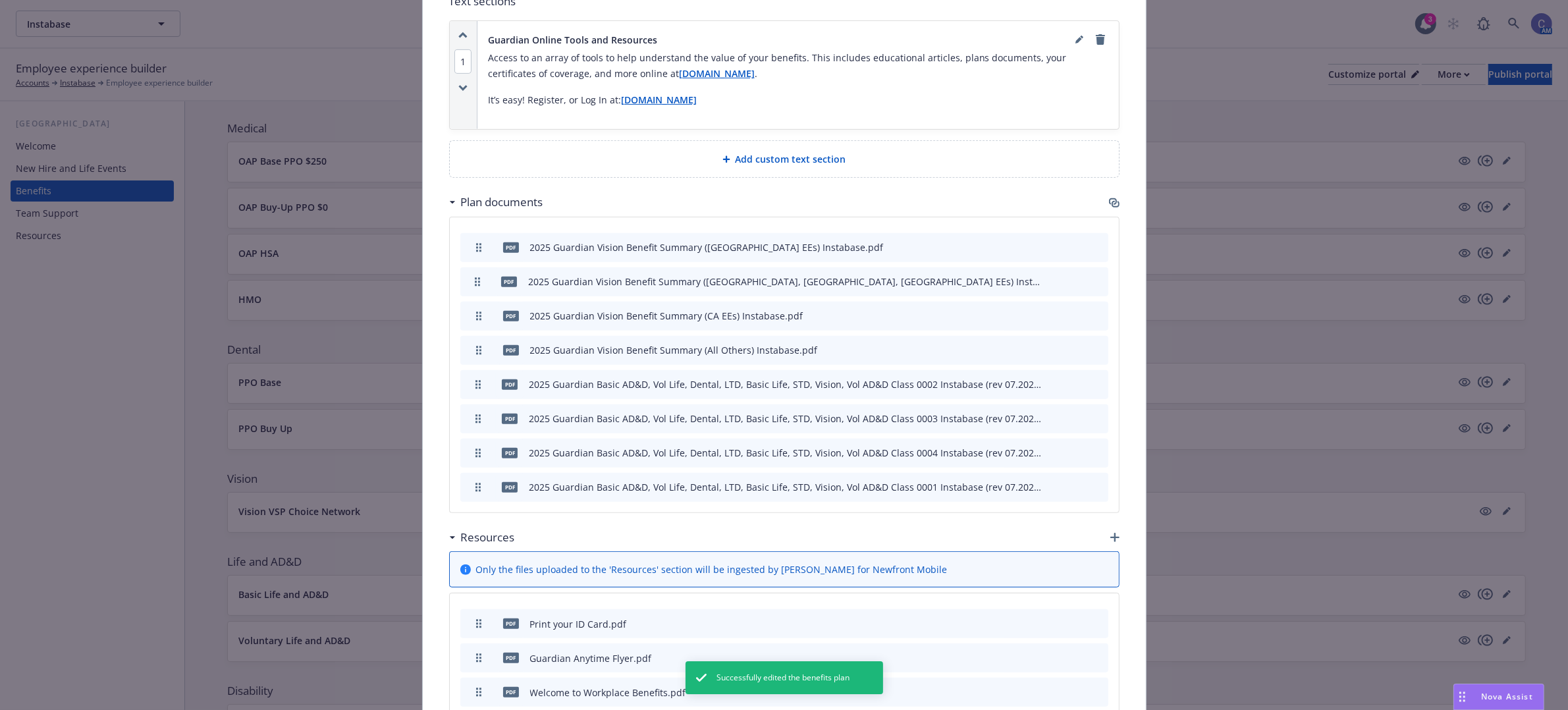
scroll to position [616, 0]
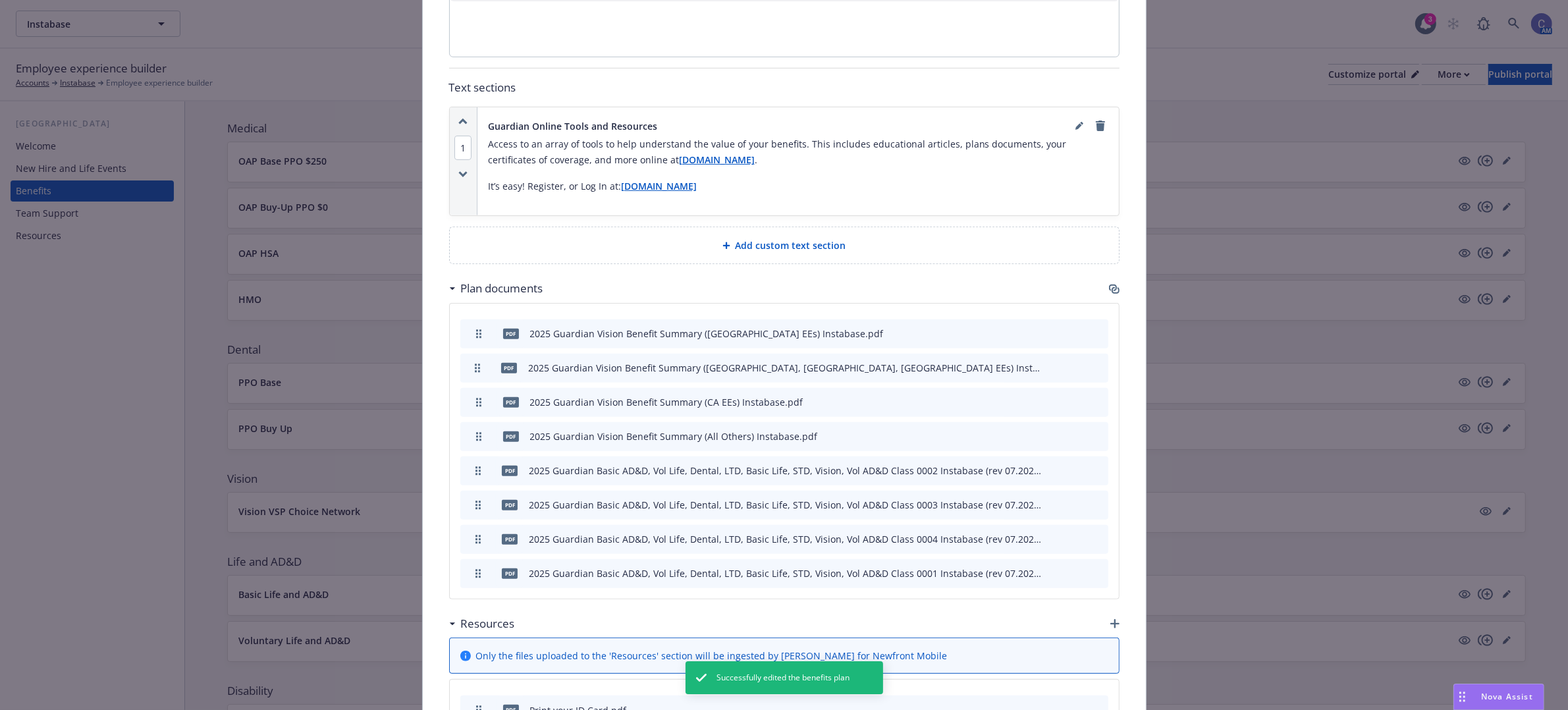
click at [1112, 294] on icon "button" at bounding box center [1116, 291] width 8 height 7
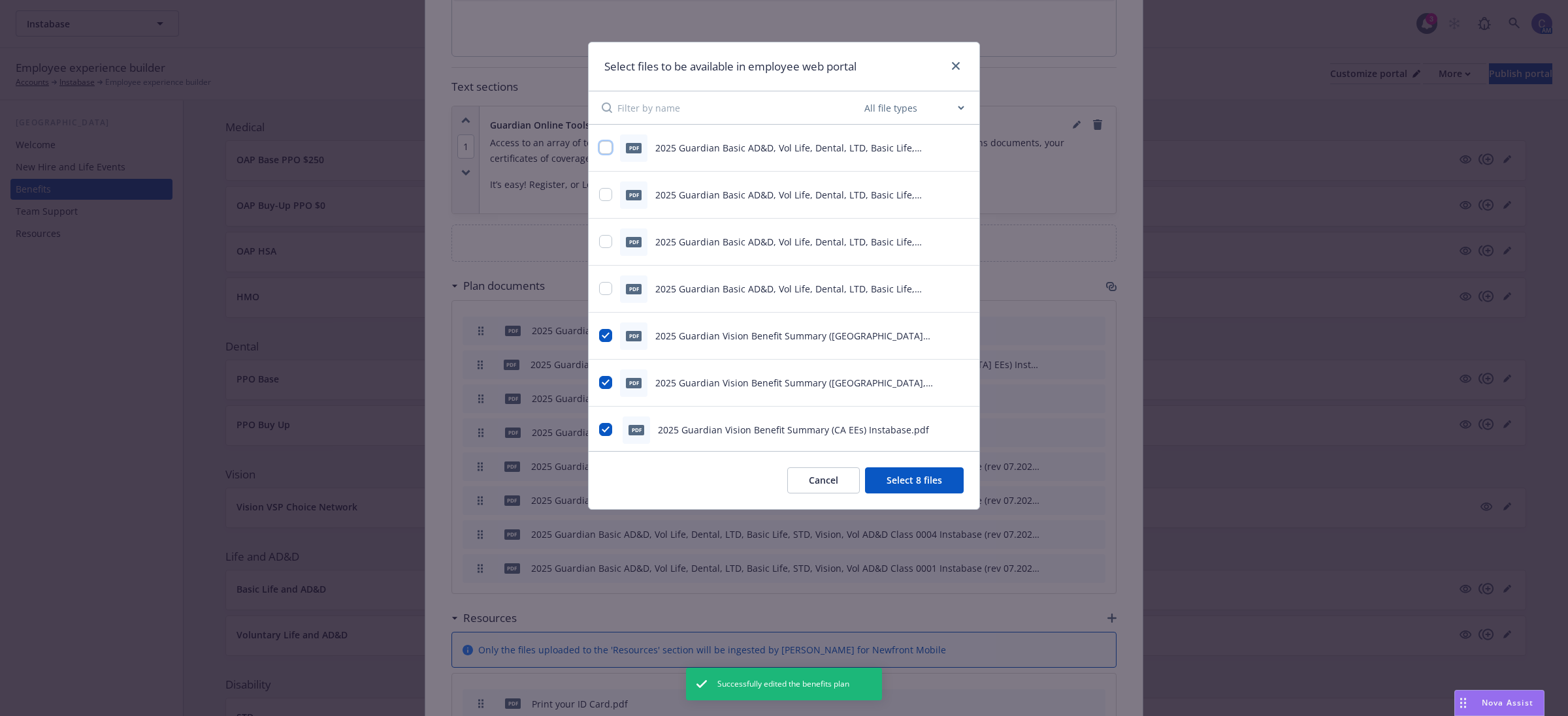
click at [605, 154] on input "checkbox" at bounding box center [606, 147] width 13 height 13
checkbox input "true"
drag, startPoint x: 607, startPoint y: 194, endPoint x: 614, endPoint y: 236, distance: 42.6
click at [608, 194] on input "checkbox" at bounding box center [606, 194] width 13 height 13
checkbox input "true"
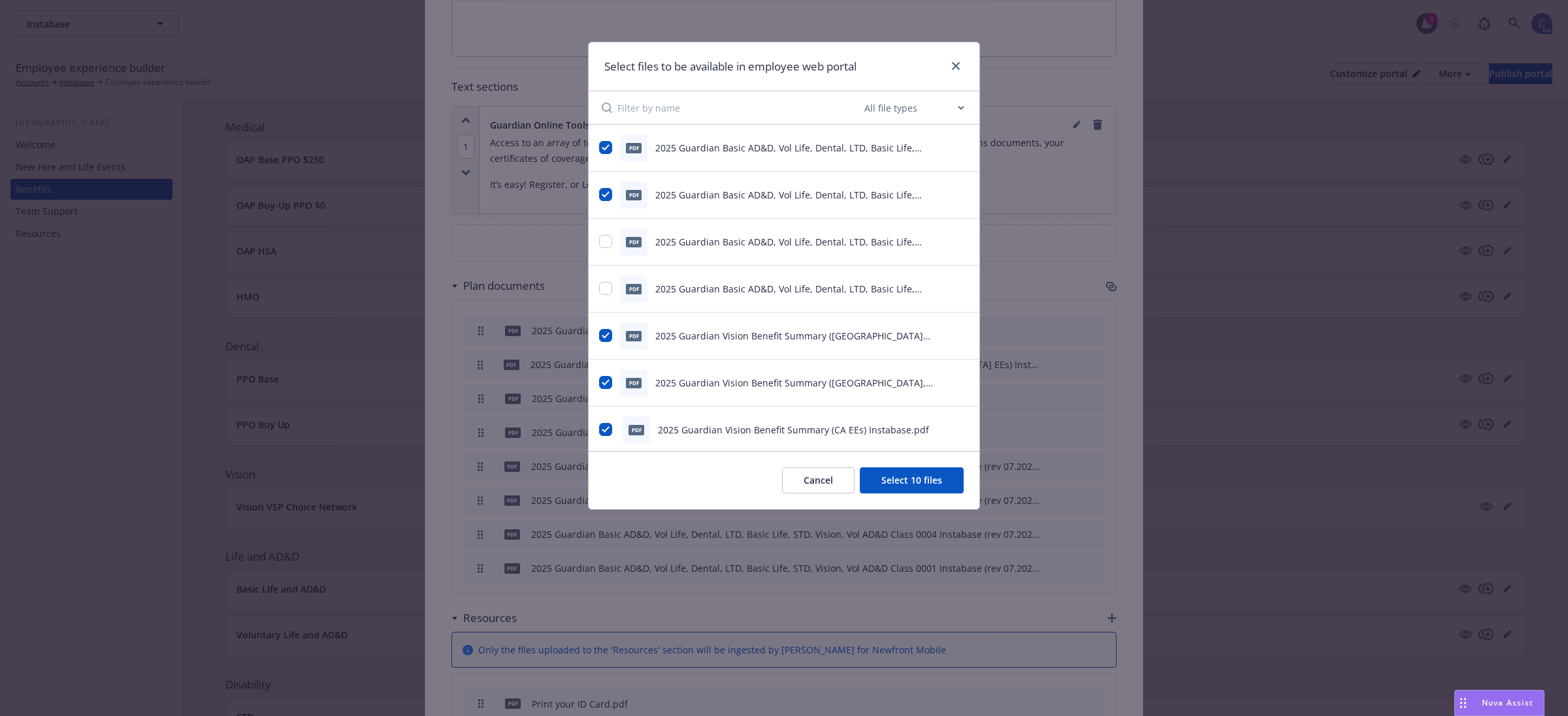
click at [605, 249] on div at bounding box center [606, 242] width 13 height 14
click at [606, 290] on input "checkbox" at bounding box center [606, 289] width 13 height 13
checkbox input "true"
click at [602, 243] on input "checkbox" at bounding box center [606, 242] width 13 height 13
checkbox input "true"
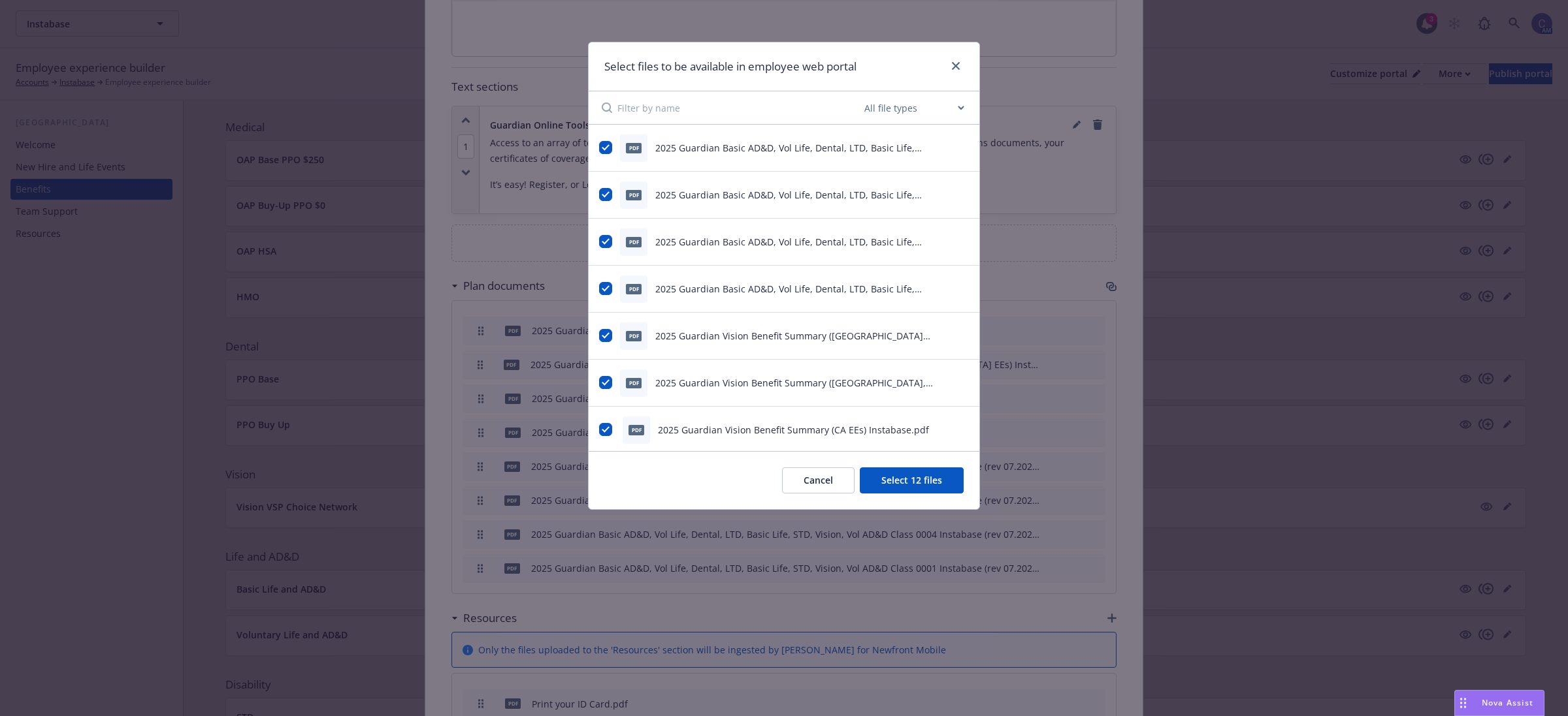
click at [909, 487] on button "Select 12 files" at bounding box center [912, 481] width 104 height 26
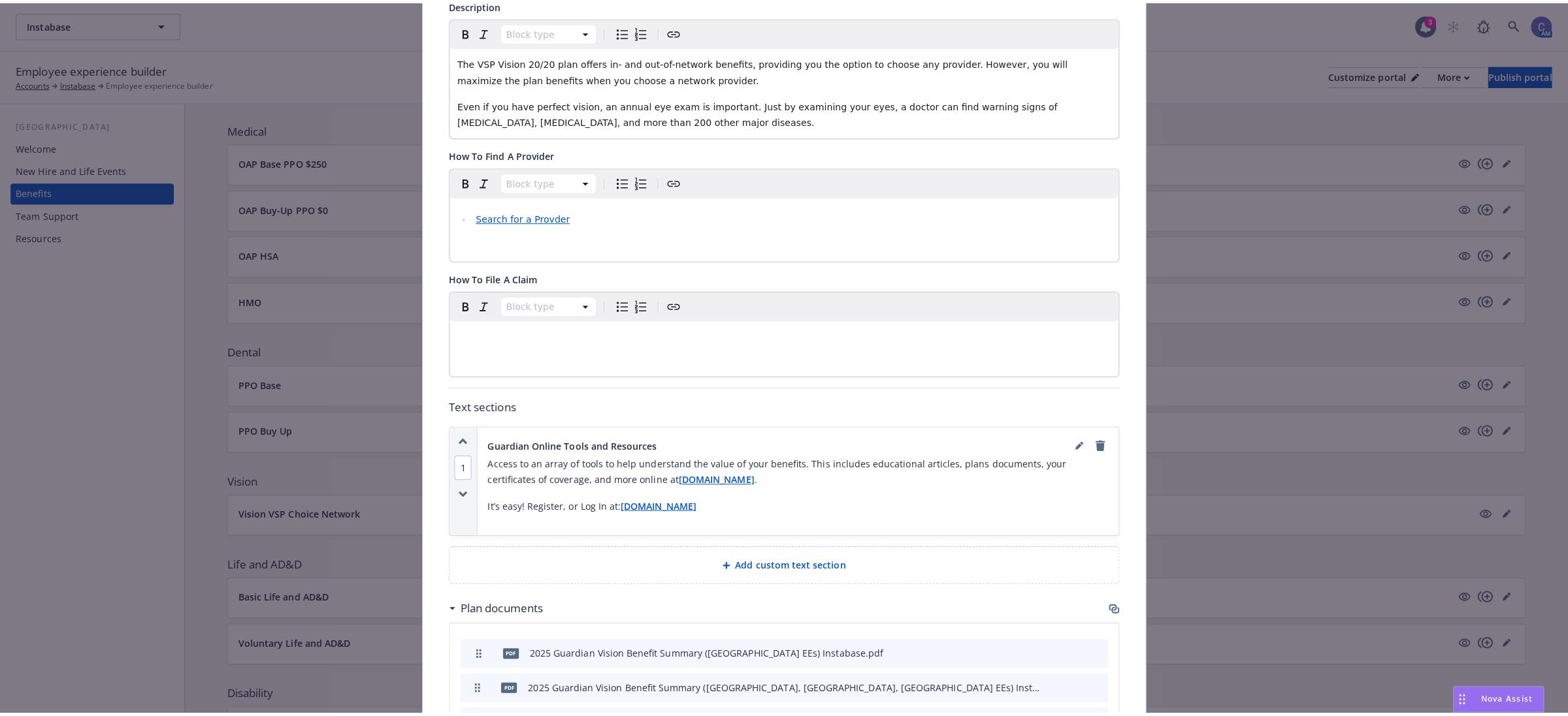
scroll to position [0, 0]
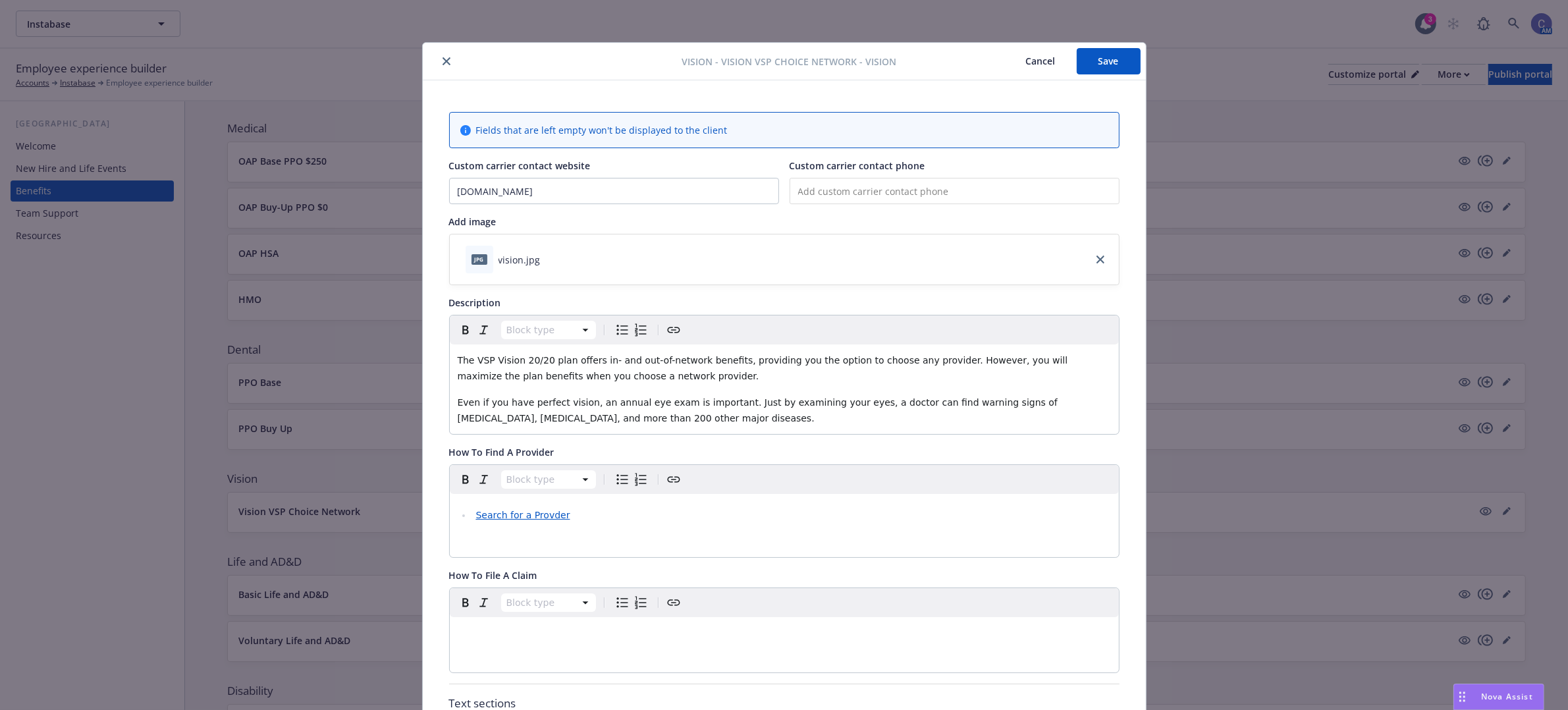
click at [1090, 70] on button "Save" at bounding box center [1109, 62] width 64 height 26
click at [1101, 62] on button "Save" at bounding box center [1109, 62] width 64 height 26
click at [1018, 63] on button "Cancel" at bounding box center [1040, 62] width 71 height 26
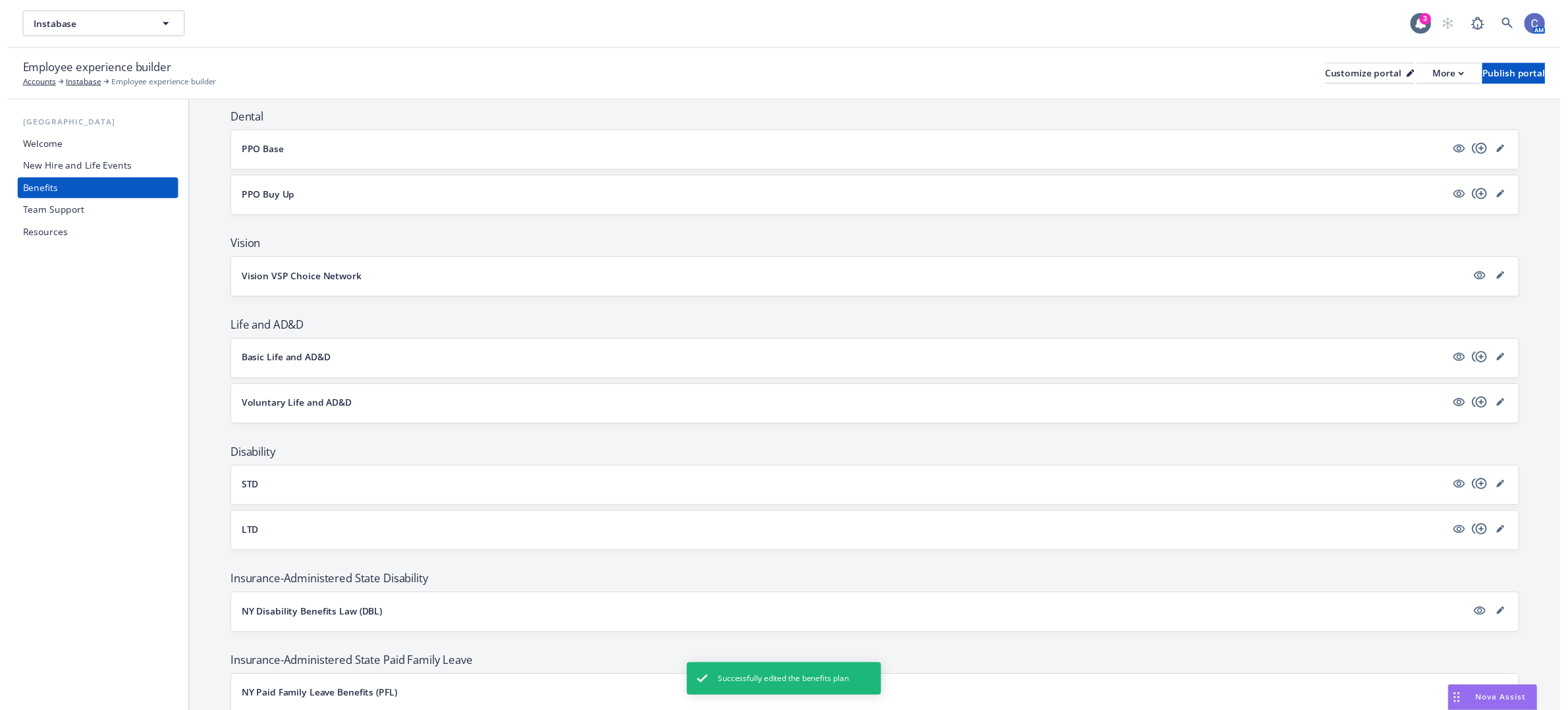
scroll to position [412, 0]
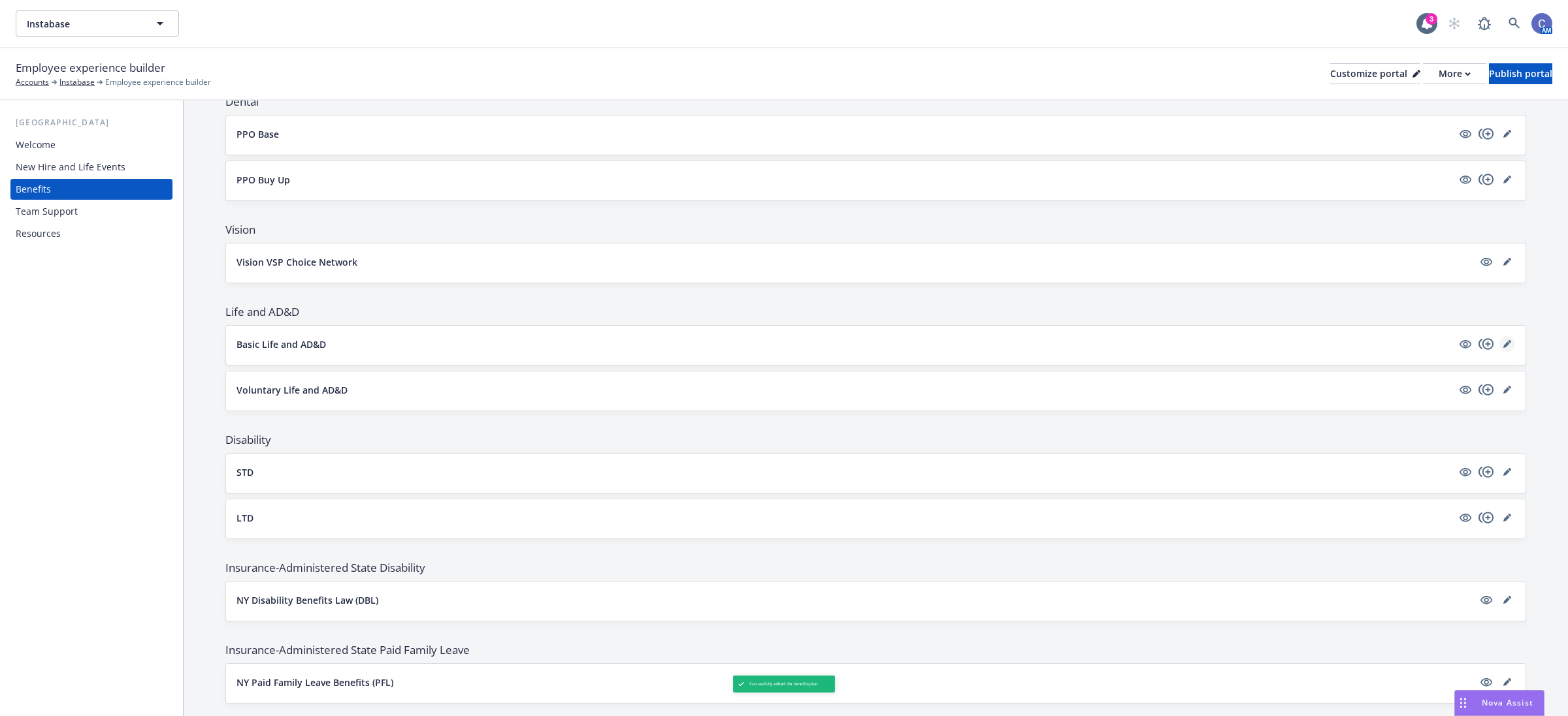
click at [1504, 347] on icon "editPencil" at bounding box center [1508, 344] width 8 height 8
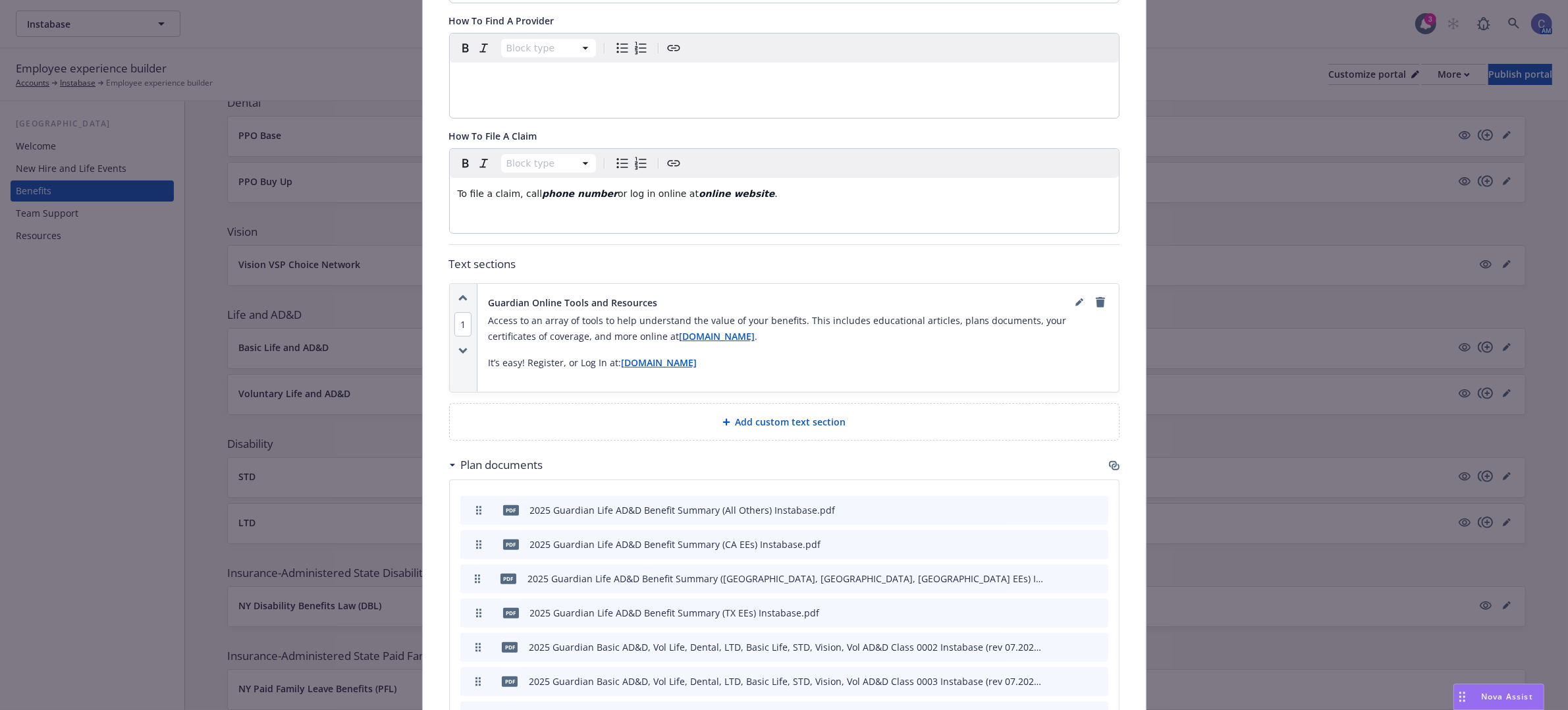
scroll to position [534, 0]
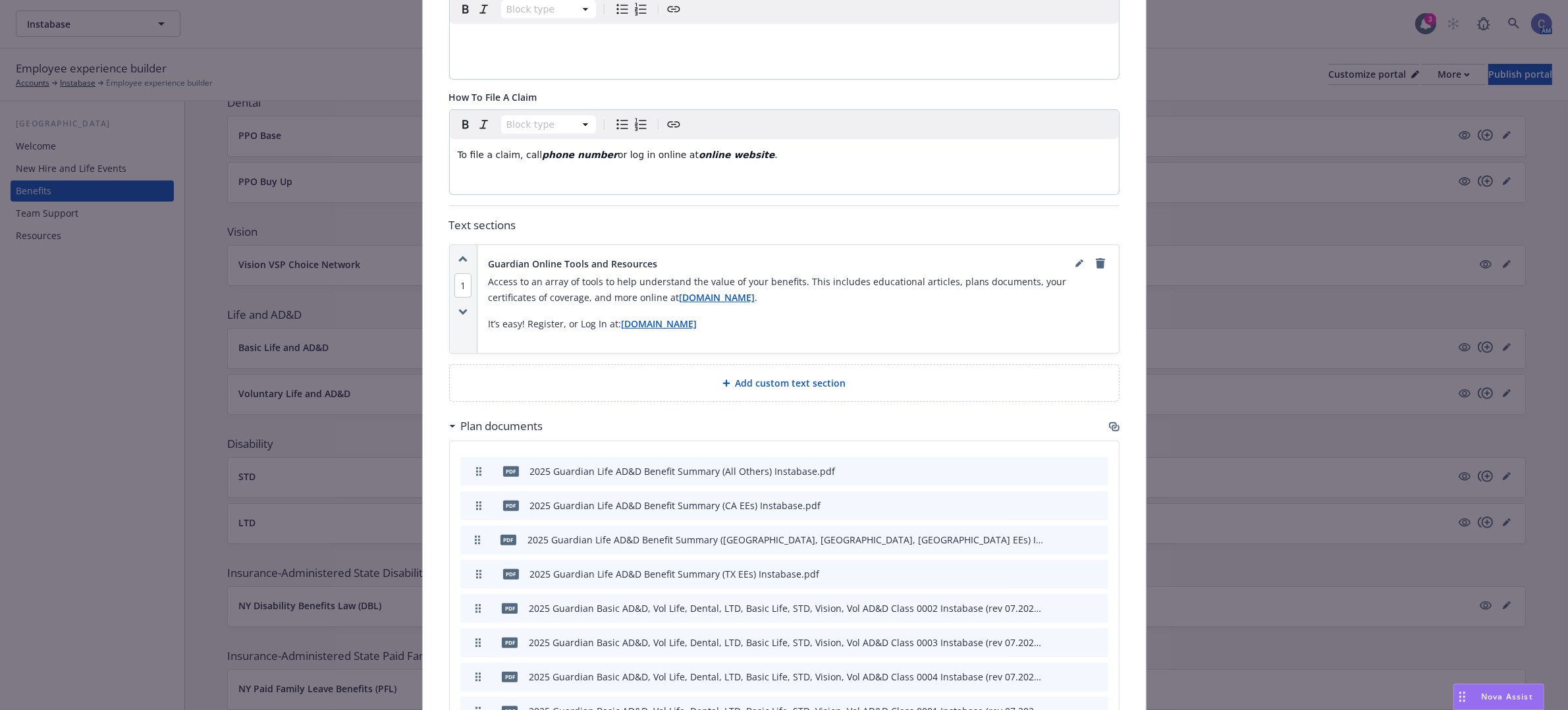
click at [1104, 422] on div "Plan documents" at bounding box center [784, 426] width 670 height 28
click at [1112, 432] on icon "button" at bounding box center [1114, 427] width 11 height 11
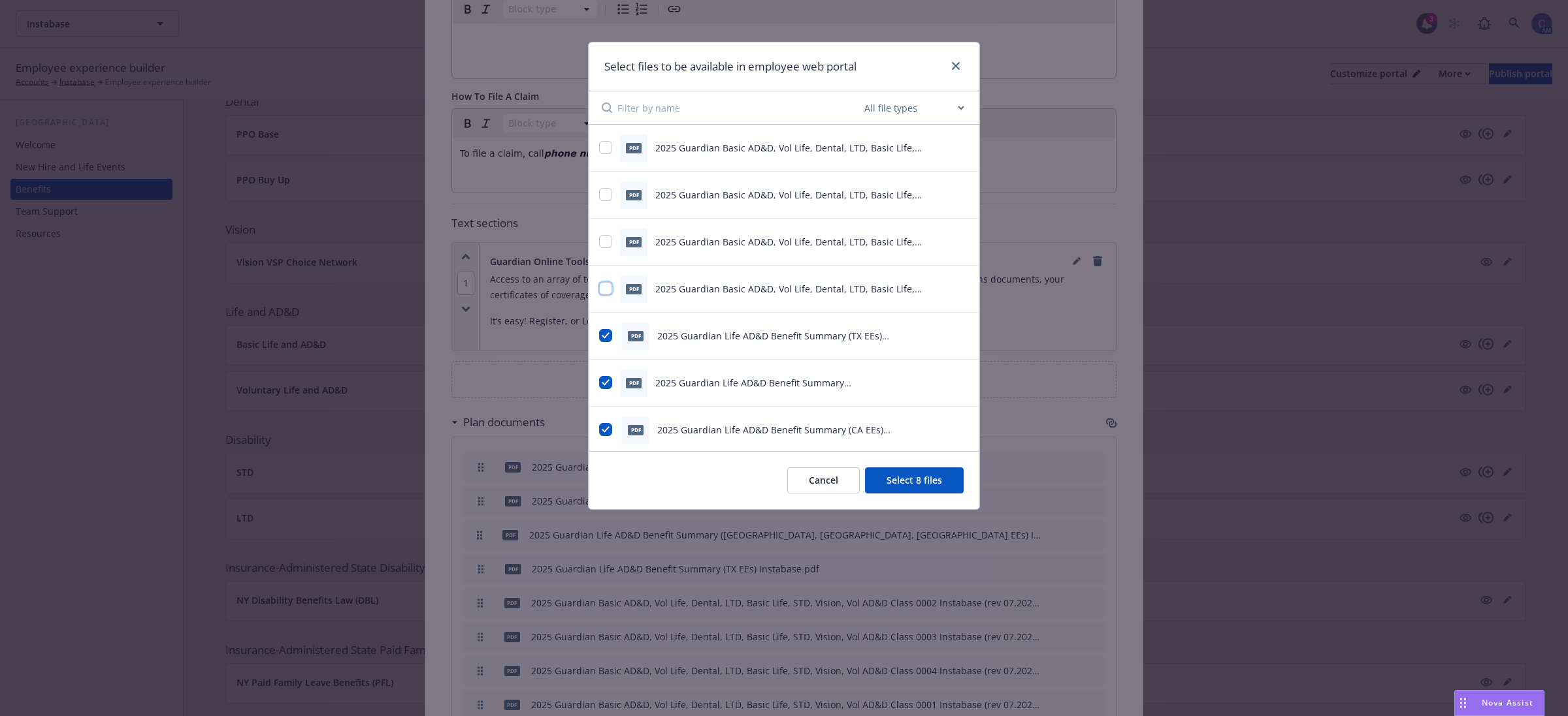
click at [604, 292] on input "checkbox" at bounding box center [606, 289] width 13 height 13
checkbox input "true"
click at [604, 245] on input "checkbox" at bounding box center [606, 242] width 13 height 13
checkbox input "true"
click at [609, 190] on input "checkbox" at bounding box center [606, 194] width 13 height 13
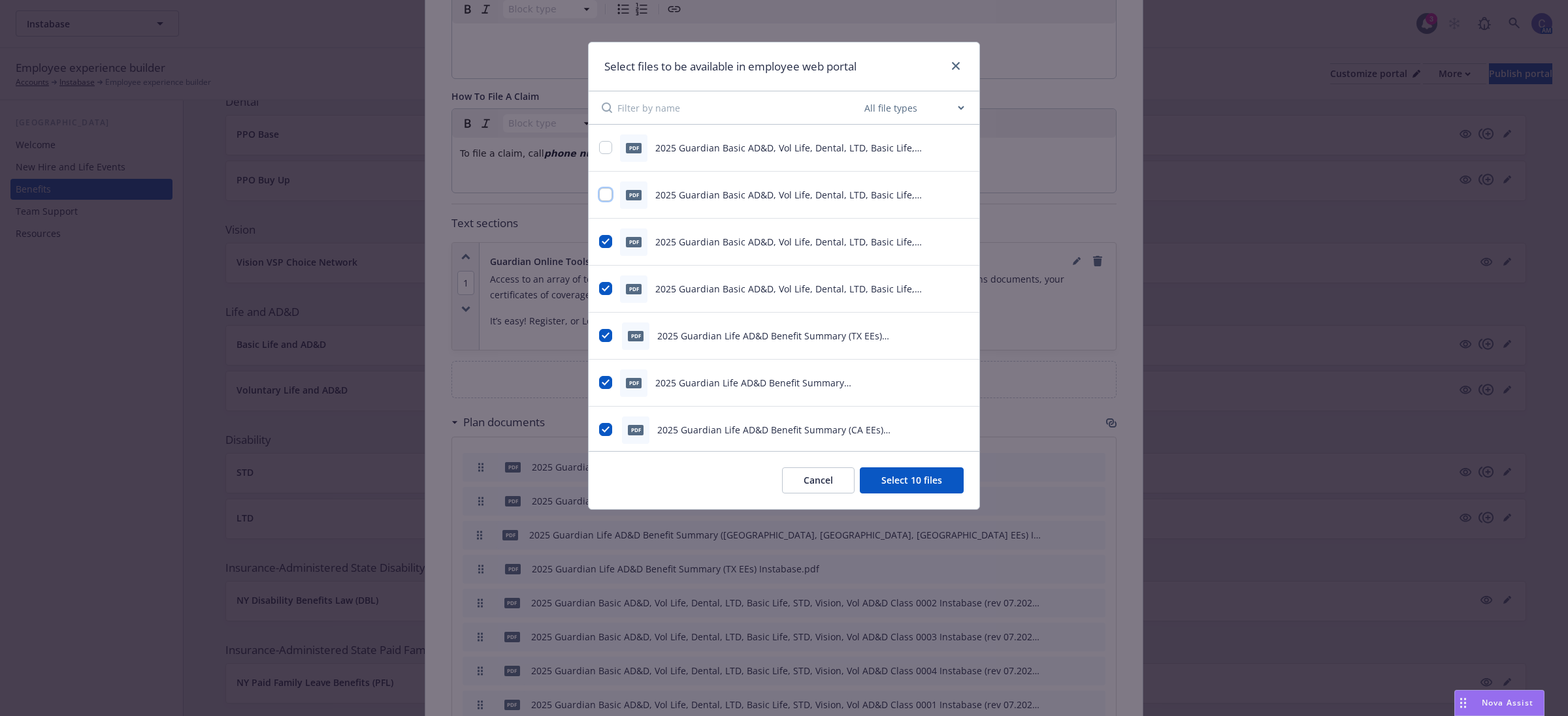
checkbox input "true"
click at [604, 157] on div "pdf 2025 Guardian Basic AD&D, Vol Life, Dental, LTD, Basic Life, STD, Vision, V…" at bounding box center [768, 148] width 337 height 28
click at [597, 149] on div "pdf 2025 Guardian Basic AD&D, Vol Life, Dental, LTD, Basic Life, STD, Vision, V…" at bounding box center [784, 148] width 391 height 47
click at [605, 146] on input "checkbox" at bounding box center [606, 147] width 13 height 13
checkbox input "true"
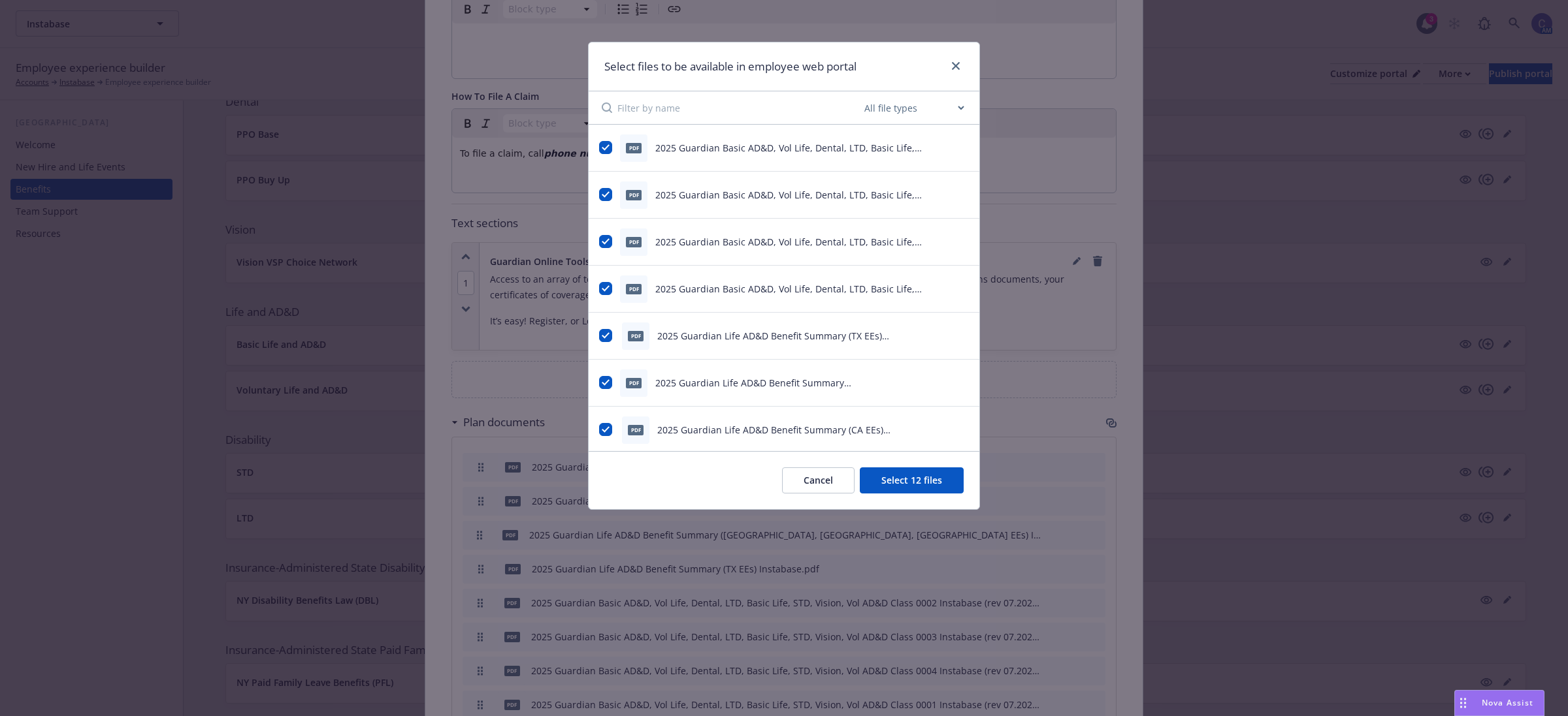
click at [905, 481] on button "Select 12 files" at bounding box center [912, 481] width 104 height 26
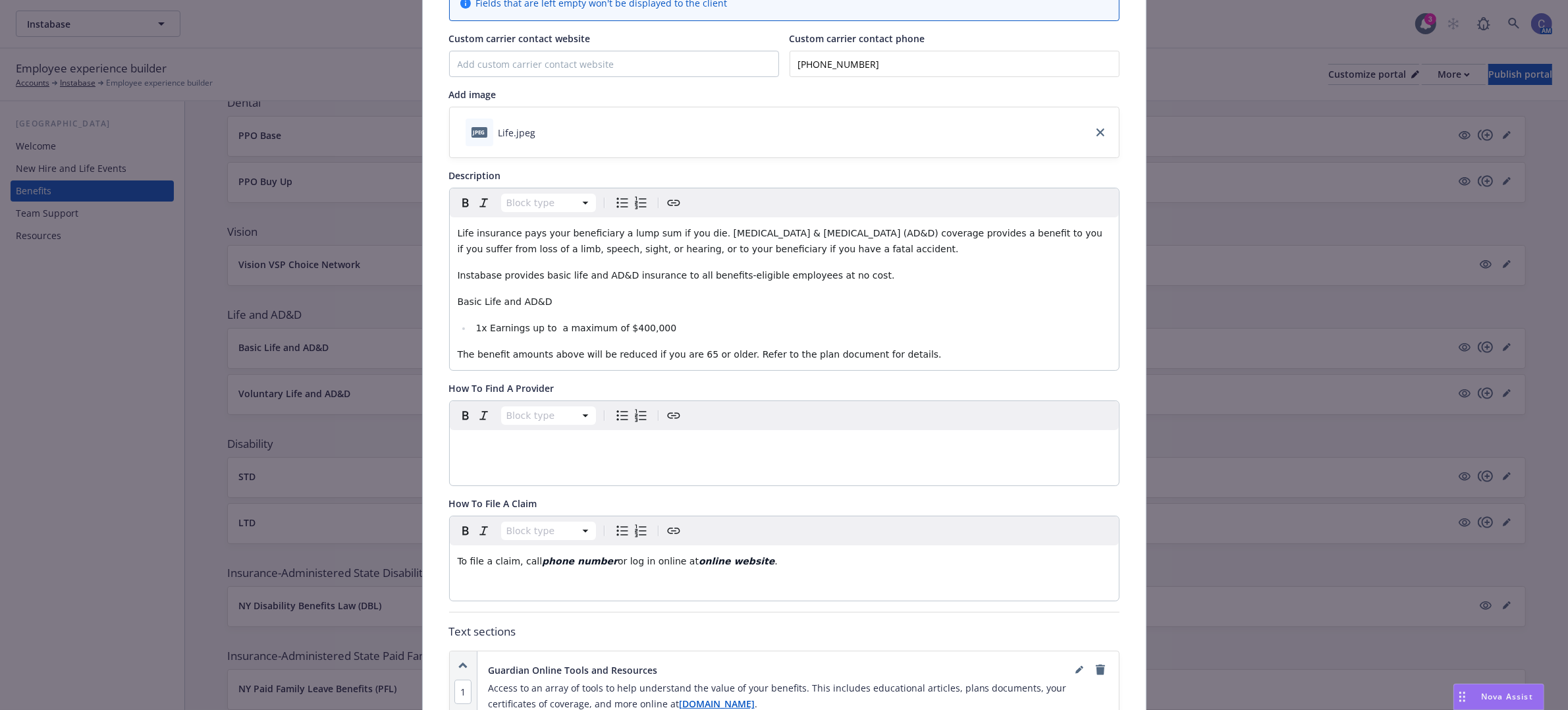
scroll to position [0, 0]
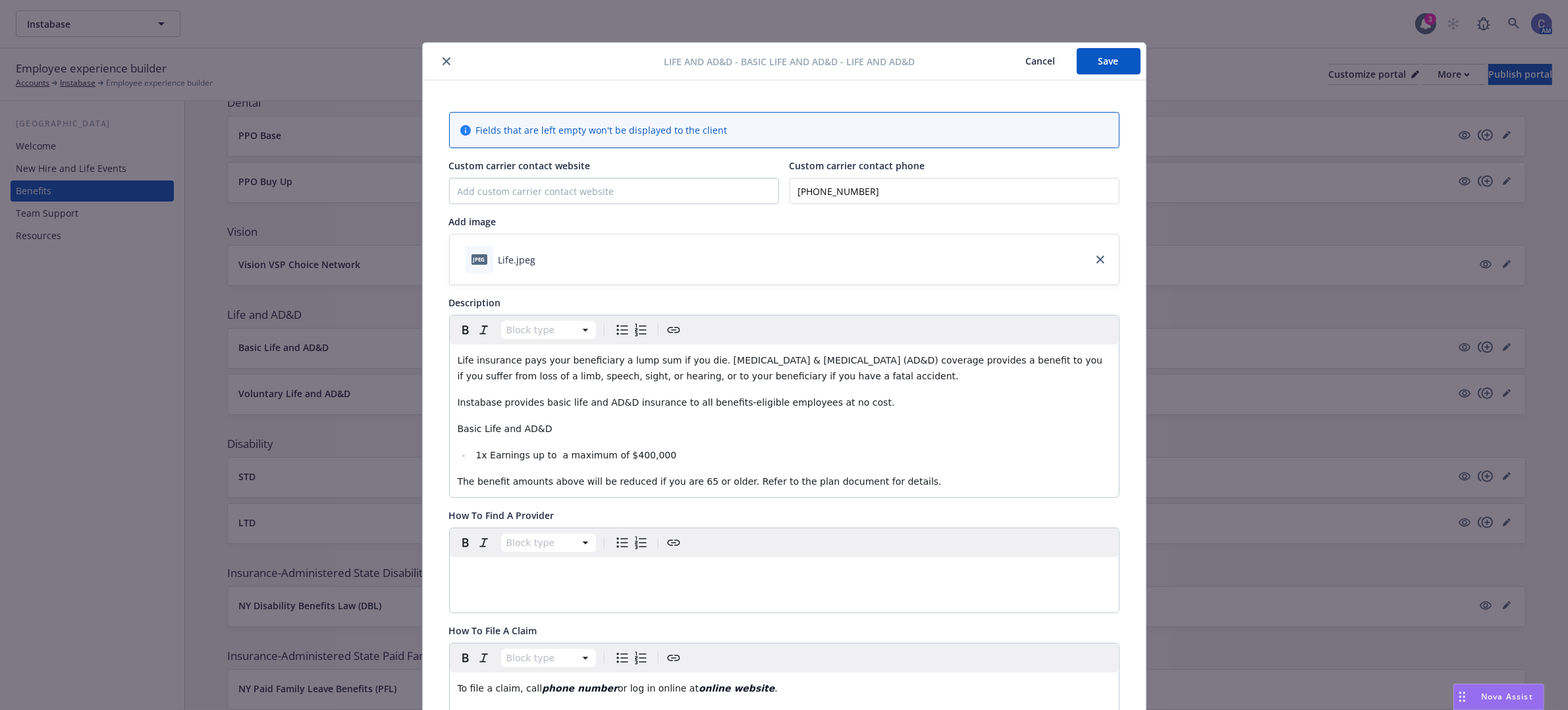
click at [1112, 69] on button "Save" at bounding box center [1109, 62] width 64 height 26
click at [1022, 64] on button "Cancel" at bounding box center [1040, 62] width 71 height 26
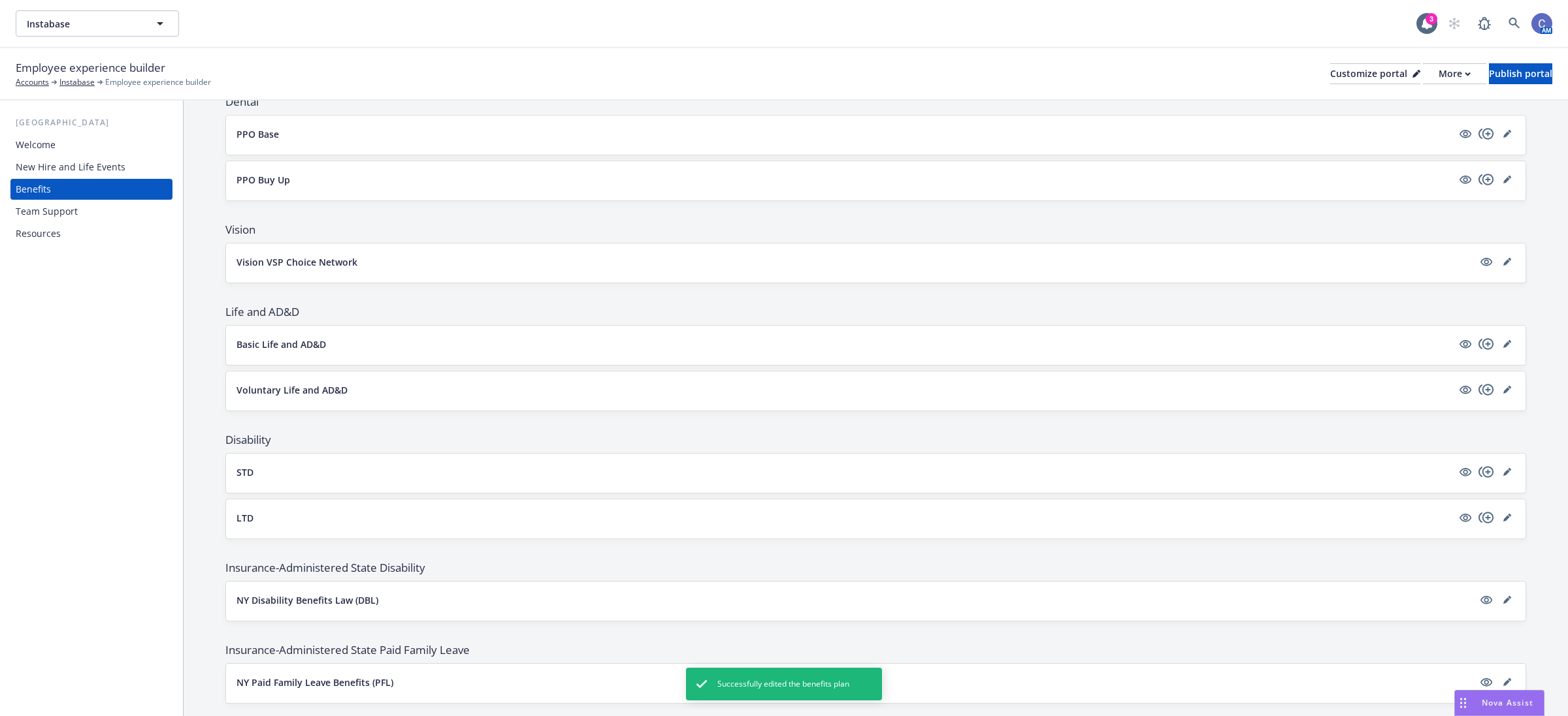
click at [1483, 394] on div at bounding box center [1487, 390] width 58 height 15
click at [1504, 393] on icon "editPencil" at bounding box center [1507, 391] width 7 height 7
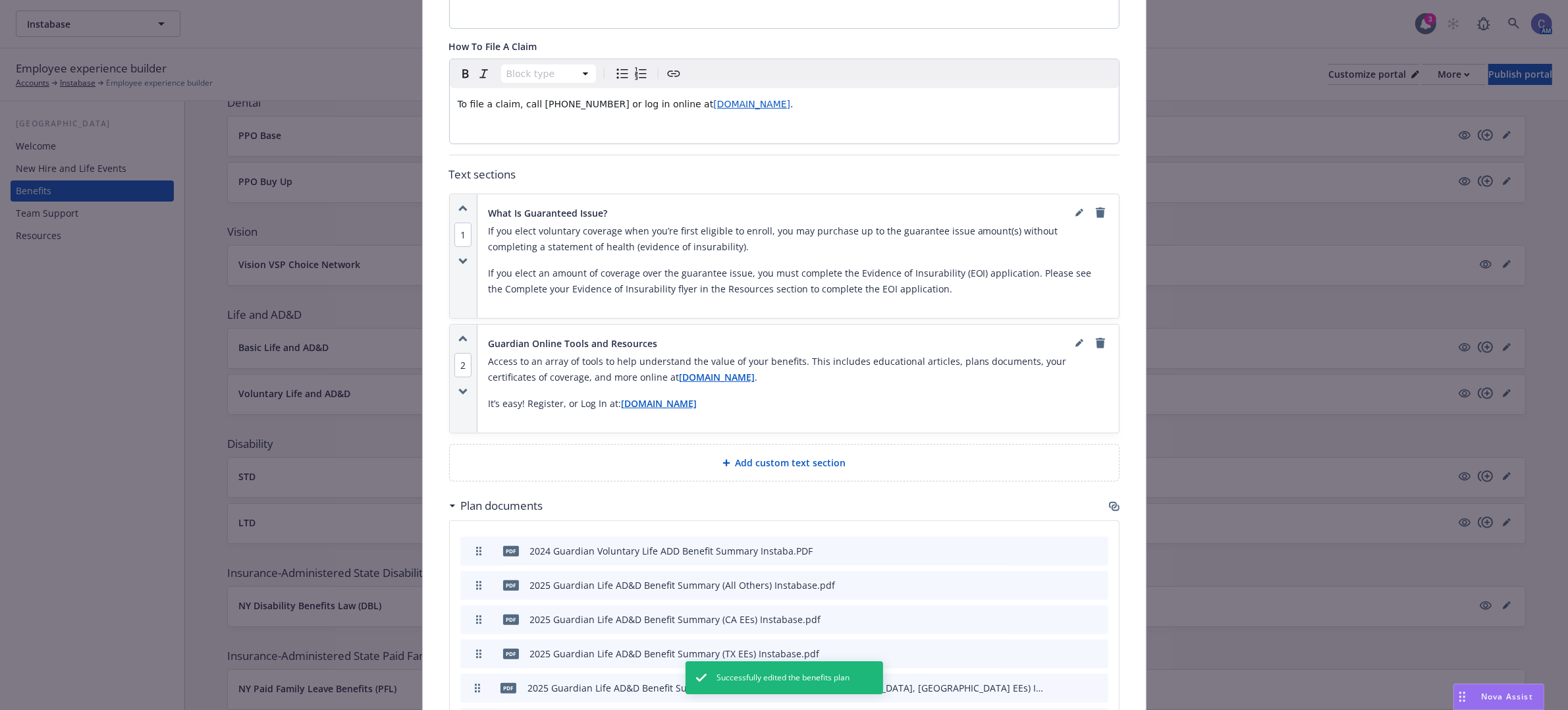
scroll to position [1110, 0]
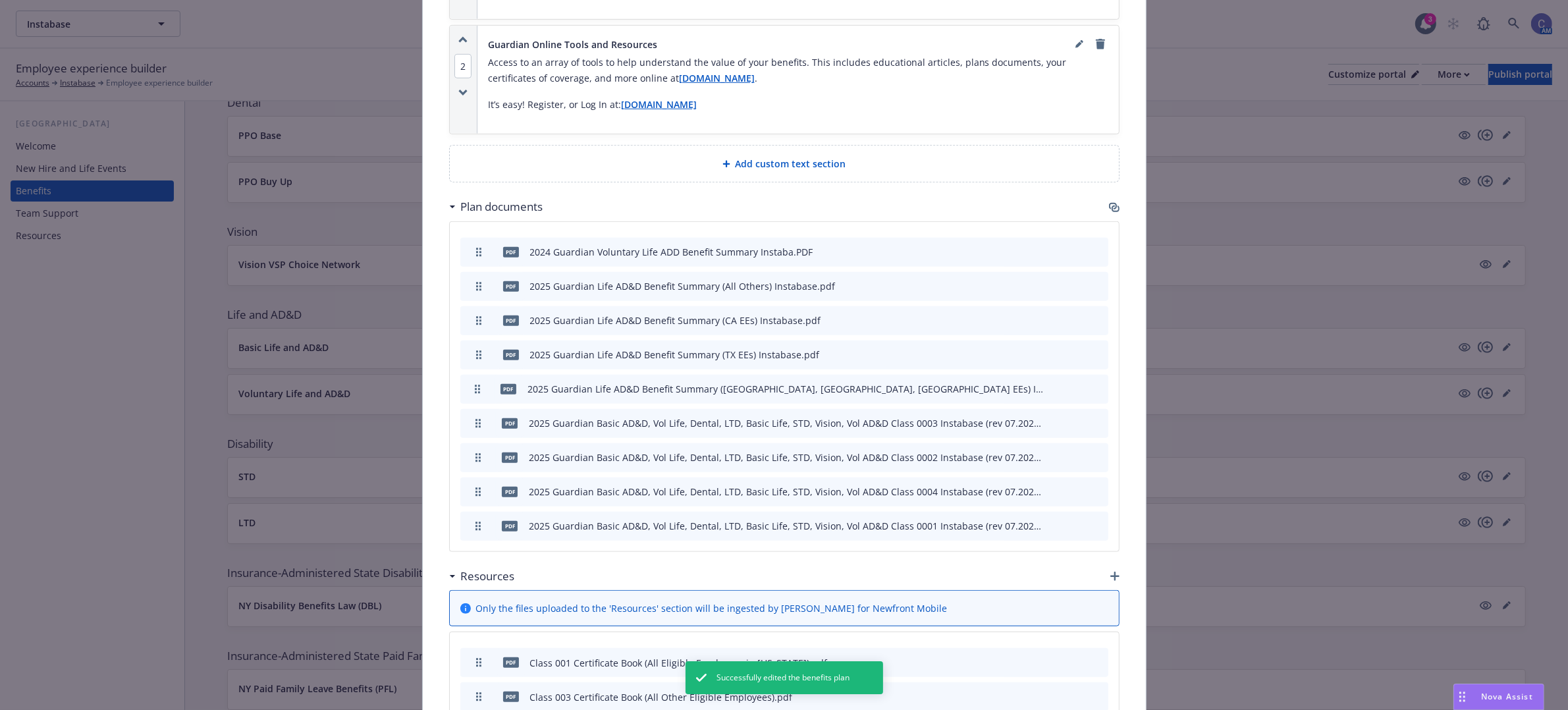
click at [1109, 202] on icon "button" at bounding box center [1114, 207] width 11 height 11
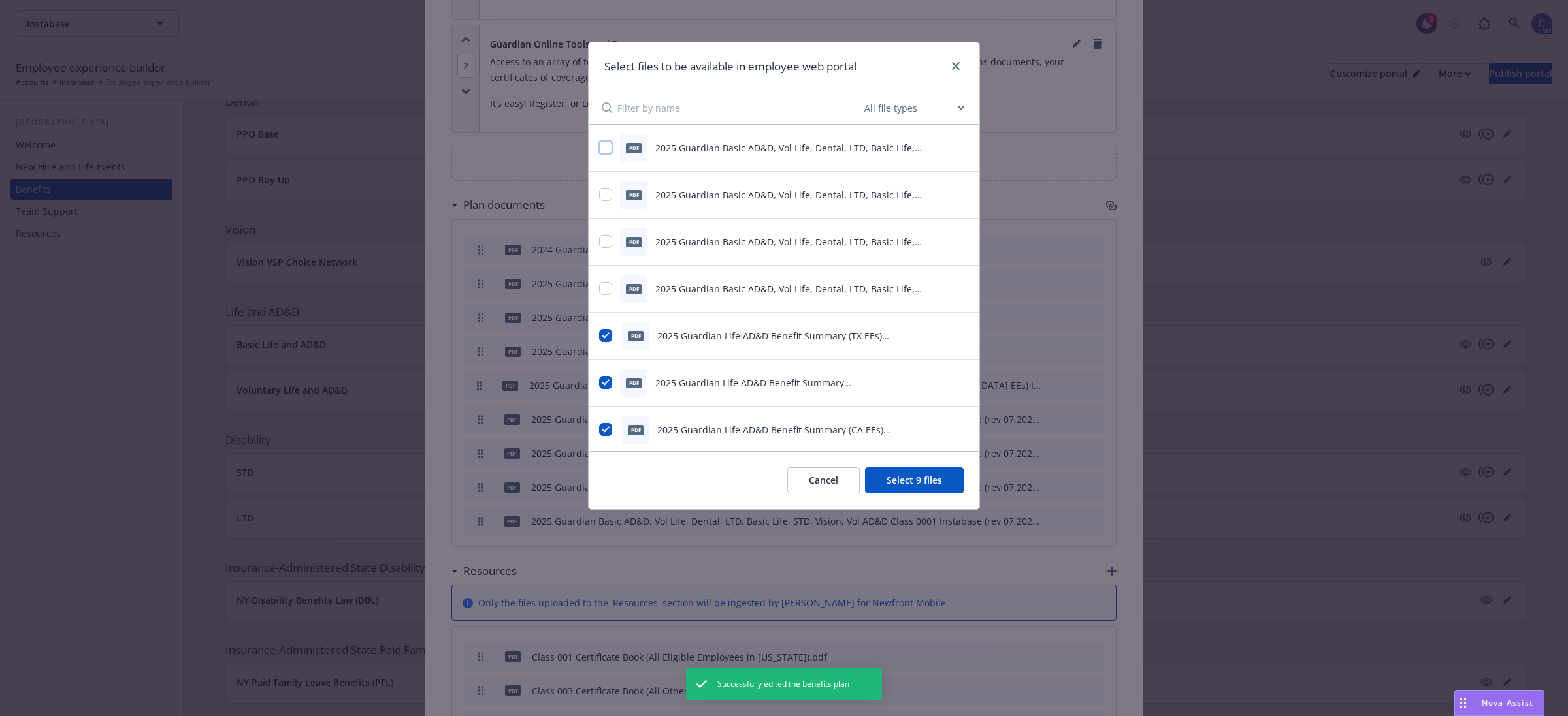
click at [609, 147] on input "checkbox" at bounding box center [606, 147] width 13 height 13
checkbox input "true"
click at [611, 194] on input "checkbox" at bounding box center [606, 194] width 13 height 13
checkbox input "true"
click at [608, 242] on input "checkbox" at bounding box center [606, 242] width 13 height 13
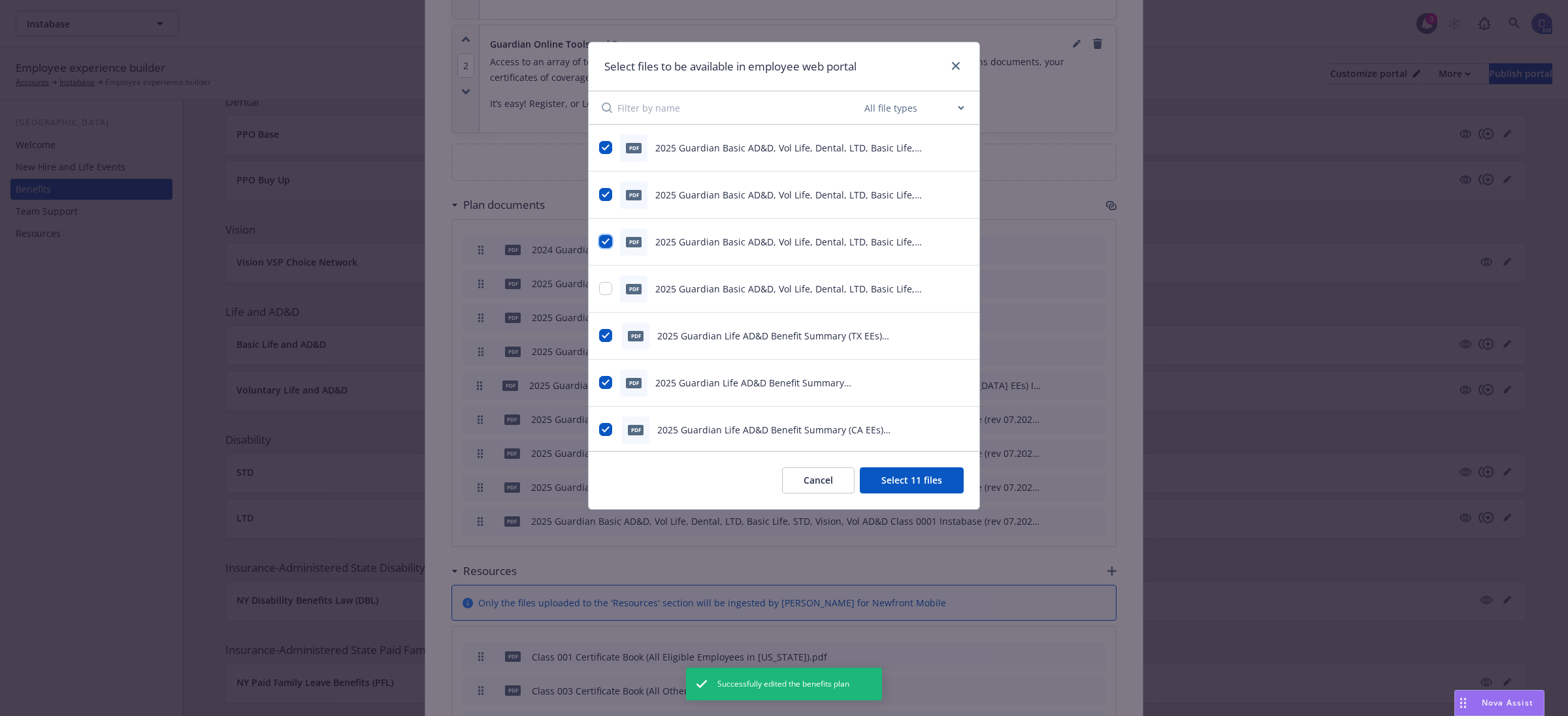
checkbox input "true"
click at [604, 299] on div "pdf 2025 Guardian Basic AD&D, Vol Life, Dental, LTD, Basic Life, STD, Vision, V…" at bounding box center [768, 290] width 337 height 28
click at [607, 285] on input "checkbox" at bounding box center [606, 289] width 13 height 13
checkbox input "true"
click at [893, 465] on div "Cancel Select 13 files" at bounding box center [784, 480] width 391 height 58
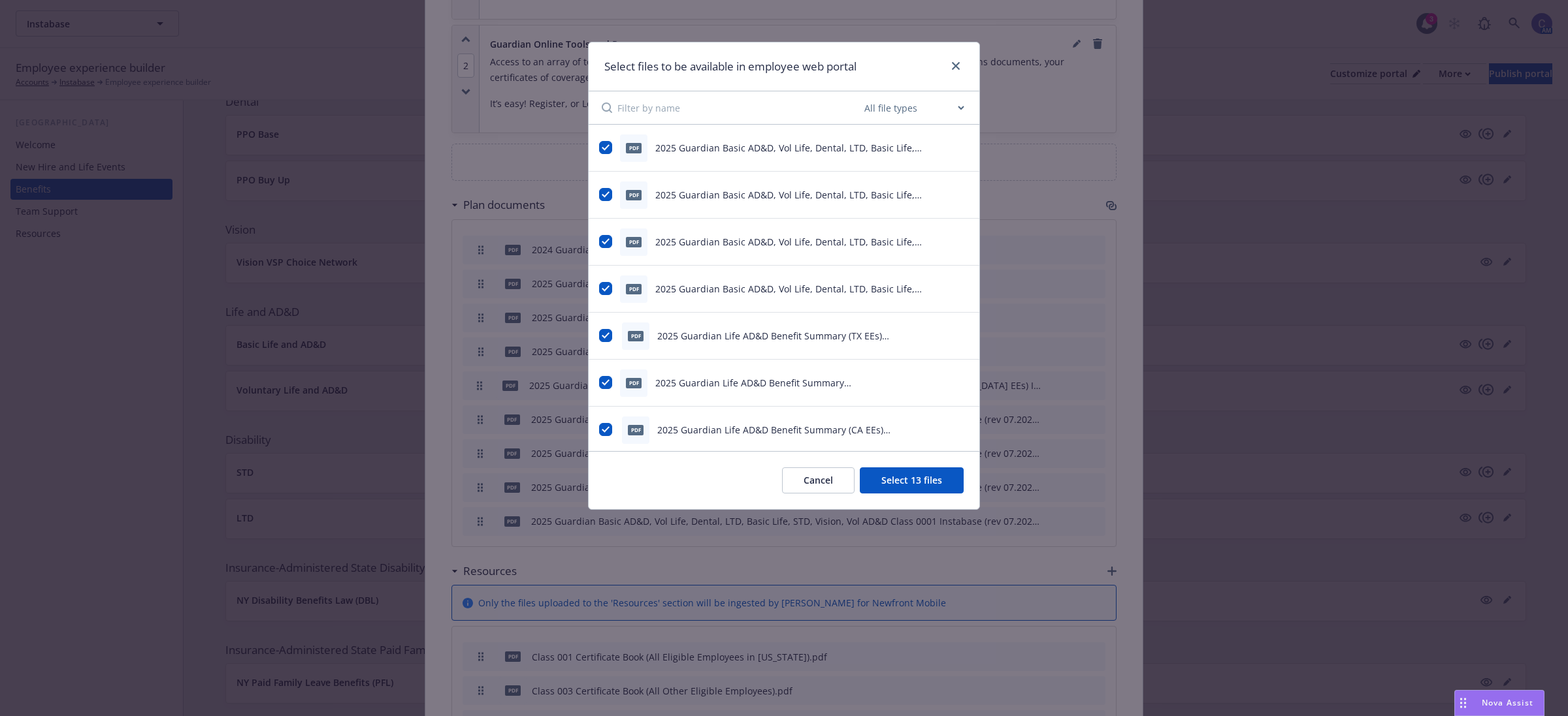
click at [902, 481] on button "Select 13 files" at bounding box center [912, 481] width 104 height 26
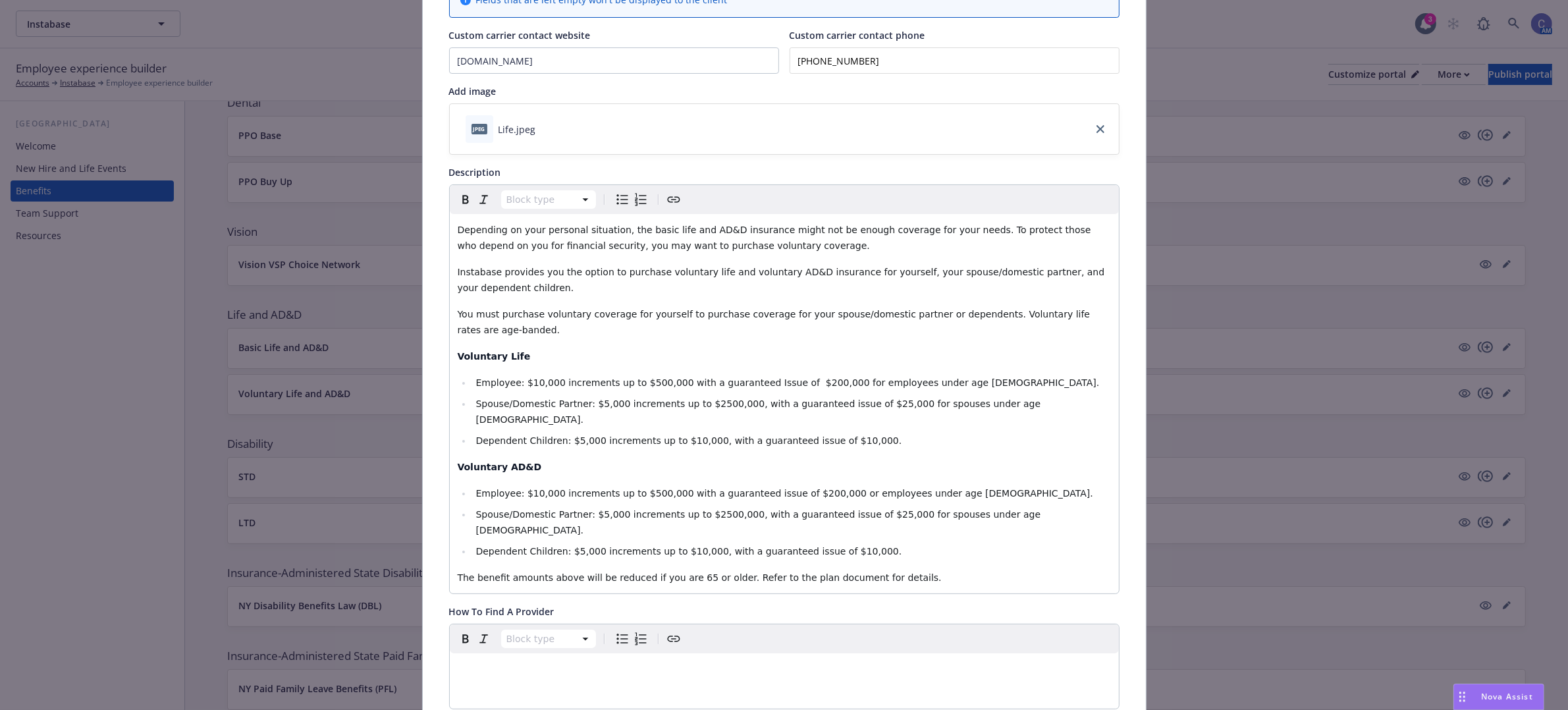
scroll to position [0, 0]
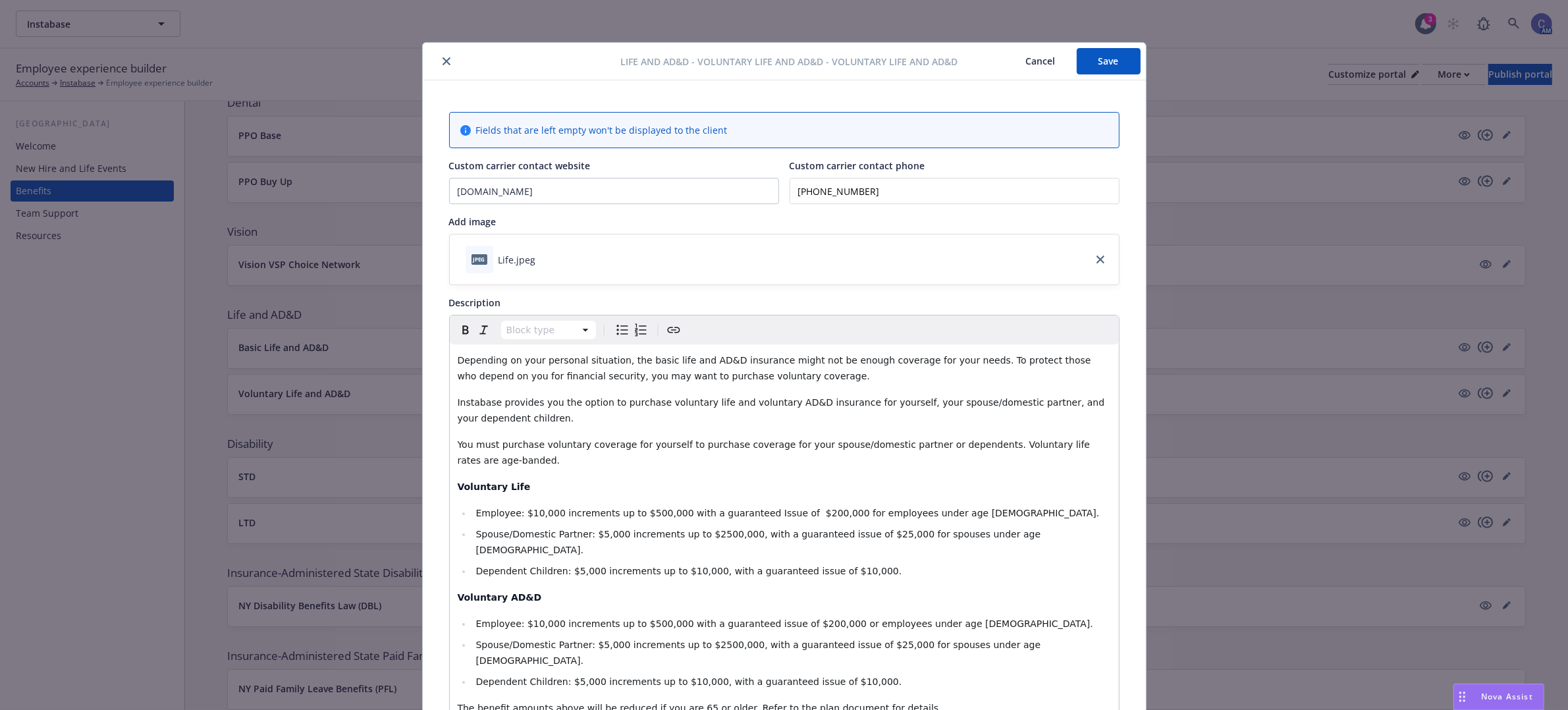
click at [1105, 65] on button "Save" at bounding box center [1109, 62] width 64 height 26
click at [1026, 65] on button "Cancel" at bounding box center [1040, 62] width 71 height 26
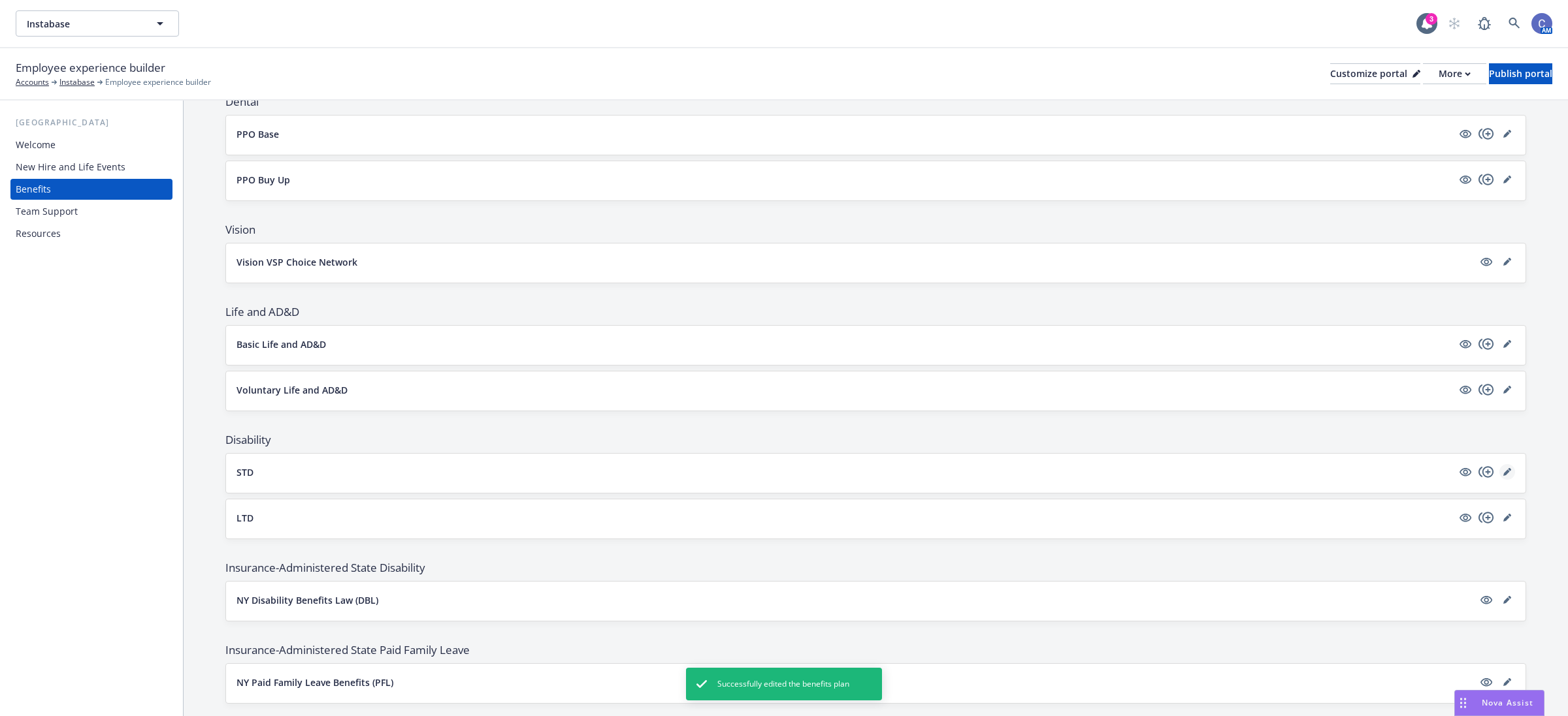
click at [1504, 476] on icon "editPencil" at bounding box center [1507, 473] width 7 height 7
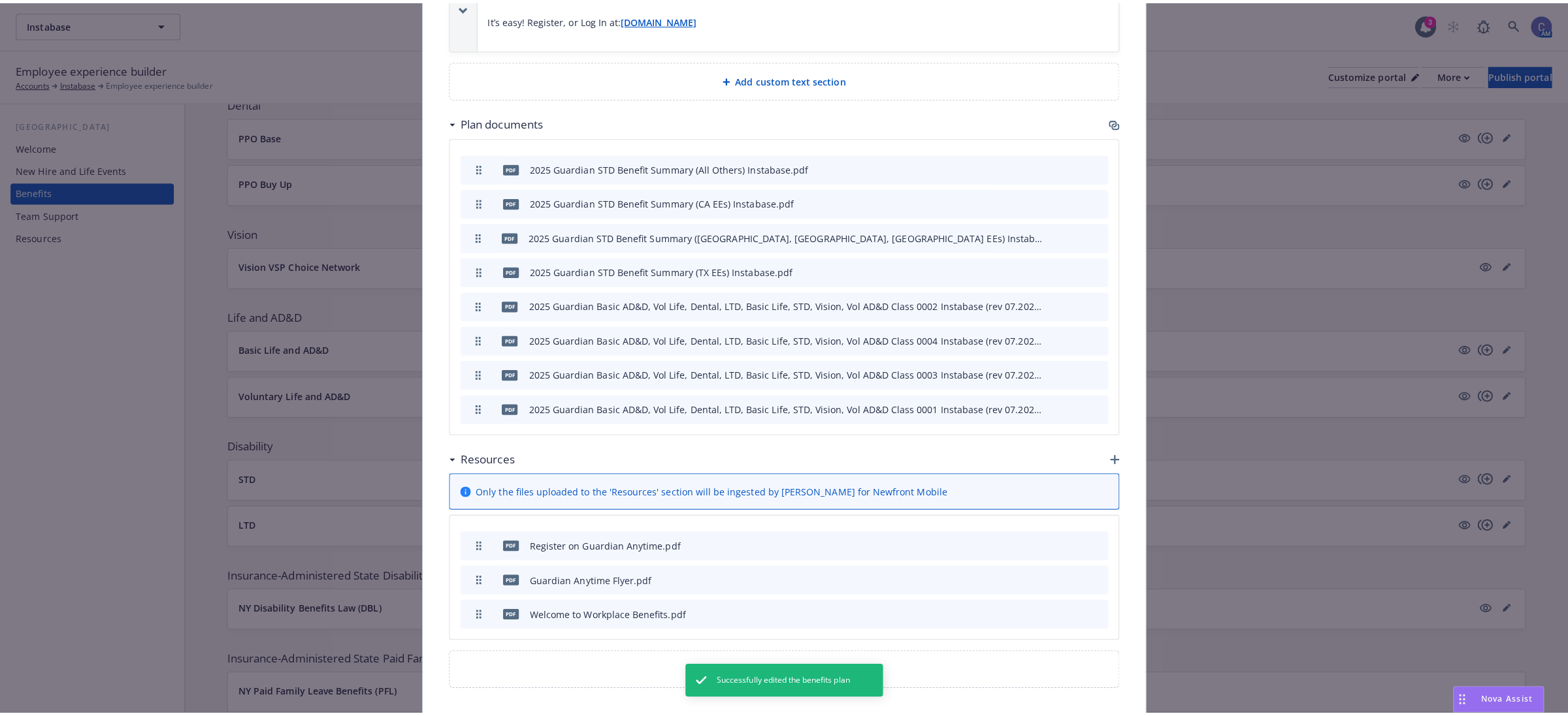
scroll to position [775, 0]
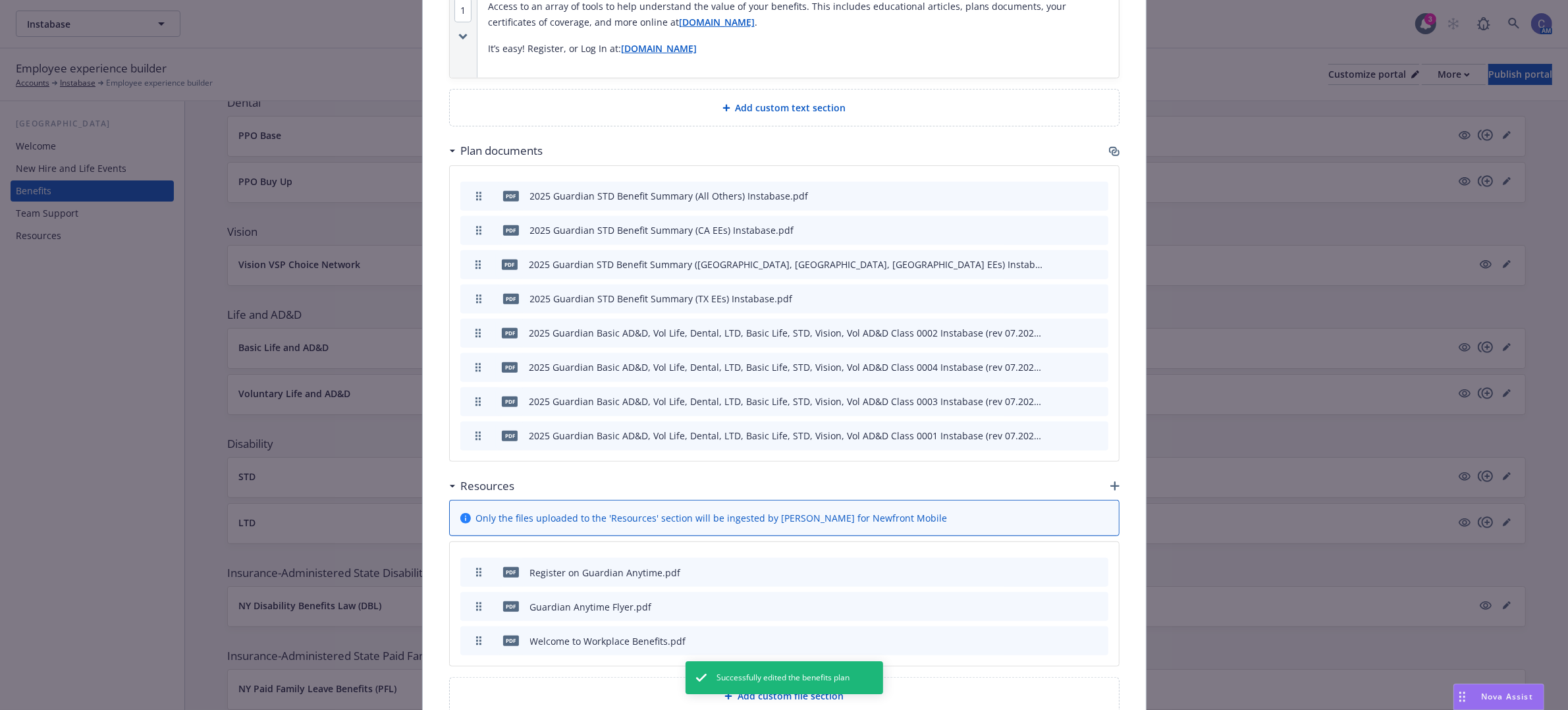
click at [1109, 153] on icon "button" at bounding box center [1113, 150] width 8 height 7
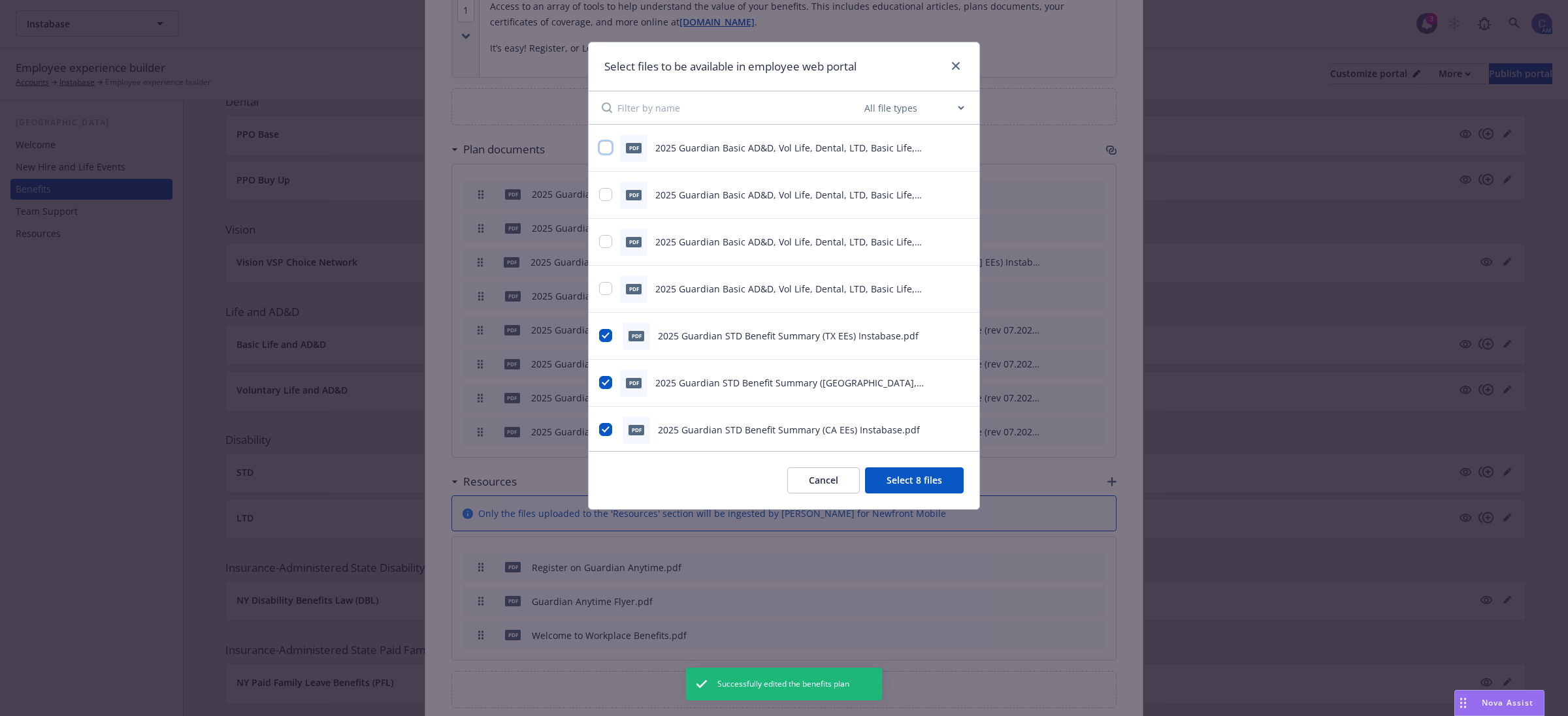
click at [610, 149] on input "checkbox" at bounding box center [606, 147] width 13 height 13
checkbox input "true"
click at [604, 190] on input "checkbox" at bounding box center [606, 194] width 13 height 13
checkbox input "true"
click at [605, 242] on input "checkbox" at bounding box center [606, 242] width 13 height 13
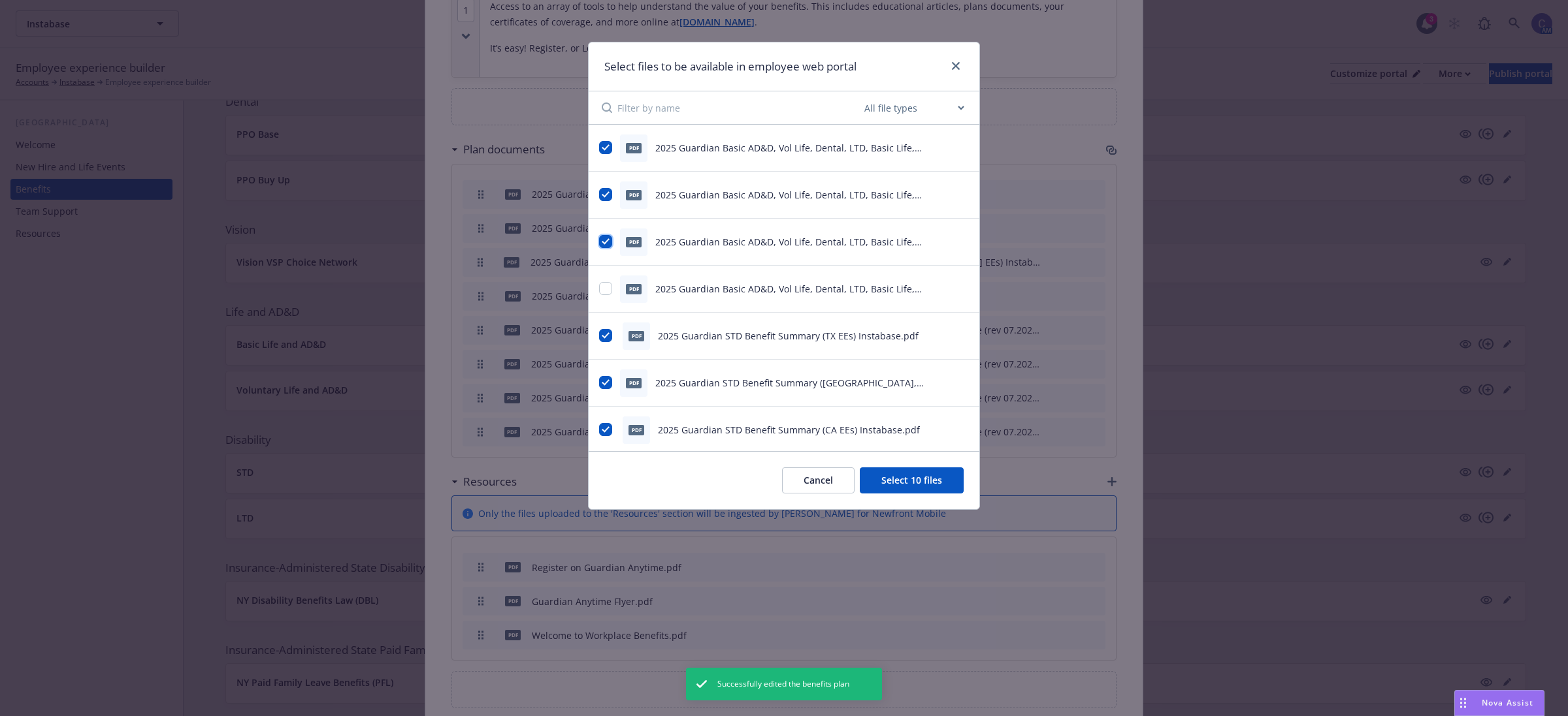
checkbox input "true"
click at [609, 283] on input "checkbox" at bounding box center [606, 289] width 13 height 13
checkbox input "true"
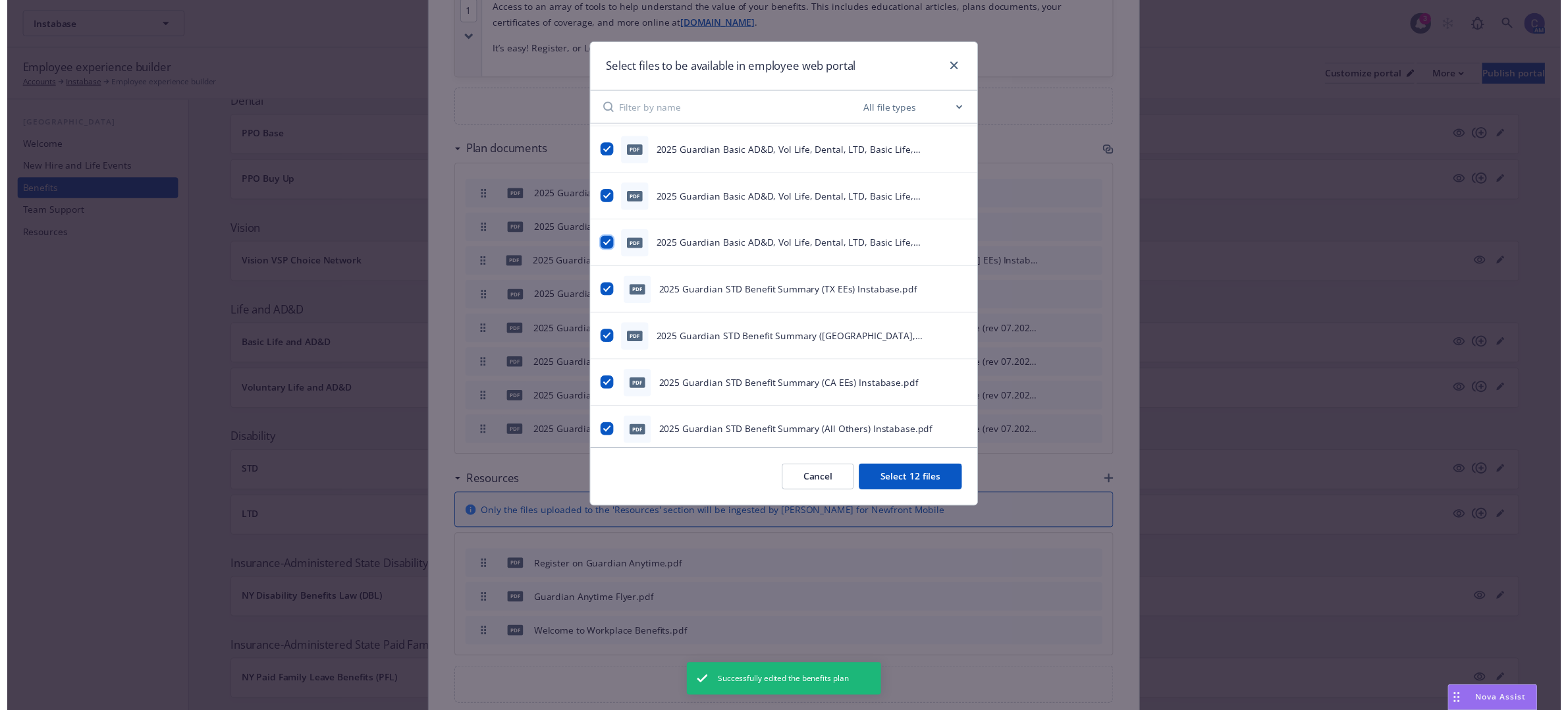
scroll to position [81, 0]
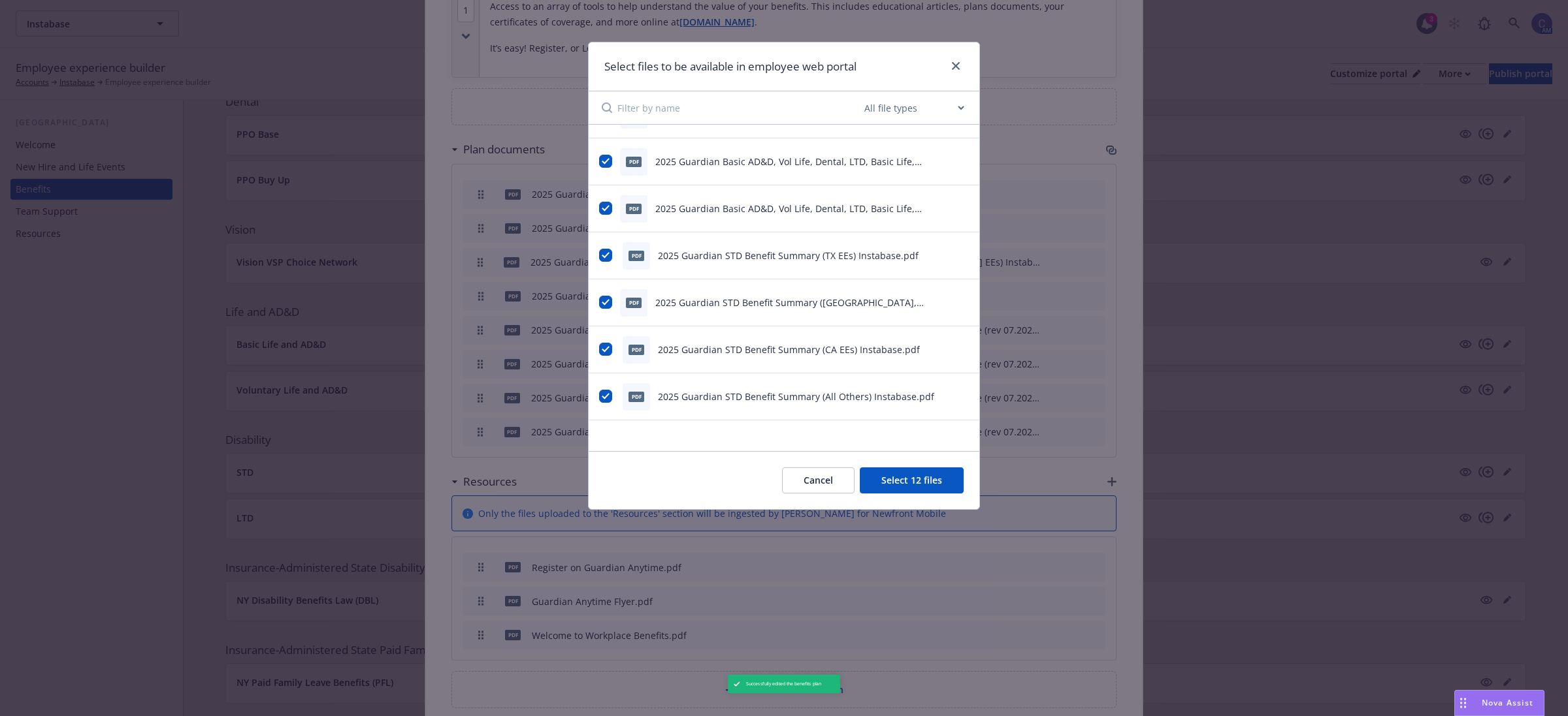
click at [909, 482] on button "Select 12 files" at bounding box center [912, 481] width 104 height 26
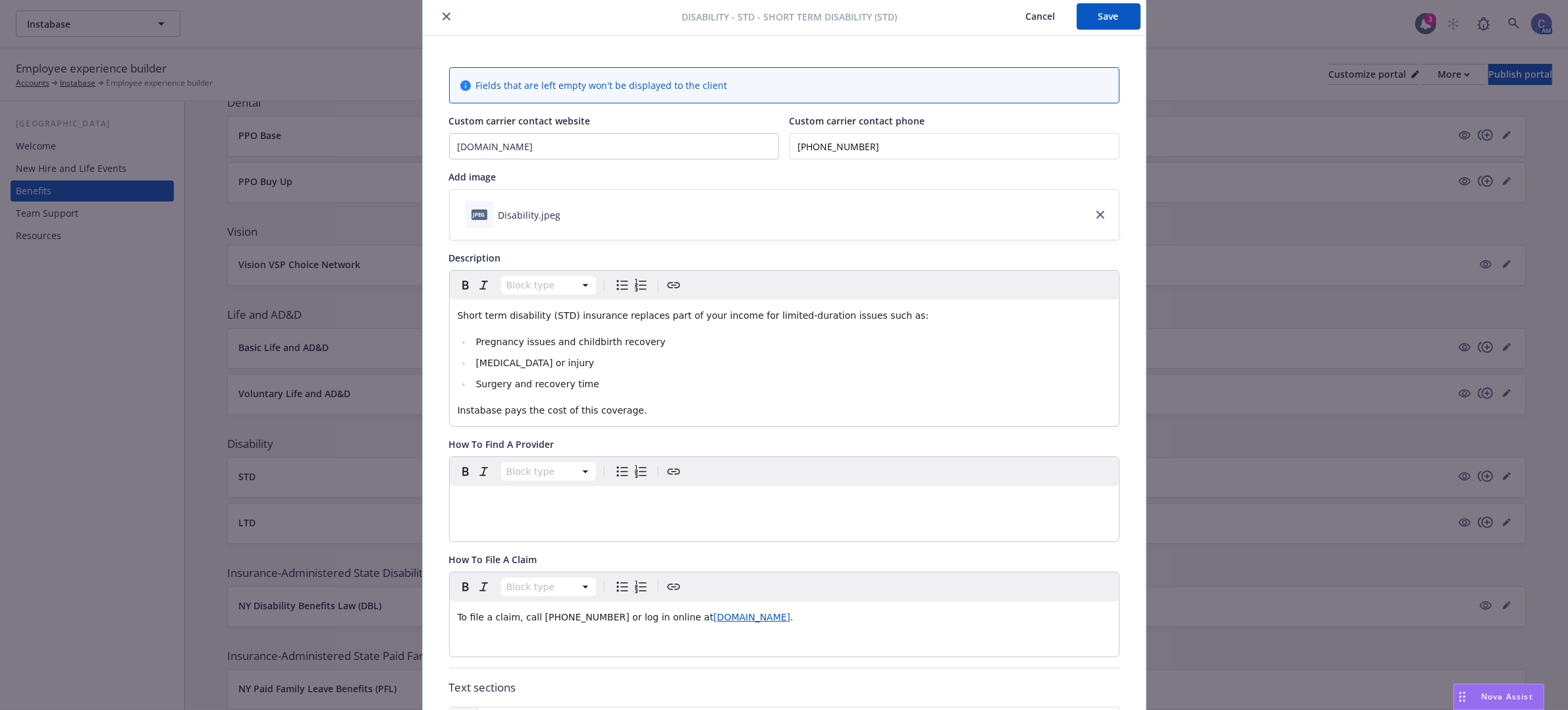
scroll to position [0, 0]
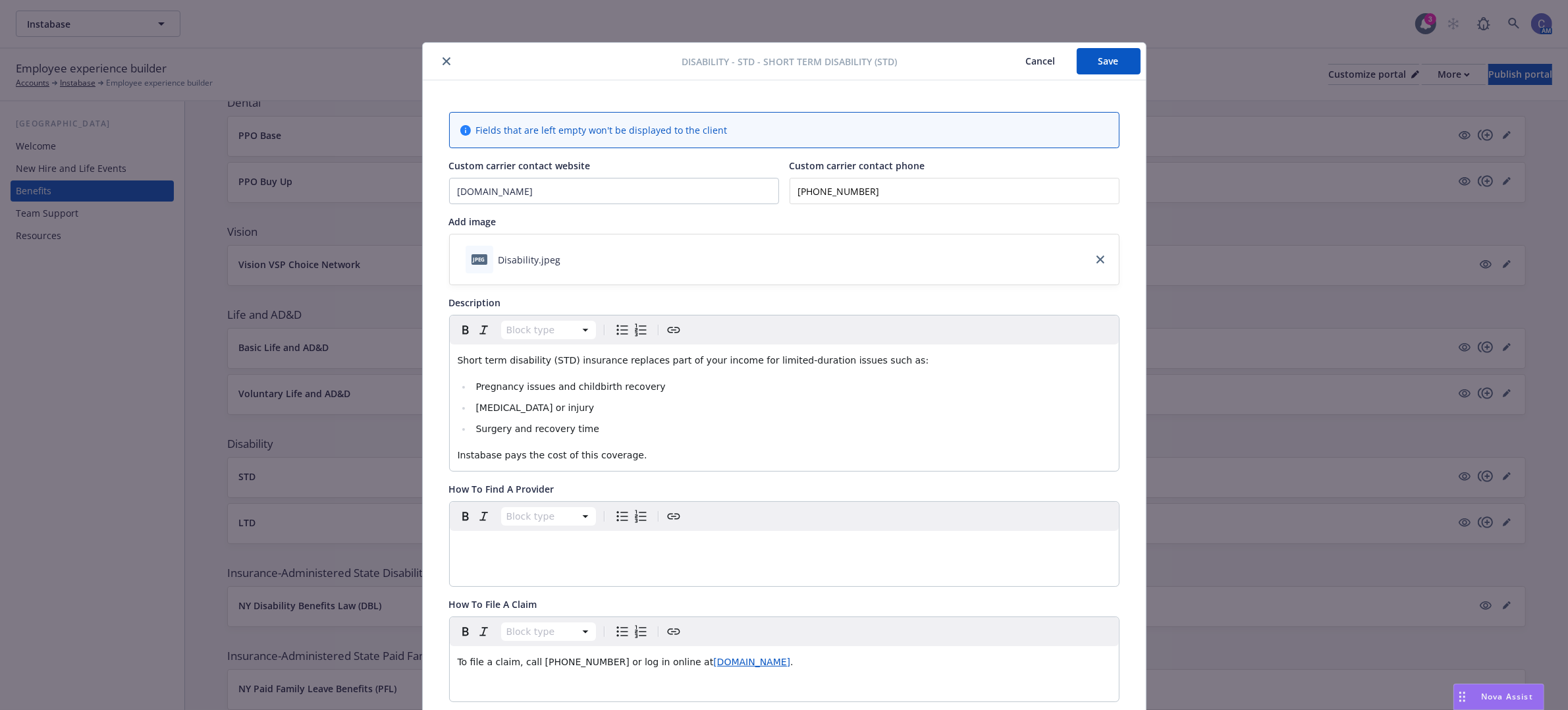
click at [1105, 57] on button "Save" at bounding box center [1109, 62] width 64 height 26
click at [1005, 61] on button "Cancel" at bounding box center [1040, 62] width 71 height 26
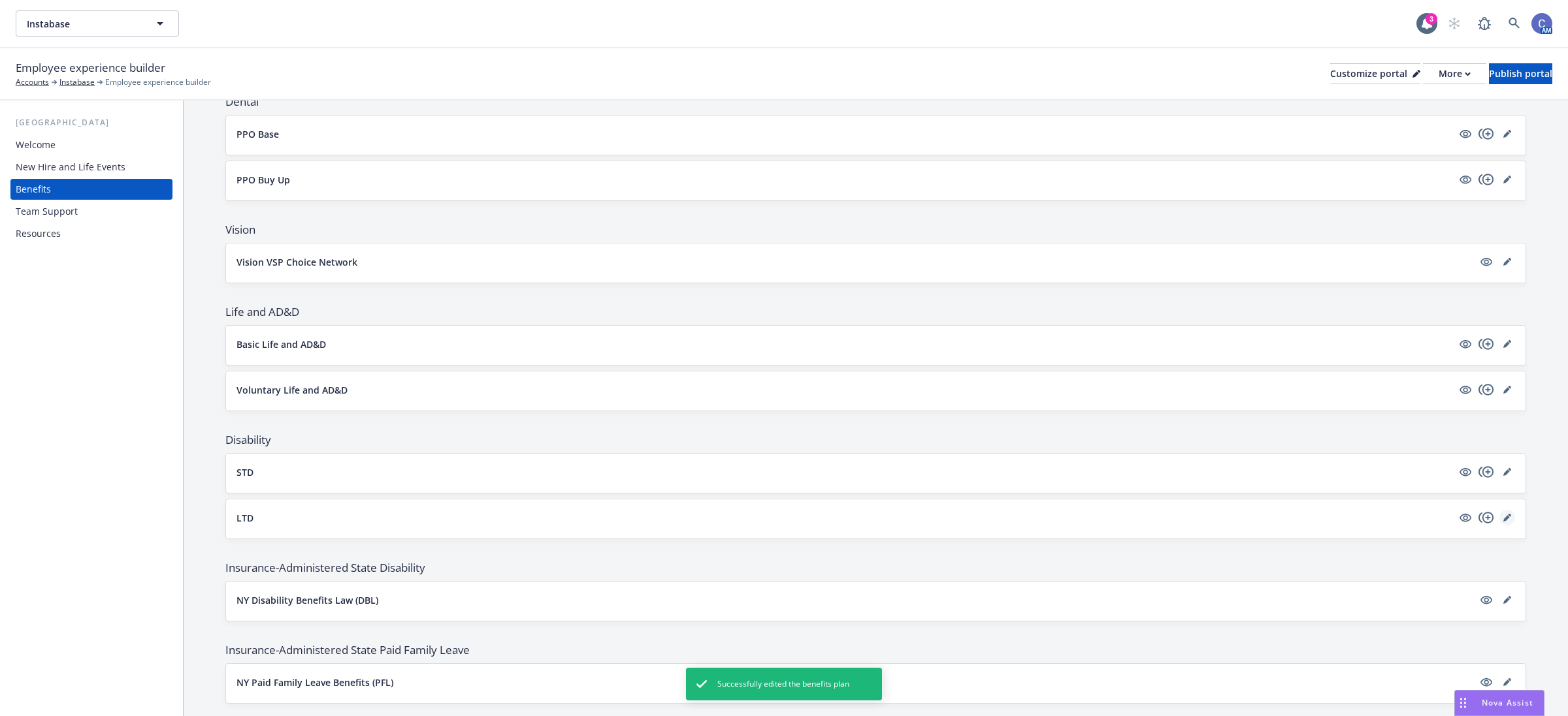
click at [1504, 522] on icon "editPencil" at bounding box center [1508, 518] width 8 height 8
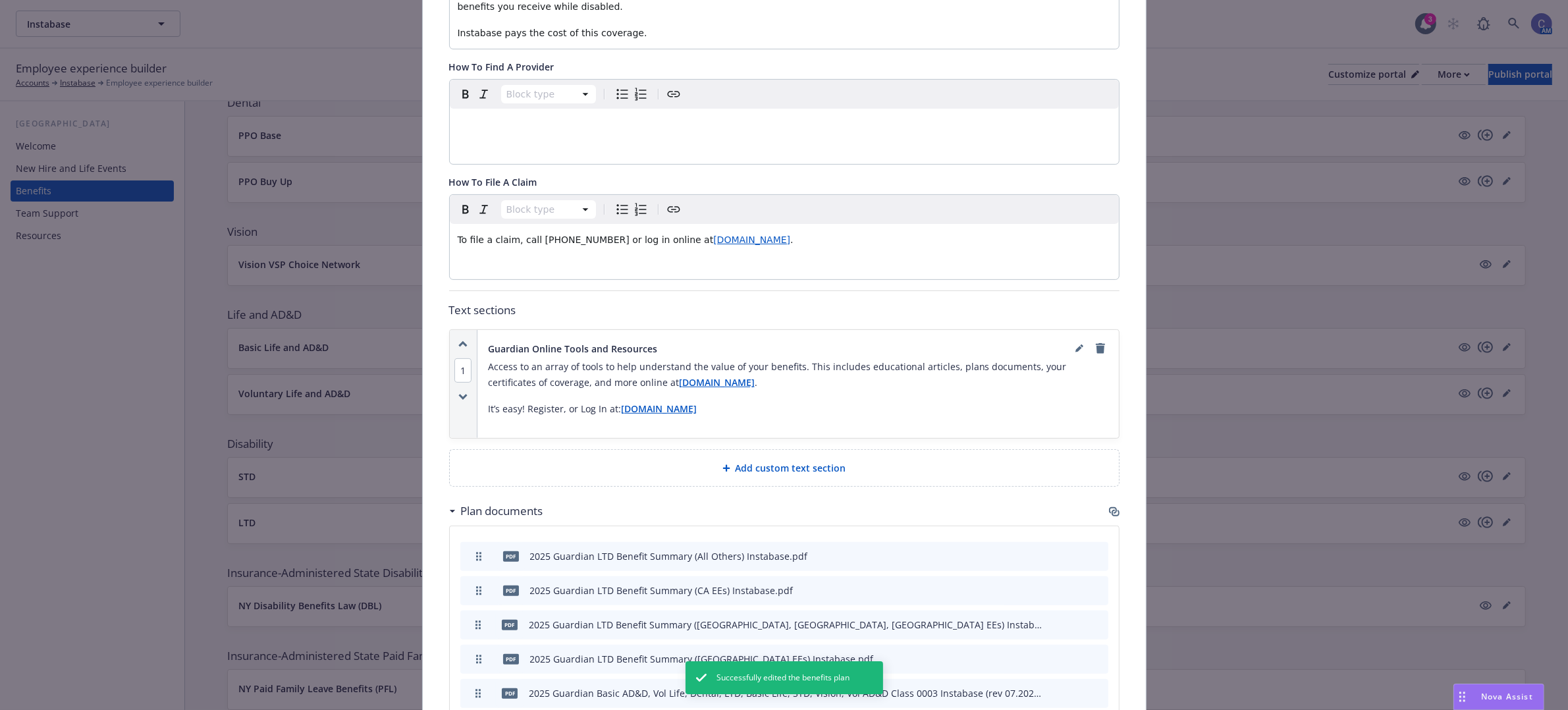
scroll to position [534, 0]
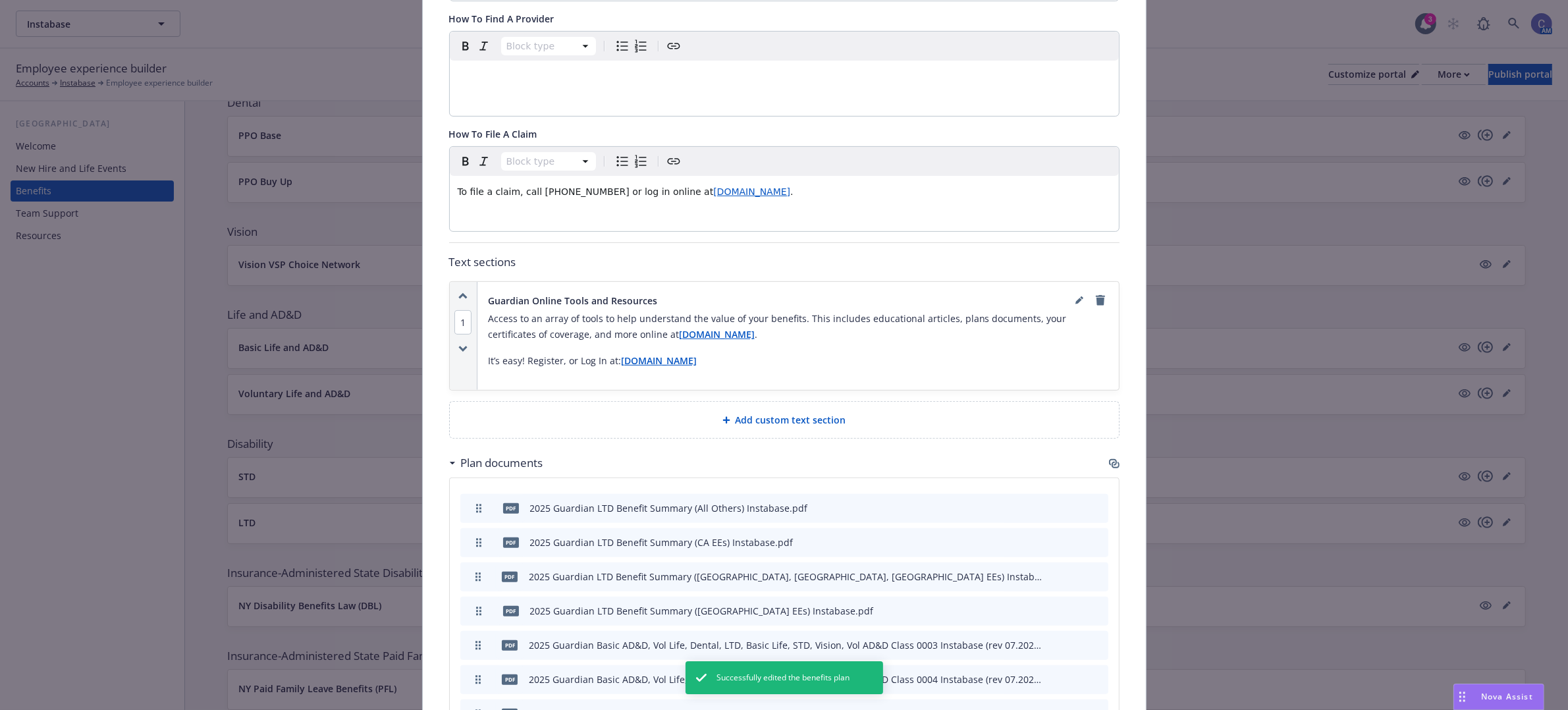
click at [1114, 468] on div "Fields that are left empty won't be displayed to the client Custom carrier cont…" at bounding box center [784, 303] width 723 height 1512
click at [1109, 465] on icon "button" at bounding box center [1113, 462] width 8 height 7
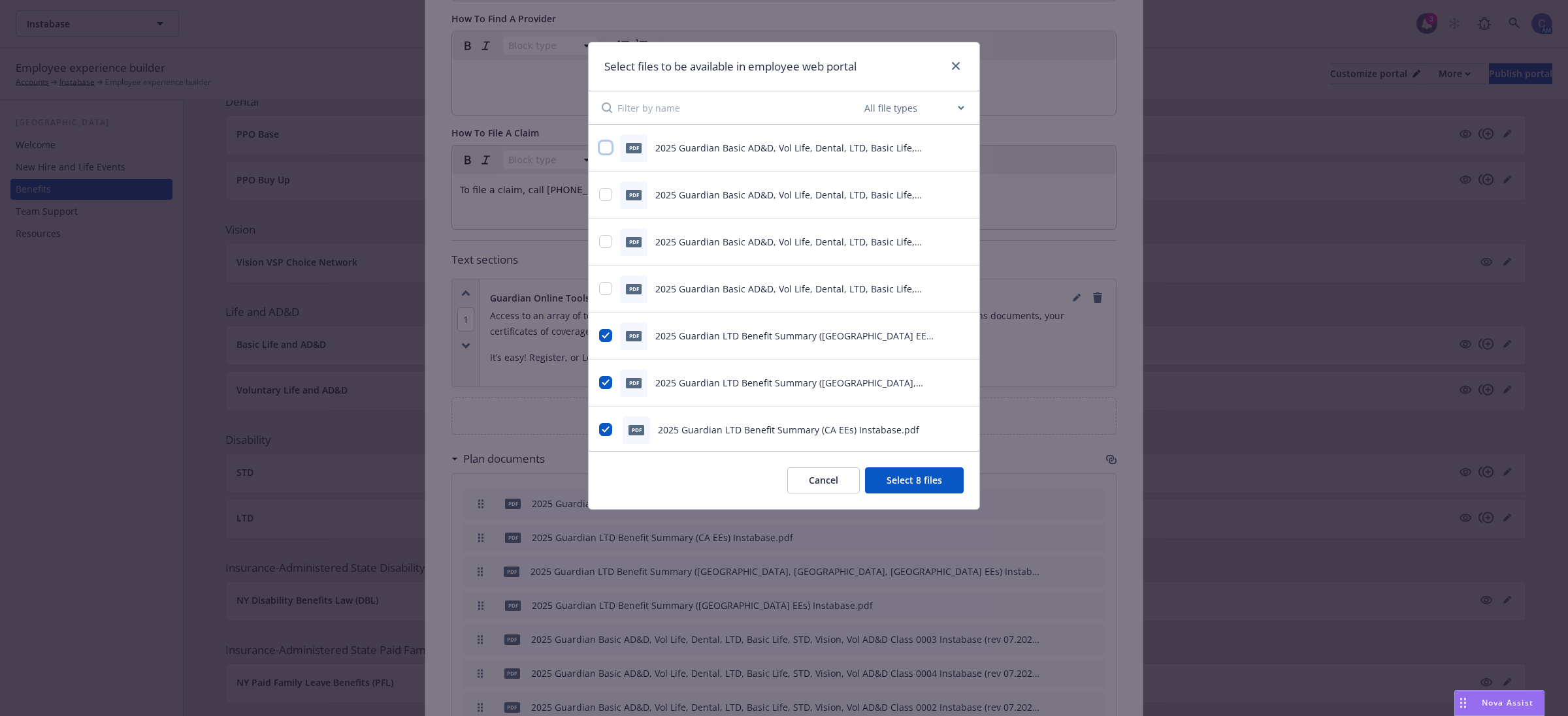
click at [606, 151] on input "checkbox" at bounding box center [606, 147] width 13 height 13
checkbox input "true"
click at [609, 197] on input "checkbox" at bounding box center [606, 194] width 13 height 13
checkbox input "true"
click at [606, 243] on input "checkbox" at bounding box center [606, 242] width 13 height 13
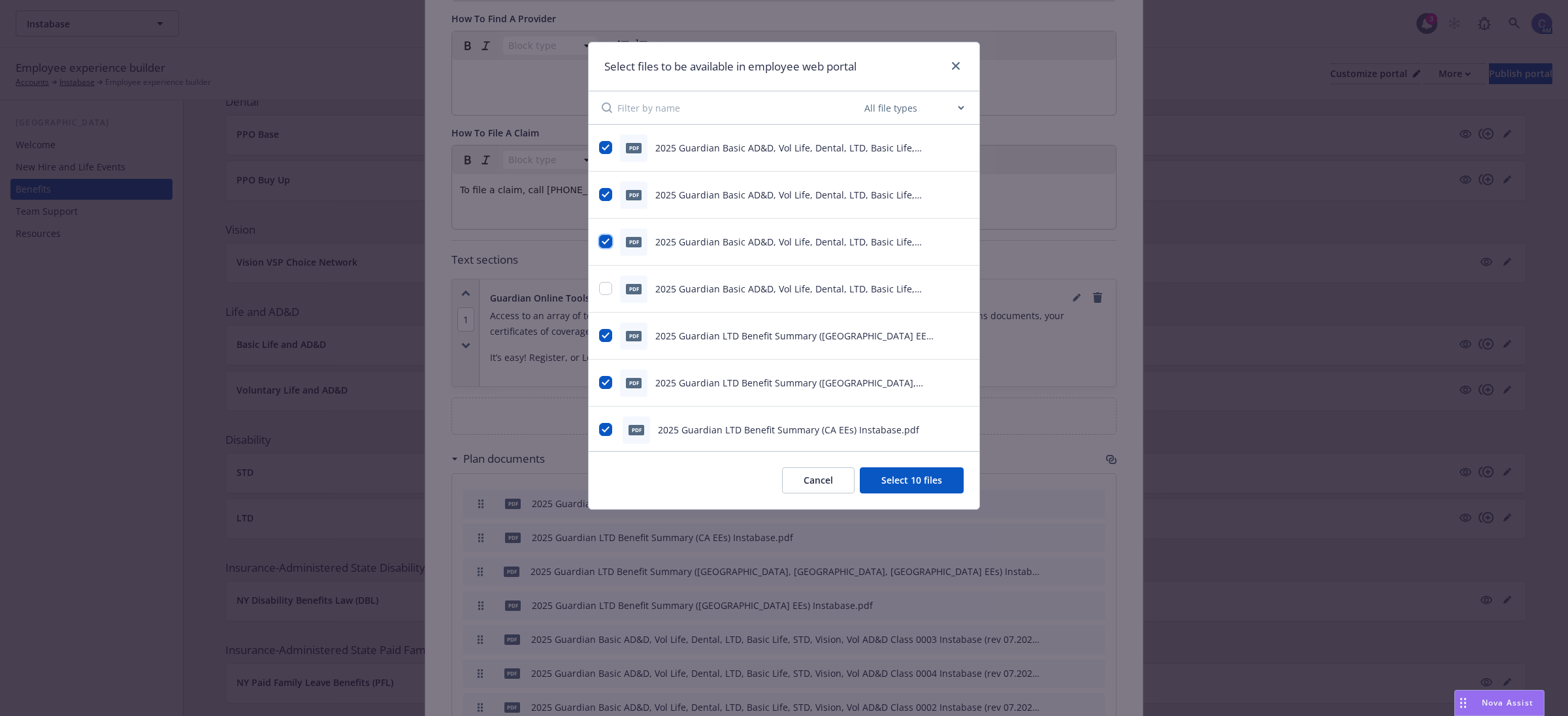
checkbox input "true"
click at [607, 282] on input "checkbox" at bounding box center [606, 289] width 13 height 13
checkbox input "true"
click at [918, 478] on button "Select 12 files" at bounding box center [912, 481] width 104 height 26
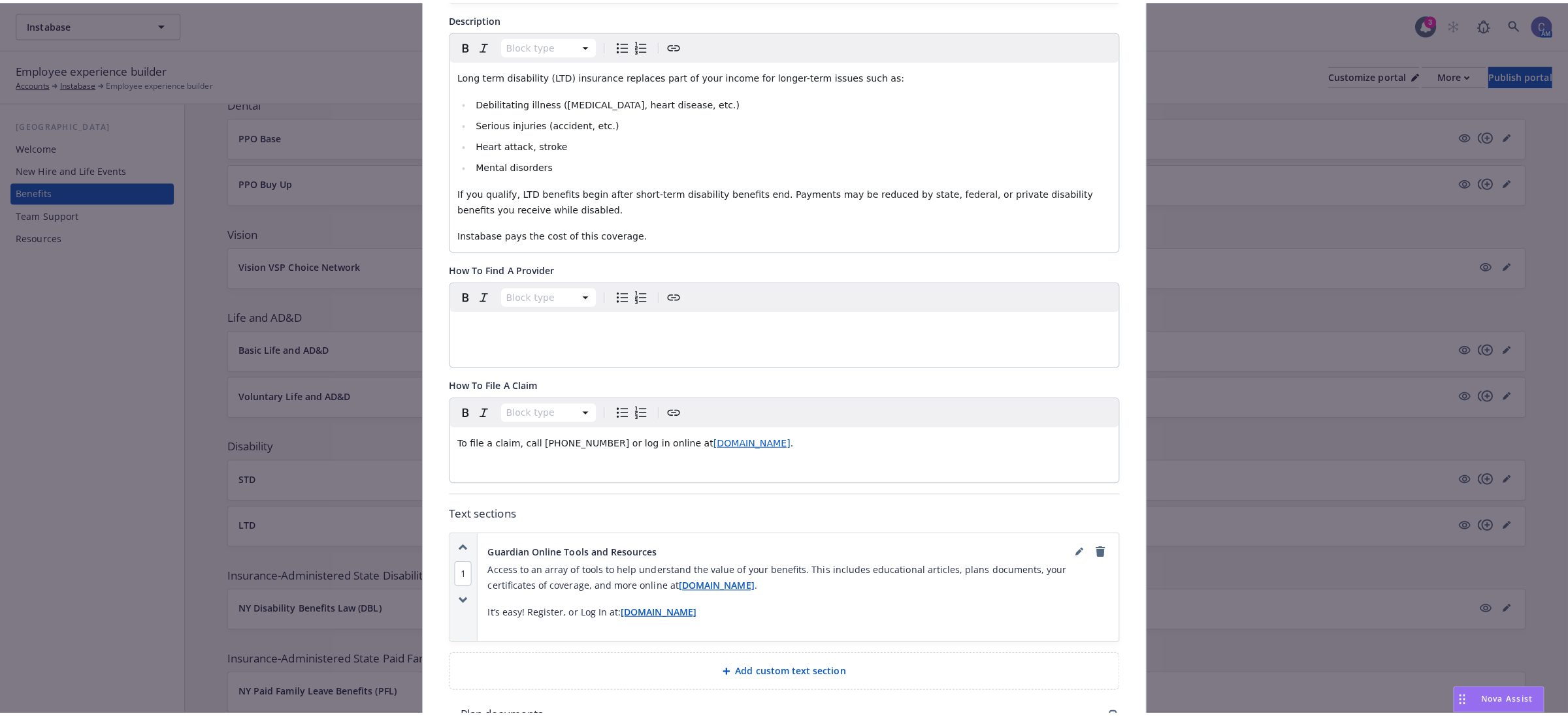
scroll to position [0, 0]
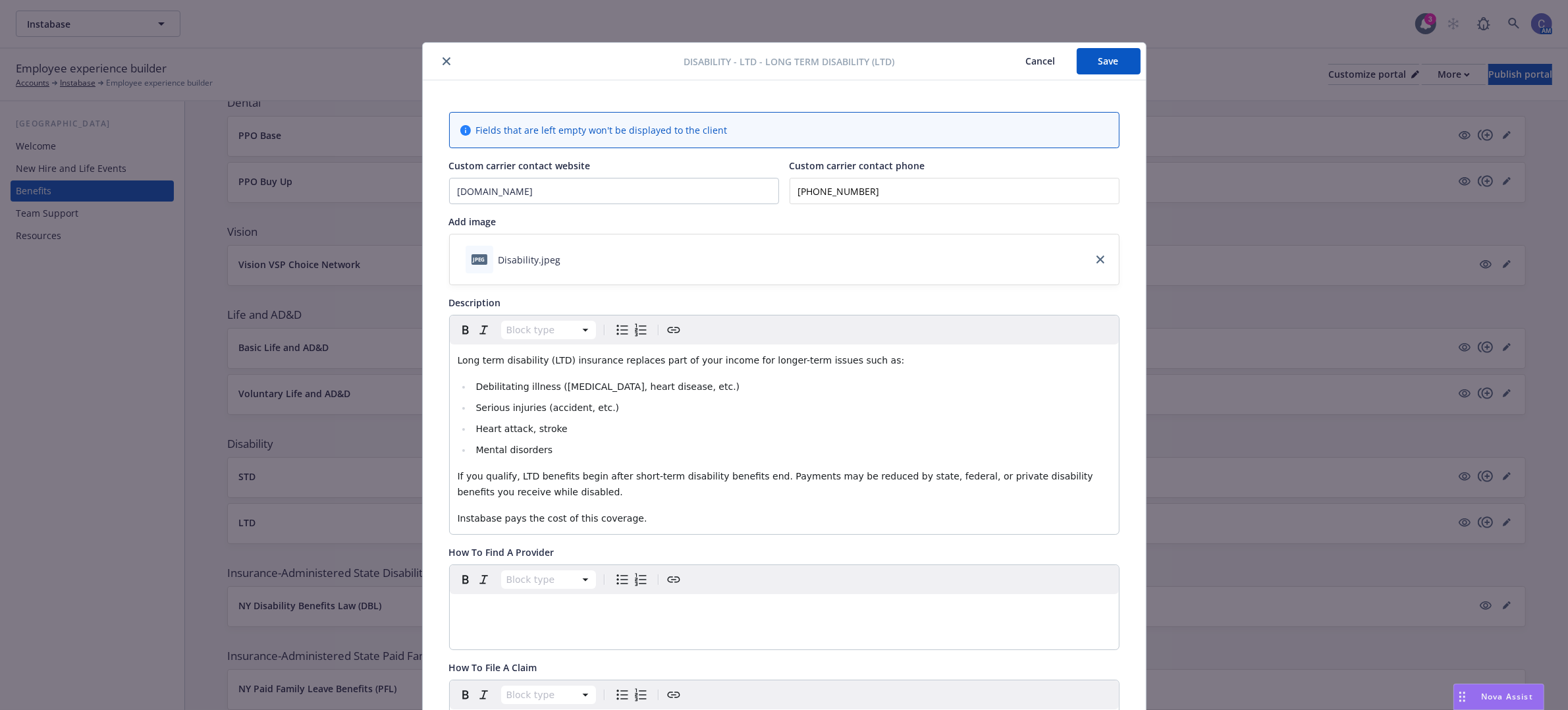
click at [1127, 74] on button "Save" at bounding box center [1109, 62] width 64 height 26
click at [1031, 68] on button "Cancel" at bounding box center [1040, 62] width 71 height 26
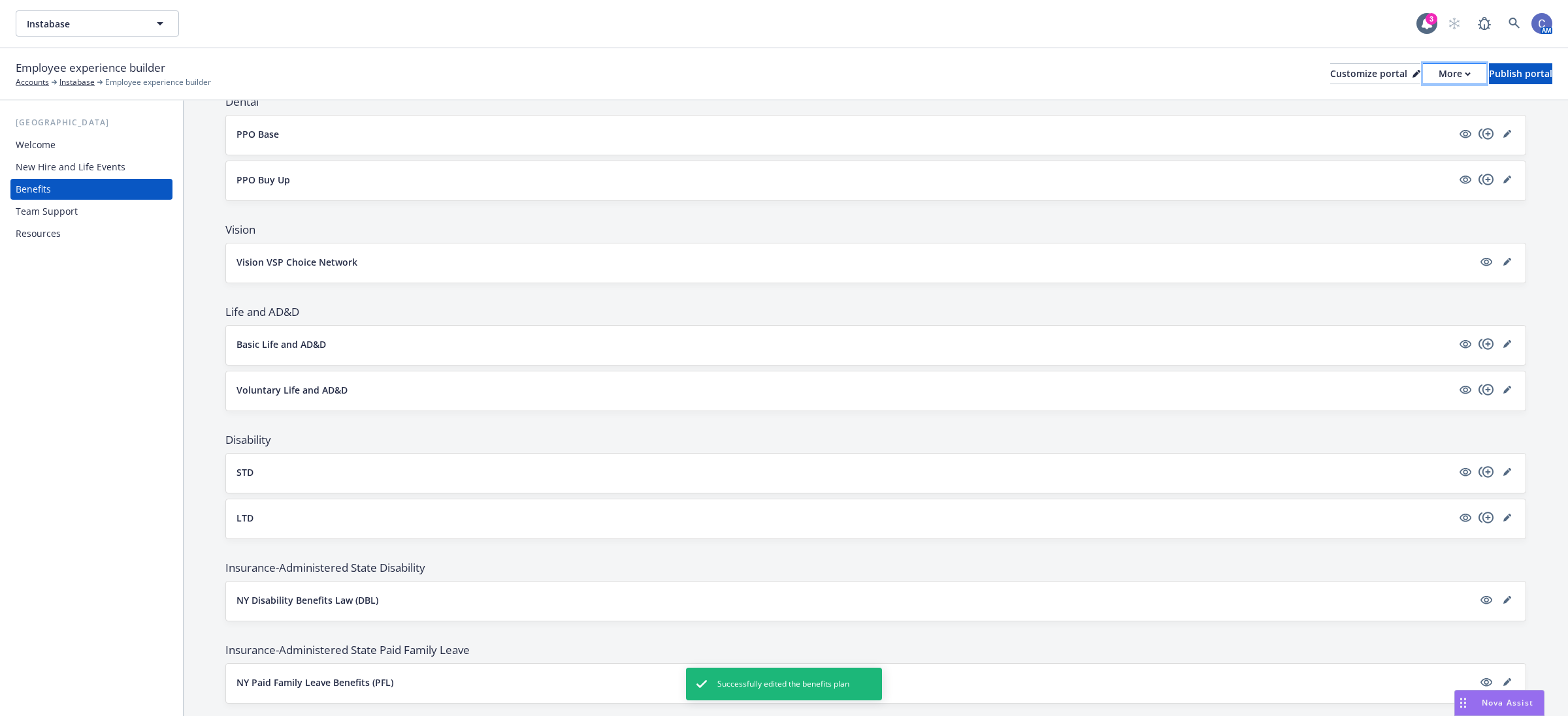
drag, startPoint x: 1420, startPoint y: 72, endPoint x: 1418, endPoint y: 83, distance: 11.2
click at [1439, 72] on div "More" at bounding box center [1454, 74] width 32 height 20
click at [1510, 82] on div "Publish portal" at bounding box center [1521, 74] width 64 height 20
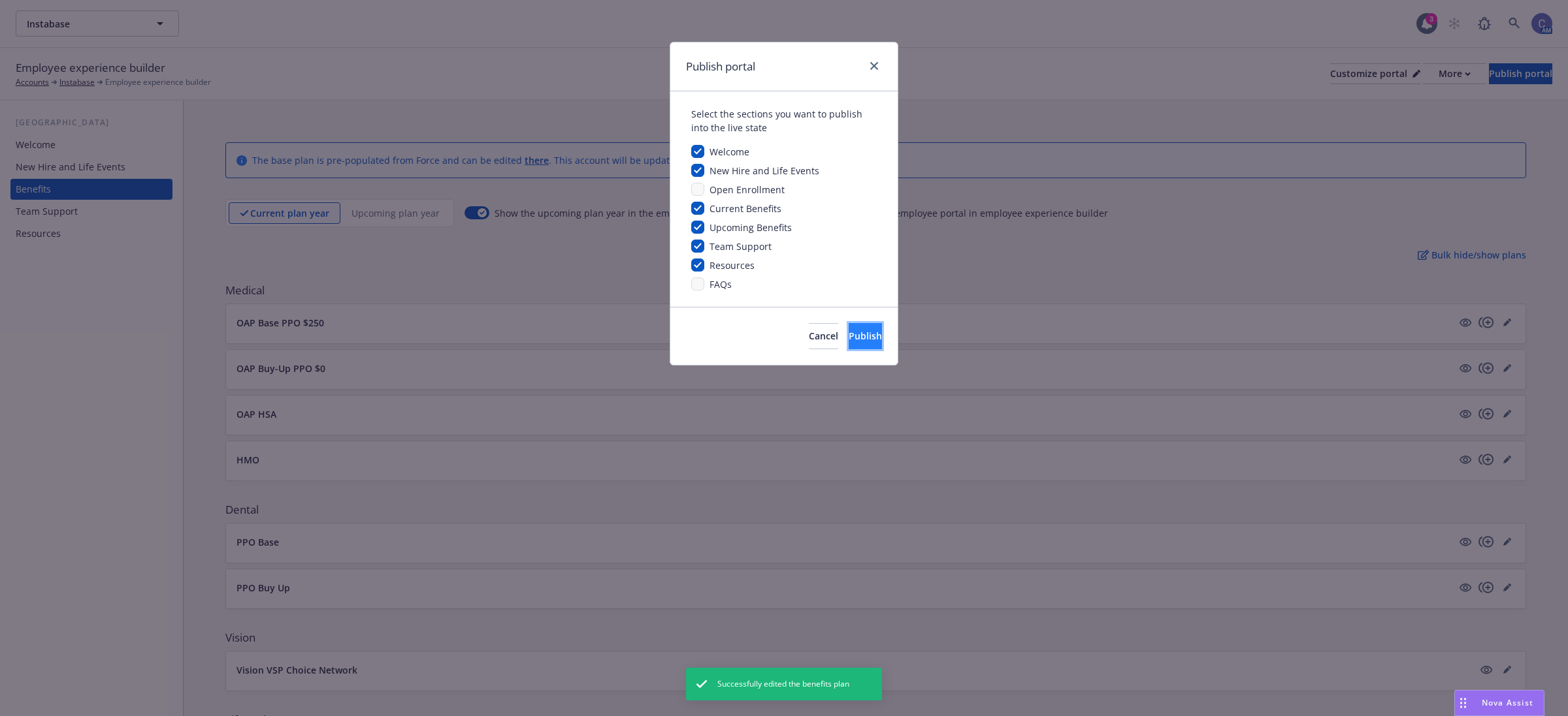
click at [849, 326] on button "Publish" at bounding box center [865, 336] width 33 height 26
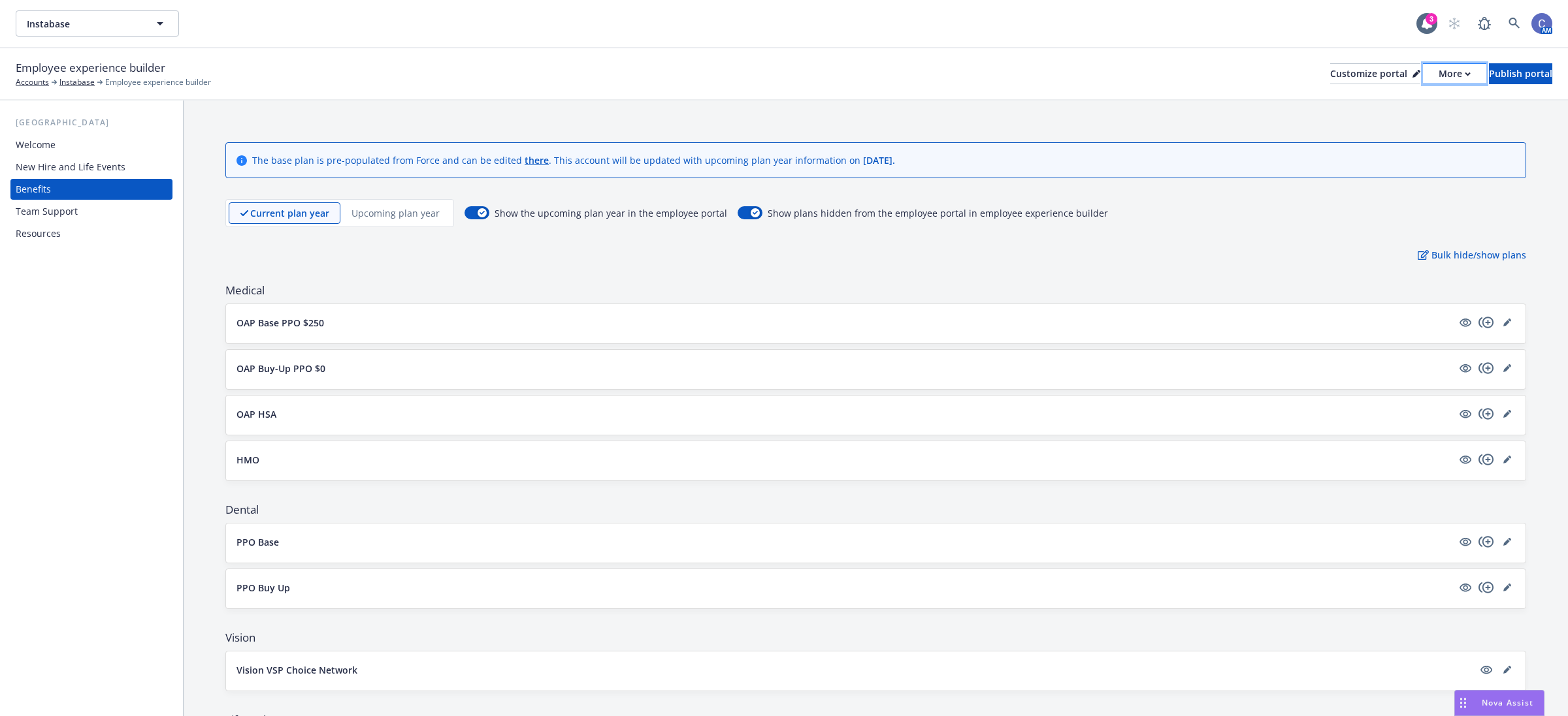
click at [1439, 79] on div "More" at bounding box center [1454, 74] width 32 height 20
click at [1377, 129] on link "Copy portal link" at bounding box center [1385, 129] width 119 height 26
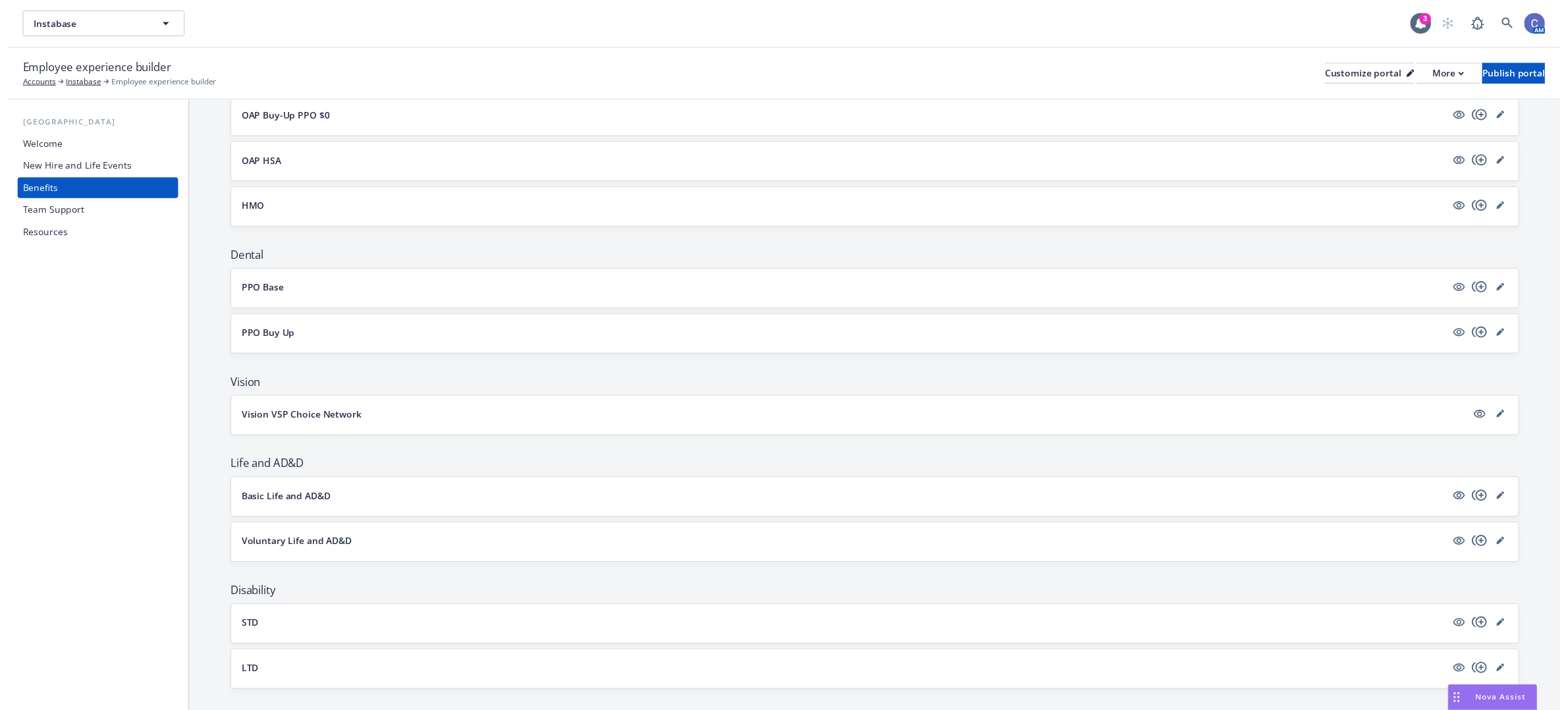
scroll to position [329, 0]
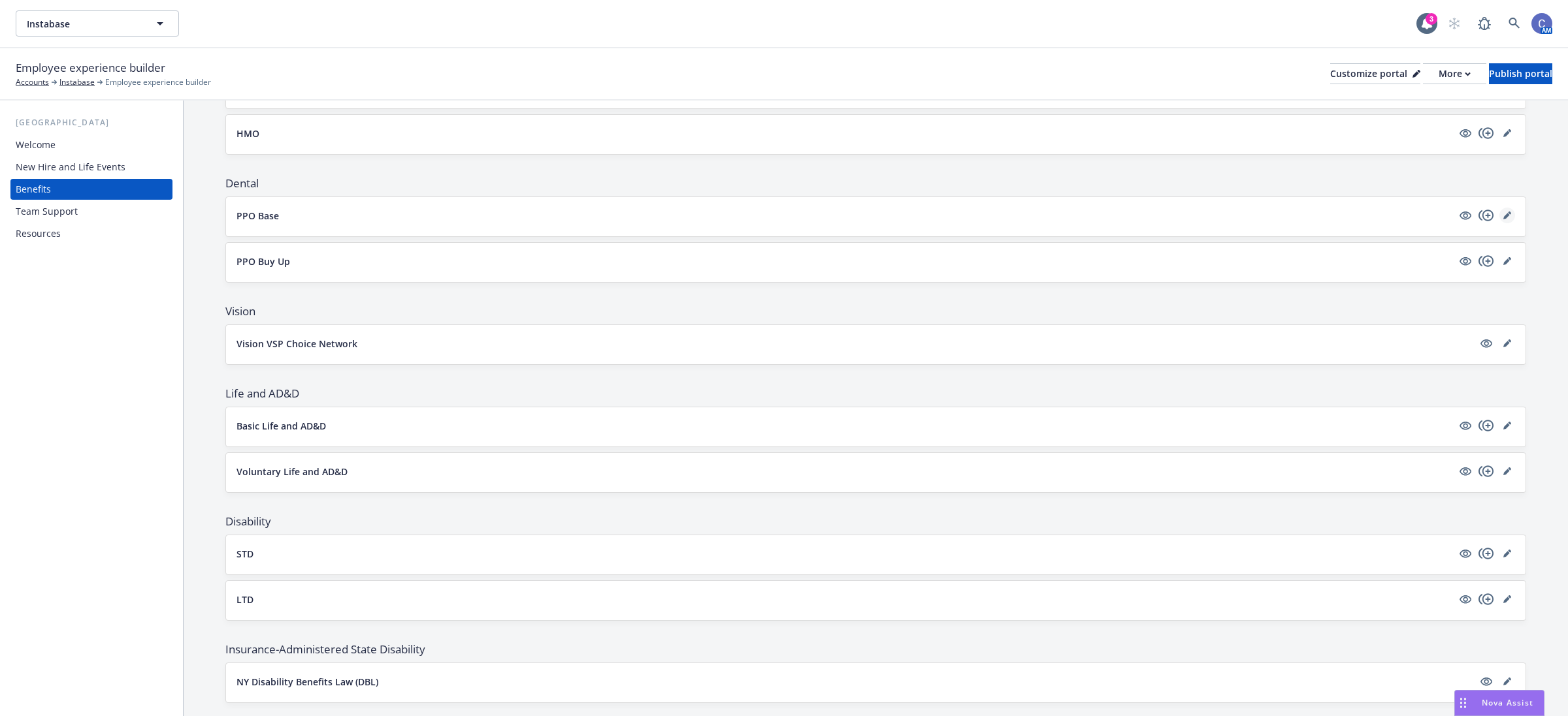
click at [1504, 216] on icon "editPencil" at bounding box center [1507, 216] width 7 height 7
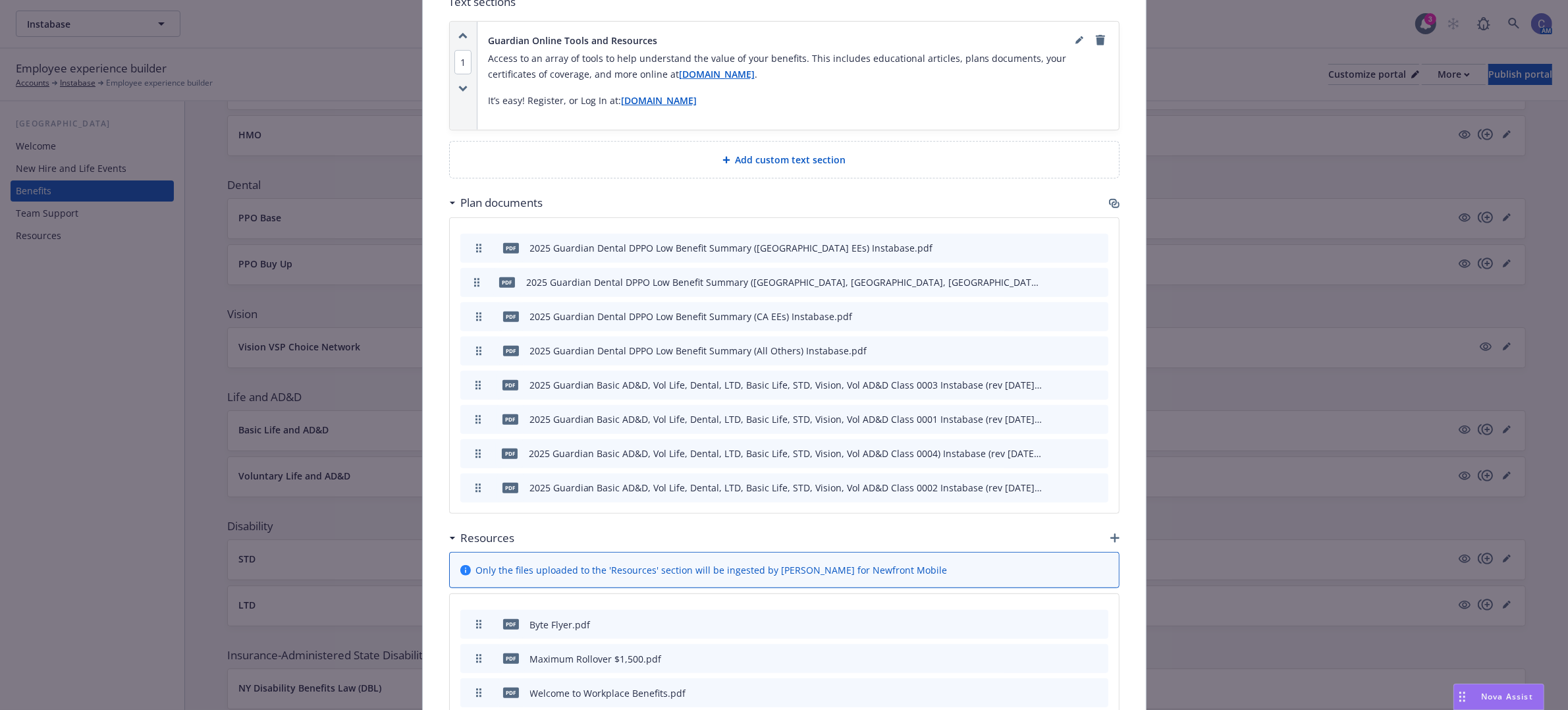
scroll to position [863, 0]
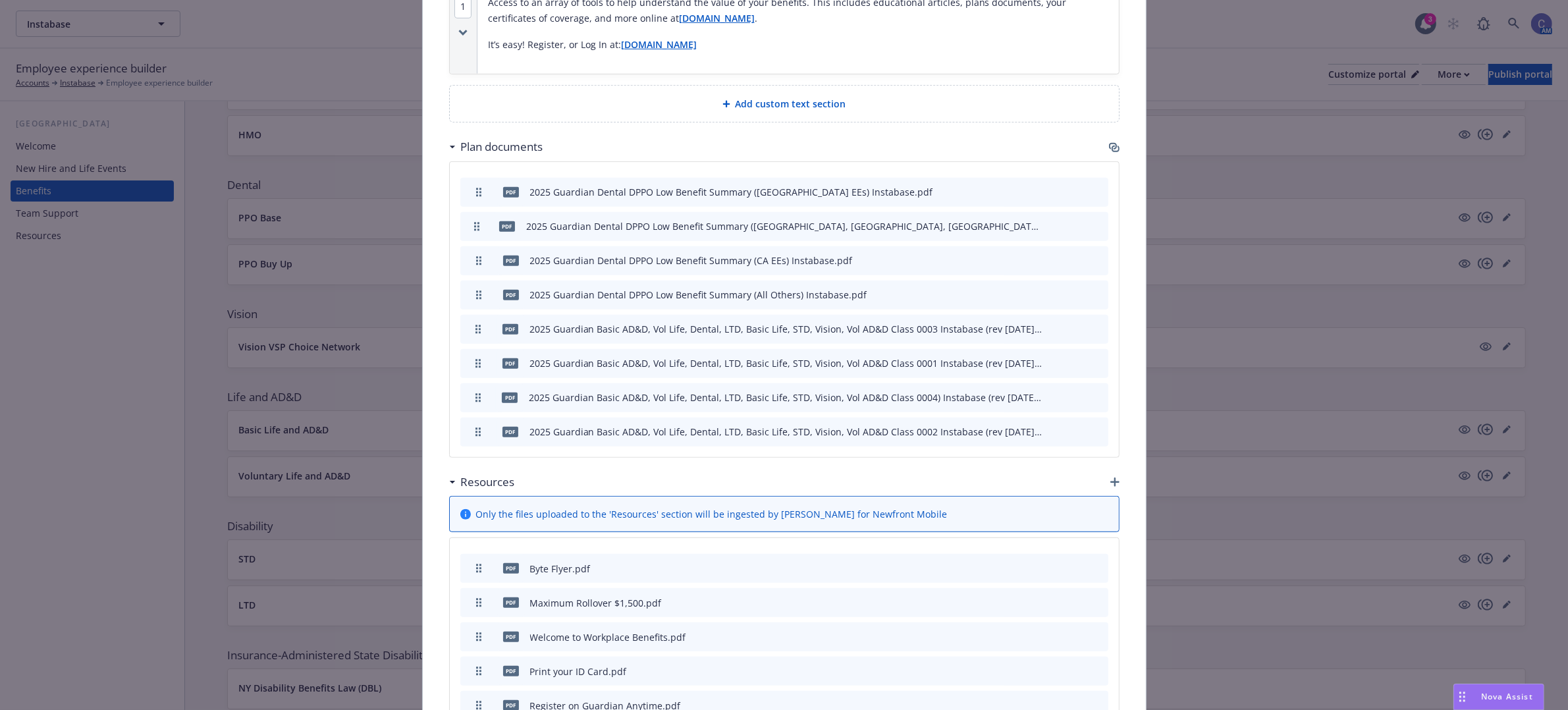
click at [993, 334] on div "2025 Guardian Basic AD&D, Vol Life, Dental, LTD, Basic Life, STD, Vision, Vol A…" at bounding box center [786, 328] width 514 height 14
drag, startPoint x: 469, startPoint y: 365, endPoint x: 469, endPoint y: 324, distance: 41.0
drag, startPoint x: 469, startPoint y: 432, endPoint x: 465, endPoint y: 382, distance: 50.2
click at [1069, 328] on icon "preview file" at bounding box center [1075, 328] width 11 height 9
click at [1069, 364] on icon "preview file" at bounding box center [1075, 363] width 11 height 9
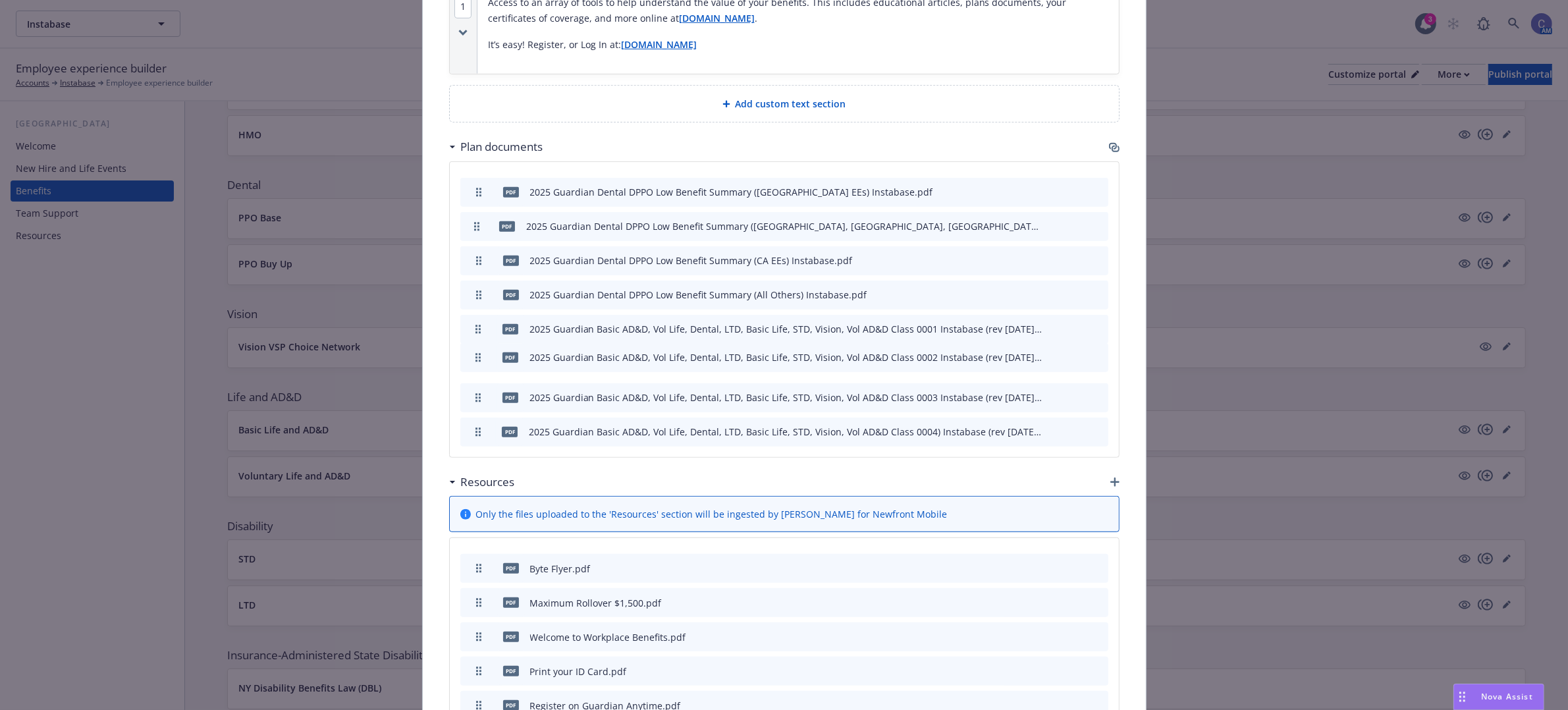
drag, startPoint x: 475, startPoint y: 396, endPoint x: 469, endPoint y: 355, distance: 41.4
click at [1069, 430] on icon "preview file" at bounding box center [1075, 430] width 11 height 9
click at [1069, 399] on icon "preview file" at bounding box center [1075, 396] width 11 height 9
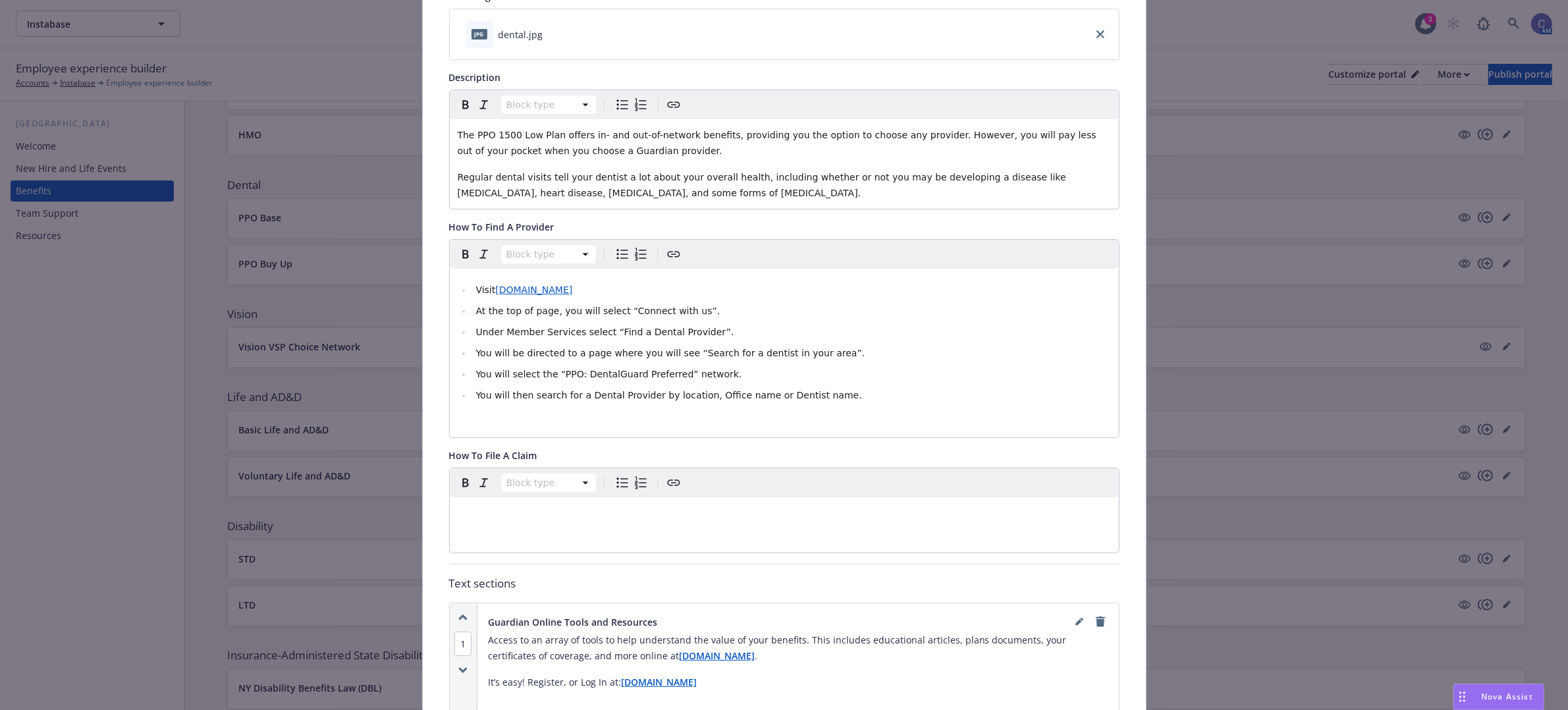
scroll to position [0, 0]
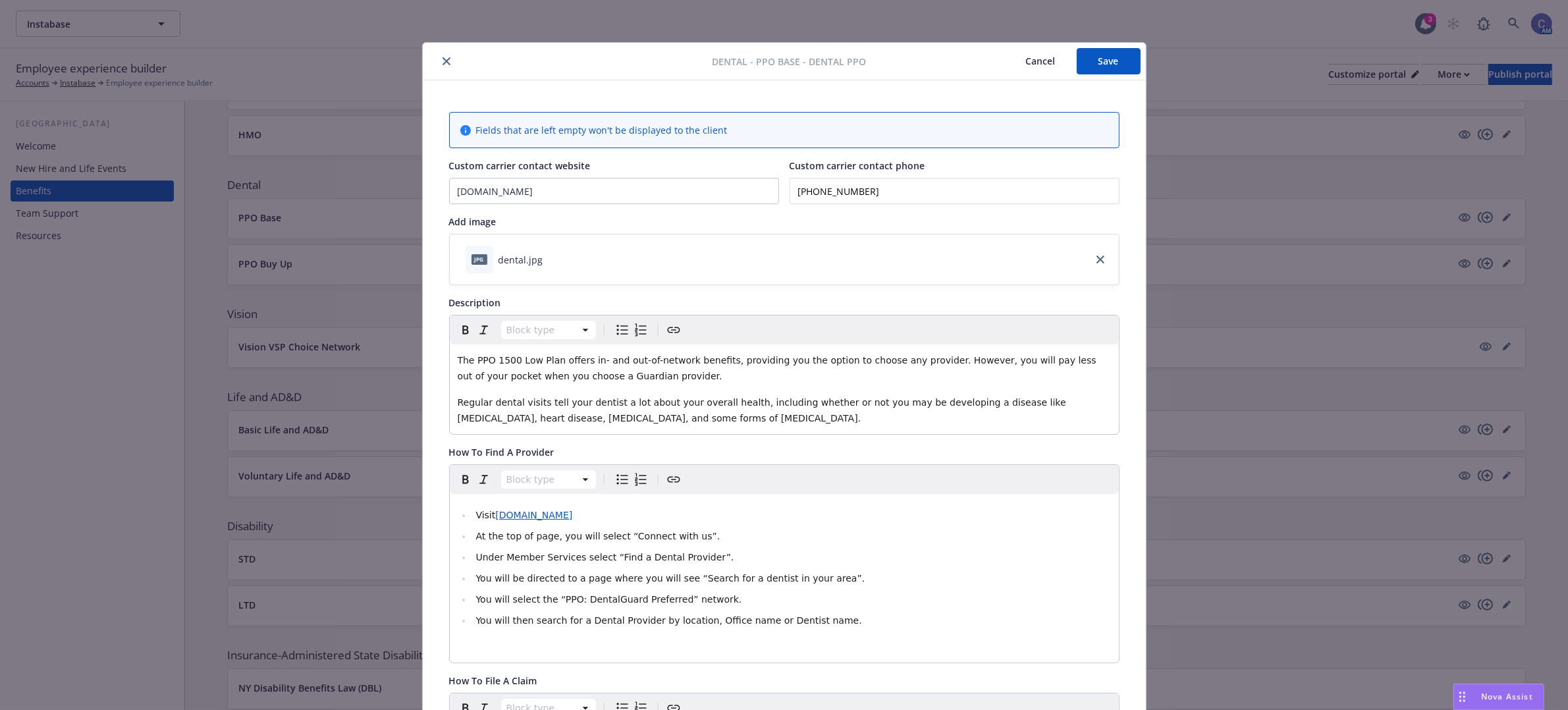
click at [1112, 66] on button "Save" at bounding box center [1109, 62] width 64 height 26
click at [1005, 63] on button "Cancel" at bounding box center [1040, 62] width 71 height 26
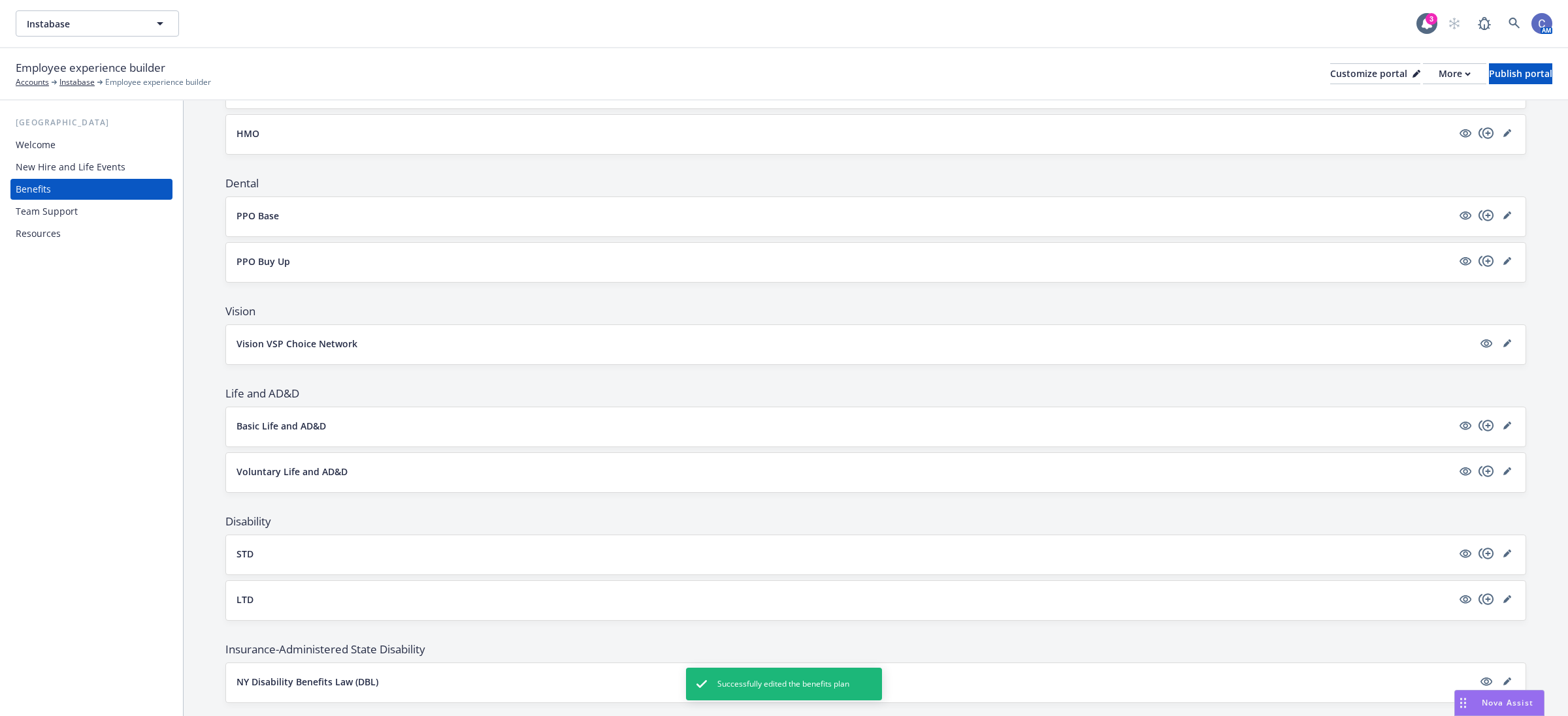
click at [1434, 88] on div "Employee experience builder Accounts Instabase Employee experience builder Cust…" at bounding box center [784, 74] width 1568 height 52
click at [1439, 69] on div "More" at bounding box center [1454, 74] width 32 height 20
click at [1415, 98] on link "Copy preview link" at bounding box center [1385, 103] width 119 height 26
click at [1500, 263] on link "editPencil" at bounding box center [1507, 260] width 15 height 15
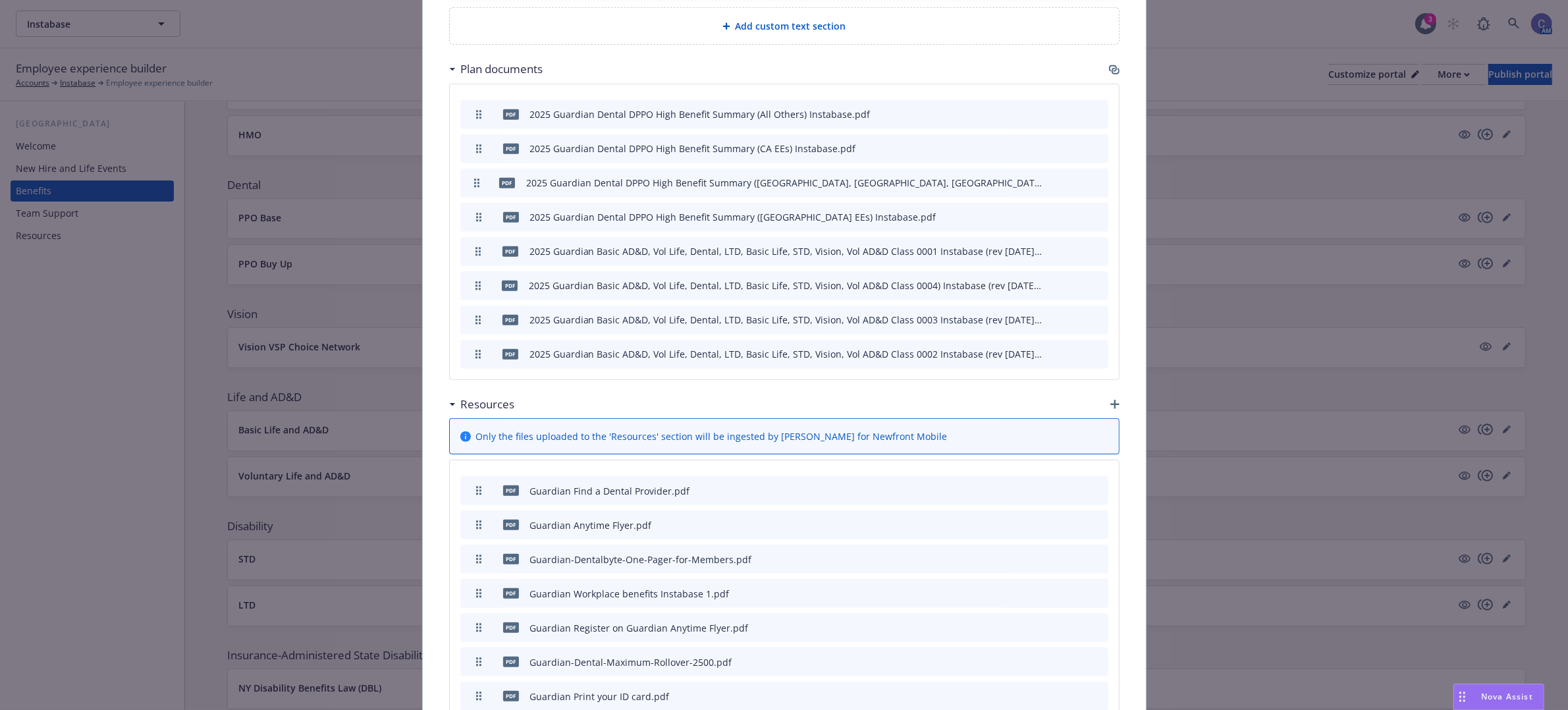
scroll to position [914, 0]
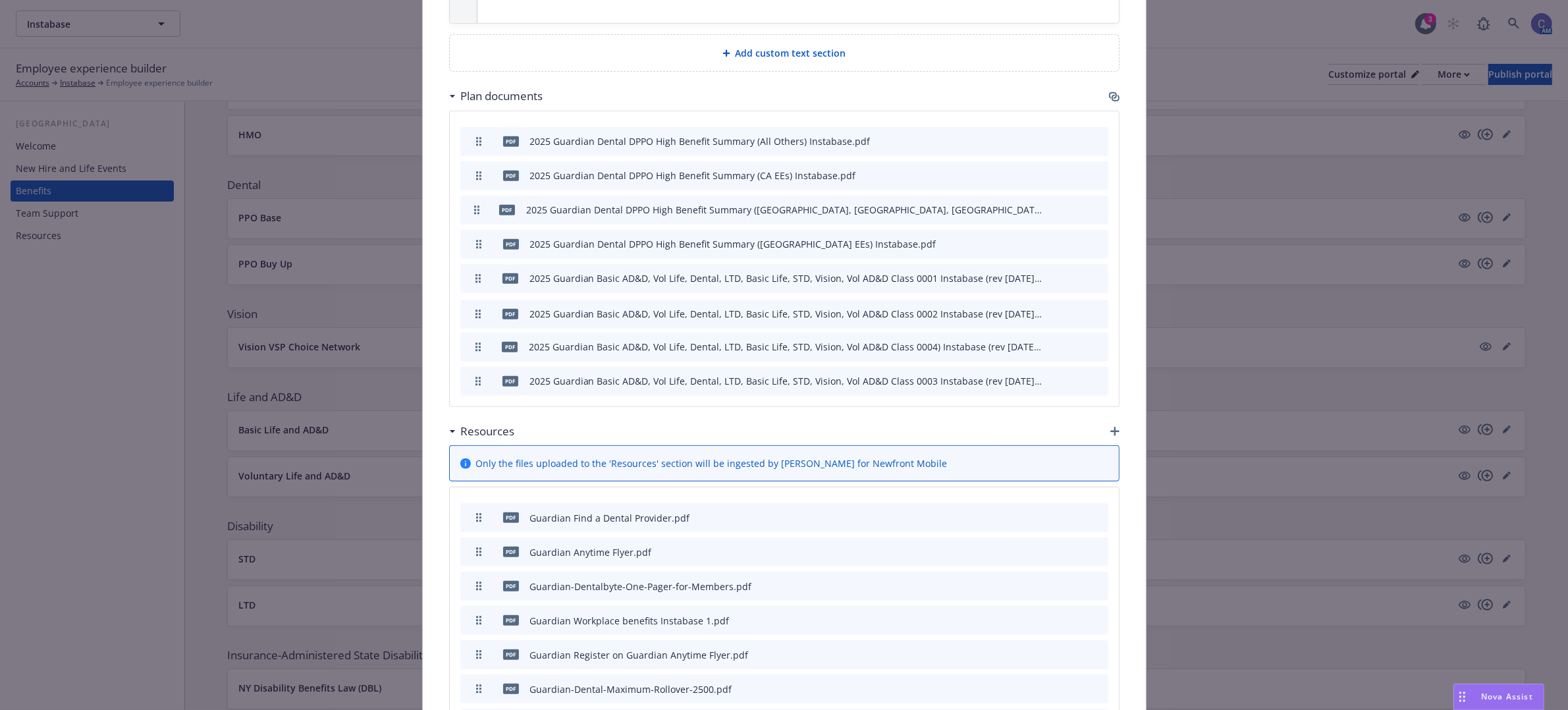
drag, startPoint x: 469, startPoint y: 384, endPoint x: 469, endPoint y: 317, distance: 67.0
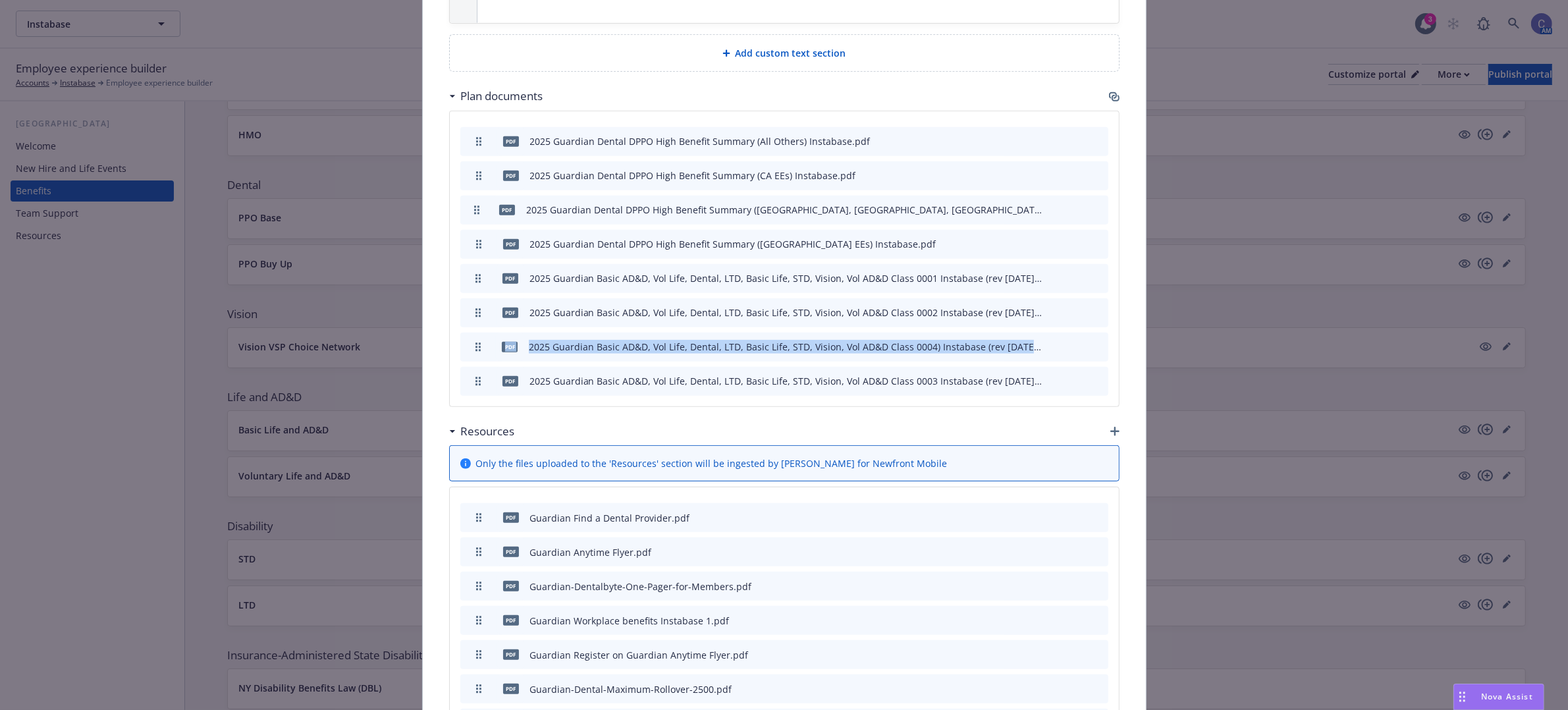
drag, startPoint x: 475, startPoint y: 373, endPoint x: 469, endPoint y: 343, distance: 30.6
click at [469, 343] on div "pdf 2025 Guardian Dental DPPO High Benefit Summary (All Others) Instabase.pdf p…" at bounding box center [784, 259] width 669 height 295
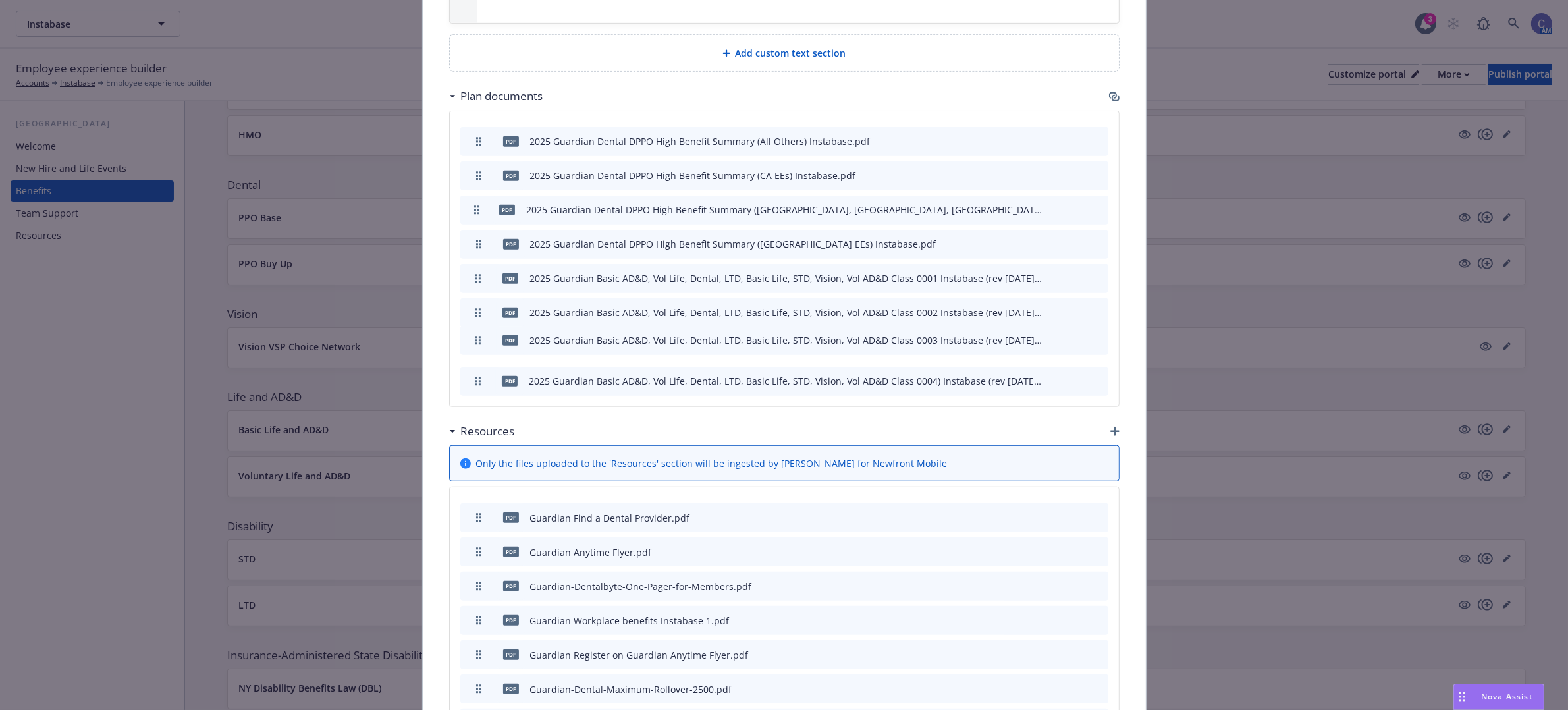
drag, startPoint x: 472, startPoint y: 382, endPoint x: 469, endPoint y: 341, distance: 41.1
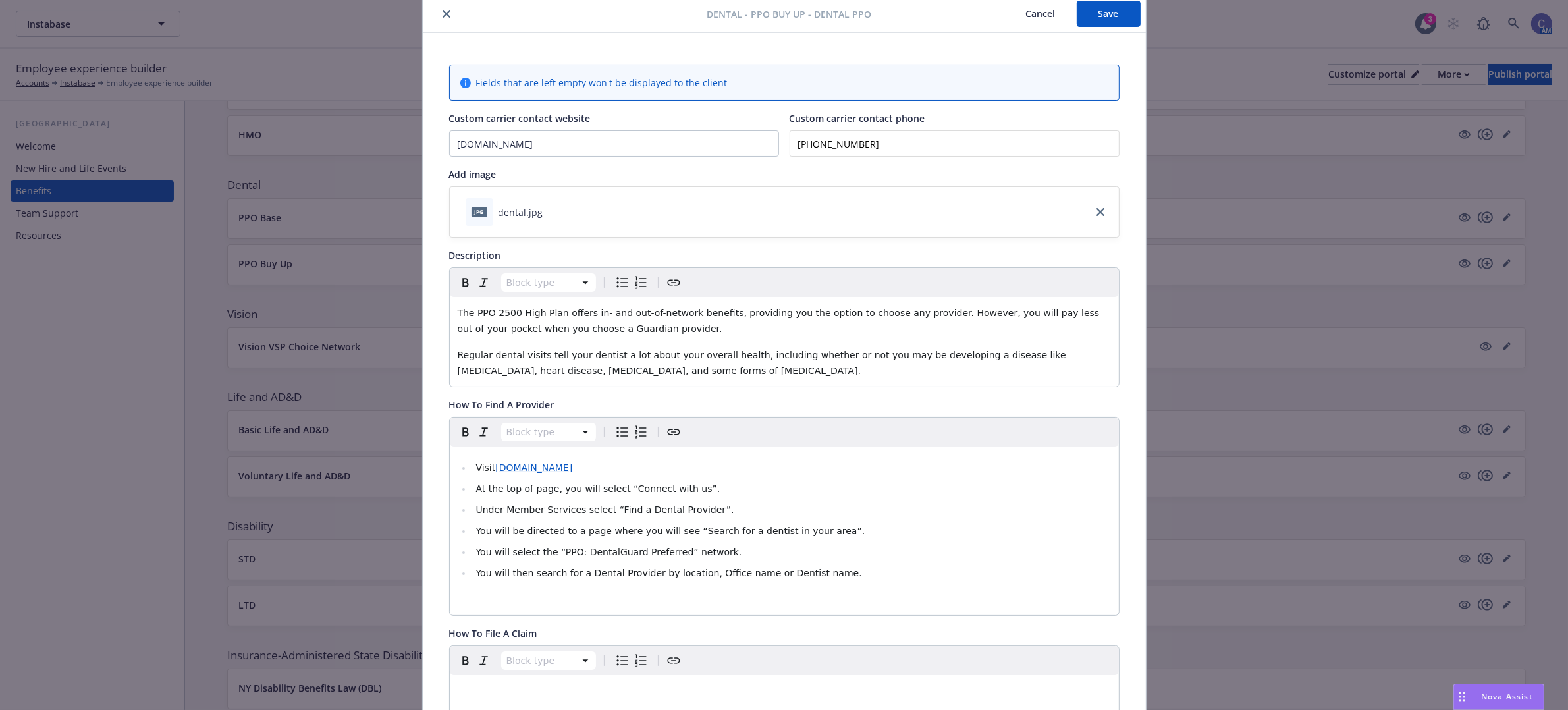
scroll to position [0, 0]
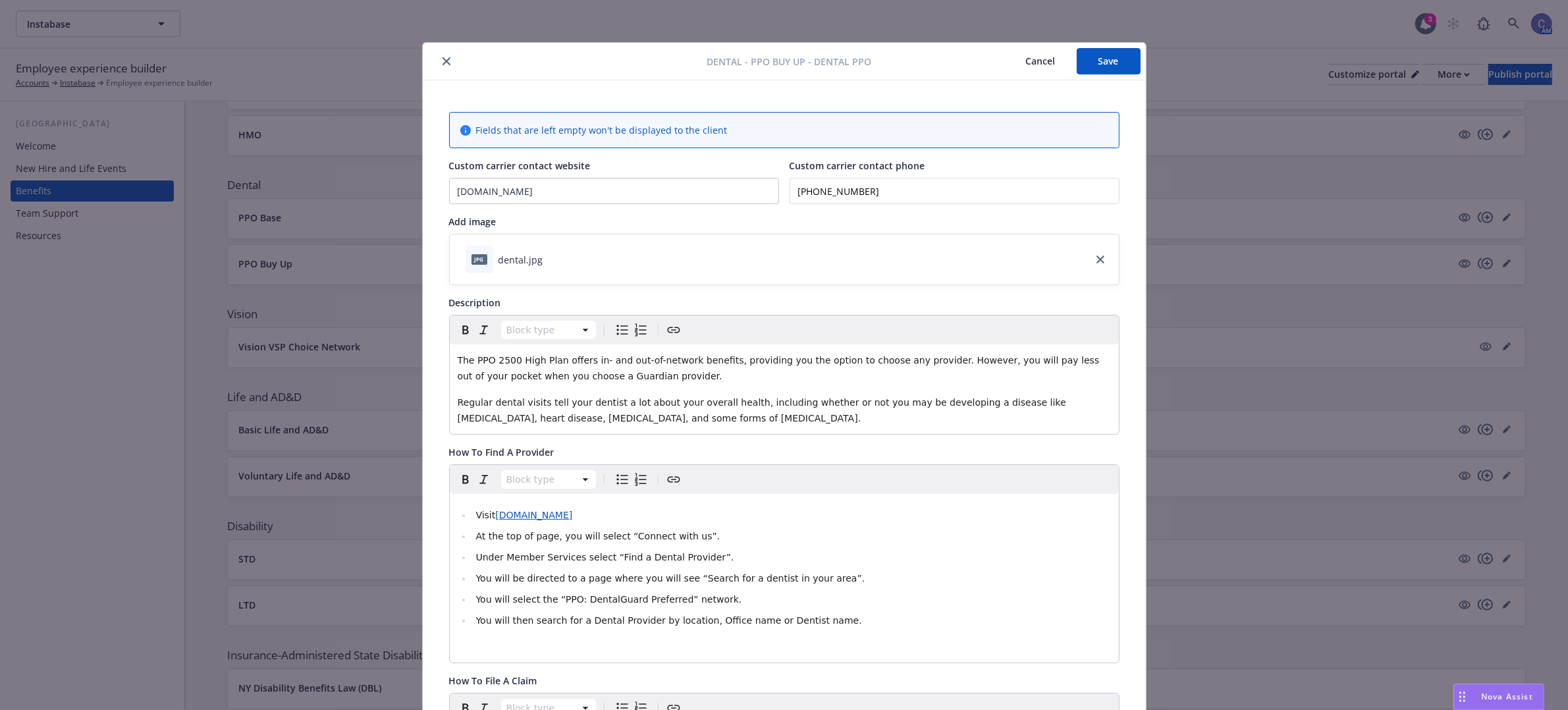
click at [1110, 52] on button "Save" at bounding box center [1109, 62] width 64 height 26
click at [1078, 58] on button "Save" at bounding box center [1109, 62] width 64 height 26
click at [1013, 62] on button "Cancel" at bounding box center [1019, 65] width 71 height 26
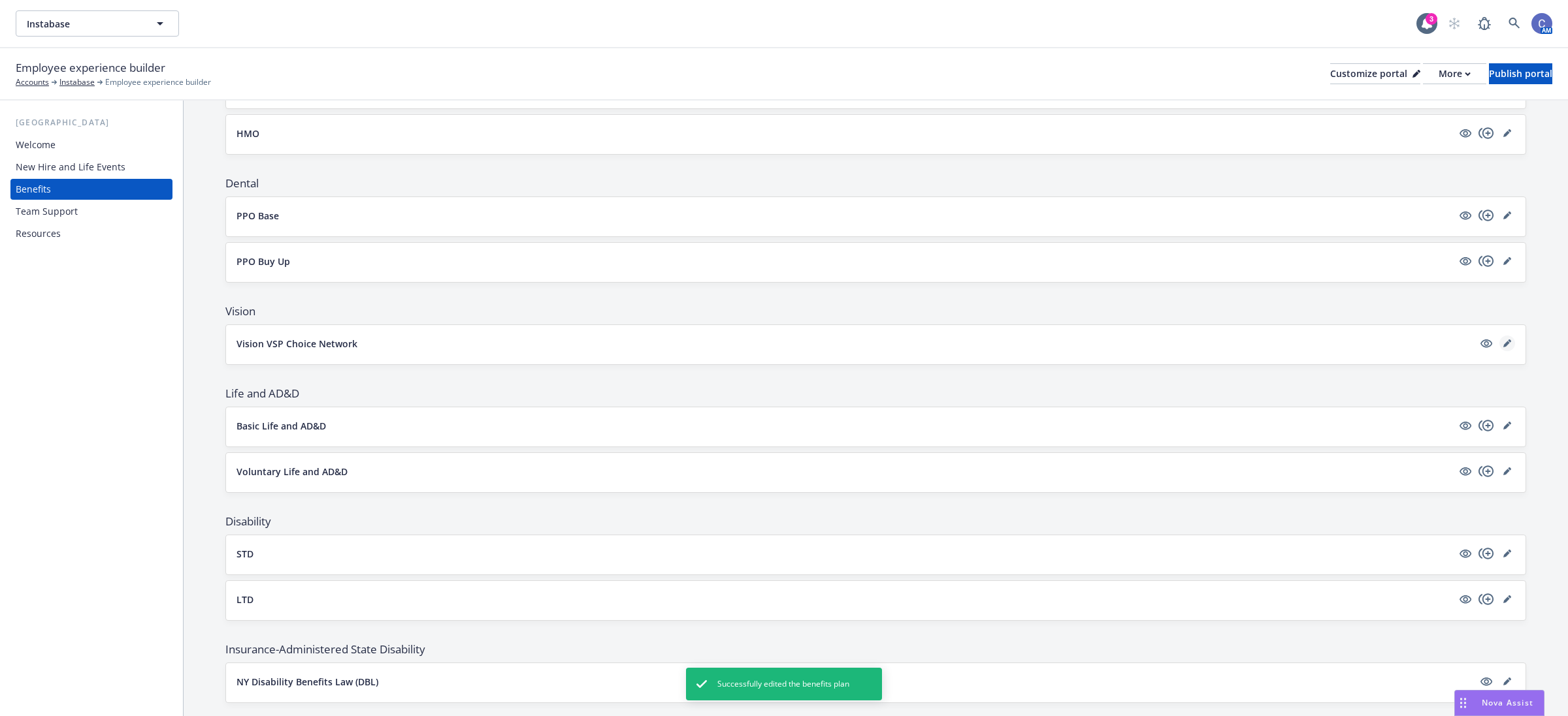
click at [1504, 345] on icon "editPencil" at bounding box center [1508, 343] width 8 height 8
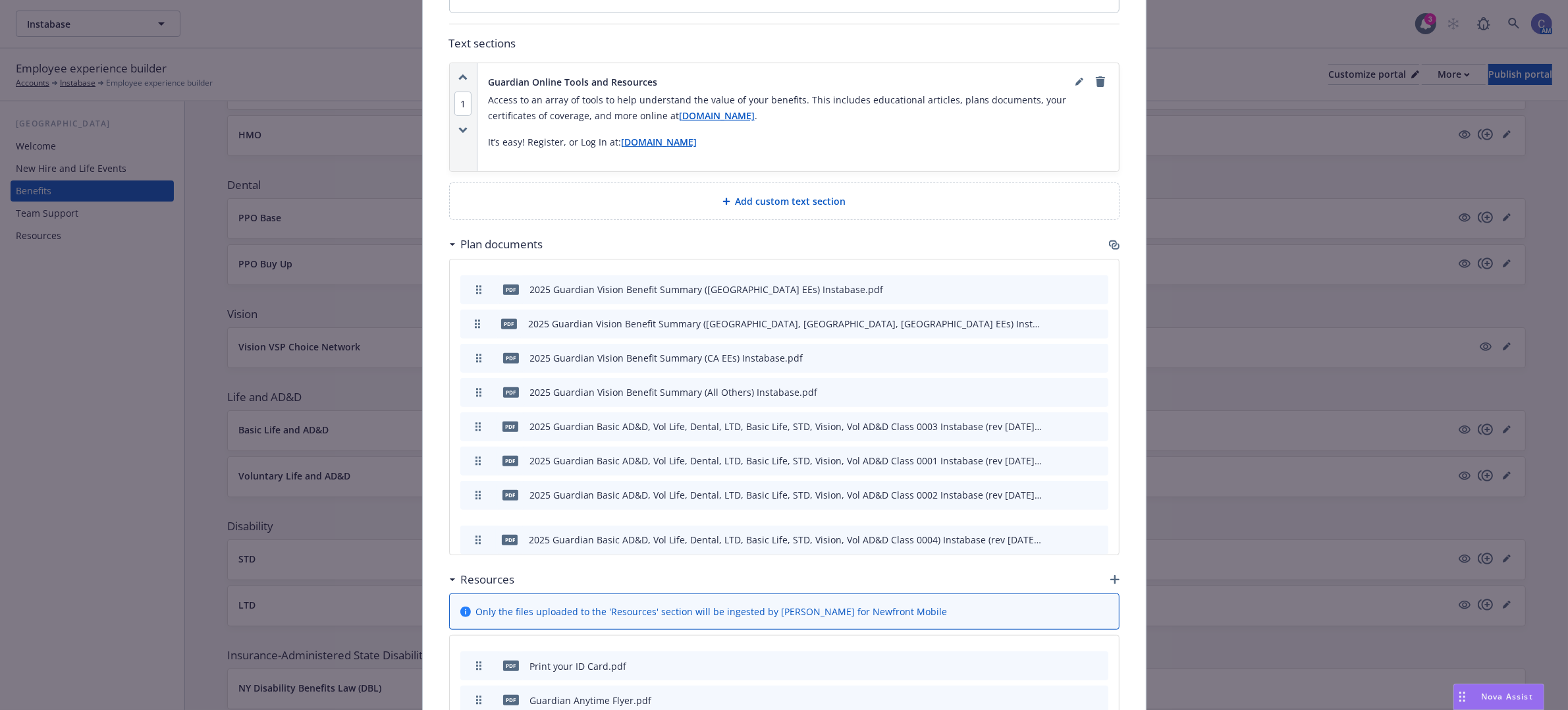
scroll to position [673, 0]
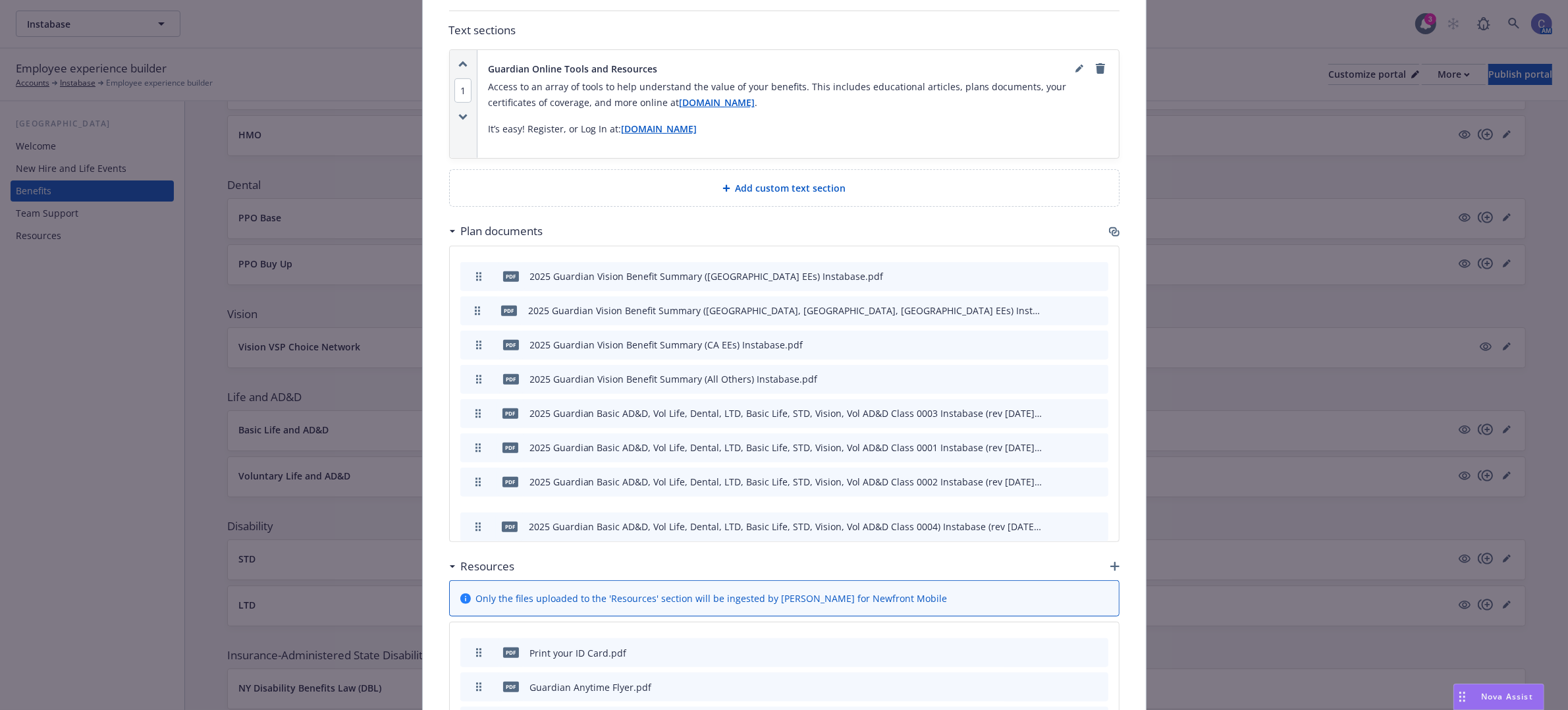
drag, startPoint x: 469, startPoint y: 473, endPoint x: 472, endPoint y: 543, distance: 70.1
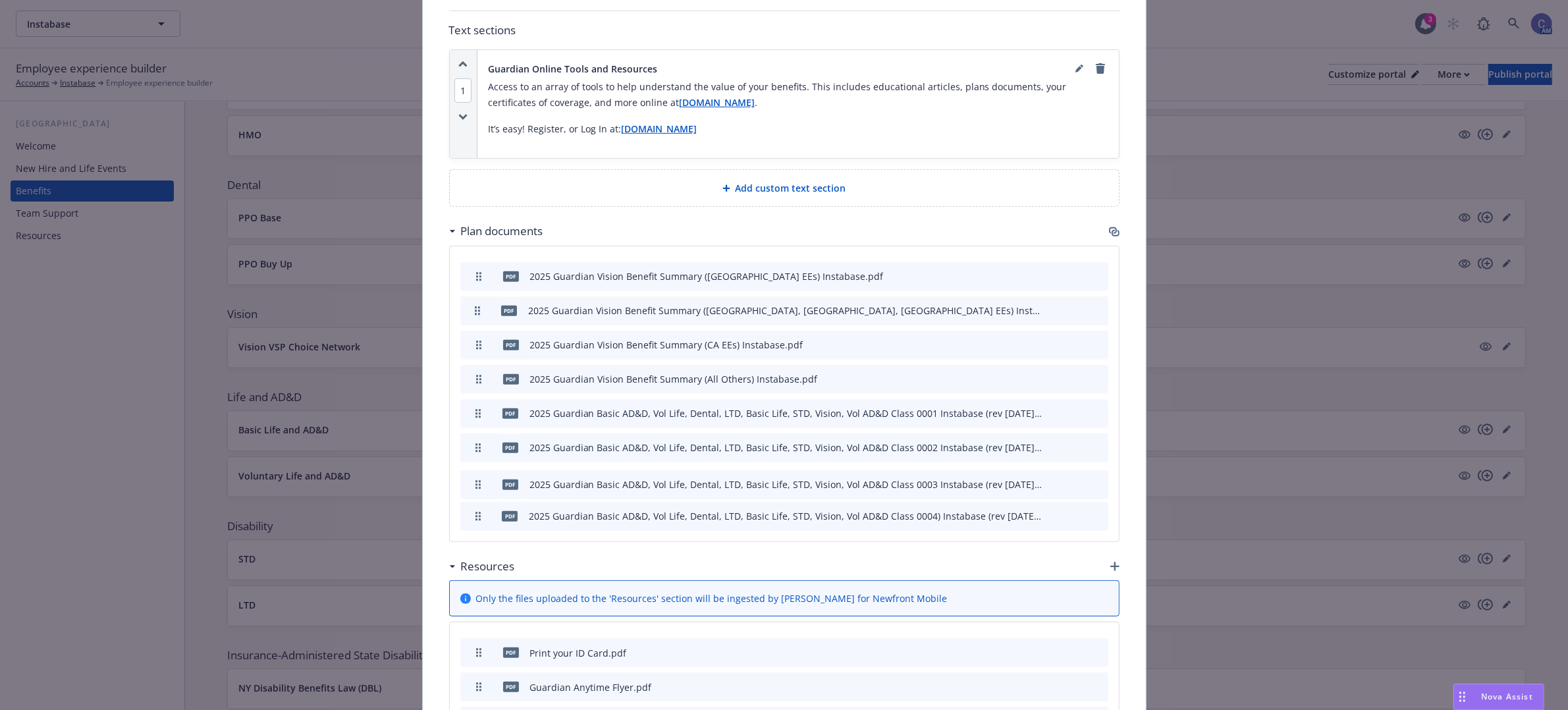
drag, startPoint x: 471, startPoint y: 415, endPoint x: 469, endPoint y: 485, distance: 70.0
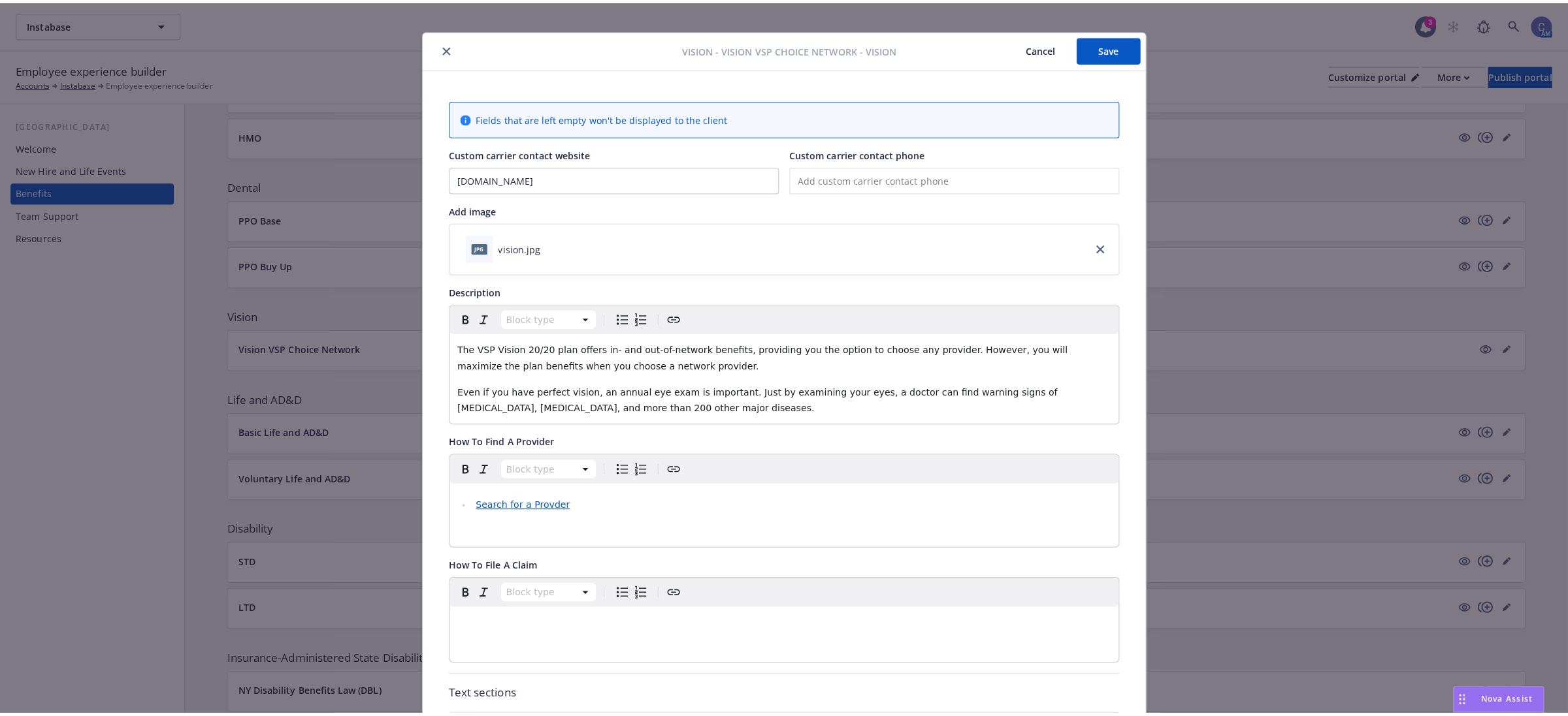
scroll to position [0, 0]
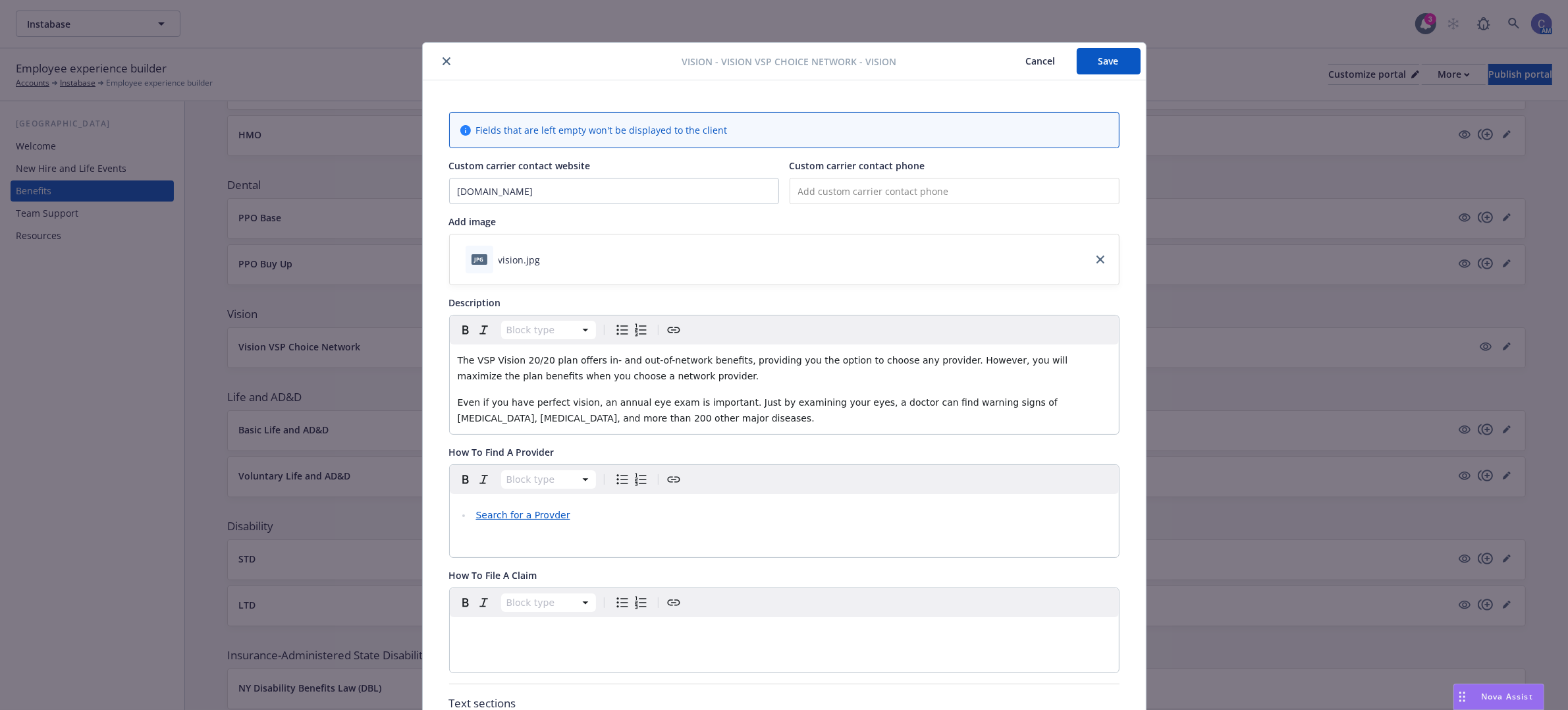
click at [1105, 66] on button "Save" at bounding box center [1109, 62] width 64 height 26
click at [1032, 61] on button "Cancel" at bounding box center [1040, 62] width 71 height 26
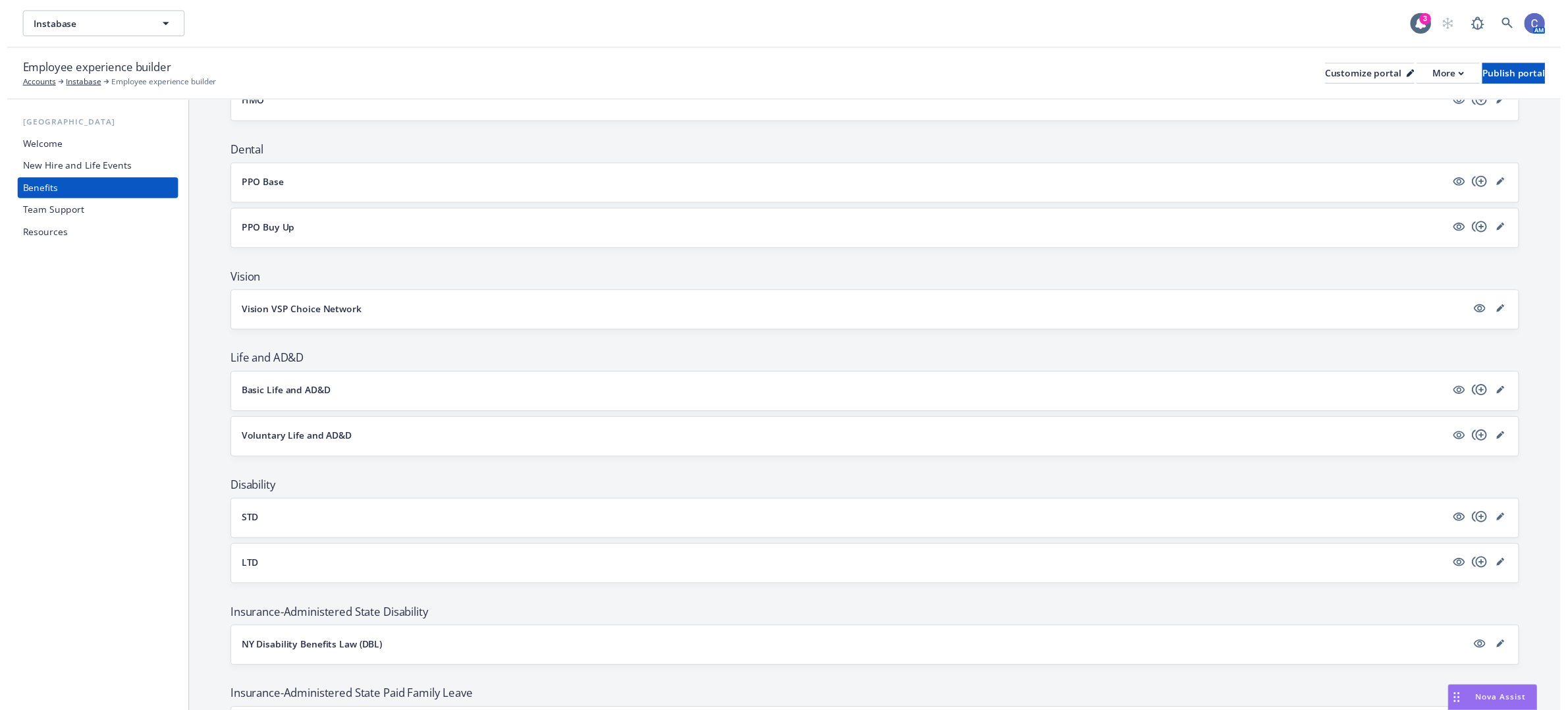
scroll to position [412, 0]
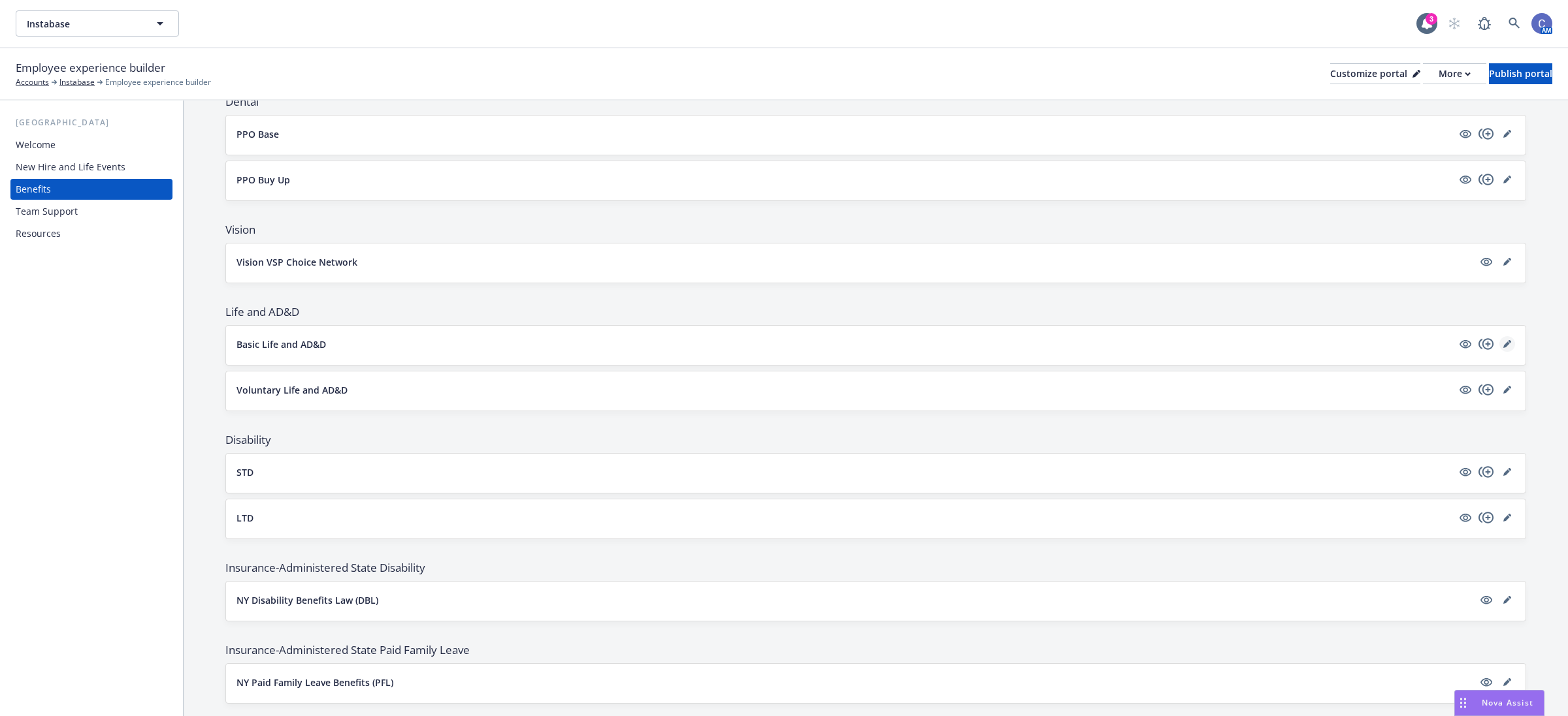
click at [1500, 343] on link "editPencil" at bounding box center [1507, 343] width 15 height 15
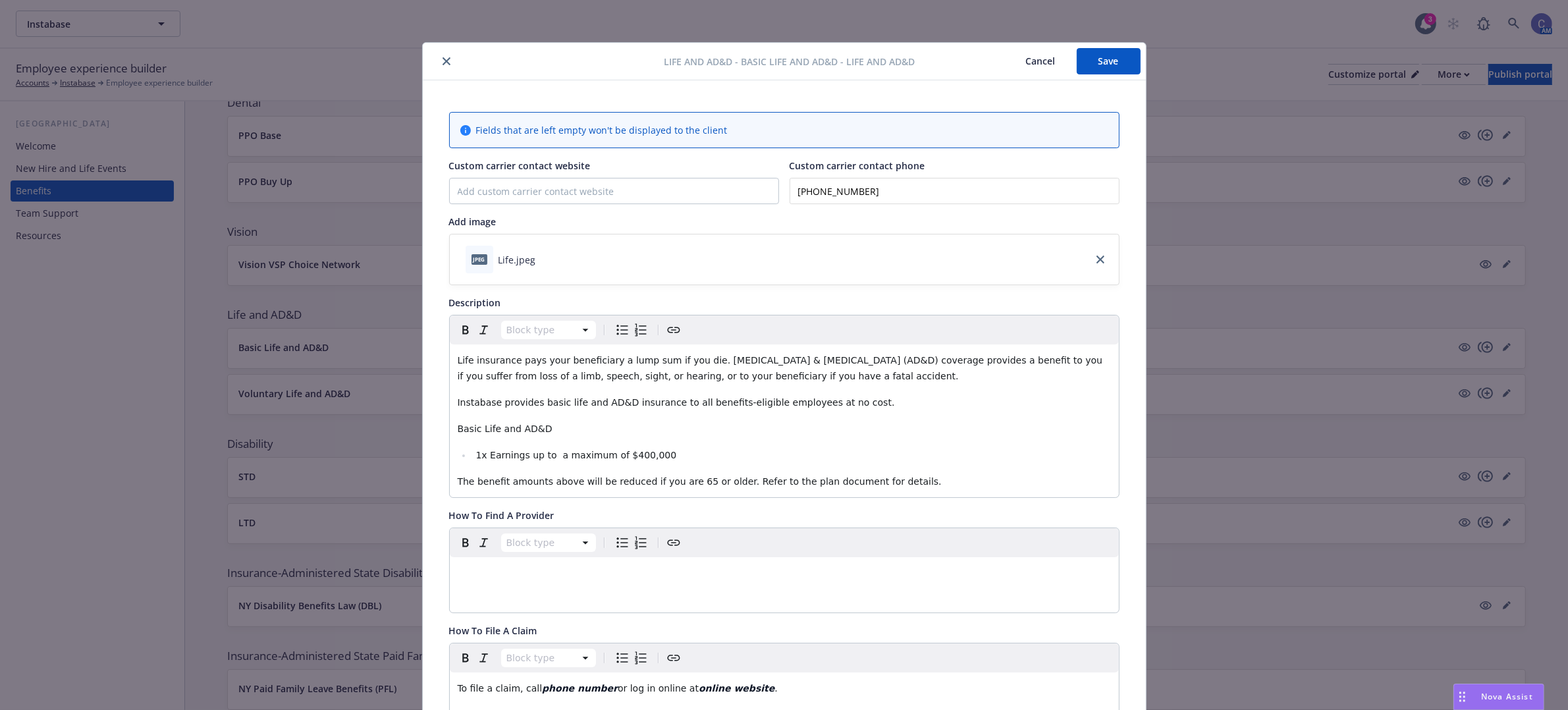
click at [1027, 60] on button "Cancel" at bounding box center [1040, 62] width 71 height 26
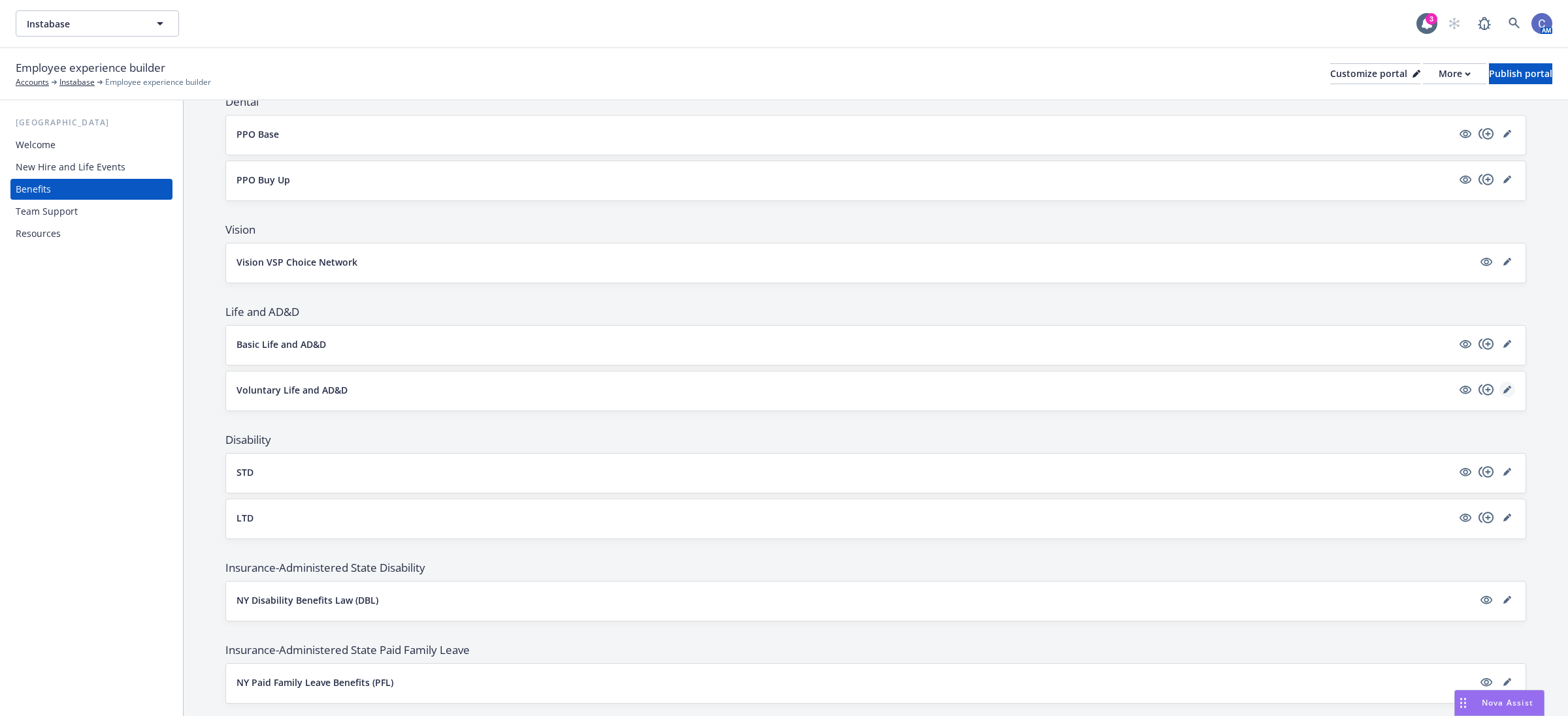
click at [1508, 389] on icon "editPencil" at bounding box center [1509, 387] width 3 height 3
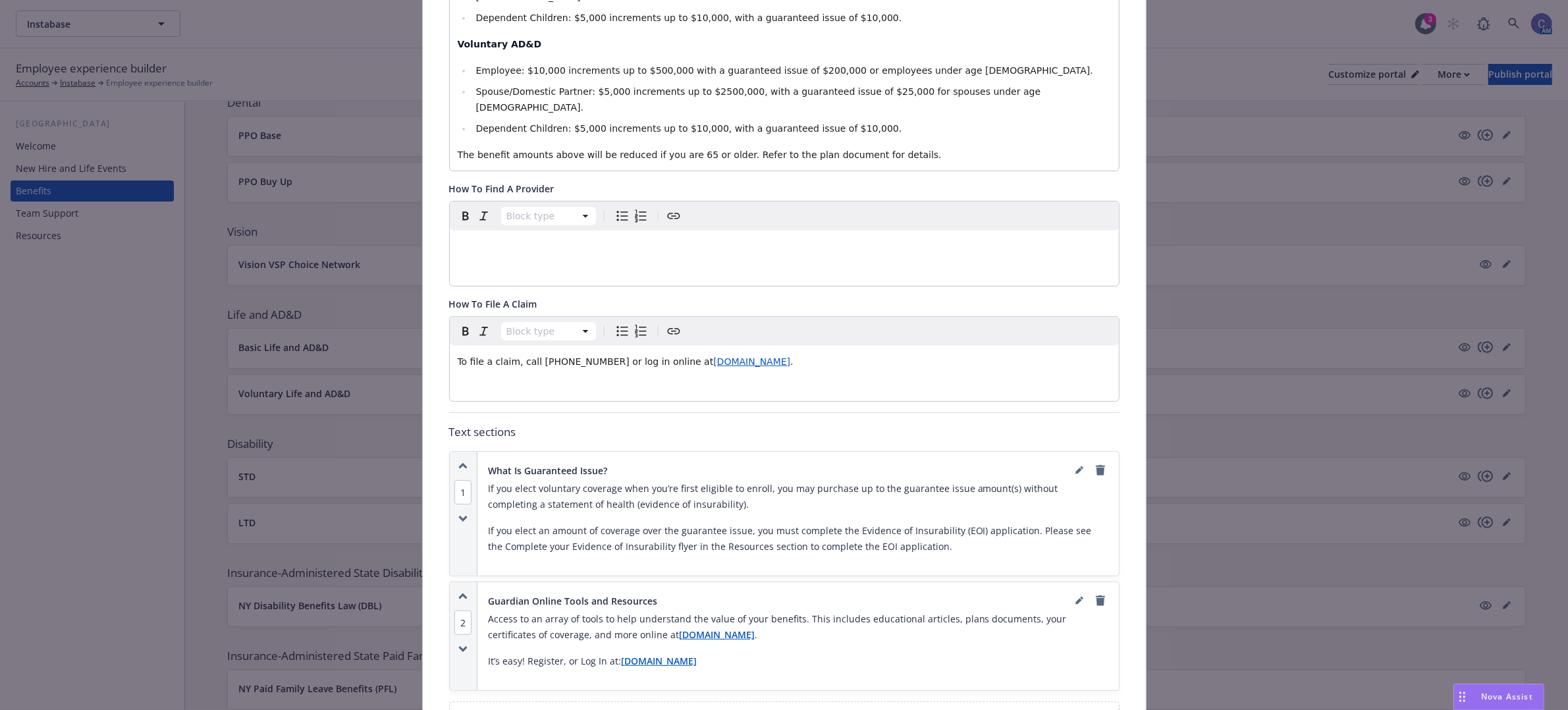
scroll to position [616, 0]
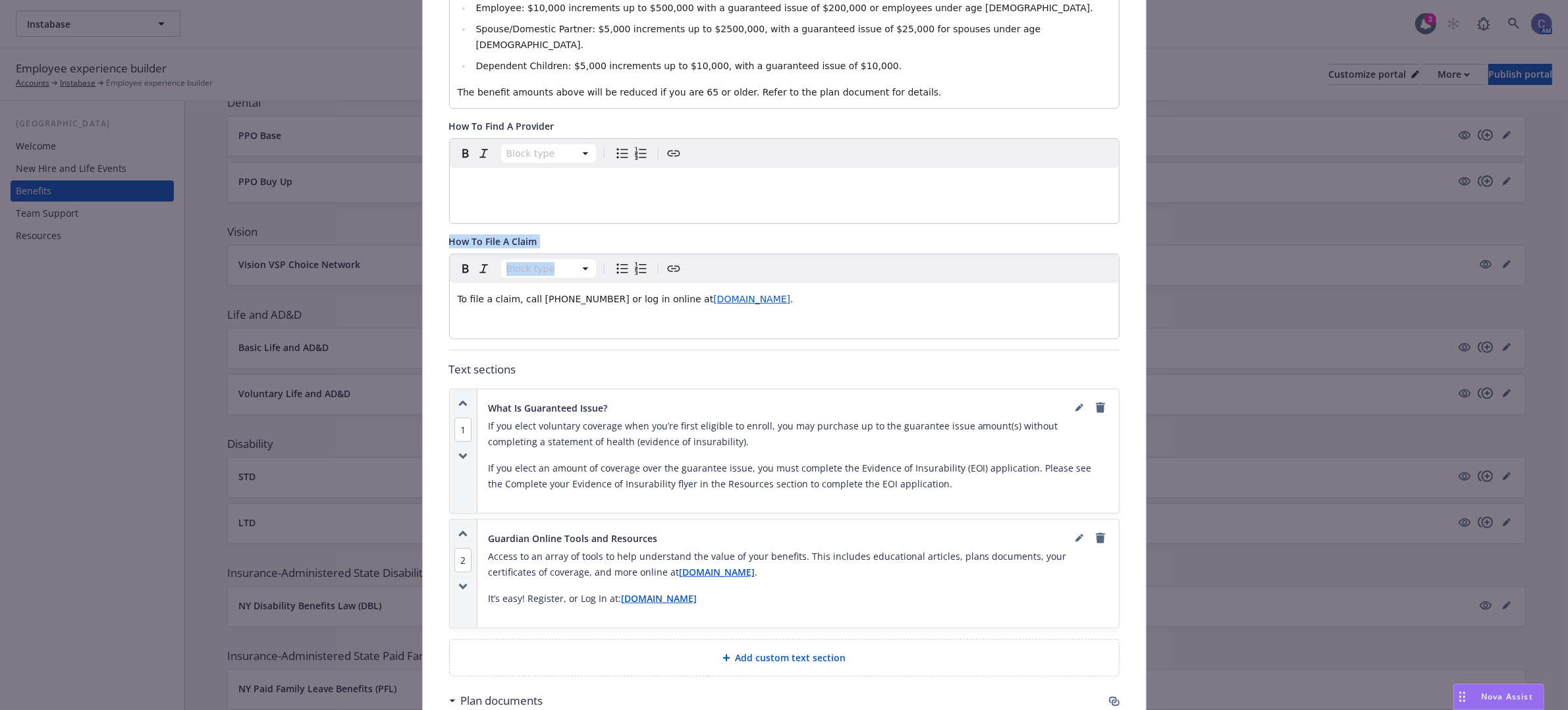
drag, startPoint x: 876, startPoint y: 271, endPoint x: 729, endPoint y: 247, distance: 148.9
click at [155, 204] on div "Life and AD&D - Voluntary Life and AD&D - Voluntary Life and AD&D Cancel Save F…" at bounding box center [784, 355] width 1568 height 710
copy p "To file a claim, call (888) 600-1600 or log in online at www.GuardianAnytime.co…"
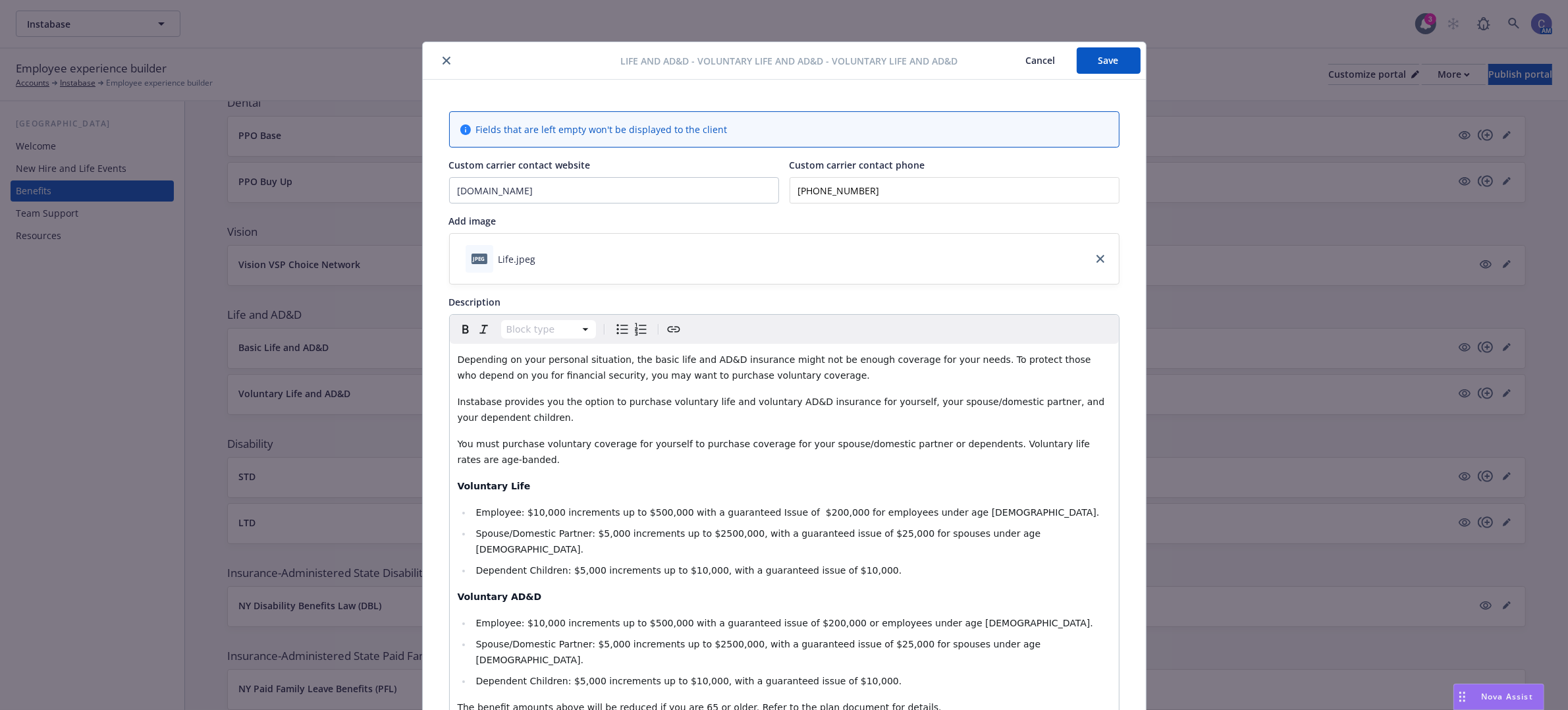
scroll to position [0, 0]
click at [1021, 65] on button "Cancel" at bounding box center [1040, 62] width 71 height 26
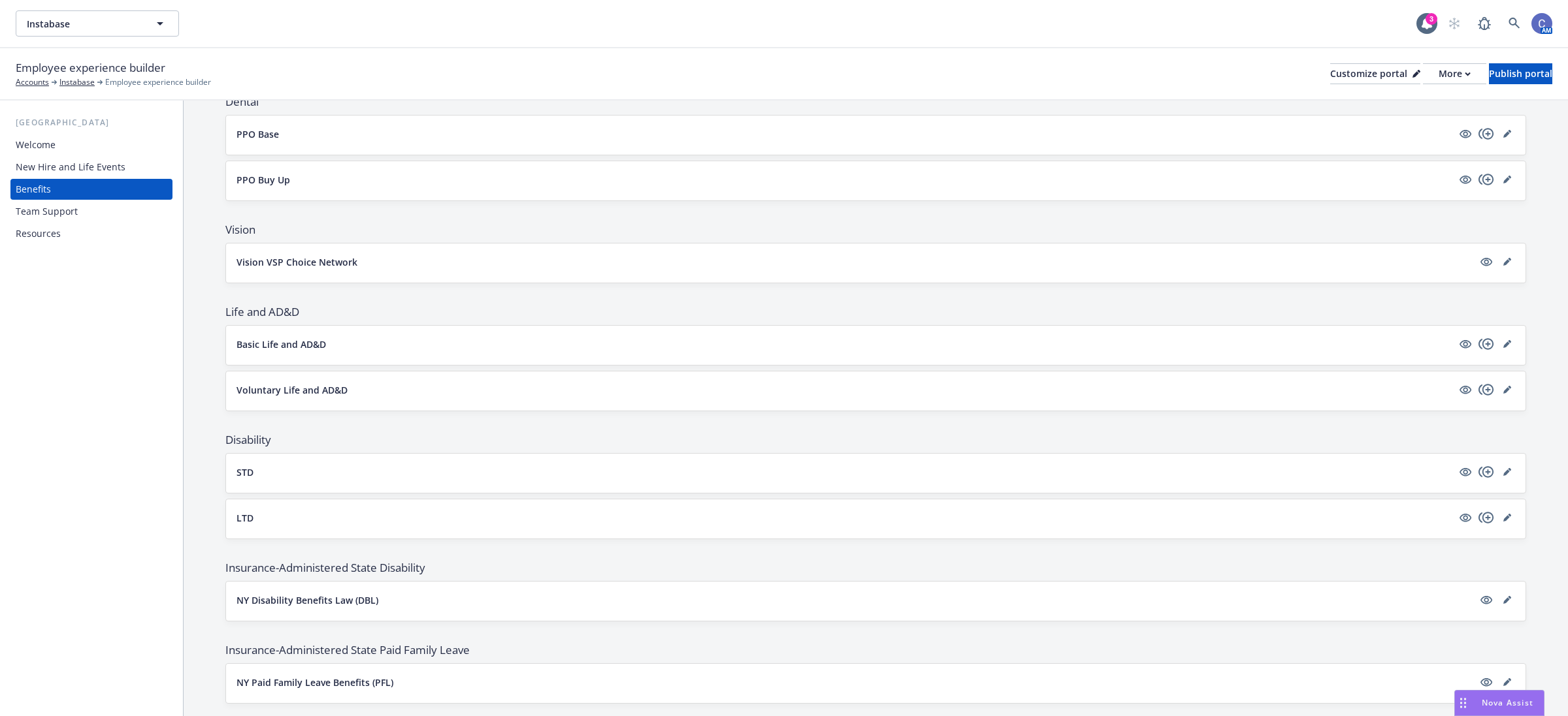
click at [1501, 350] on div at bounding box center [1487, 343] width 58 height 15
click at [1504, 347] on icon "editPencil" at bounding box center [1508, 344] width 8 height 8
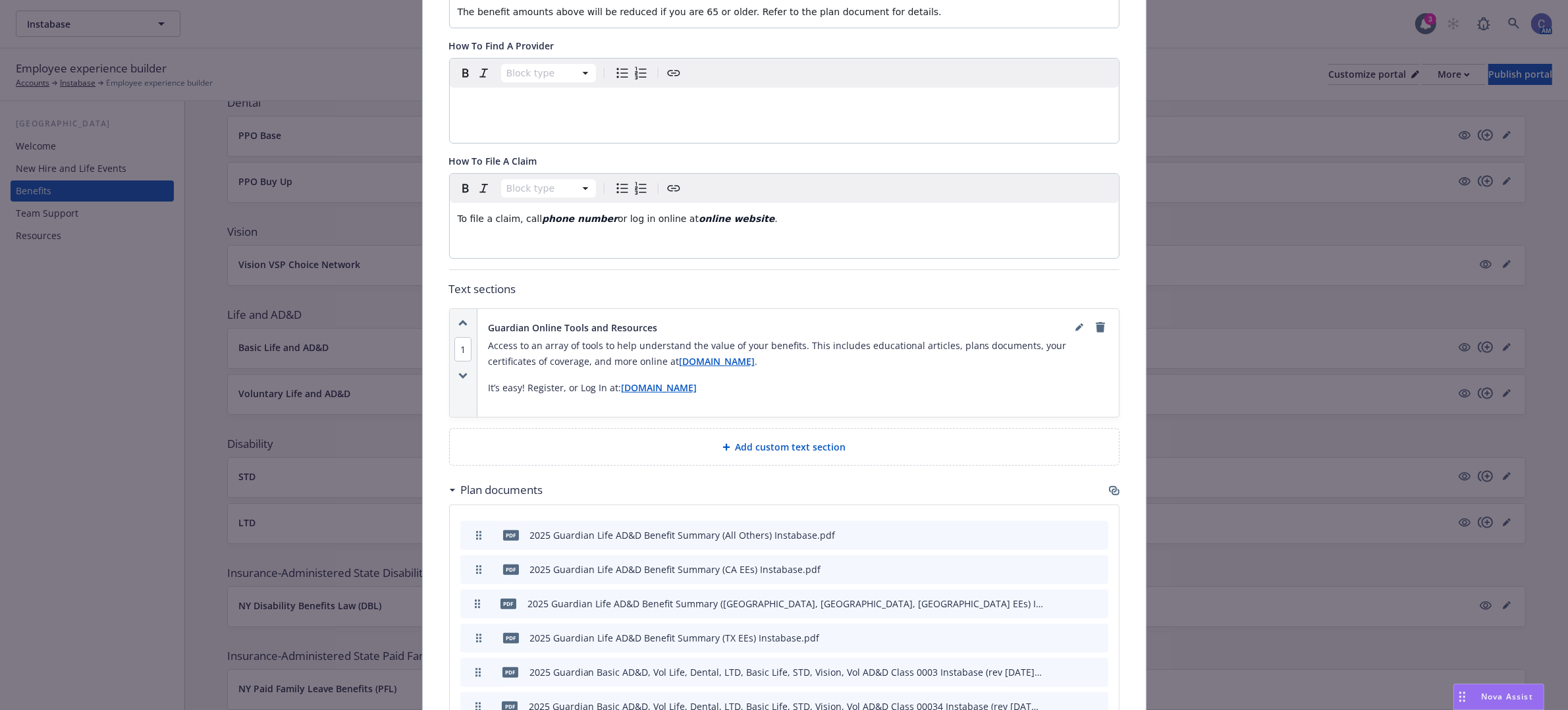
scroll to position [534, 0]
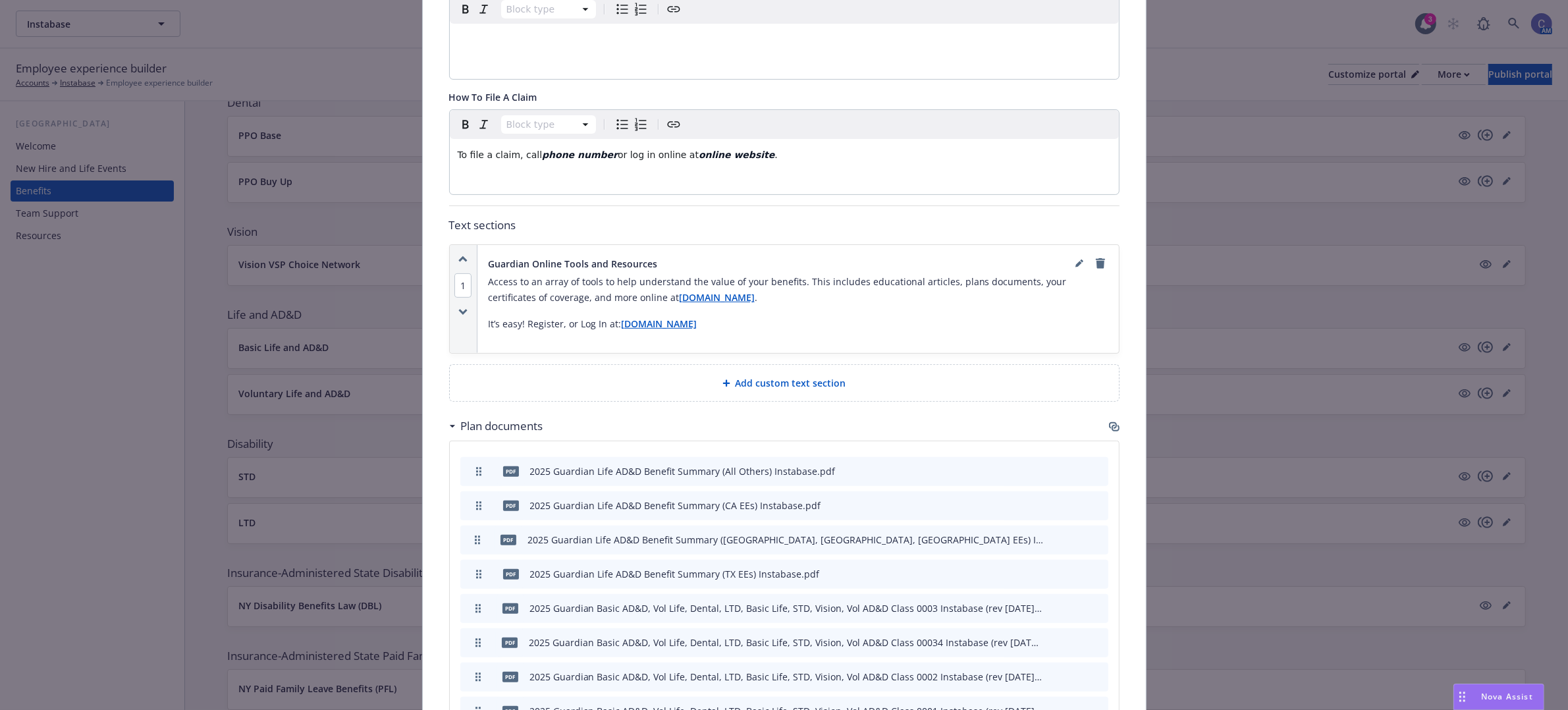
click at [826, 176] on div "Block type To file a claim, call phone number or log in online at online websit…" at bounding box center [784, 152] width 669 height 85
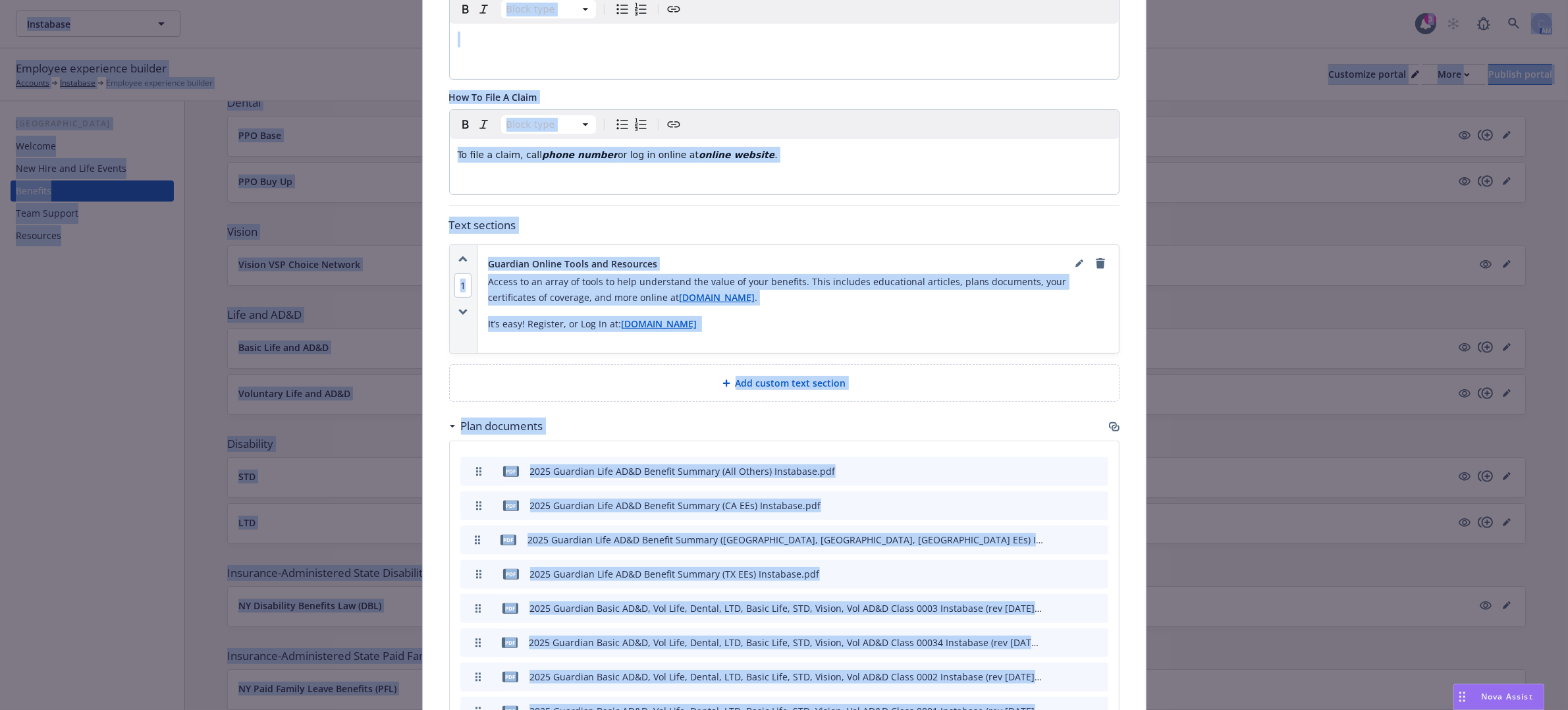
click at [821, 152] on p "To file a claim, call phone number or log in online at online website ." at bounding box center [784, 154] width 653 height 16
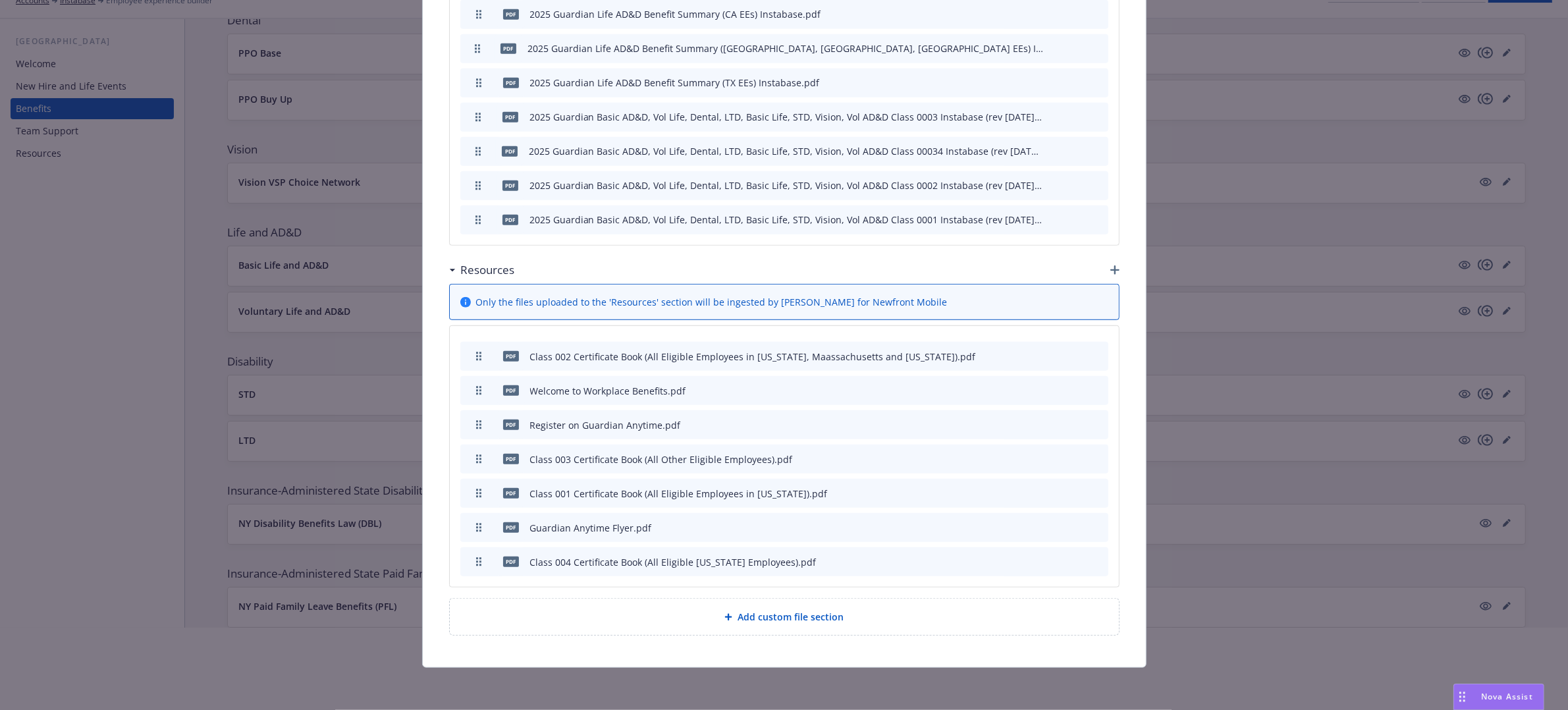
scroll to position [946, 0]
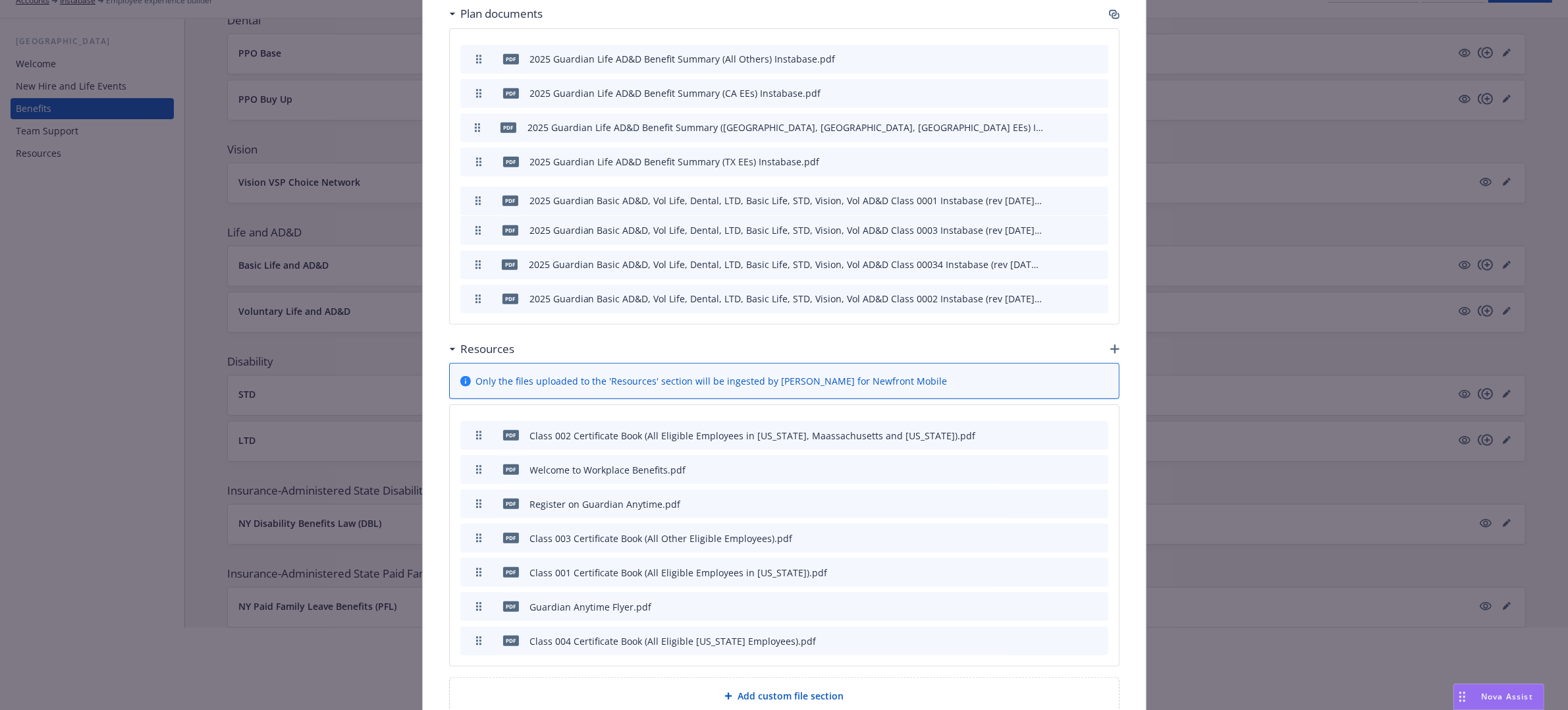
drag, startPoint x: 469, startPoint y: 300, endPoint x: 468, endPoint y: 202, distance: 98.0
drag, startPoint x: 466, startPoint y: 296, endPoint x: 469, endPoint y: 227, distance: 69.1
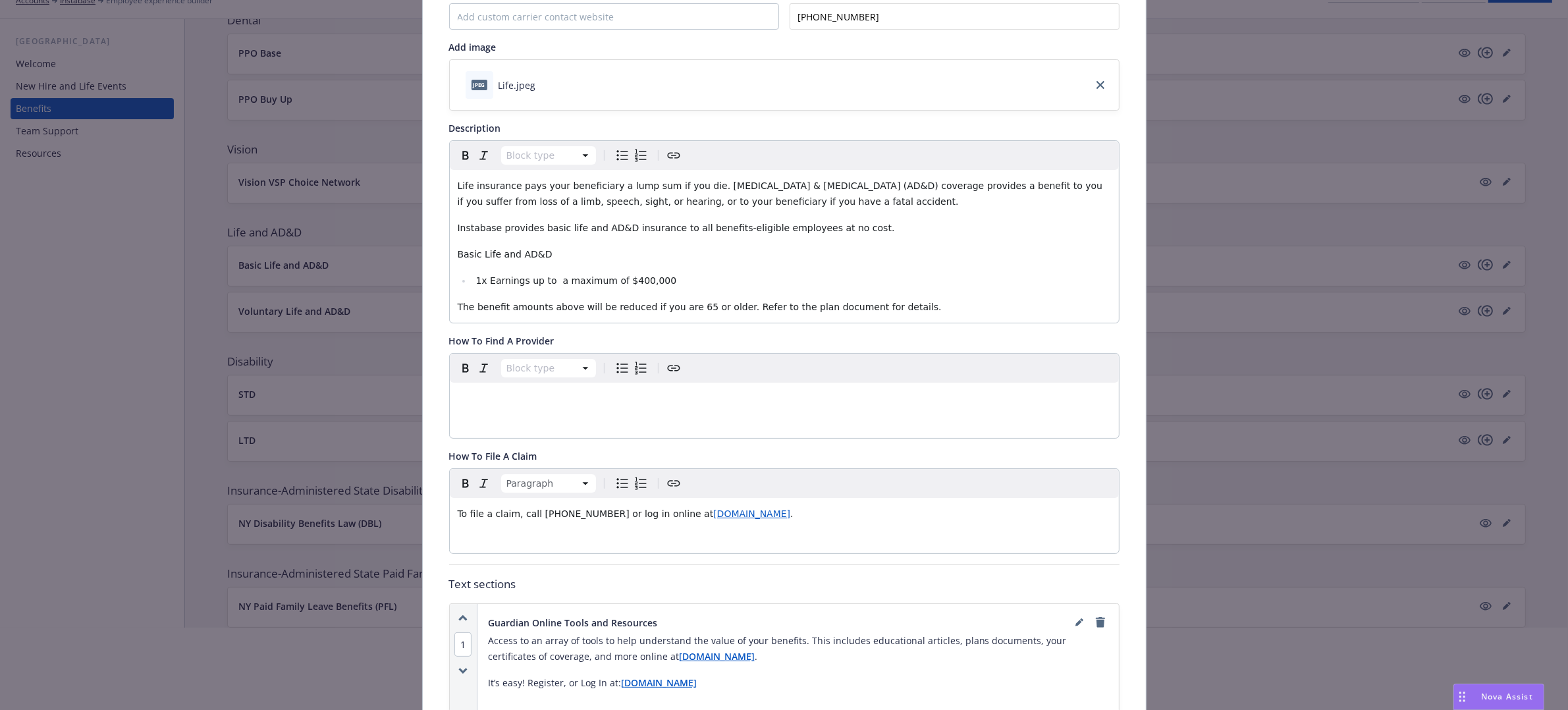
scroll to position [0, 0]
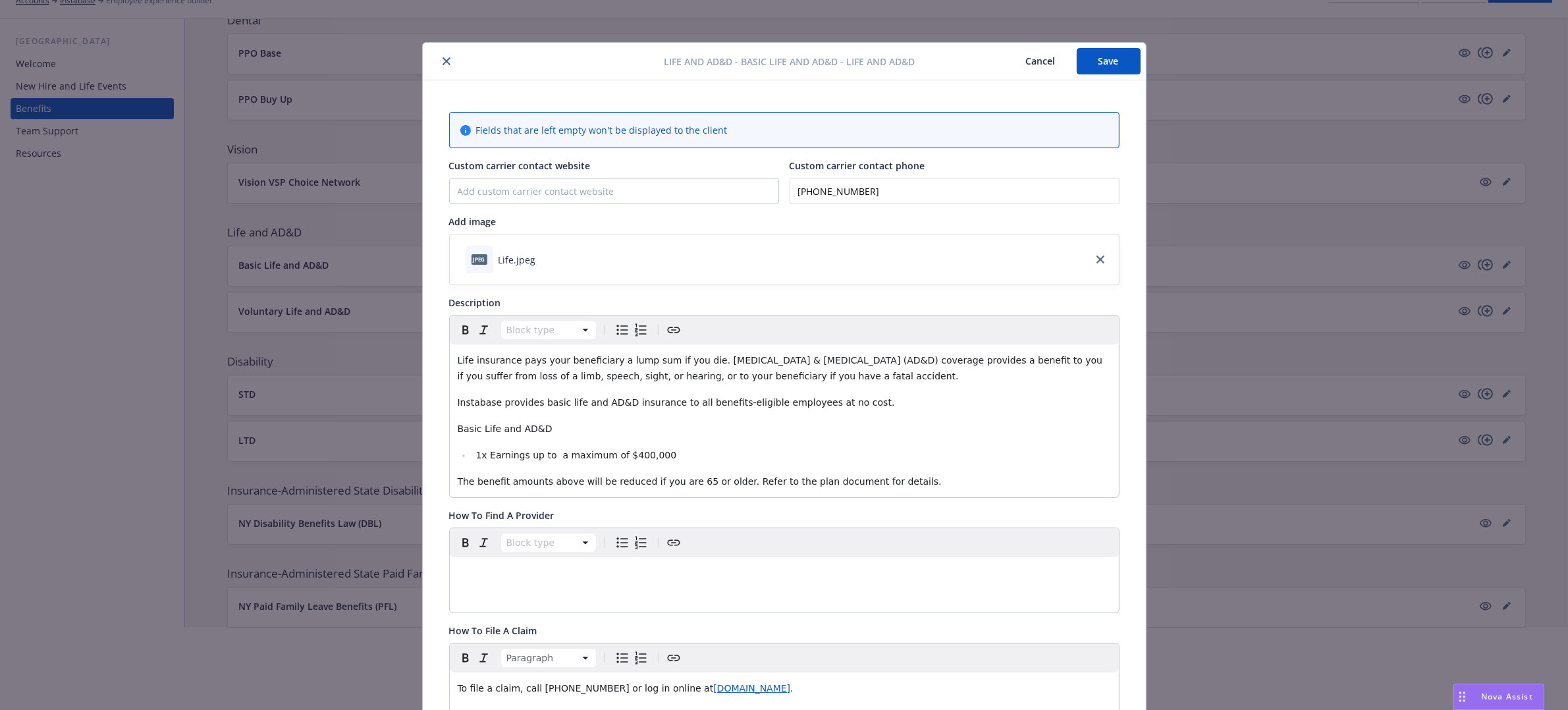
click at [1099, 70] on button "Save" at bounding box center [1109, 62] width 64 height 26
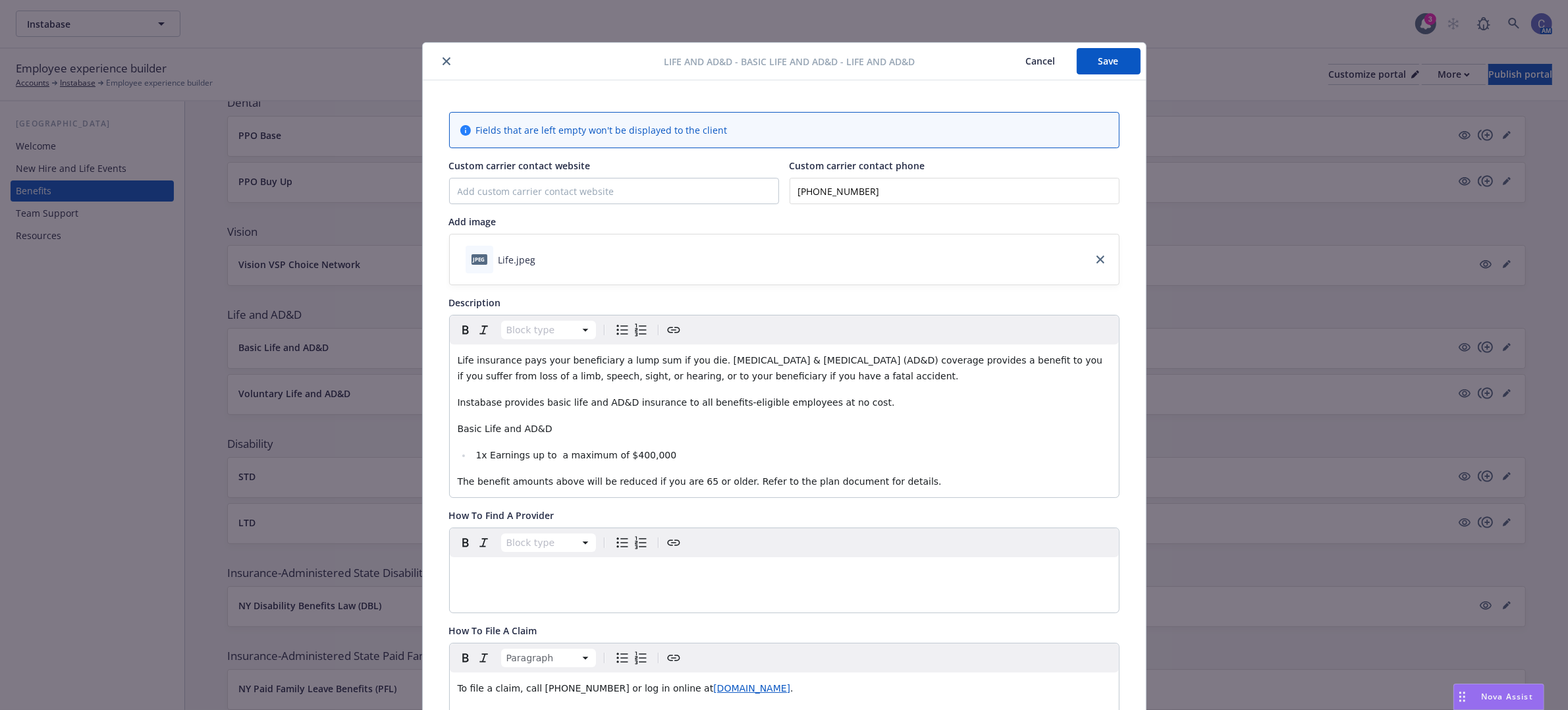
click at [1027, 64] on button "Cancel" at bounding box center [1040, 62] width 71 height 26
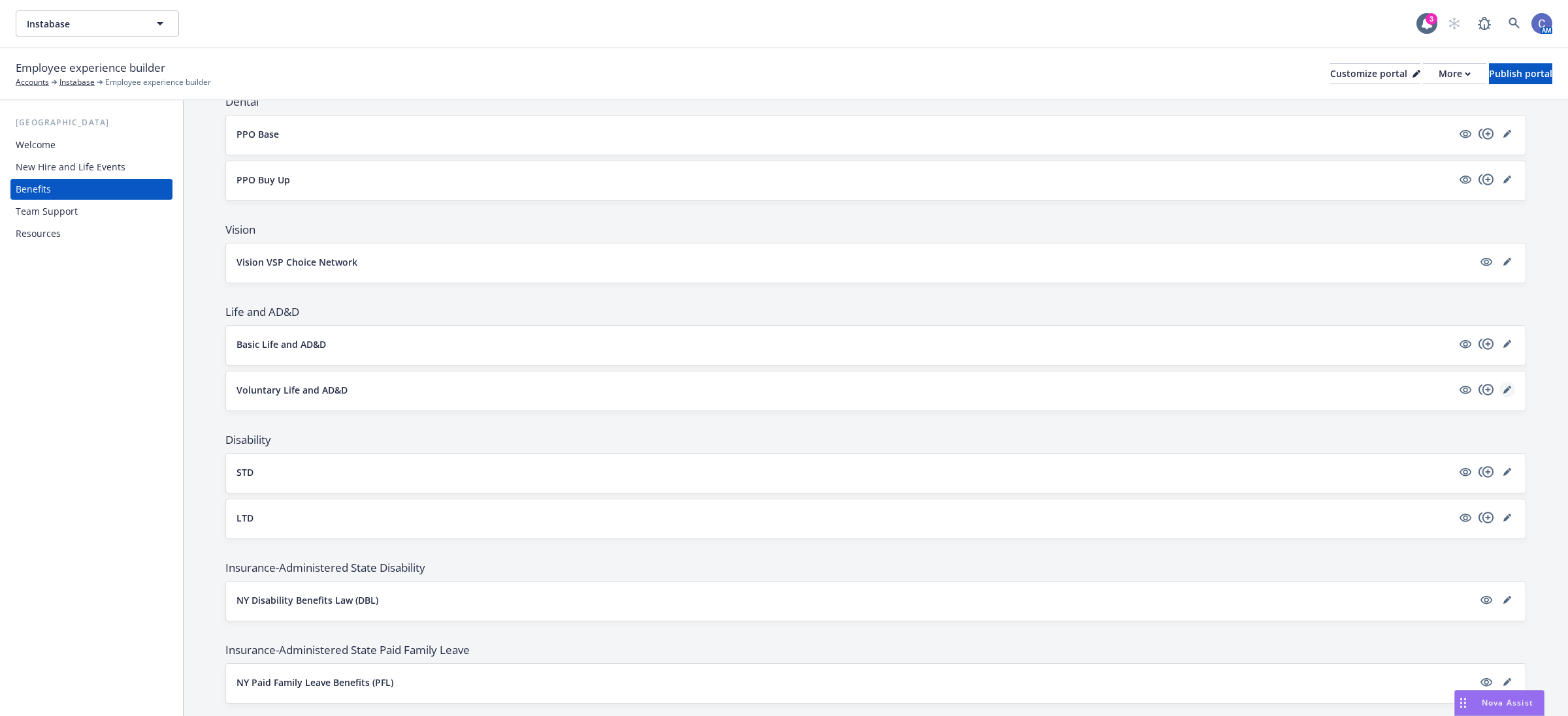
click at [1500, 386] on link "editPencil" at bounding box center [1507, 390] width 15 height 15
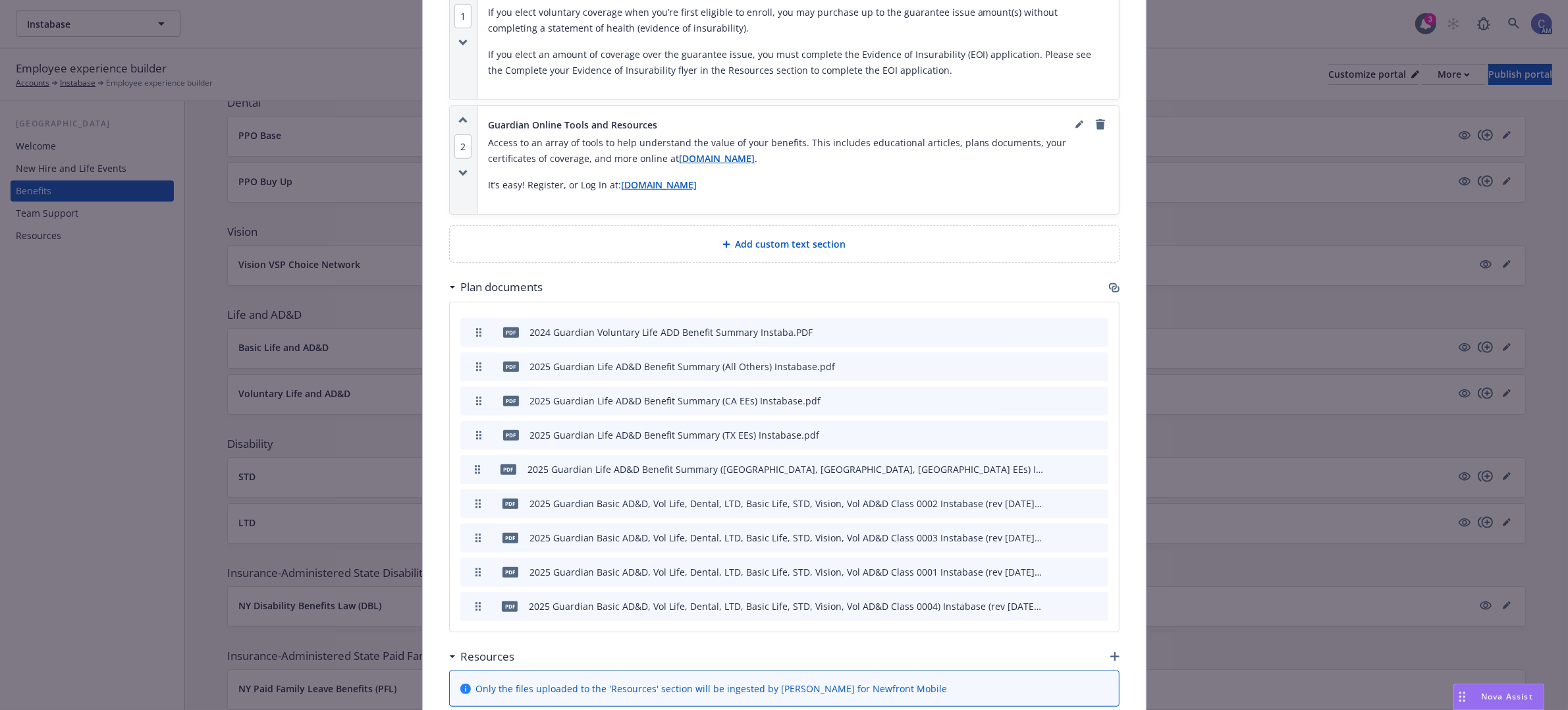
scroll to position [1110, 0]
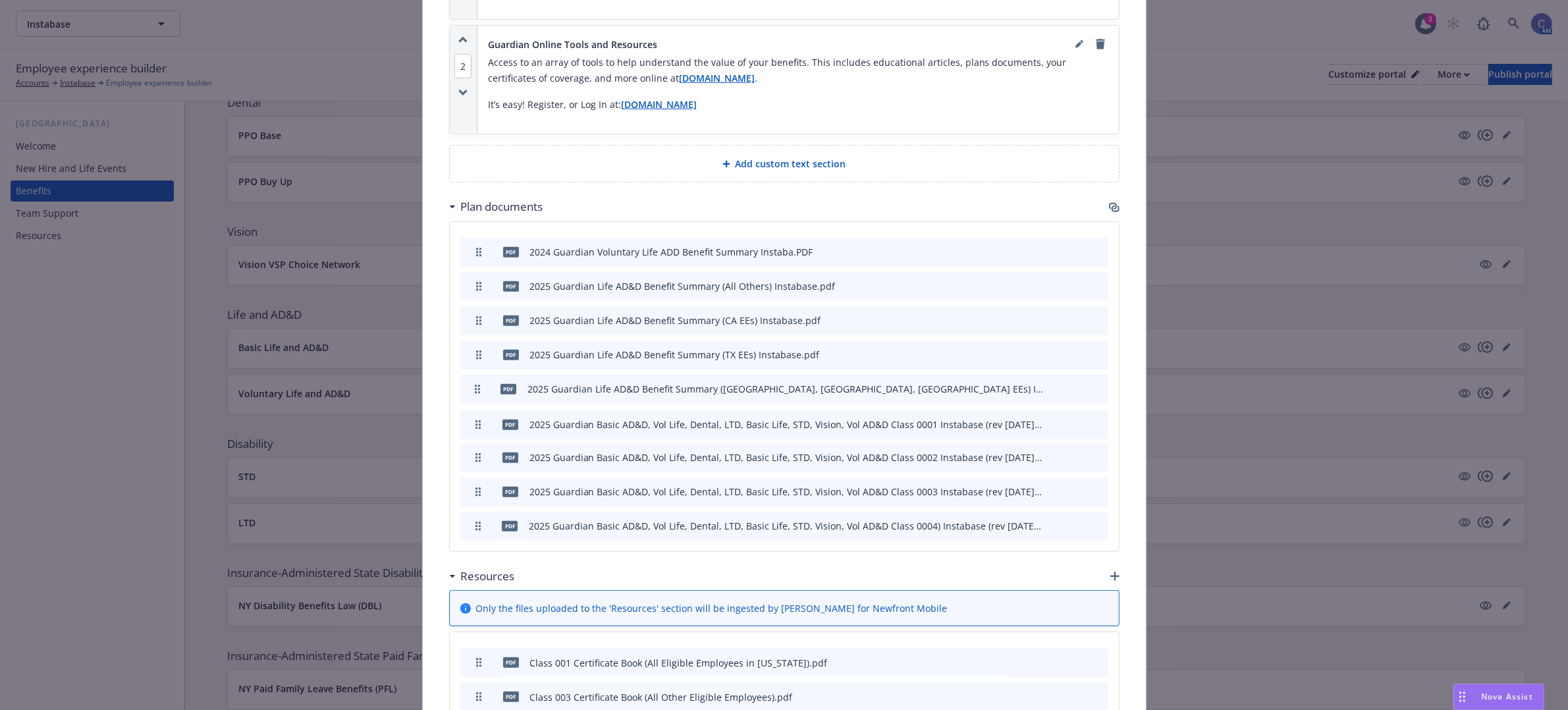
drag, startPoint x: 469, startPoint y: 445, endPoint x: 466, endPoint y: 377, distance: 68.1
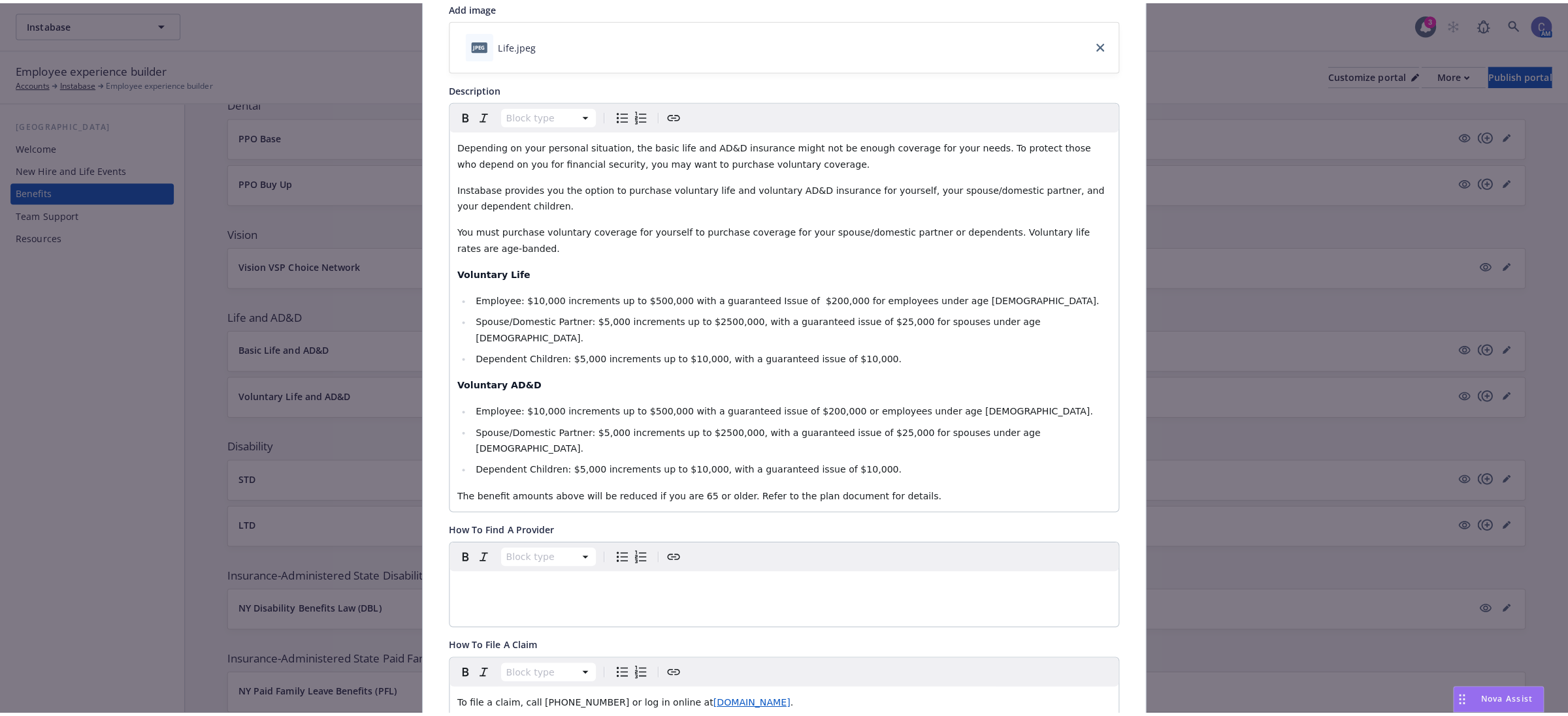
scroll to position [0, 0]
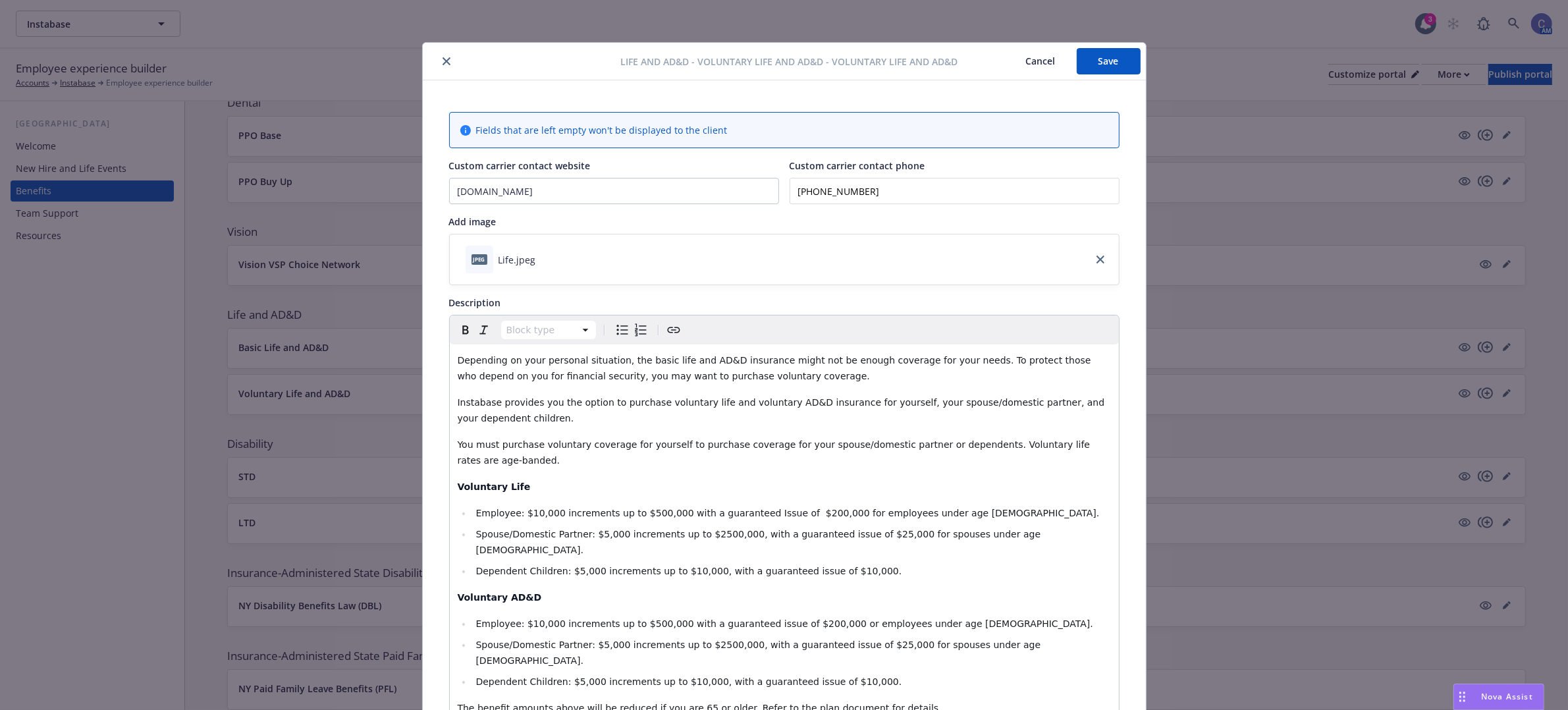
click at [1087, 57] on button "Save" at bounding box center [1109, 62] width 64 height 26
click at [1032, 58] on button "Cancel" at bounding box center [1040, 62] width 71 height 26
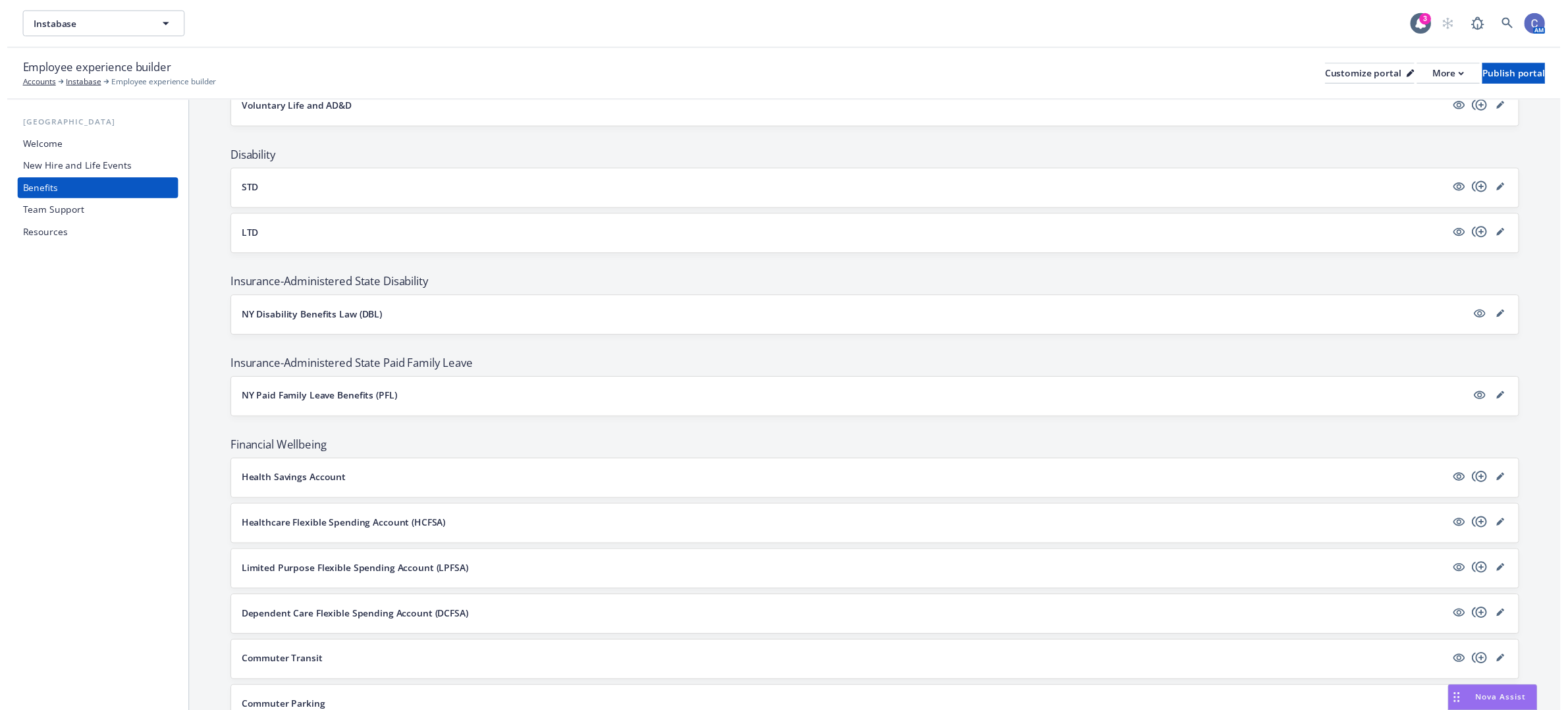
scroll to position [659, 0]
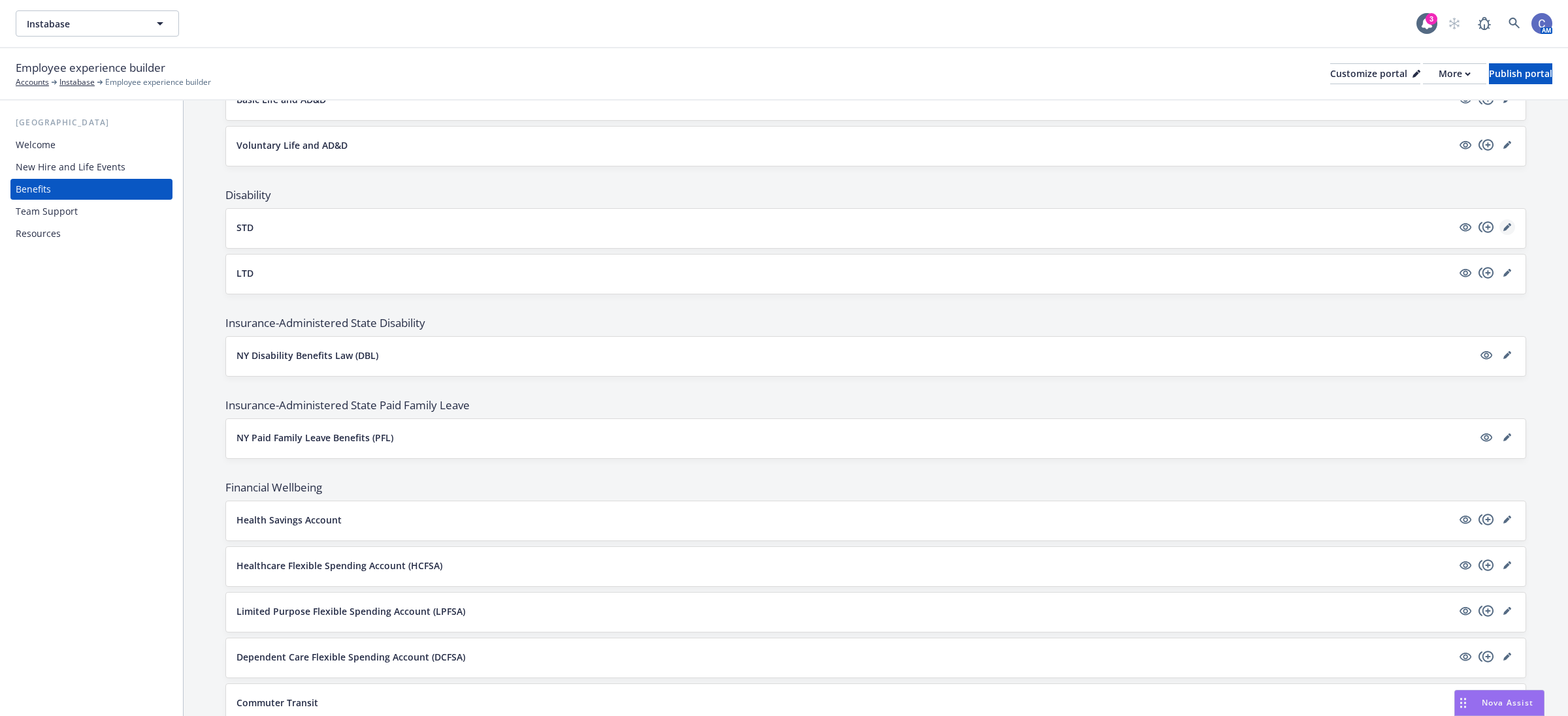
click at [1504, 230] on icon "editPencil" at bounding box center [1507, 228] width 7 height 7
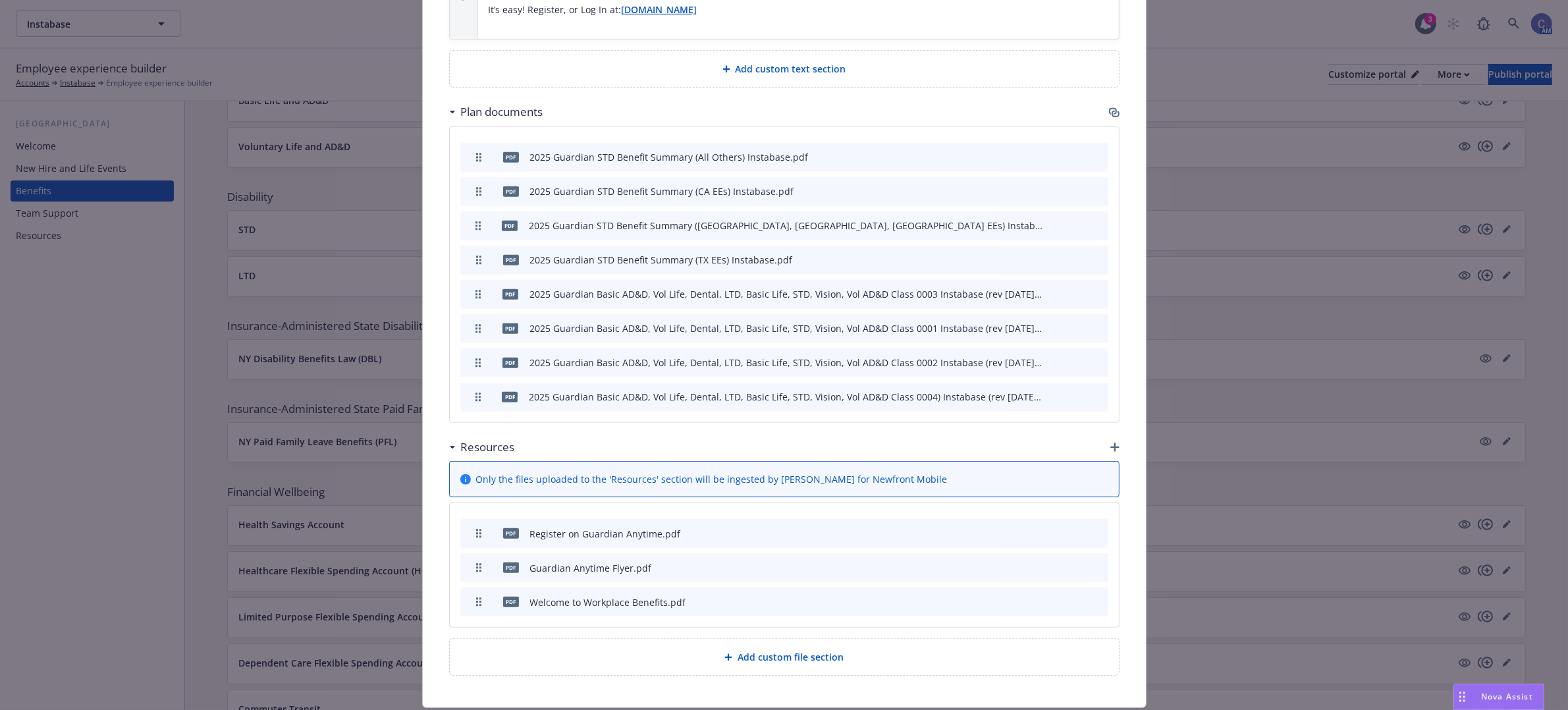
scroll to position [865, 0]
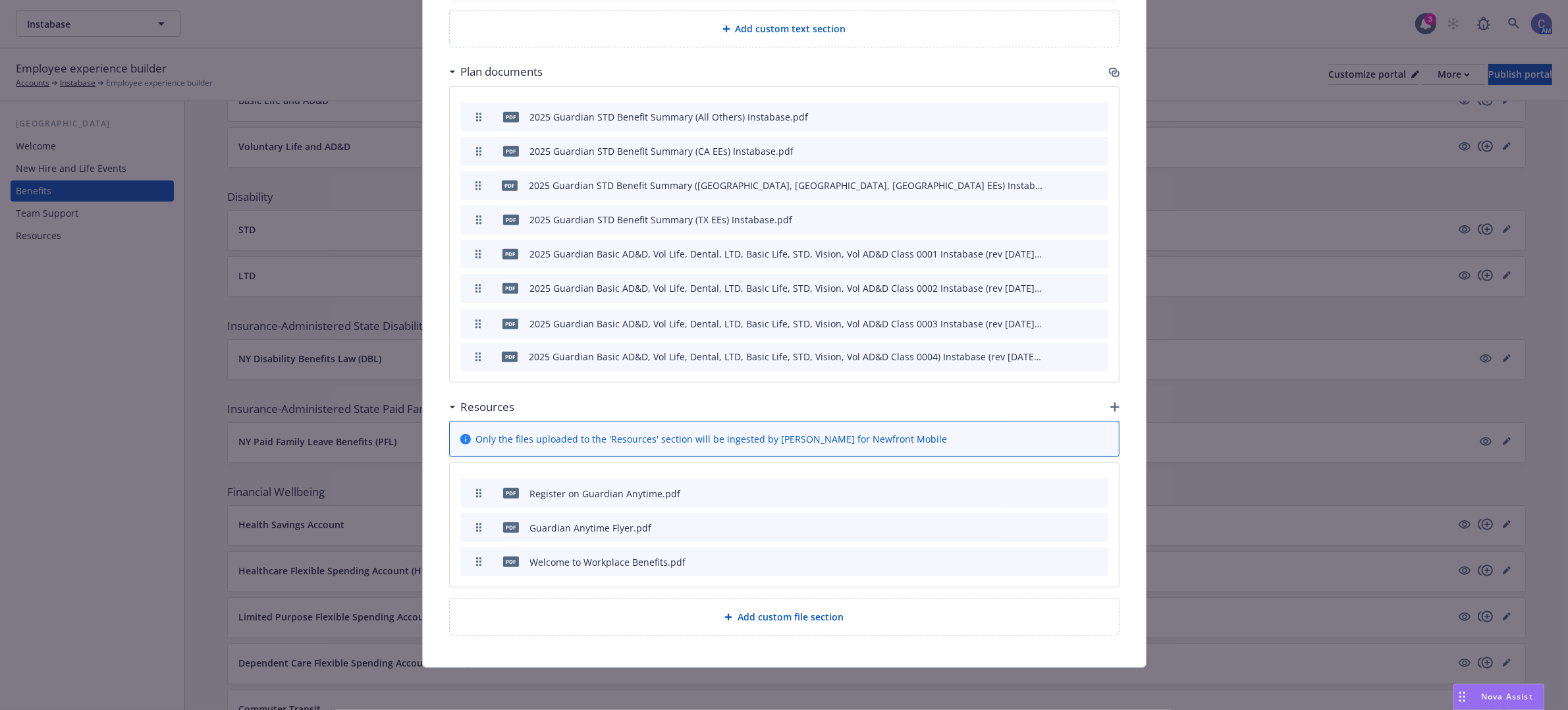
drag, startPoint x: 469, startPoint y: 251, endPoint x: 465, endPoint y: 321, distance: 70.1
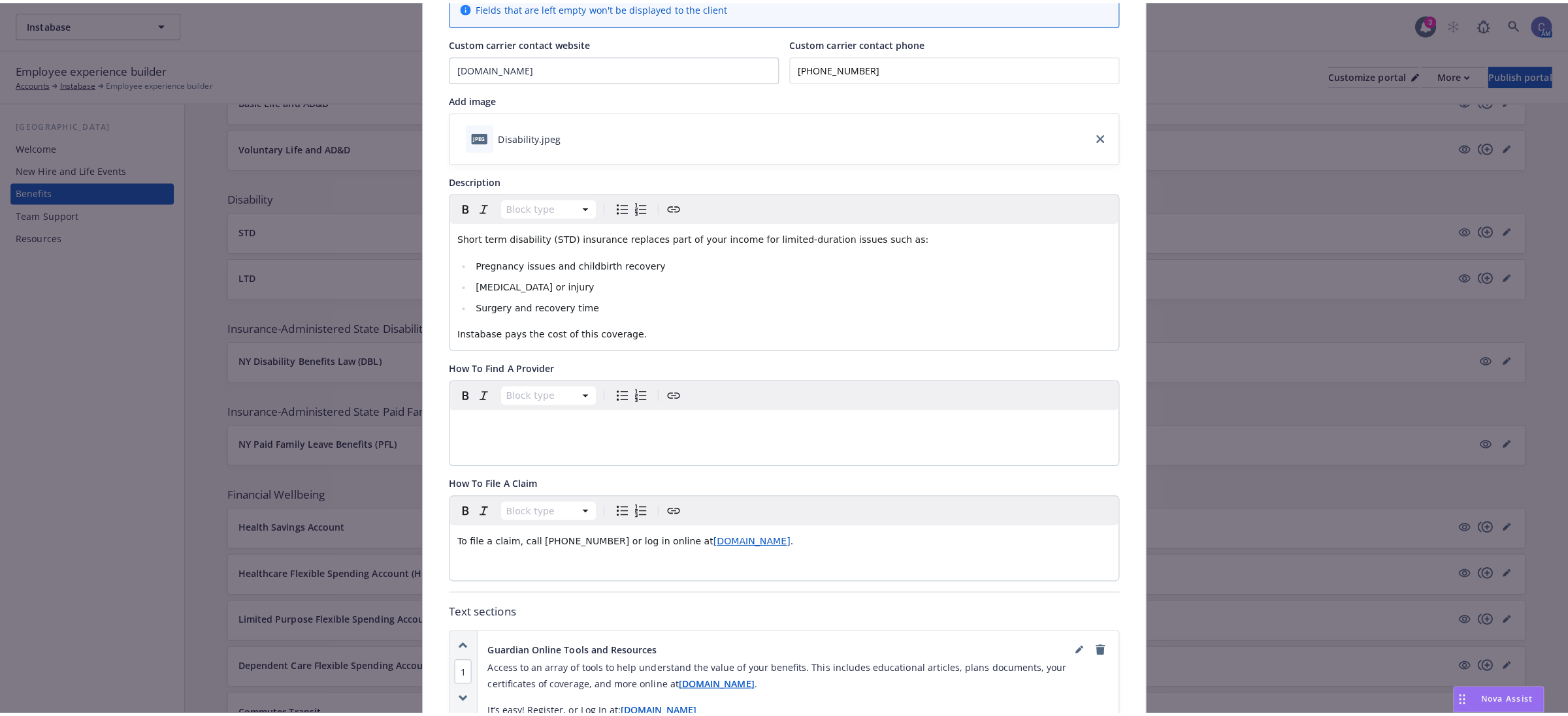
scroll to position [0, 0]
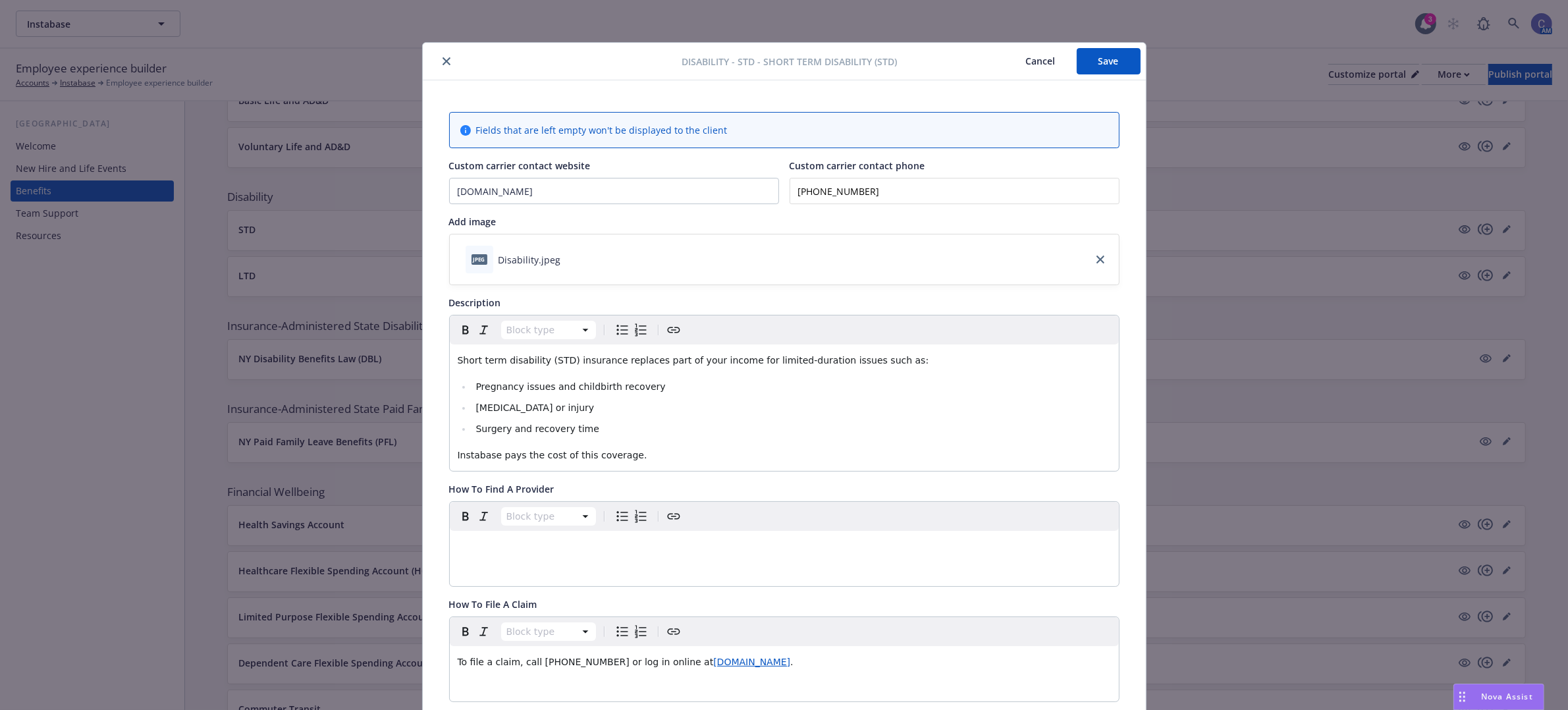
click at [1111, 64] on button "Save" at bounding box center [1109, 62] width 64 height 26
click at [1024, 59] on button "Cancel" at bounding box center [1040, 62] width 71 height 26
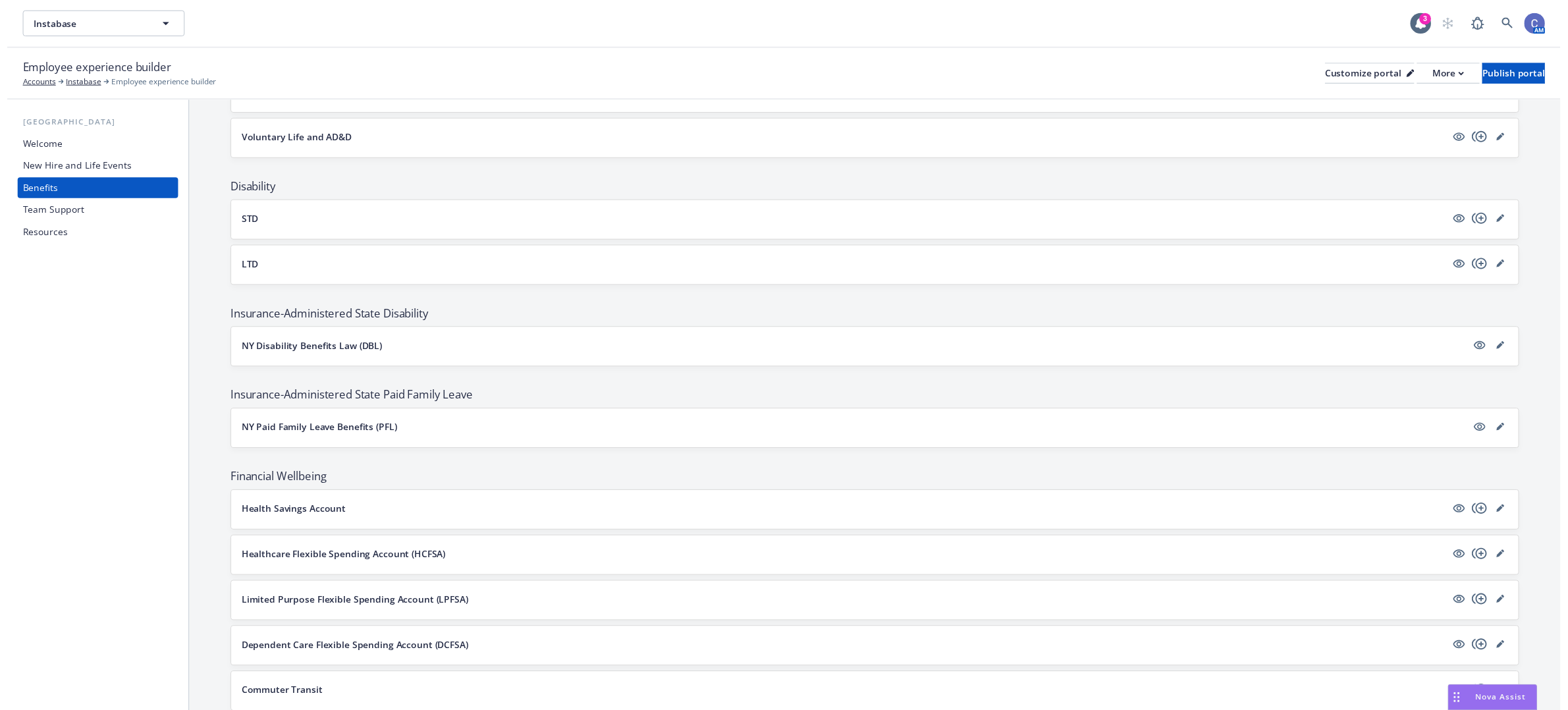
scroll to position [659, 0]
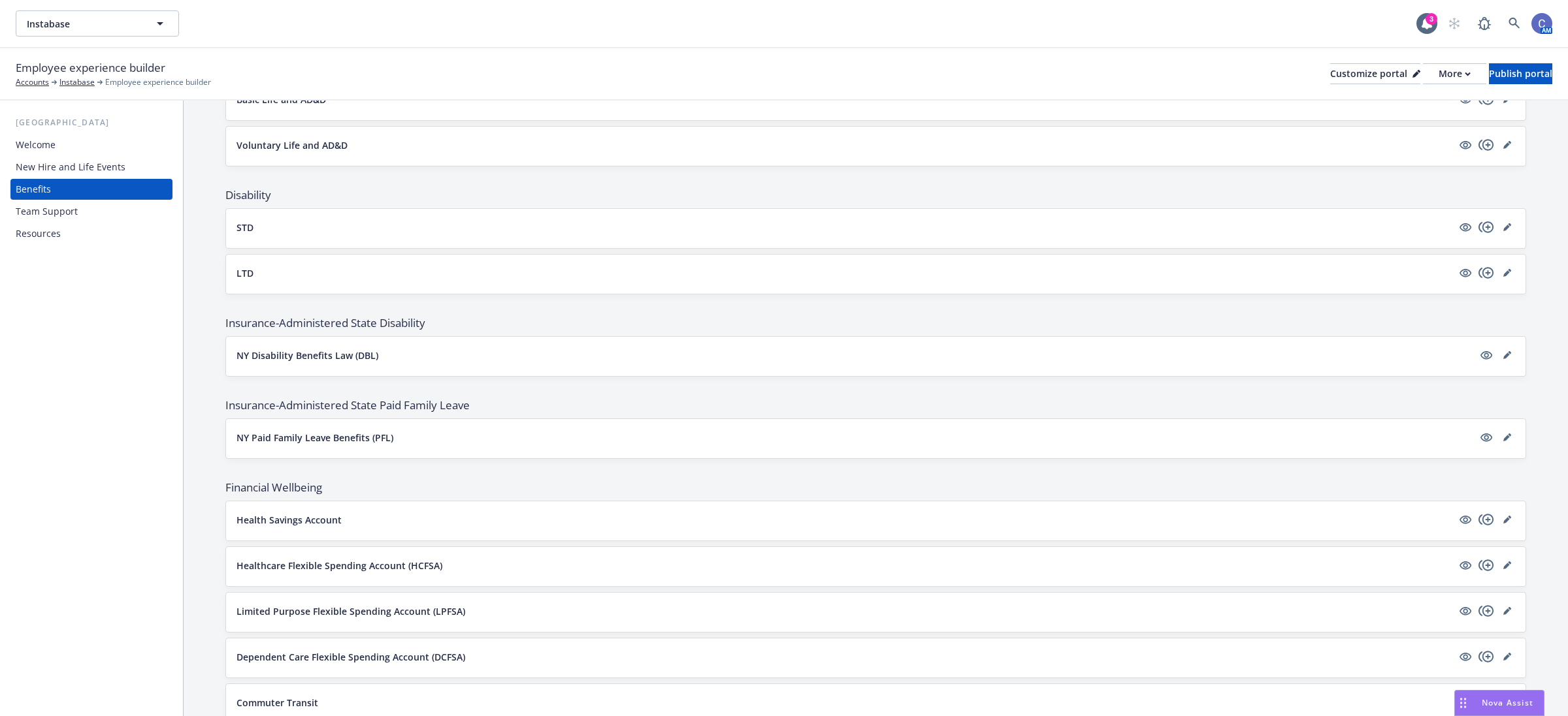
drag, startPoint x: 1494, startPoint y: 279, endPoint x: 1513, endPoint y: 277, distance: 19.1
click at [1504, 277] on icon "editPencil" at bounding box center [1508, 273] width 8 height 8
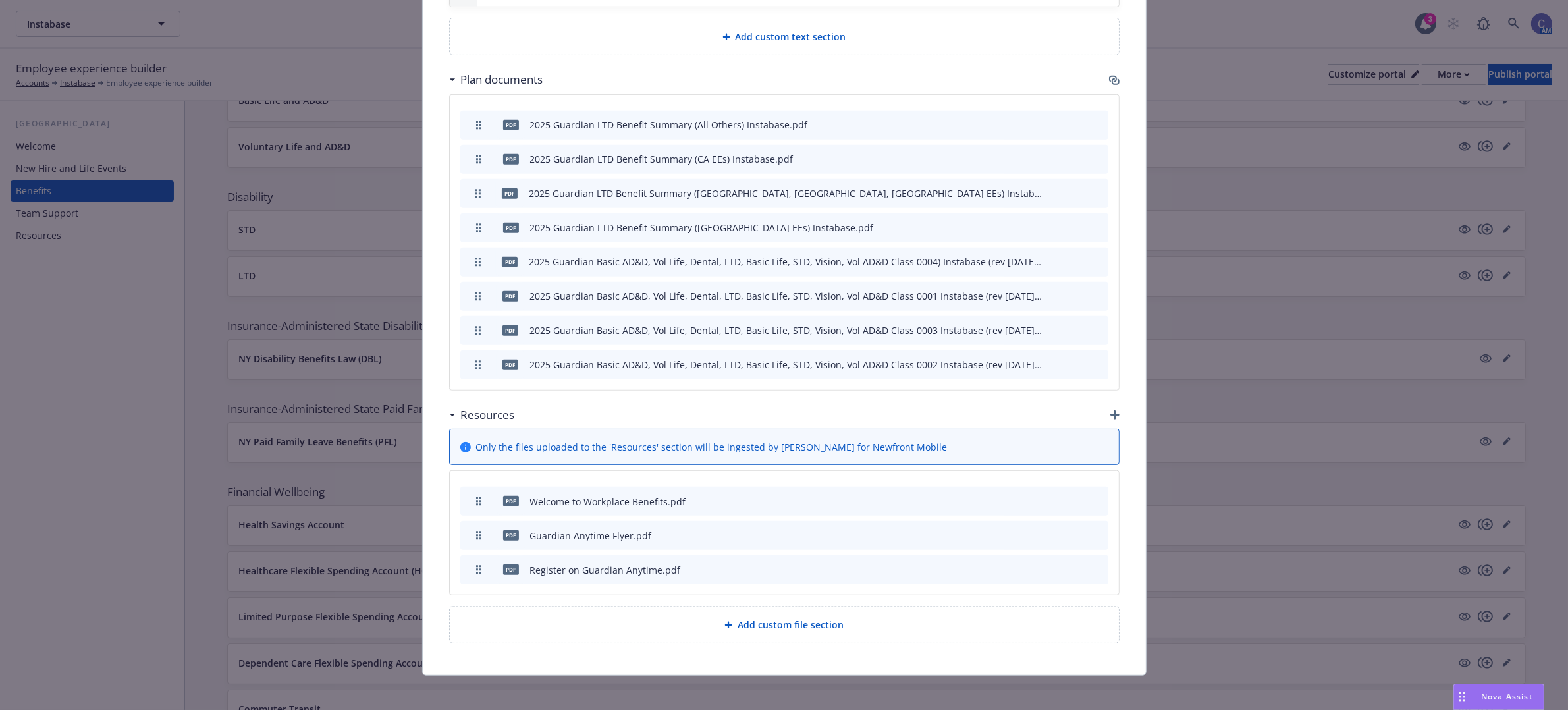
scroll to position [928, 0]
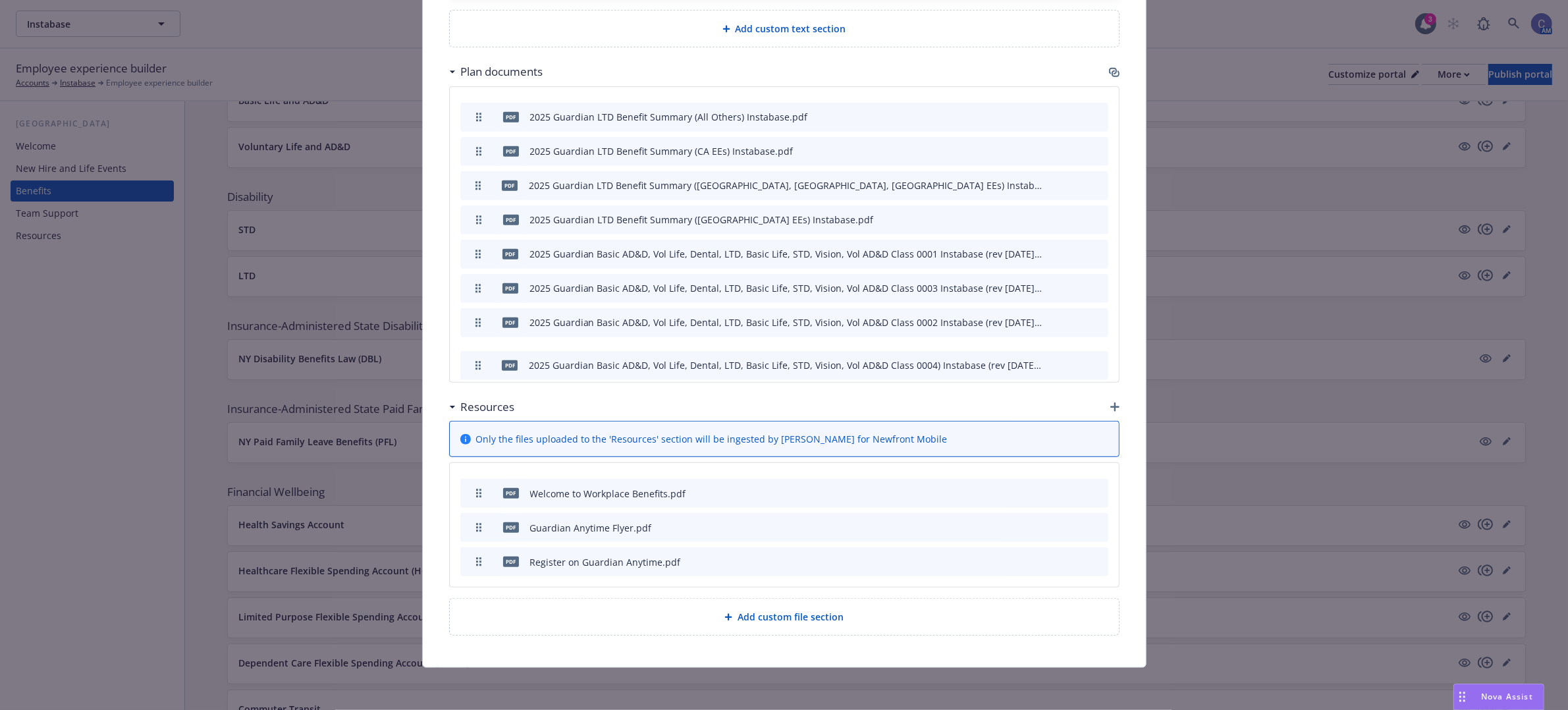
drag, startPoint x: 469, startPoint y: 249, endPoint x: 473, endPoint y: 360, distance: 111.1
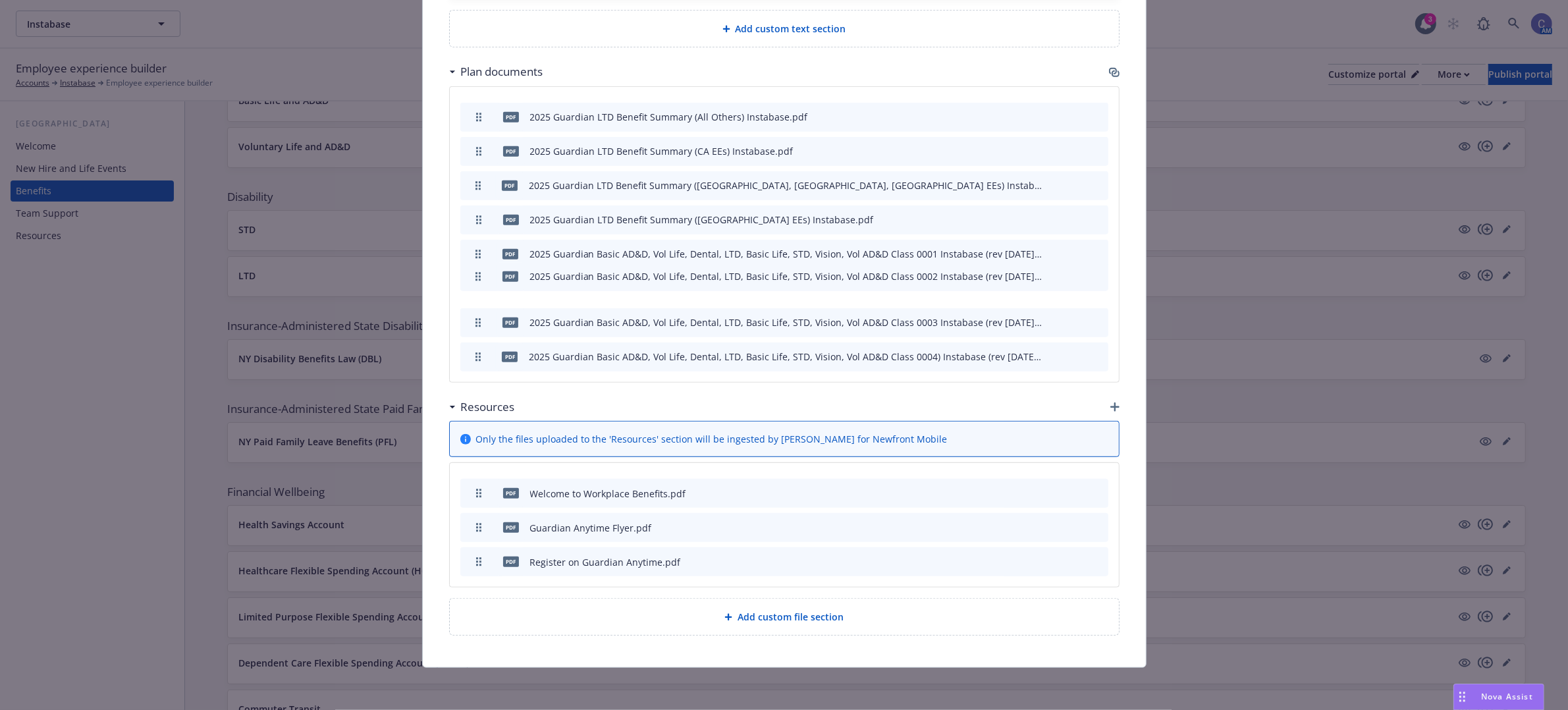
drag, startPoint x: 465, startPoint y: 321, endPoint x: 464, endPoint y: 274, distance: 47.0
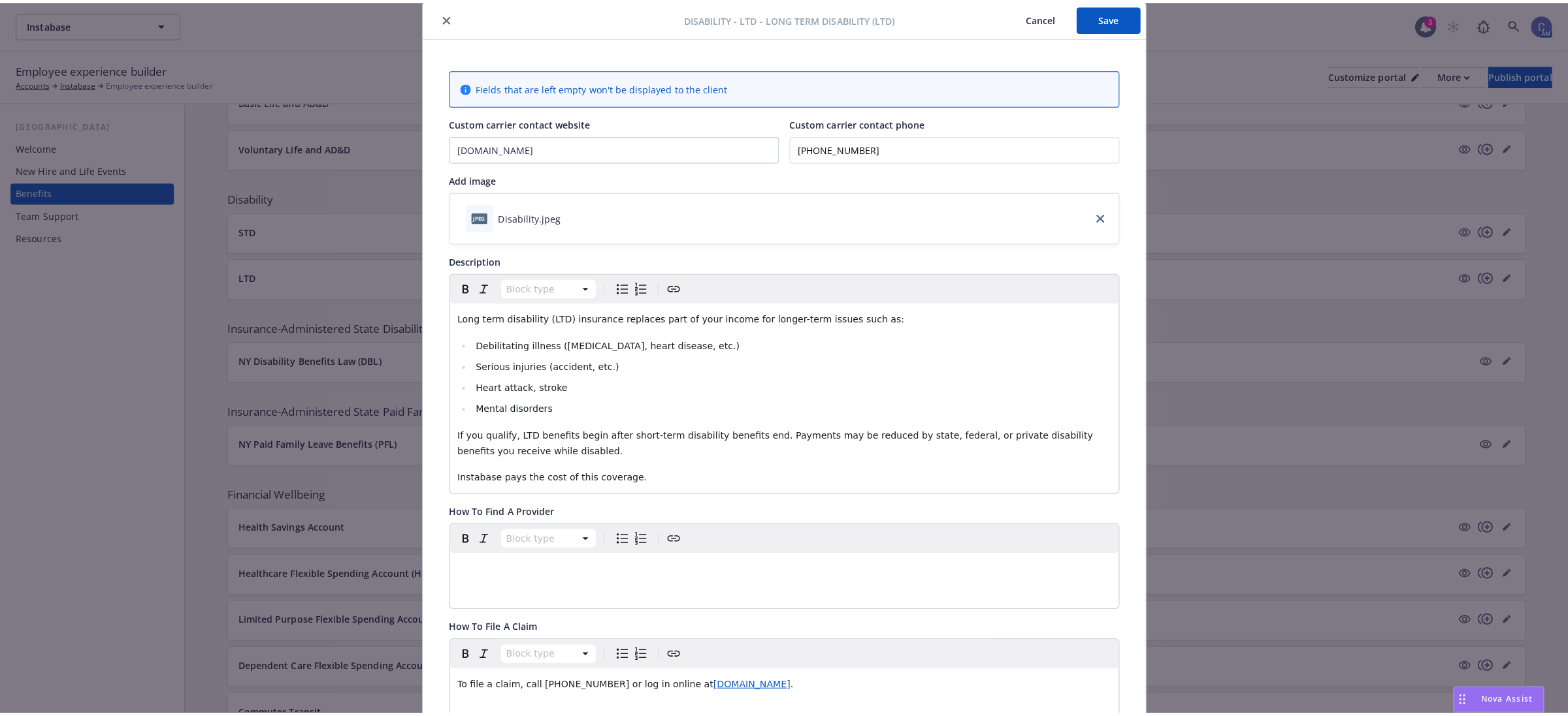
scroll to position [0, 0]
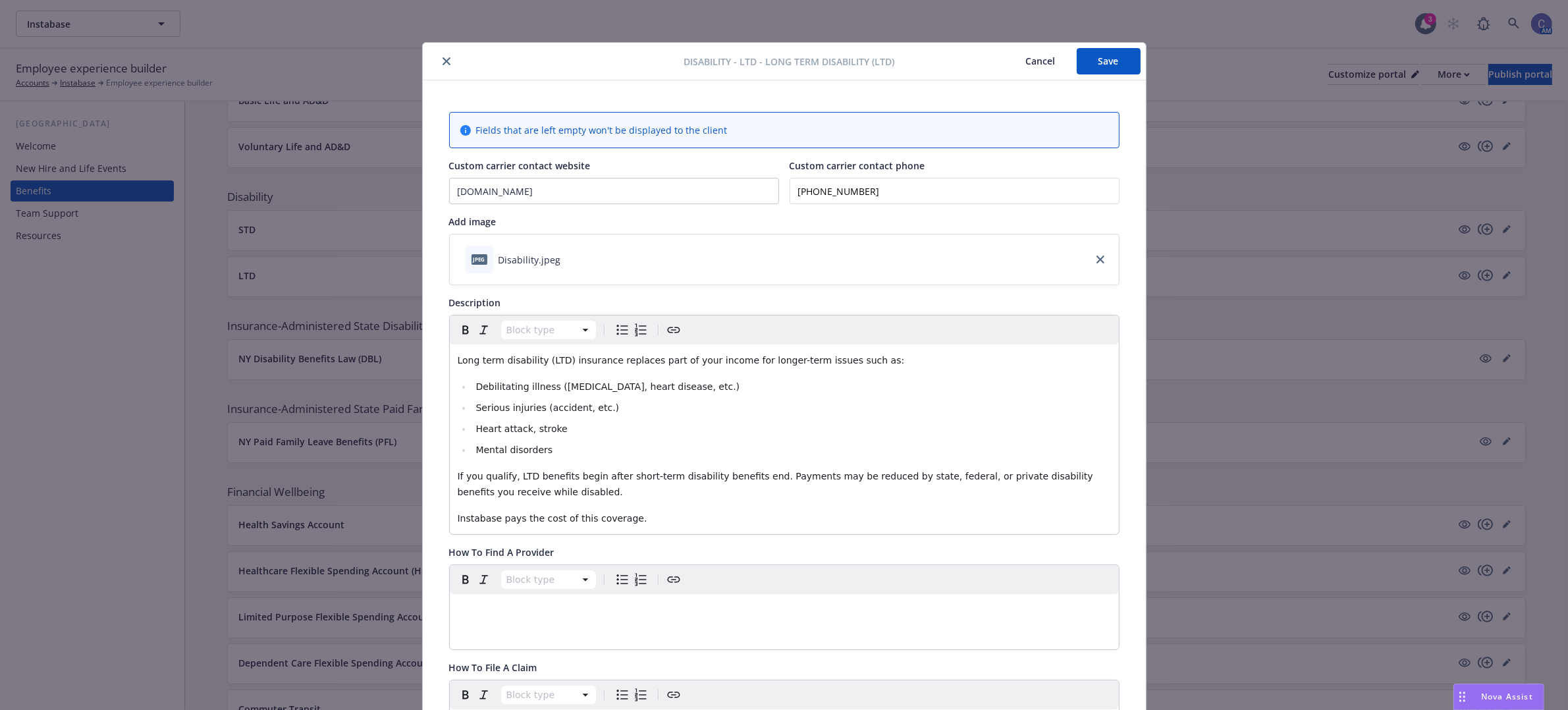
click at [1092, 57] on button "Save" at bounding box center [1109, 62] width 64 height 26
click at [1109, 67] on button "Save" at bounding box center [1109, 62] width 64 height 26
click at [1012, 62] on button "Cancel" at bounding box center [1040, 62] width 71 height 26
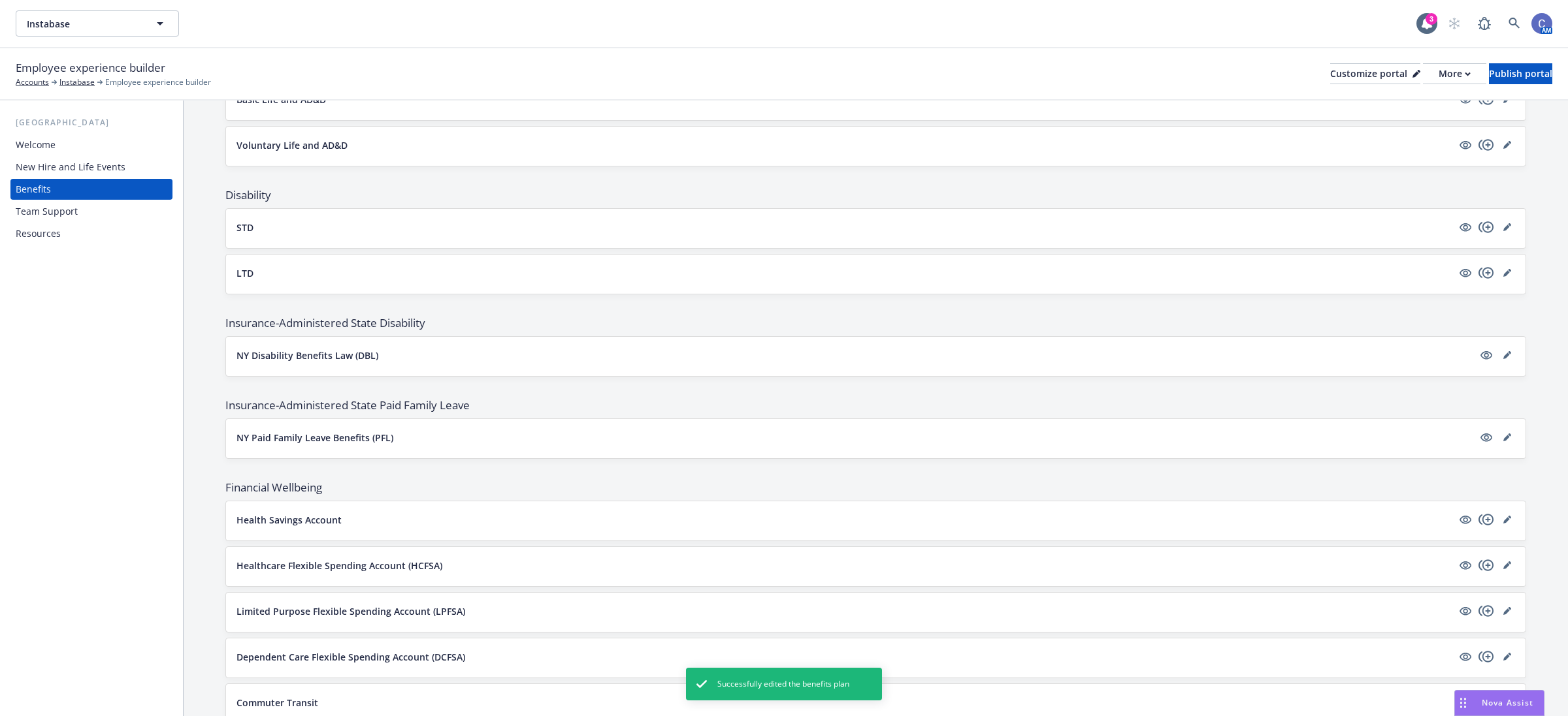
click at [1518, 84] on div "Employee experience builder Accounts Instabase Employee experience builder Cust…" at bounding box center [784, 73] width 1537 height 28
click at [1489, 78] on div "Publish portal" at bounding box center [1521, 74] width 64 height 20
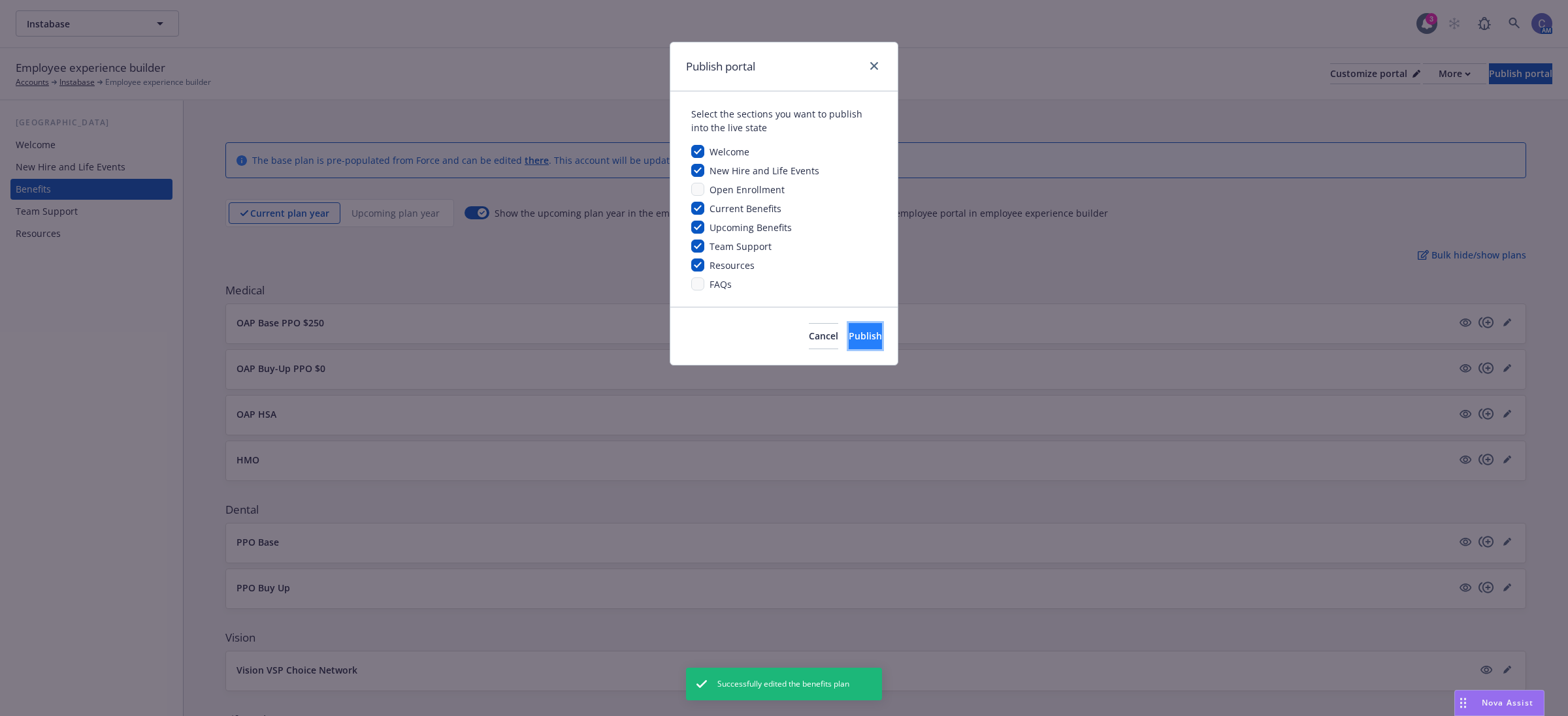
click at [849, 343] on button "Publish" at bounding box center [865, 336] width 33 height 26
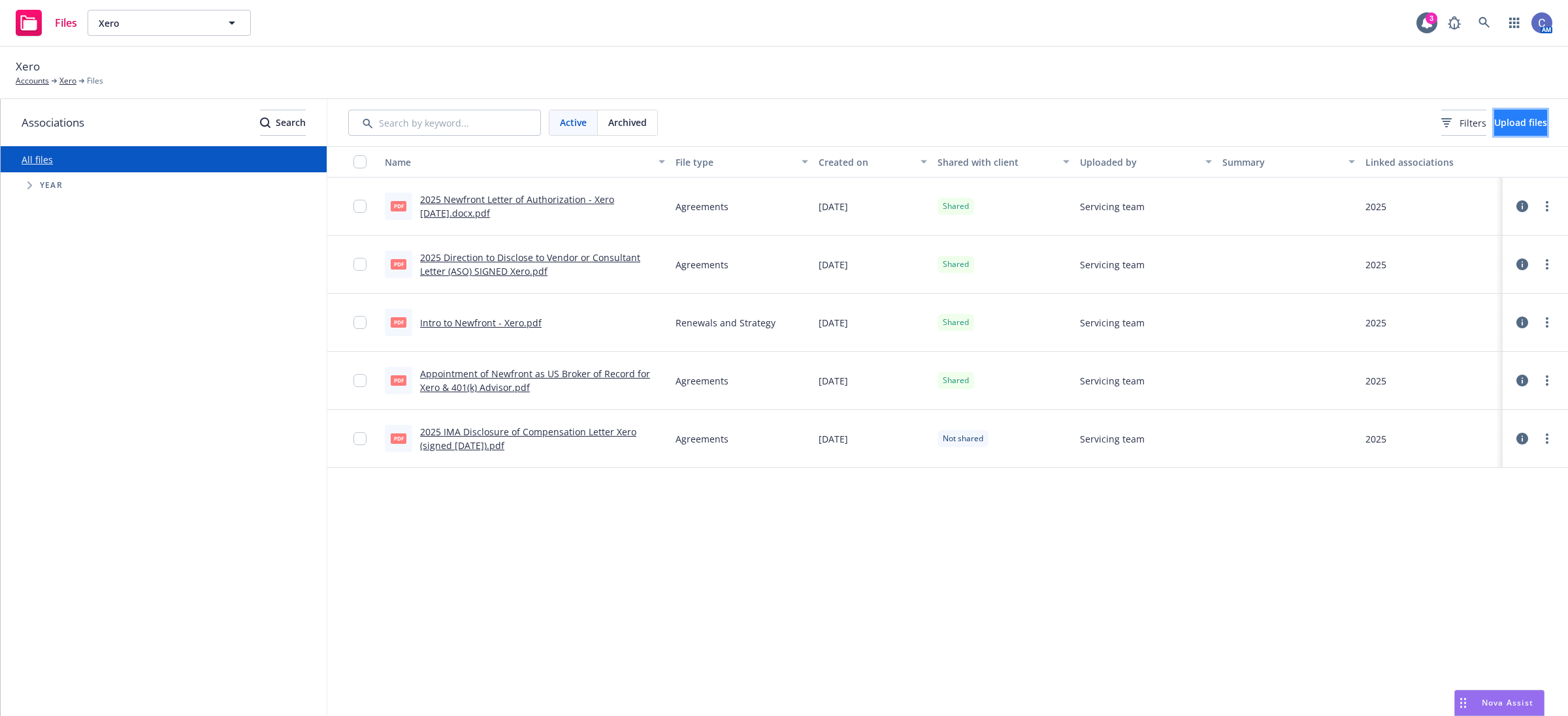
click at [1494, 124] on span "Upload files" at bounding box center [1520, 122] width 53 height 12
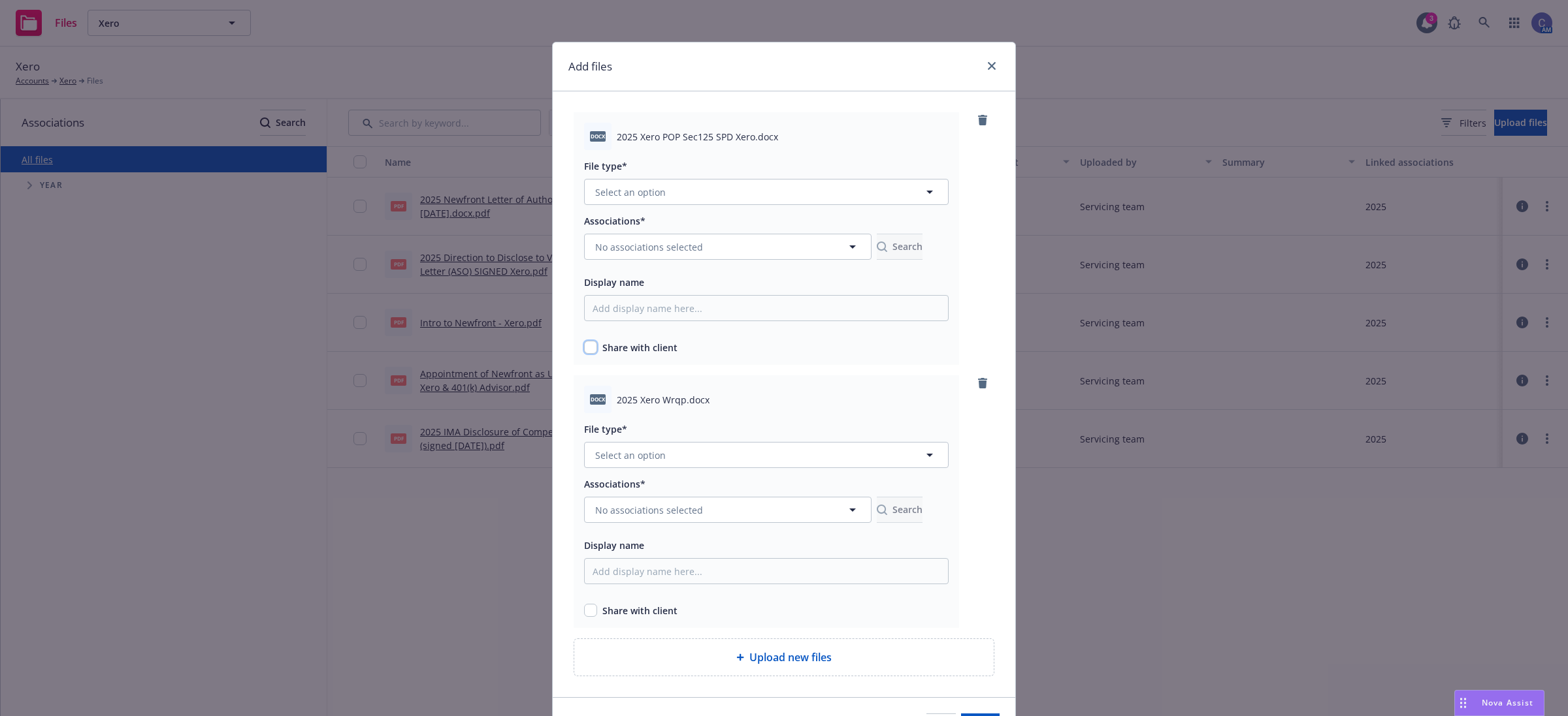
click at [585, 350] on input "checkbox" at bounding box center [590, 347] width 13 height 13
checkbox input "true"
click at [586, 606] on input "checkbox" at bounding box center [590, 610] width 13 height 13
checkbox input "true"
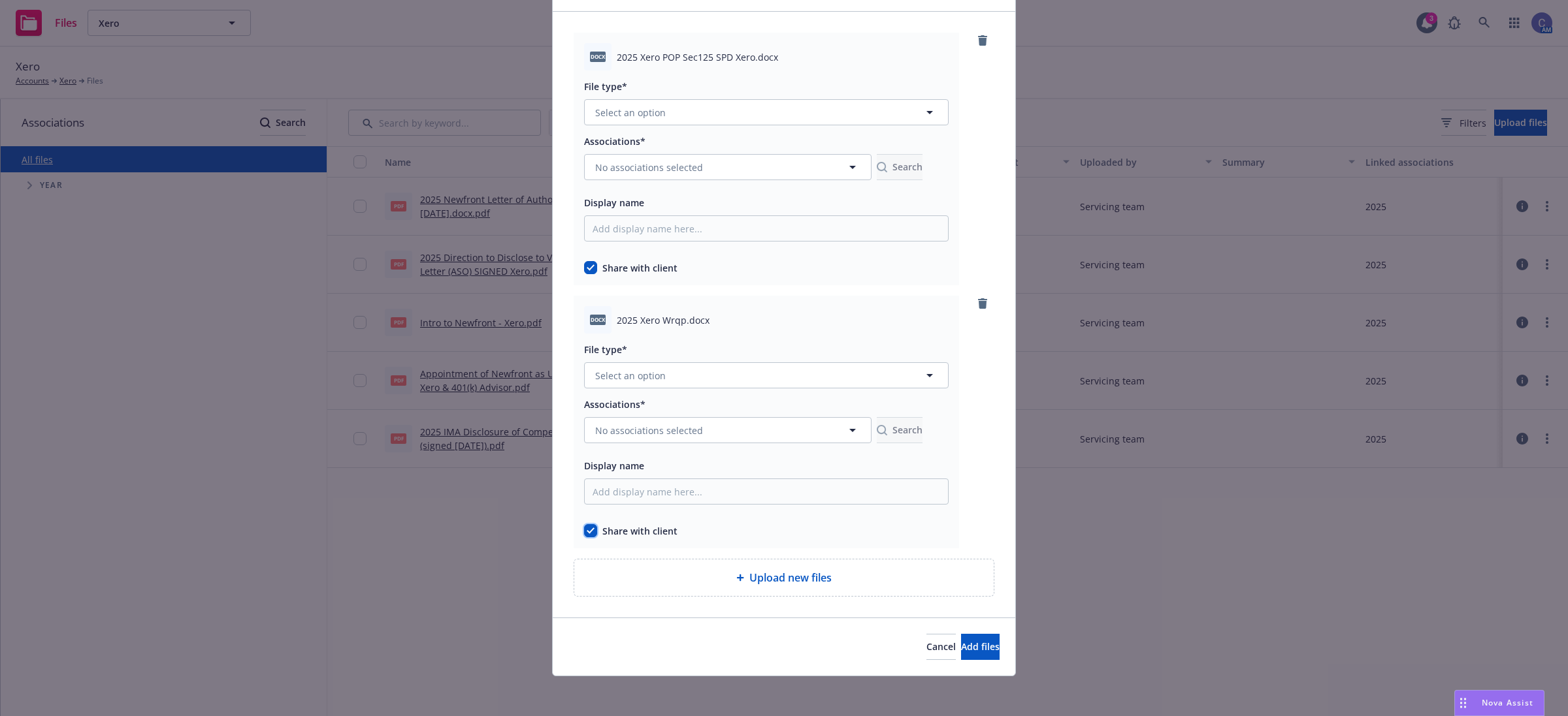
scroll to position [82, 0]
drag, startPoint x: 970, startPoint y: 644, endPoint x: 786, endPoint y: 203, distance: 477.8
click at [778, 230] on div "Add files docx 2025 Xero POP Sec125 SPD Xero.docx File type* Select an option A…" at bounding box center [784, 317] width 464 height 714
click at [812, 113] on button "Select an option" at bounding box center [766, 111] width 365 height 26
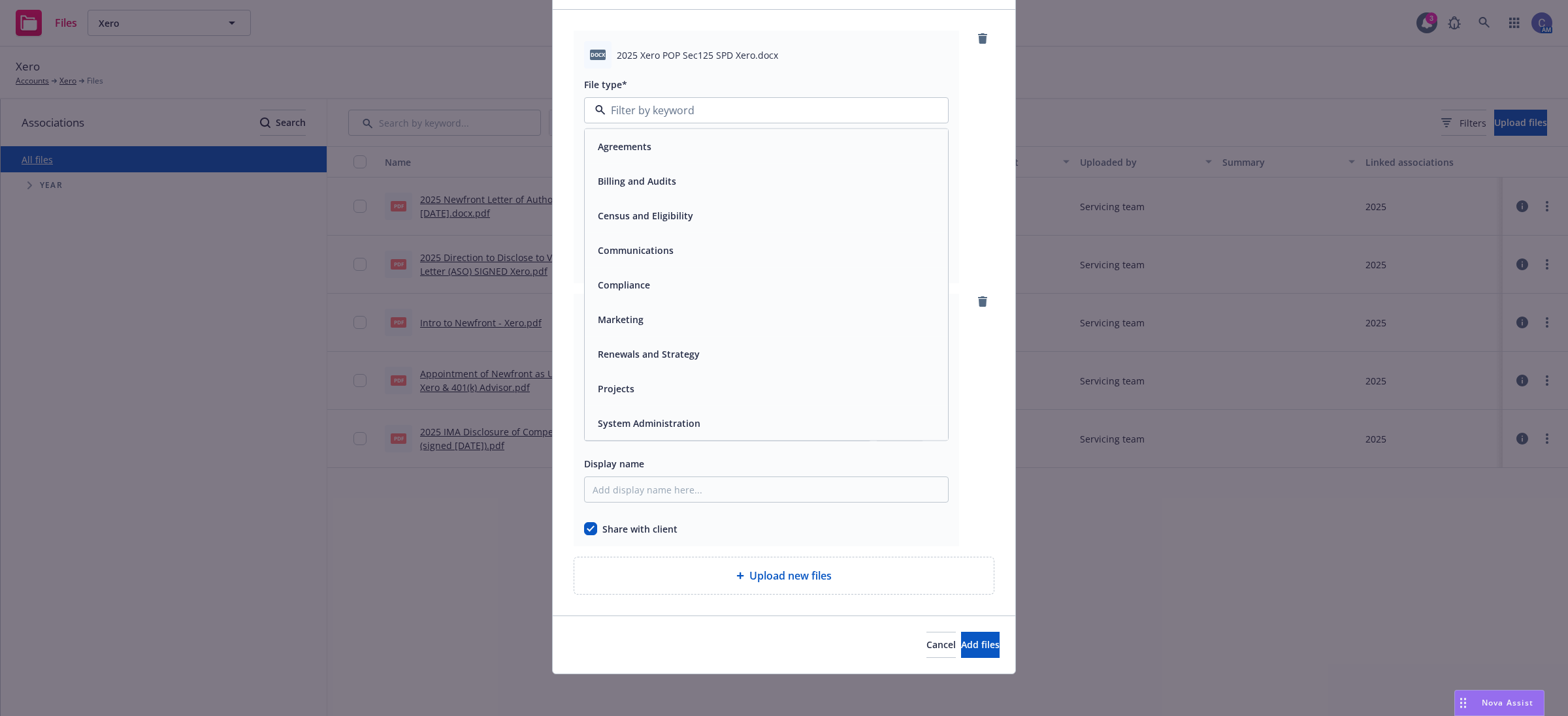
click at [668, 277] on div "Compliance" at bounding box center [766, 285] width 348 height 19
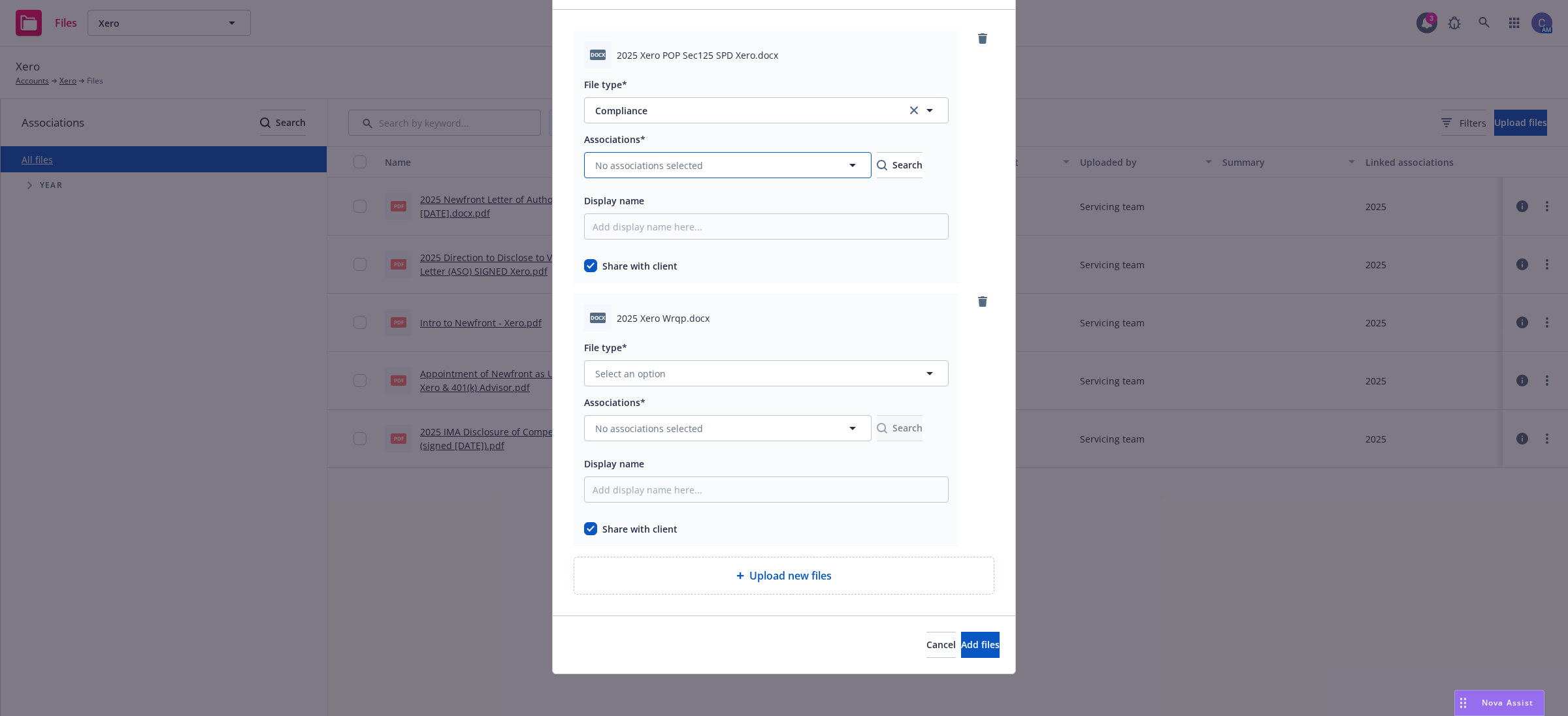
click at [668, 170] on span "No associations selected" at bounding box center [649, 165] width 107 height 14
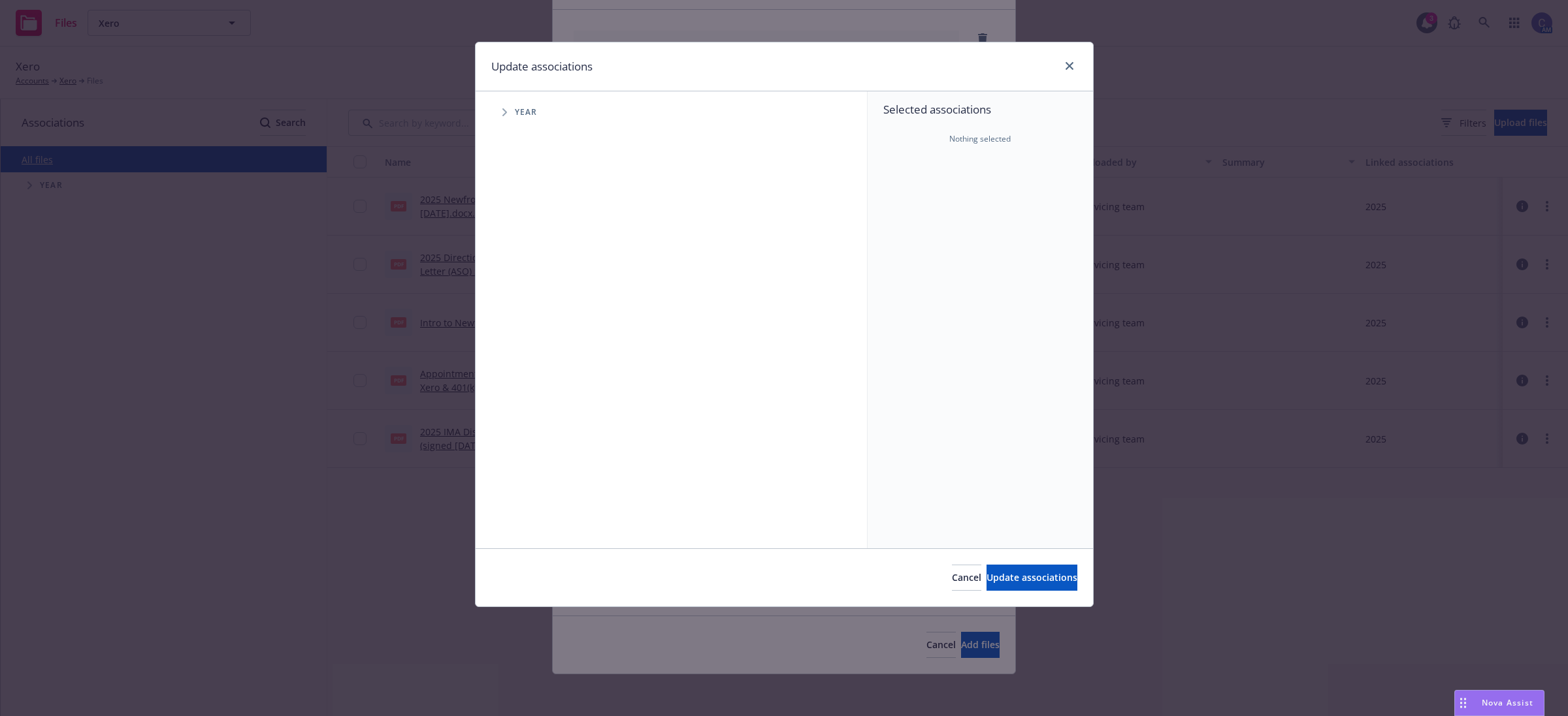
click at [494, 112] on span "Tree Example" at bounding box center [505, 112] width 21 height 21
click at [534, 289] on input "Tree Example" at bounding box center [537, 291] width 13 height 13
checkbox input "true"
click at [987, 565] on button "Update associations" at bounding box center [1032, 578] width 91 height 26
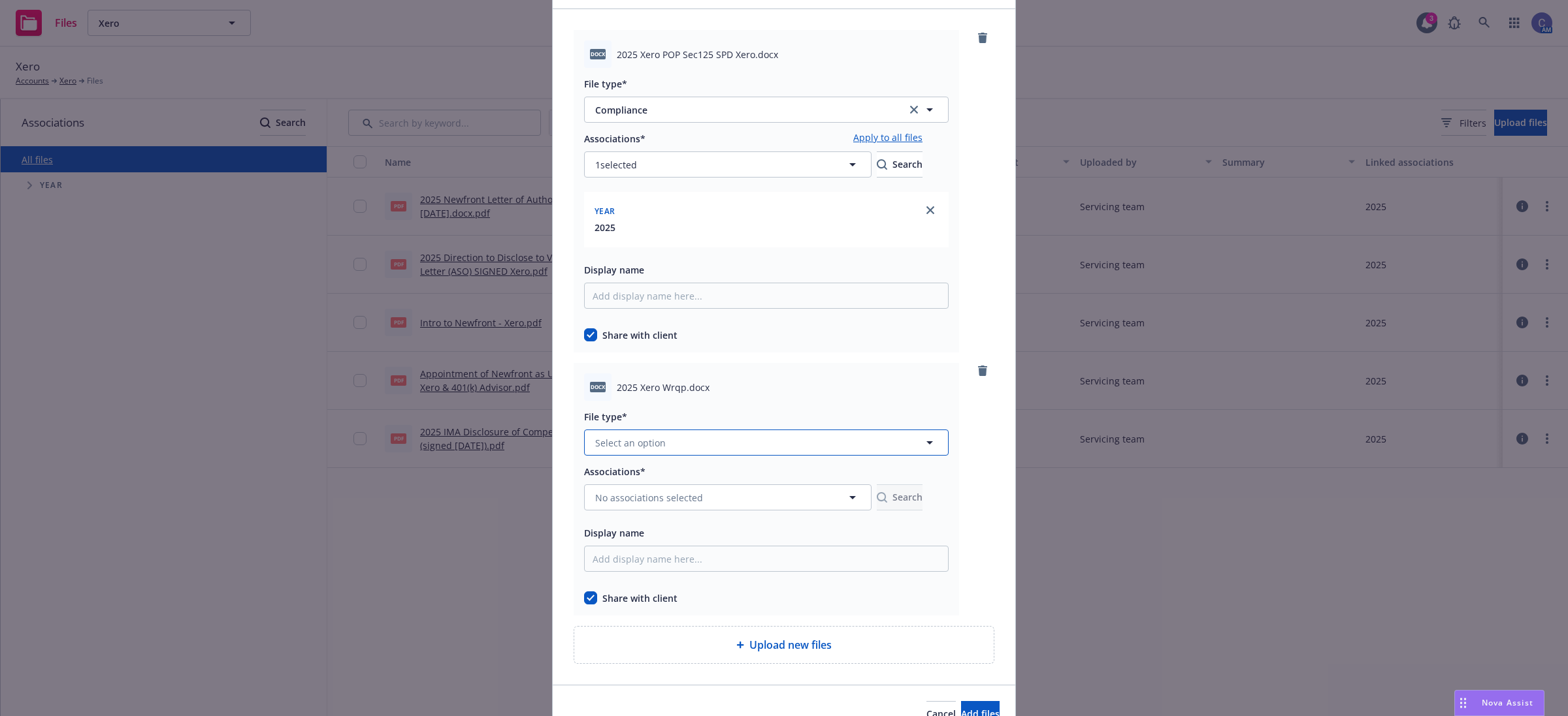
click at [703, 442] on button "Select an option" at bounding box center [766, 443] width 365 height 26
click at [642, 276] on div "Compliance" at bounding box center [623, 268] width 60 height 19
click at [599, 500] on span "No associations selected" at bounding box center [649, 498] width 107 height 14
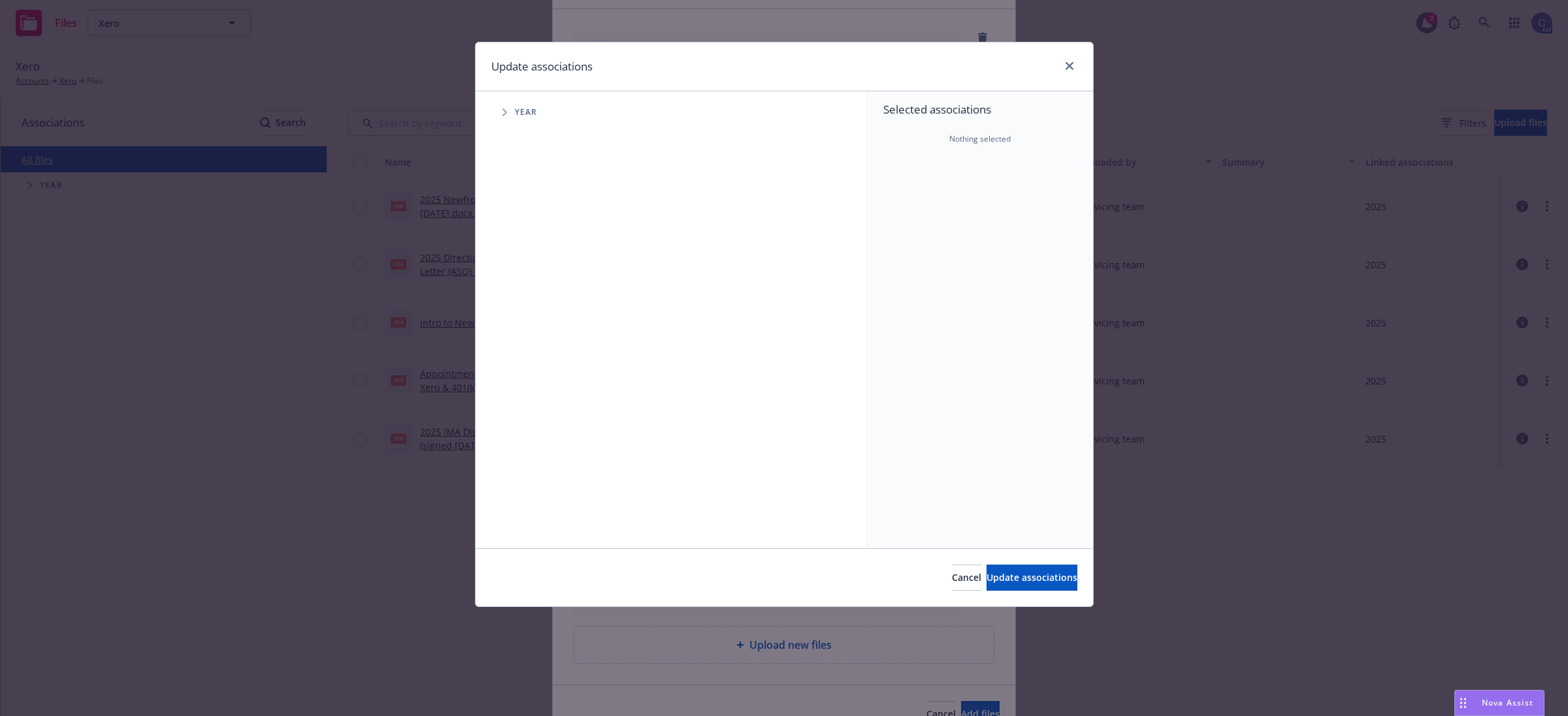
click at [501, 117] on span "Tree Example" at bounding box center [505, 112] width 21 height 21
click at [531, 292] on input "Tree Example" at bounding box center [537, 291] width 13 height 13
checkbox input "true"
click at [988, 577] on span "Update associations" at bounding box center [1032, 577] width 91 height 12
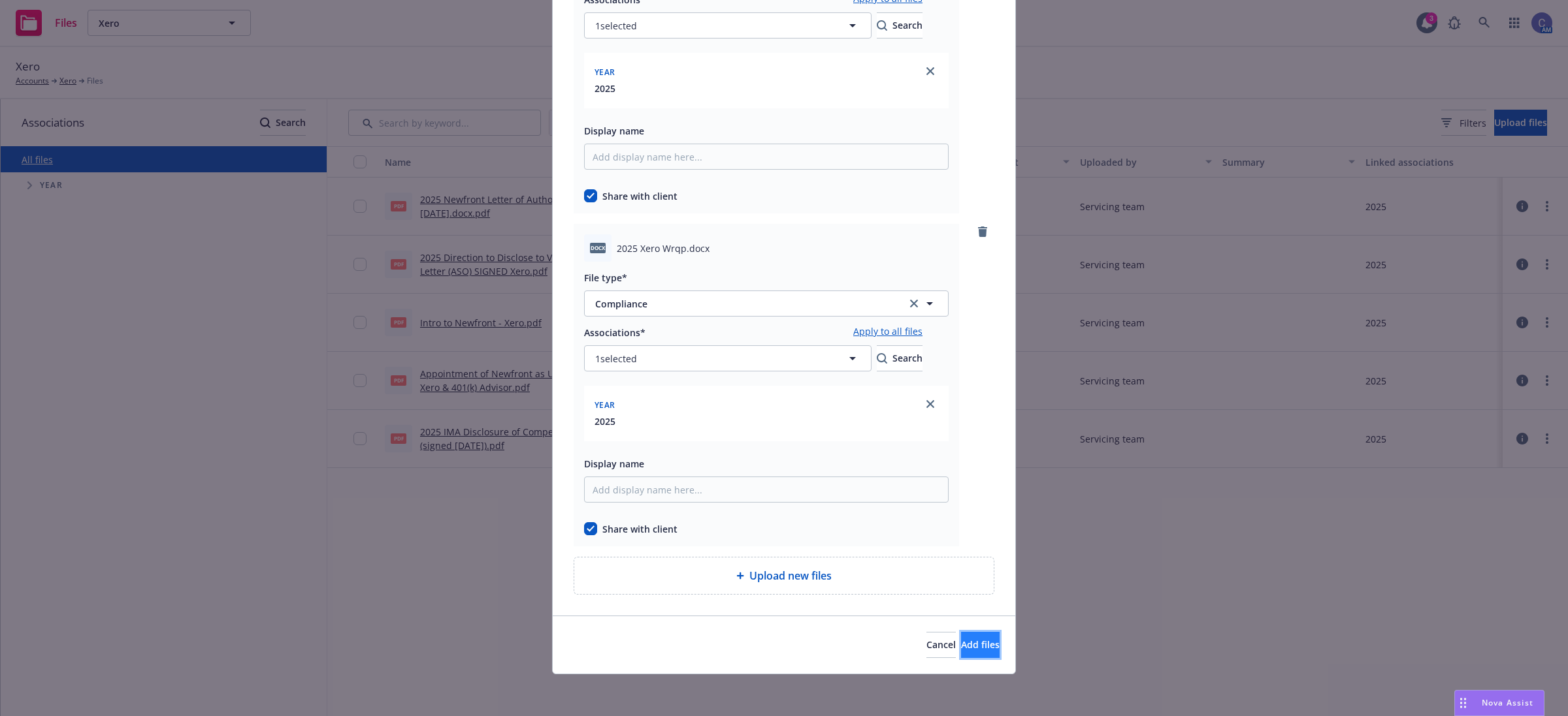
click at [961, 635] on button "Add files" at bounding box center [980, 645] width 38 height 26
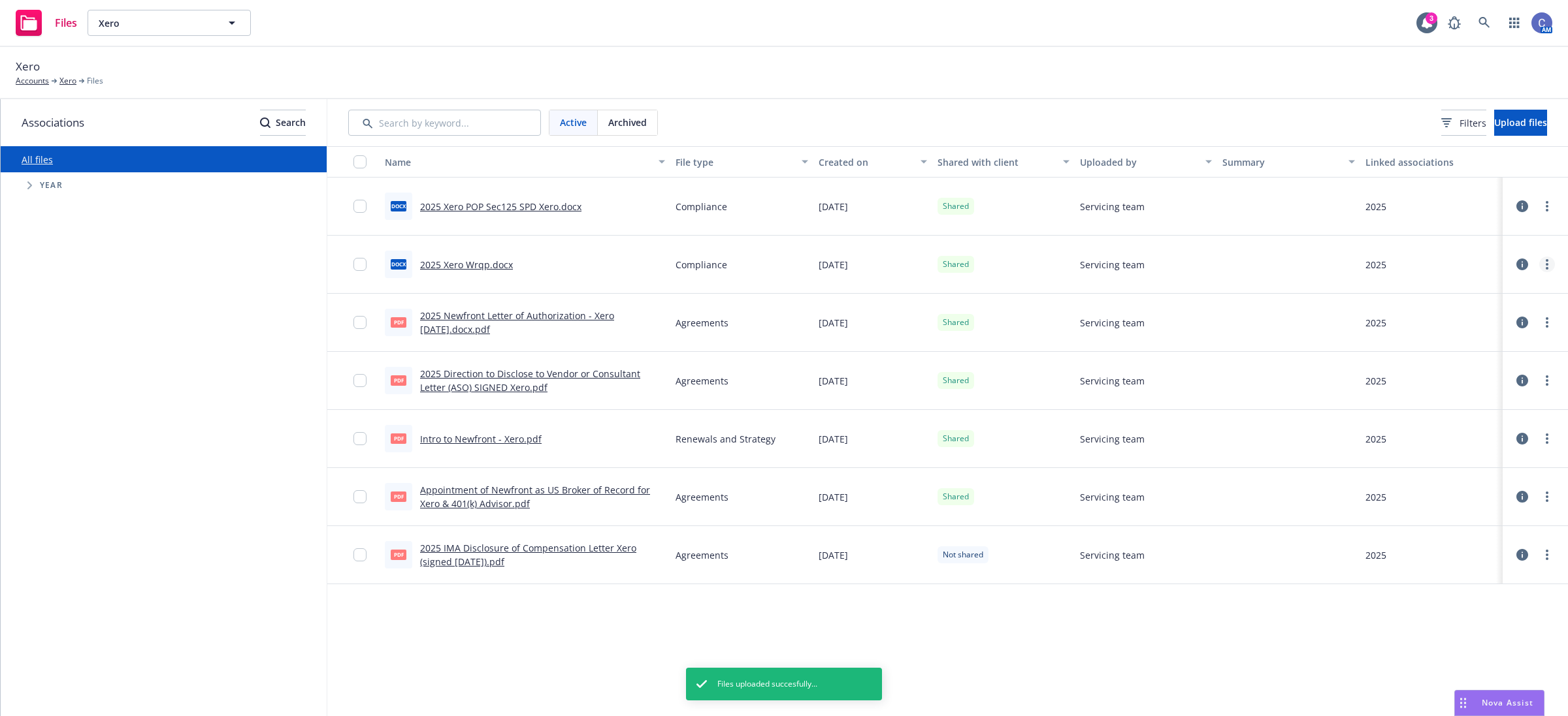
click at [1553, 268] on link "more" at bounding box center [1547, 264] width 15 height 15
click at [1548, 266] on icon "more" at bounding box center [1547, 264] width 2 height 11
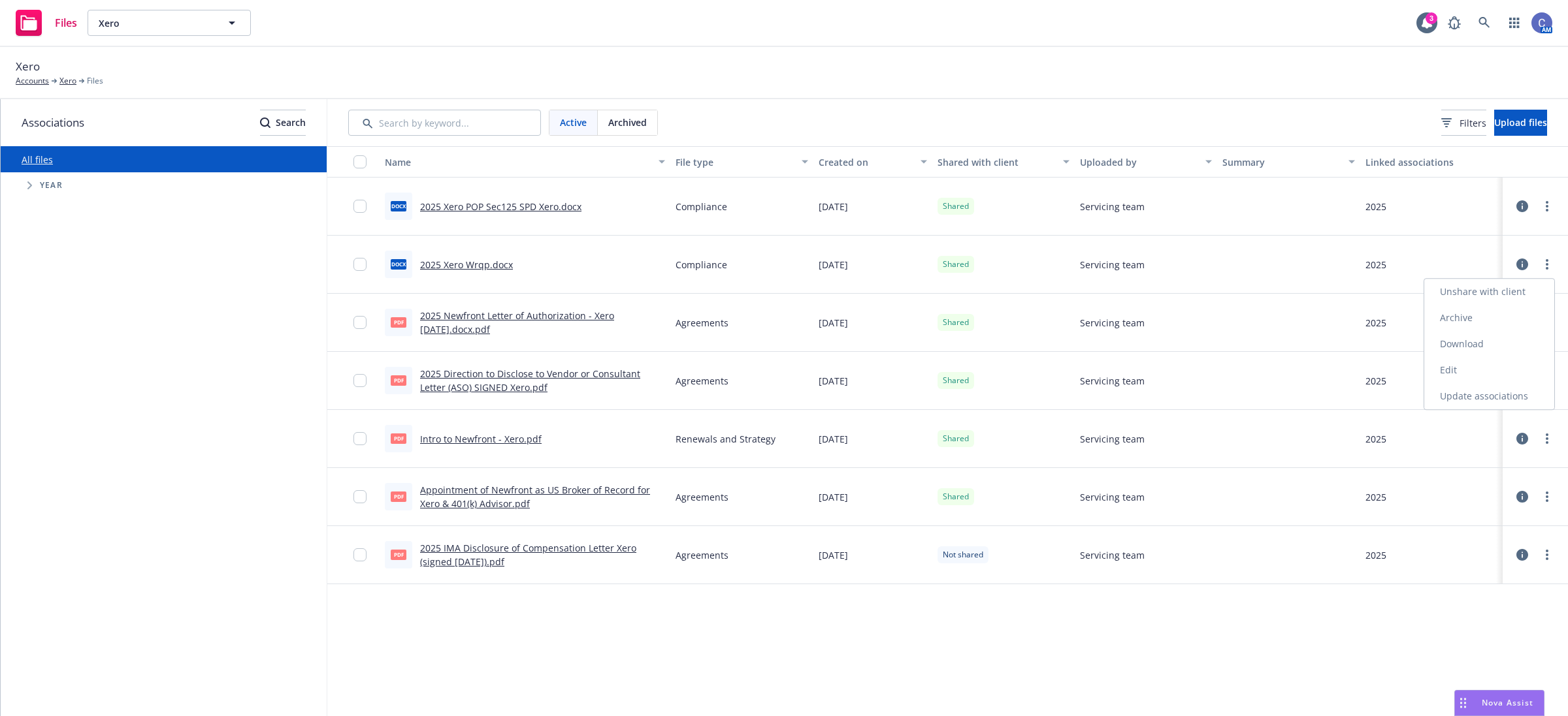
click at [1448, 369] on link "Edit" at bounding box center [1490, 370] width 130 height 26
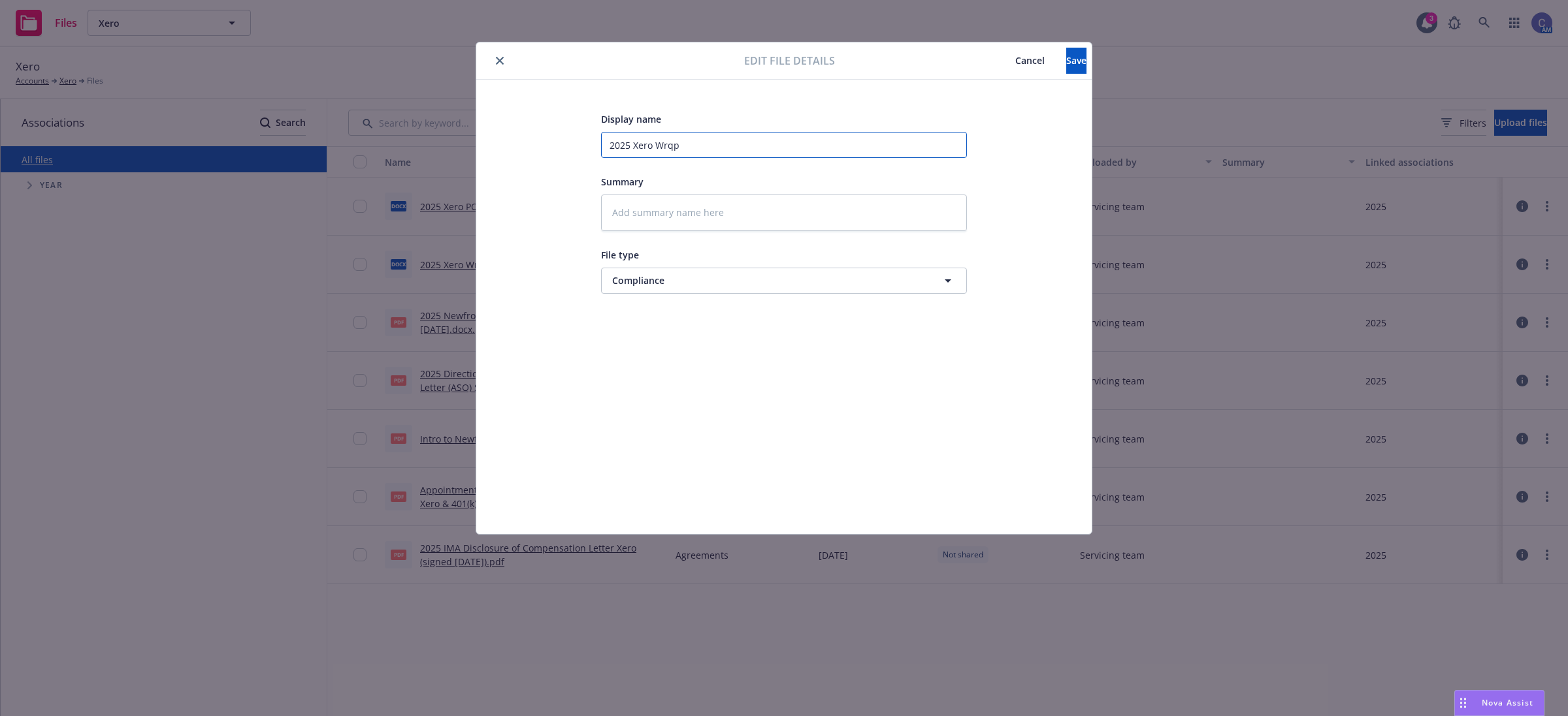
click at [670, 144] on input "2025 Xero Wrqp" at bounding box center [783, 145] width 366 height 26
type input "2025 Xero Wrp"
type textarea "x"
type input "2025 Xero Wrap"
type textarea "x"
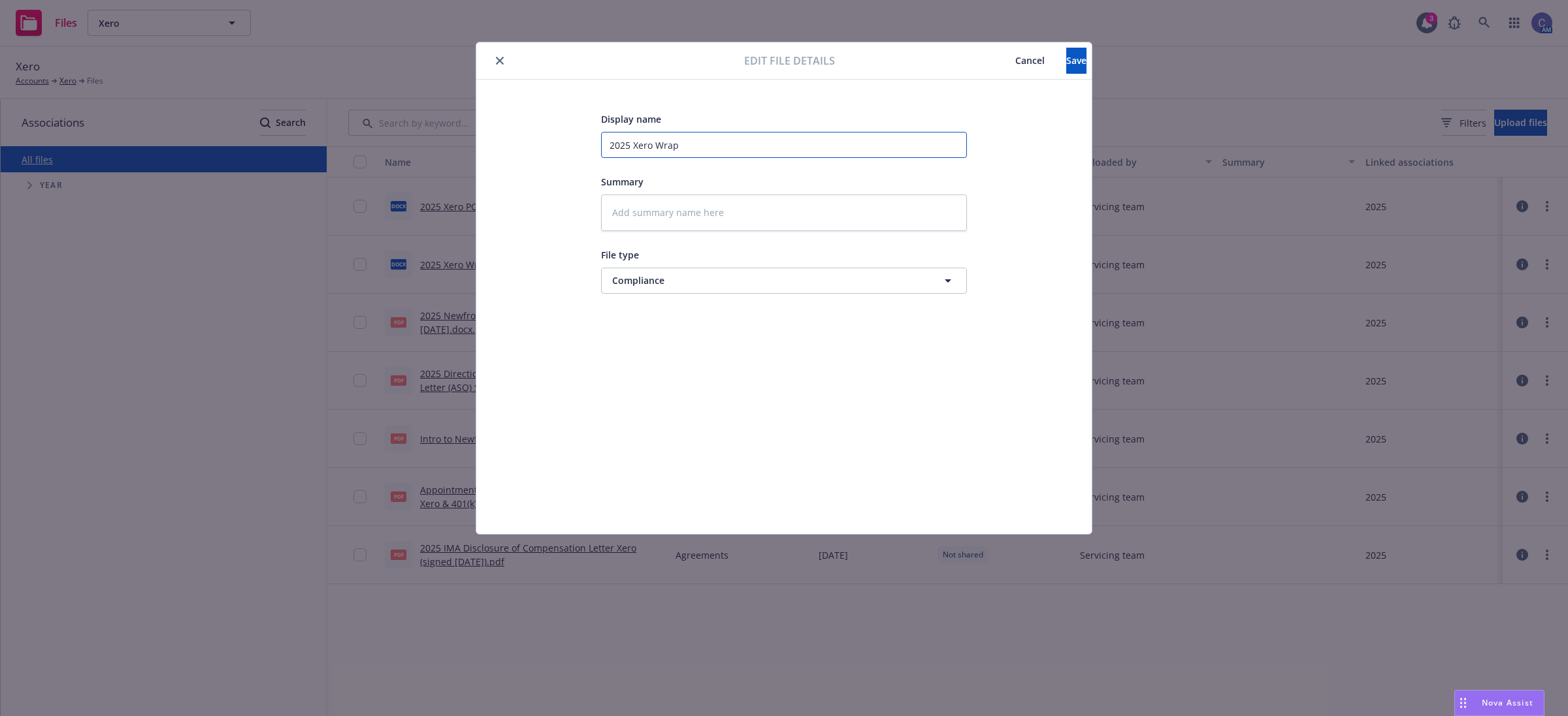
type input "2025 Xero Wrap"
type textarea "x"
type input "2025 Xero Wrap S"
type textarea "x"
type input "2025 Xero Wrap SP"
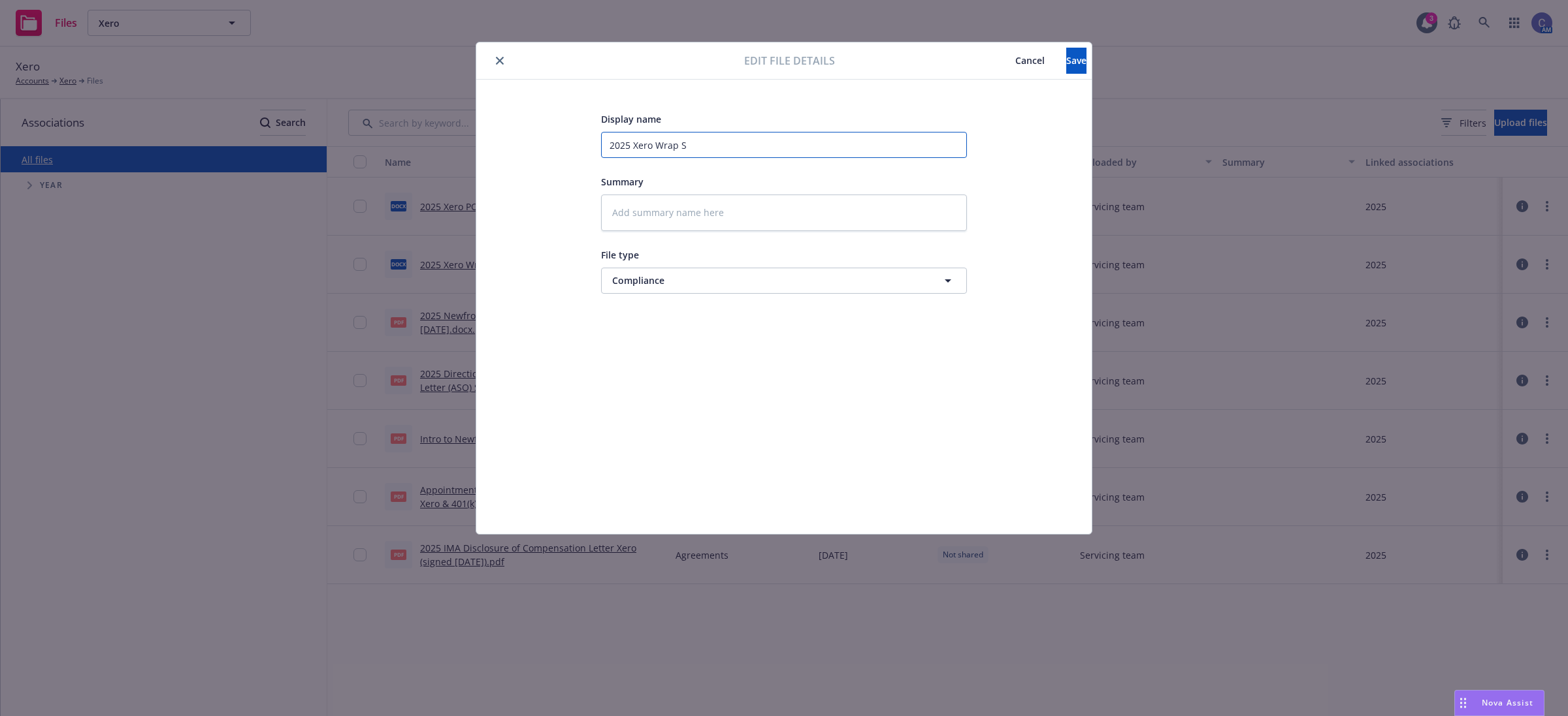
type textarea "x"
type input "2025 Xero Wrap SPD"
type textarea "x"
type input "2025 Xero Wrap SPD"
click at [1067, 63] on span "Save" at bounding box center [1076, 60] width 20 height 12
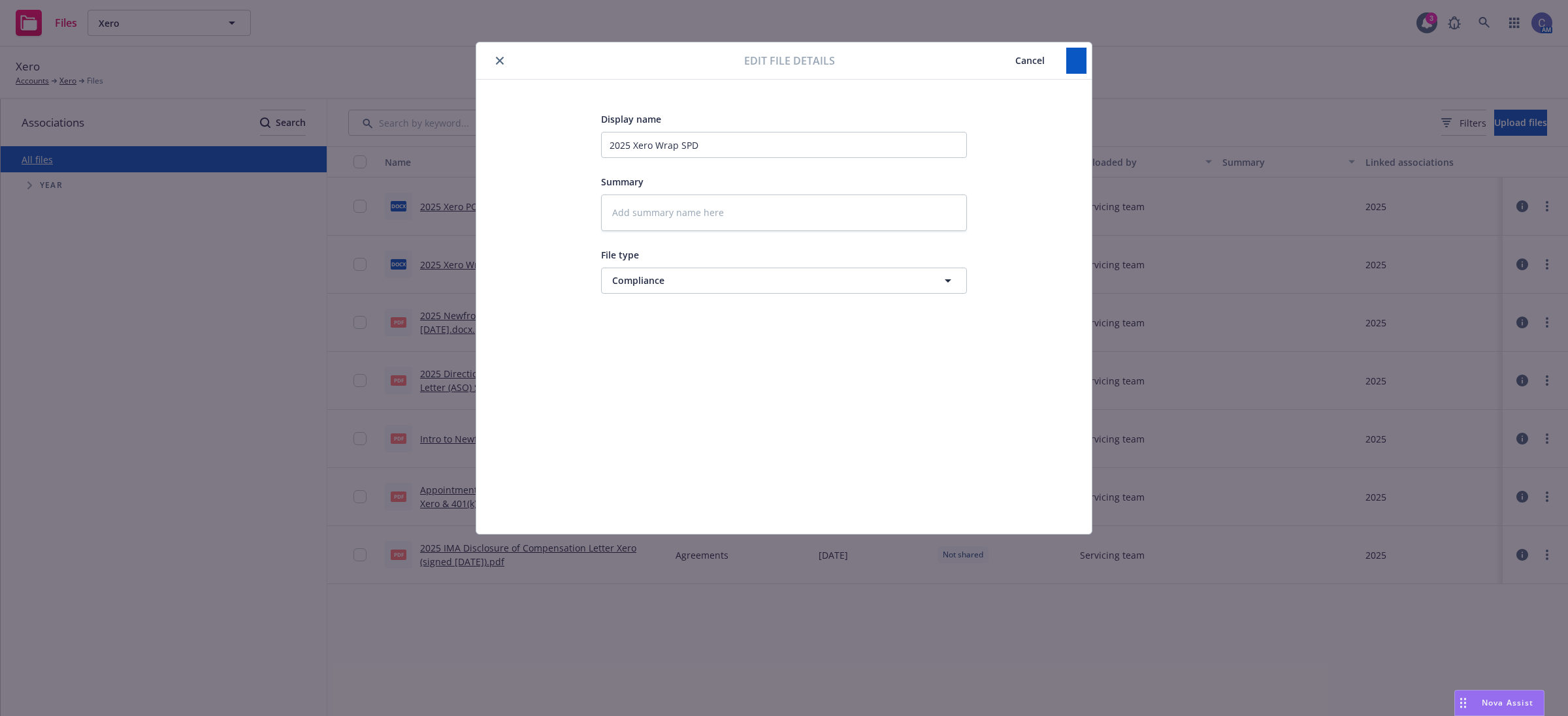
type textarea "x"
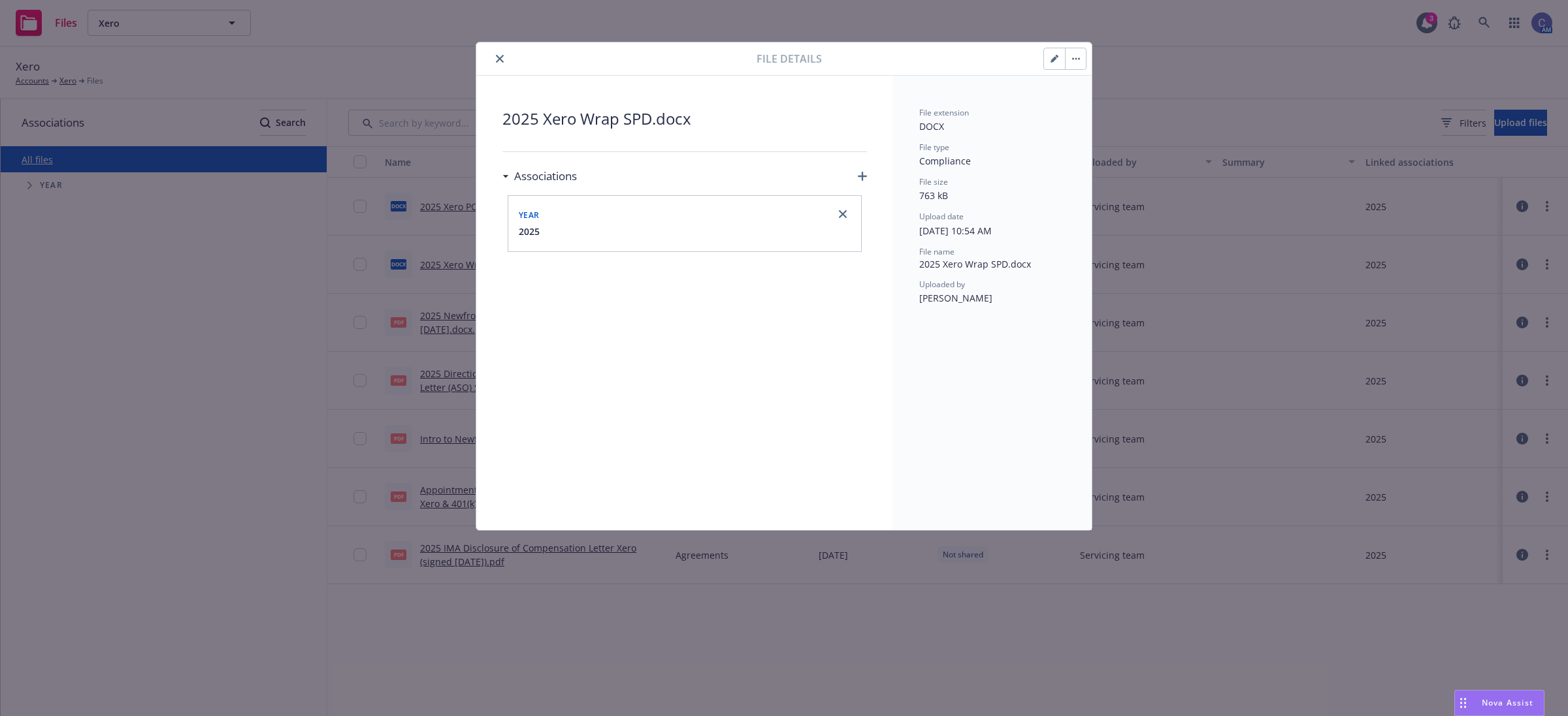
click at [498, 55] on icon "close" at bounding box center [500, 59] width 8 height 8
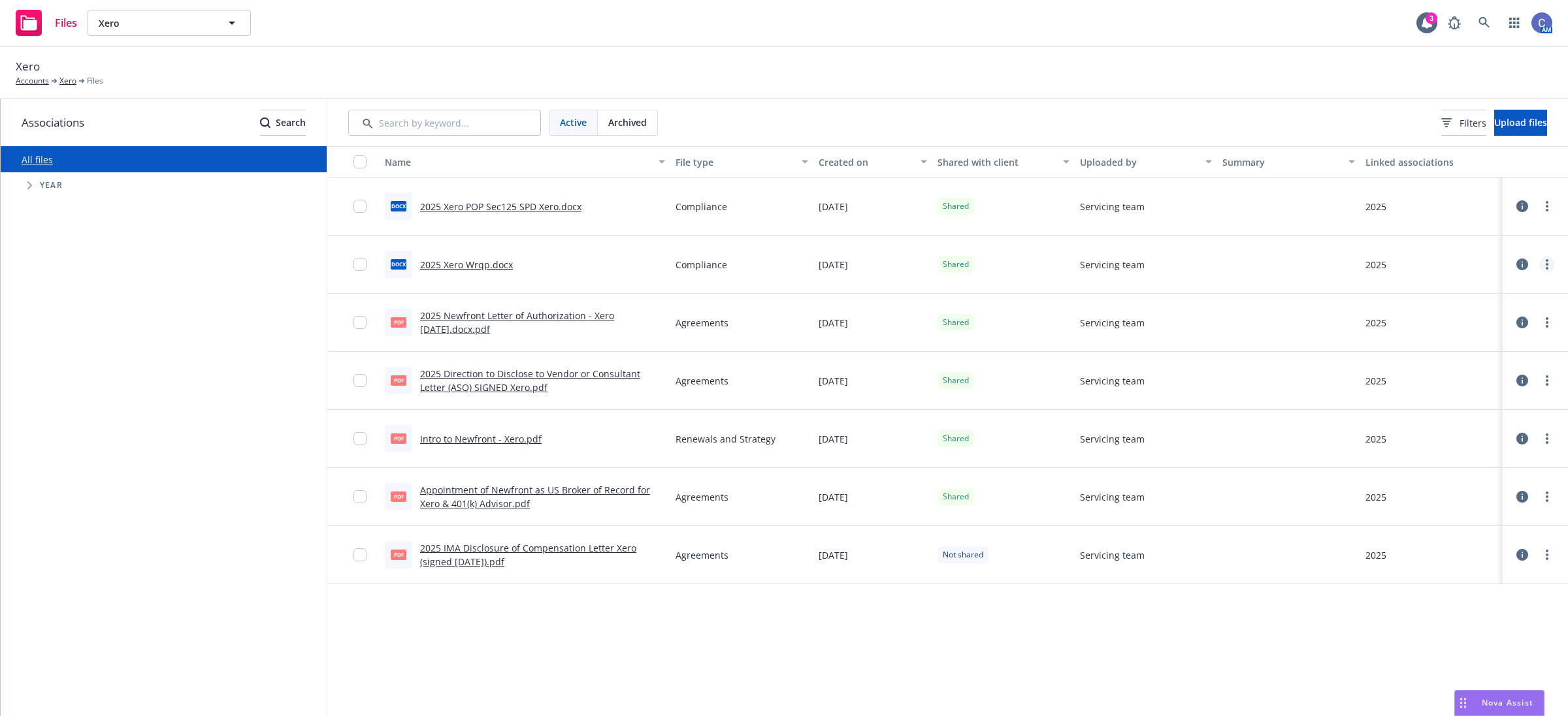
click at [1549, 269] on link "more" at bounding box center [1547, 264] width 15 height 15
click at [1494, 294] on link "Unshare with client" at bounding box center [1490, 292] width 130 height 26
click at [1546, 260] on icon "more" at bounding box center [1547, 264] width 2 height 11
click at [1481, 310] on link "Archive" at bounding box center [1490, 318] width 130 height 26
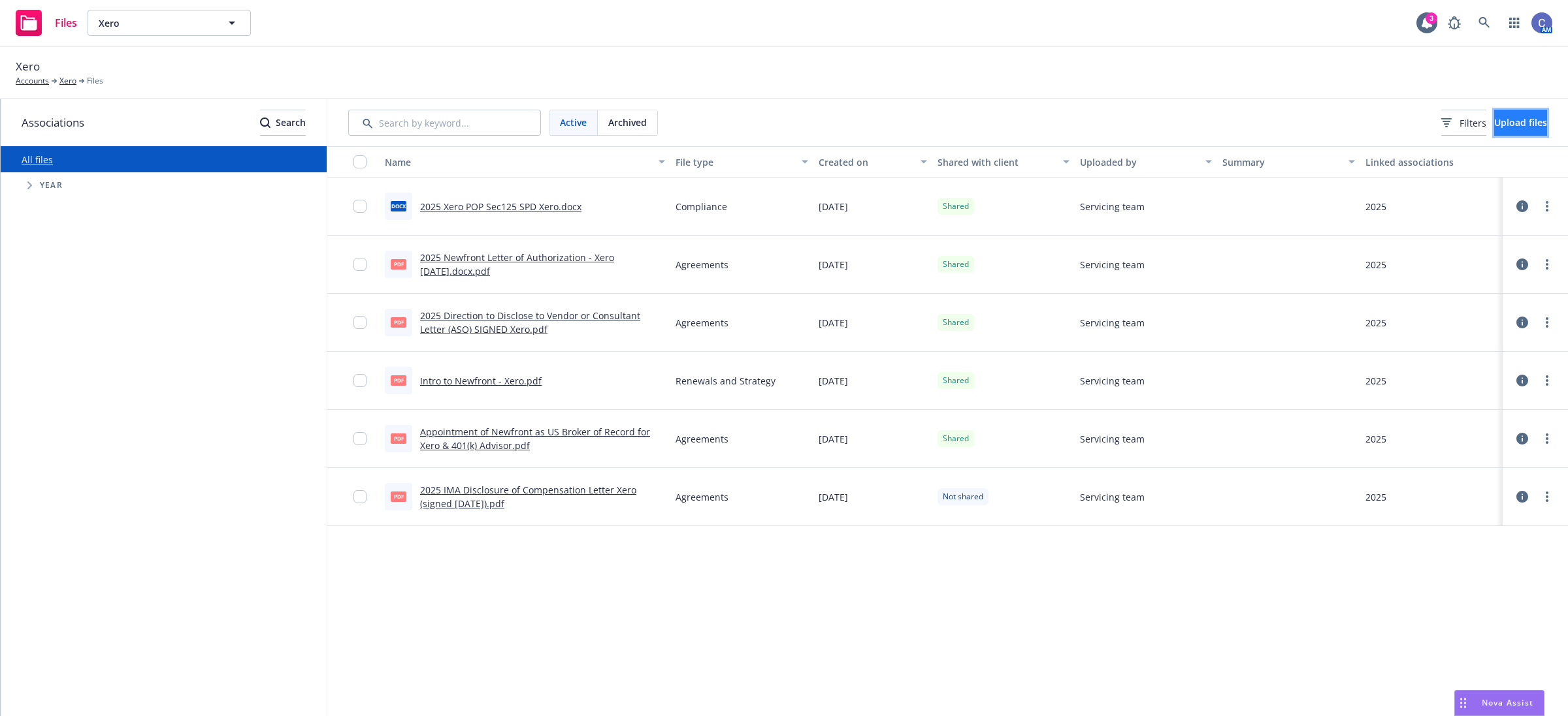
click at [1494, 123] on button "Upload files" at bounding box center [1520, 123] width 53 height 26
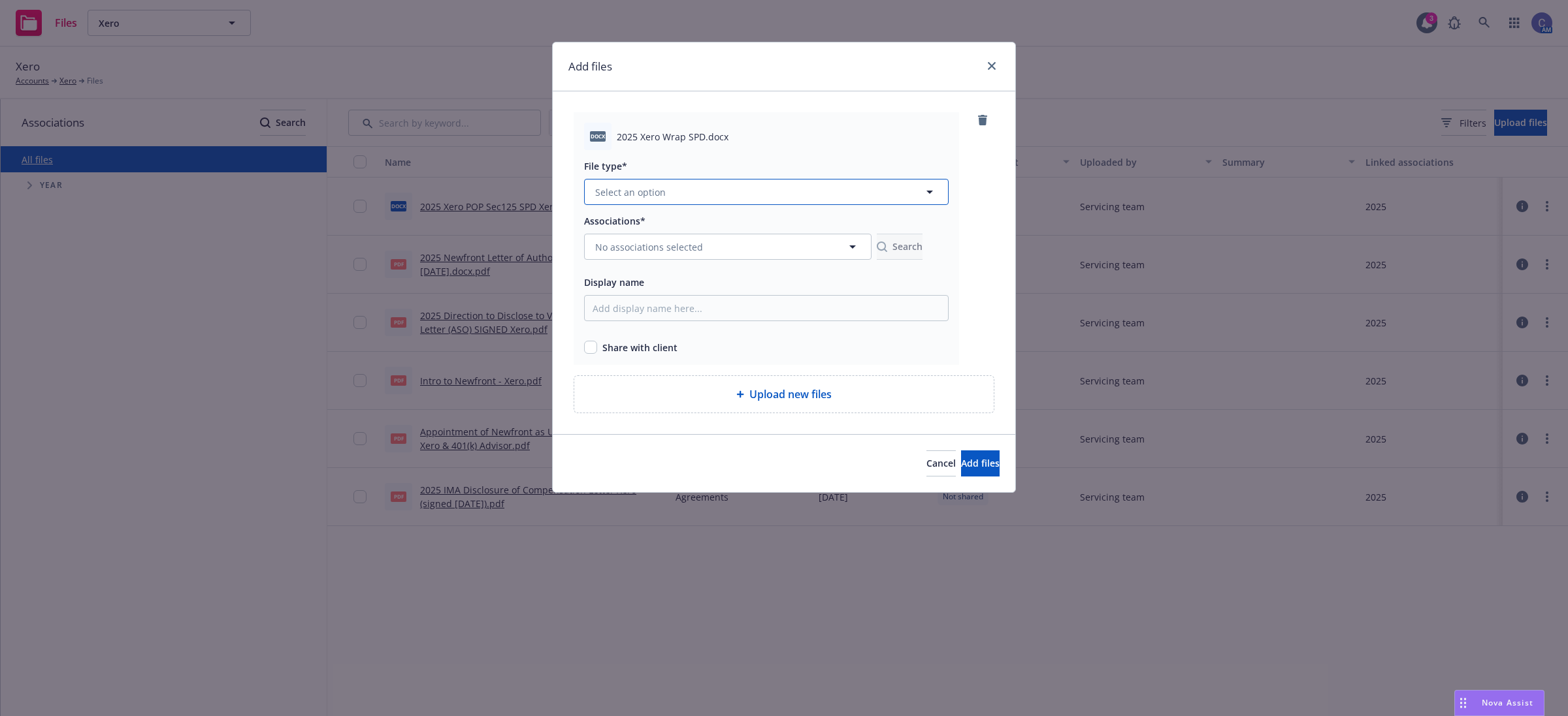
click at [652, 194] on span "Select an option" at bounding box center [630, 192] width 71 height 14
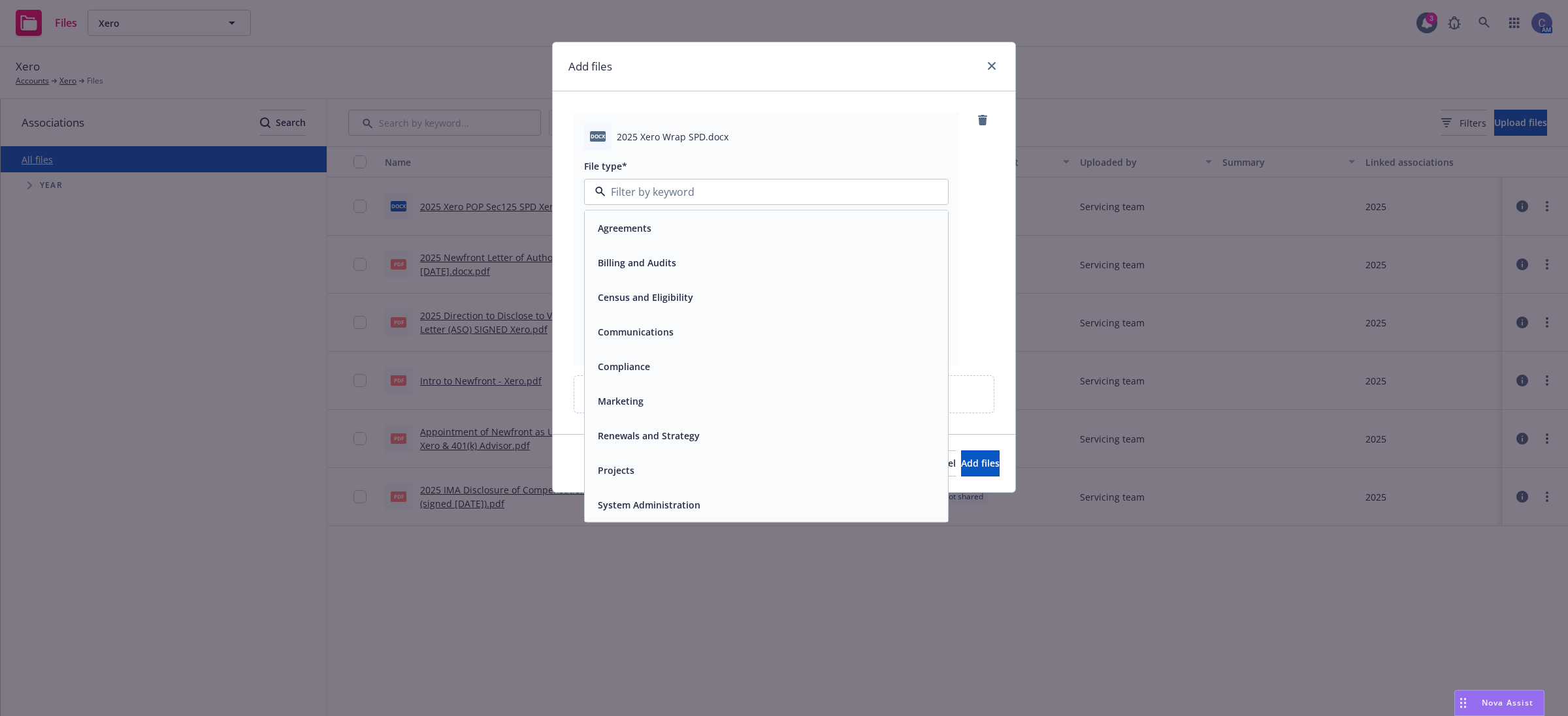
click at [648, 354] on div "Compliance" at bounding box center [766, 366] width 363 height 35
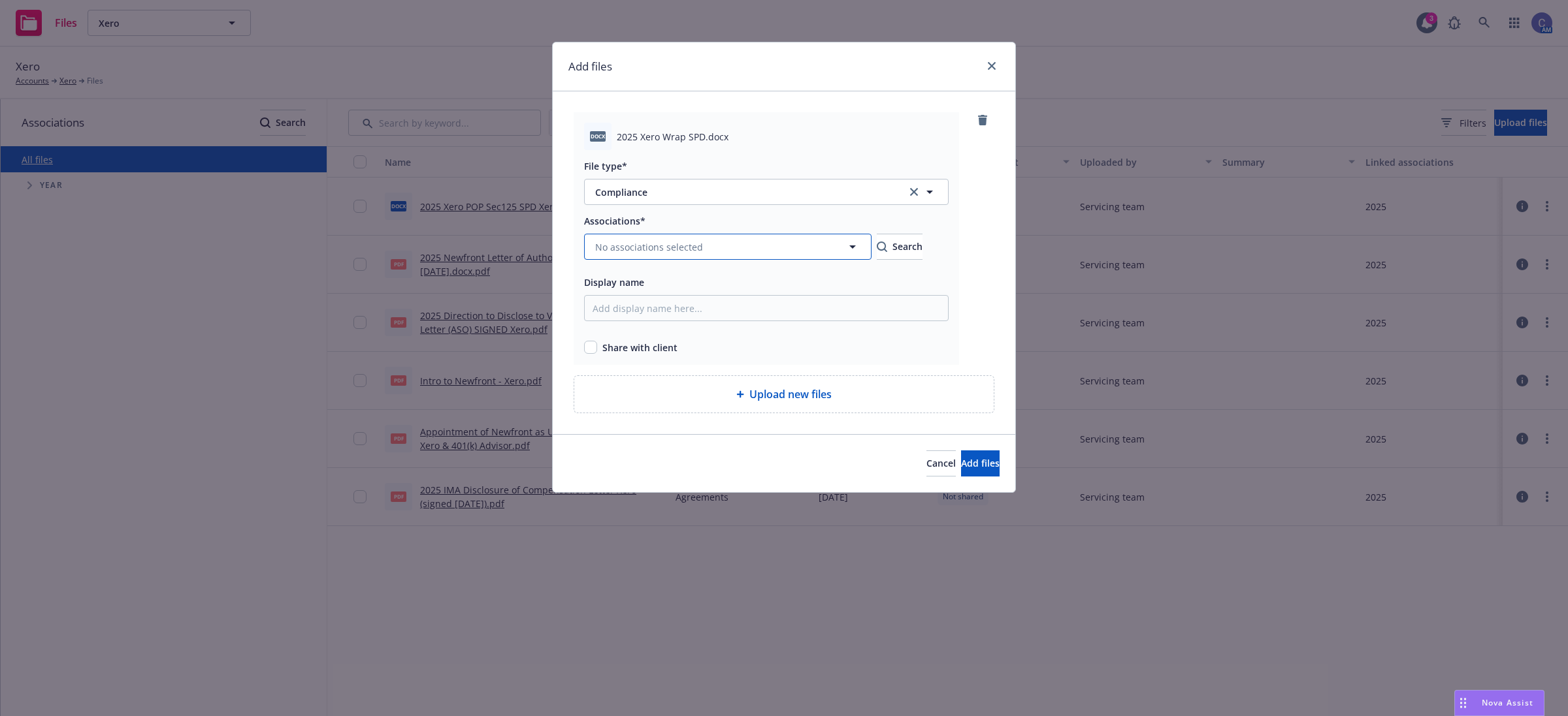
click at [664, 256] on button "No associations selected" at bounding box center [727, 247] width 287 height 26
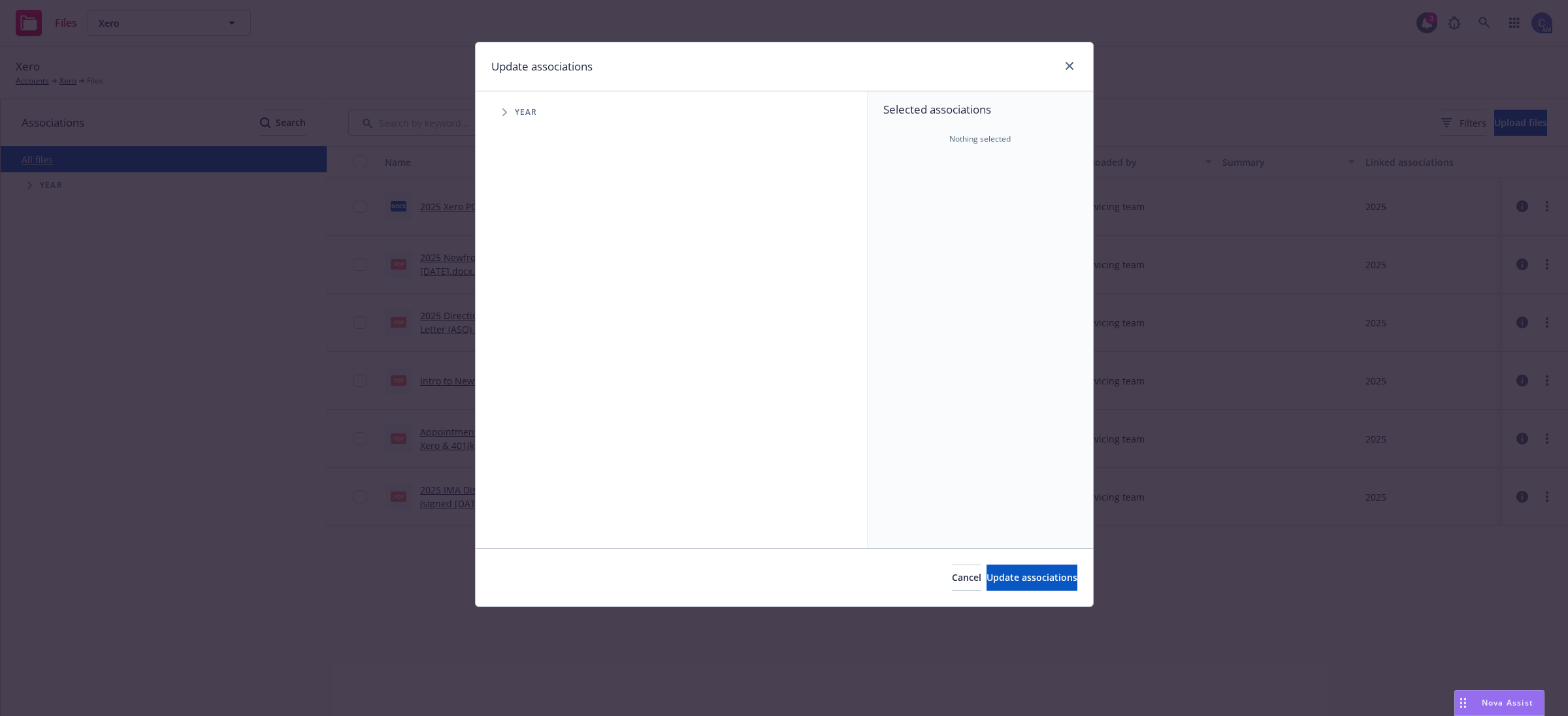
click at [505, 121] on span "Tree Example" at bounding box center [505, 112] width 21 height 21
click at [534, 294] on input "Tree Example" at bounding box center [537, 291] width 13 height 13
checkbox input "true"
click at [987, 575] on span "Update associations" at bounding box center [1032, 577] width 91 height 12
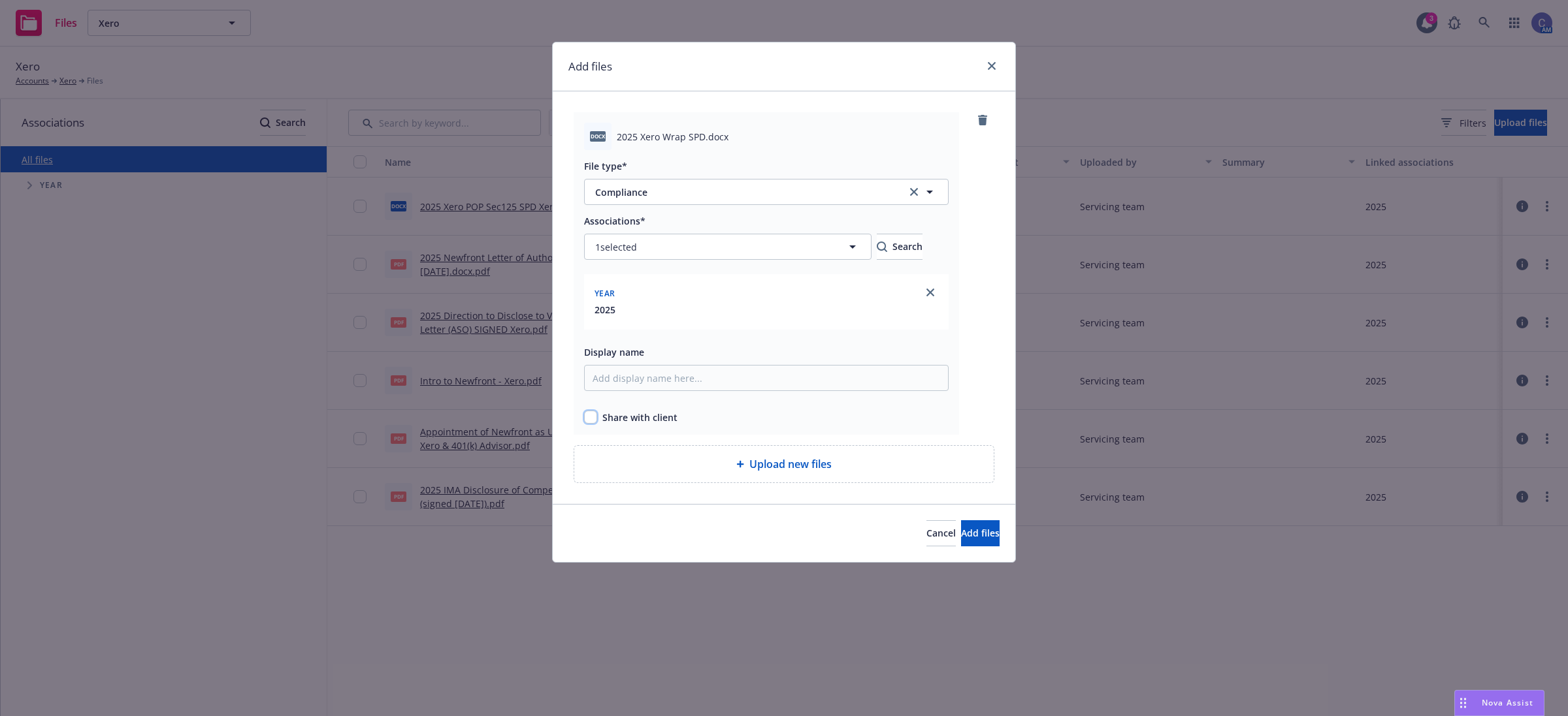
click at [594, 413] on input "checkbox" at bounding box center [590, 417] width 13 height 13
checkbox input "true"
click at [961, 537] on span "Add files" at bounding box center [980, 533] width 38 height 12
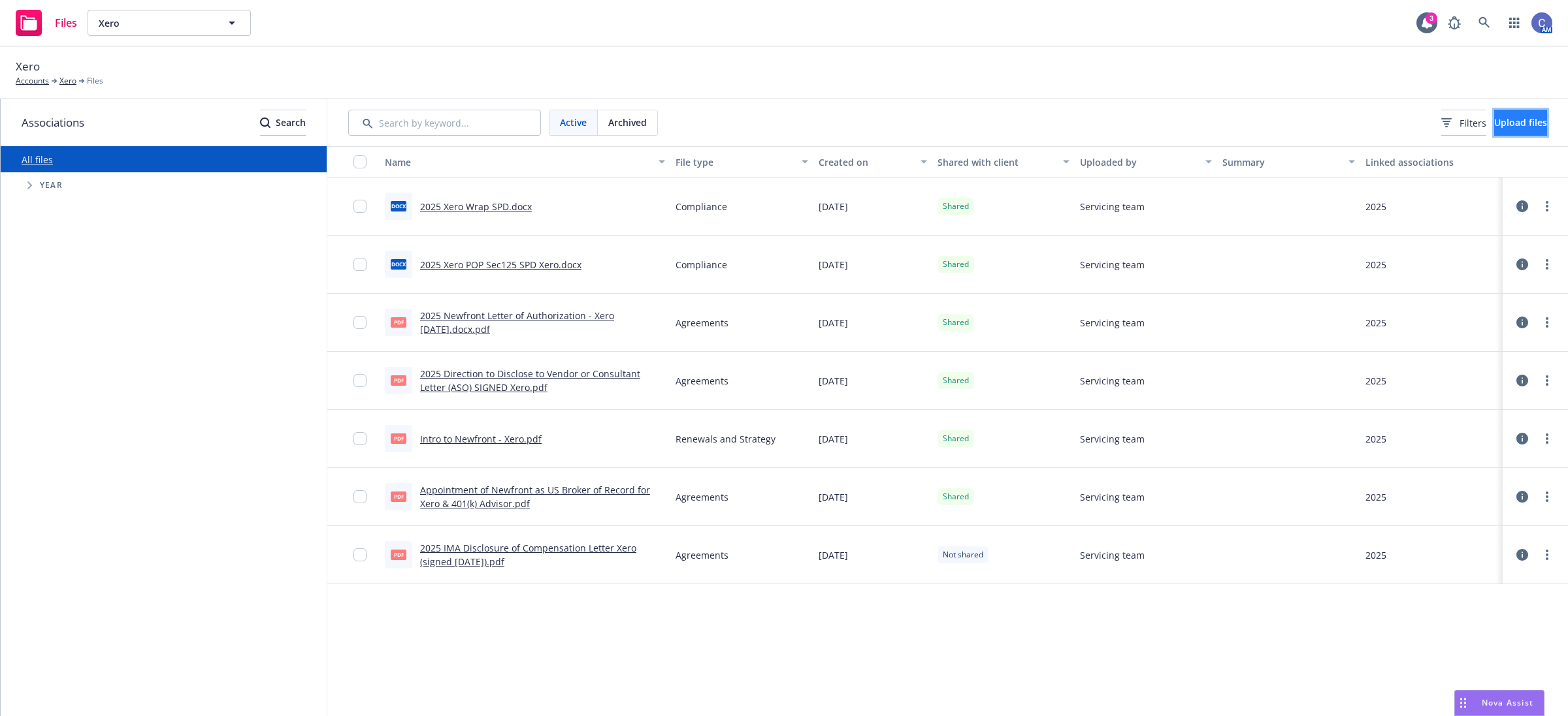
click at [1494, 123] on span "Upload files" at bounding box center [1520, 122] width 53 height 12
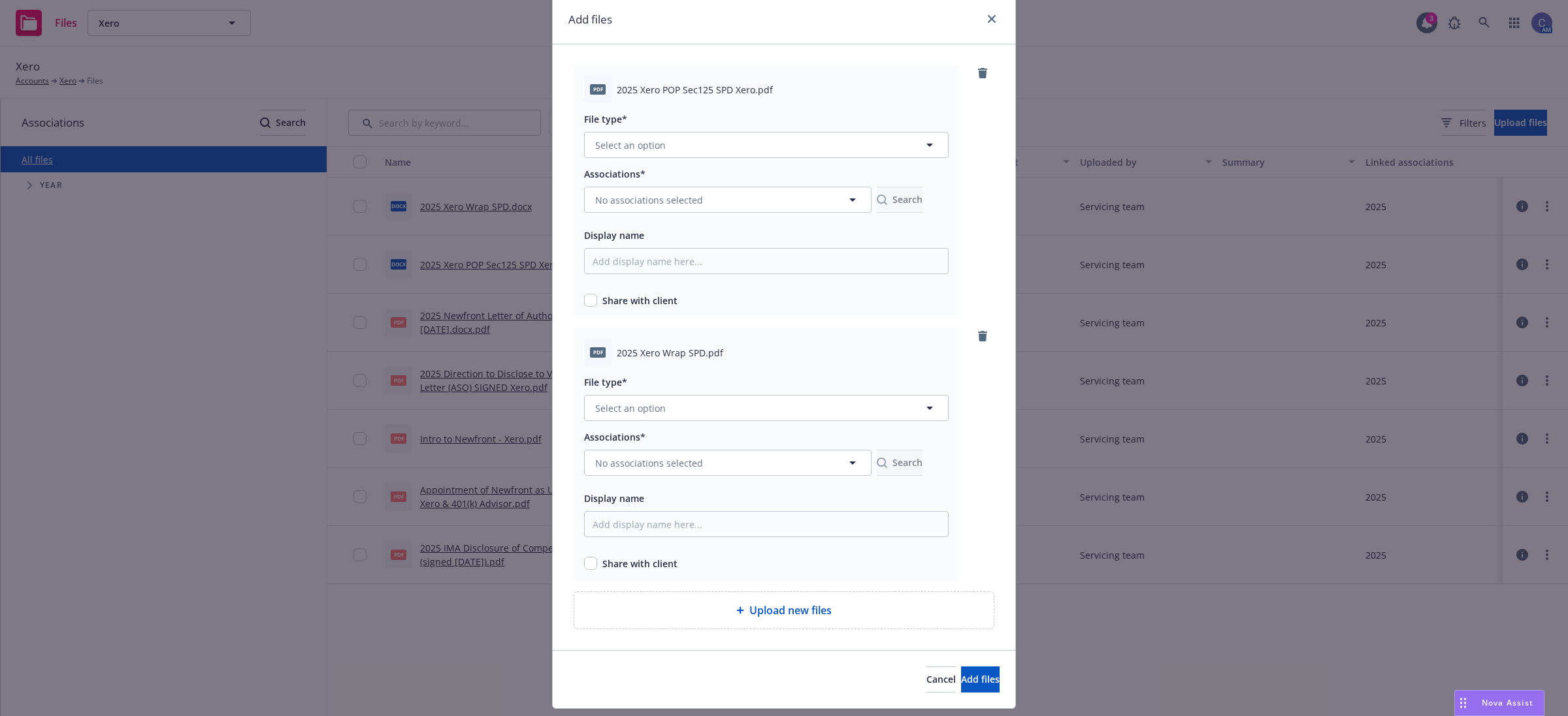
scroll to position [82, 0]
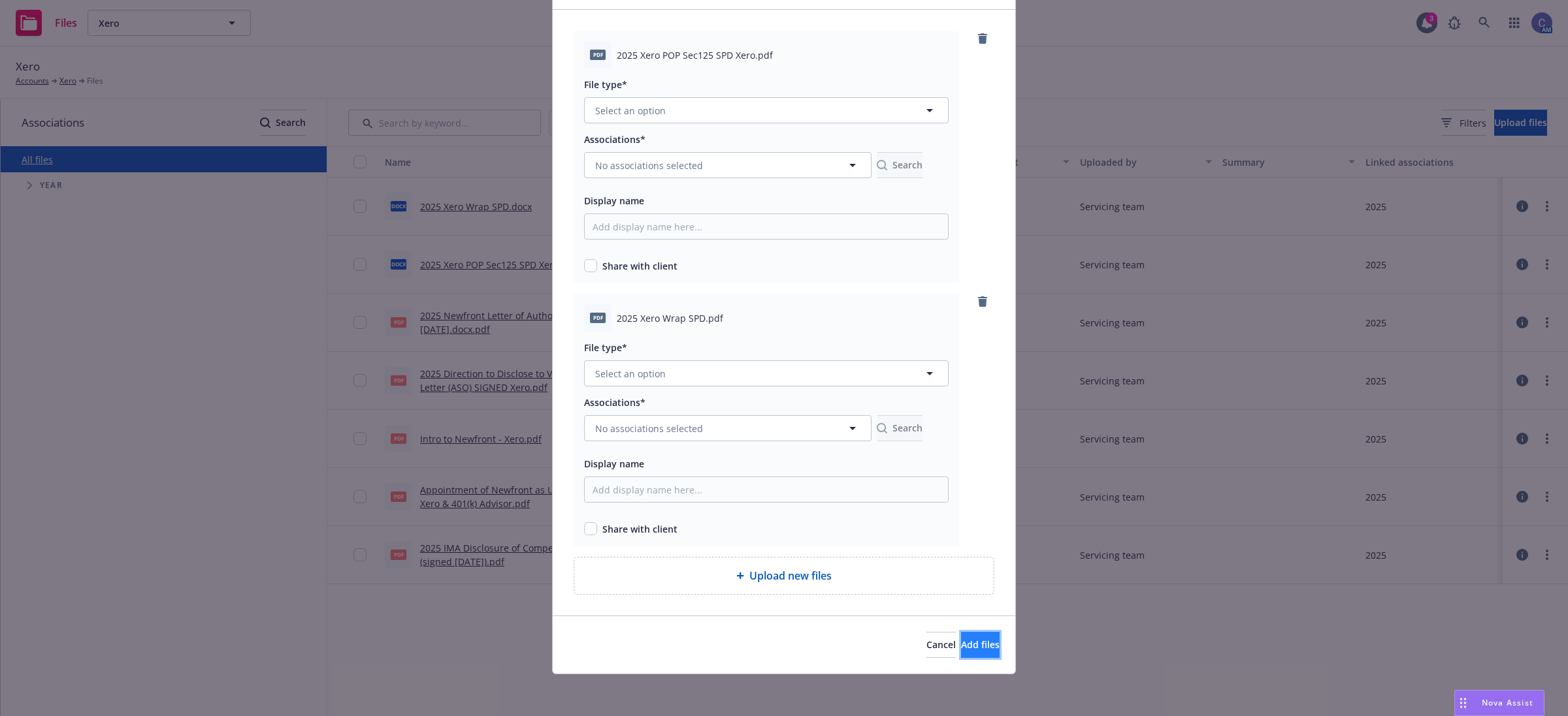
click at [961, 639] on span "Add files" at bounding box center [980, 644] width 38 height 12
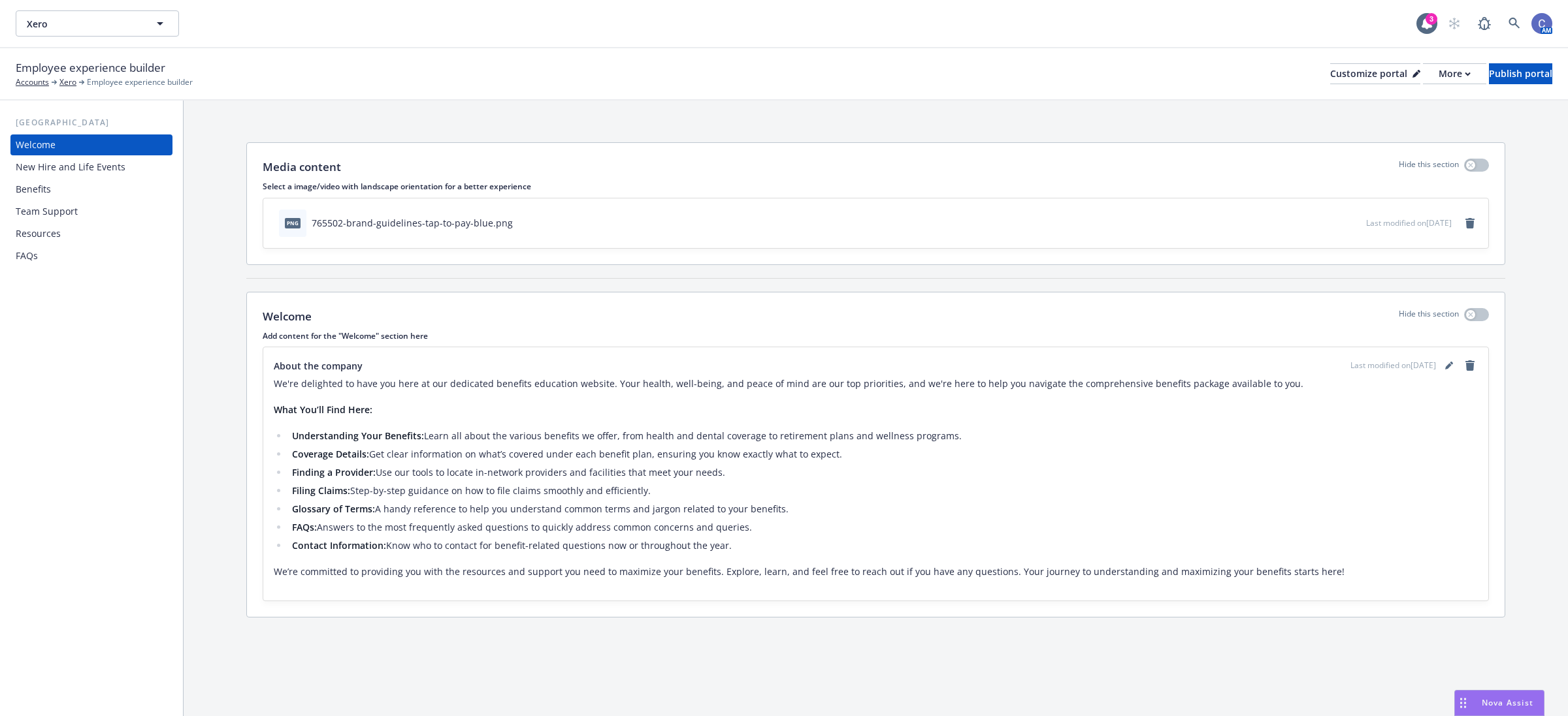
click at [46, 235] on div "Resources" at bounding box center [37, 234] width 45 height 21
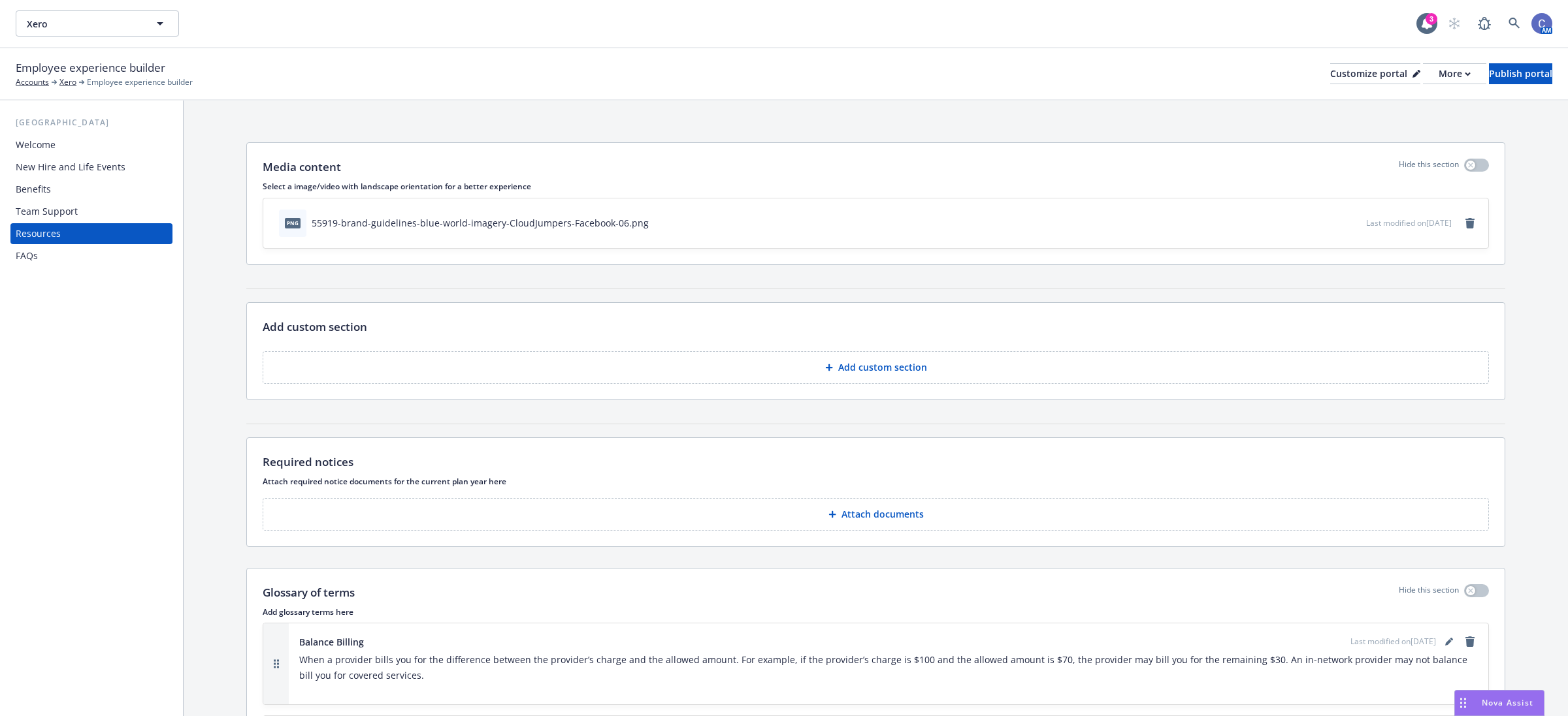
click at [913, 519] on p "Attach documents" at bounding box center [883, 514] width 82 height 13
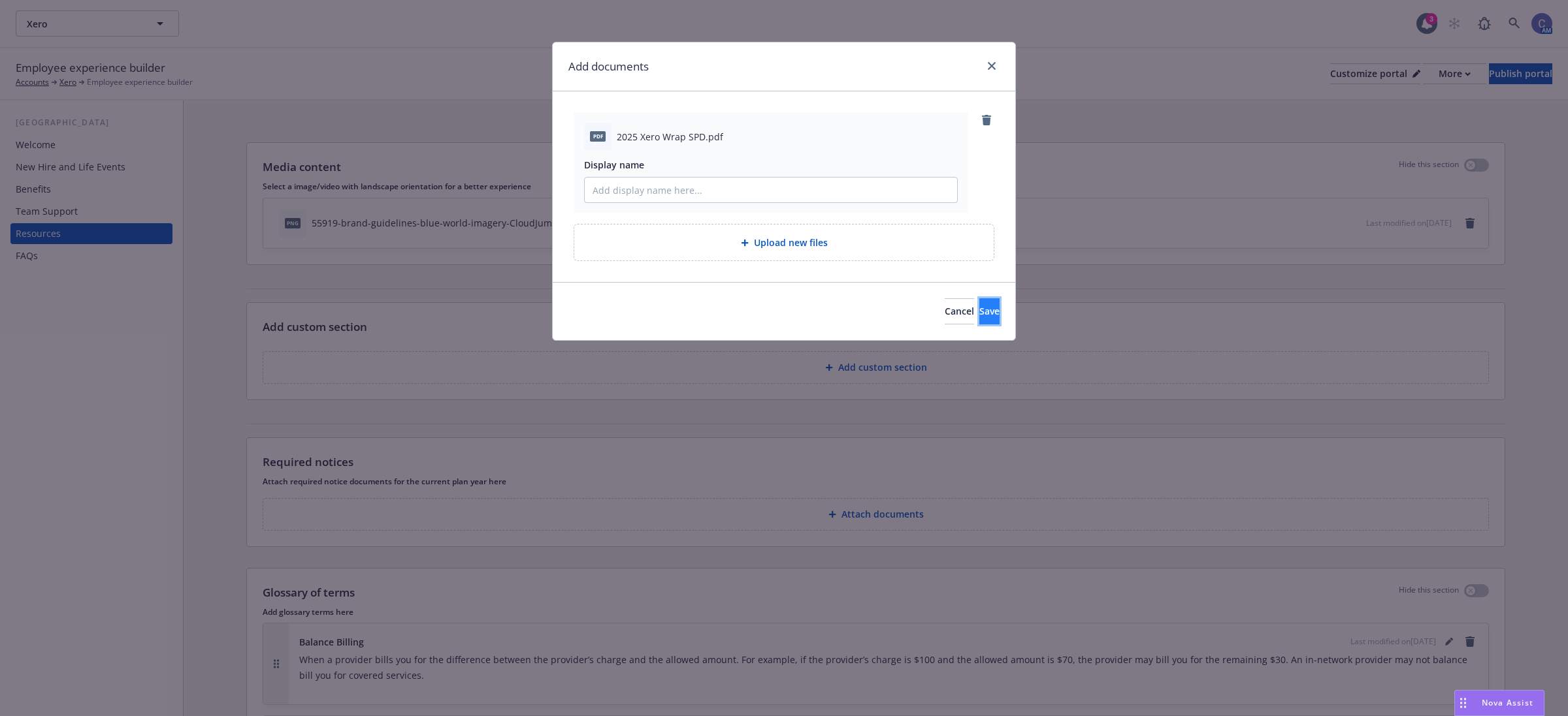
click at [979, 316] on button "Save" at bounding box center [989, 312] width 20 height 26
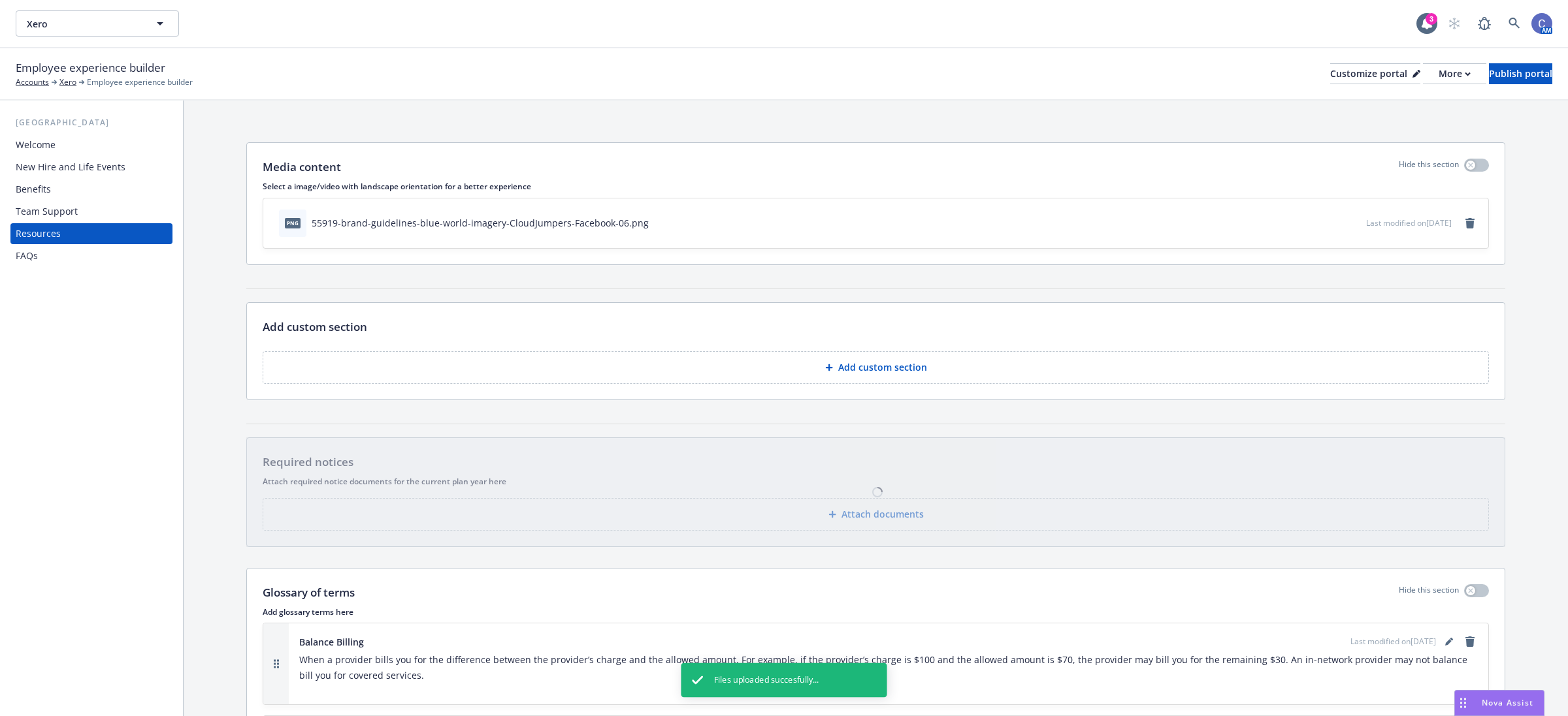
click at [30, 187] on div "Benefits" at bounding box center [33, 190] width 35 height 21
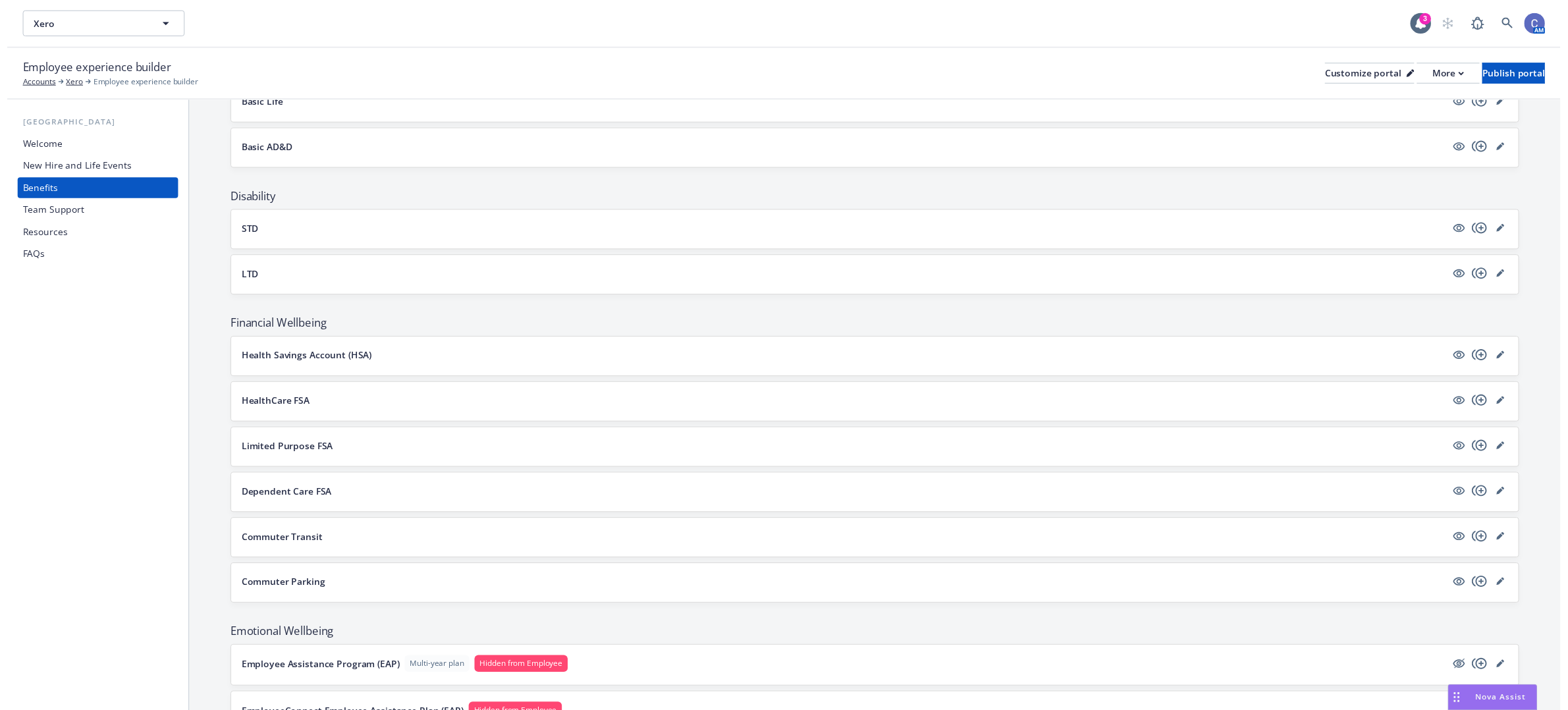
scroll to position [659, 0]
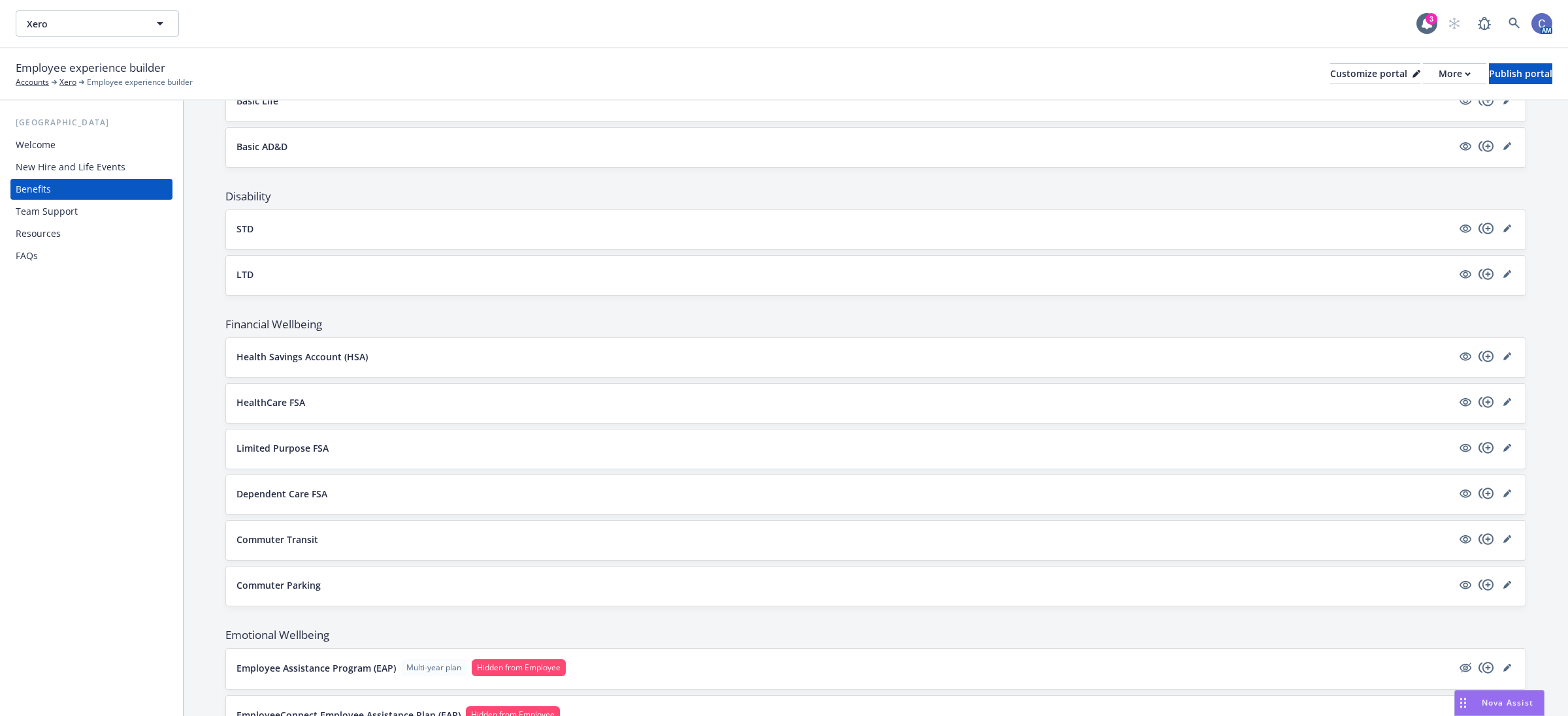
click at [46, 415] on div "USA Welcome New Hire and Life Events Benefits Team Support Resources FAQs" at bounding box center [91, 408] width 183 height 616
click at [1504, 360] on icon "editPencil" at bounding box center [1508, 356] width 8 height 8
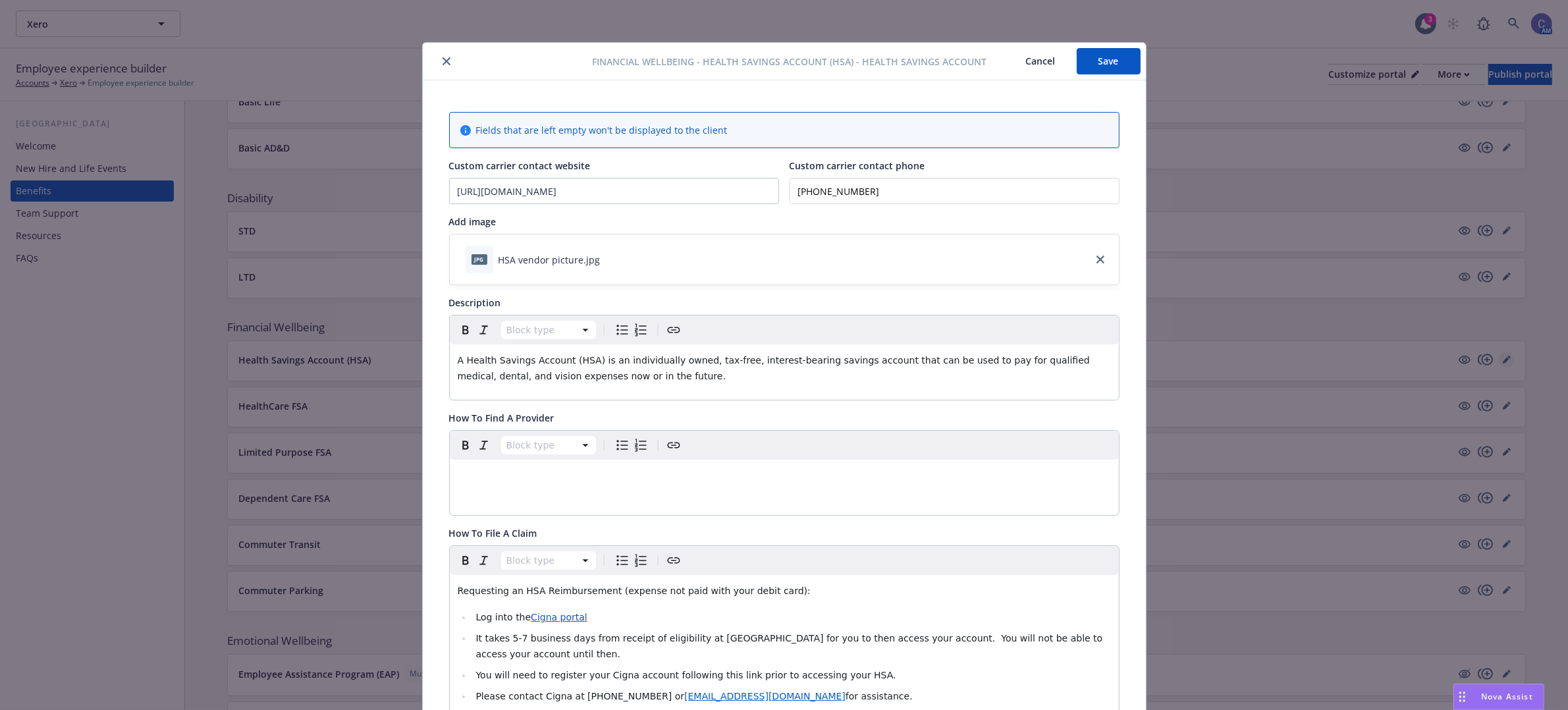
scroll to position [39, 0]
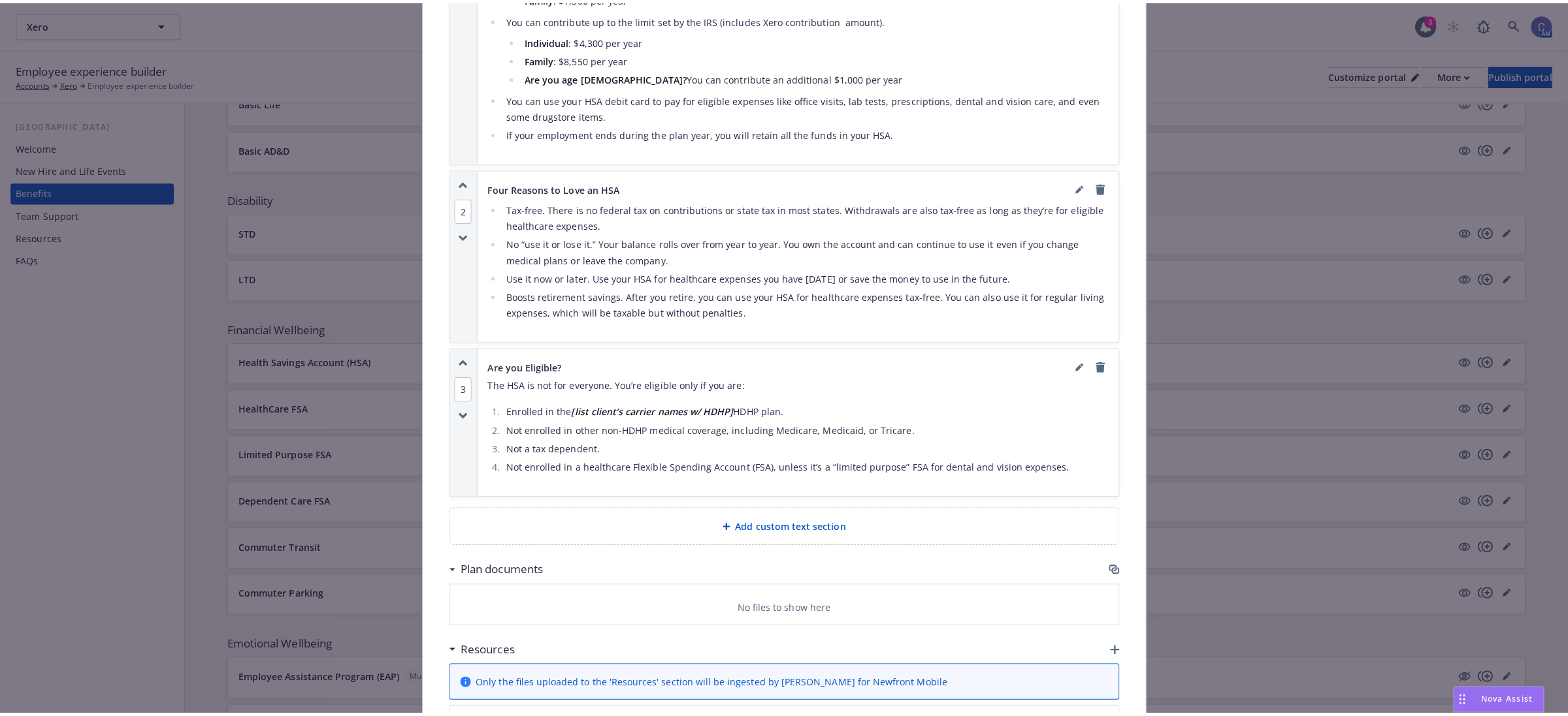
scroll to position [1006, 0]
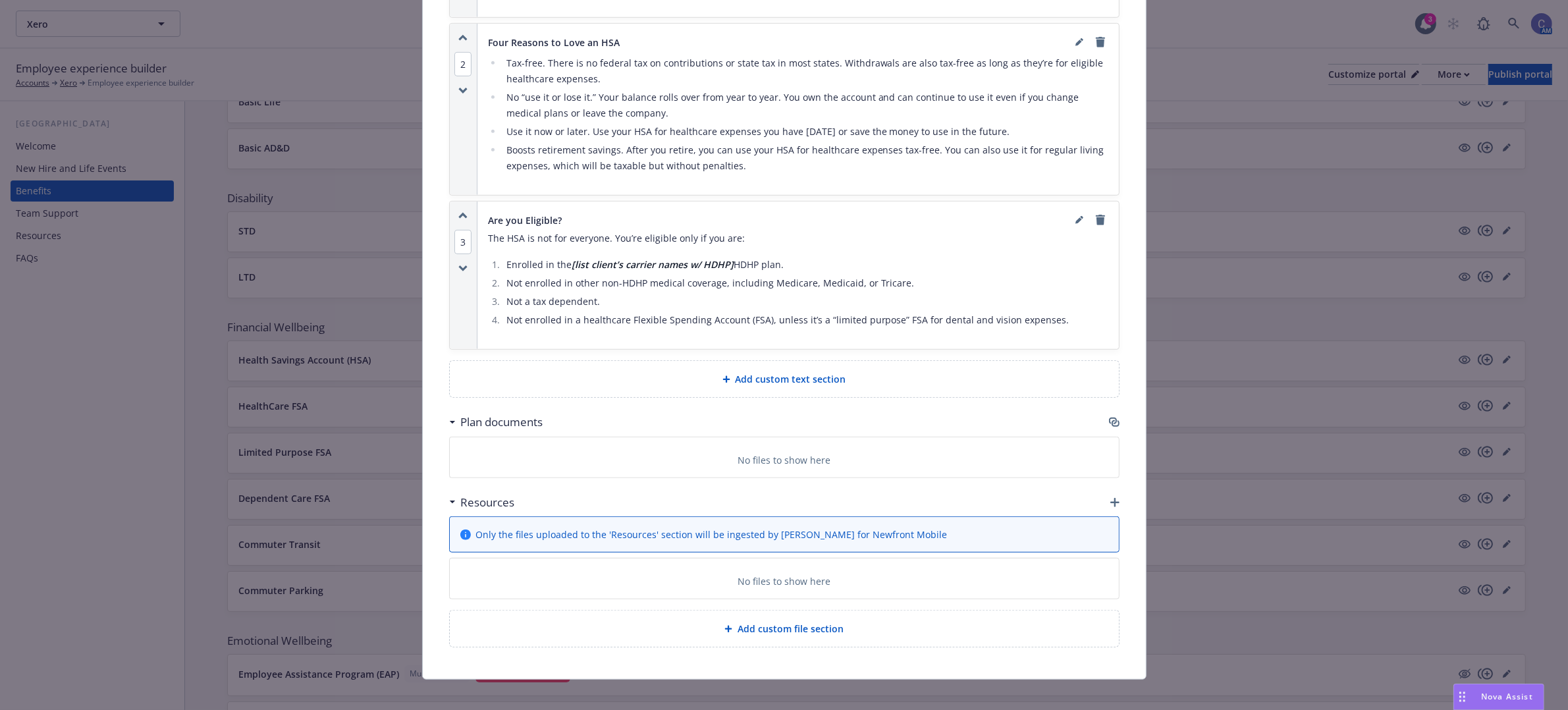
click at [1109, 417] on icon "button" at bounding box center [1114, 422] width 11 height 11
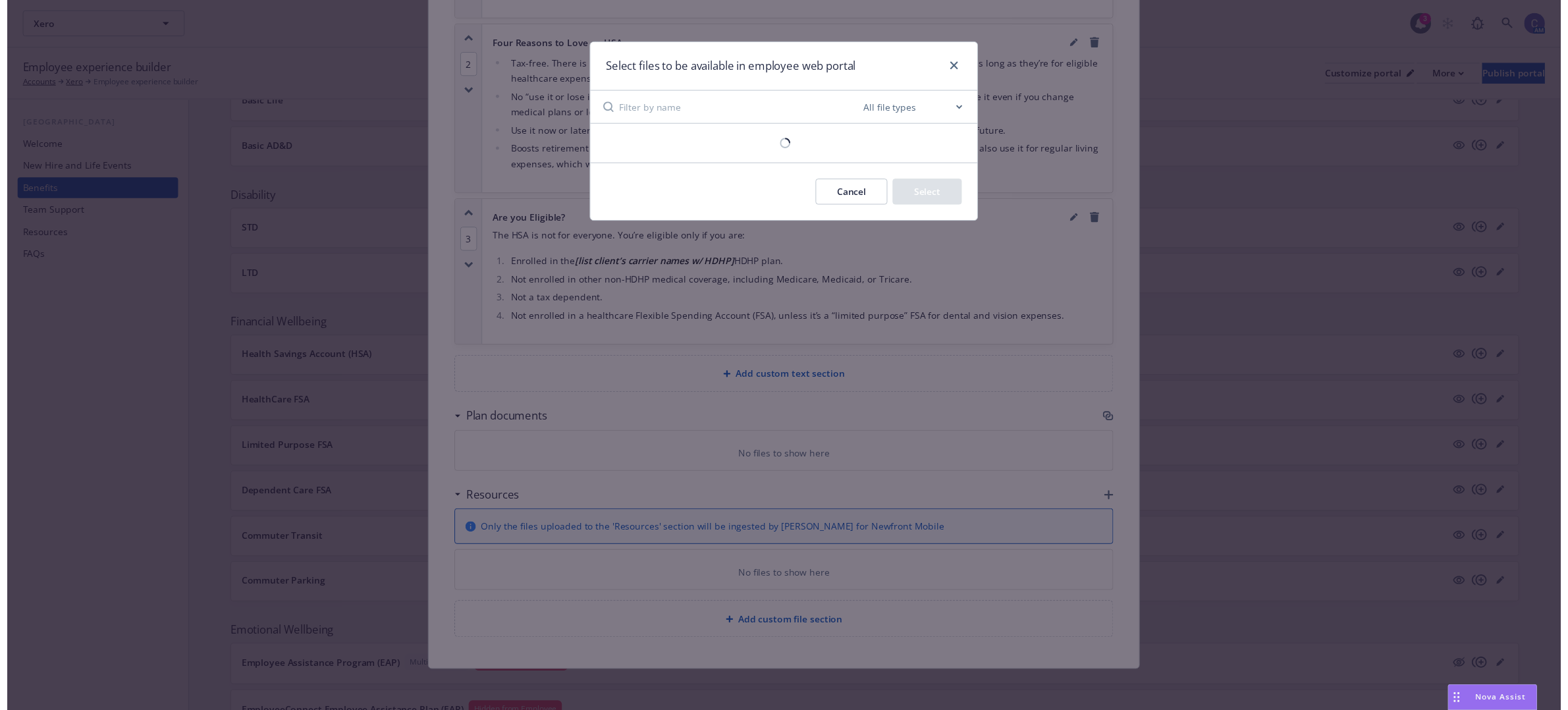
scroll to position [1002, 0]
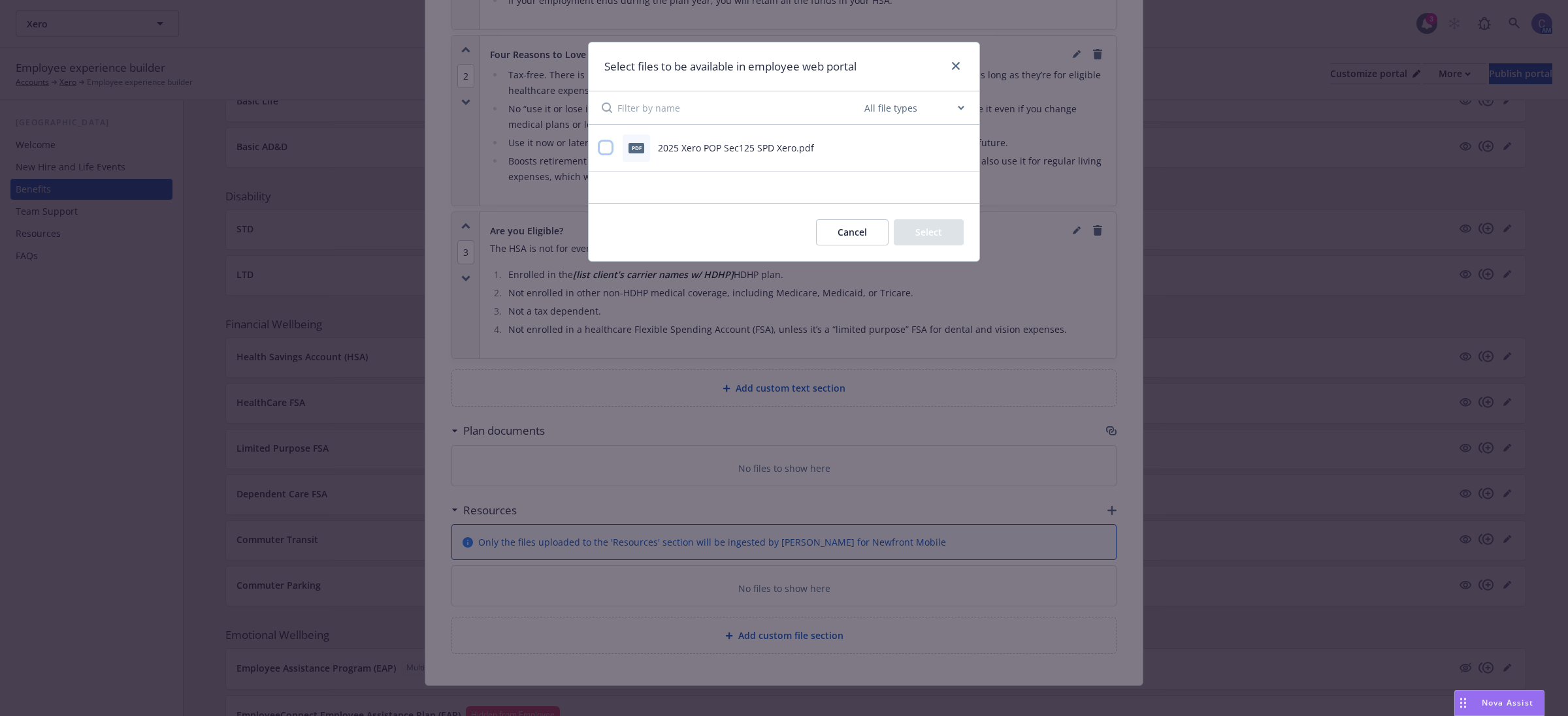
click at [608, 151] on input "checkbox" at bounding box center [606, 147] width 13 height 13
checkbox input "true"
click at [915, 234] on button "Select 1 file" at bounding box center [917, 233] width 94 height 26
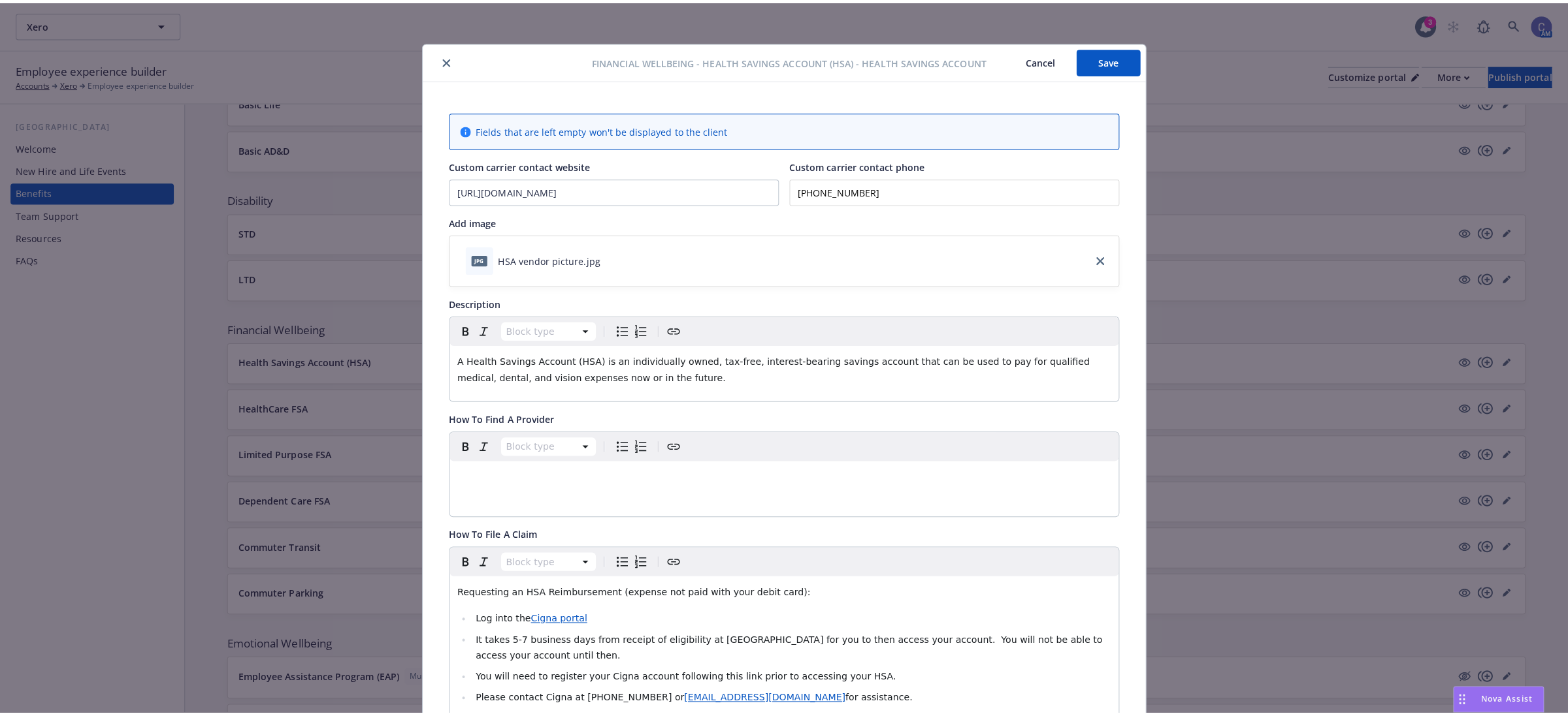
scroll to position [0, 0]
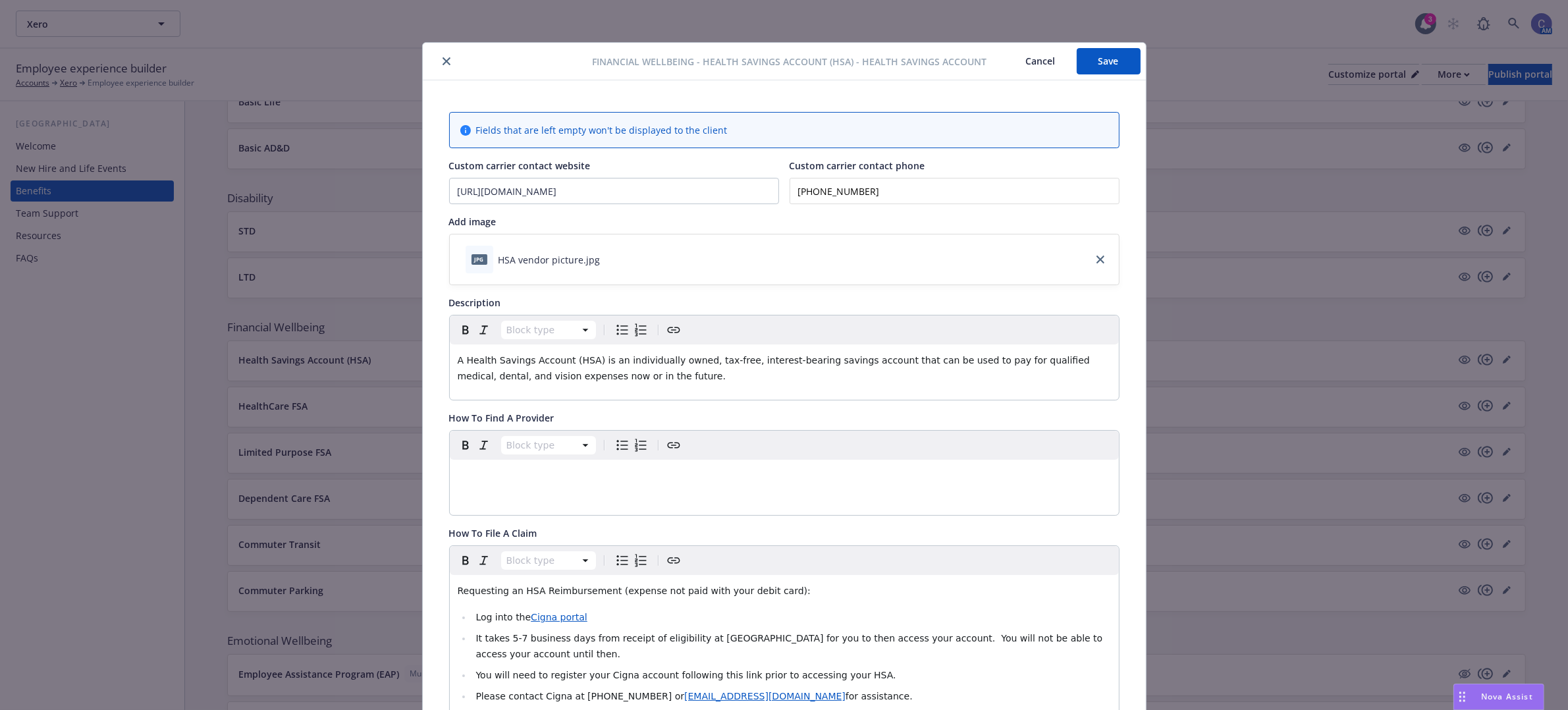
click at [1105, 64] on button "Save" at bounding box center [1109, 62] width 64 height 26
click at [442, 57] on icon "close" at bounding box center [446, 62] width 8 height 8
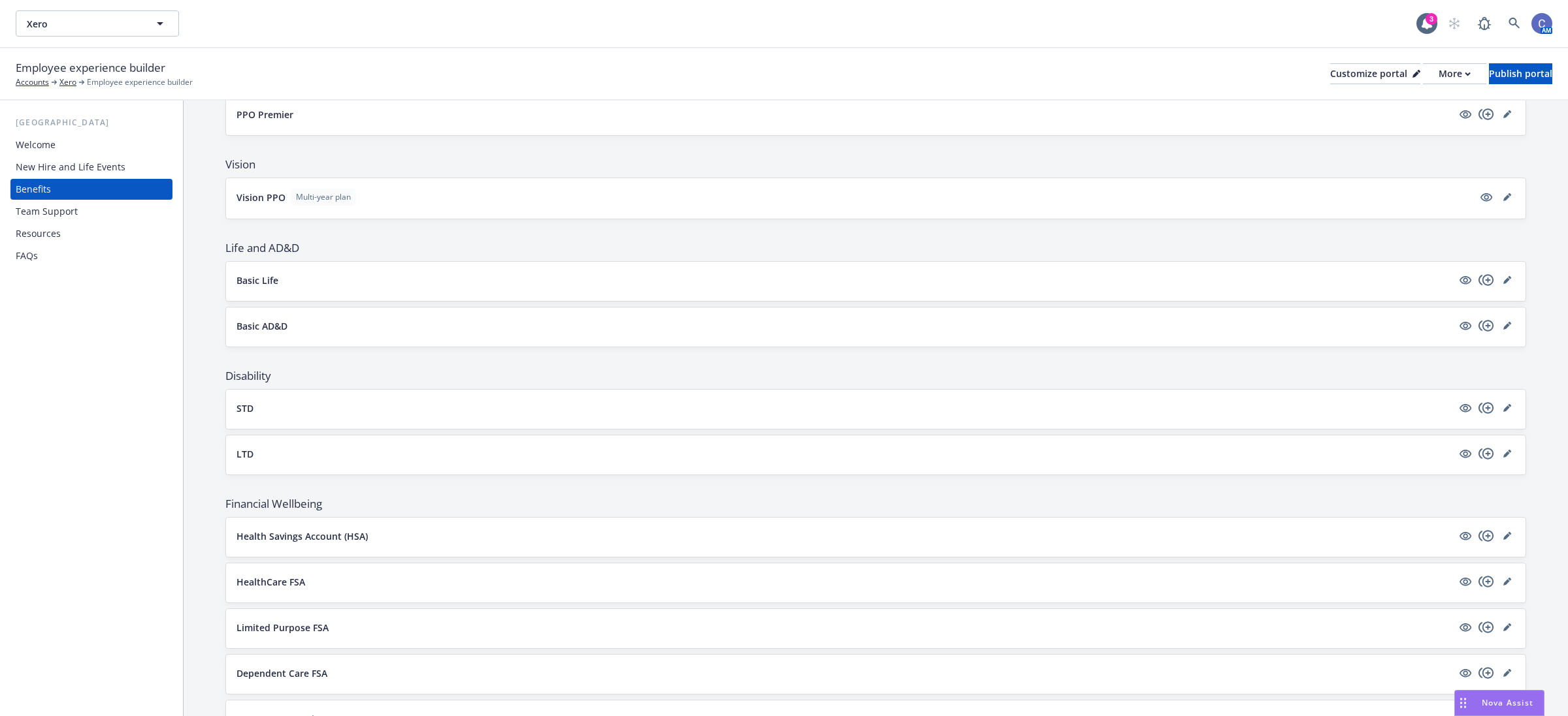
scroll to position [234, 0]
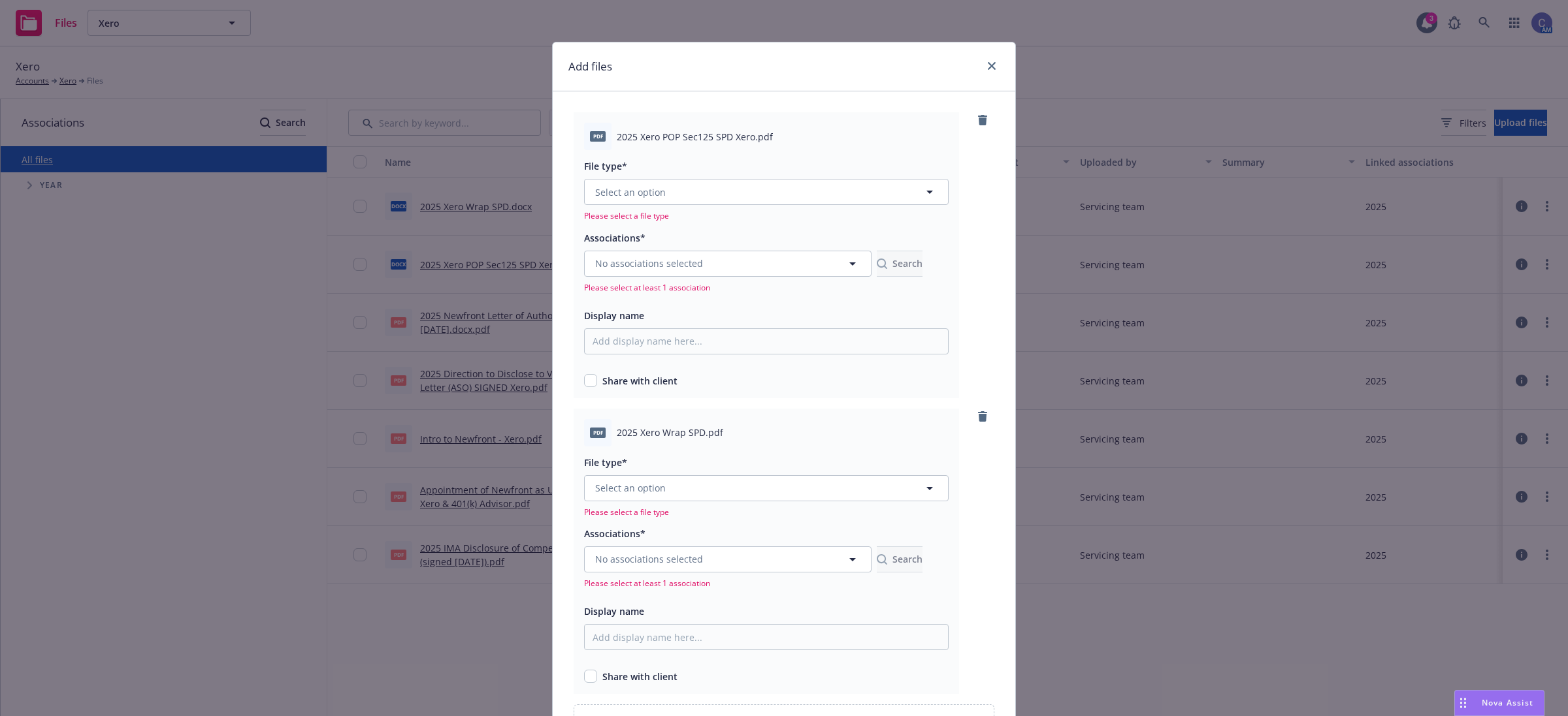
click at [635, 186] on span "Select an option" at bounding box center [630, 192] width 71 height 14
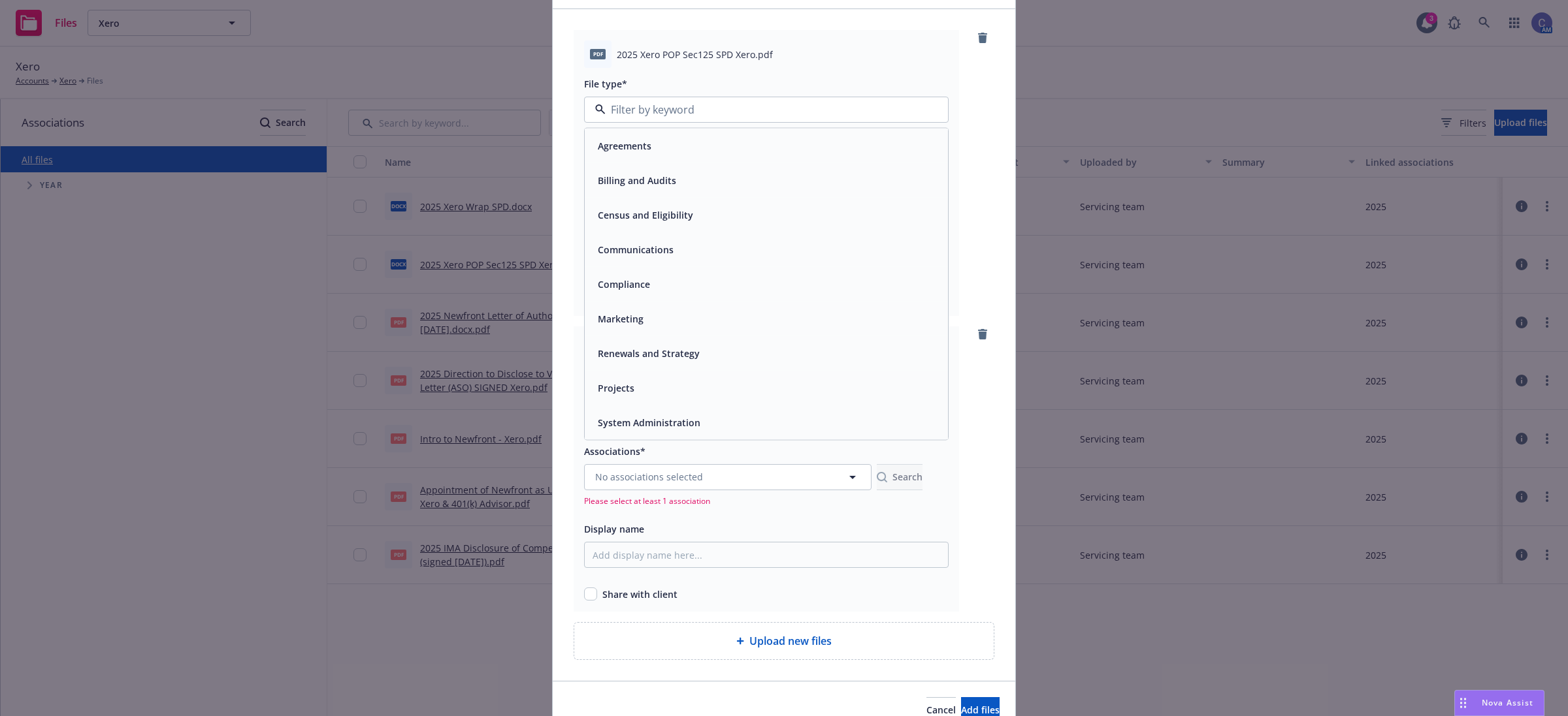
click at [651, 292] on div "Compliance" at bounding box center [766, 284] width 348 height 19
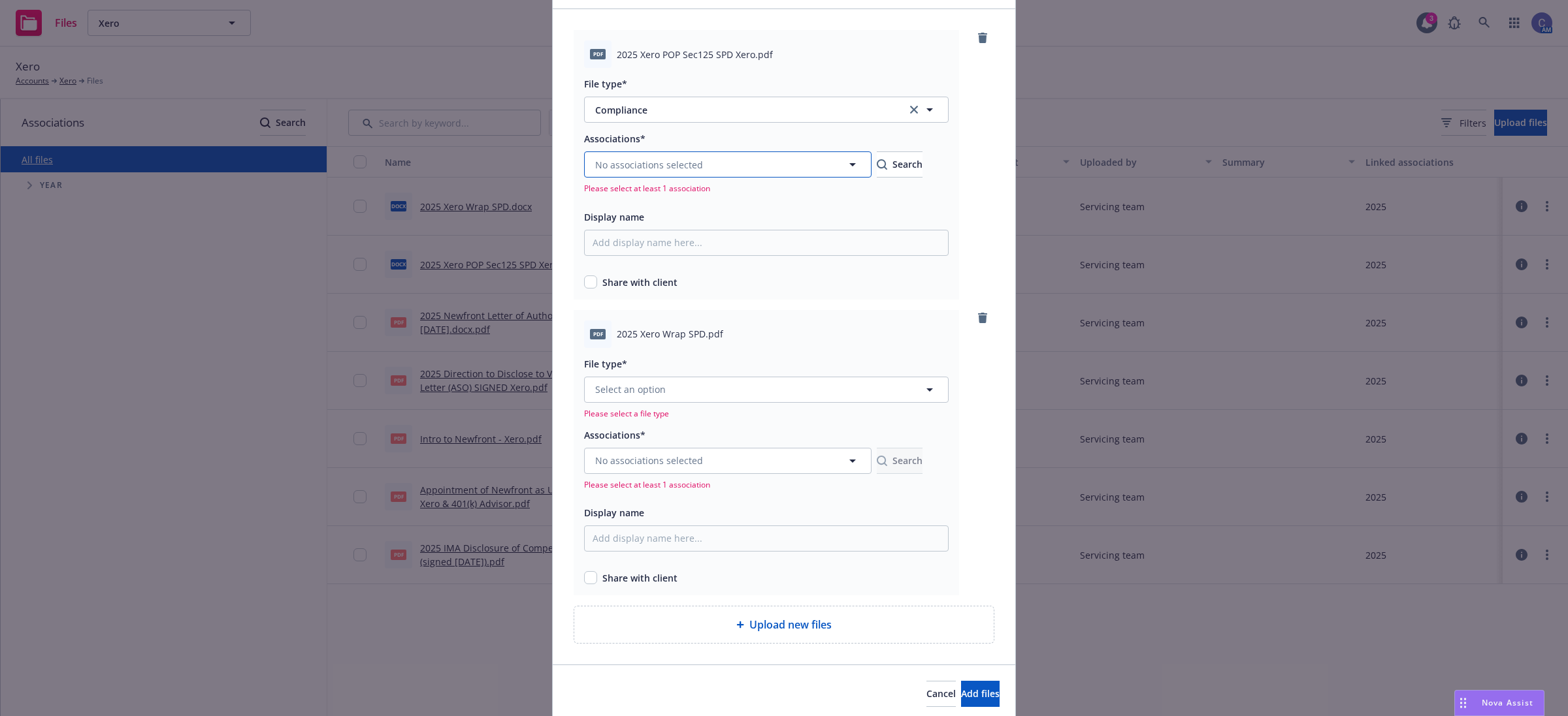
click at [670, 167] on span "No associations selected" at bounding box center [649, 164] width 107 height 14
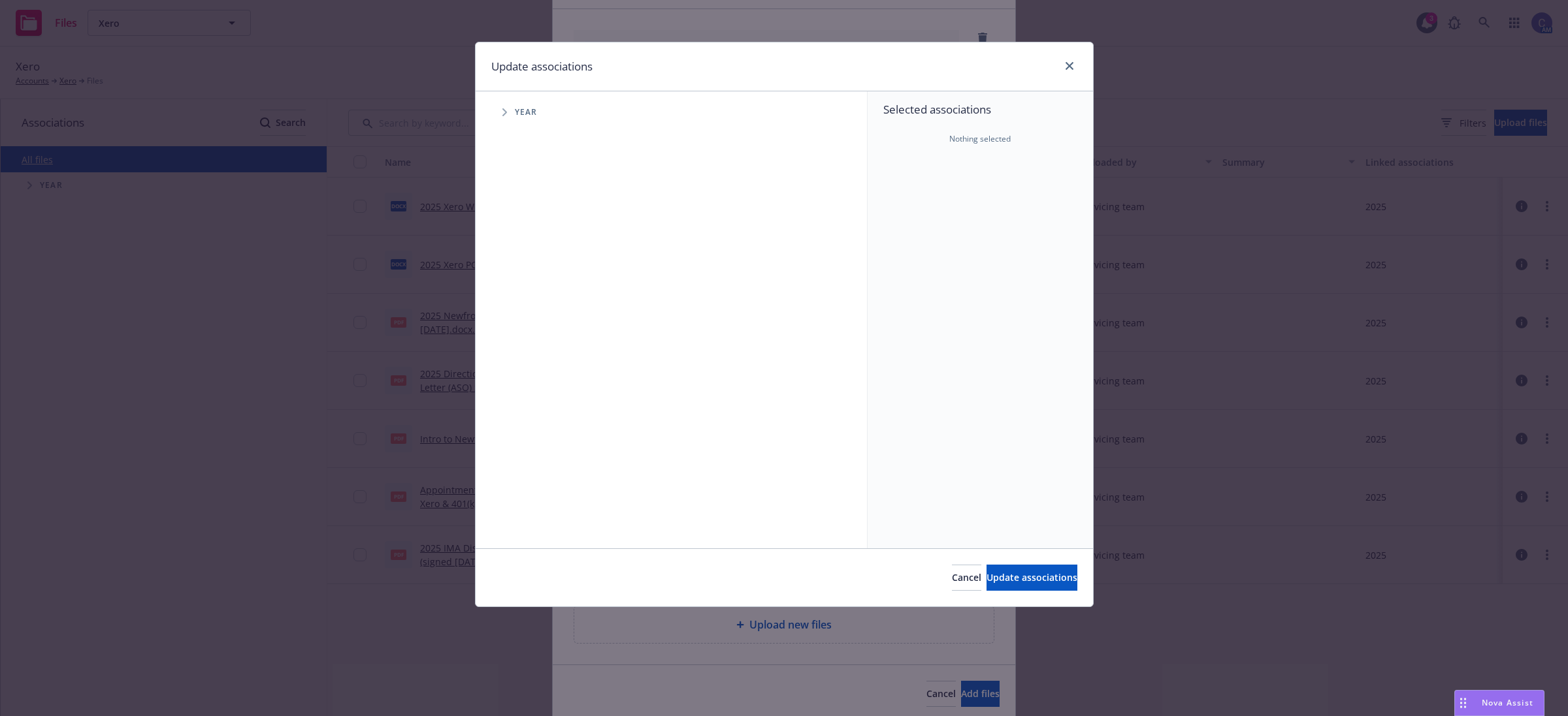
click at [516, 119] on div "Year" at bounding box center [677, 112] width 379 height 26
click at [504, 119] on span "Tree Example" at bounding box center [505, 112] width 21 height 21
click at [538, 292] on input "Tree Example" at bounding box center [537, 291] width 13 height 13
checkbox input "true"
click at [1042, 587] on button "Update associations" at bounding box center [1032, 578] width 91 height 26
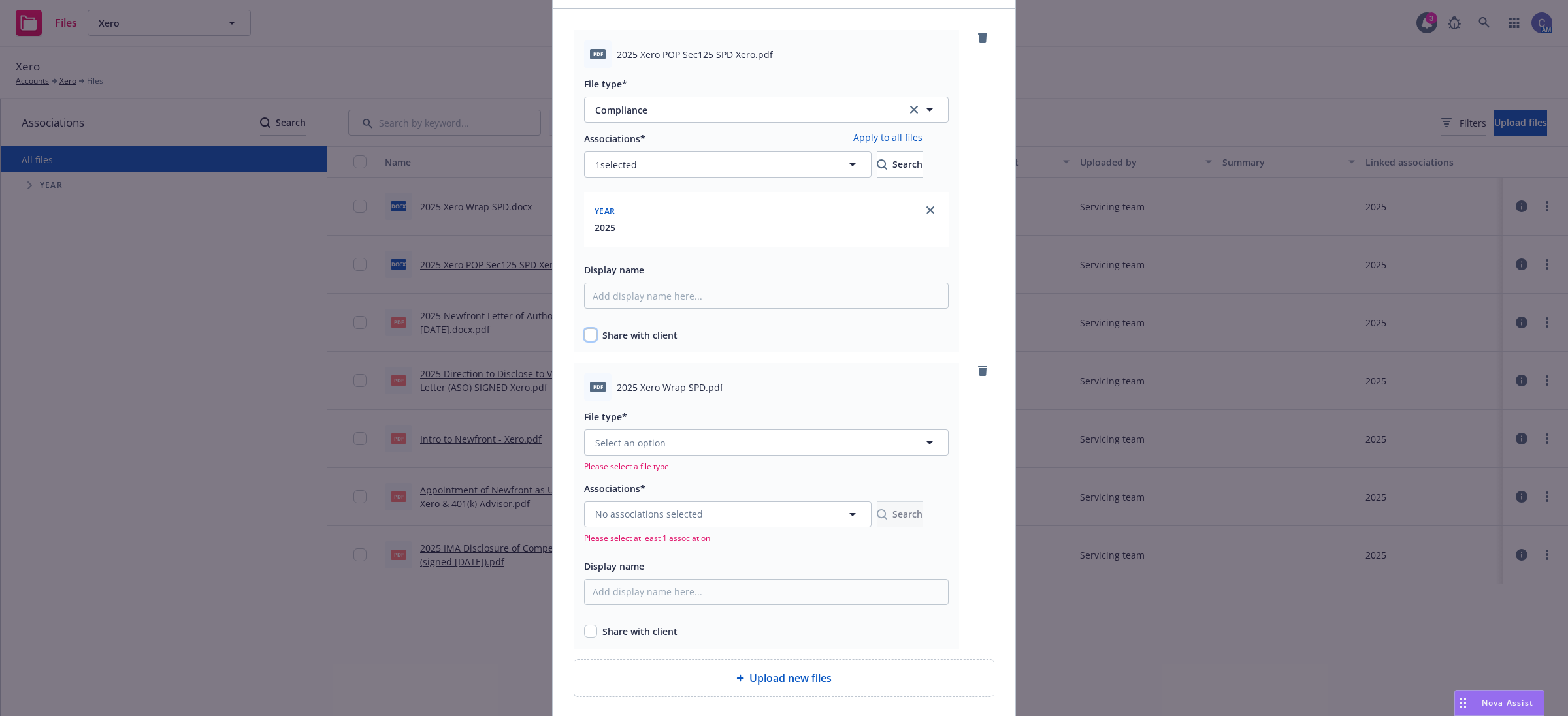
click at [589, 335] on input "checkbox" at bounding box center [590, 335] width 13 height 13
checkbox input "true"
click at [681, 452] on button "Select an option" at bounding box center [766, 443] width 365 height 26
click at [630, 269] on span "Compliance" at bounding box center [624, 268] width 52 height 14
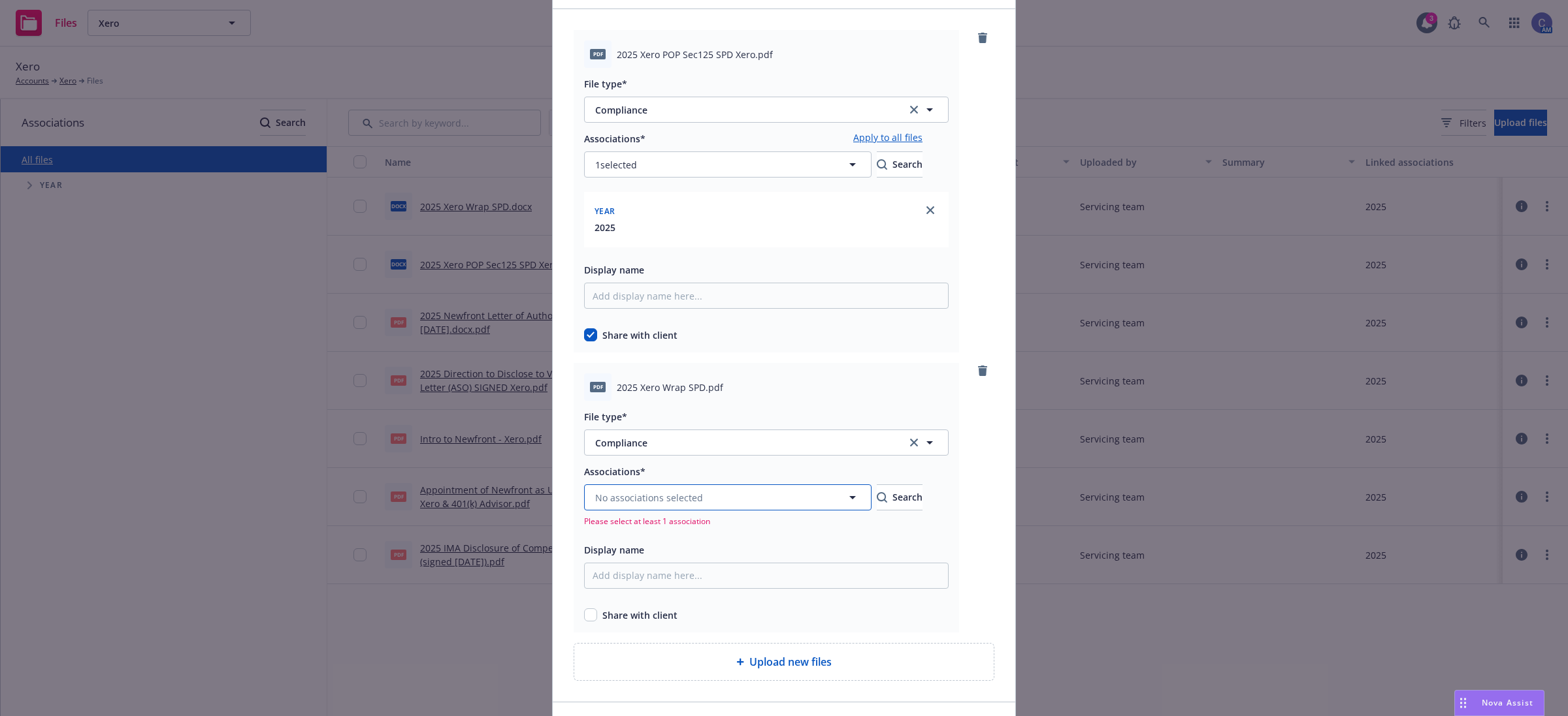
click at [664, 494] on span "No associations selected" at bounding box center [649, 498] width 107 height 14
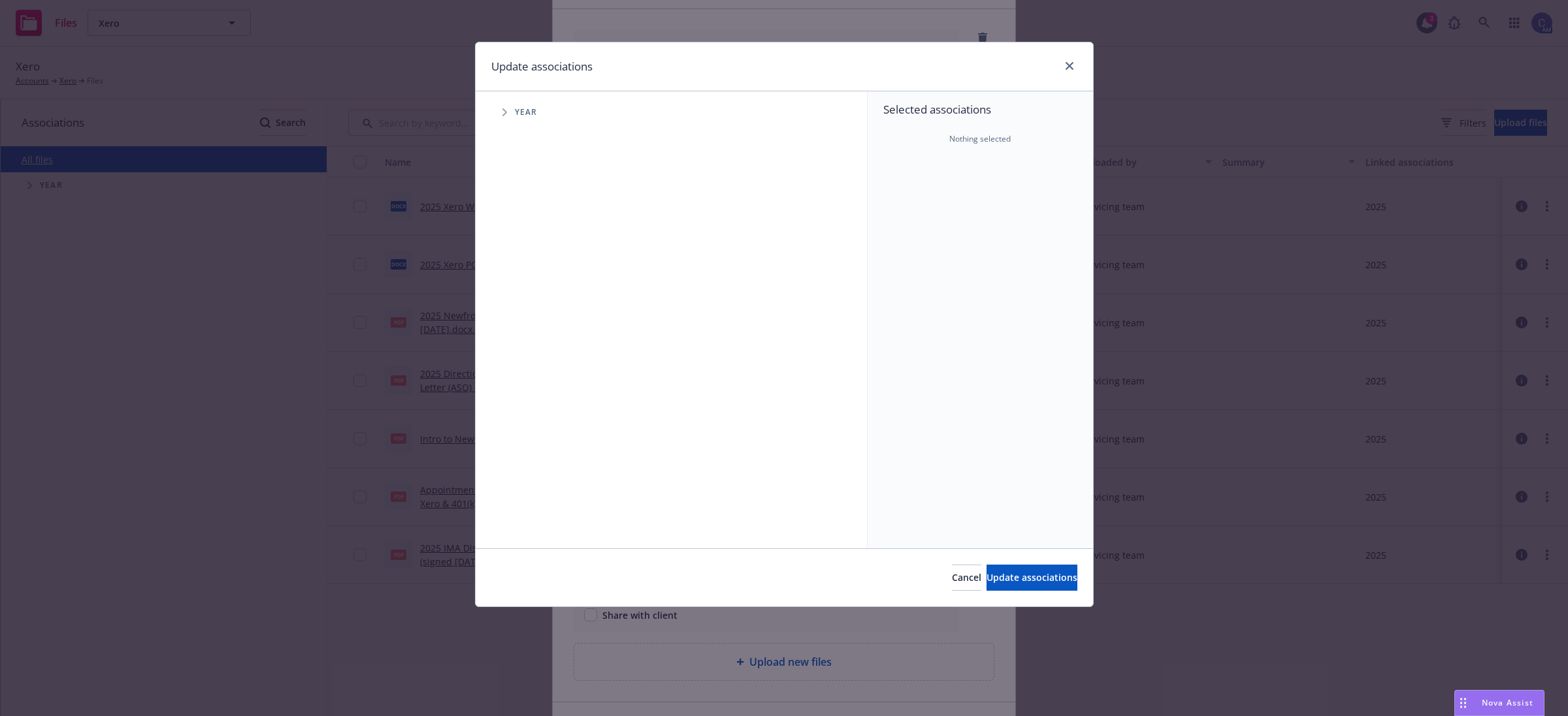
click at [501, 111] on span "Tree Example" at bounding box center [505, 112] width 21 height 21
click at [540, 294] on input "Tree Example" at bounding box center [537, 291] width 13 height 13
checkbox input "true"
click at [1033, 594] on div "Cancel Update associations" at bounding box center [784, 577] width 617 height 58
click at [1085, 574] on div "Update associations Accessibility guide for tree Tree Example. Navigate the tre…" at bounding box center [784, 358] width 1568 height 716
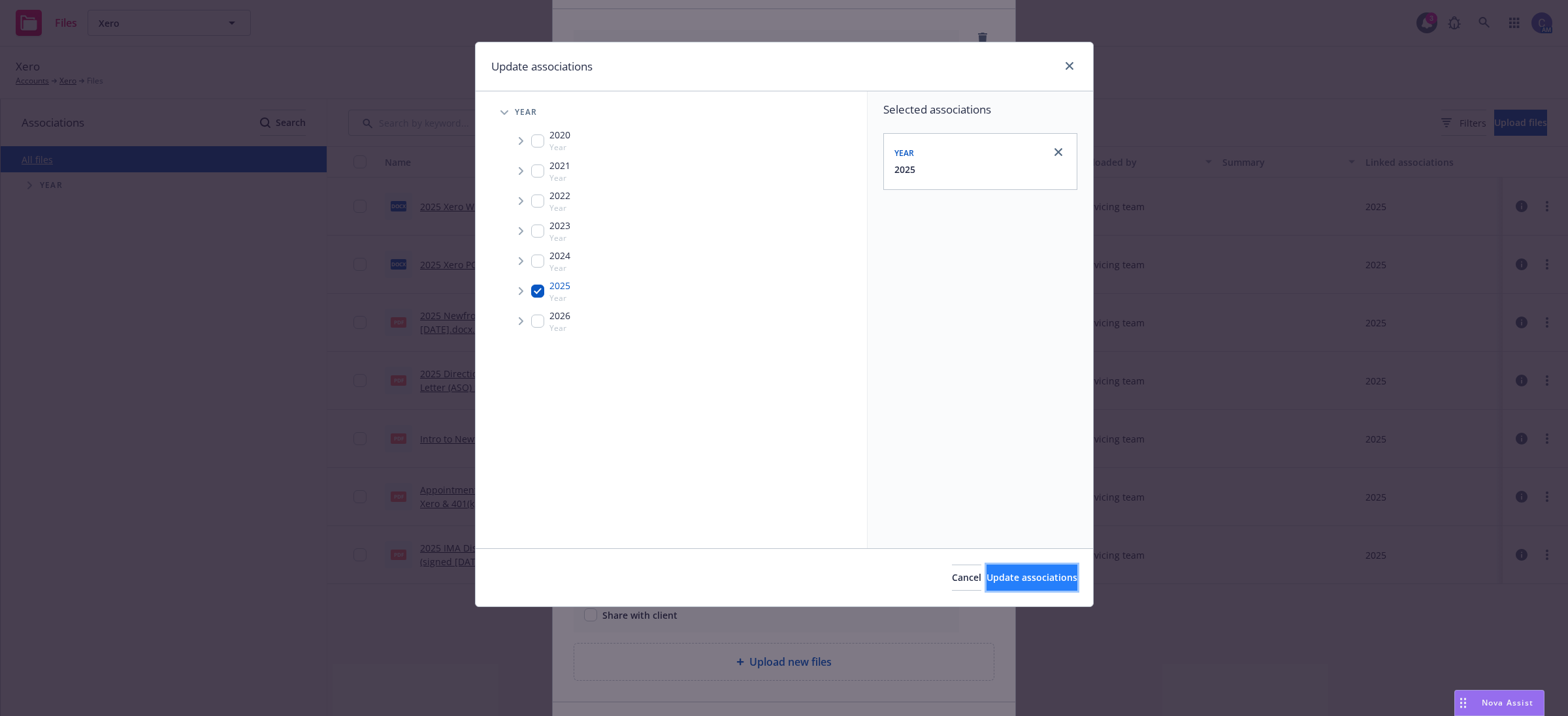
click at [1020, 581] on span "Update associations" at bounding box center [1032, 577] width 91 height 12
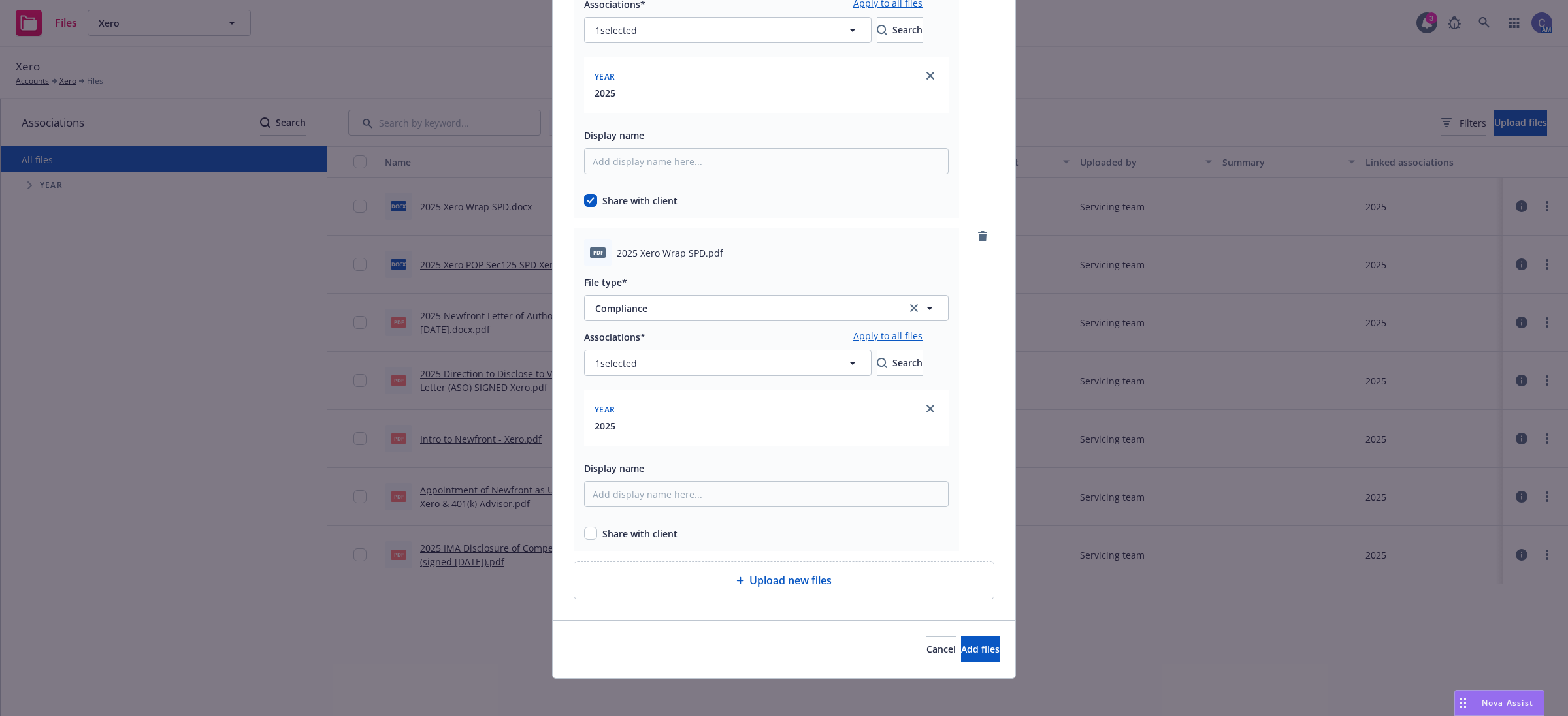
scroll to position [222, 0]
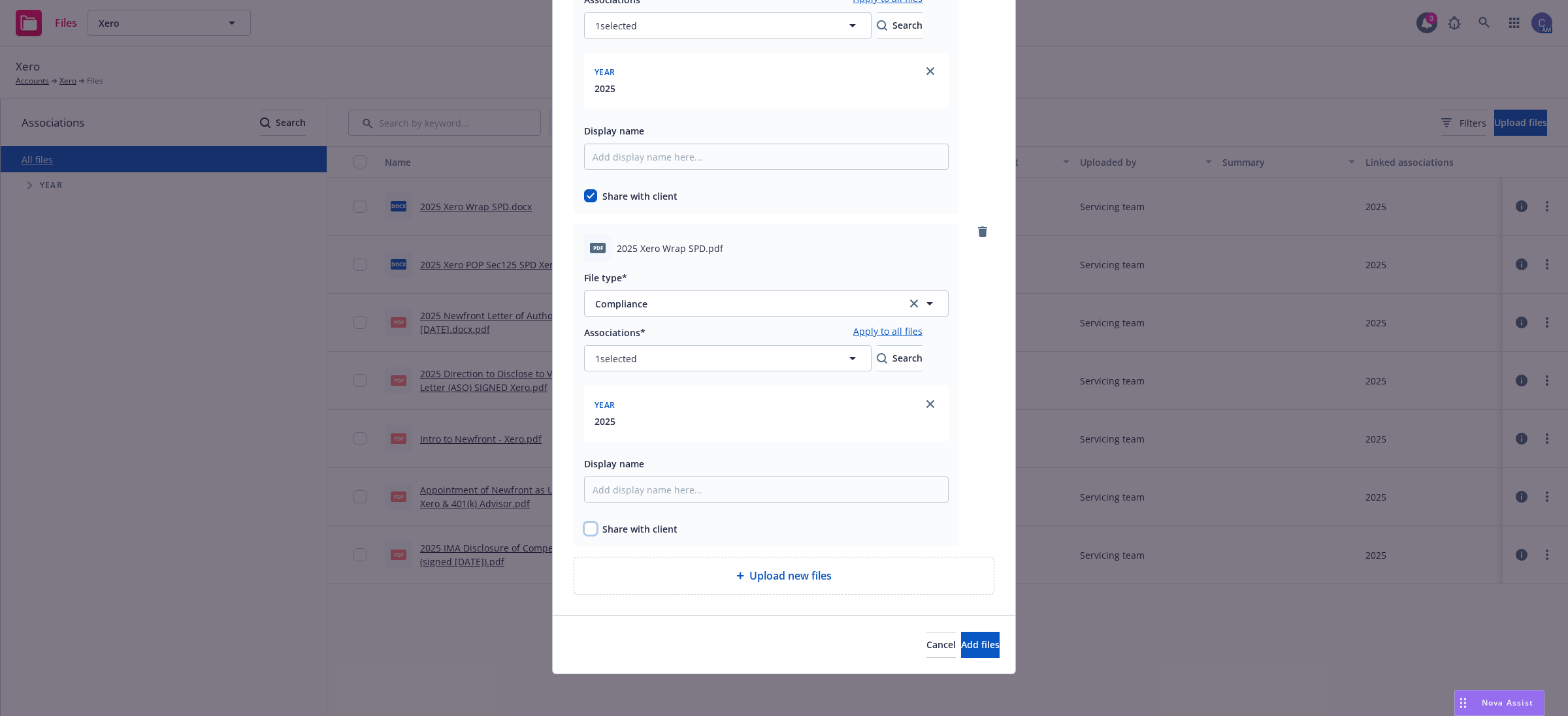
click at [588, 534] on input "checkbox" at bounding box center [590, 529] width 13 height 13
checkbox input "true"
click at [961, 641] on span "Add files" at bounding box center [980, 644] width 38 height 12
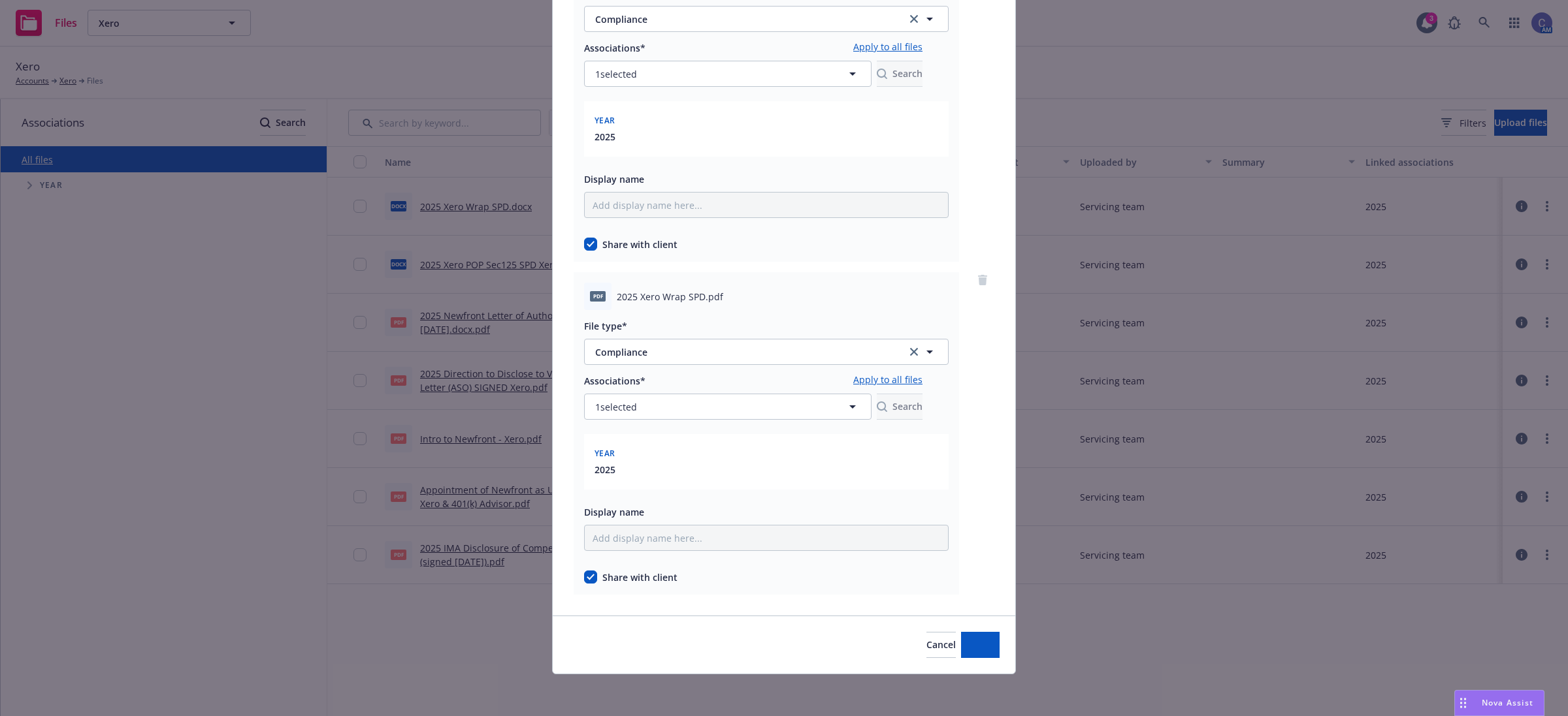
scroll to position [173, 0]
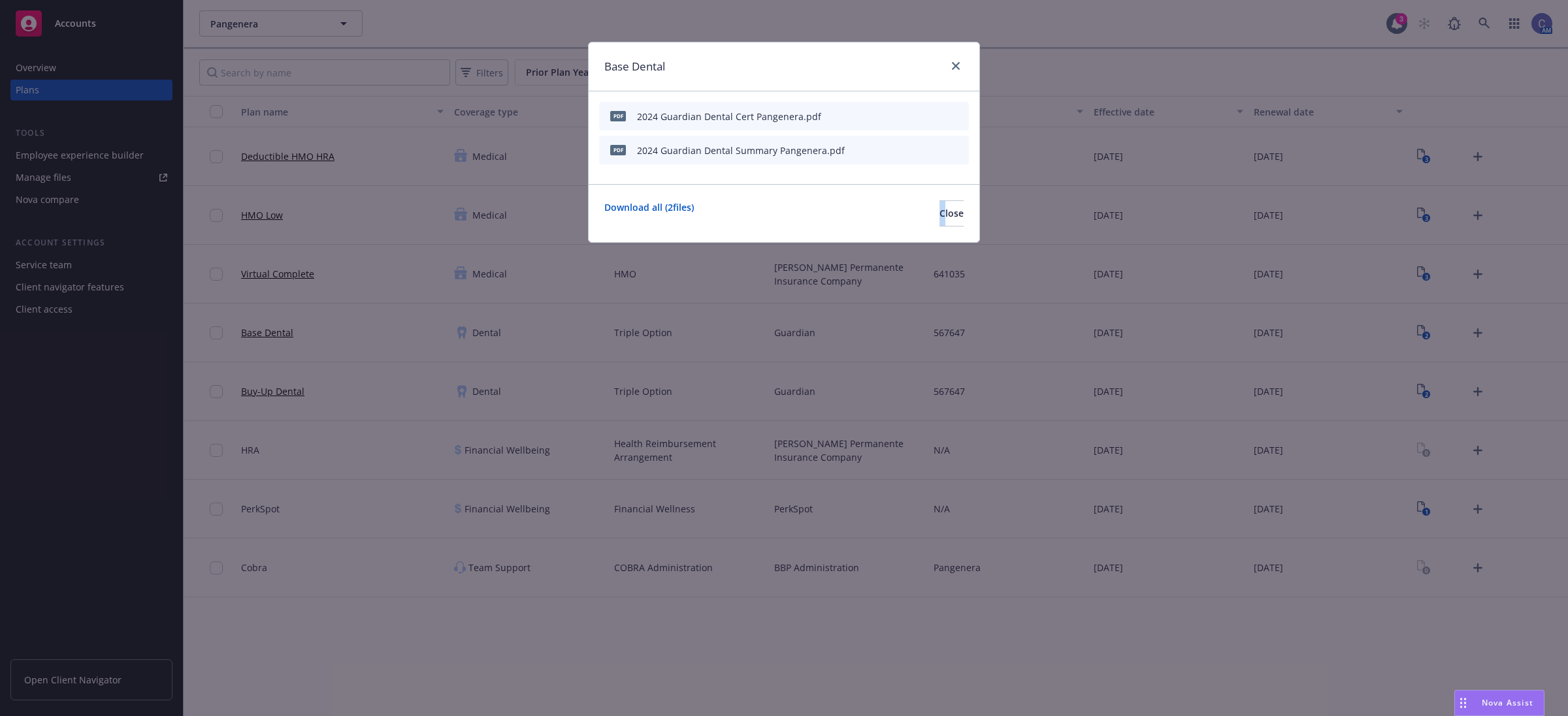
click at [925, 199] on div "Download all ( 2 files) Close" at bounding box center [784, 212] width 391 height 58
click at [939, 216] on span "Close" at bounding box center [952, 212] width 24 height 12
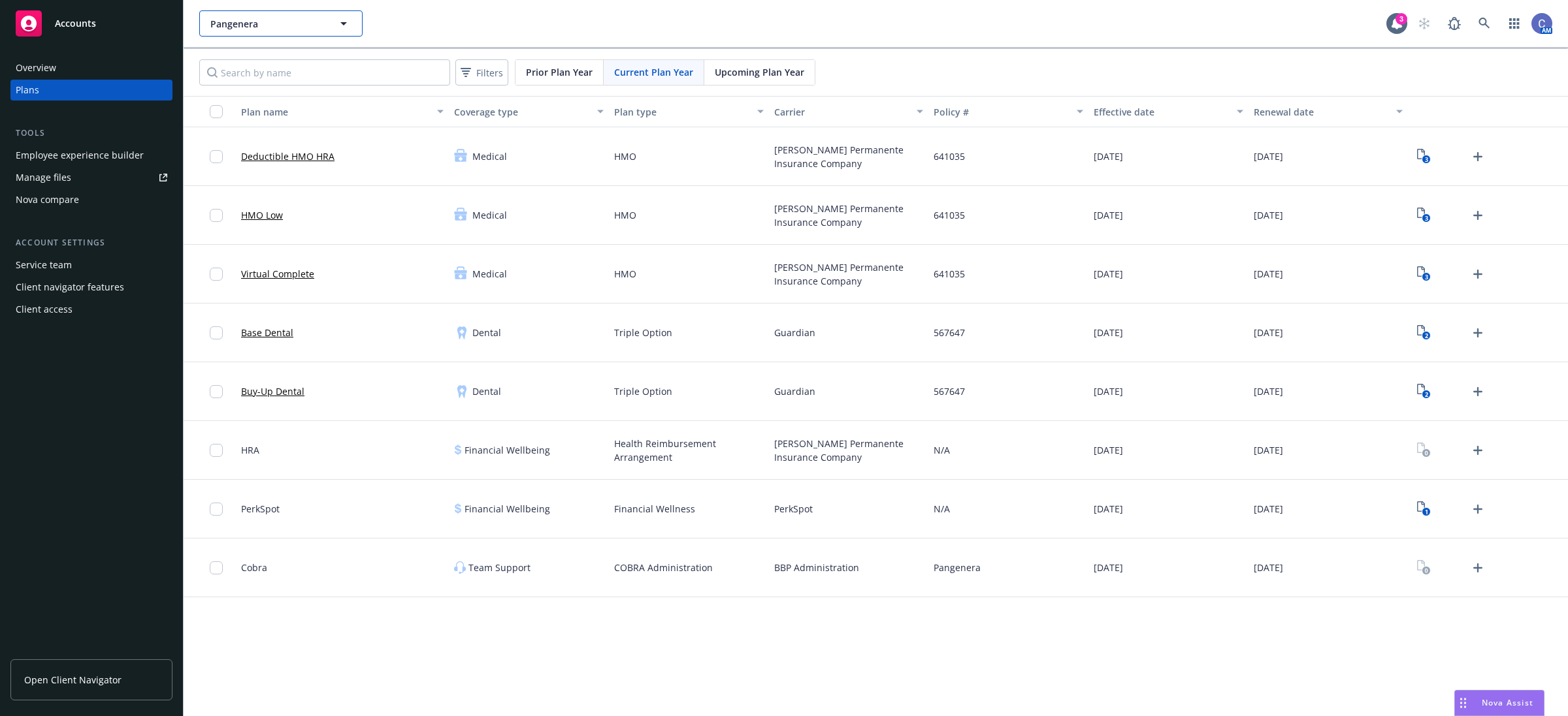
click at [309, 35] on button "Pangenera" at bounding box center [281, 24] width 164 height 26
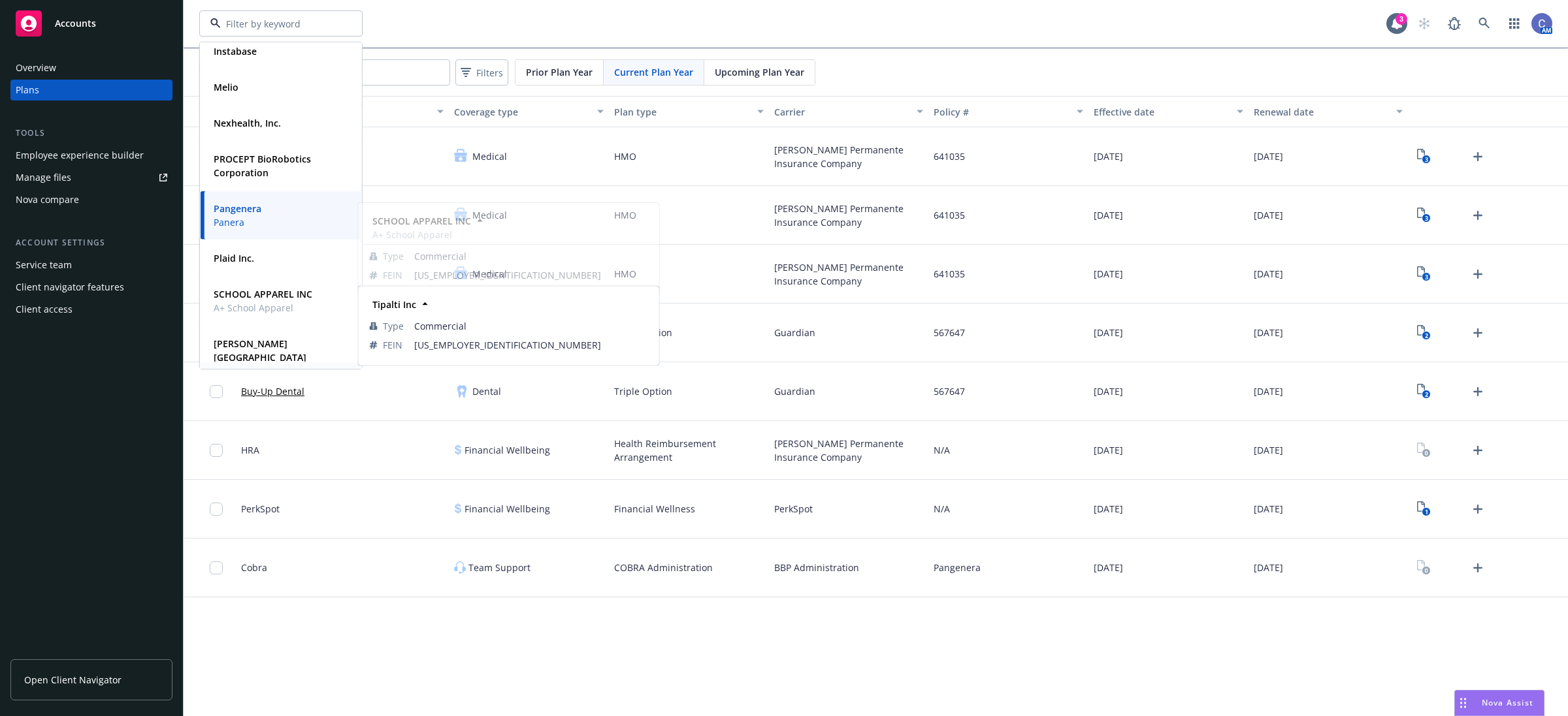
scroll to position [281, 0]
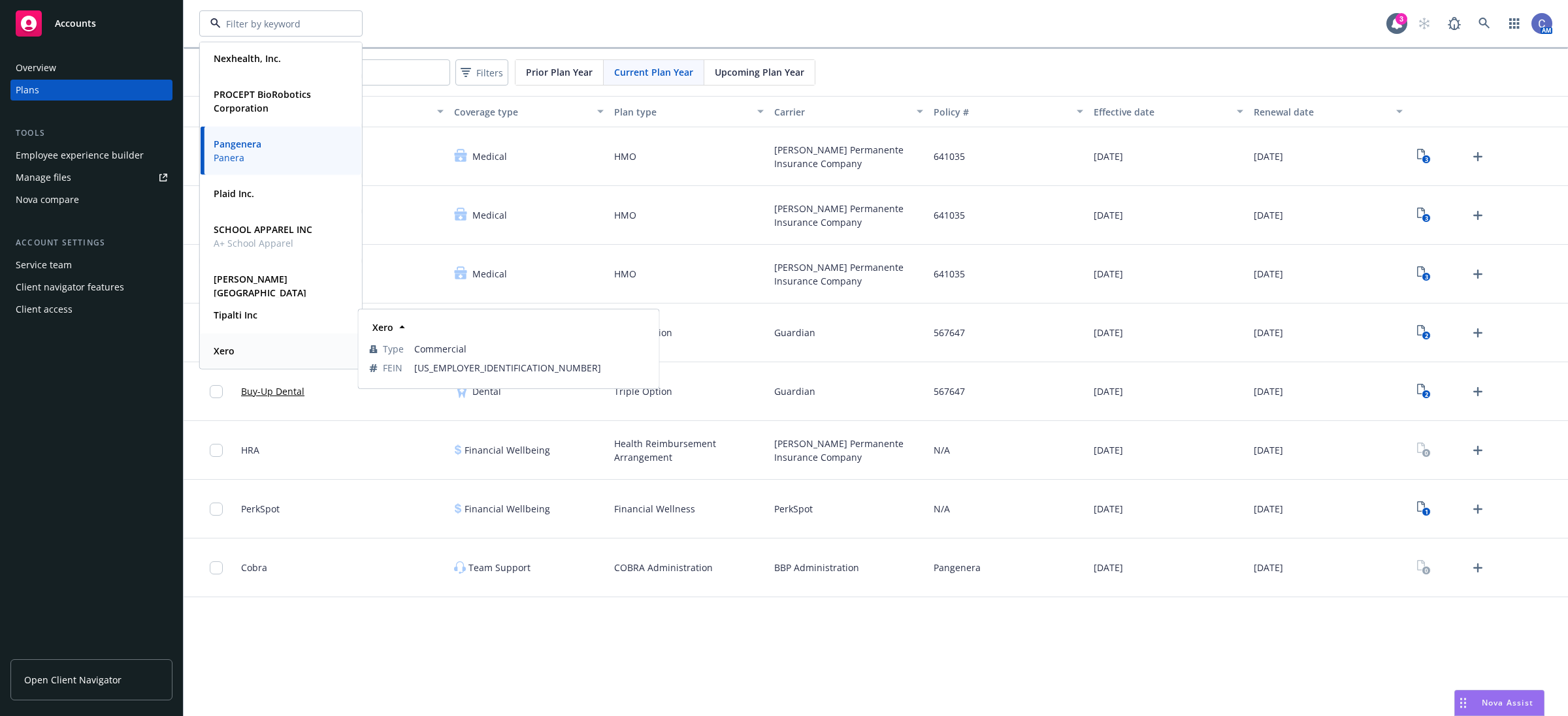
click at [239, 342] on div "Xero" at bounding box center [281, 351] width 145 height 19
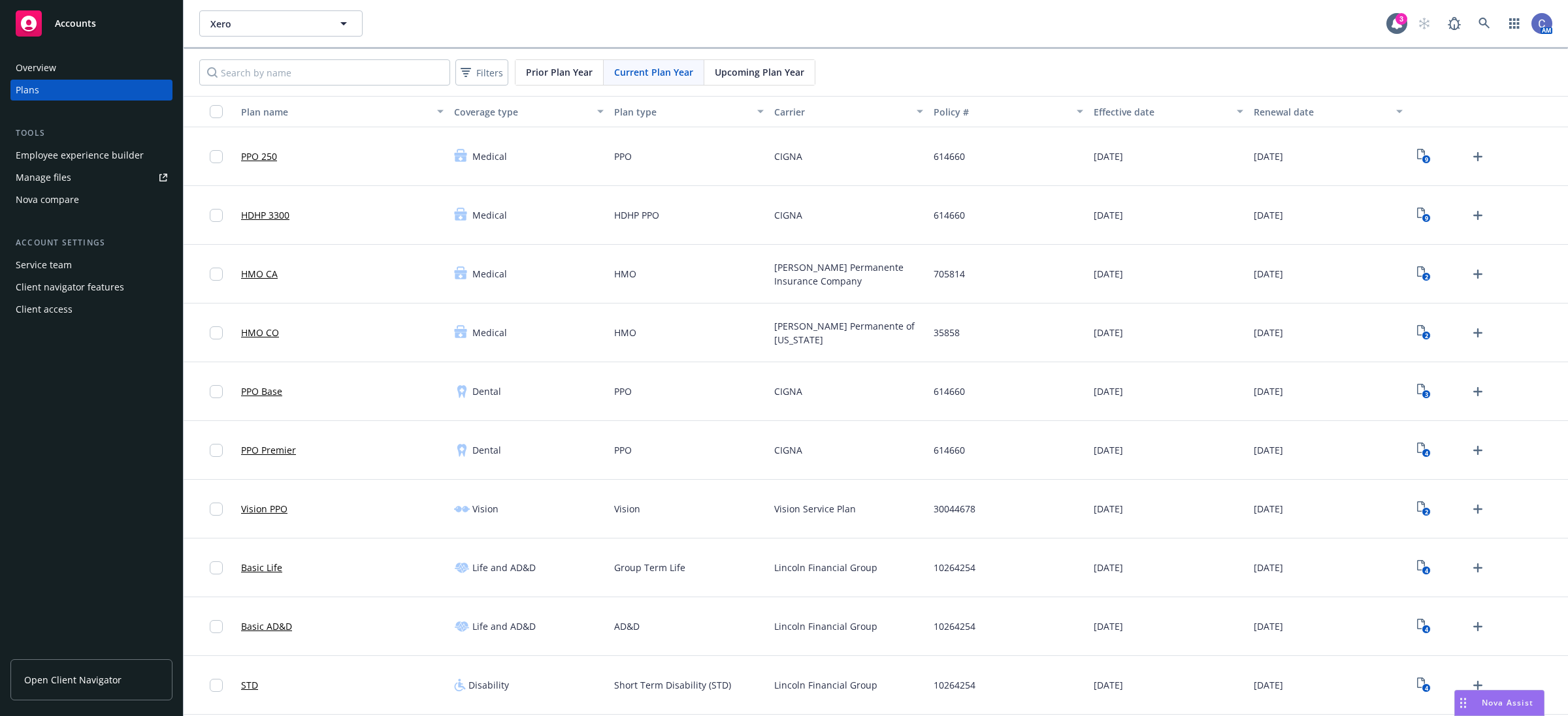
click at [56, 154] on div "Employee experience builder" at bounding box center [79, 155] width 128 height 21
click at [283, 77] on input "Search by name" at bounding box center [325, 72] width 251 height 26
click at [317, 75] on input "Search by name" at bounding box center [325, 72] width 251 height 26
type input "lincoln"
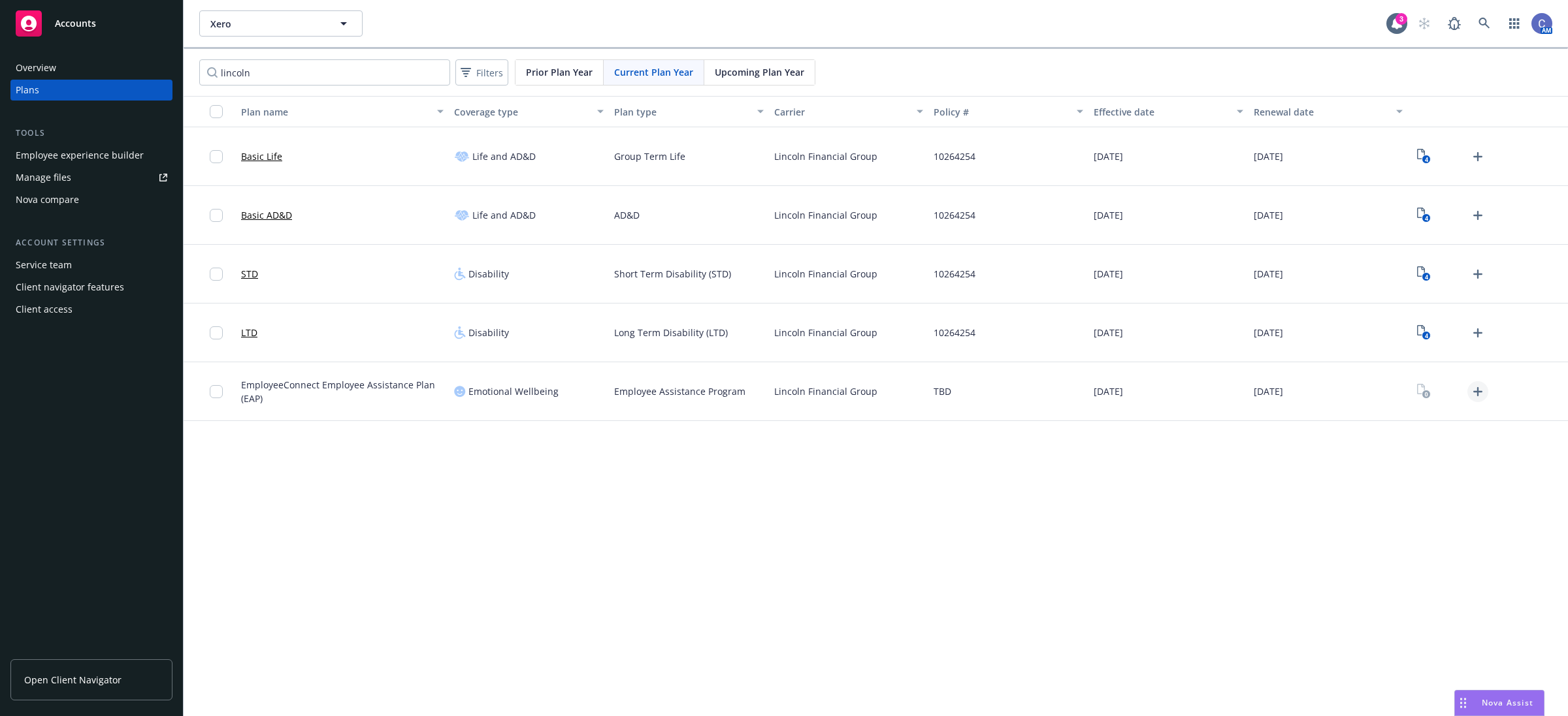
click at [1478, 390] on icon "Upload Plan Documents" at bounding box center [1478, 391] width 9 height 9
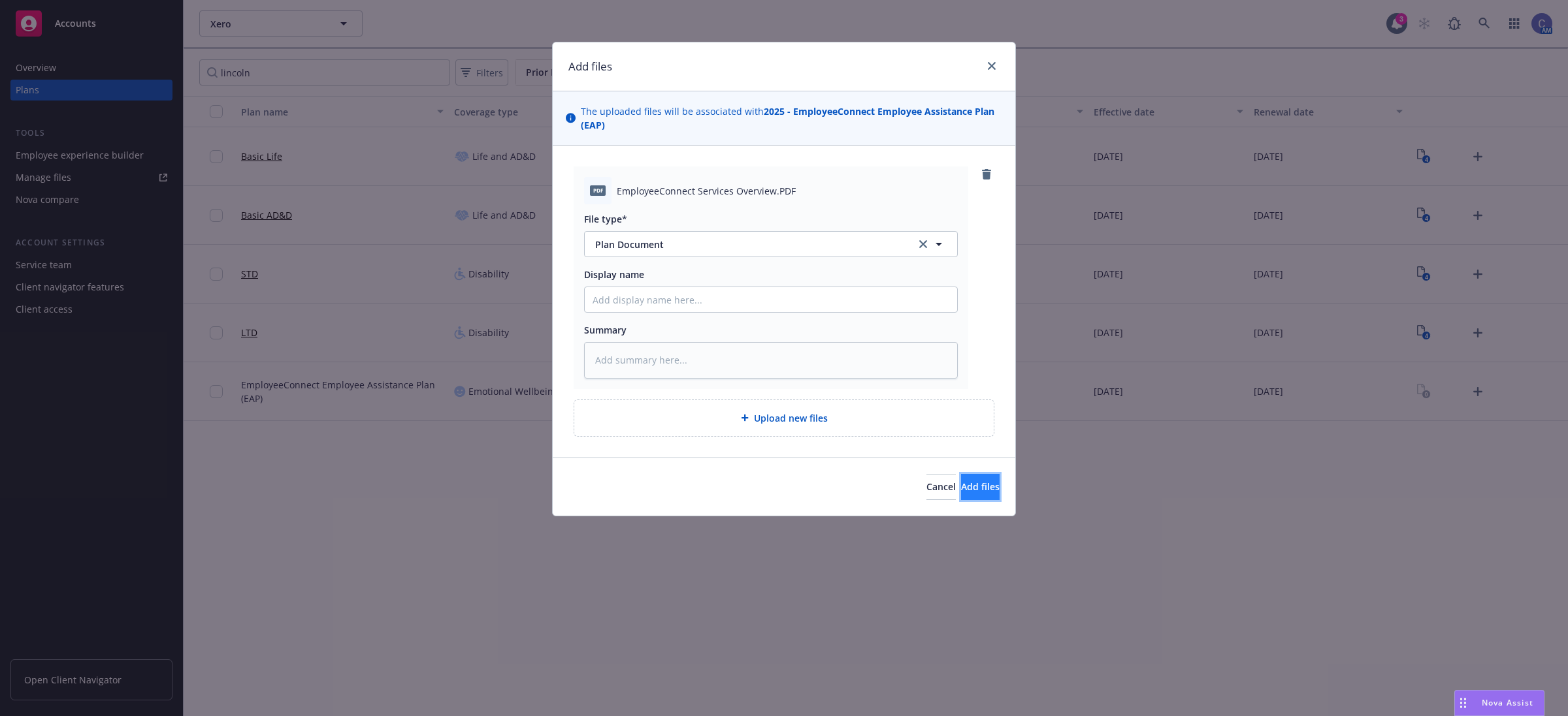
click at [975, 484] on span "Add files" at bounding box center [980, 487] width 38 height 12
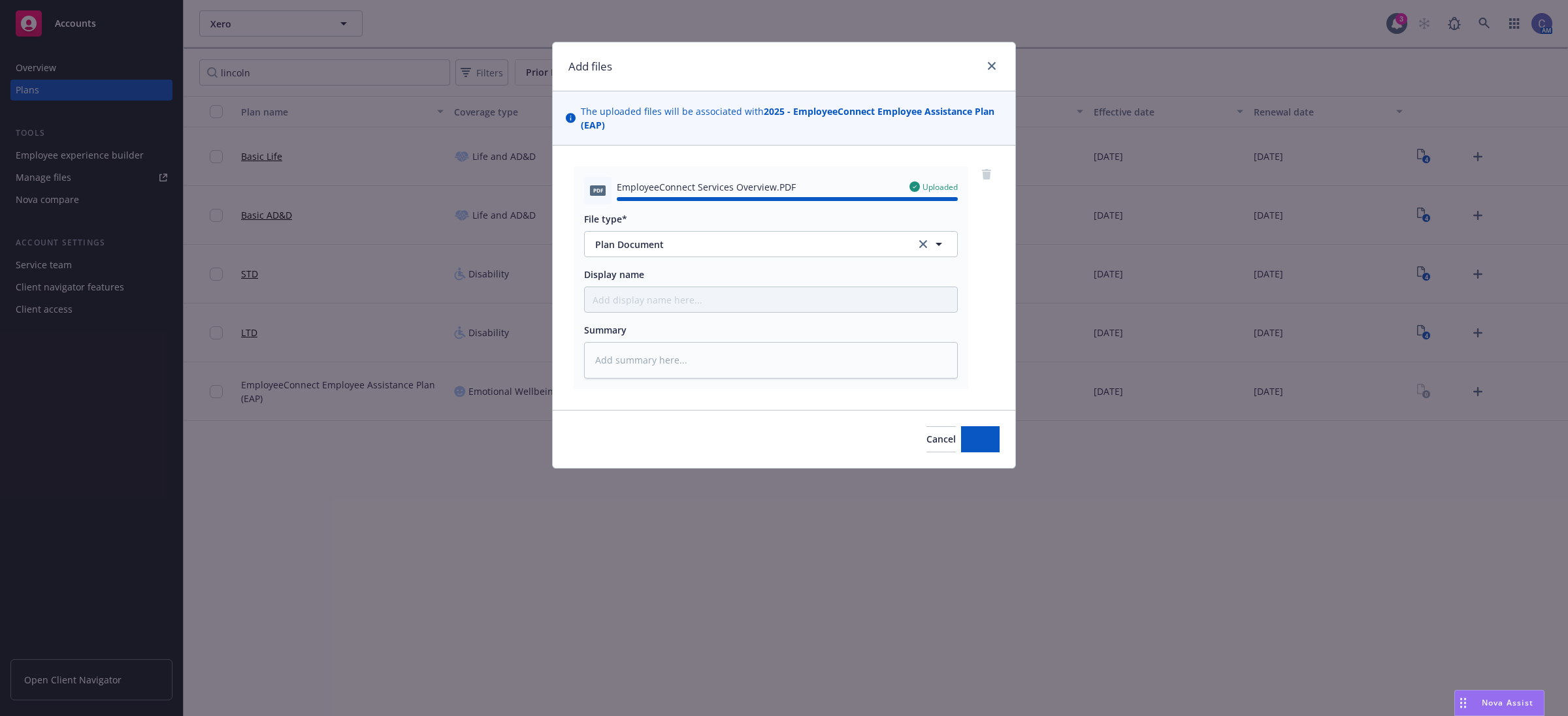
type textarea "x"
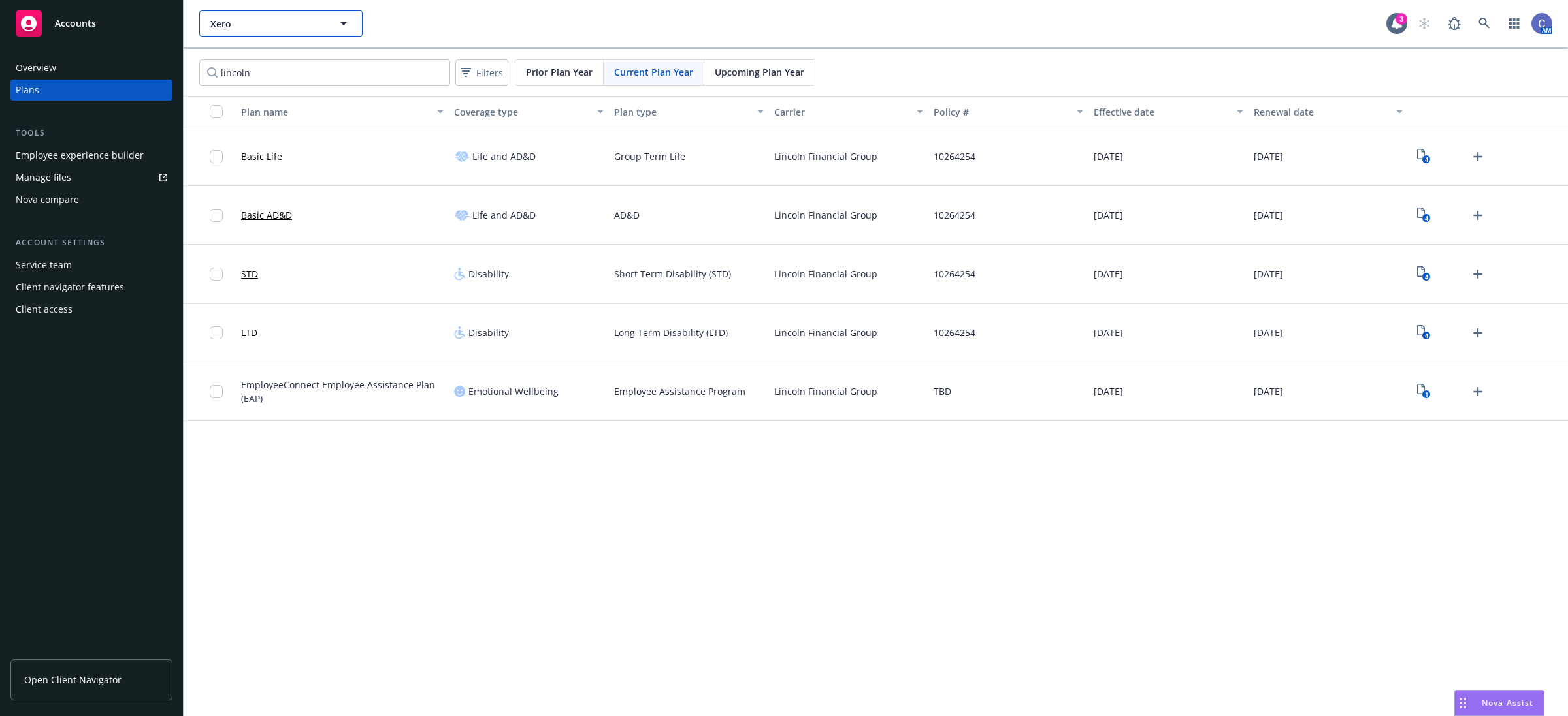
click at [316, 24] on span "Xero" at bounding box center [266, 24] width 113 height 14
click at [94, 668] on link "Open Client Navigator" at bounding box center [91, 680] width 162 height 41
